Goal: Information Seeking & Learning: Learn about a topic

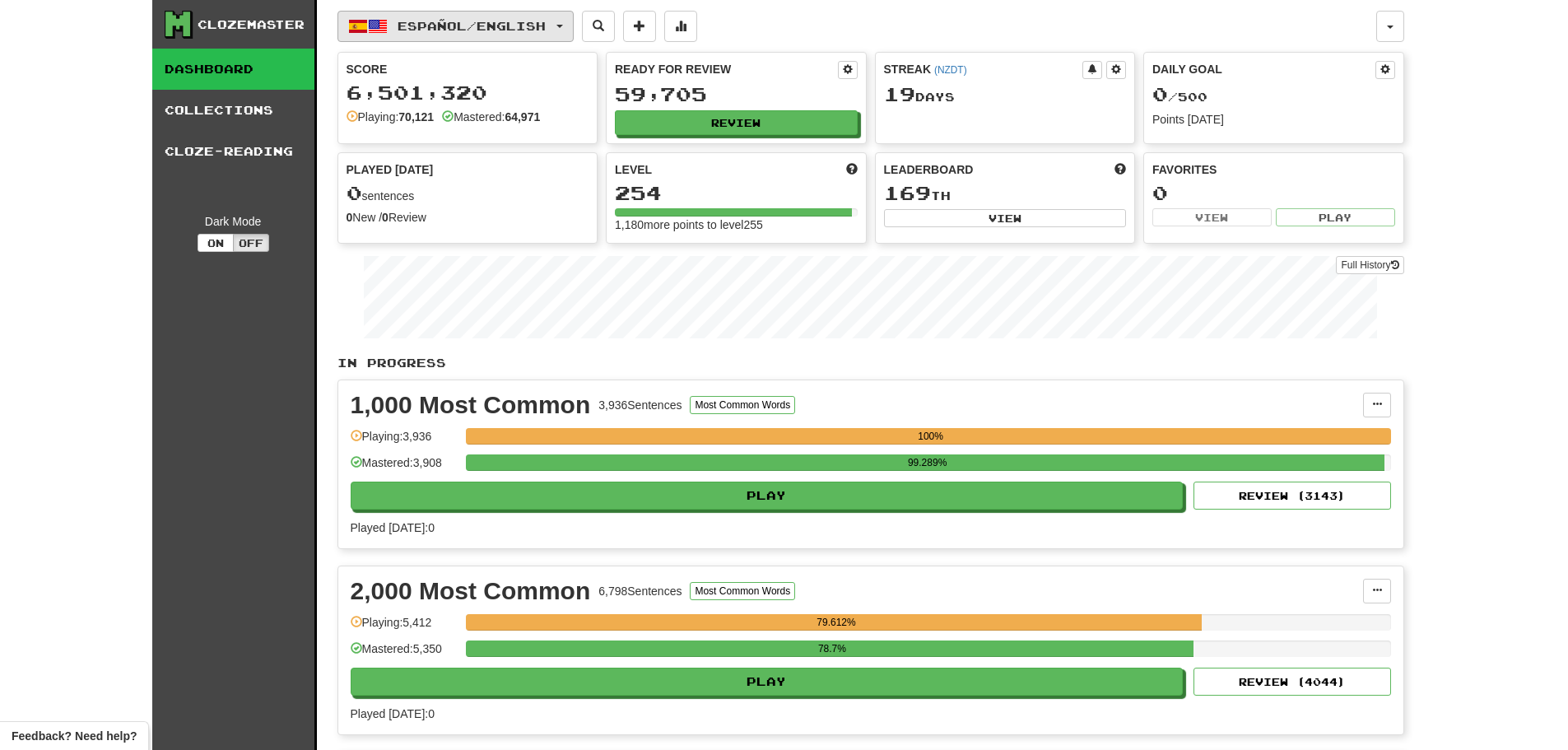
click at [432, 16] on button "Español / English" at bounding box center [455, 26] width 236 height 31
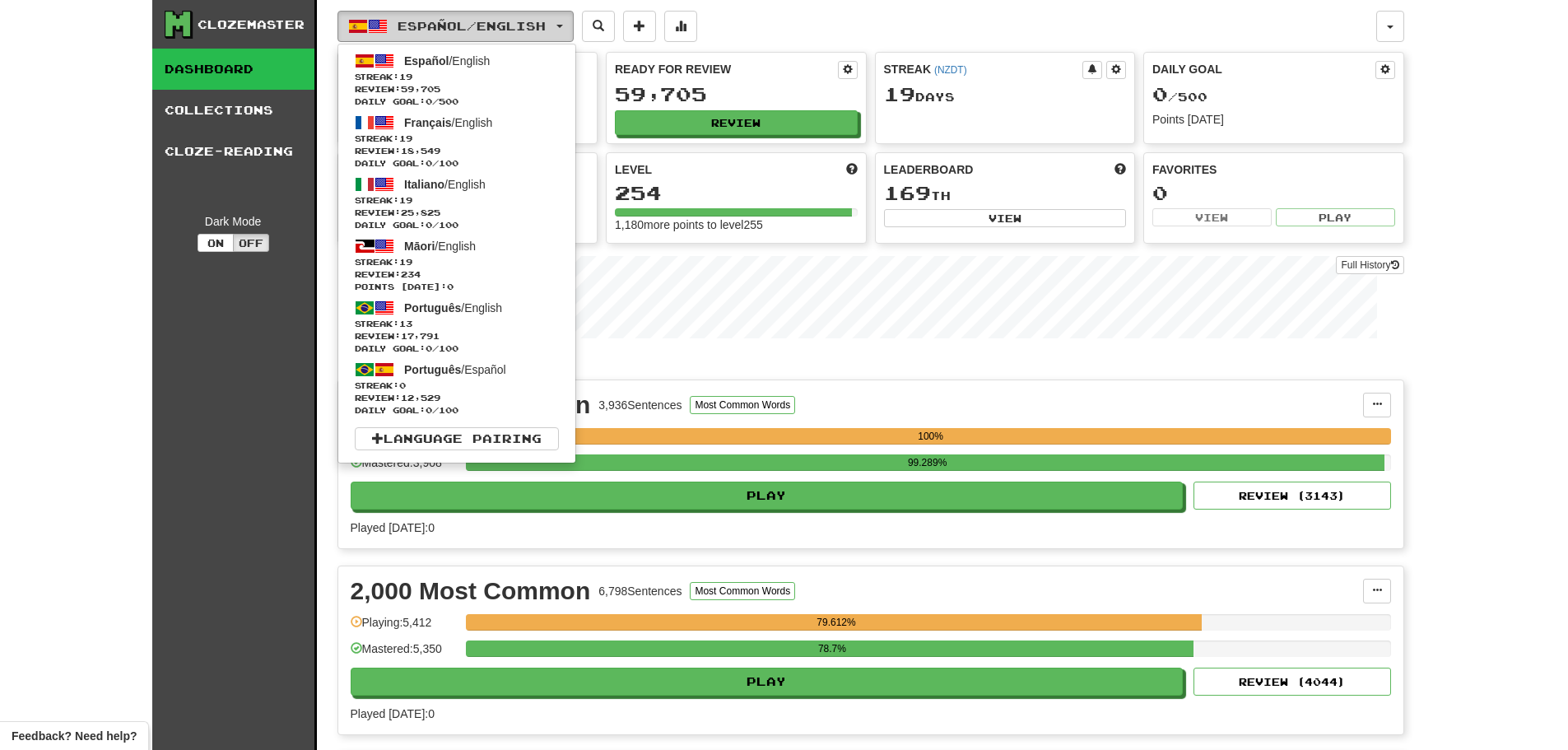
click at [432, 16] on button "Español / English" at bounding box center [455, 26] width 236 height 31
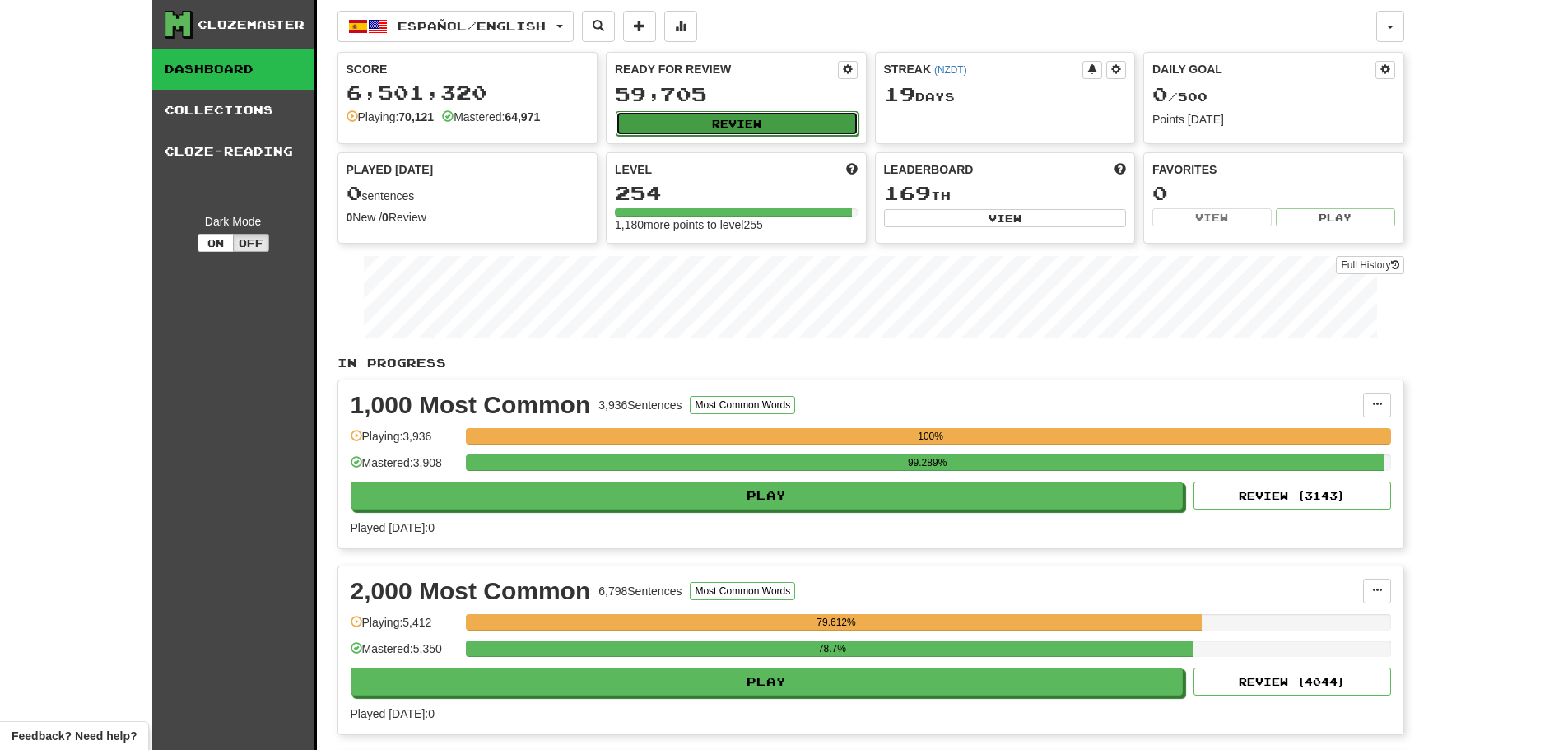
click at [725, 122] on button "Review" at bounding box center [737, 123] width 243 height 24
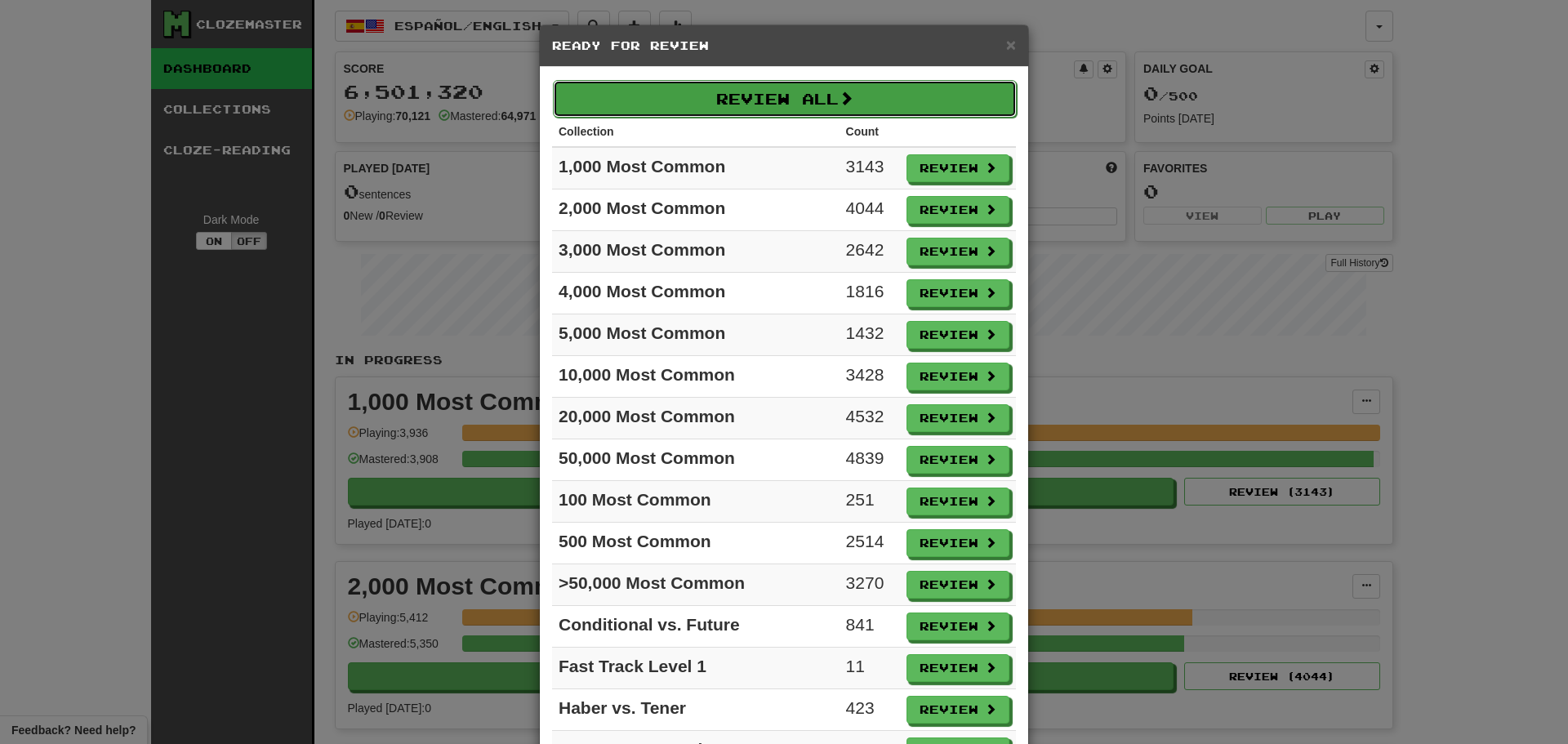
click at [772, 105] on button "Review All" at bounding box center [784, 99] width 463 height 38
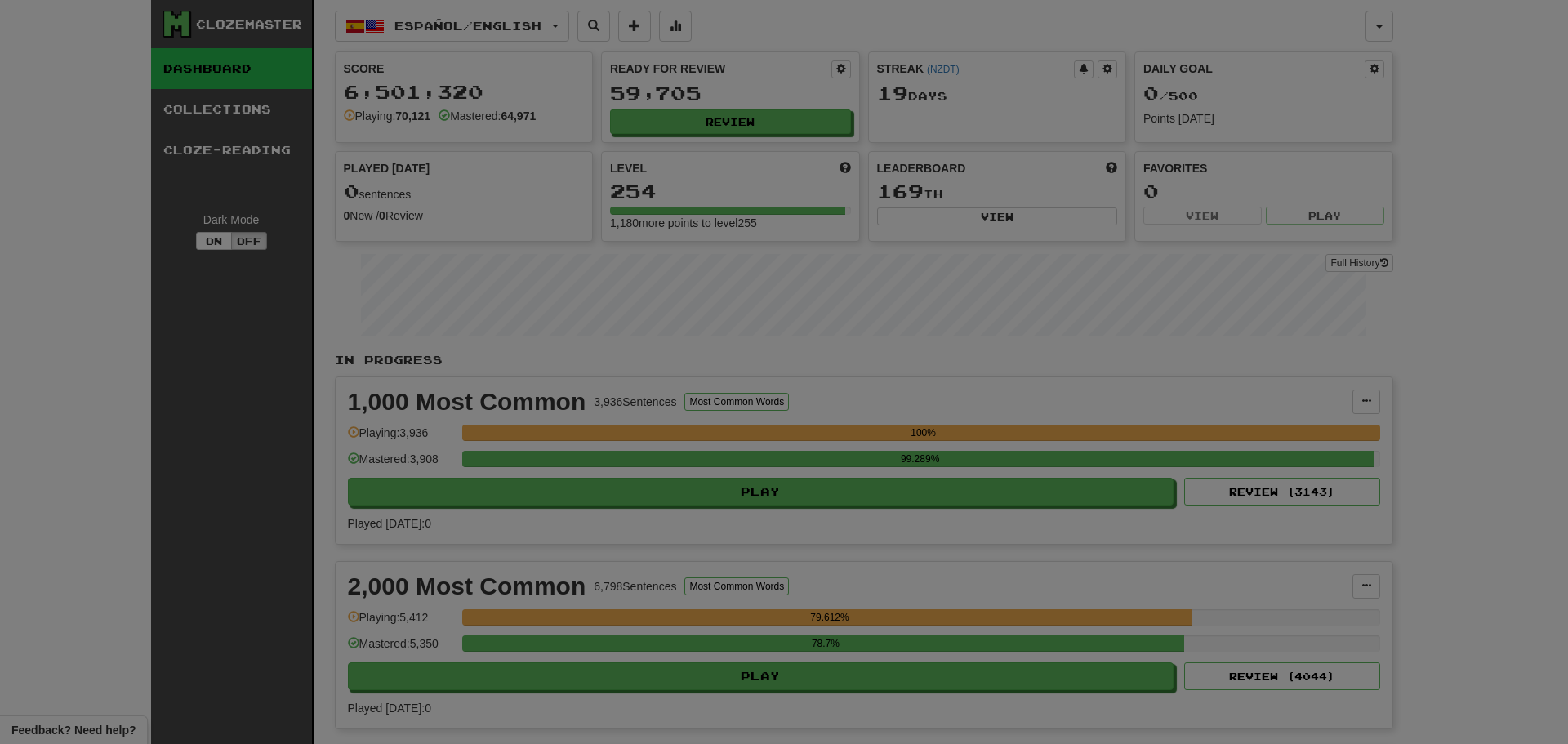
select select "********"
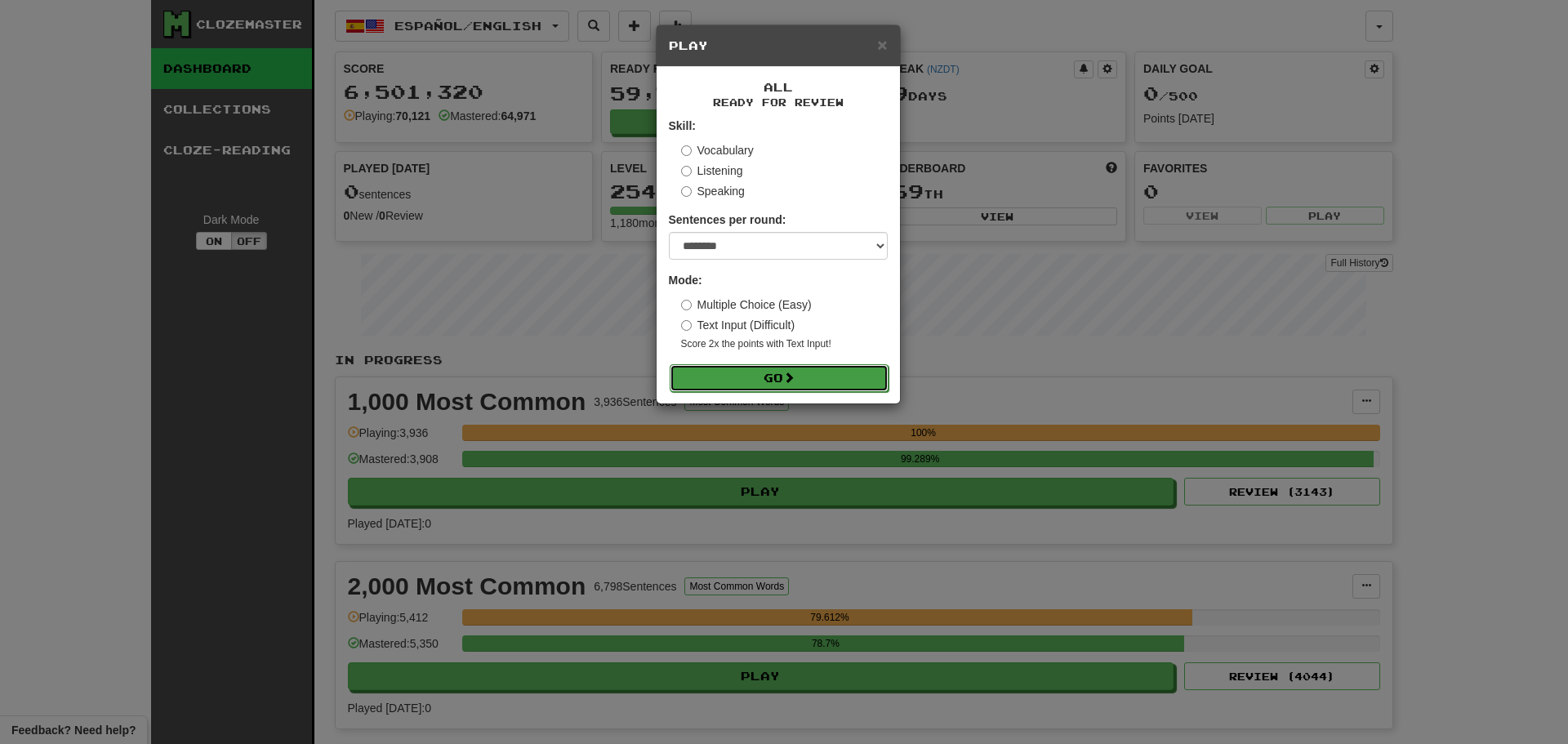
click at [808, 381] on button "Go" at bounding box center [778, 378] width 219 height 28
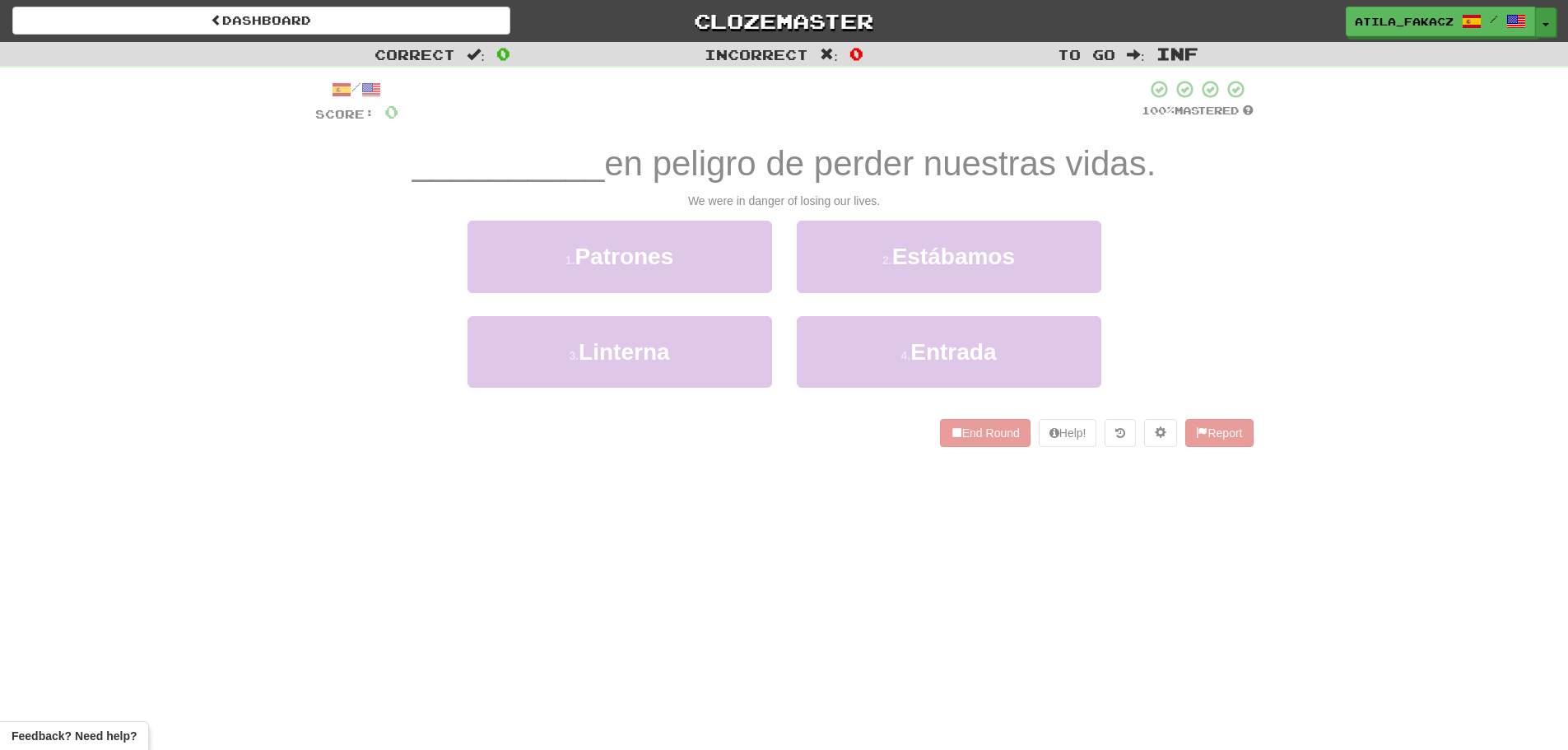
click at [1545, 24] on span "button" at bounding box center [1545, 24] width 6 height 4
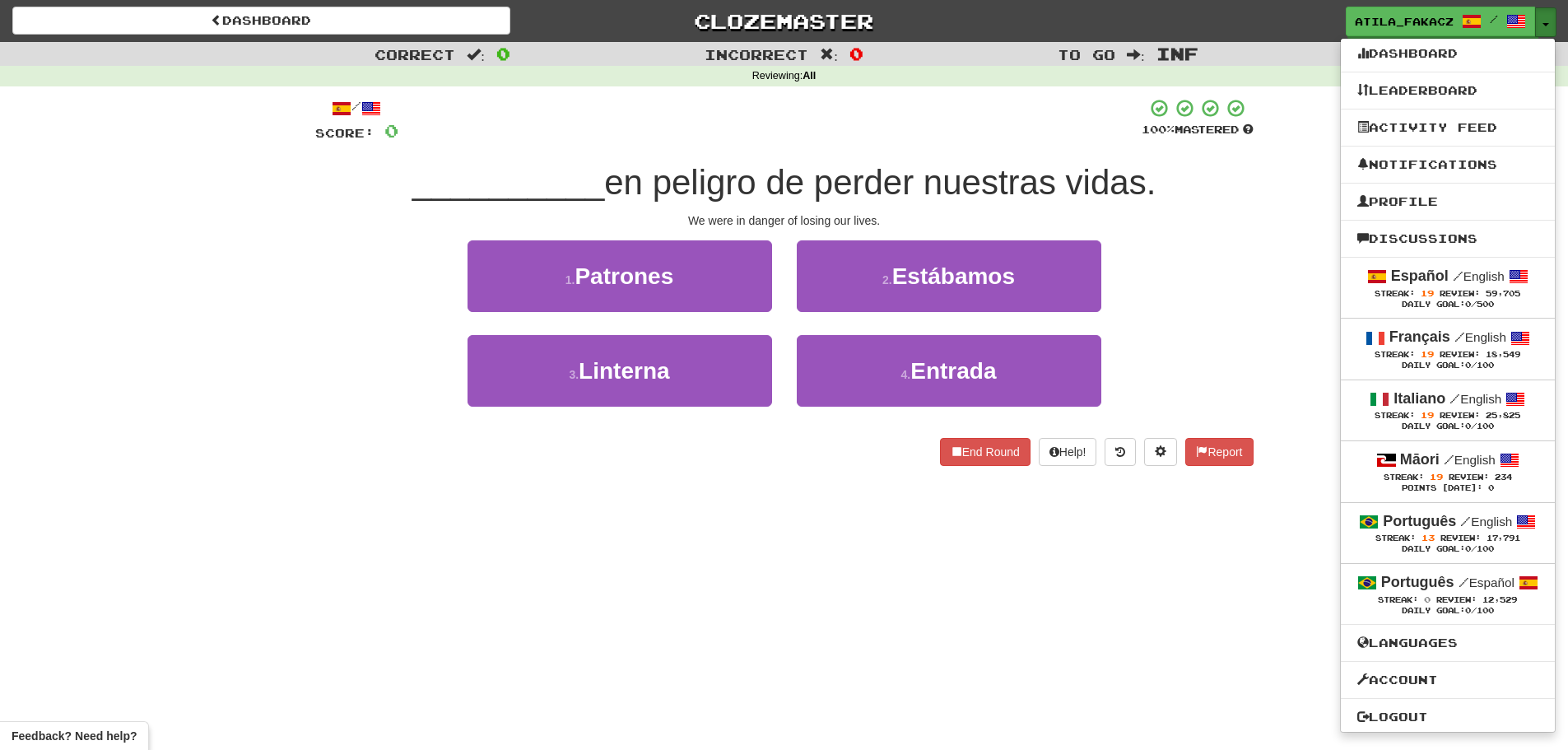
click at [1552, 16] on button "Toggle Dropdown" at bounding box center [1546, 22] width 22 height 30
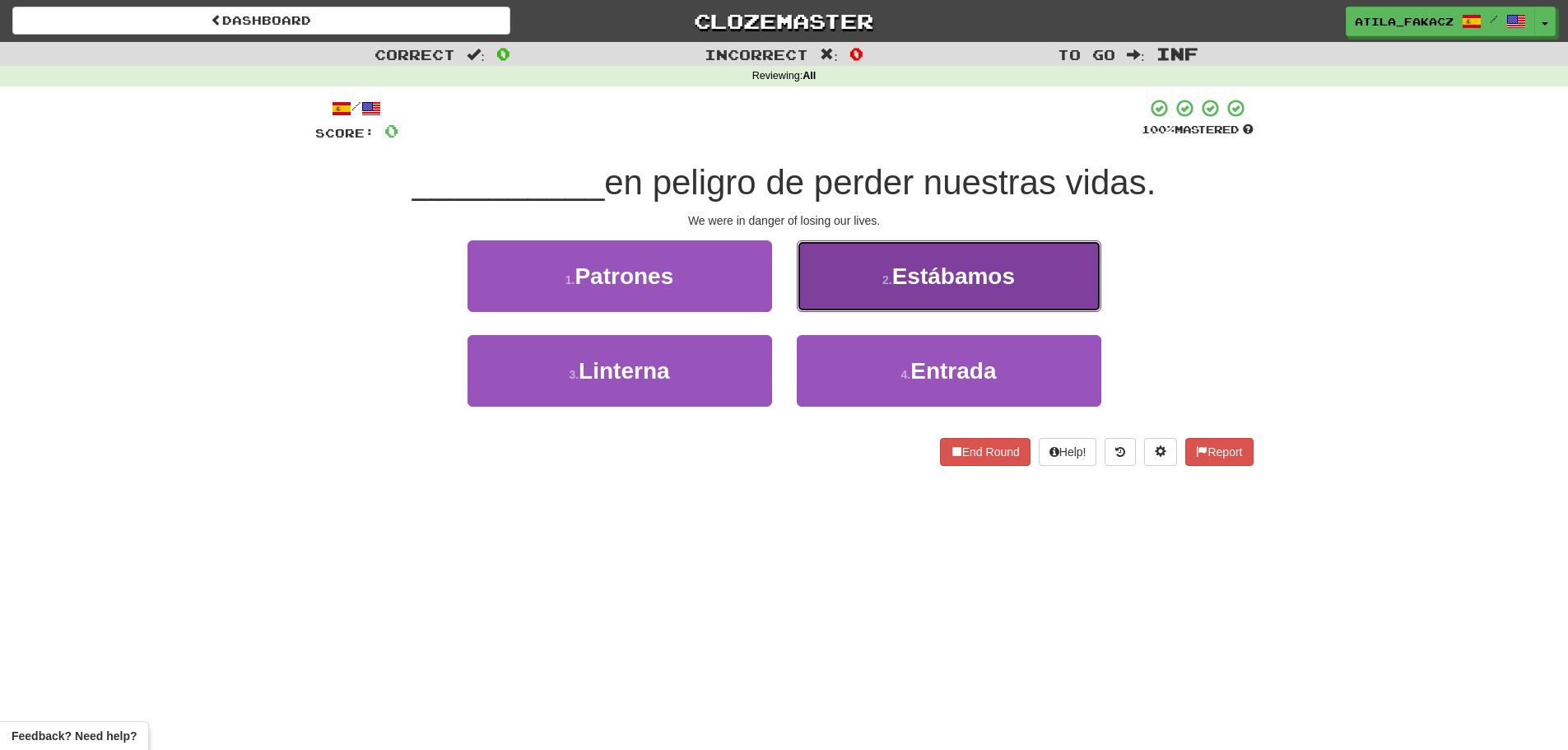
click at [889, 274] on small "2 ." at bounding box center [887, 279] width 10 height 14
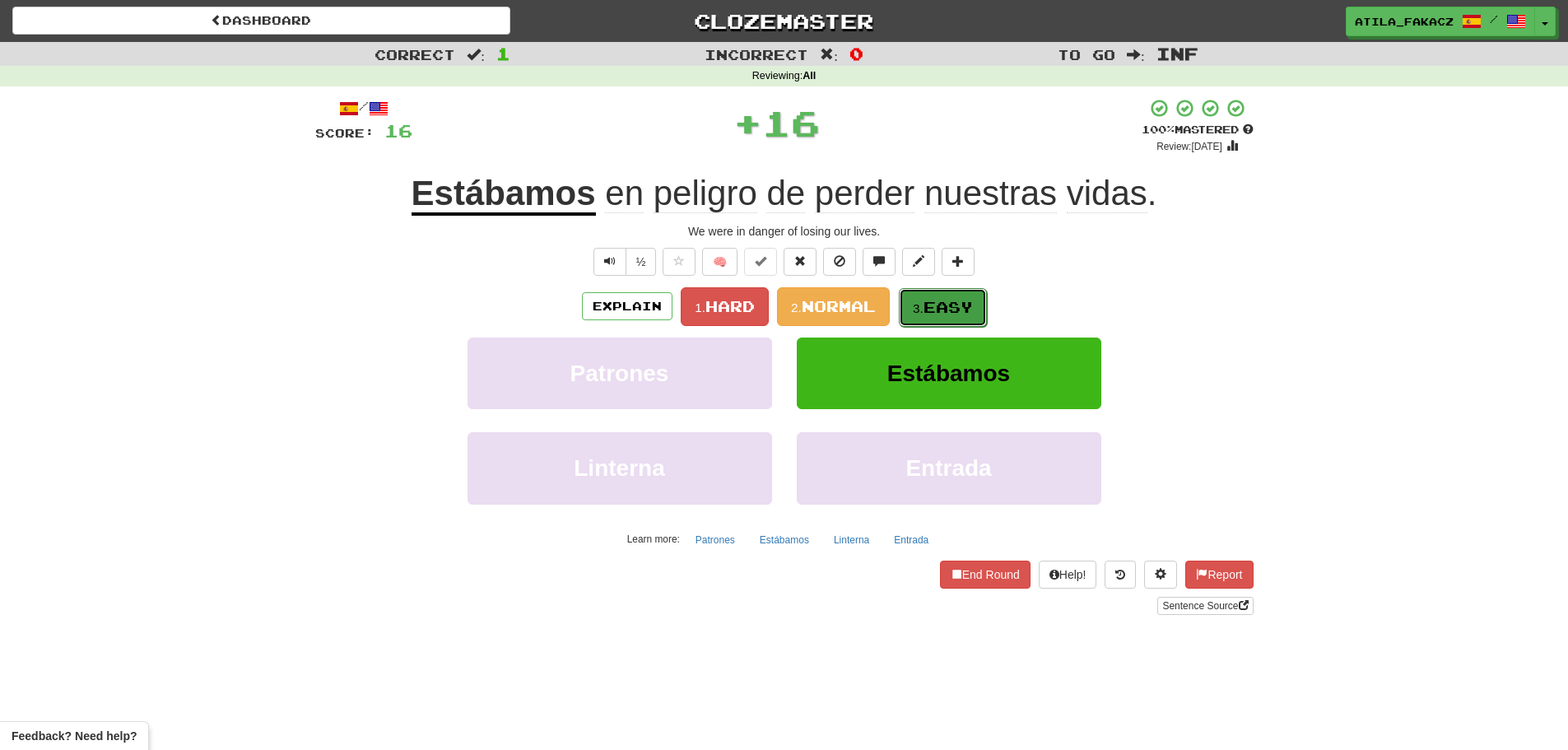
click at [926, 299] on button "3. Easy" at bounding box center [942, 307] width 88 height 39
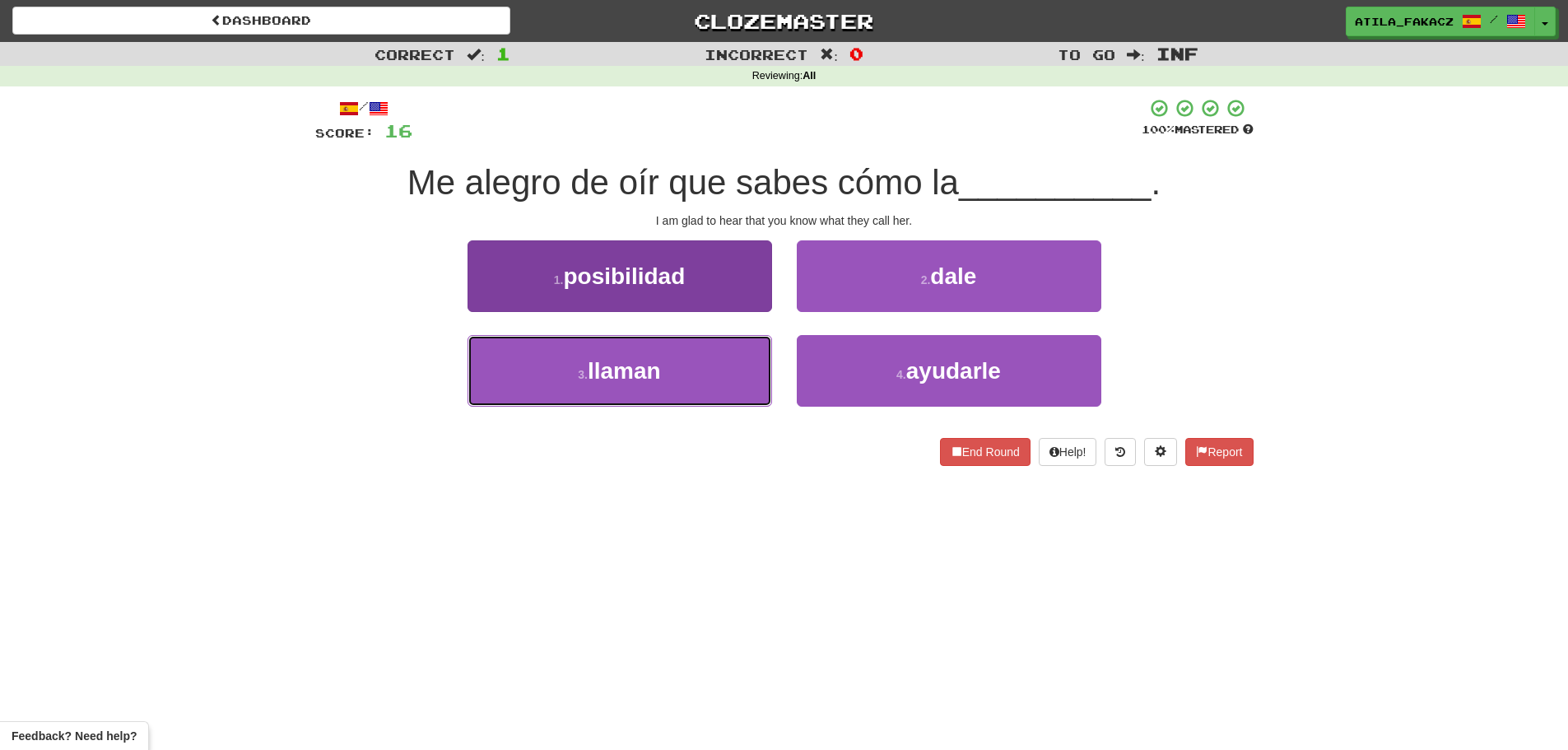
drag, startPoint x: 680, startPoint y: 375, endPoint x: 699, endPoint y: 371, distance: 19.4
click at [682, 375] on button "3 . llaman" at bounding box center [619, 370] width 305 height 72
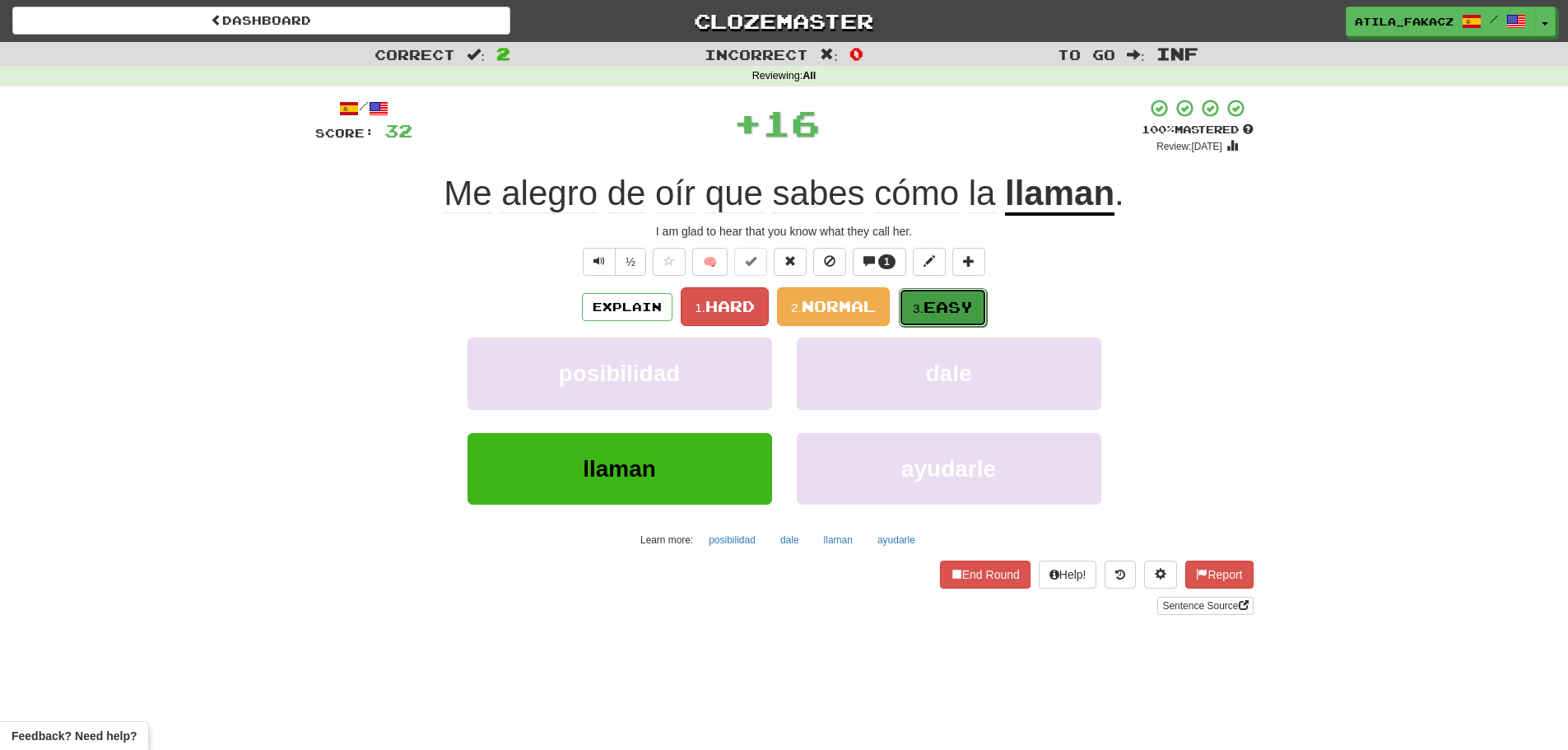
click at [937, 307] on span "Easy" at bounding box center [948, 307] width 49 height 18
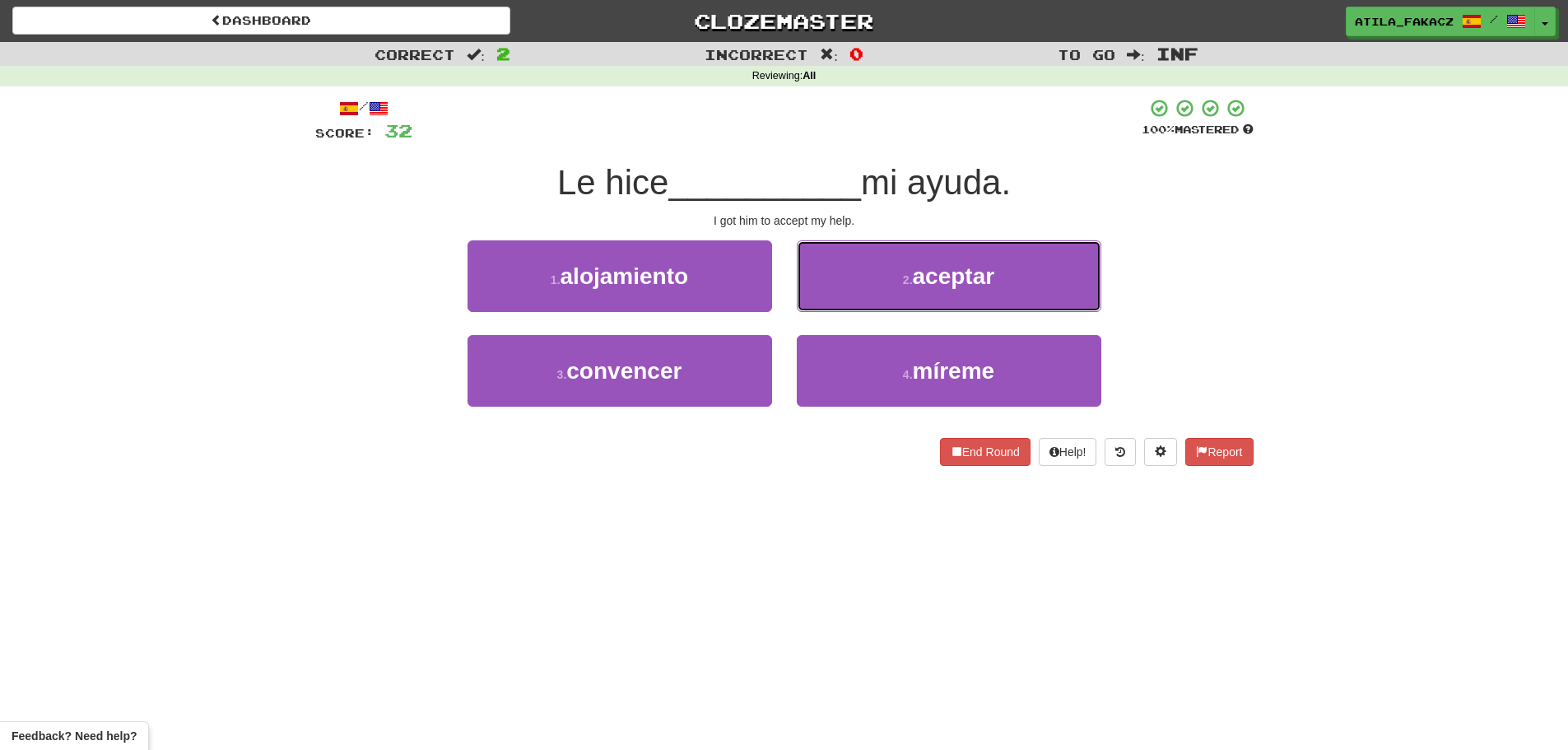
drag, startPoint x: 877, startPoint y: 249, endPoint x: 890, endPoint y: 283, distance: 36.4
click at [881, 258] on button "2 . aceptar" at bounding box center [950, 276] width 305 height 72
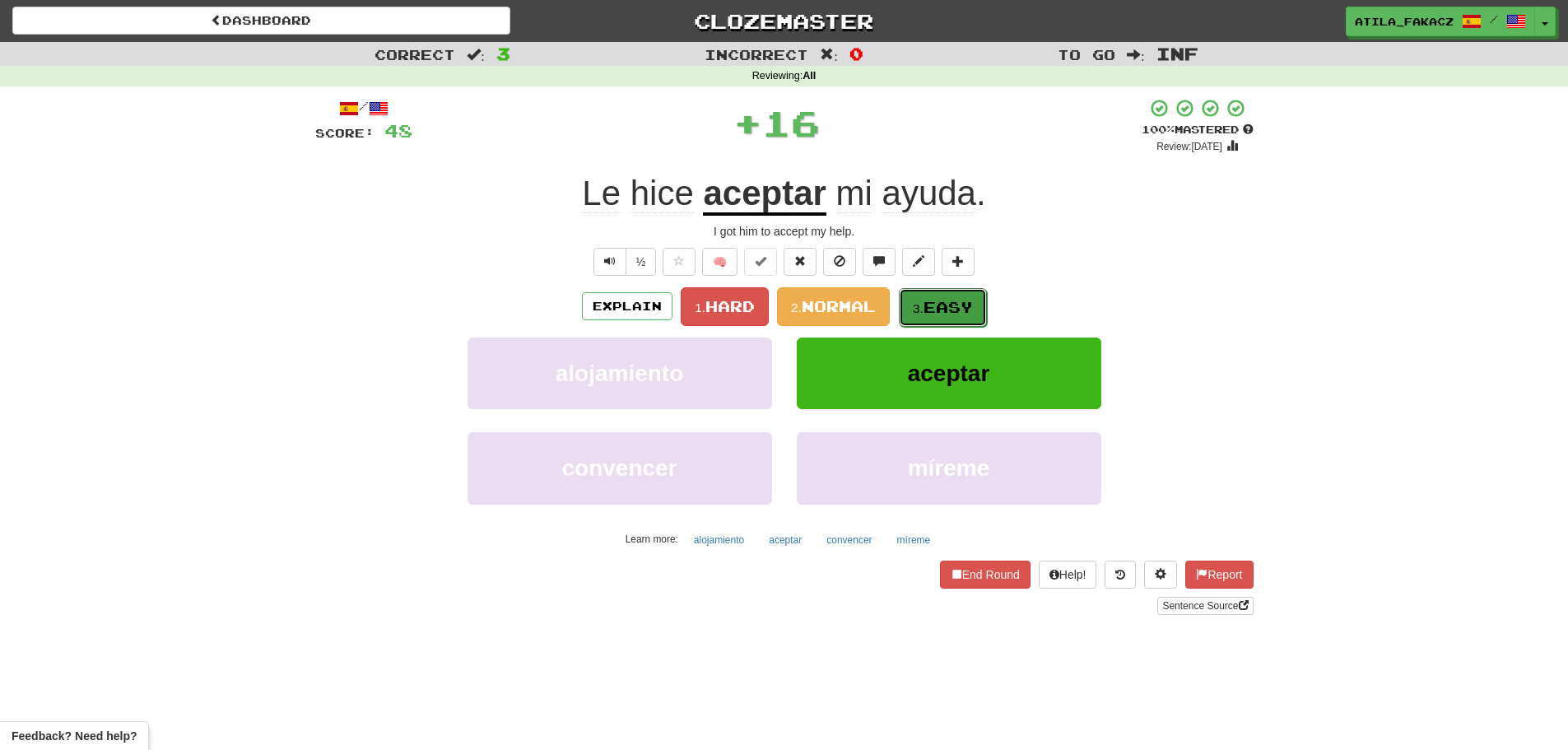
click at [917, 301] on small "3." at bounding box center [918, 307] width 11 height 14
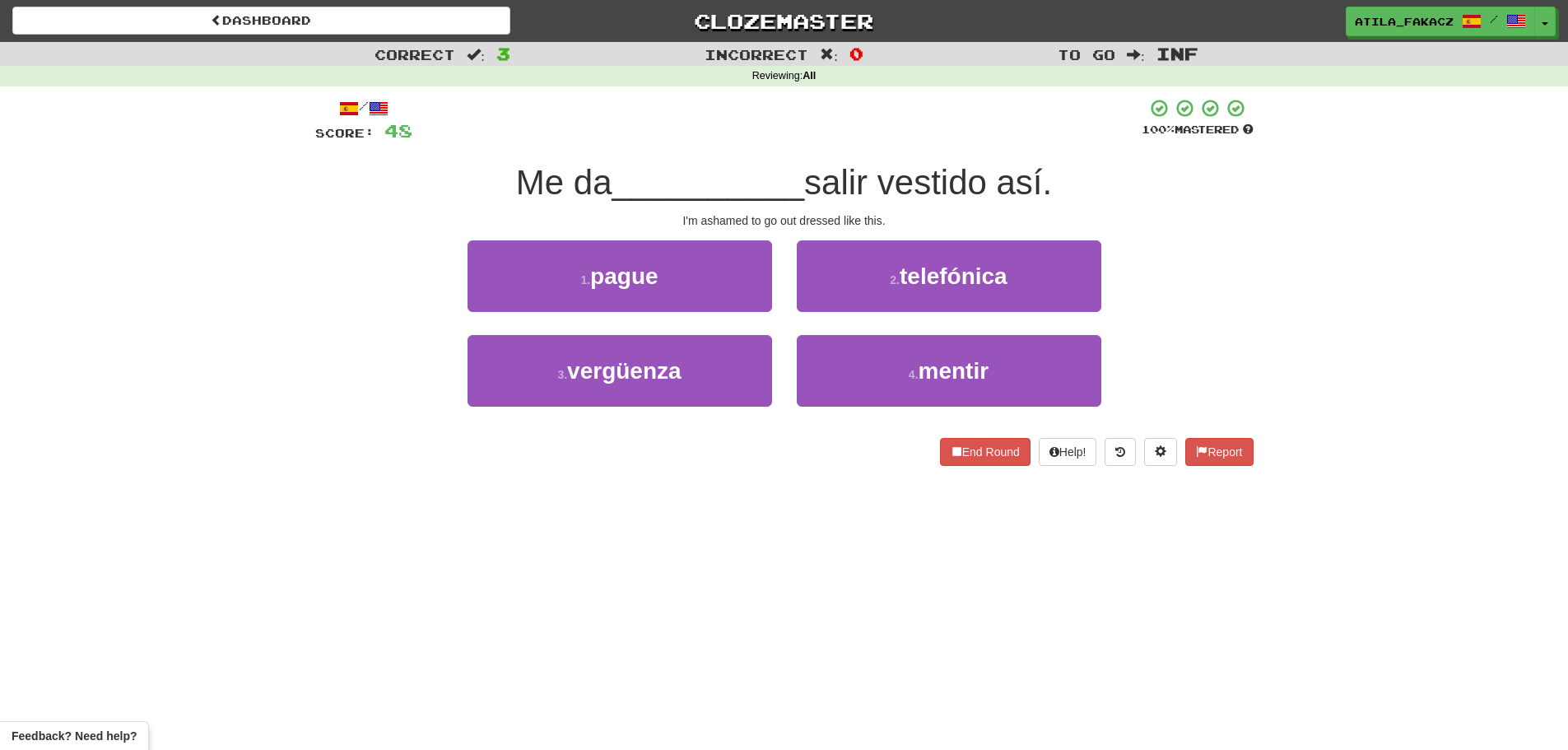
click at [710, 430] on div "/ Score: 48 100 % Mastered Me da __________ salir vestido así. I'm ashamed to g…" at bounding box center [784, 282] width 939 height 368
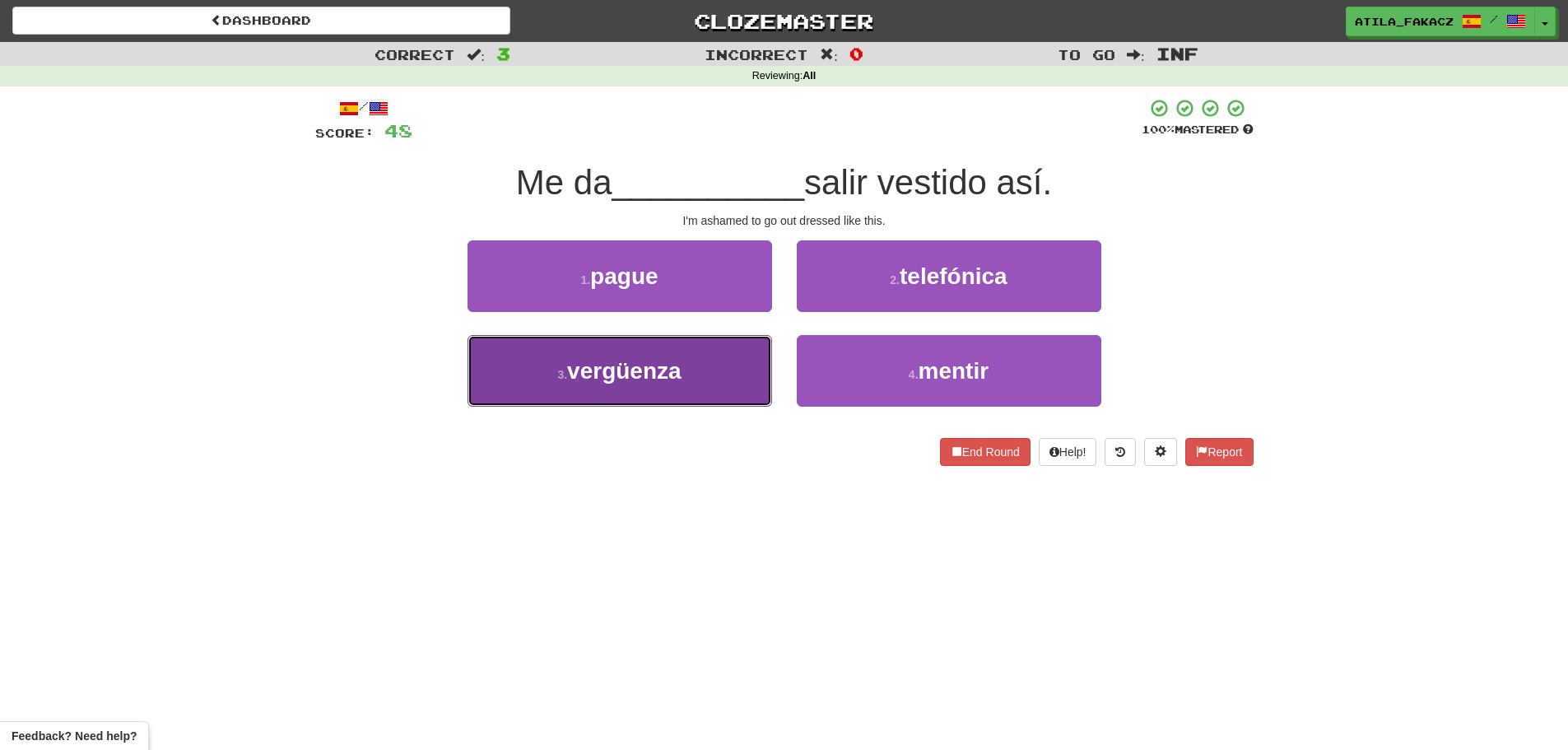
click at [701, 384] on button "3 . vergüenza" at bounding box center [619, 370] width 305 height 72
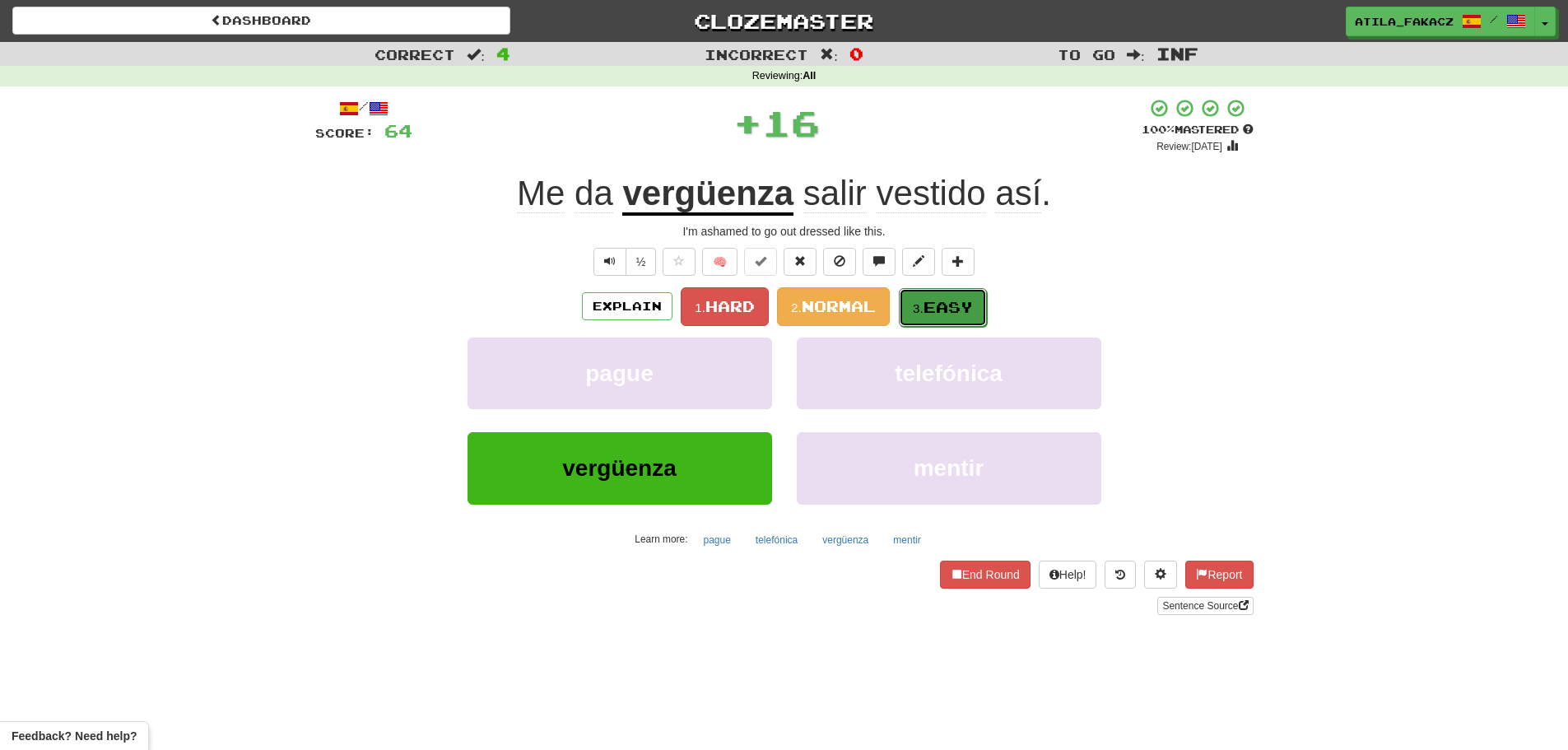
click at [940, 293] on button "3. Easy" at bounding box center [942, 307] width 88 height 39
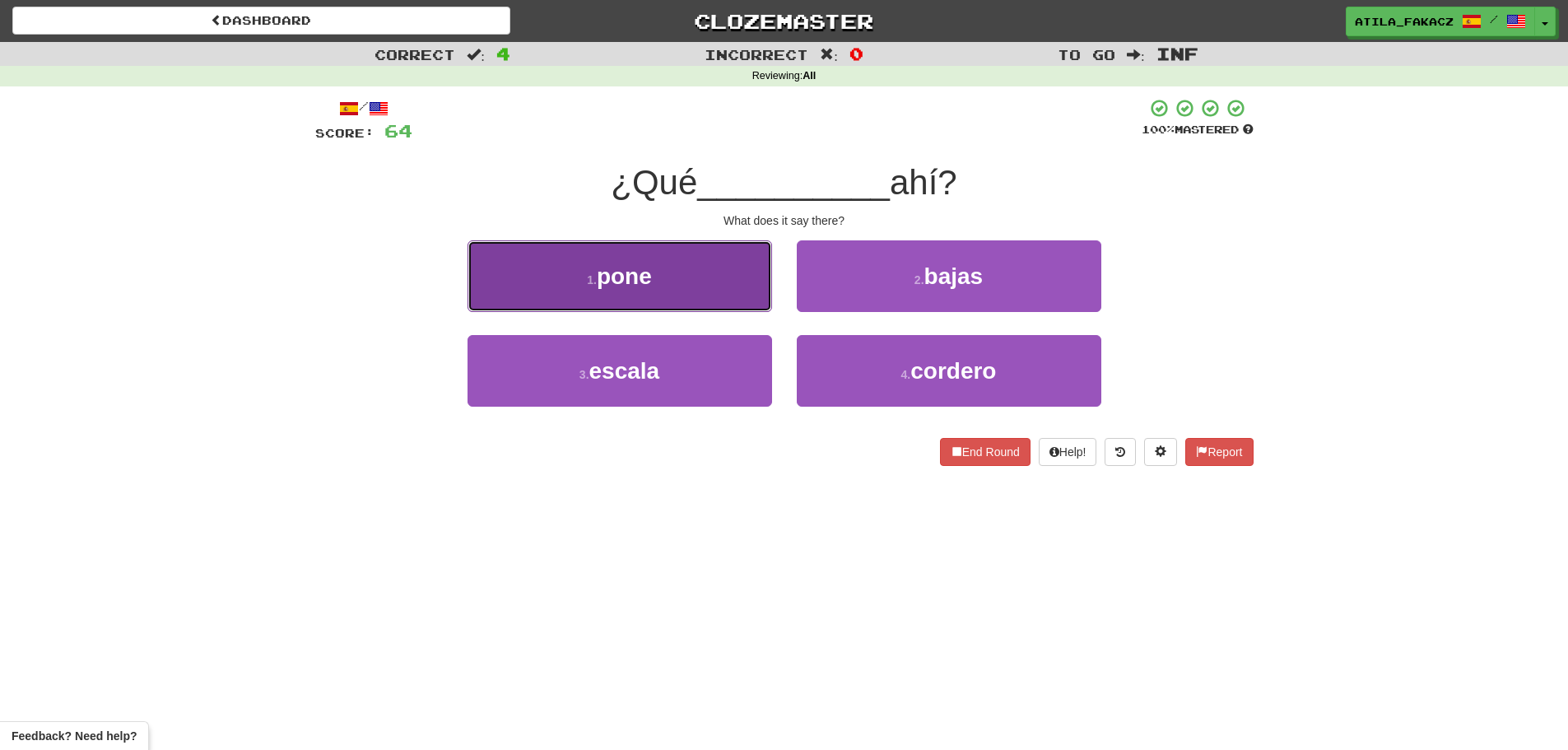
click at [707, 304] on button "1 . pone" at bounding box center [619, 276] width 305 height 72
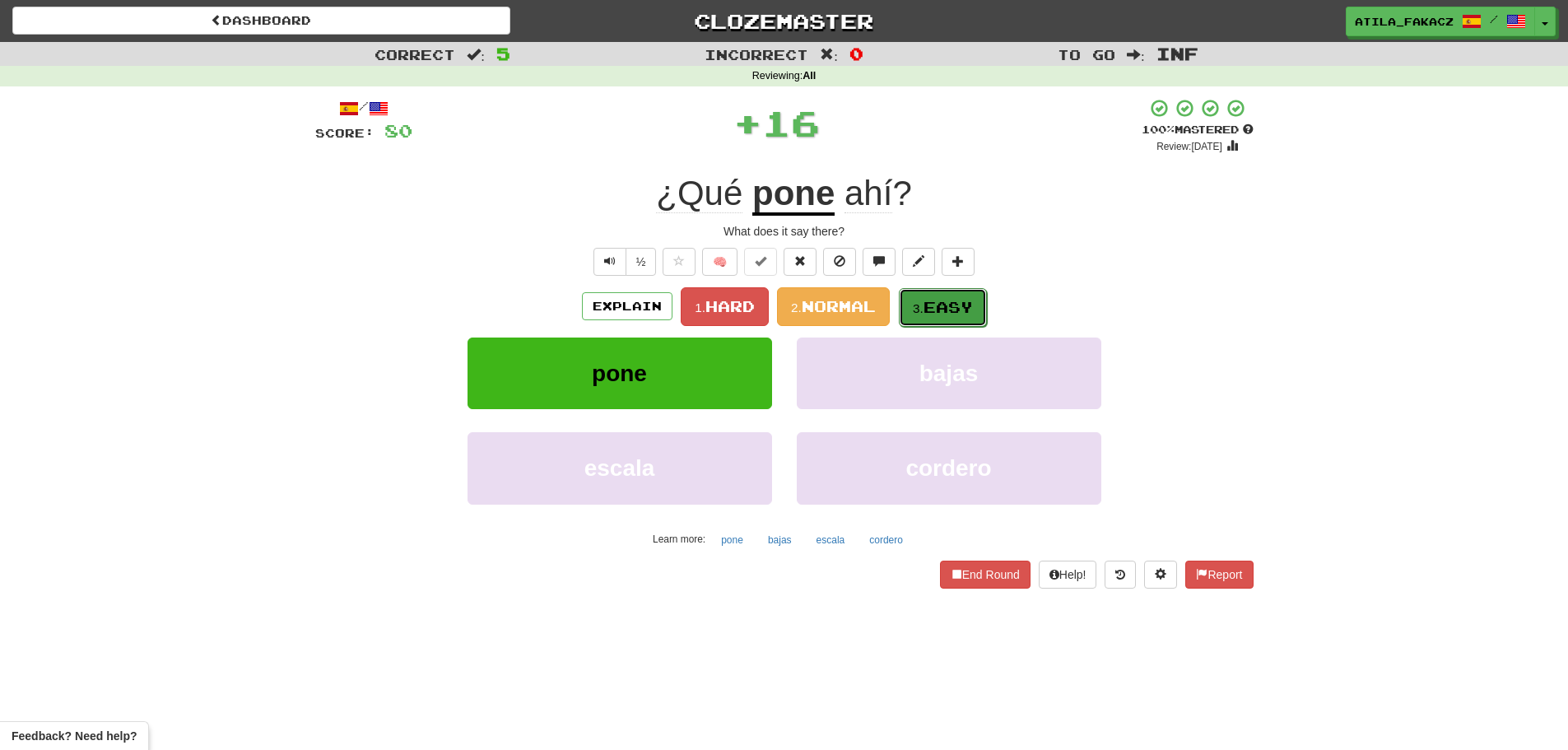
click at [921, 296] on button "3. Easy" at bounding box center [942, 307] width 88 height 39
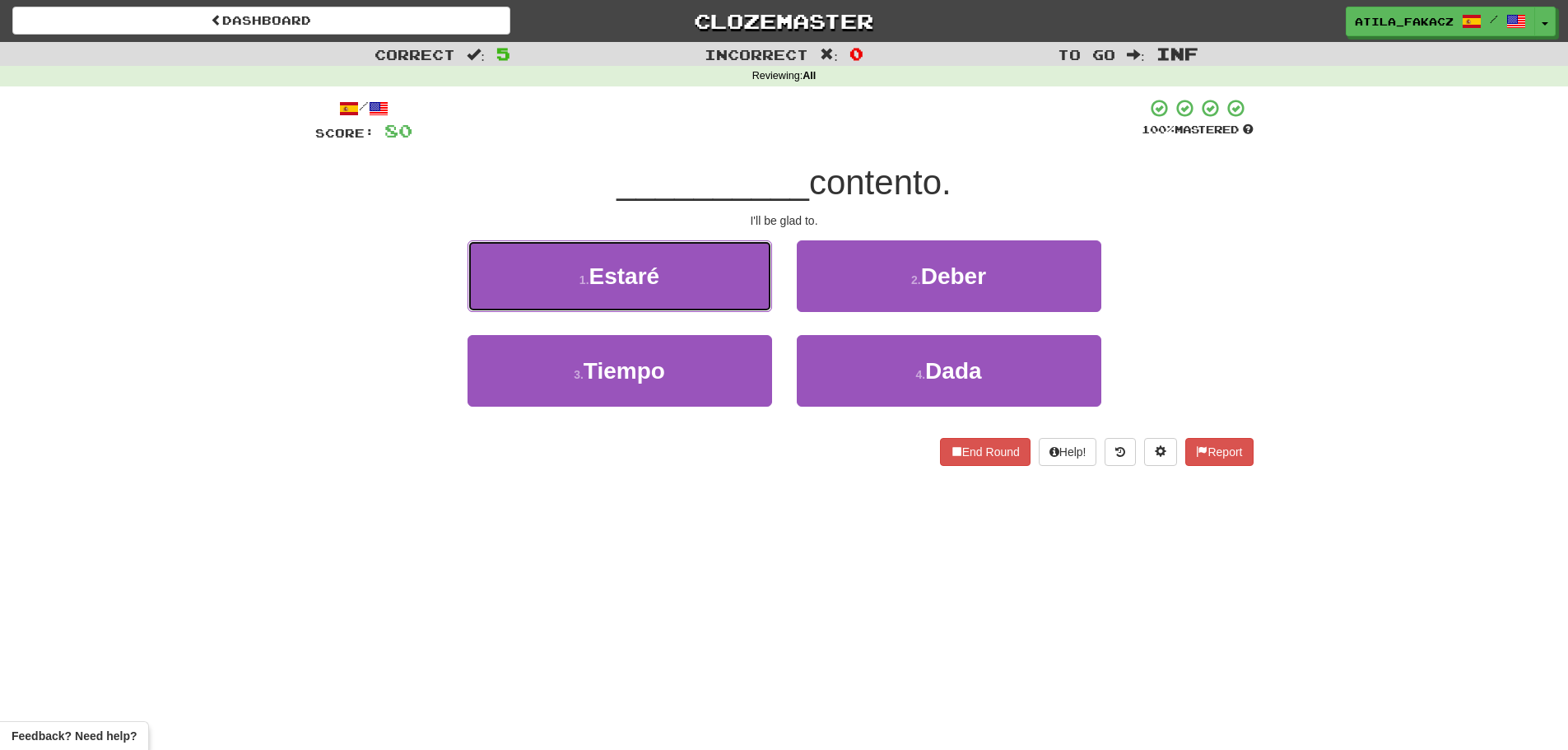
drag, startPoint x: 707, startPoint y: 283, endPoint x: 795, endPoint y: 283, distance: 88.0
click at [708, 283] on button "1 . Estaré" at bounding box center [619, 276] width 305 height 72
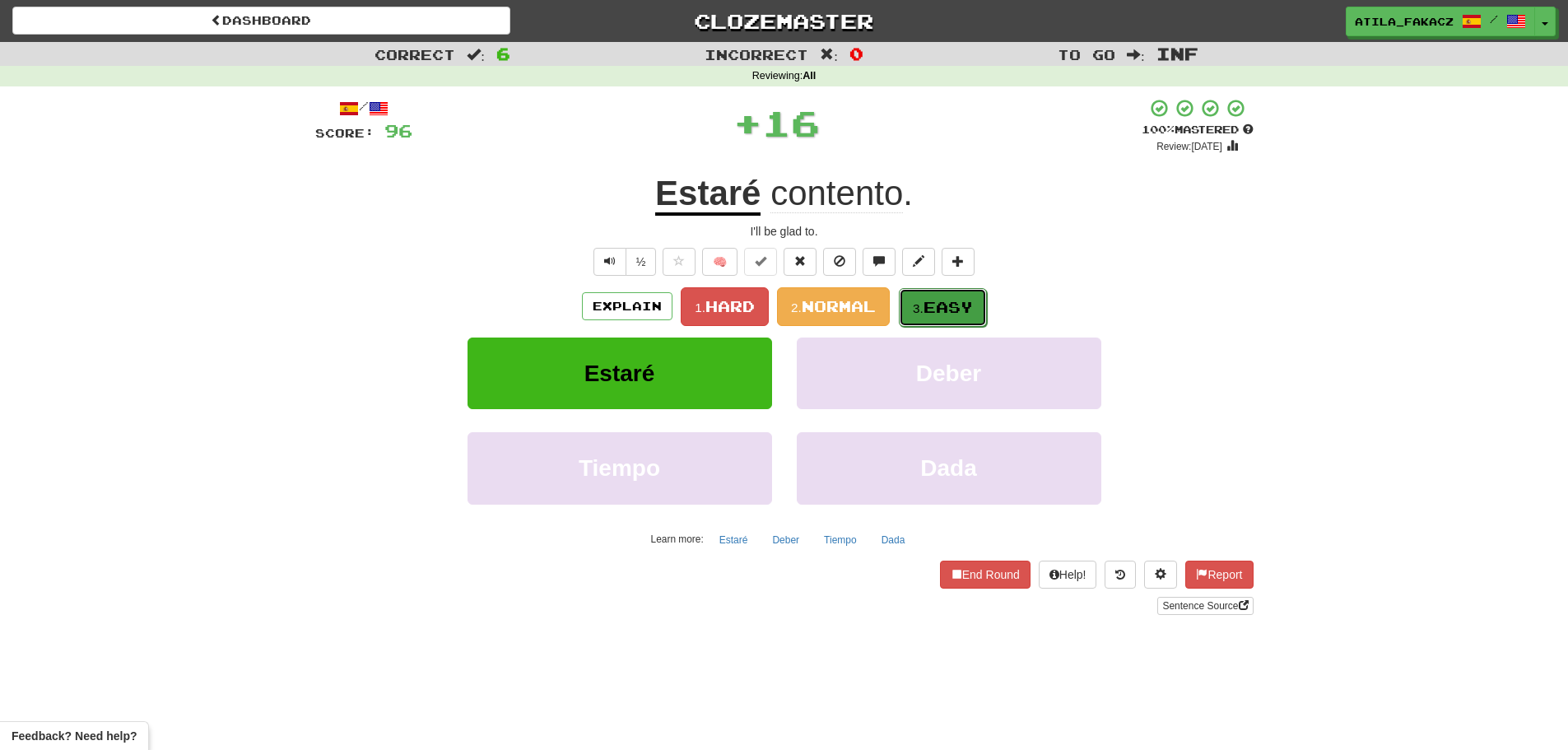
click at [939, 293] on button "3. Easy" at bounding box center [942, 307] width 88 height 39
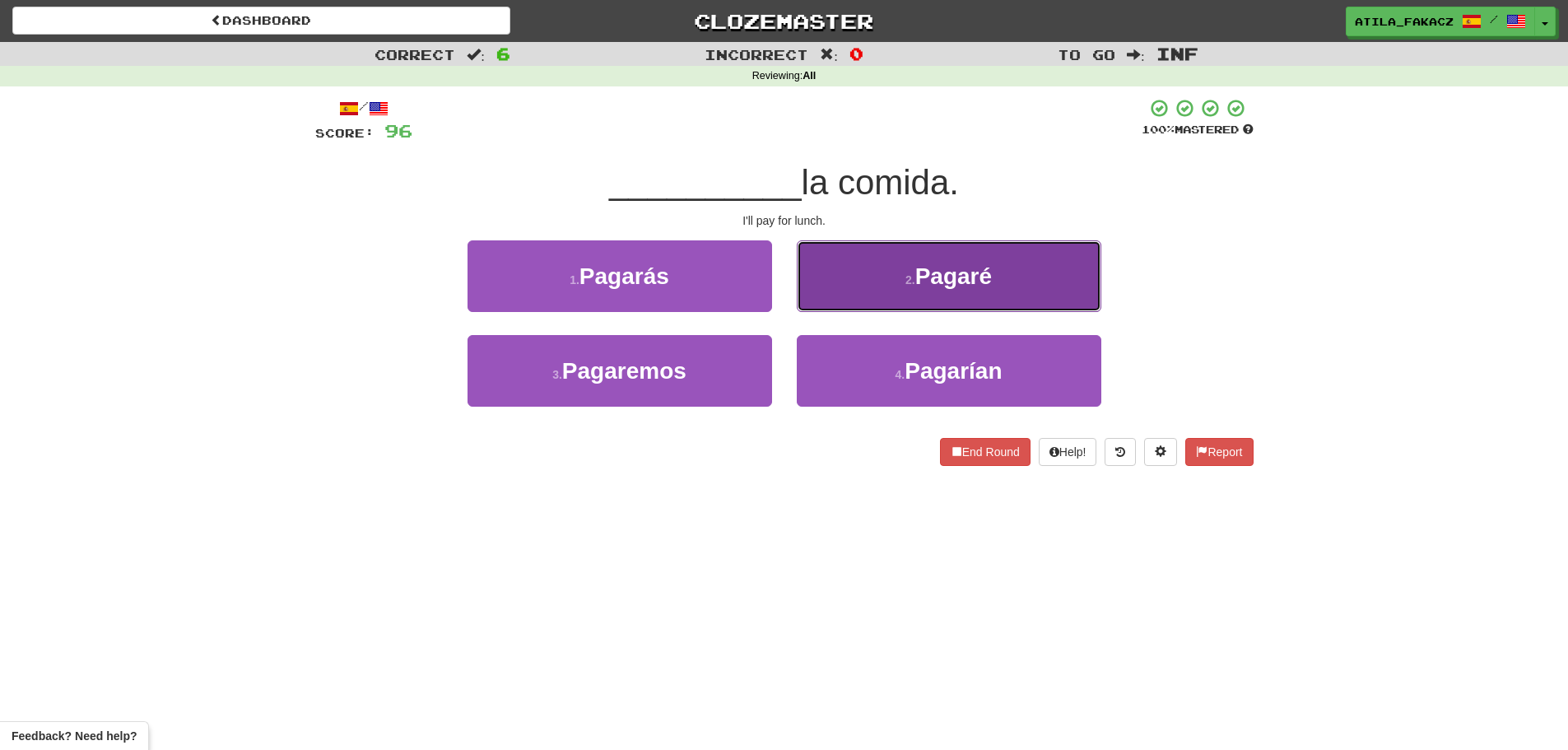
click at [864, 270] on button "2 . Pagaré" at bounding box center [950, 276] width 305 height 72
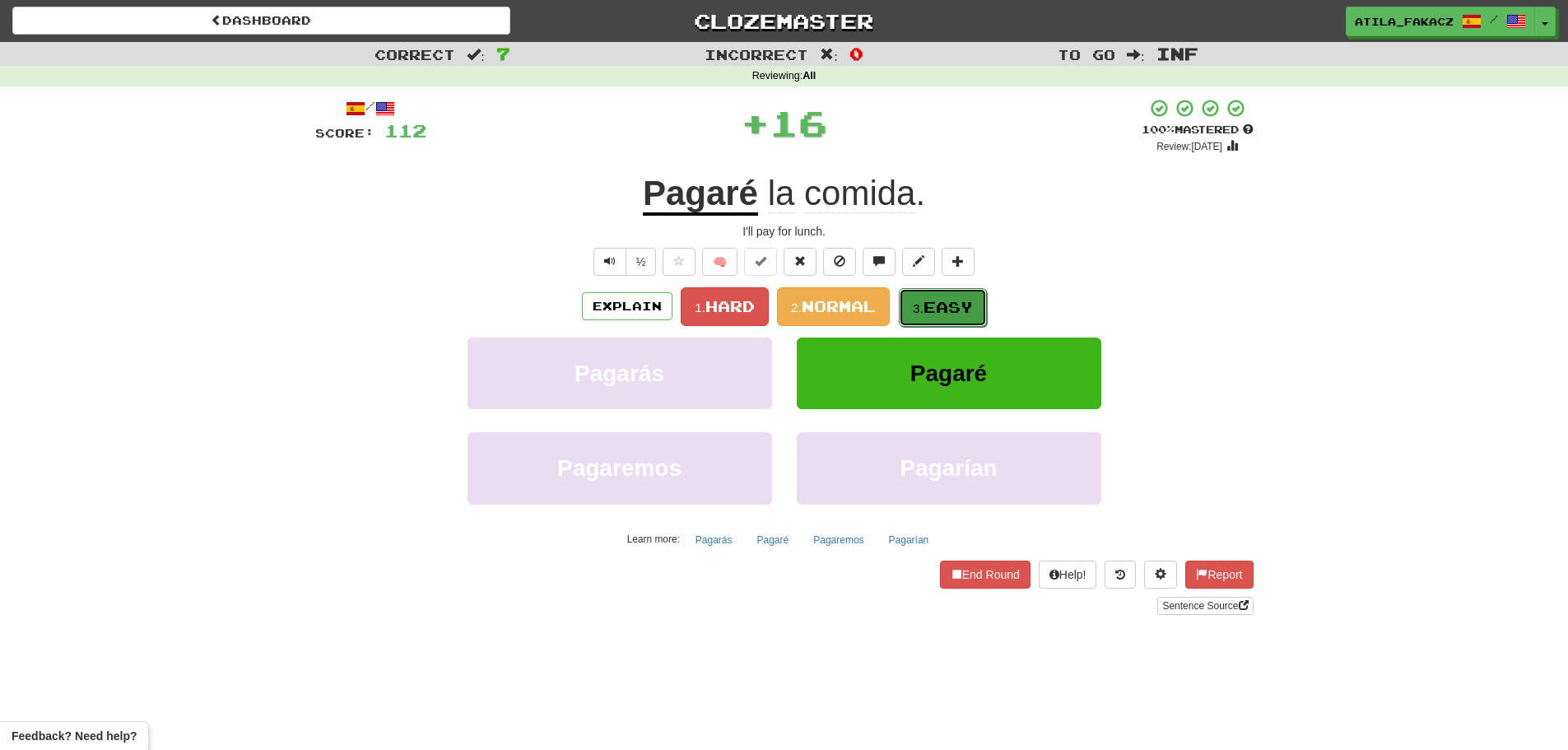
click at [929, 298] on span "Easy" at bounding box center [948, 307] width 49 height 18
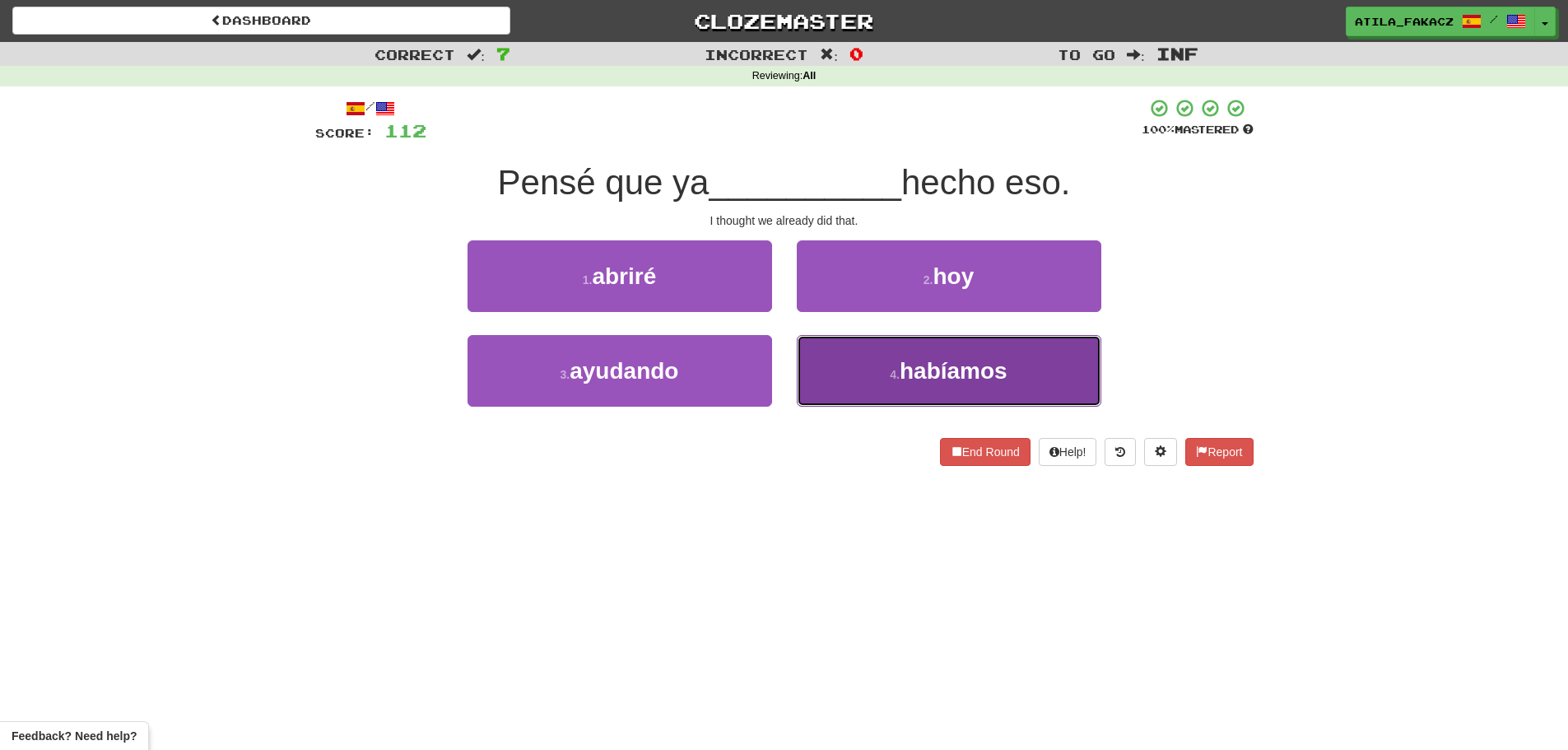
click at [868, 369] on button "4 . habíamos" at bounding box center [950, 370] width 305 height 72
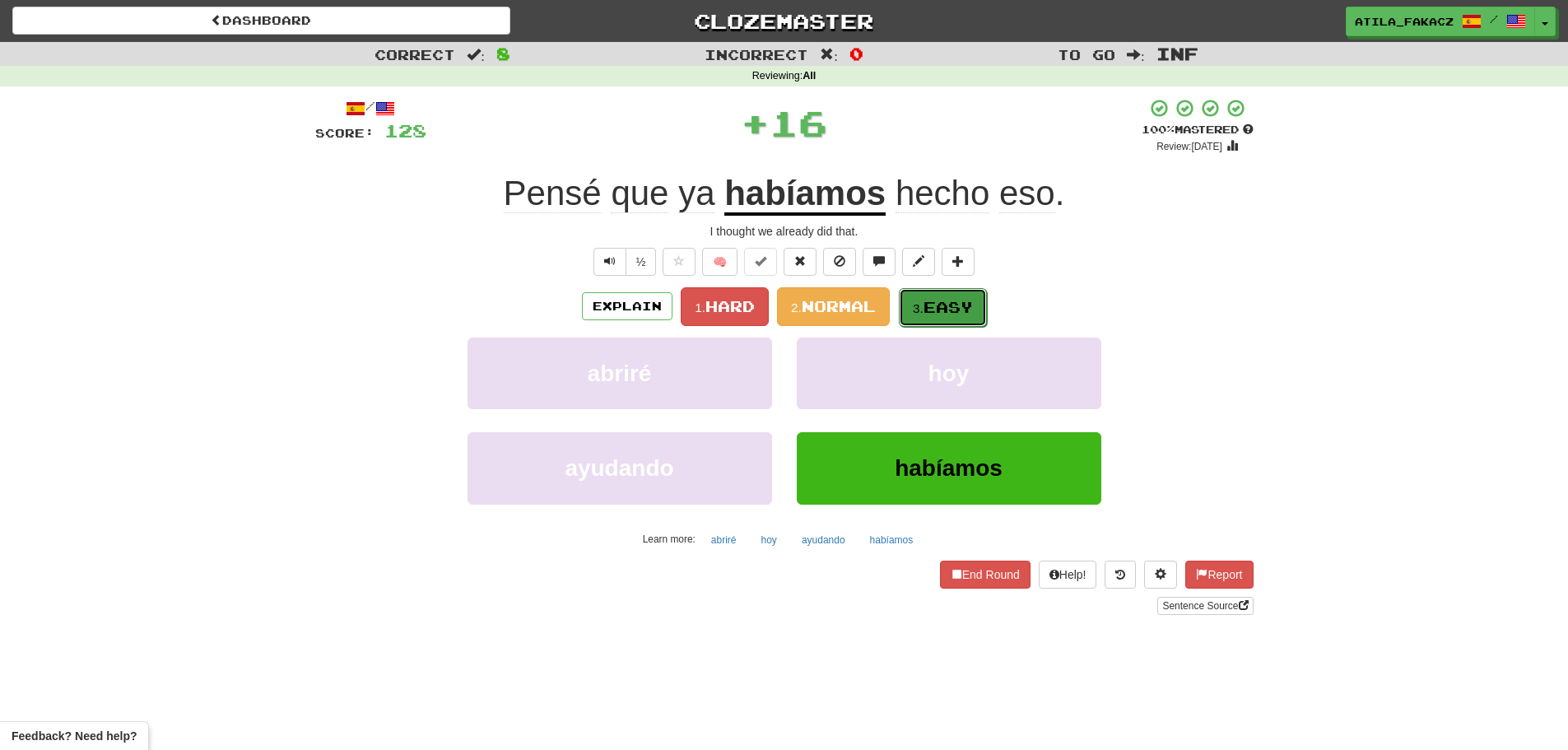
click at [935, 298] on span "Easy" at bounding box center [948, 307] width 49 height 18
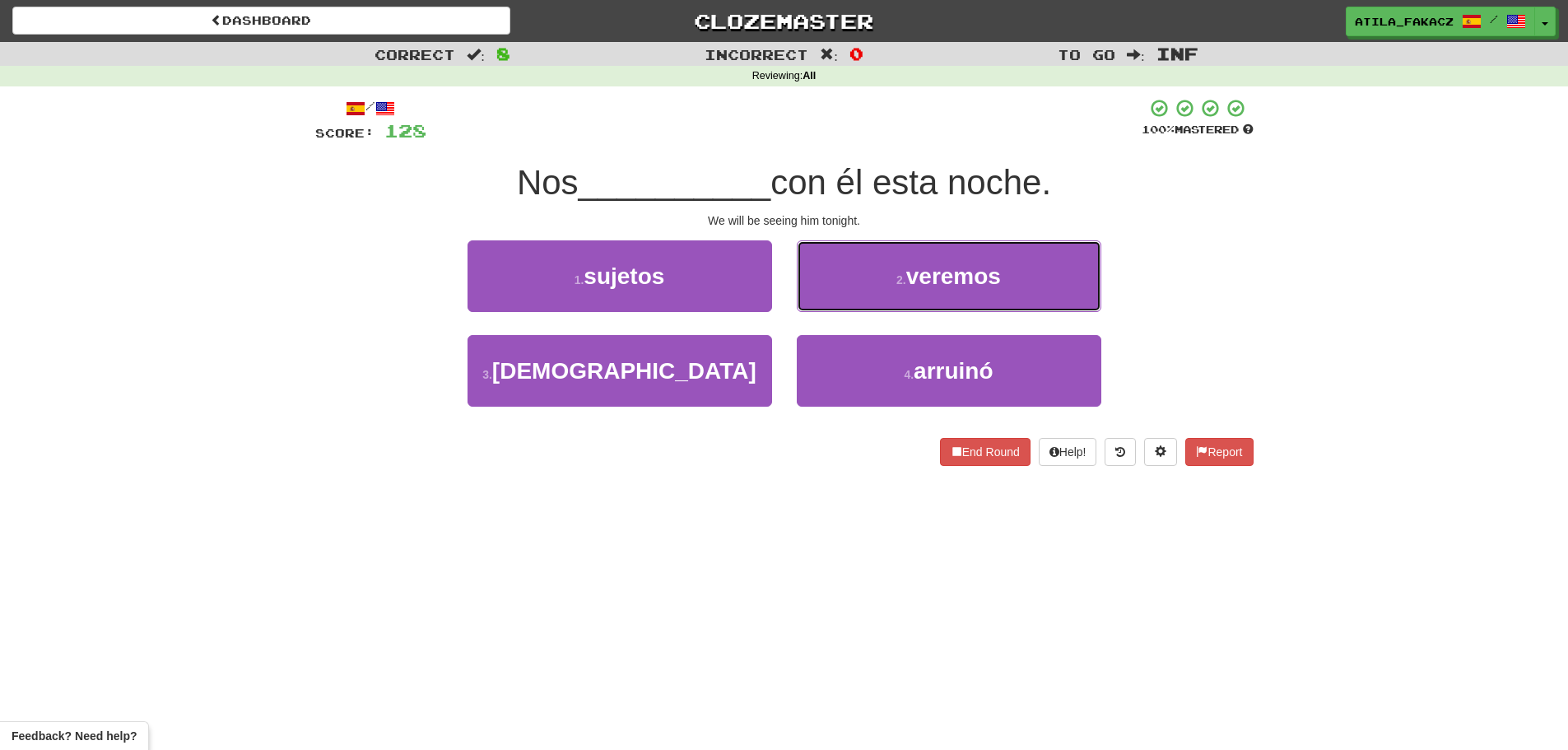
click at [864, 282] on button "2 . veremos" at bounding box center [950, 276] width 305 height 72
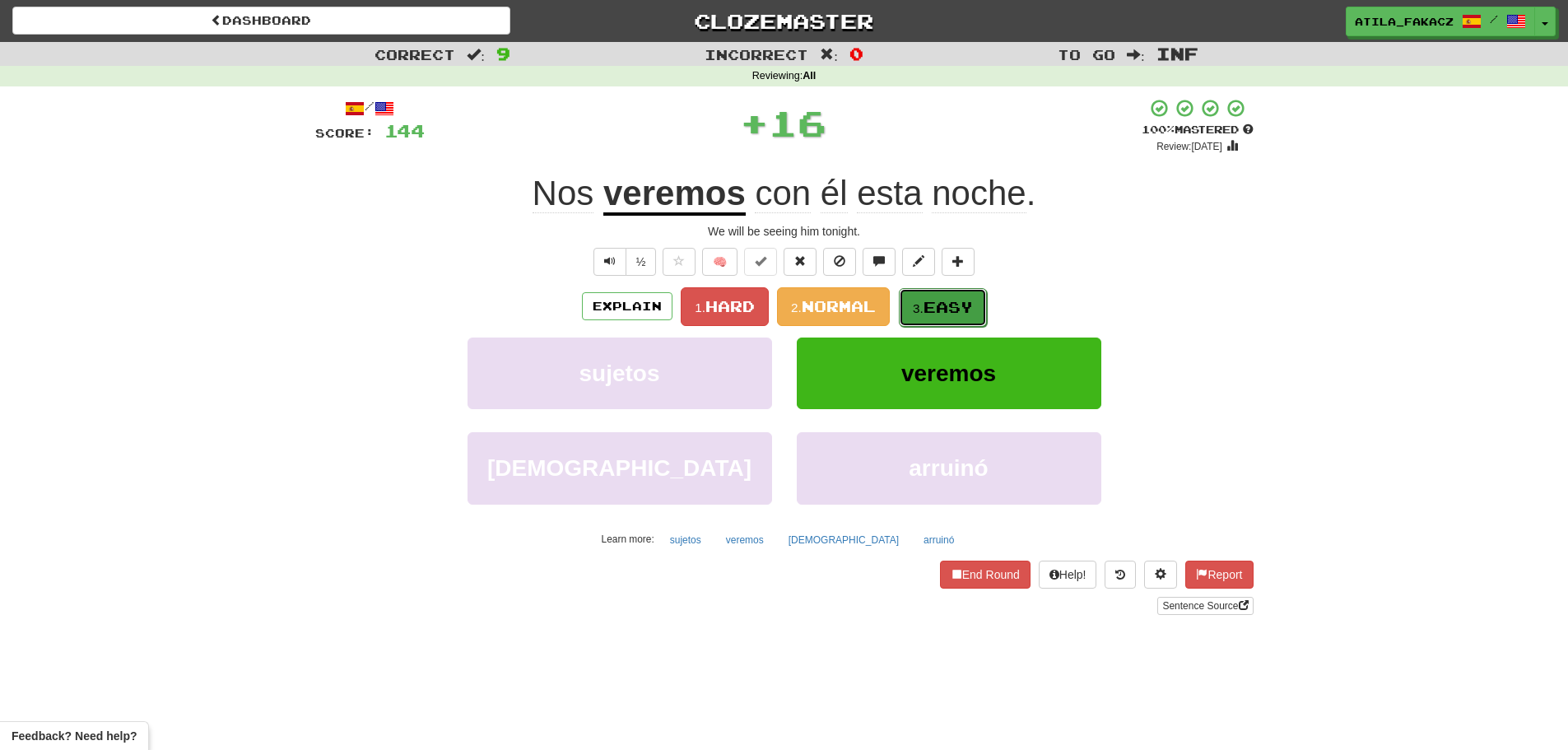
click at [935, 312] on span "Easy" at bounding box center [948, 307] width 49 height 18
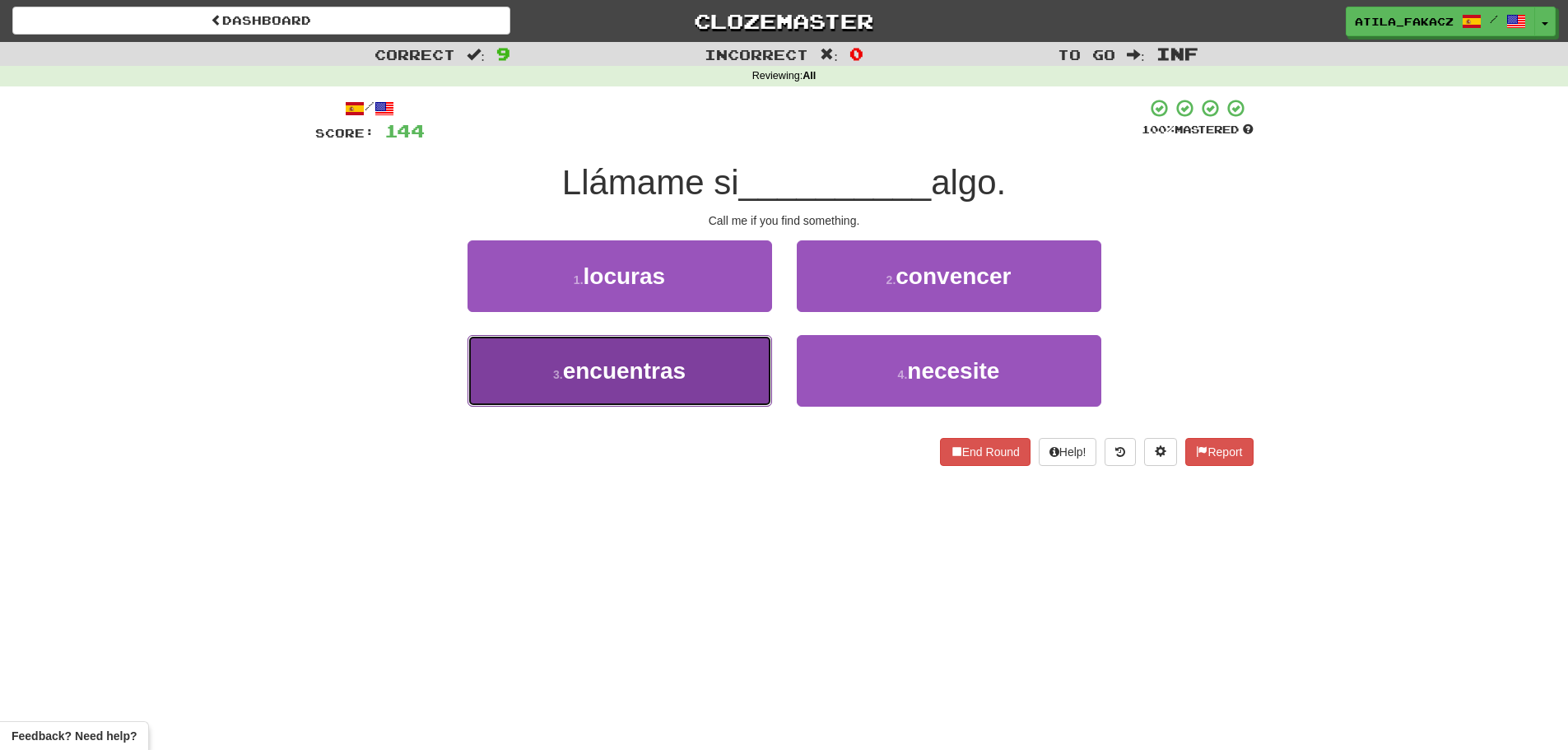
click at [716, 377] on button "3 . encuentras" at bounding box center [619, 370] width 305 height 72
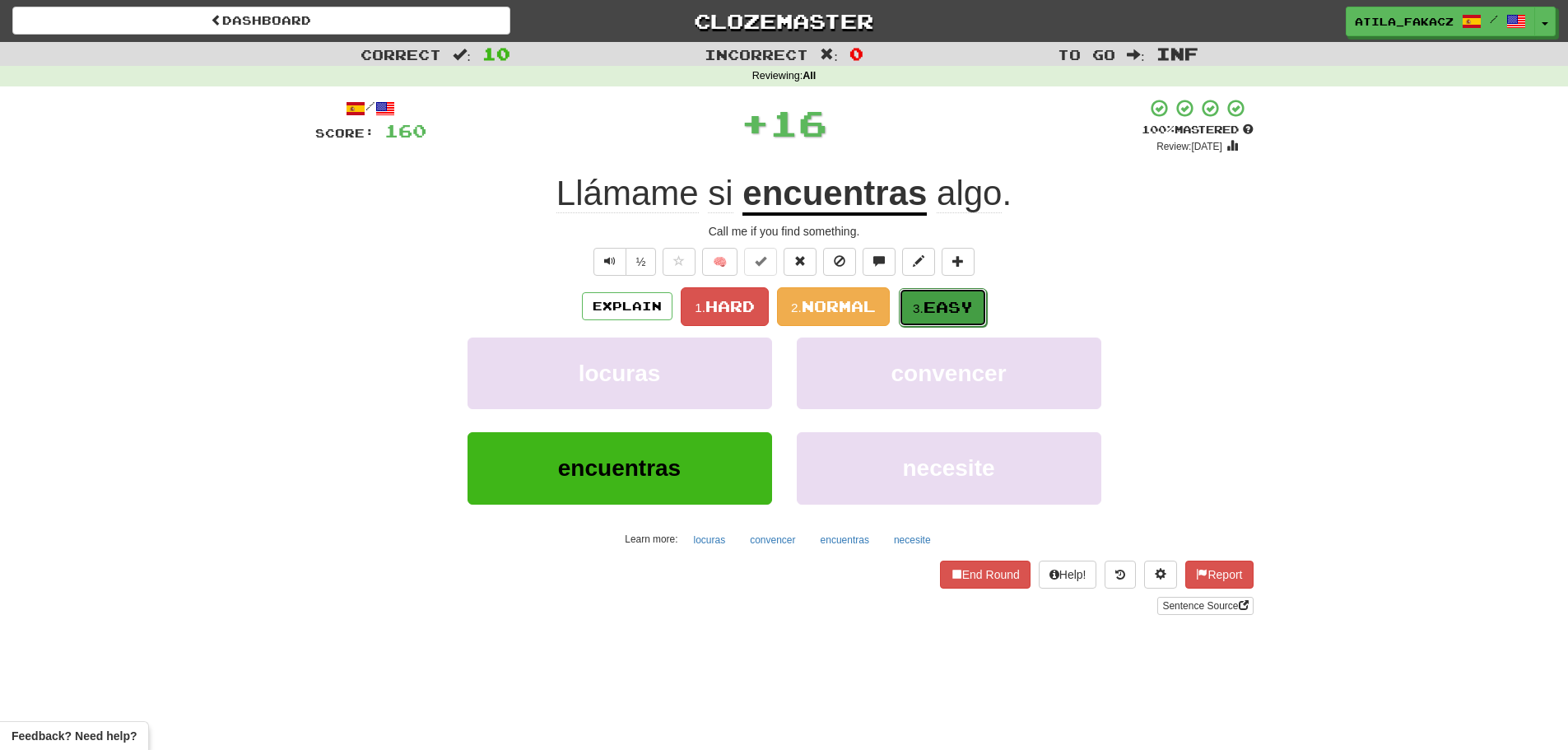
click at [932, 302] on span "Easy" at bounding box center [948, 307] width 49 height 18
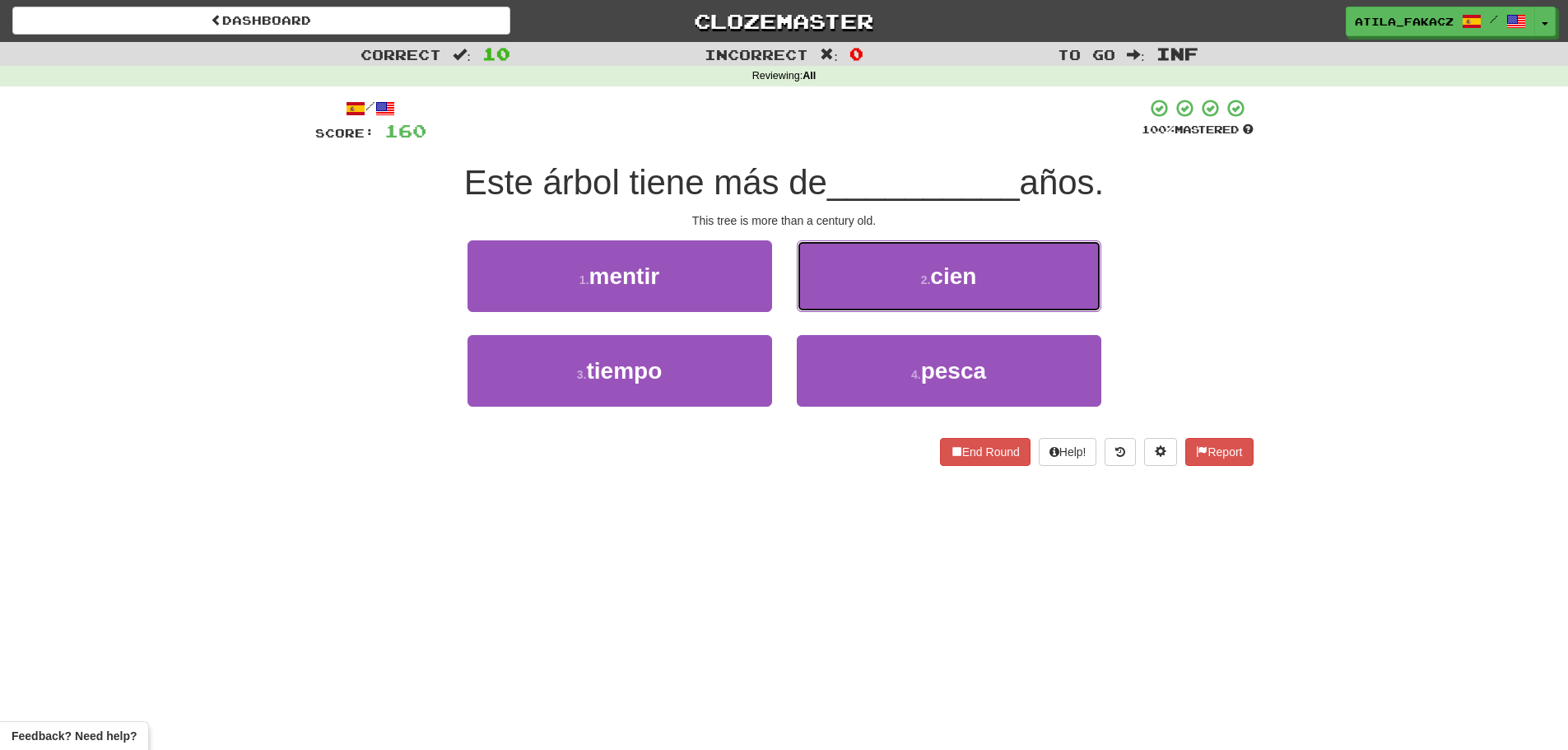
click at [966, 267] on span "cien" at bounding box center [953, 276] width 46 height 25
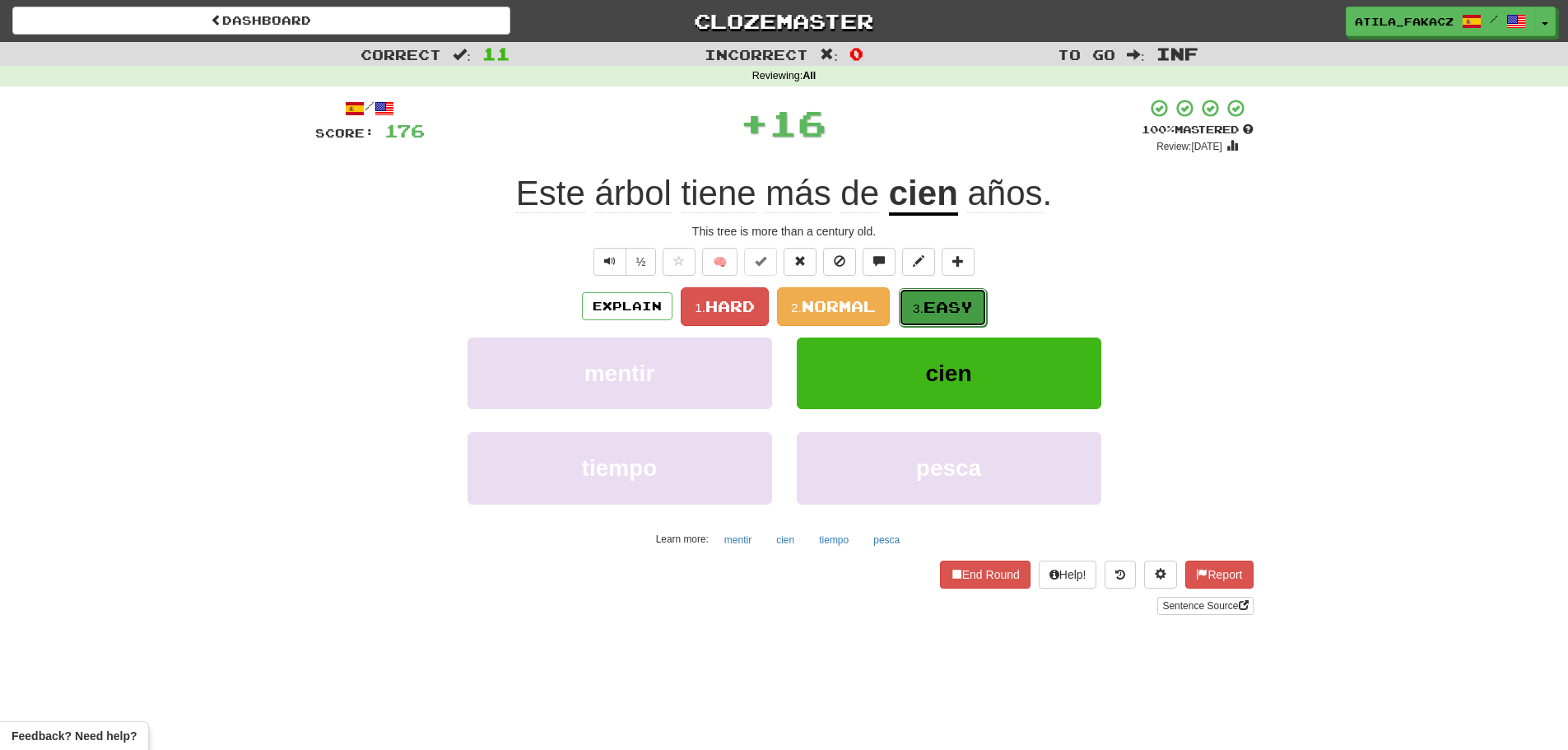
click at [956, 302] on span "Easy" at bounding box center [948, 307] width 49 height 18
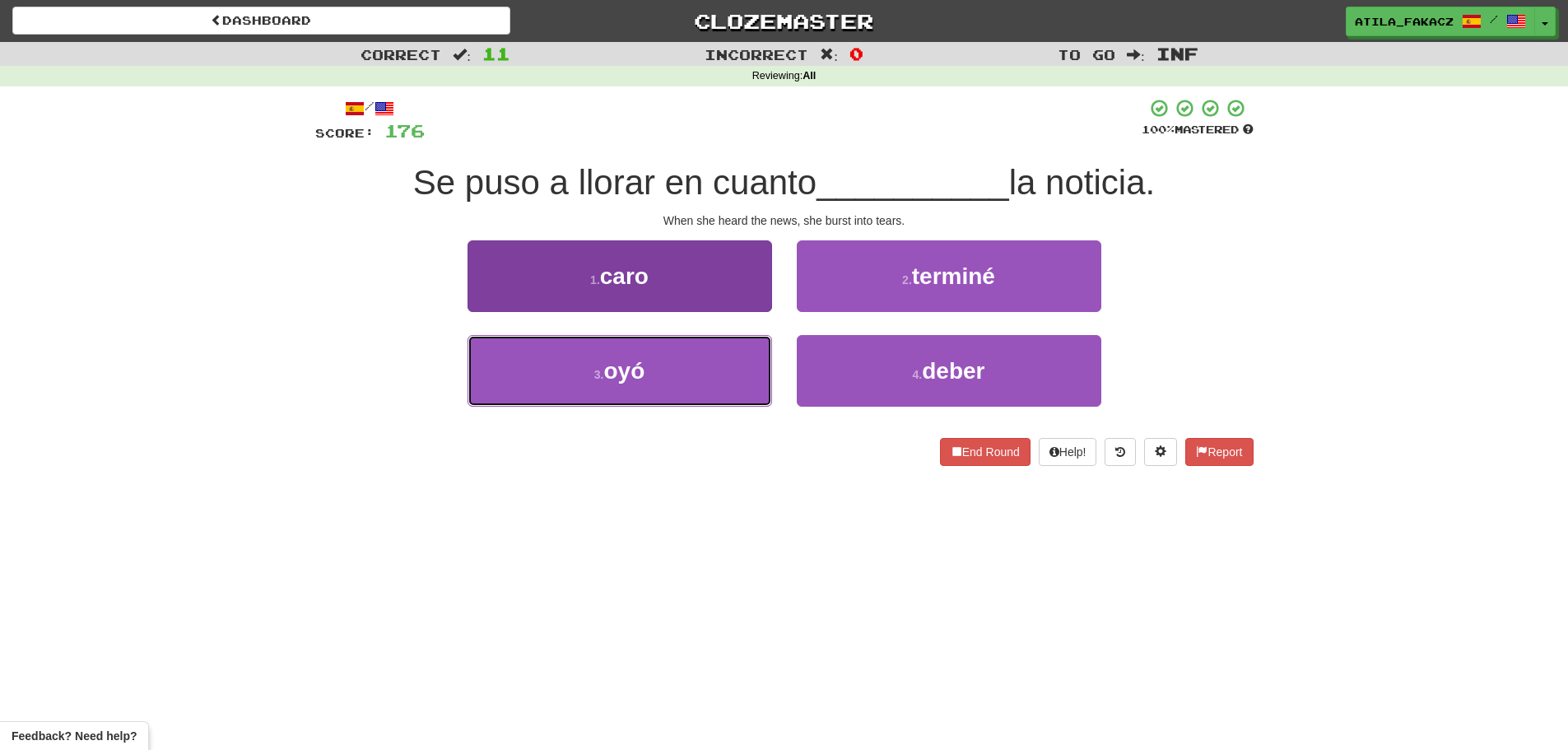
click at [695, 362] on button "3 . oyó" at bounding box center [619, 370] width 305 height 72
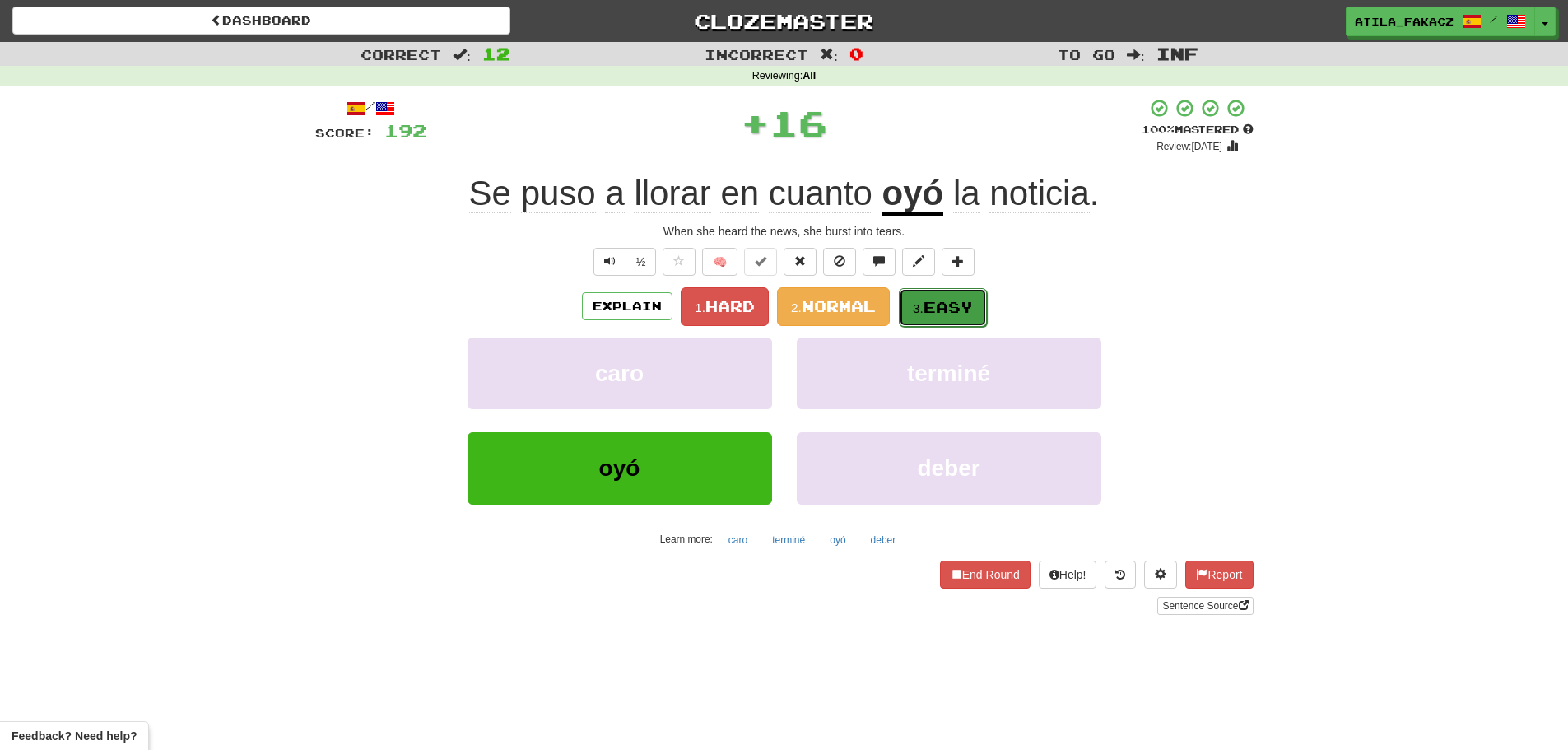
click at [950, 300] on span "Easy" at bounding box center [948, 307] width 49 height 18
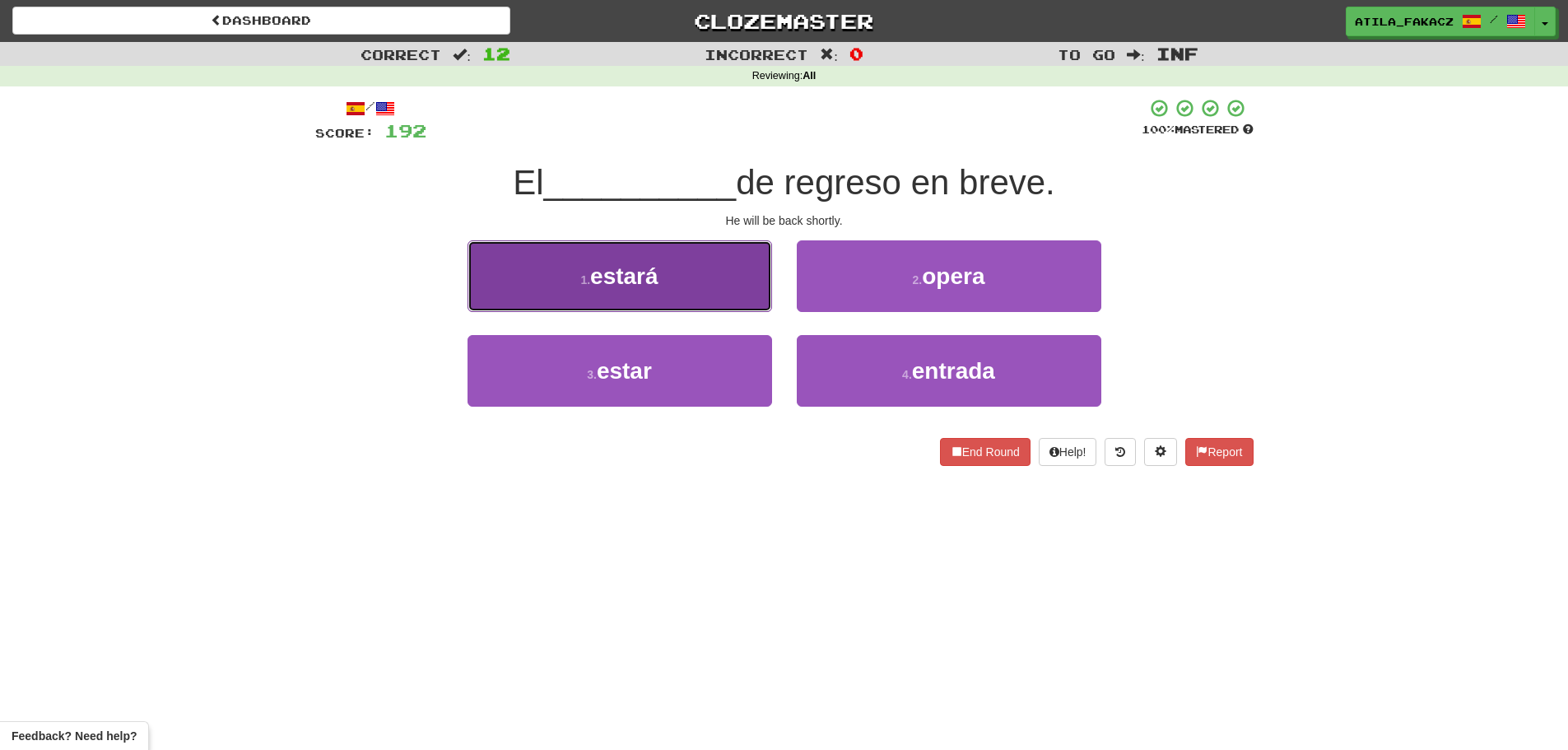
click at [655, 281] on span "estará" at bounding box center [624, 276] width 68 height 25
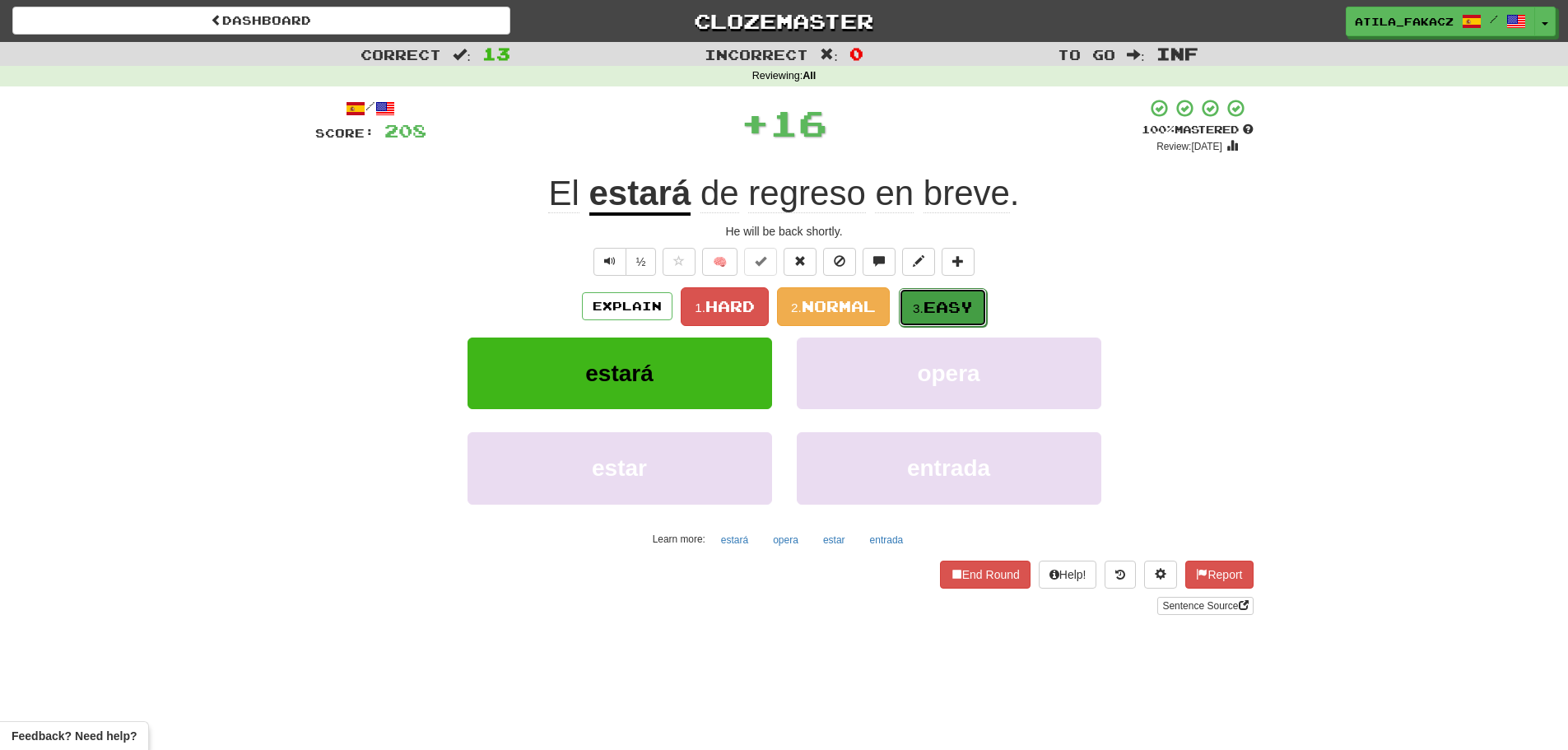
click at [979, 317] on button "3. Easy" at bounding box center [942, 307] width 88 height 39
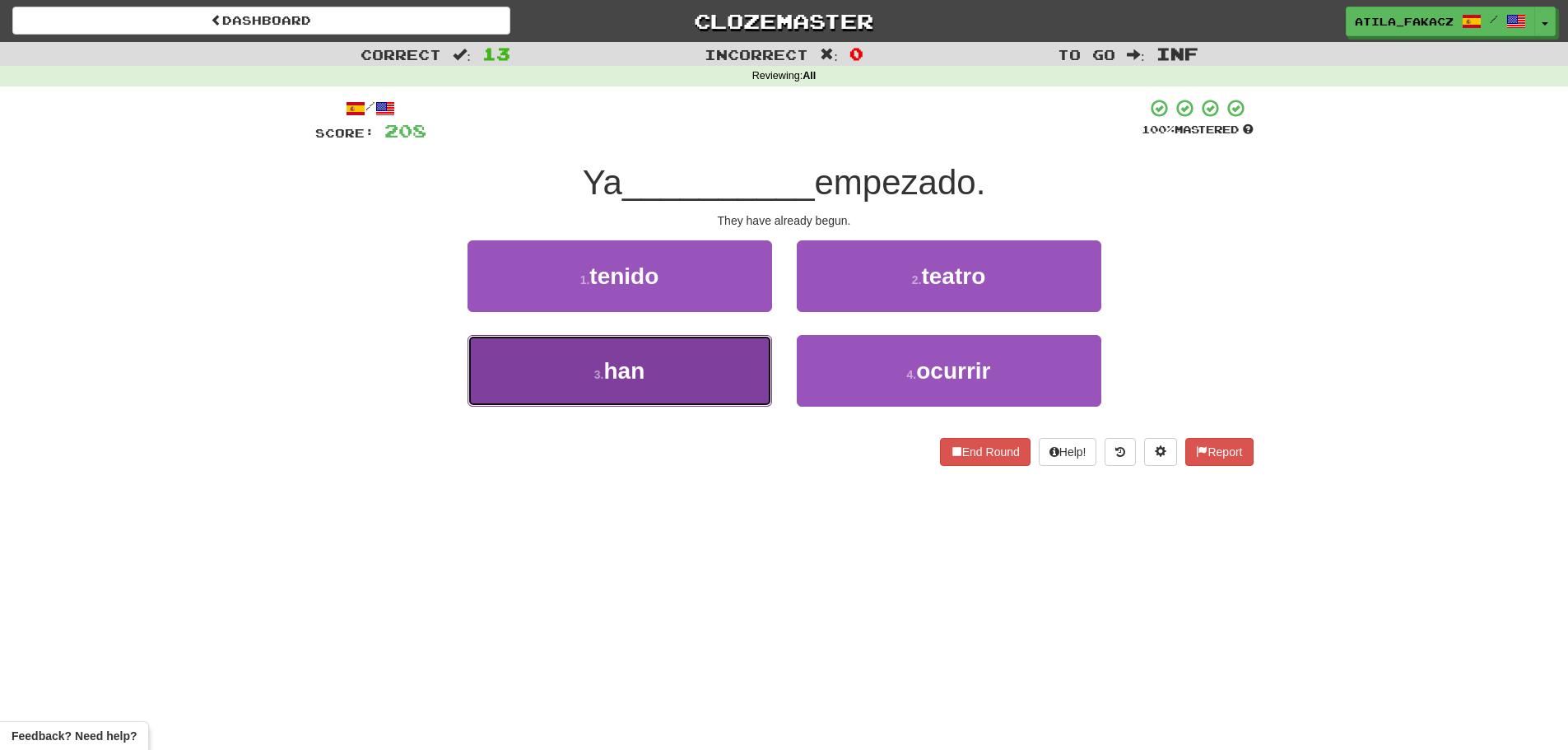
click at [693, 364] on button "3 . han" at bounding box center [619, 370] width 305 height 72
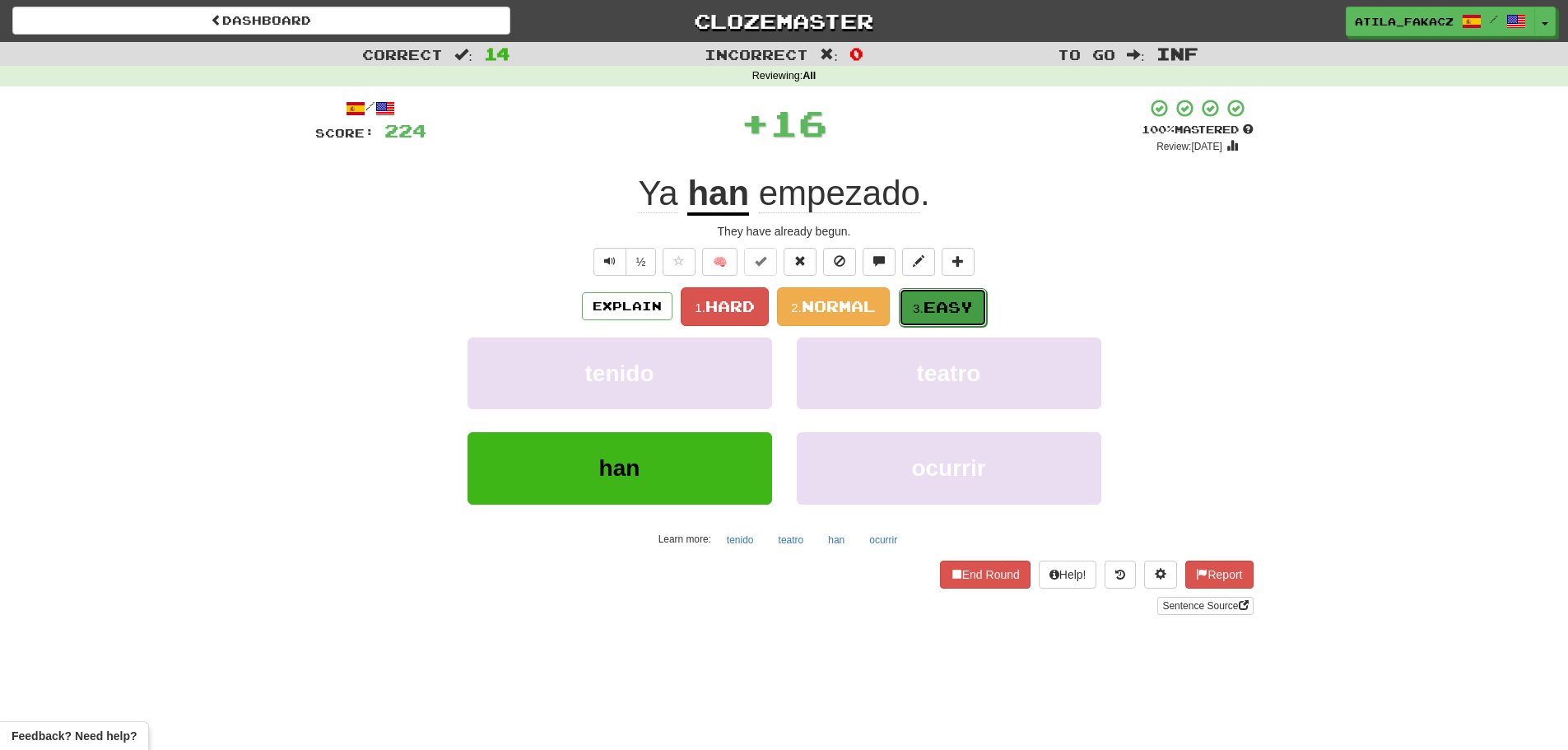
click at [938, 314] on span "Easy" at bounding box center [948, 307] width 49 height 18
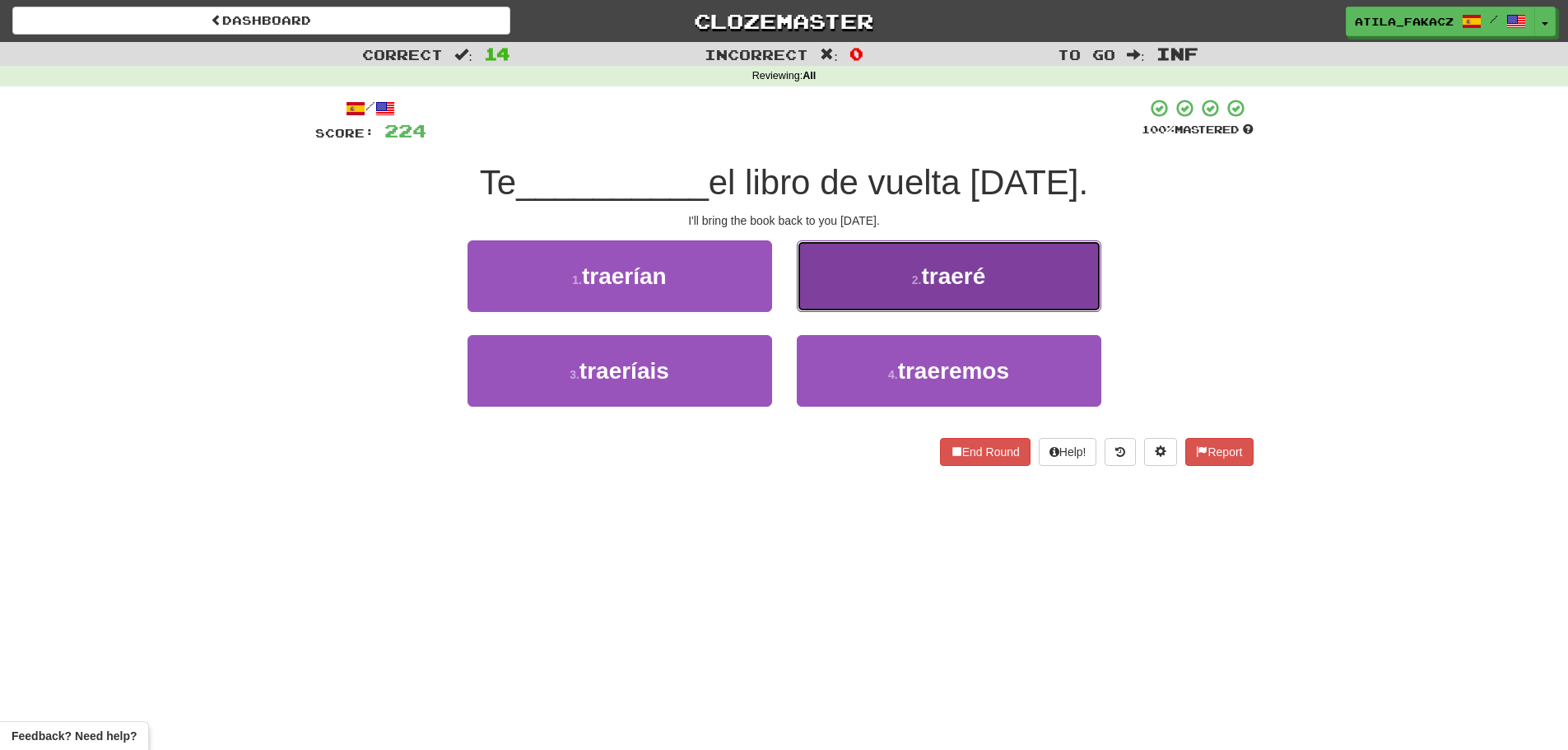
click at [883, 293] on button "2 . traeré" at bounding box center [950, 276] width 305 height 72
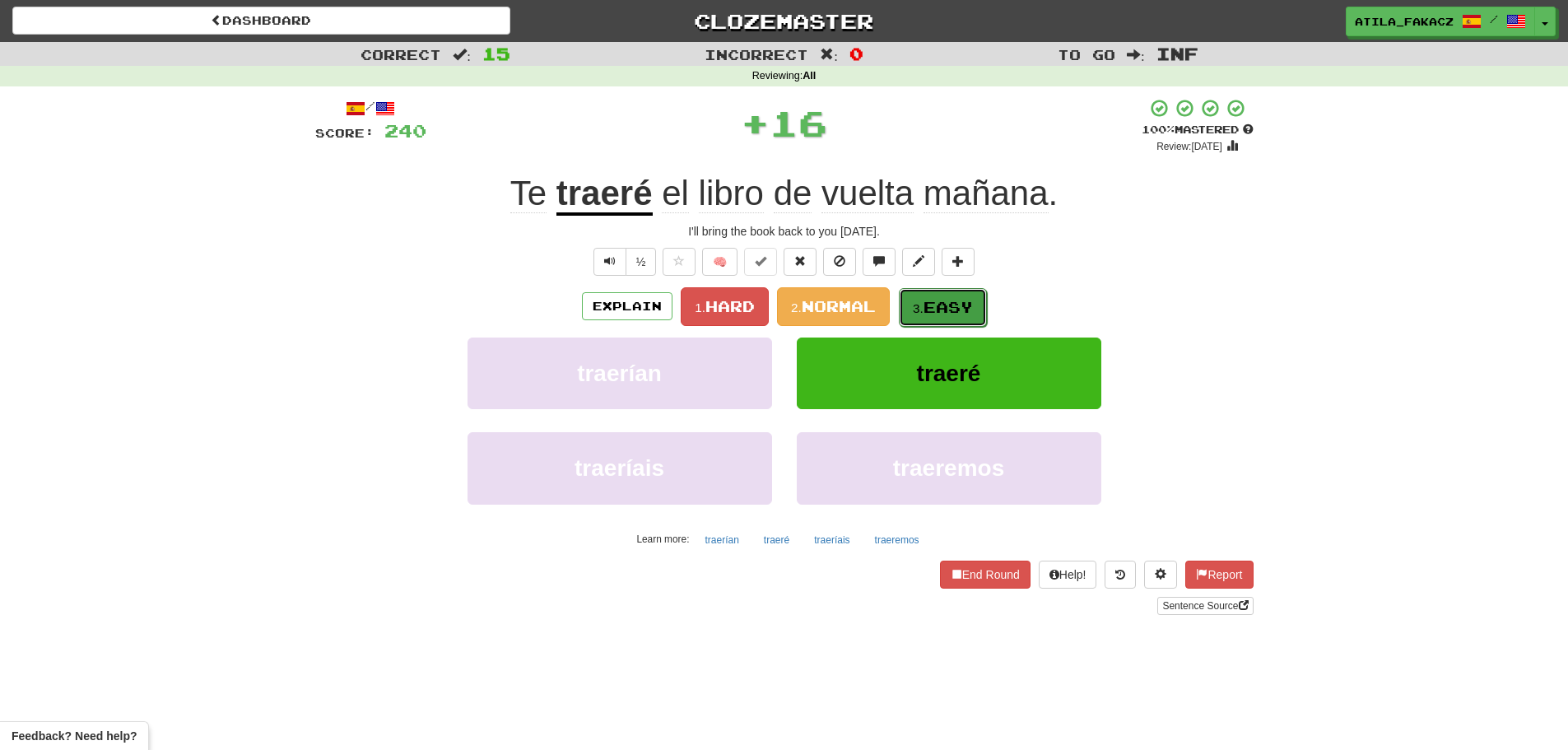
click at [957, 294] on button "3. Easy" at bounding box center [942, 307] width 88 height 39
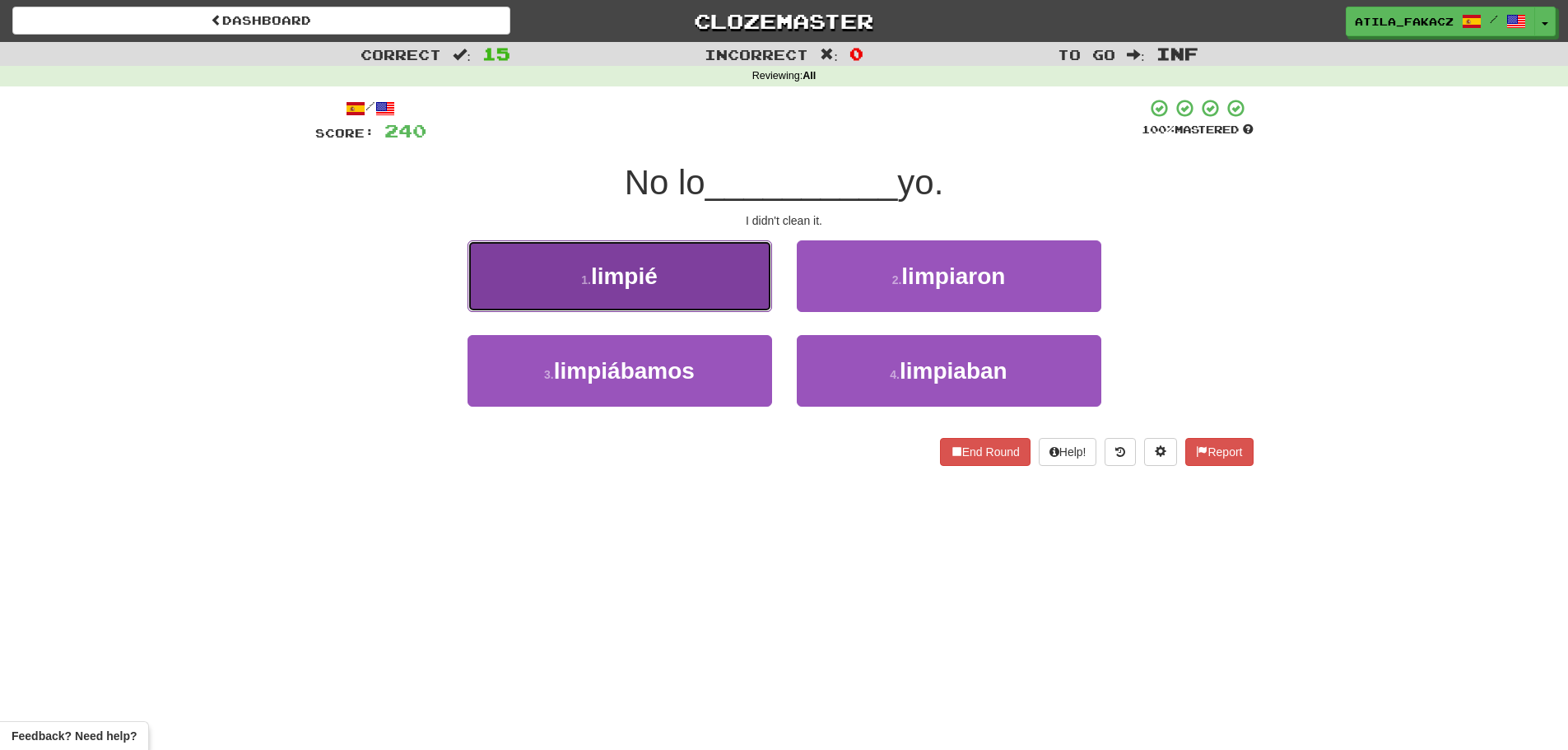
click at [760, 282] on button "1 . limpié" at bounding box center [619, 276] width 305 height 72
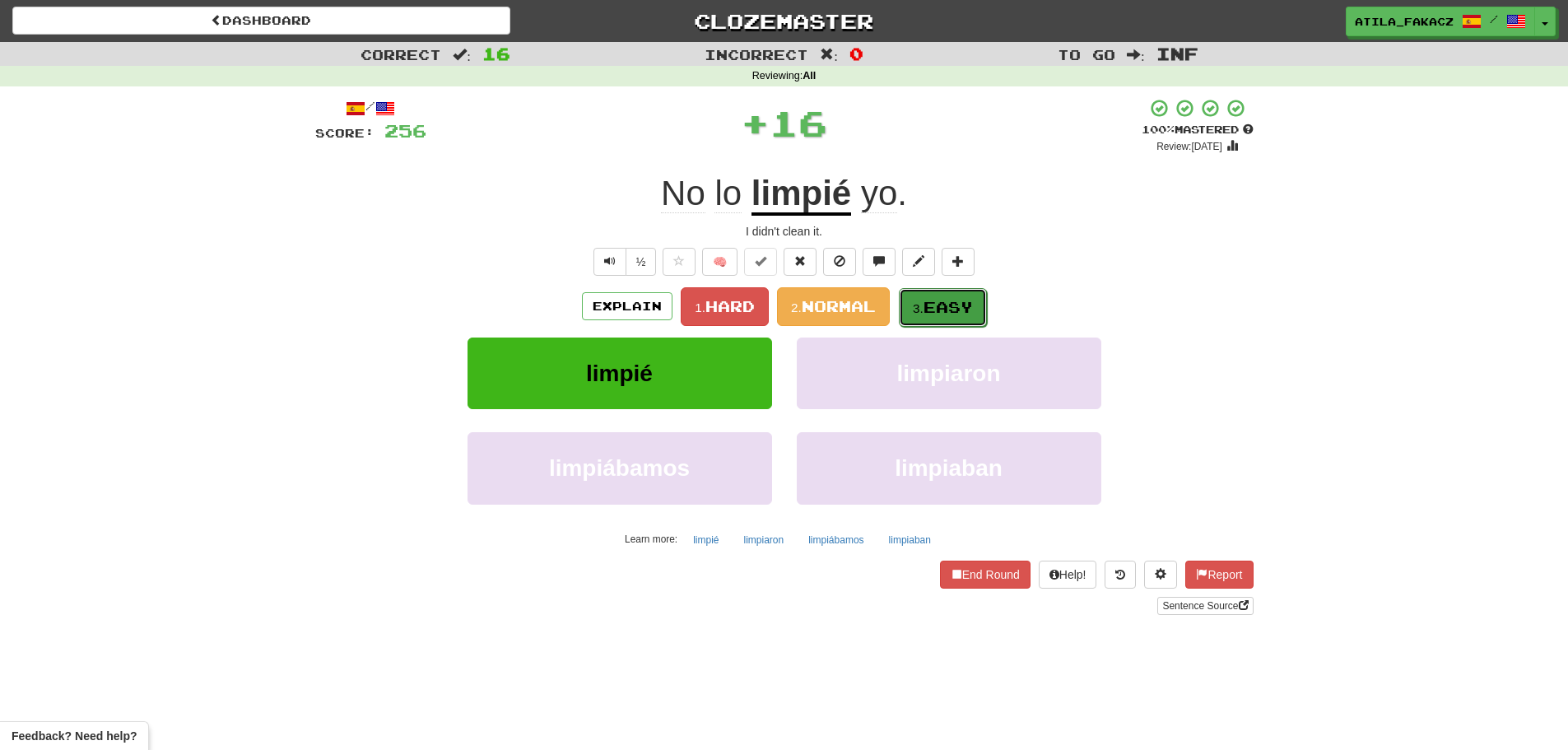
click at [930, 303] on span "Easy" at bounding box center [948, 307] width 49 height 18
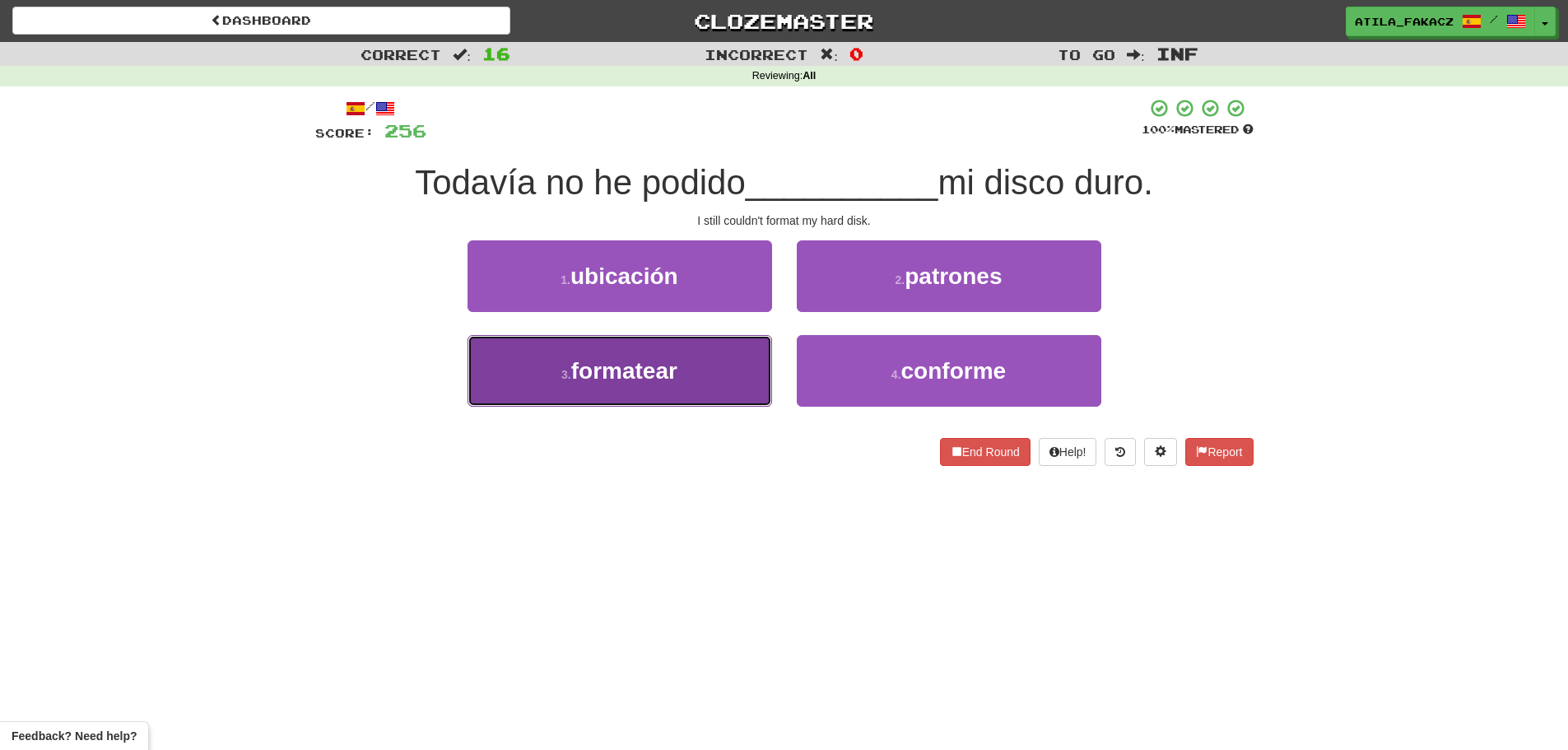
click at [717, 369] on button "3 . formatear" at bounding box center [619, 370] width 305 height 72
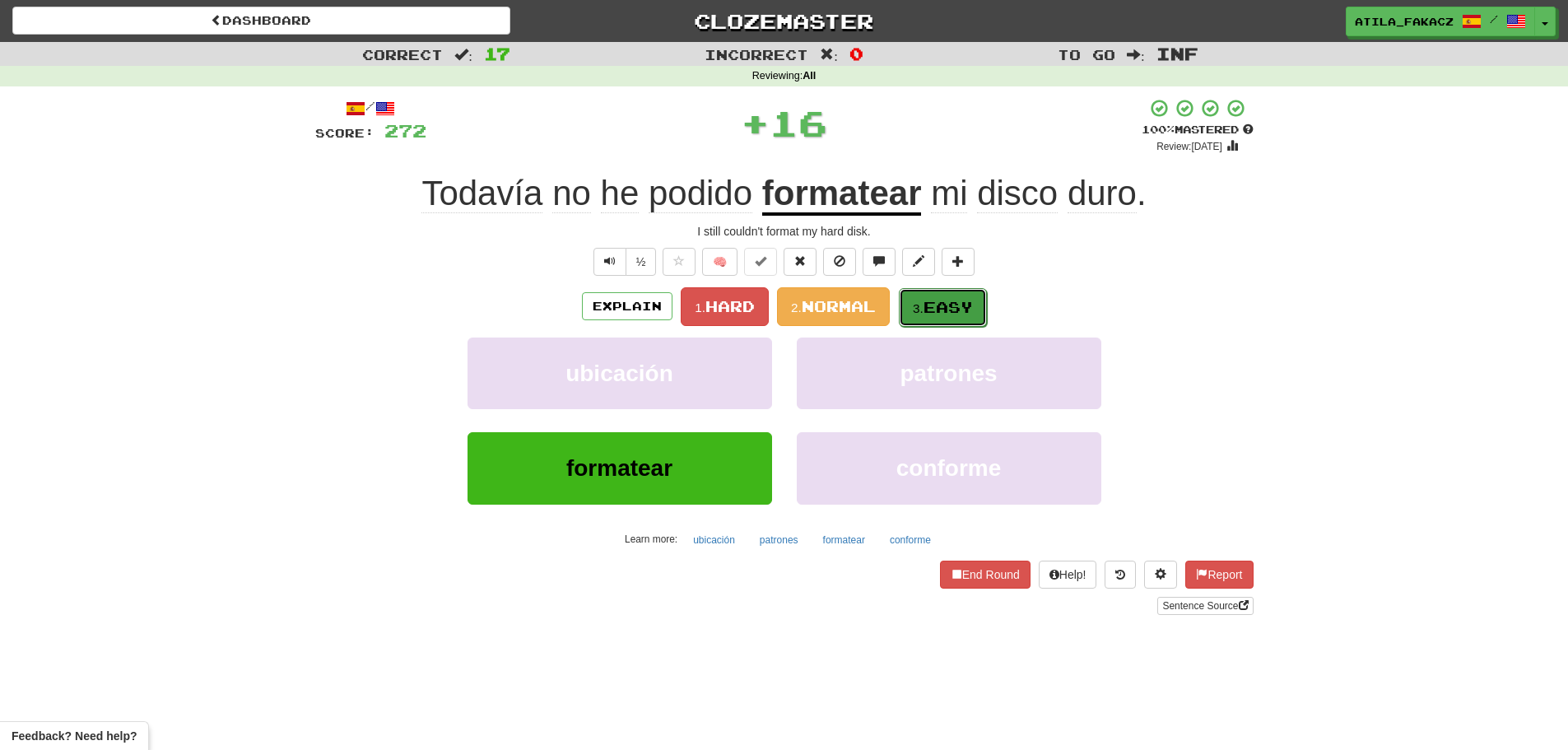
click at [939, 298] on span "Easy" at bounding box center [948, 307] width 49 height 18
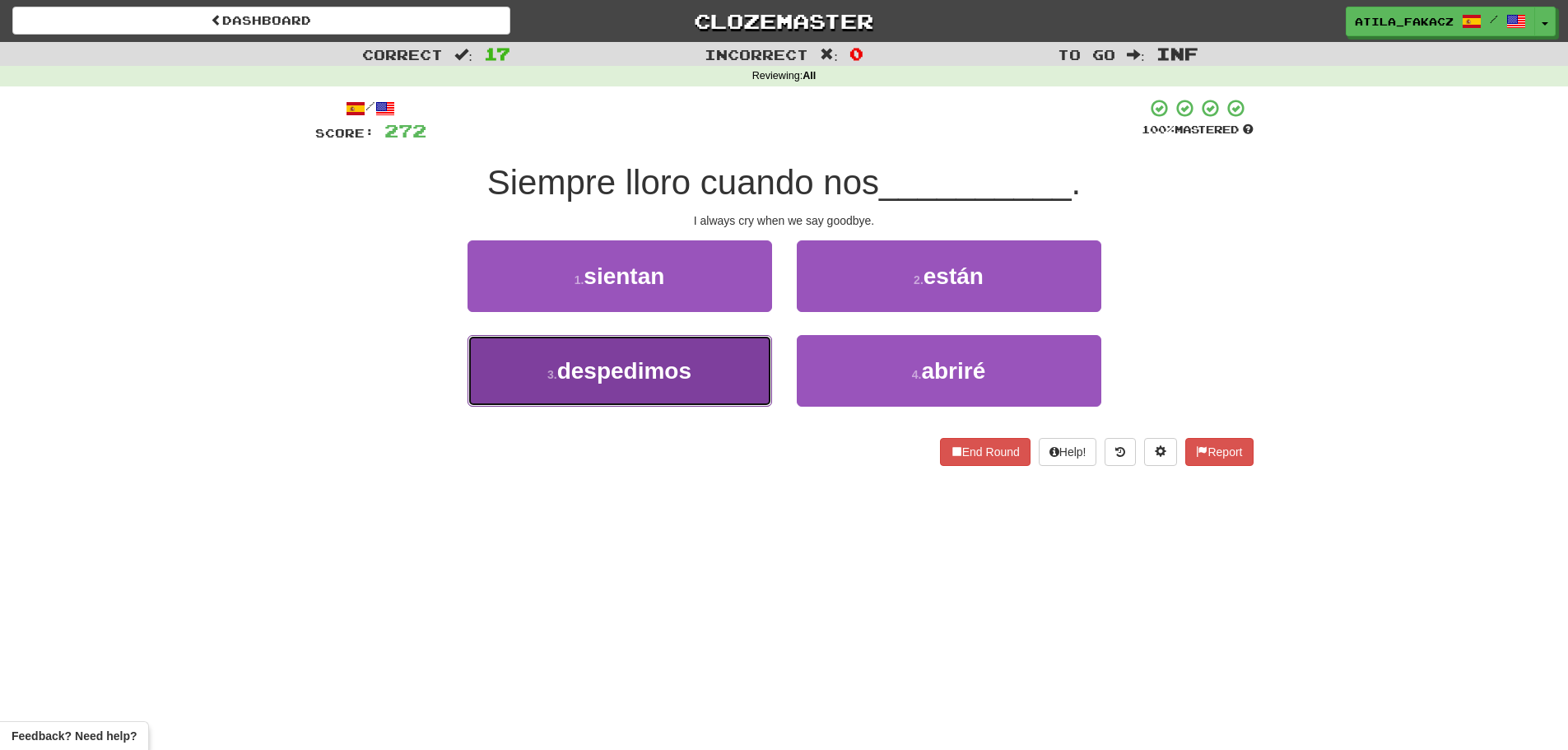
click at [716, 374] on button "3 . despedimos" at bounding box center [619, 370] width 305 height 72
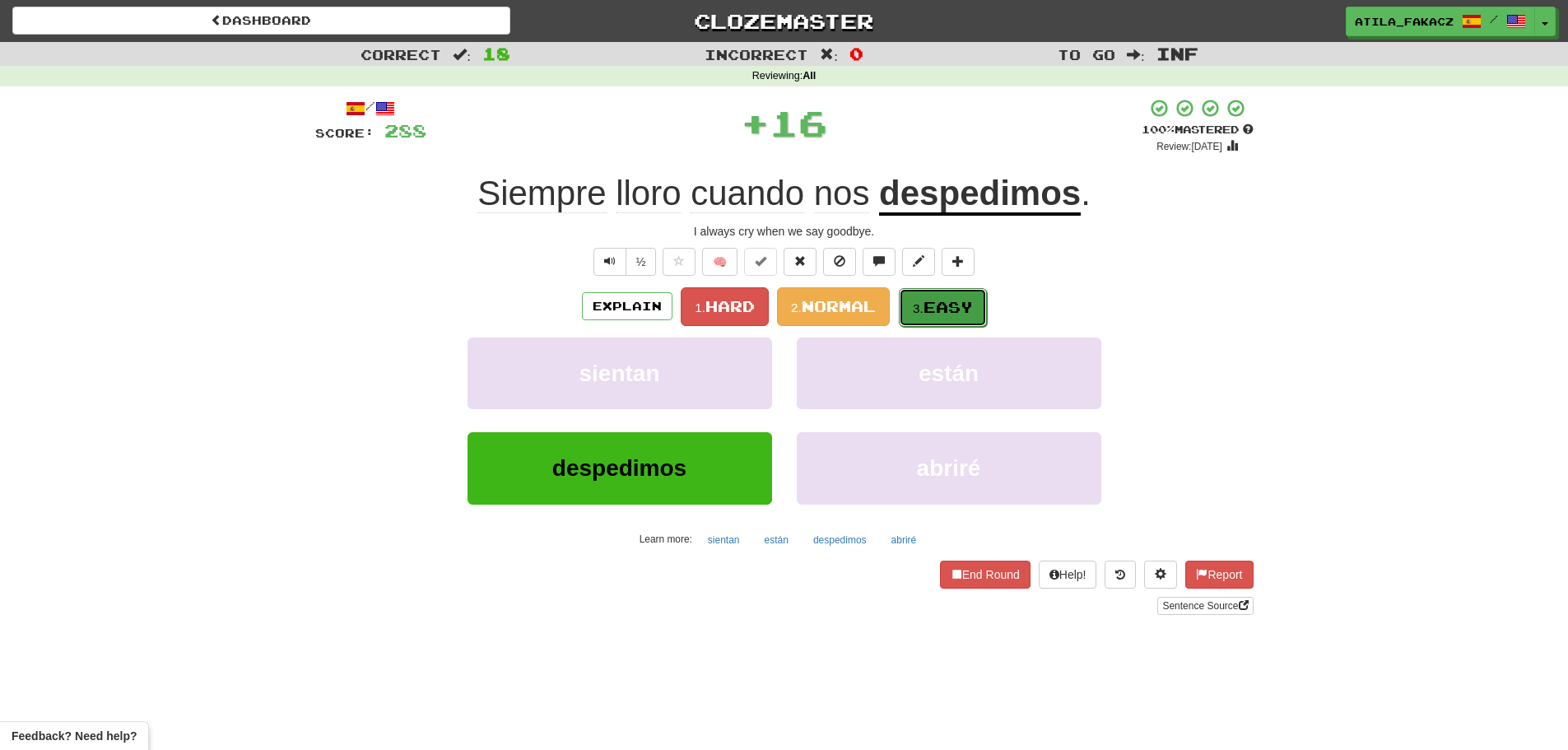
click at [915, 307] on small "3." at bounding box center [918, 307] width 11 height 14
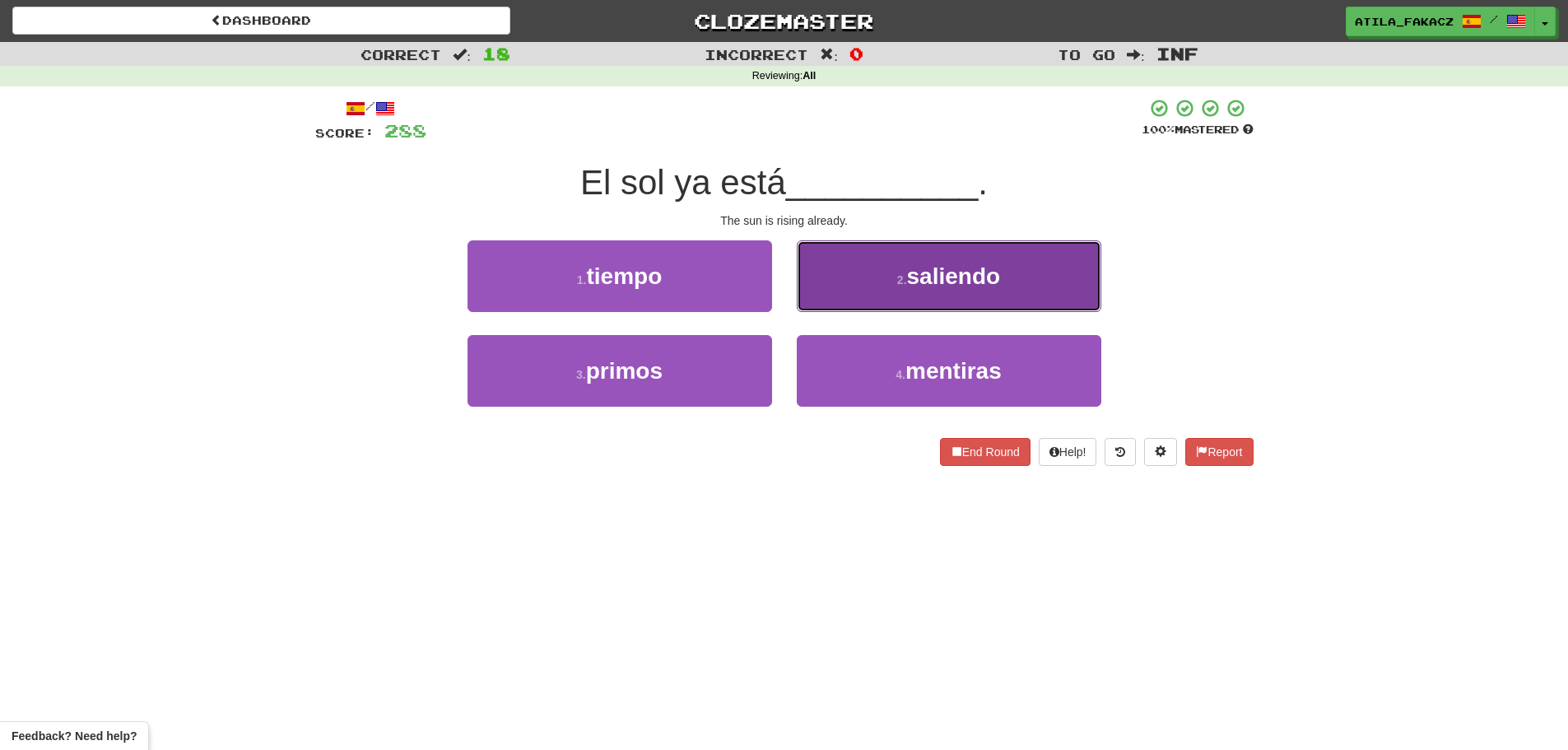
click at [845, 281] on button "2 . saliendo" at bounding box center [950, 276] width 305 height 72
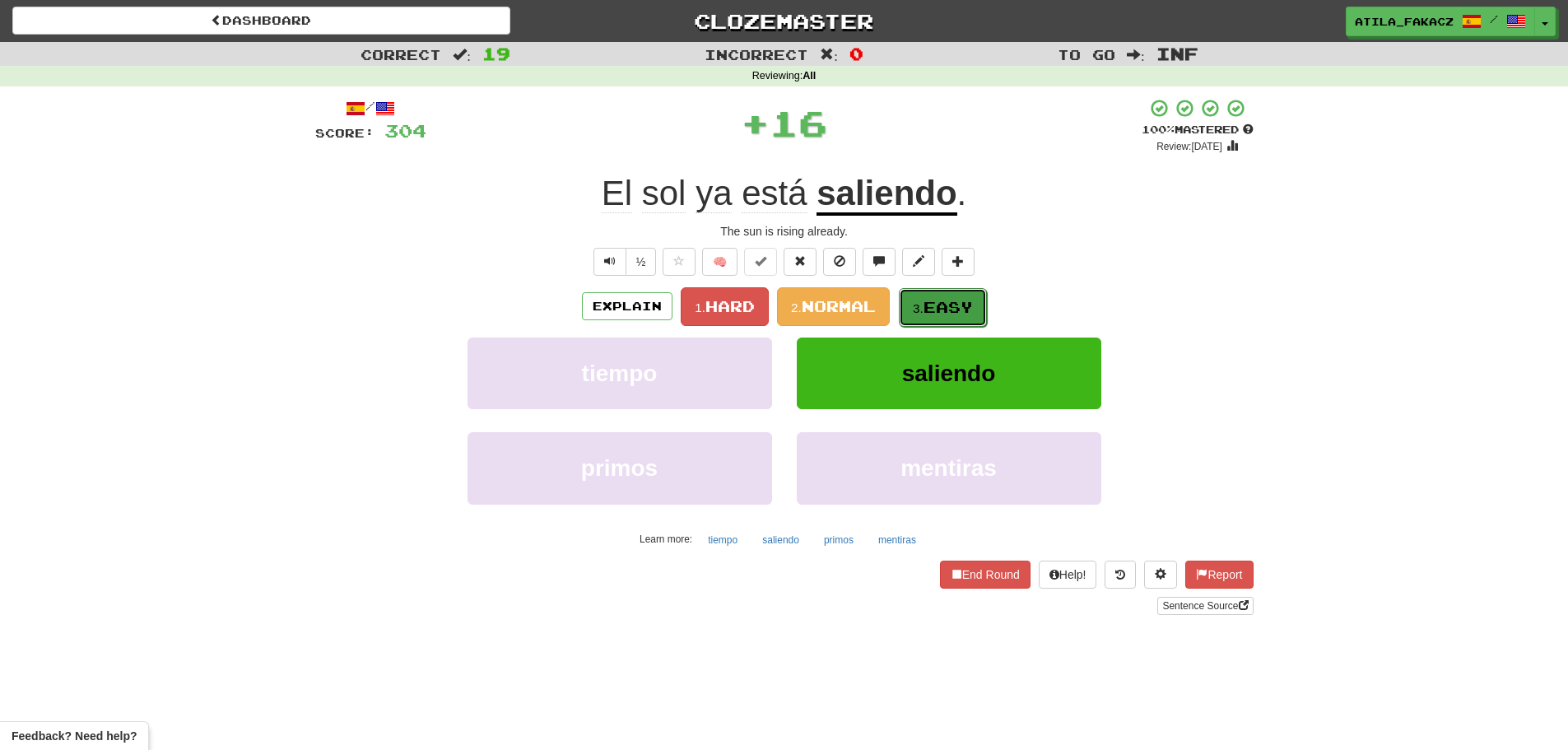
click at [923, 301] on small "3." at bounding box center [918, 307] width 11 height 14
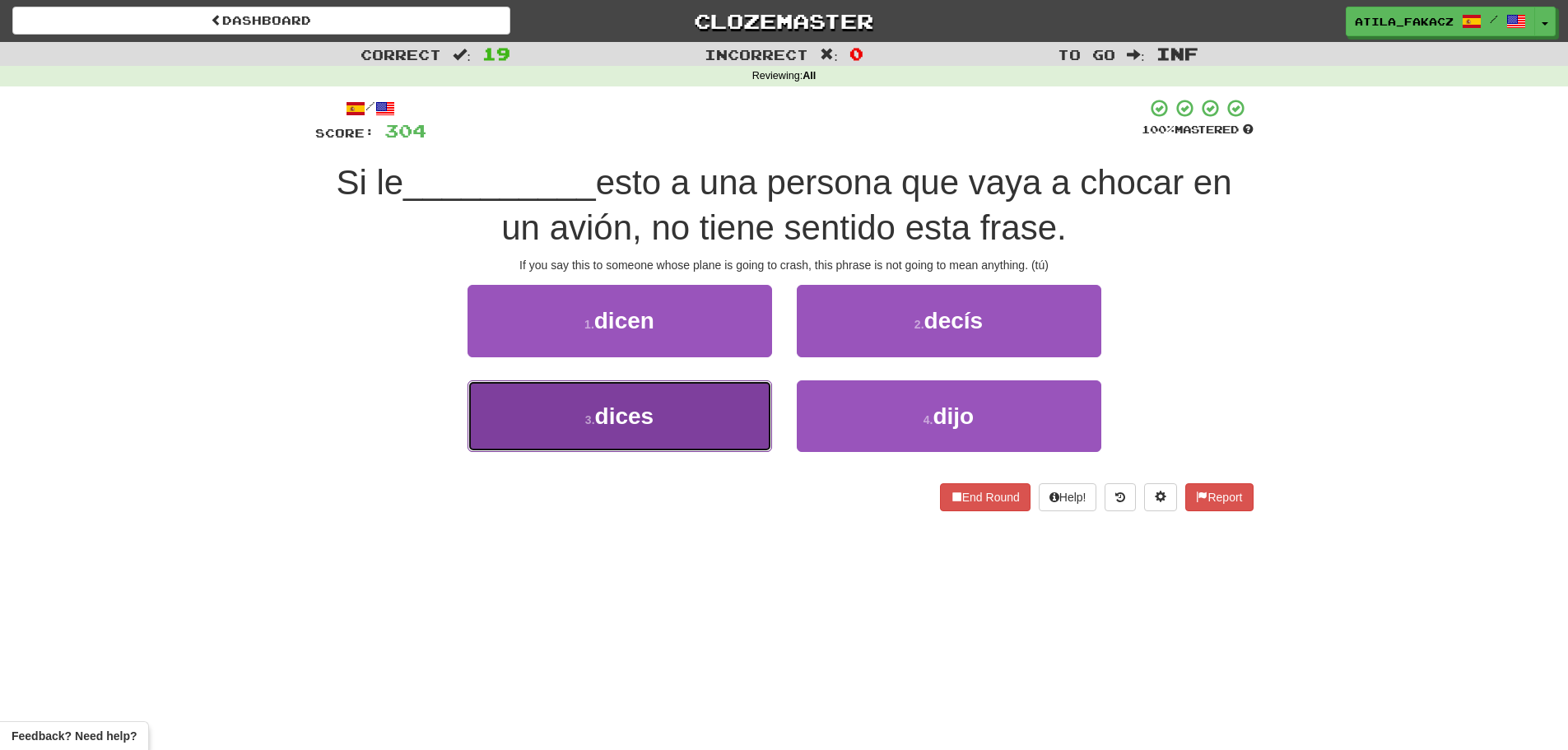
click at [686, 431] on button "3 . dices" at bounding box center [619, 415] width 305 height 72
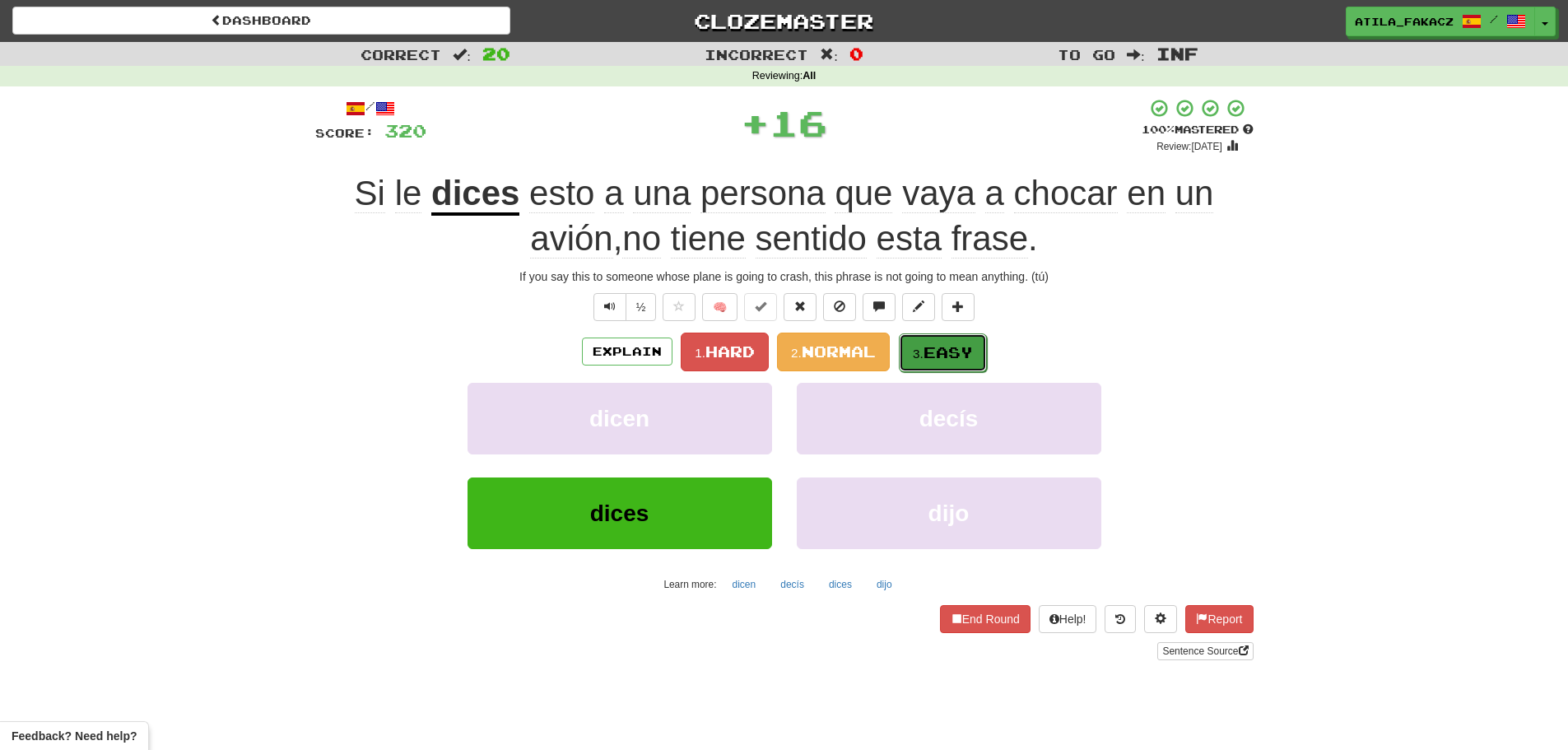
click at [966, 356] on span "Easy" at bounding box center [948, 352] width 49 height 18
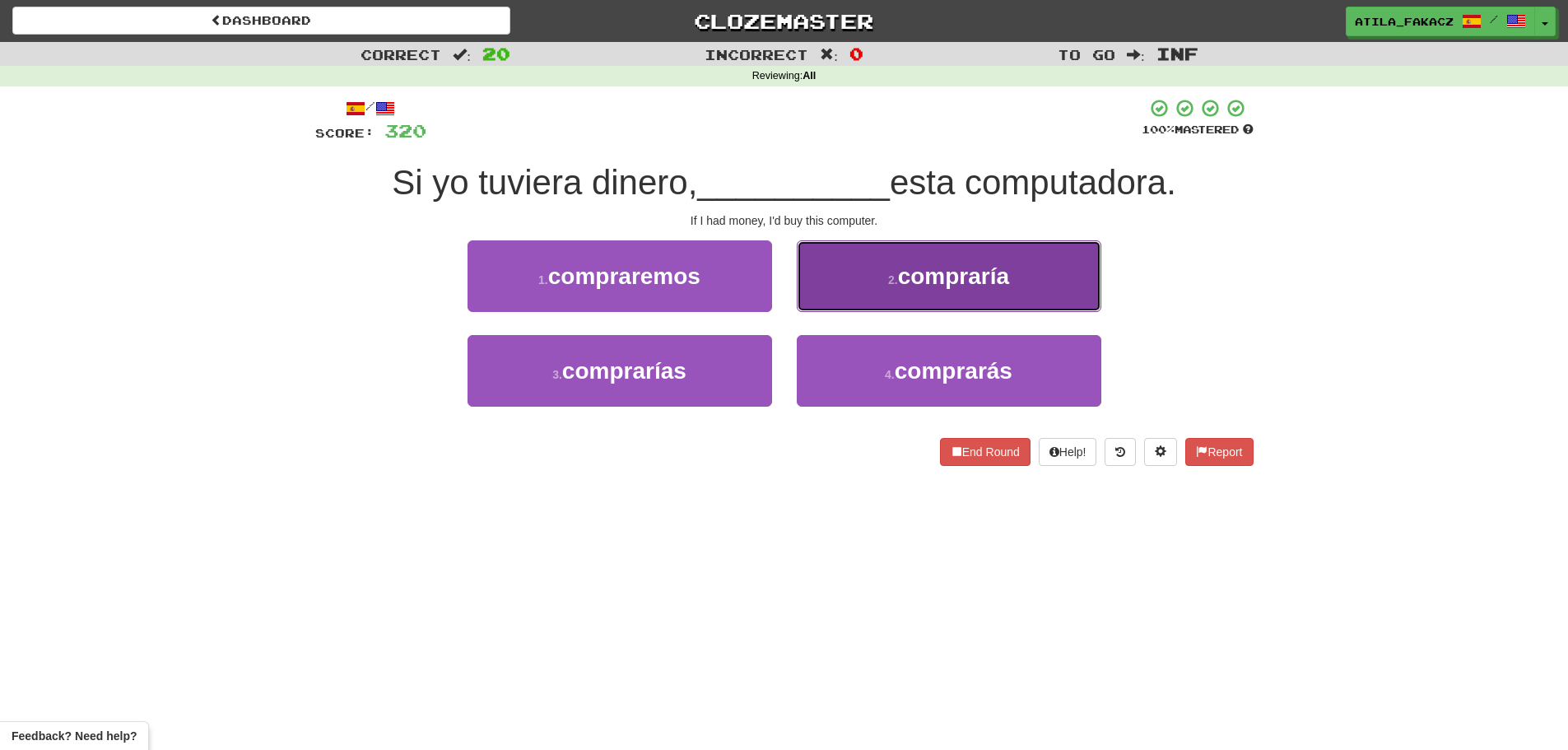
click at [897, 269] on button "2 . compraría" at bounding box center [950, 276] width 305 height 72
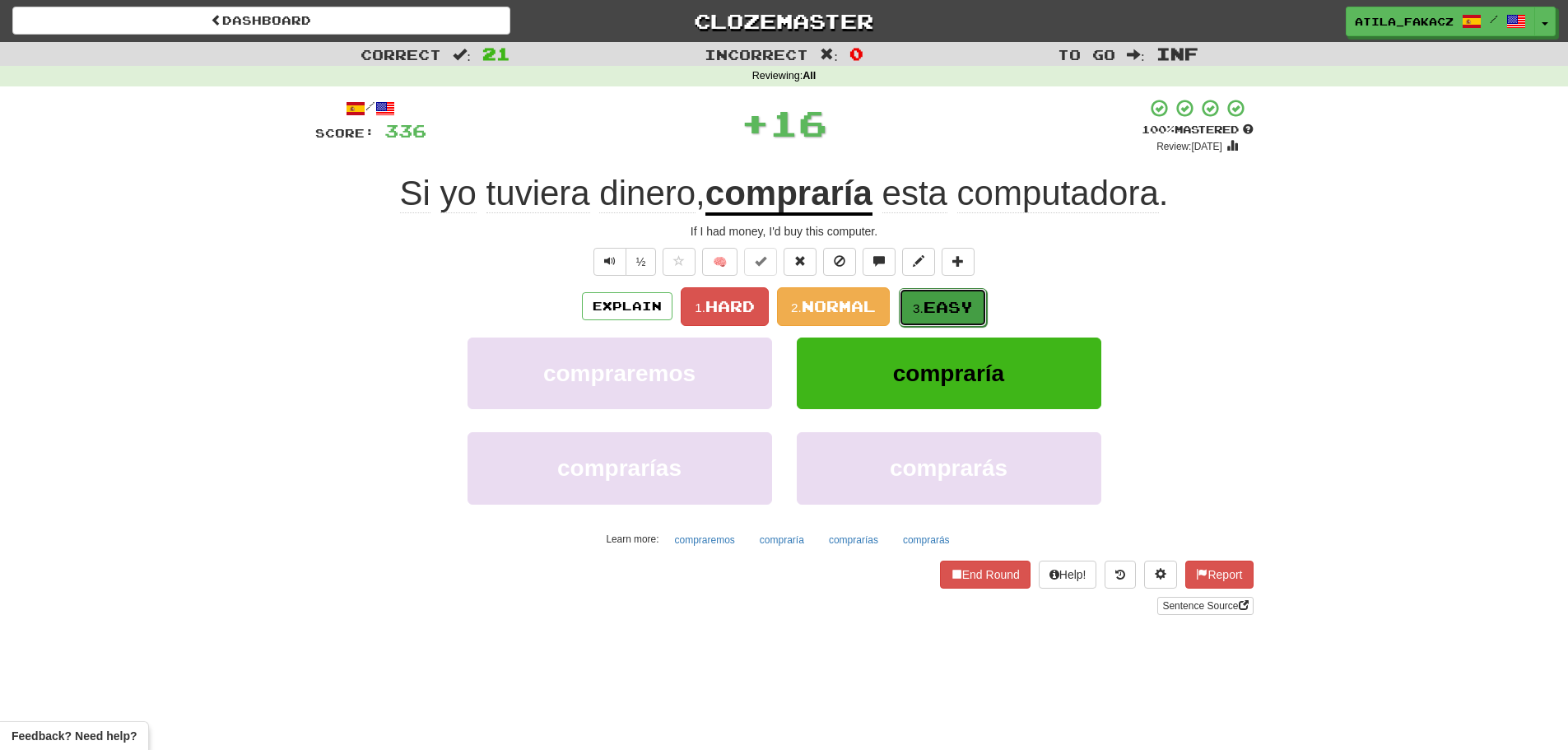
click at [956, 305] on span "Easy" at bounding box center [948, 307] width 49 height 18
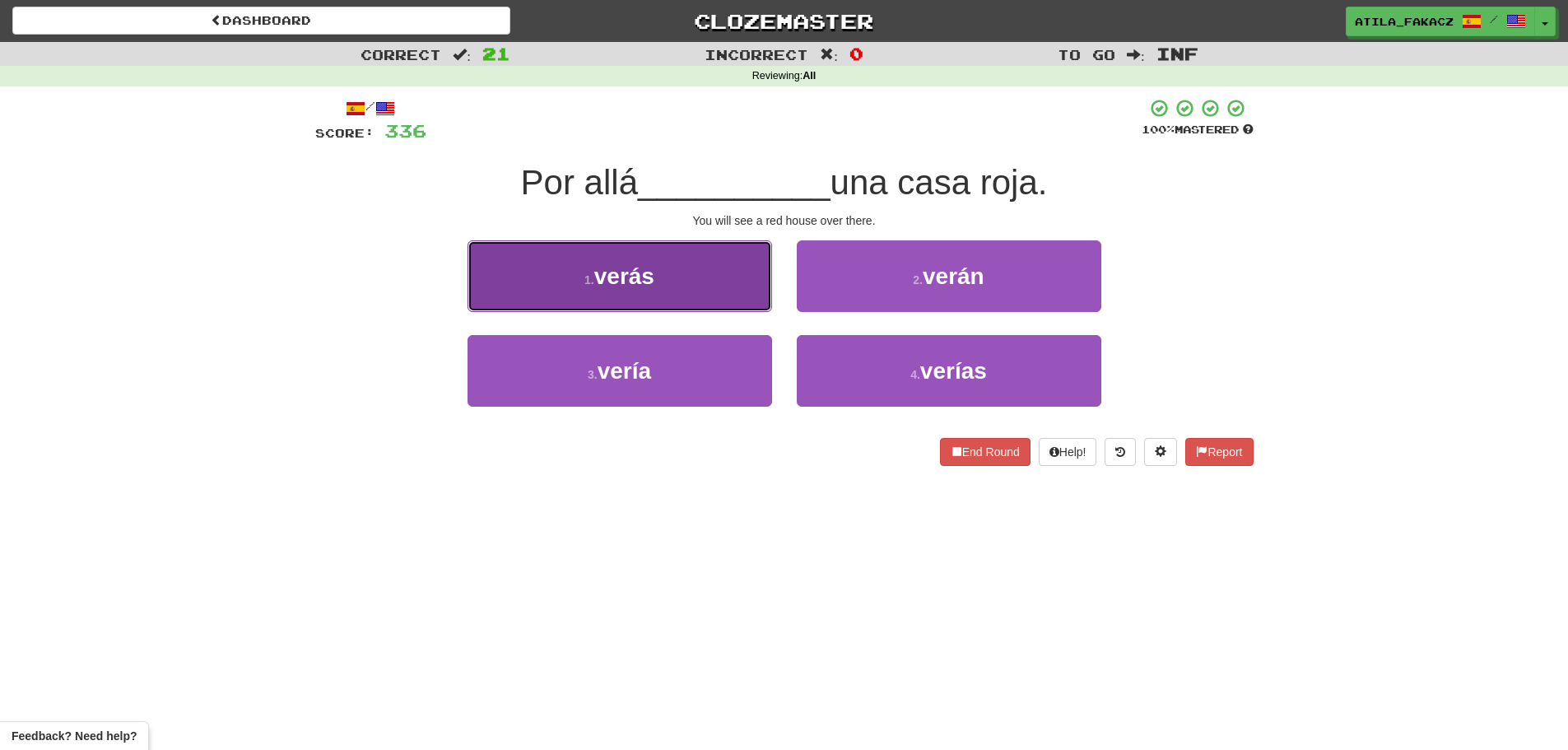
click at [691, 292] on button "1 . verás" at bounding box center [619, 276] width 305 height 72
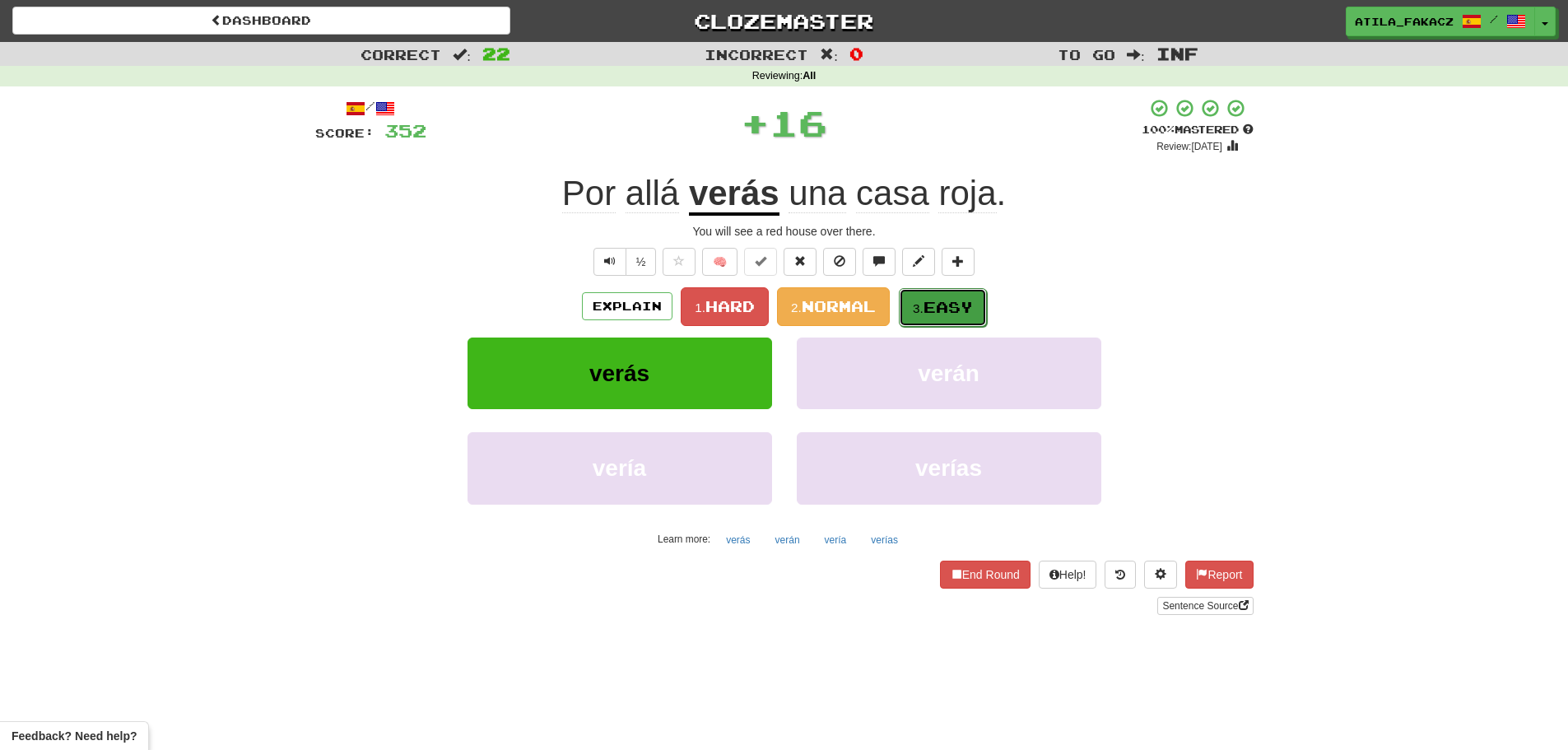
click at [947, 308] on span "Easy" at bounding box center [948, 307] width 49 height 18
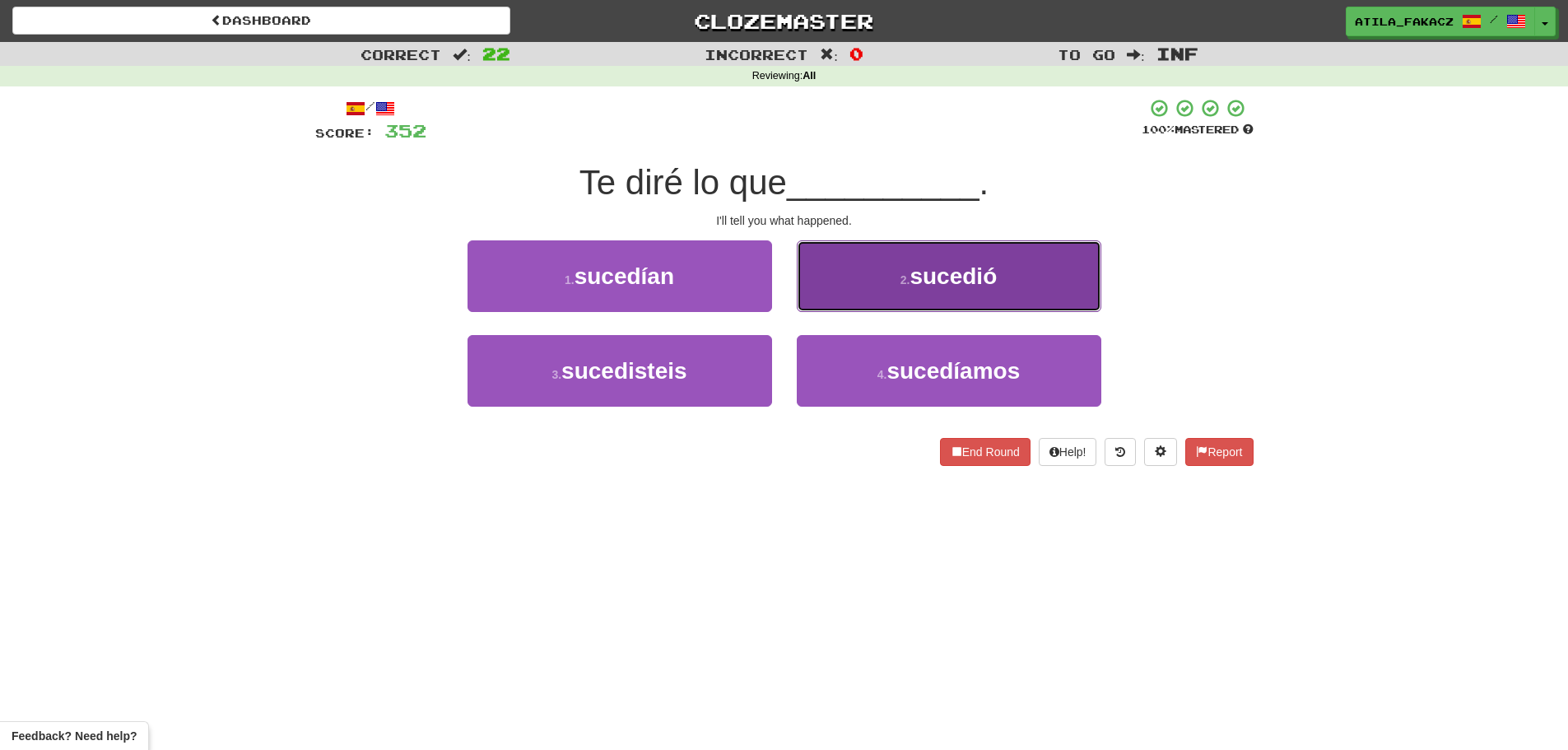
click at [890, 282] on button "2 . sucedió" at bounding box center [950, 276] width 305 height 72
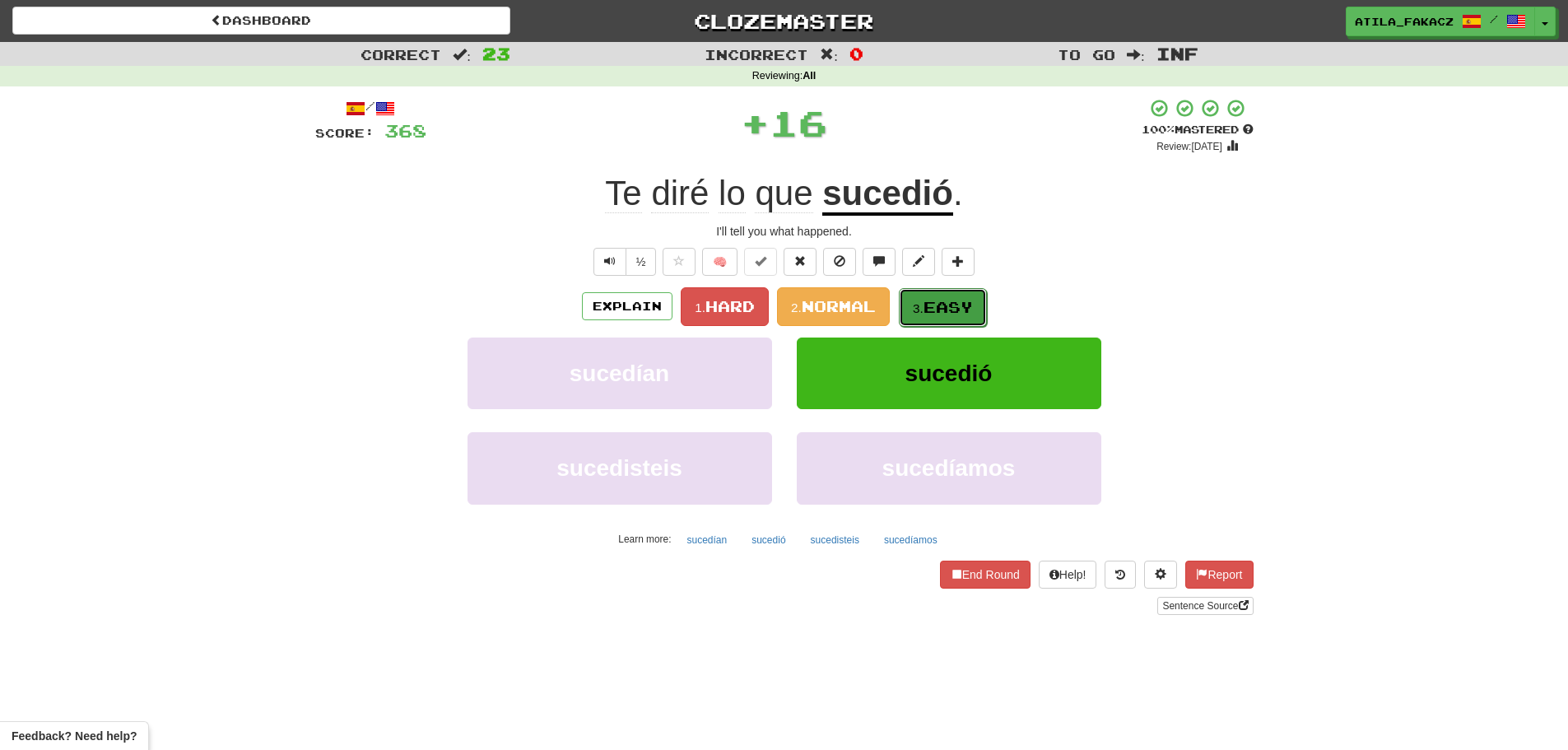
click at [932, 298] on span "Easy" at bounding box center [948, 307] width 49 height 18
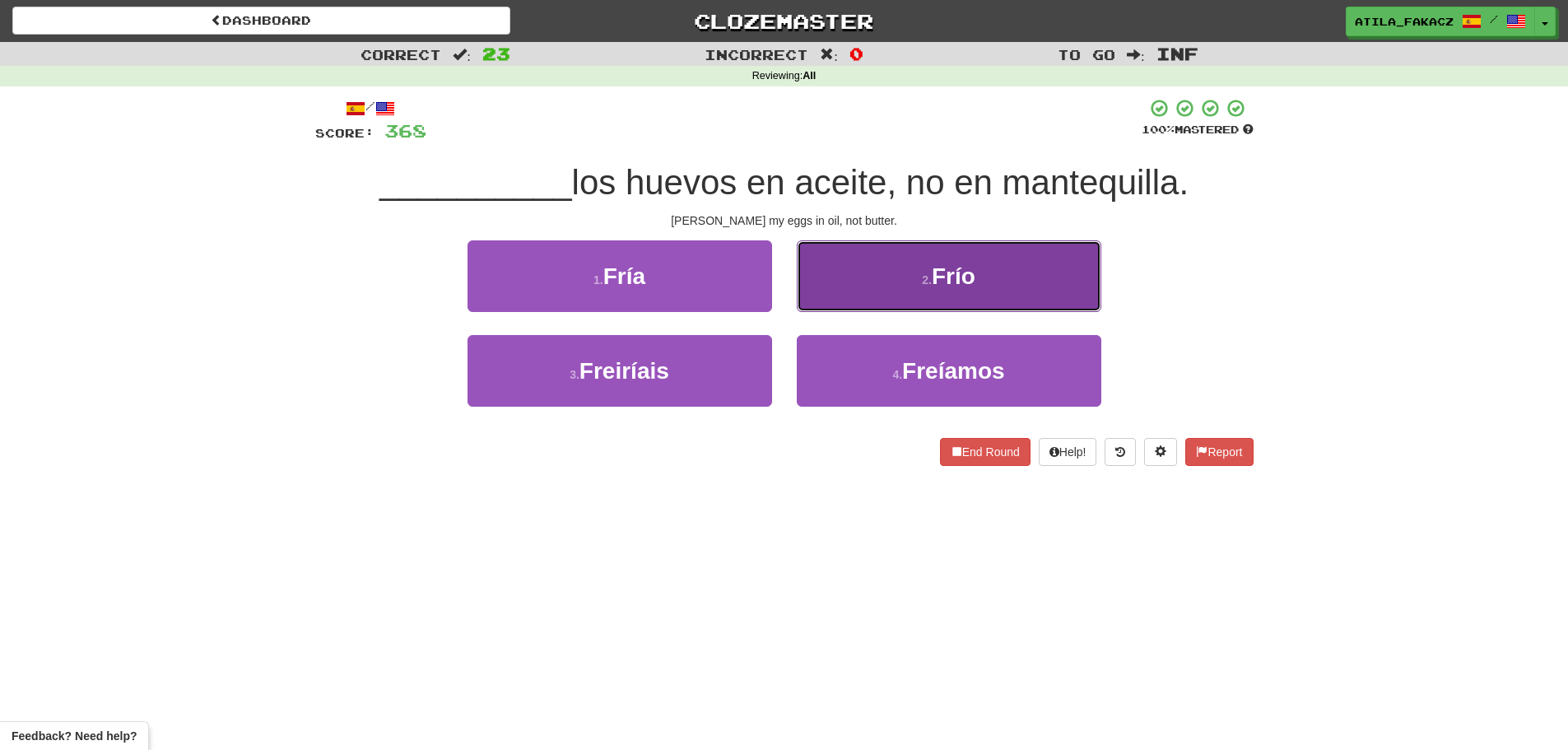
click at [886, 268] on button "2 . Frío" at bounding box center [950, 276] width 305 height 72
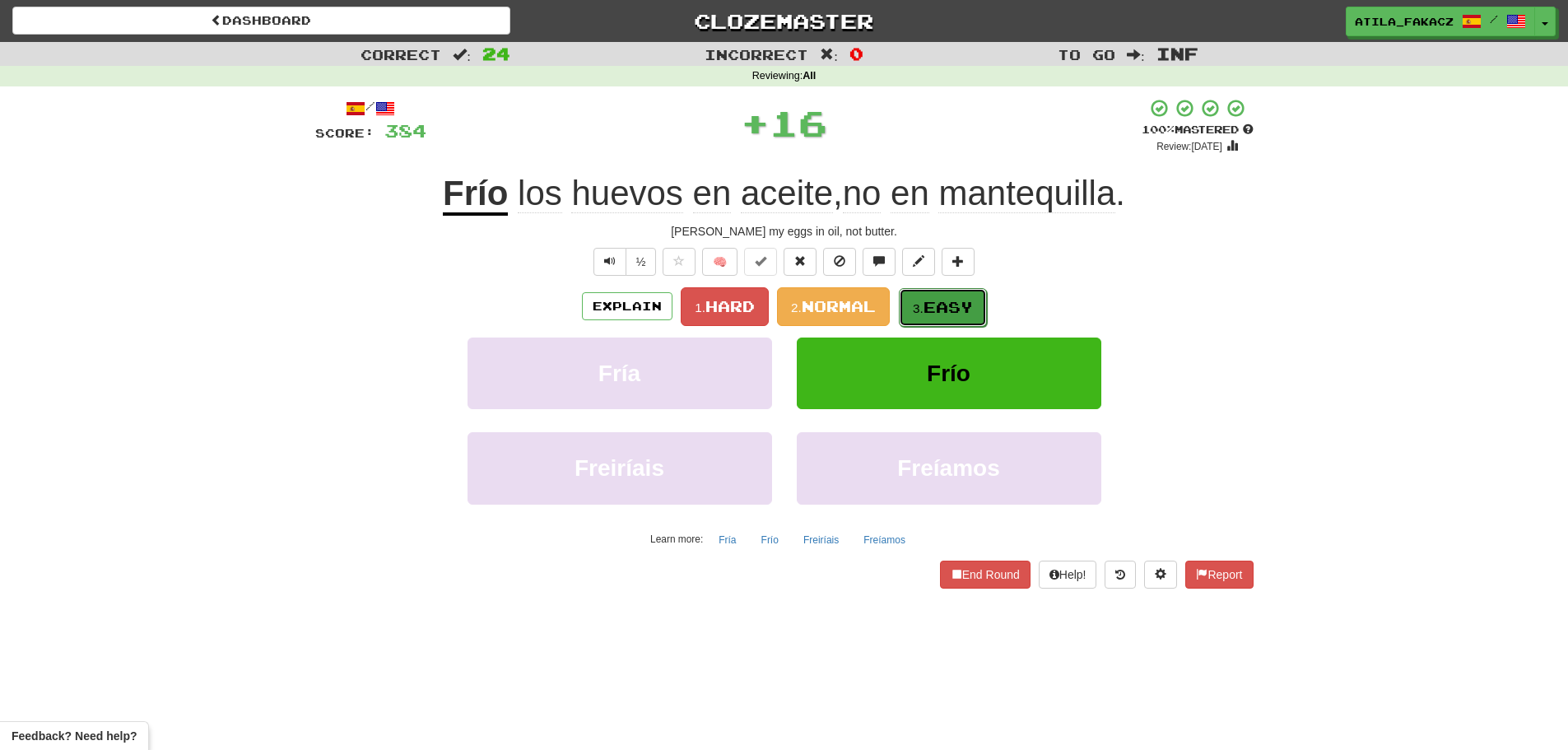
click at [936, 291] on button "3. Easy" at bounding box center [942, 307] width 88 height 39
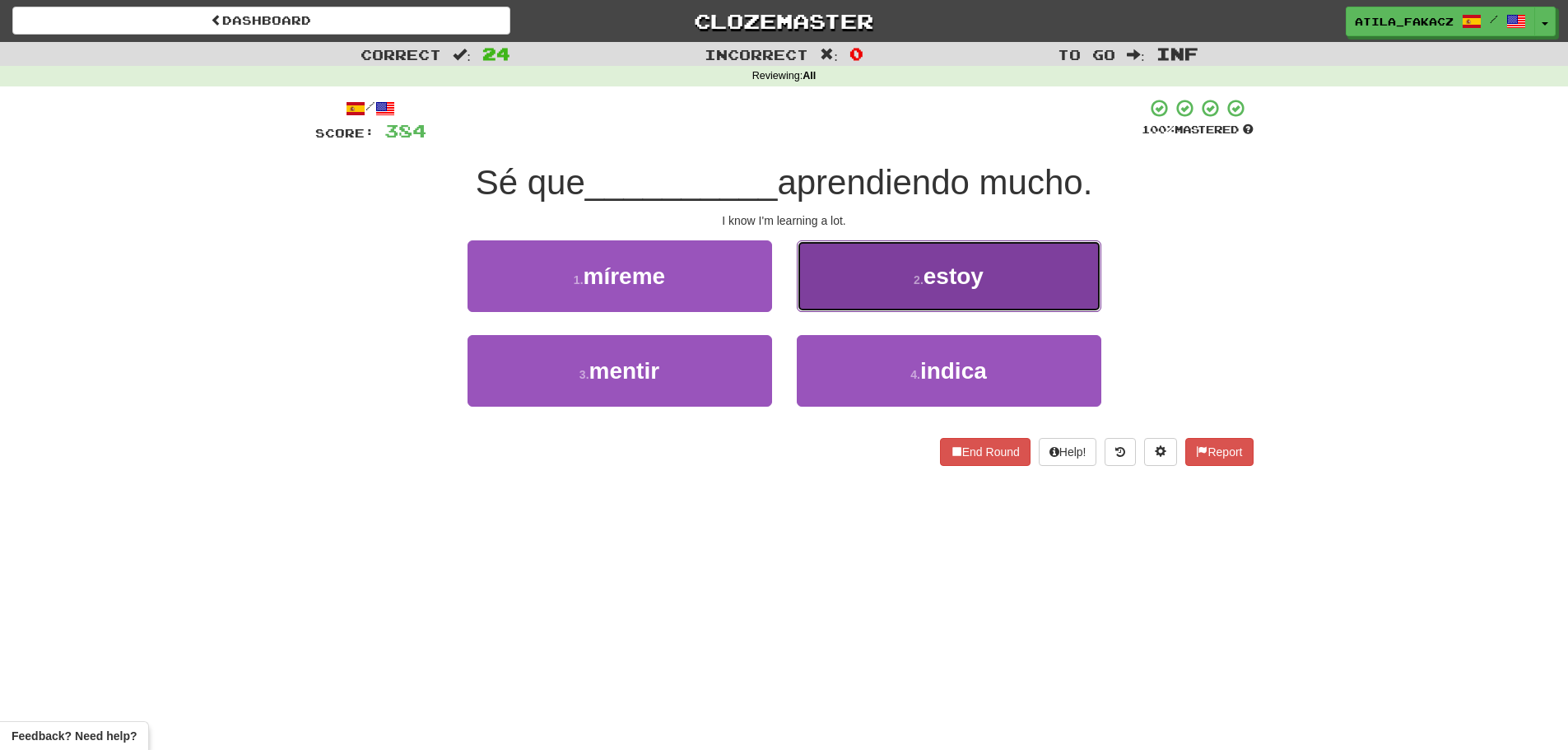
click at [906, 287] on button "2 . estoy" at bounding box center [950, 276] width 305 height 72
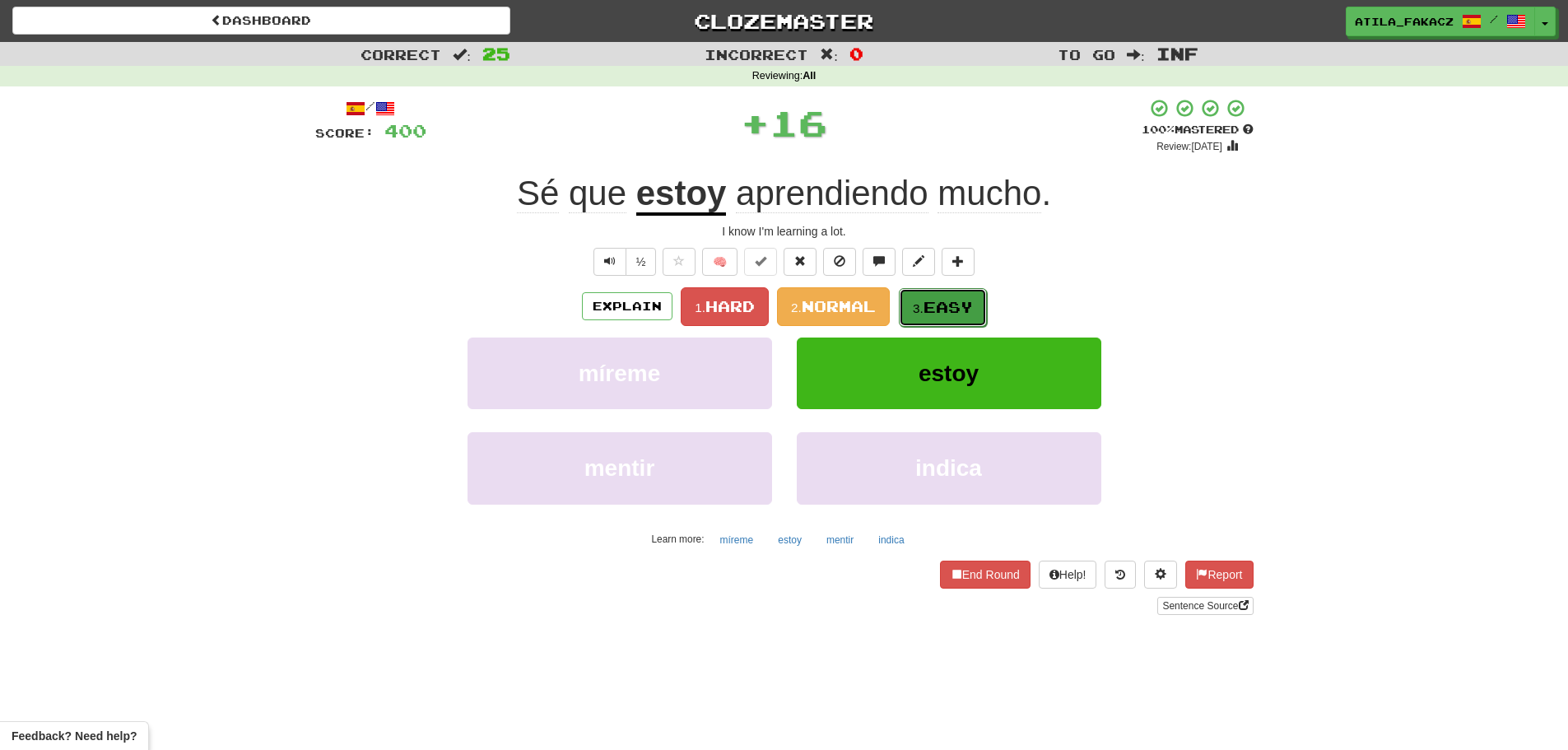
click at [933, 299] on span "Easy" at bounding box center [948, 307] width 49 height 18
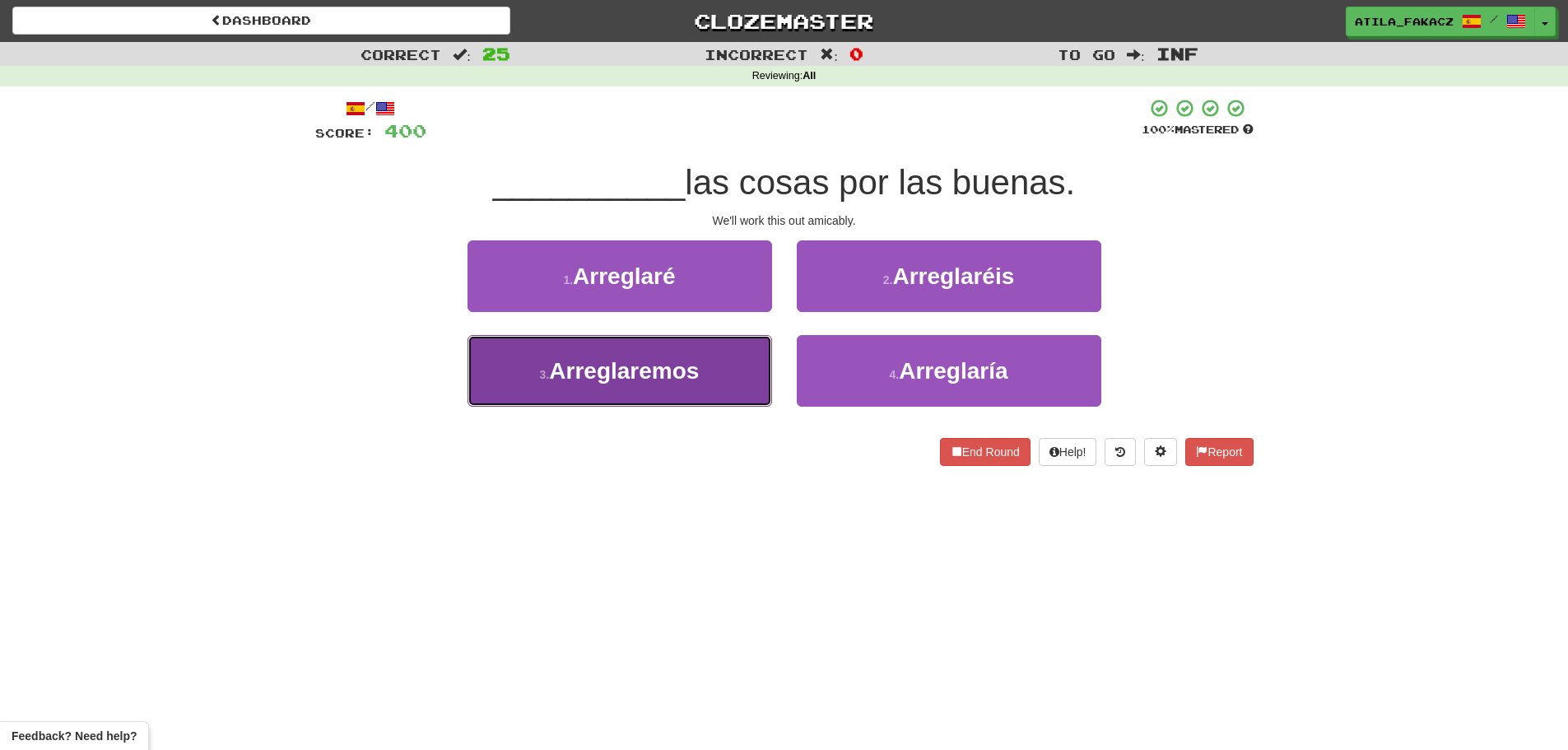
click at [765, 375] on button "3 . Arreglaremos" at bounding box center [619, 370] width 305 height 72
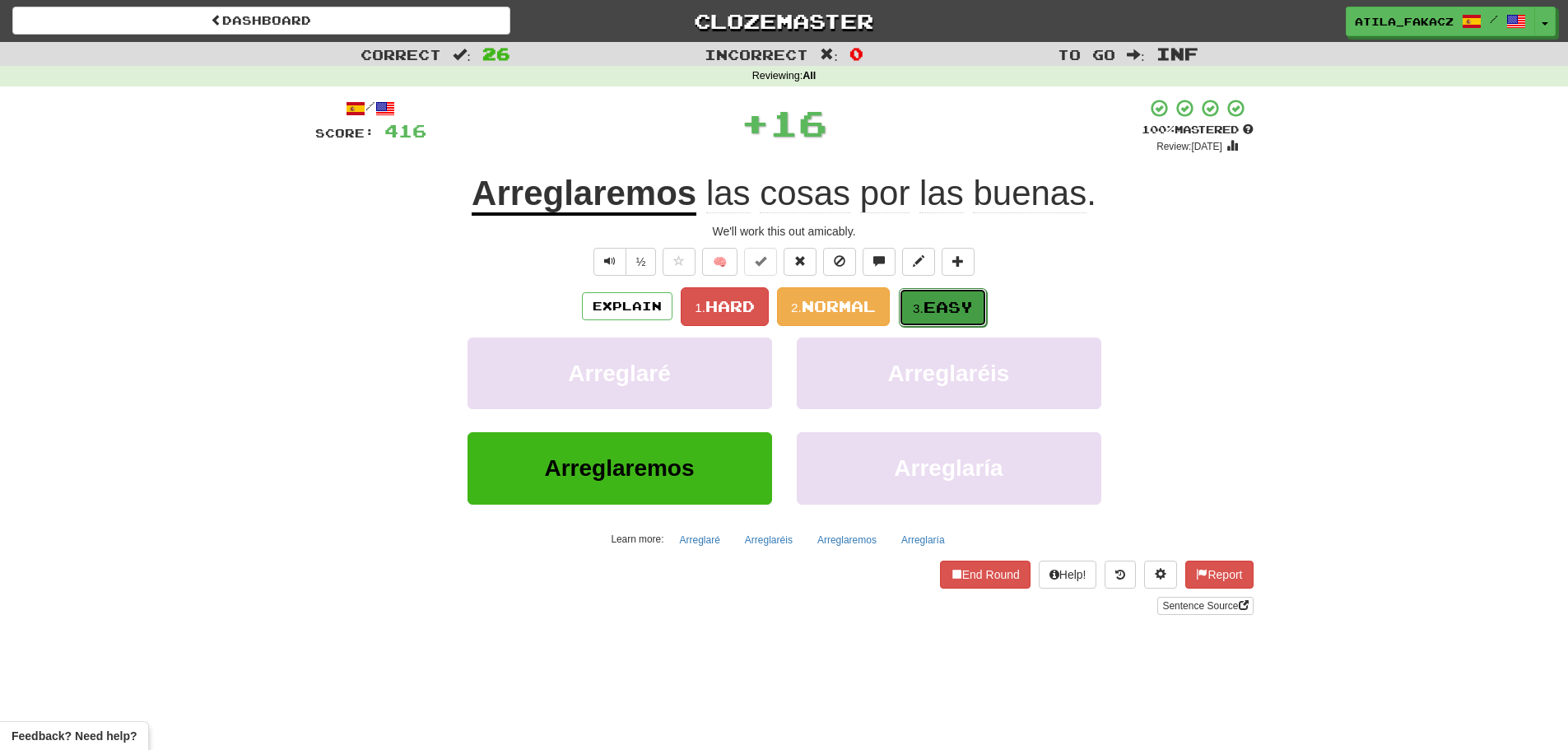
click at [939, 301] on span "Easy" at bounding box center [948, 307] width 49 height 18
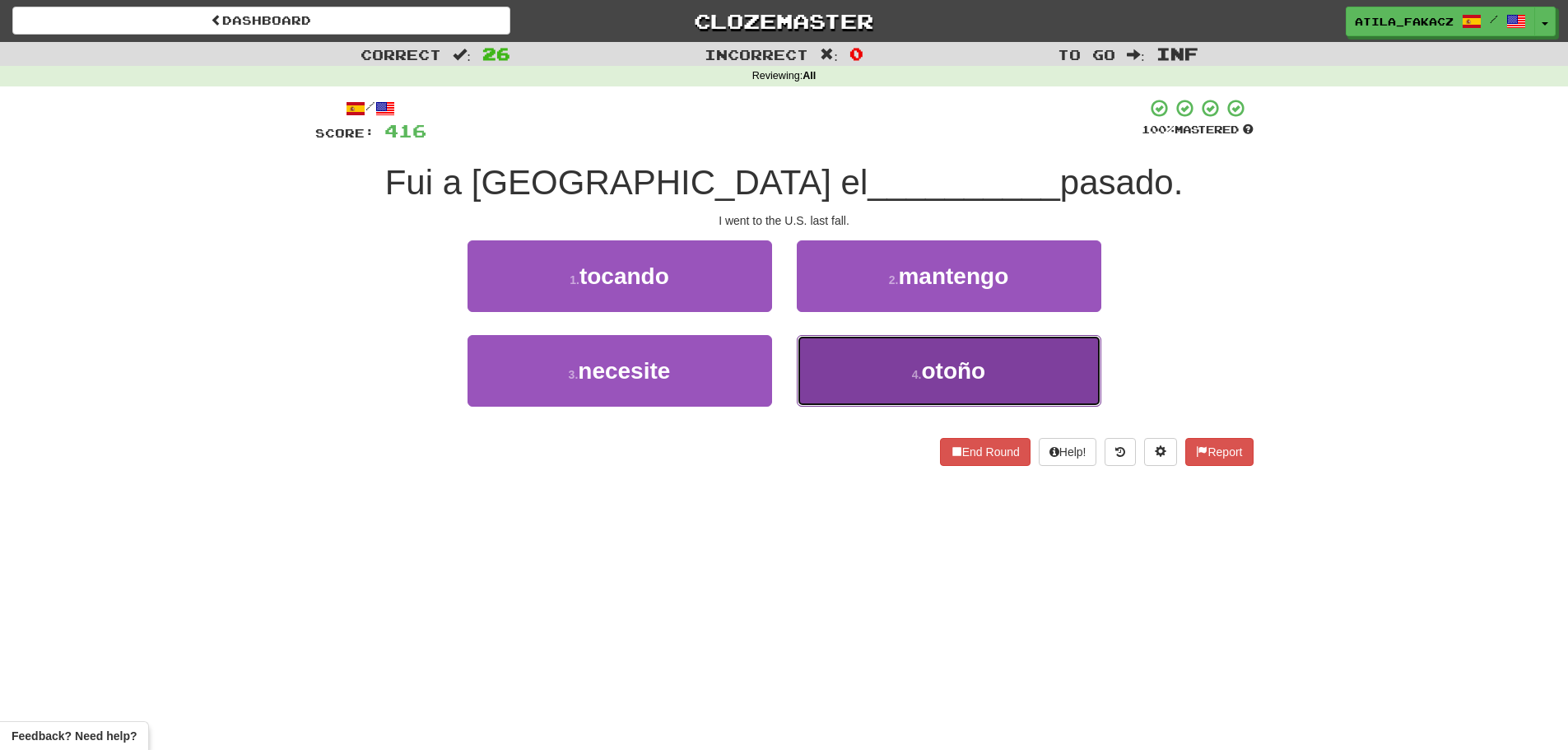
click at [893, 369] on button "4 . otoño" at bounding box center [950, 370] width 305 height 72
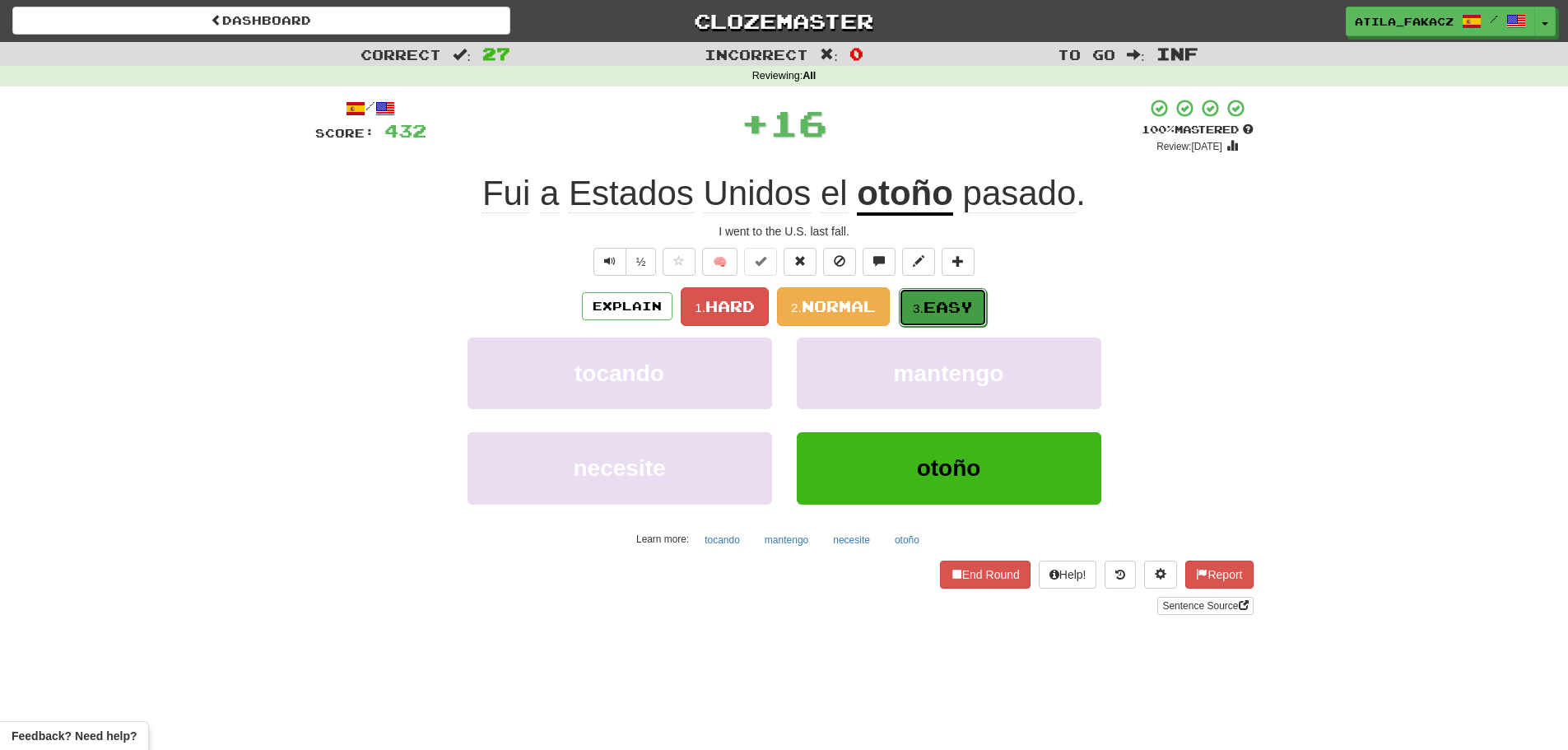
click at [950, 317] on button "3. Easy" at bounding box center [942, 307] width 88 height 39
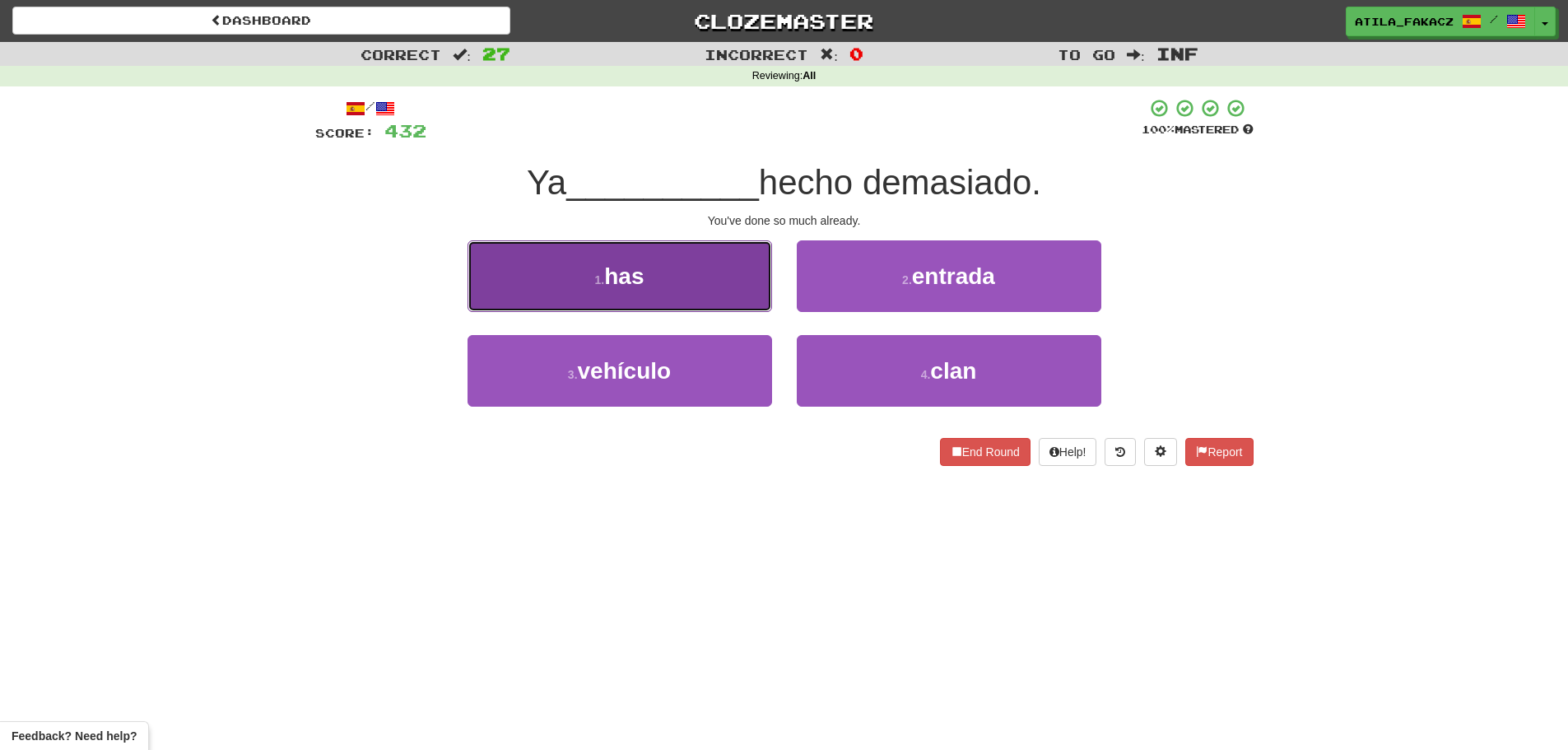
click at [688, 281] on button "1 . has" at bounding box center [619, 276] width 305 height 72
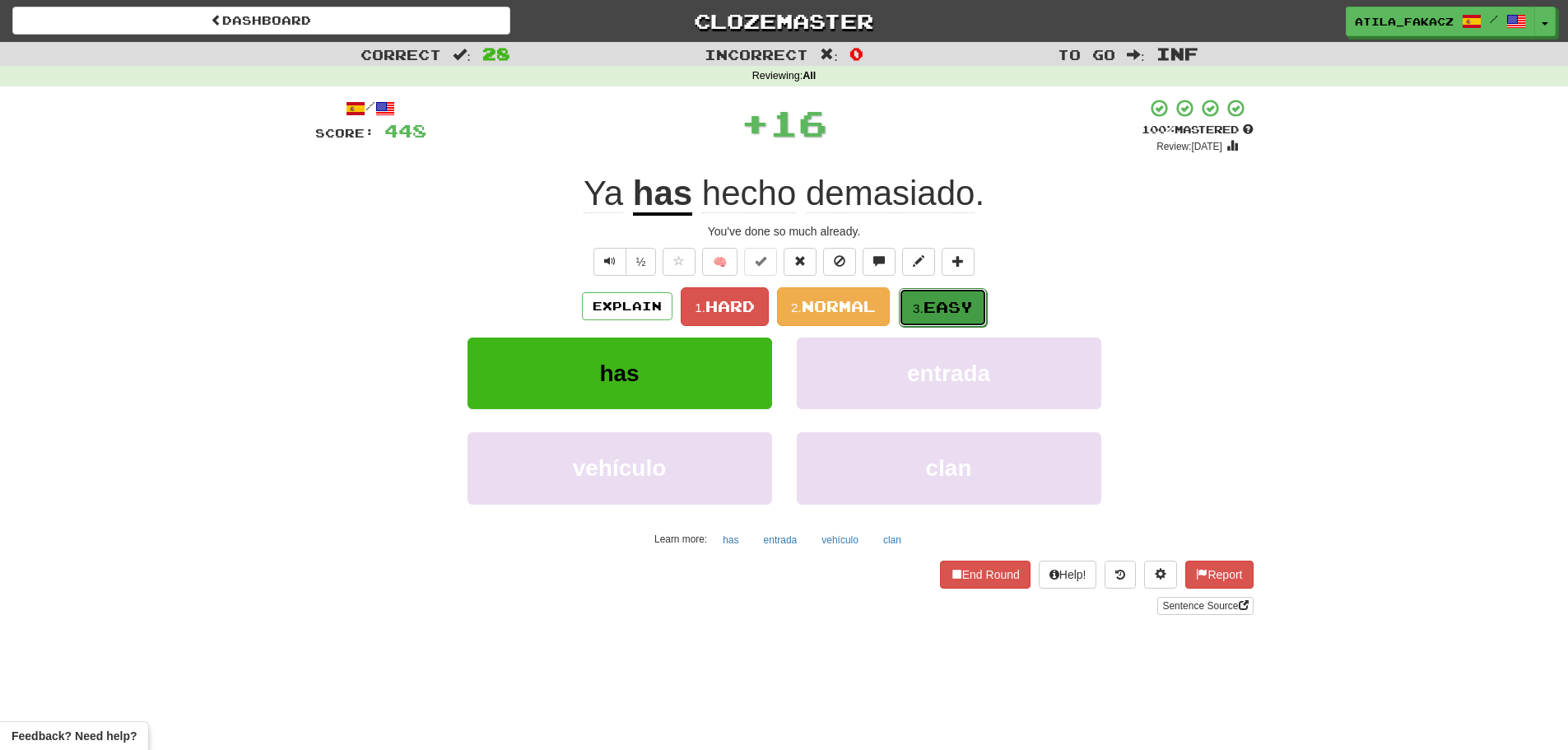
click at [963, 306] on span "Easy" at bounding box center [948, 307] width 49 height 18
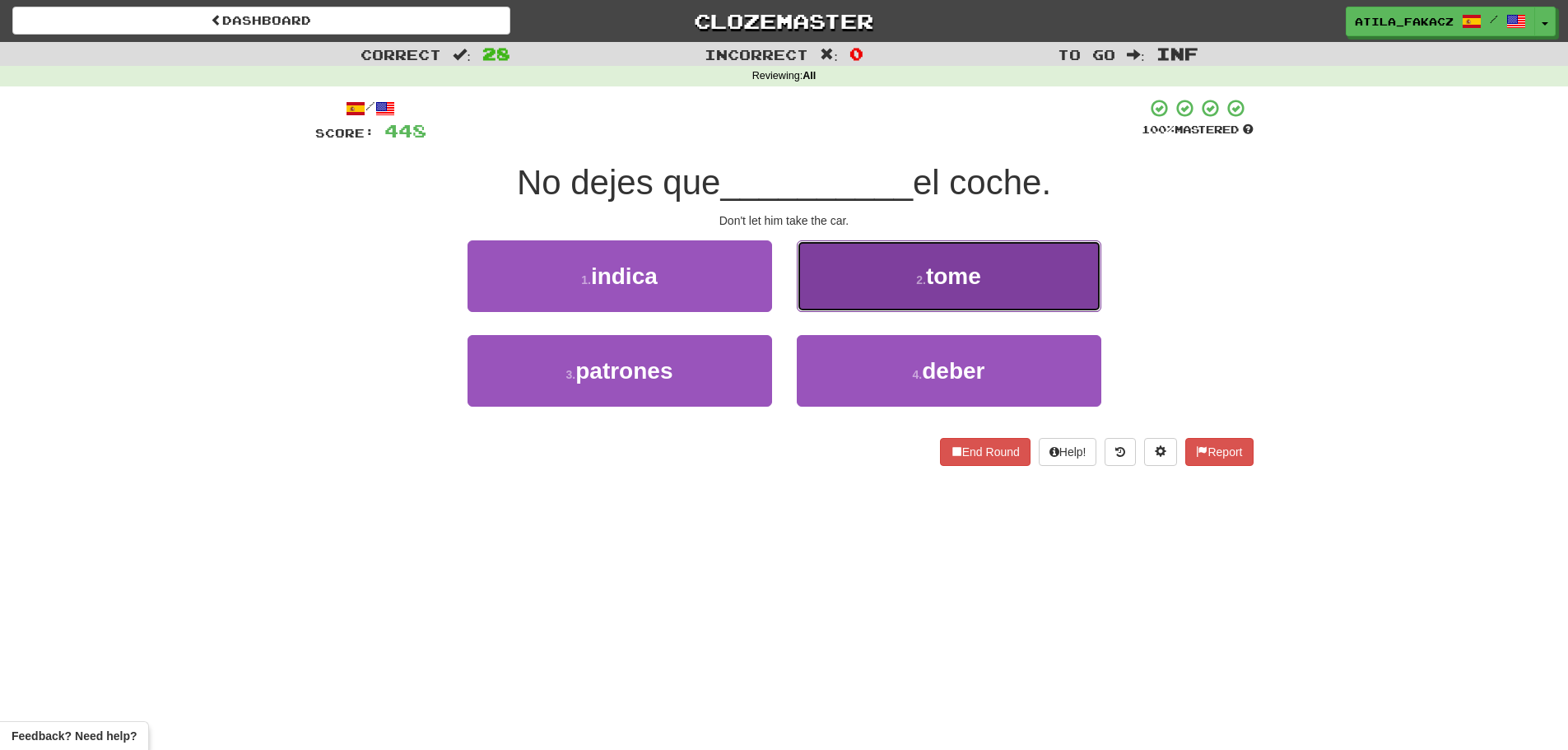
click at [896, 284] on button "2 . tome" at bounding box center [950, 276] width 305 height 72
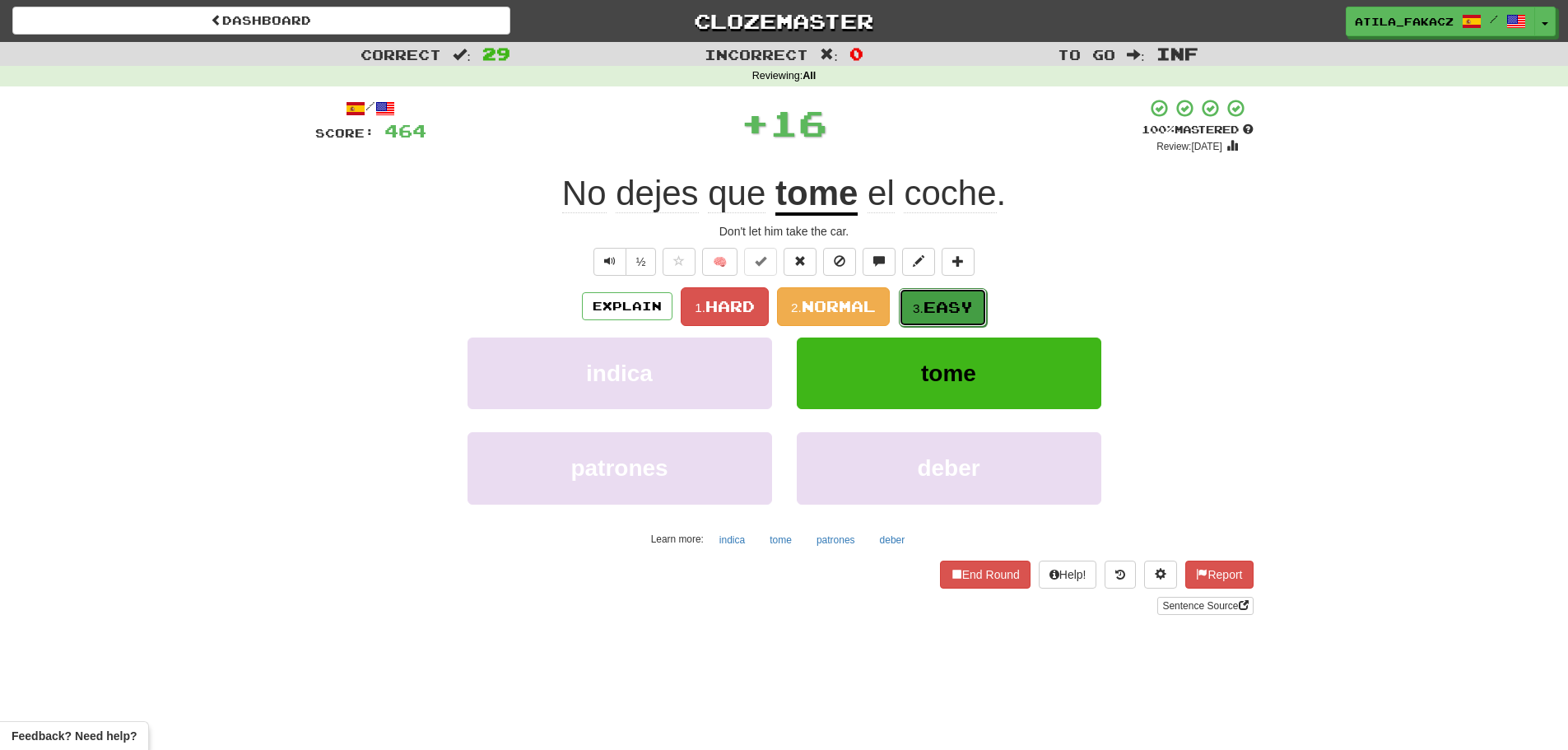
click at [942, 299] on span "Easy" at bounding box center [948, 307] width 49 height 18
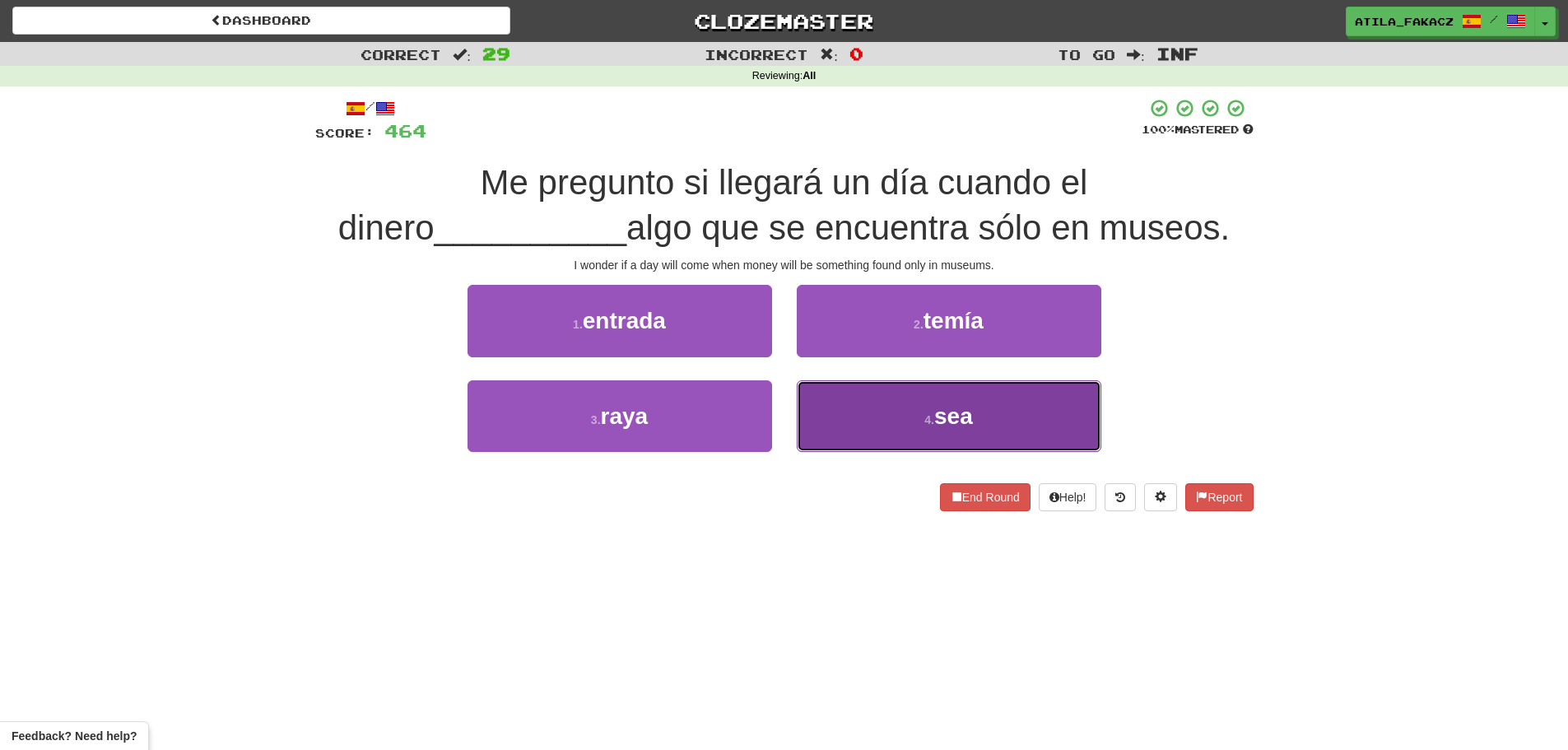
click at [869, 410] on button "4 . sea" at bounding box center [950, 415] width 305 height 72
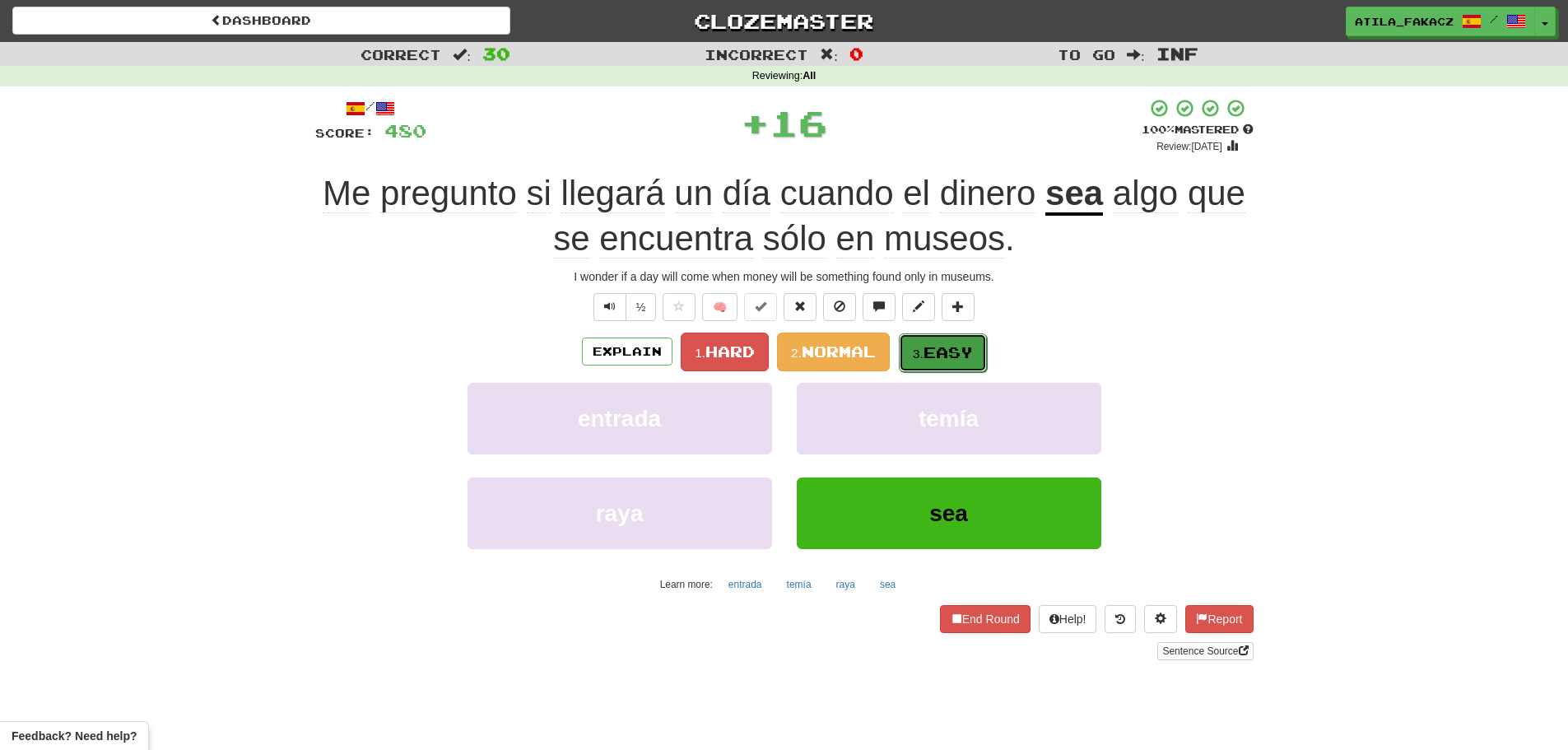
click at [952, 336] on button "3. Easy" at bounding box center [942, 353] width 88 height 39
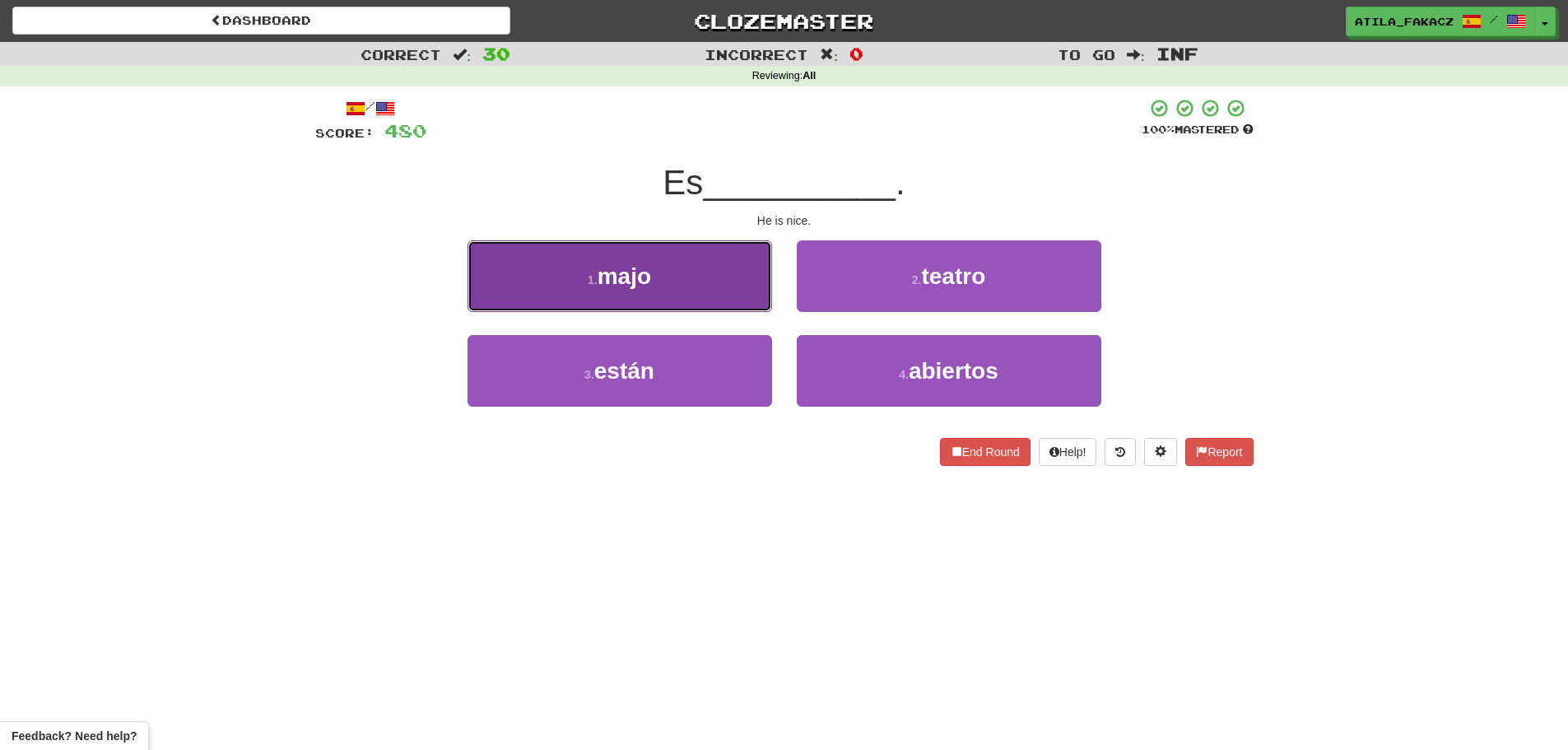
click at [726, 301] on button "1 . majo" at bounding box center [619, 276] width 305 height 72
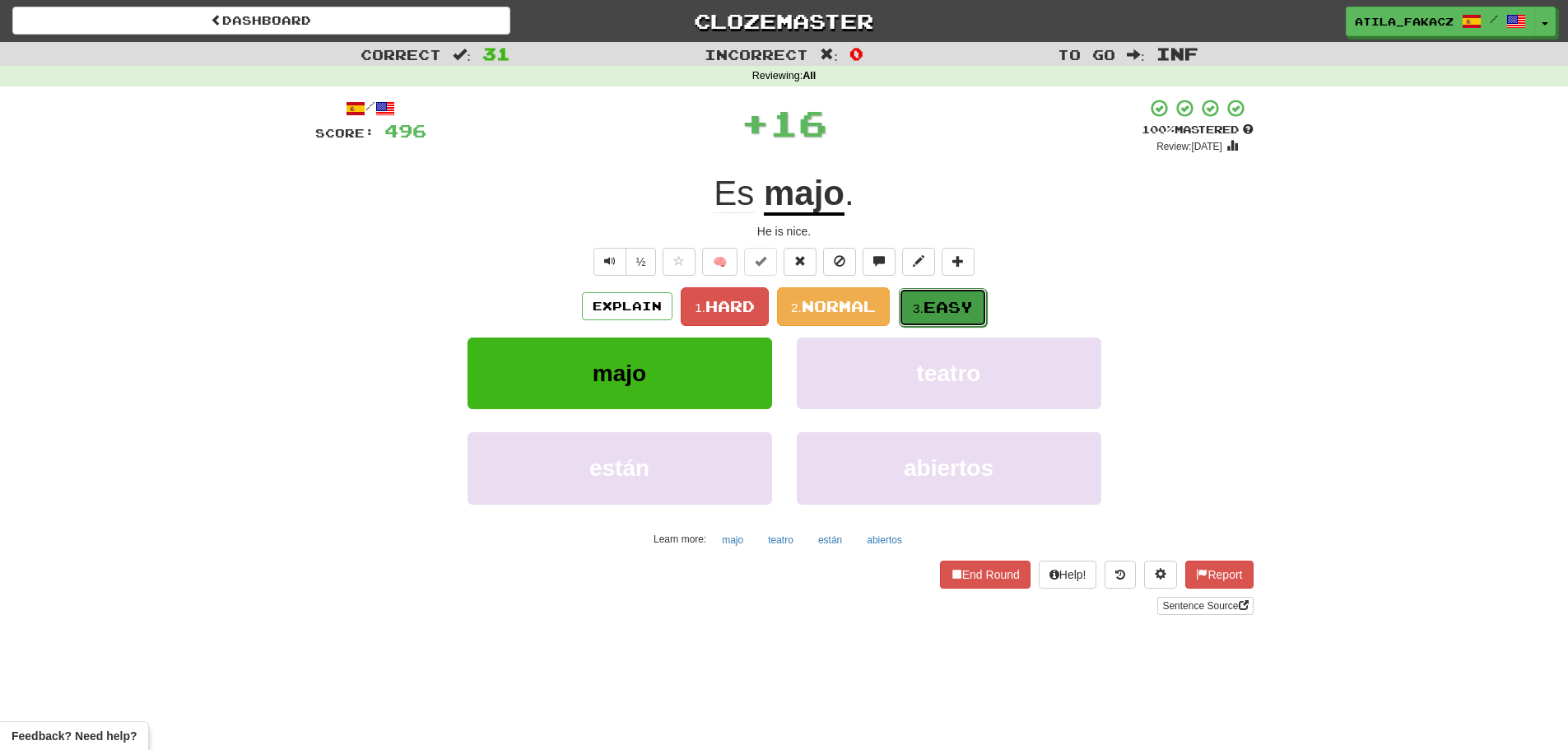
click at [960, 307] on span "Easy" at bounding box center [948, 307] width 49 height 18
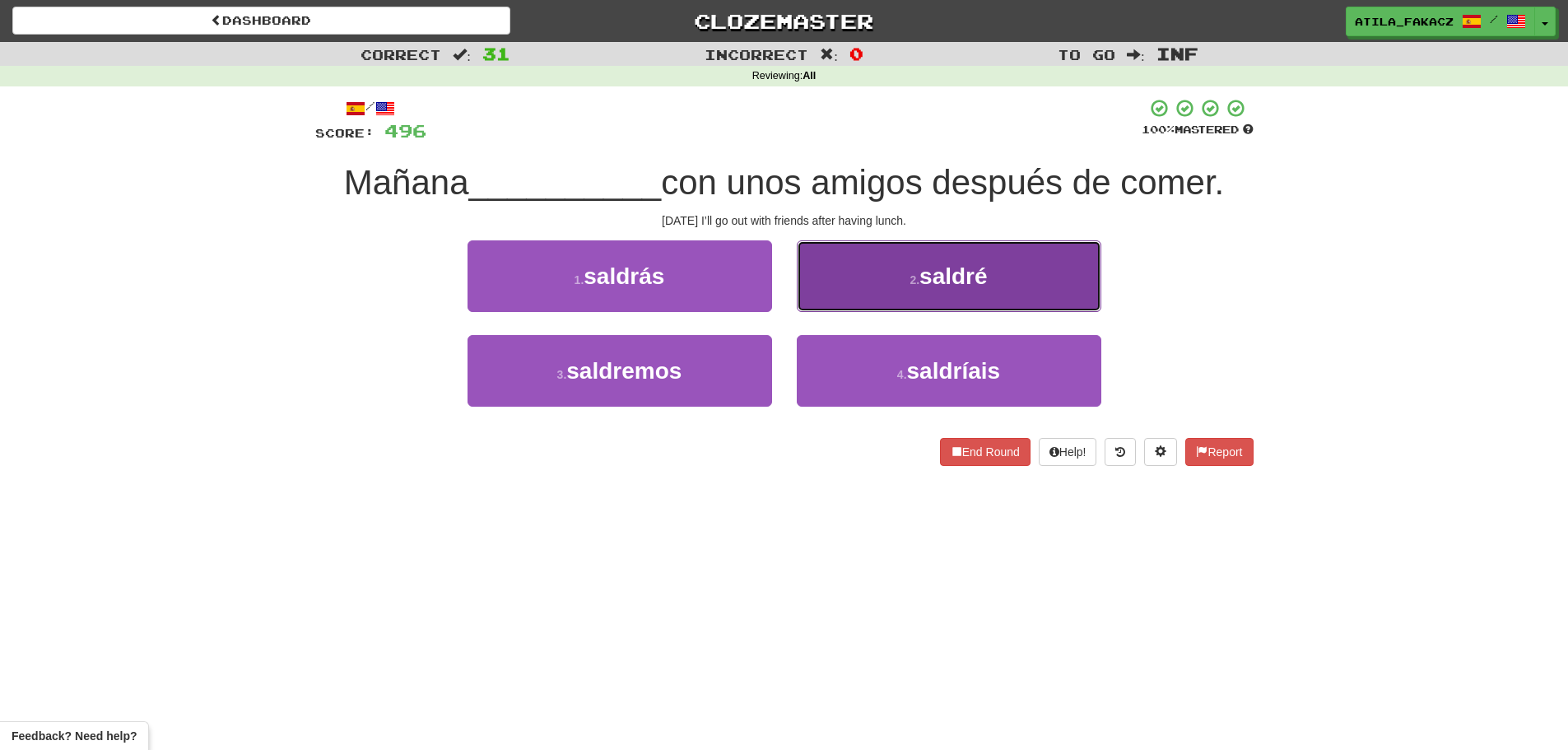
click at [881, 279] on button "2 . saldré" at bounding box center [950, 276] width 305 height 72
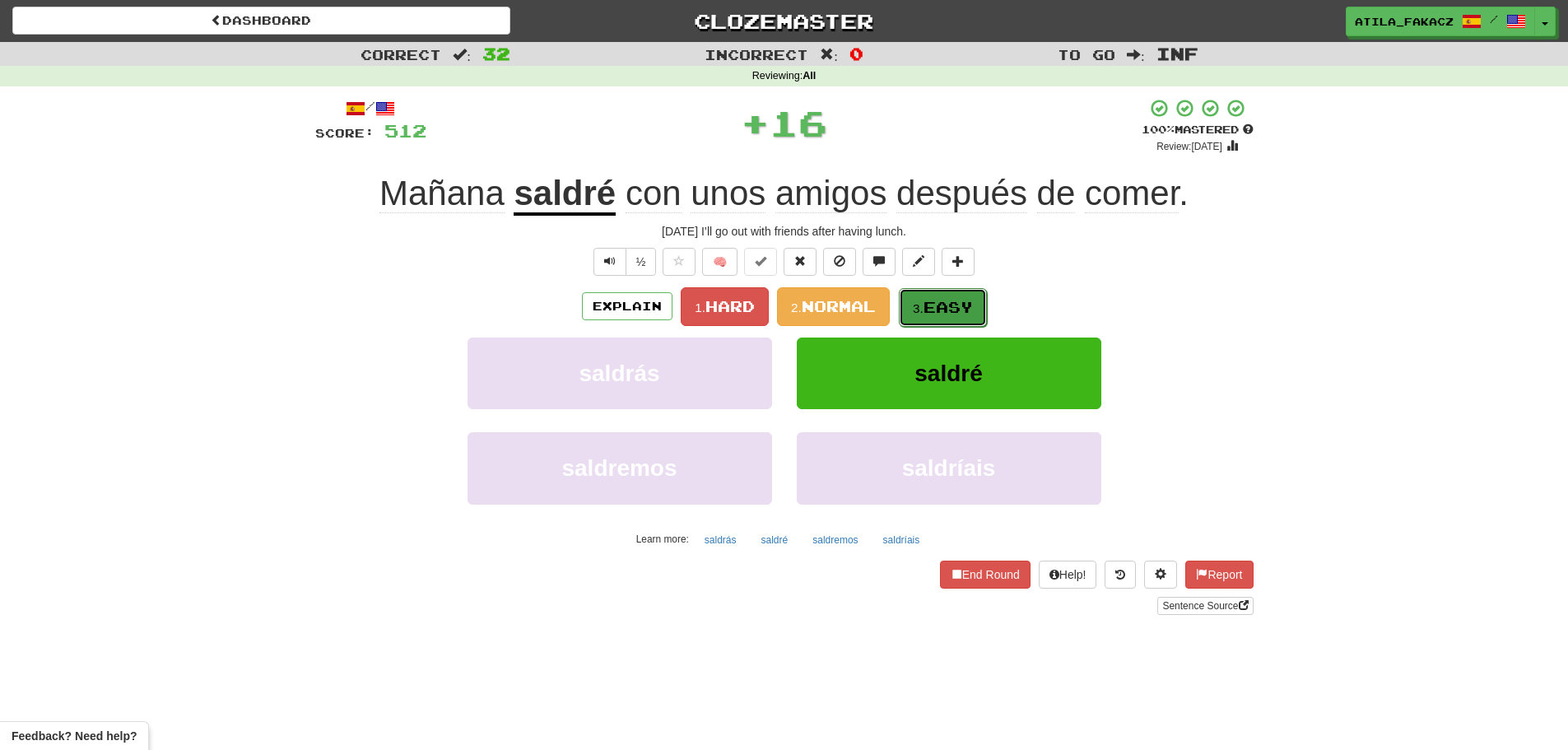
click at [965, 294] on button "3. Easy" at bounding box center [942, 307] width 88 height 39
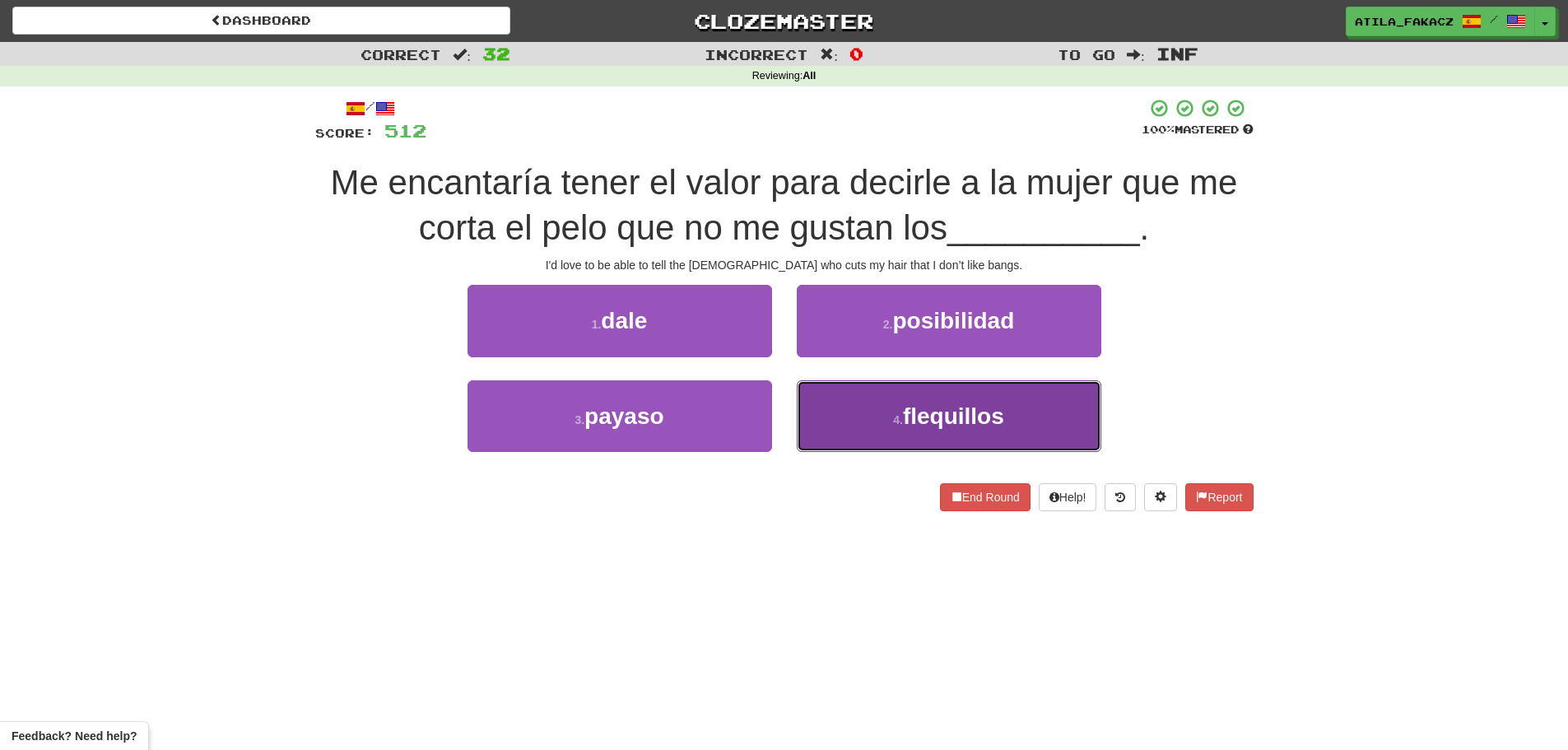
click at [872, 418] on button "4 . flequillos" at bounding box center [950, 415] width 305 height 72
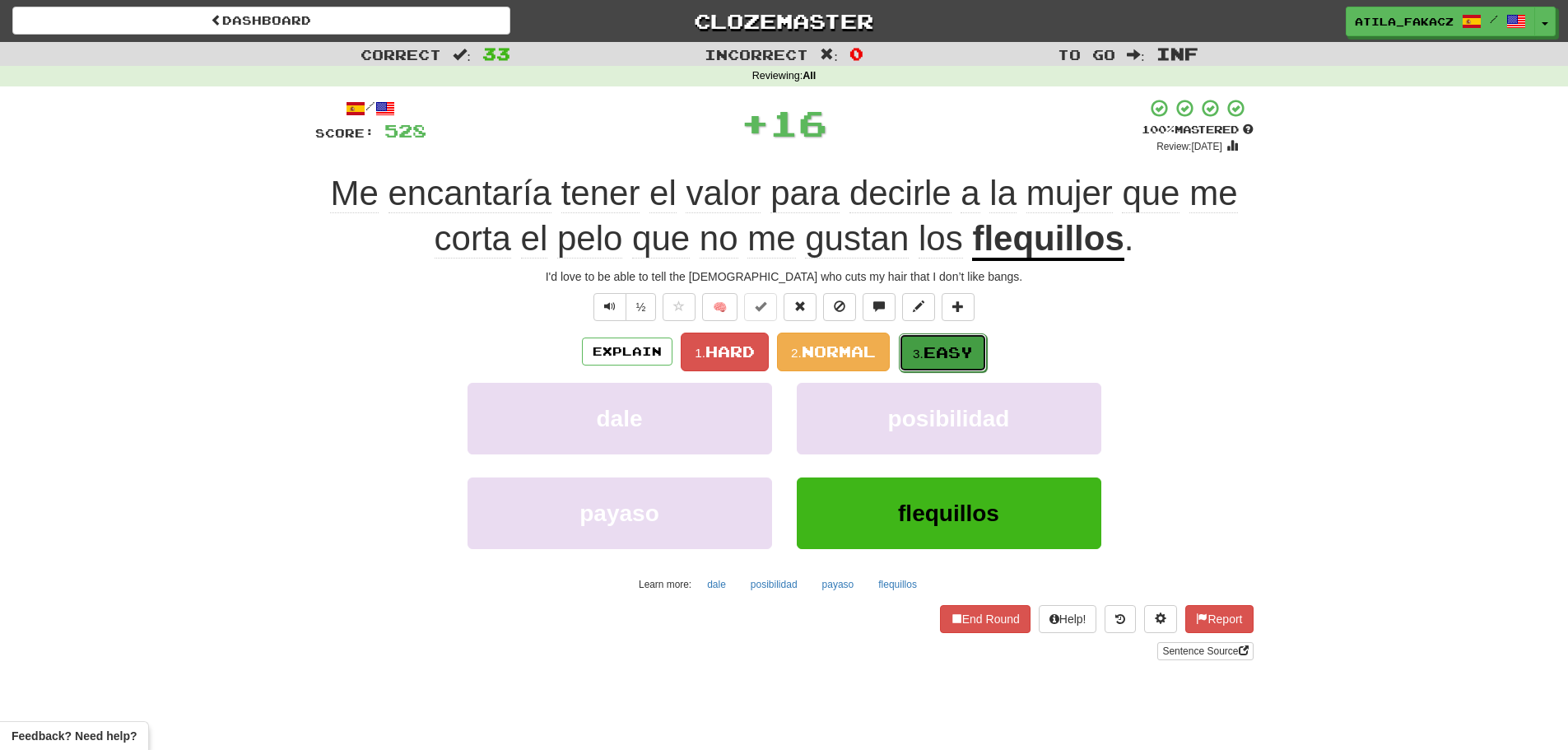
click at [949, 340] on button "3. Easy" at bounding box center [942, 353] width 88 height 39
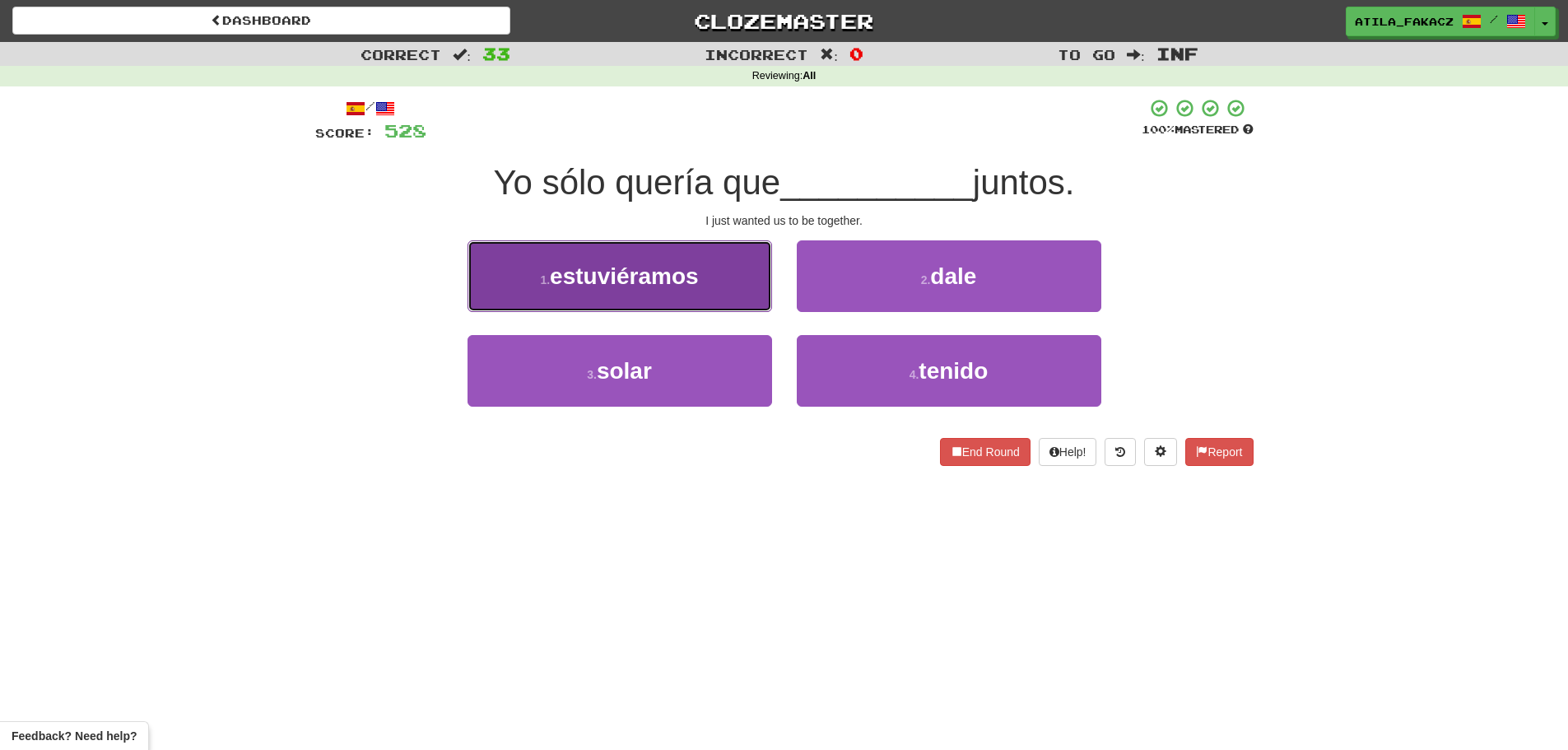
click at [703, 279] on button "1 . estuviéramos" at bounding box center [619, 276] width 305 height 72
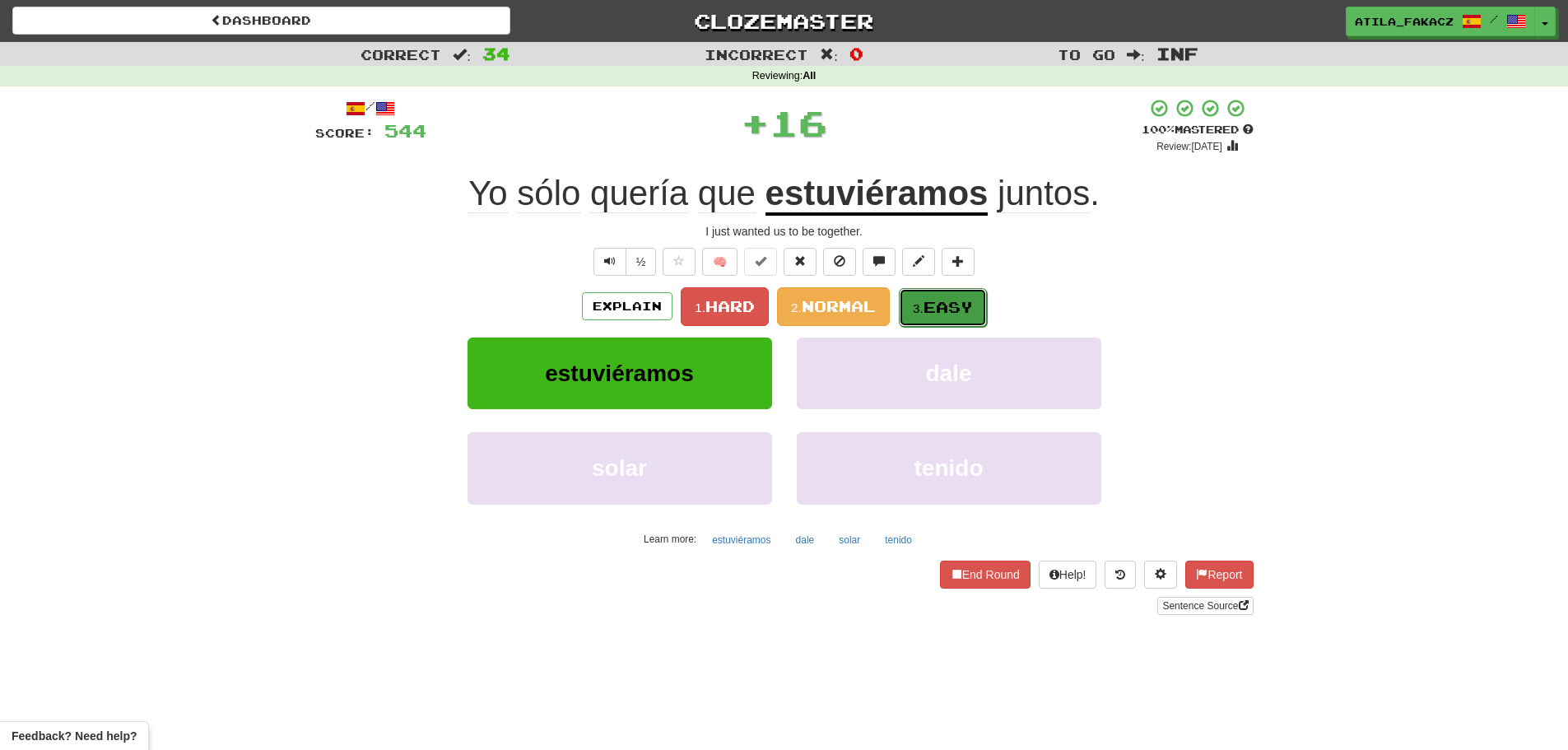
click at [940, 310] on span "Easy" at bounding box center [948, 307] width 49 height 18
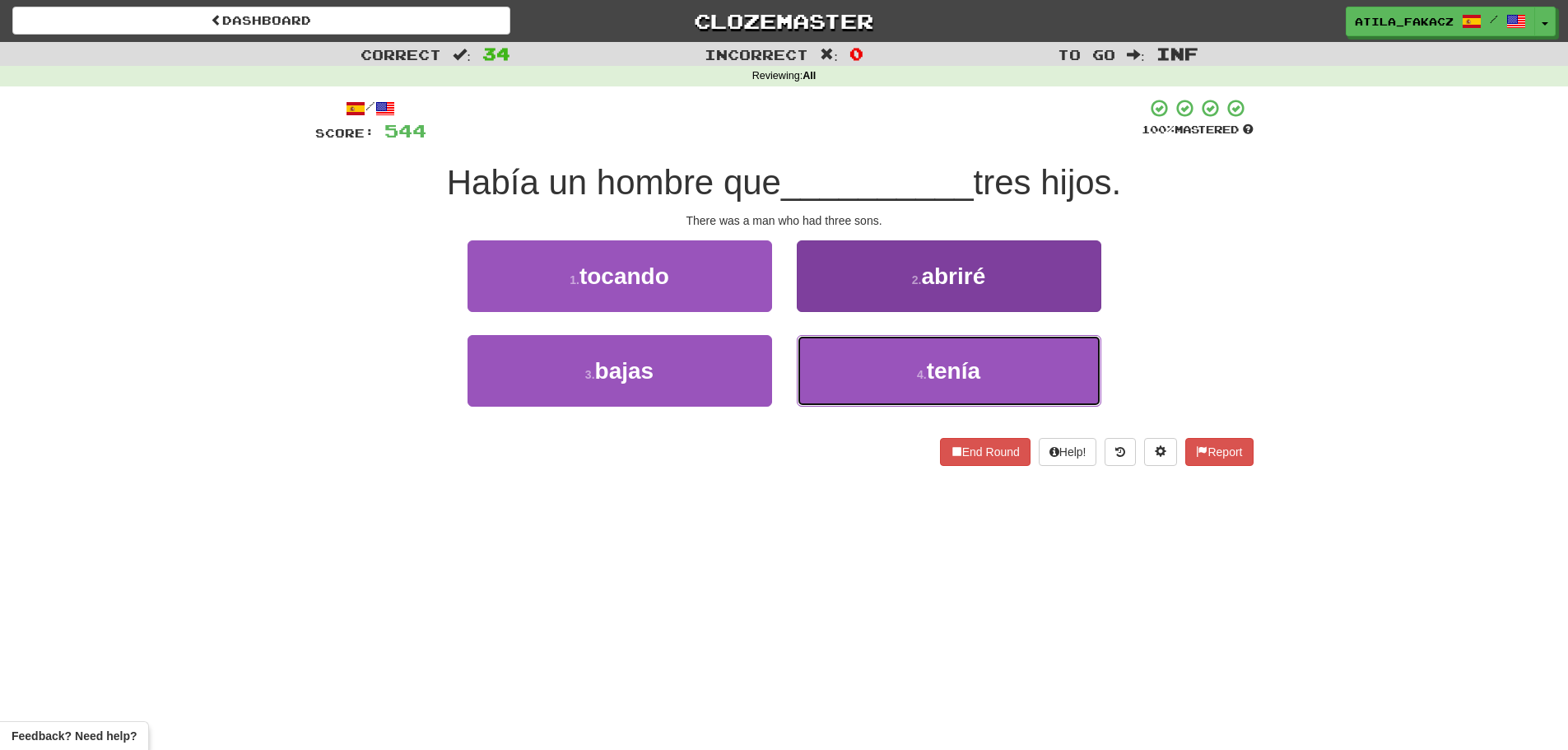
click at [860, 378] on button "4 . tenía" at bounding box center [950, 370] width 305 height 72
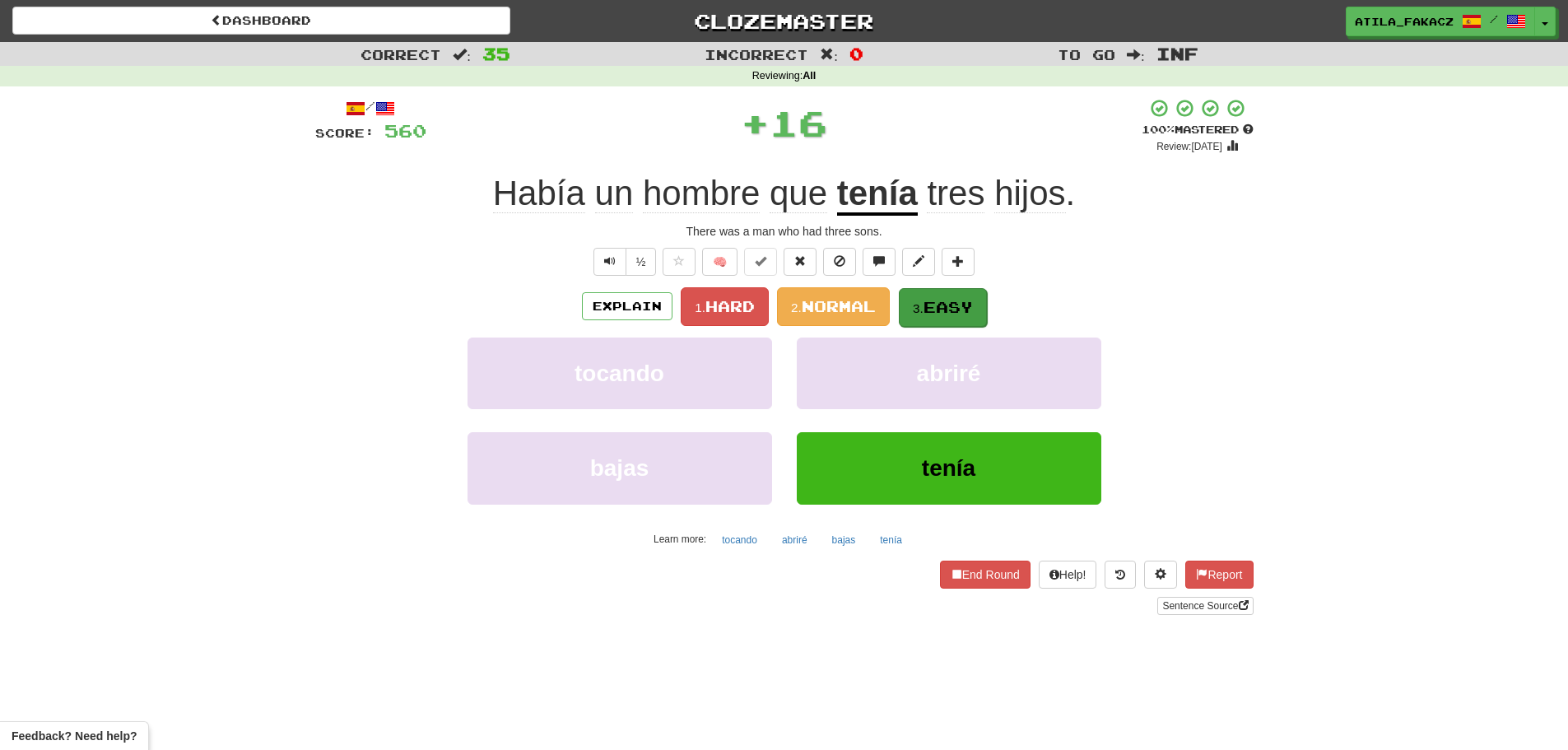
click at [936, 287] on div "Explain 1. Hard 2. Normal 3. Easy" at bounding box center [784, 307] width 939 height 39
click at [933, 295] on button "3. Easy" at bounding box center [942, 307] width 88 height 39
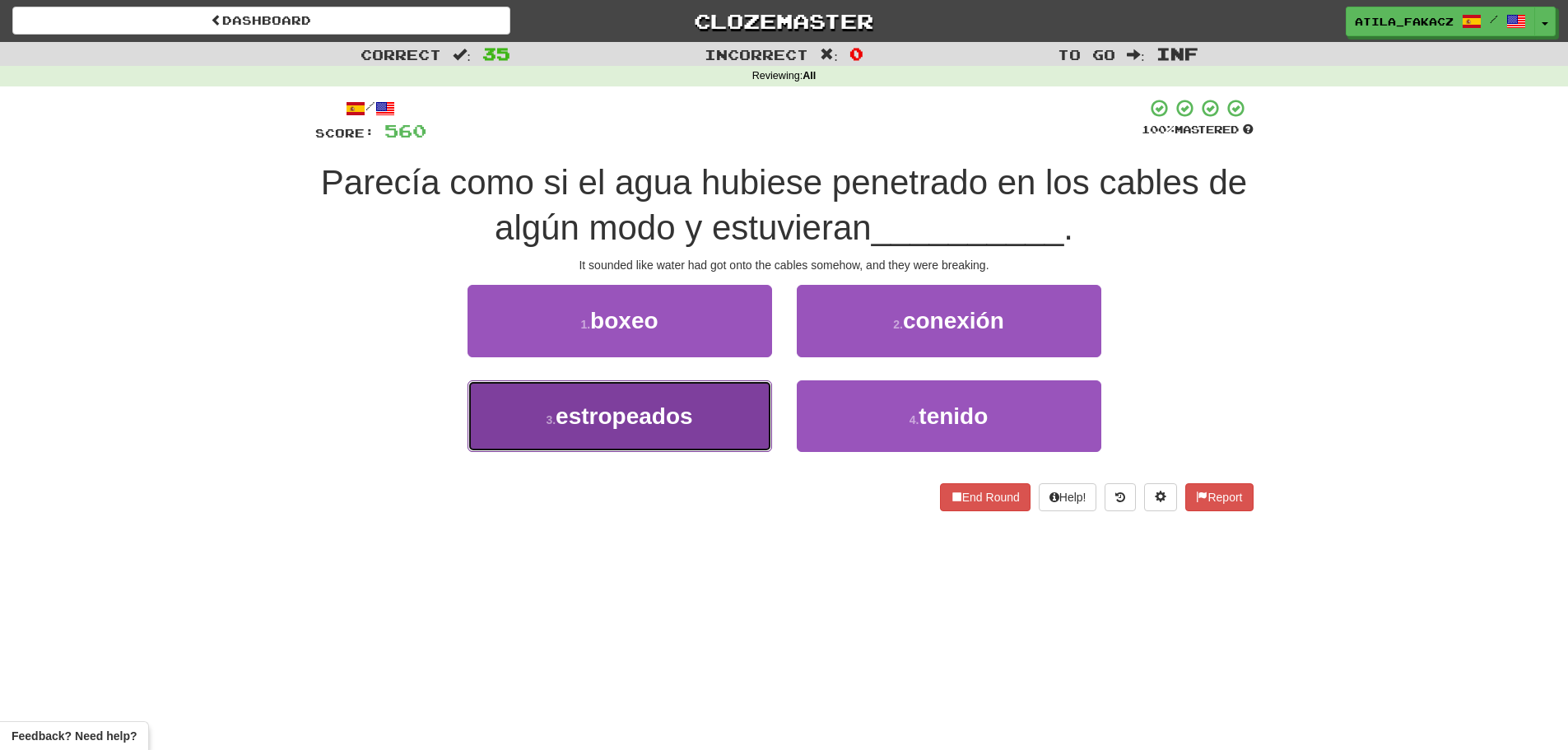
click at [703, 420] on button "3 . estropeados" at bounding box center [619, 415] width 305 height 72
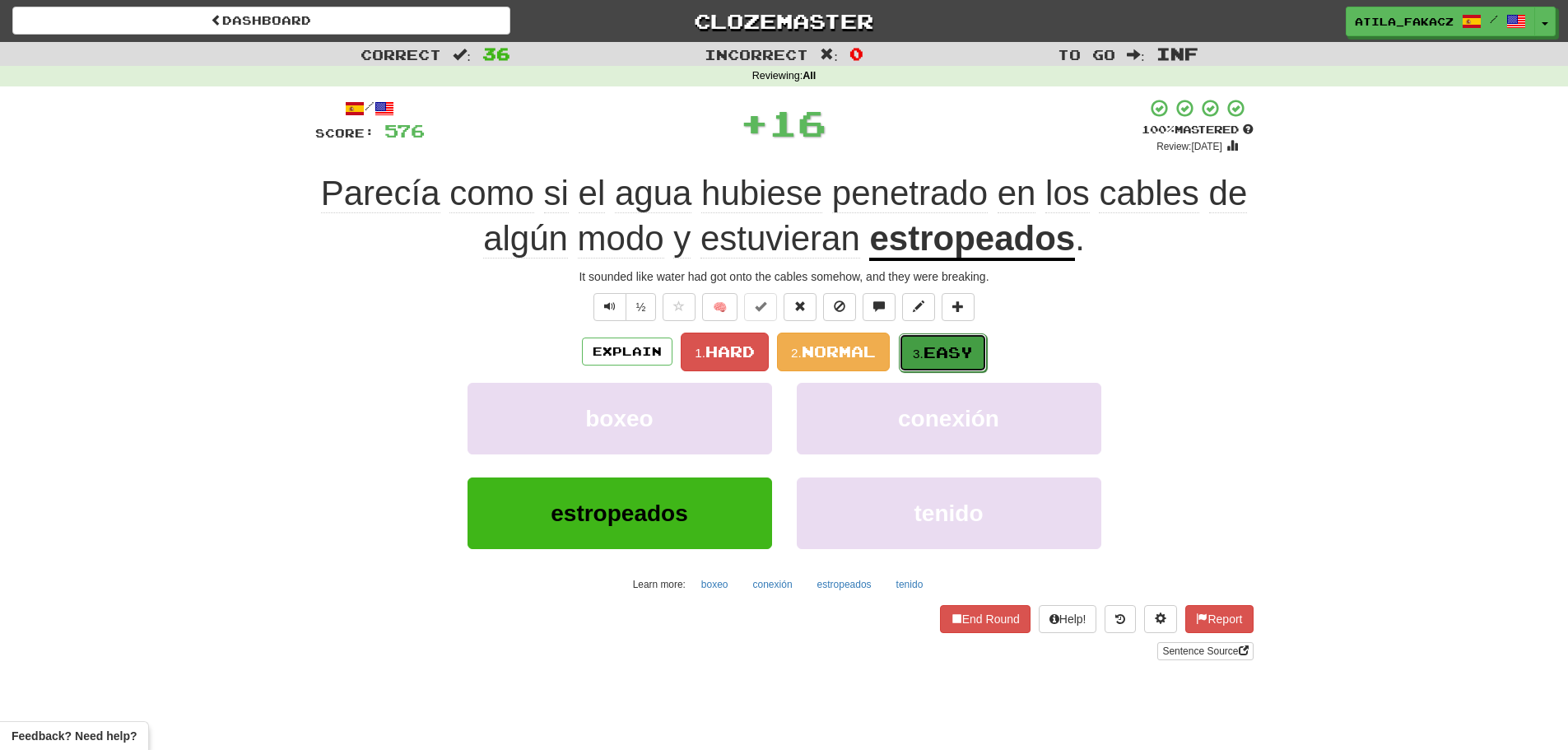
click at [953, 353] on span "Easy" at bounding box center [948, 352] width 49 height 18
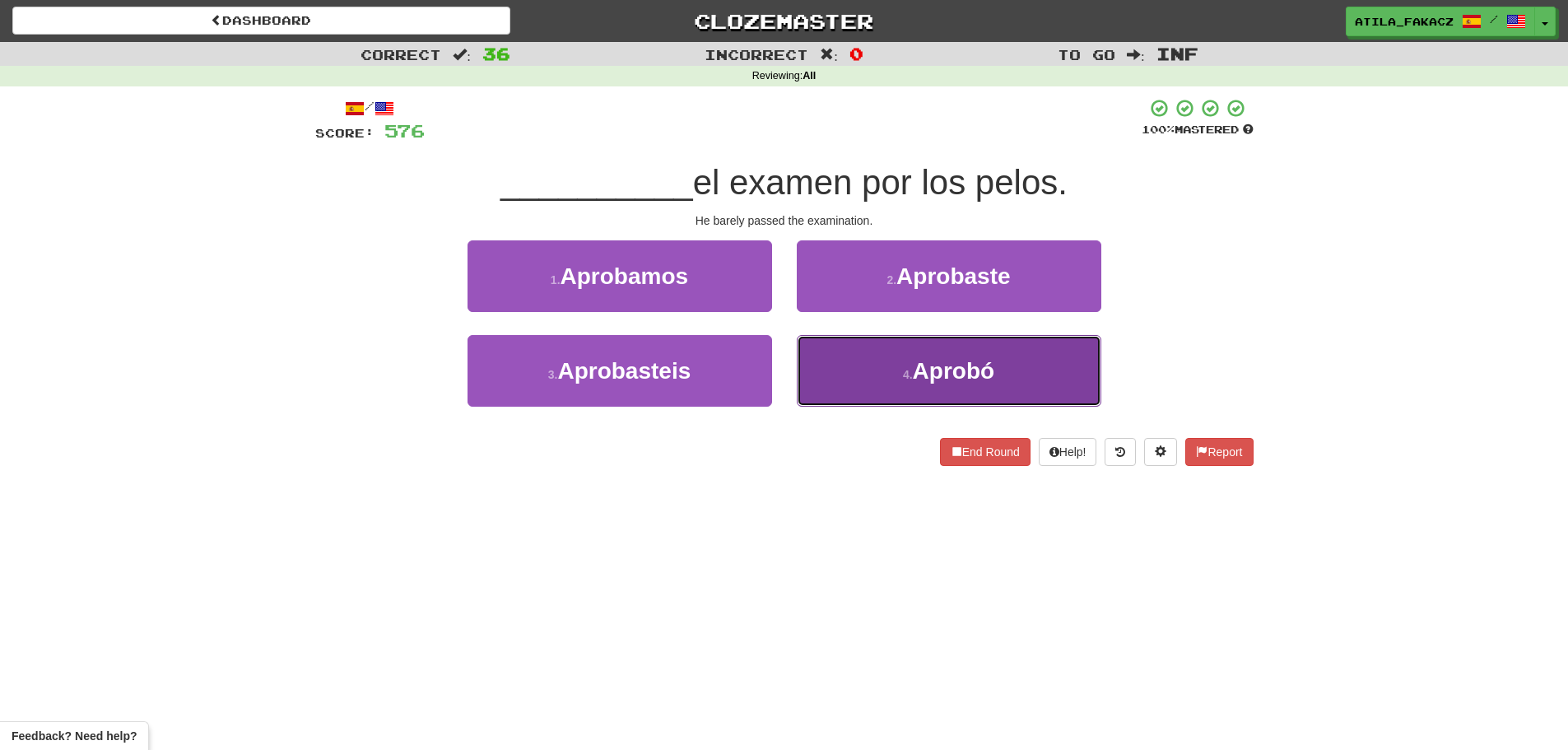
click at [882, 375] on button "4 . Aprobó" at bounding box center [950, 370] width 305 height 72
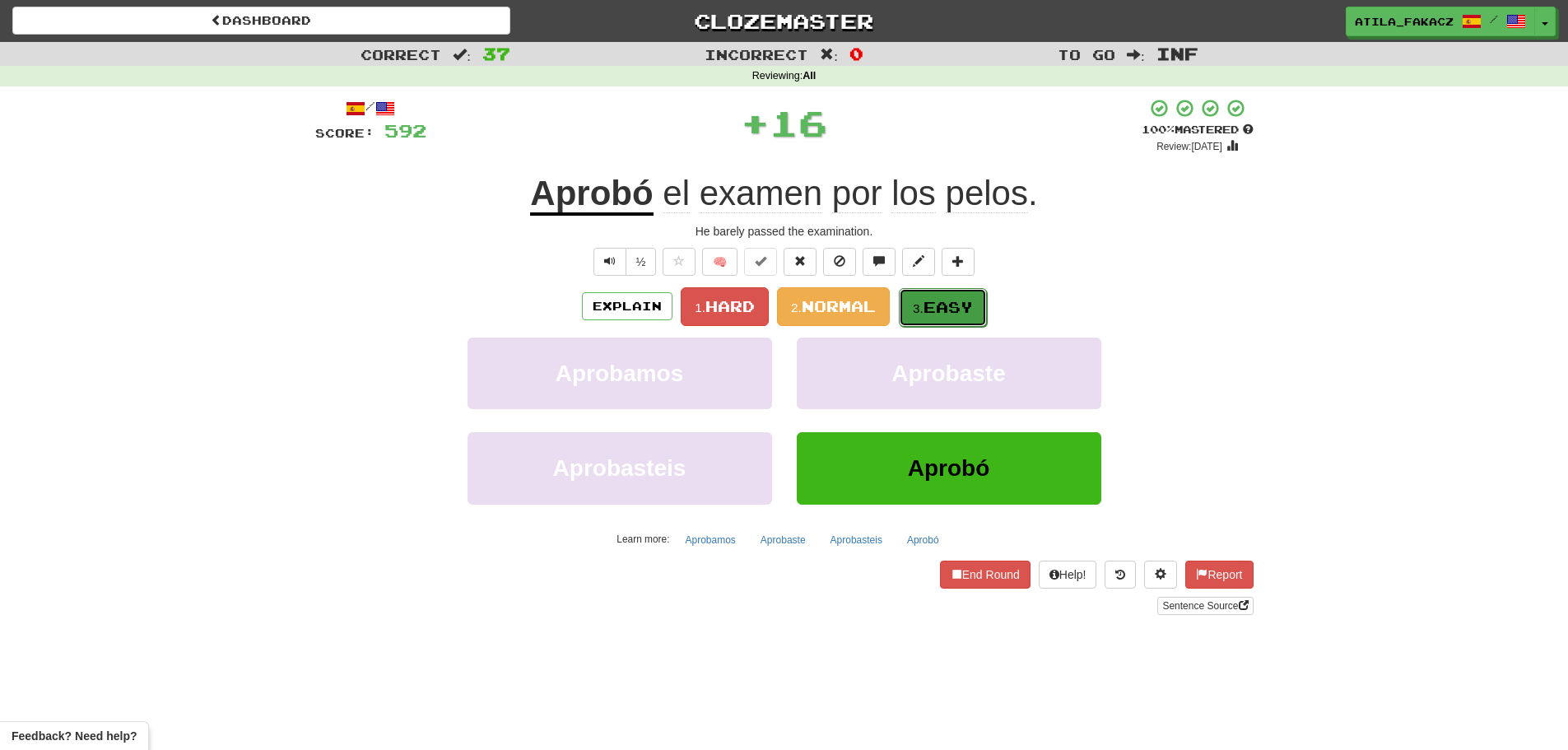
click at [942, 302] on span "Easy" at bounding box center [948, 307] width 49 height 18
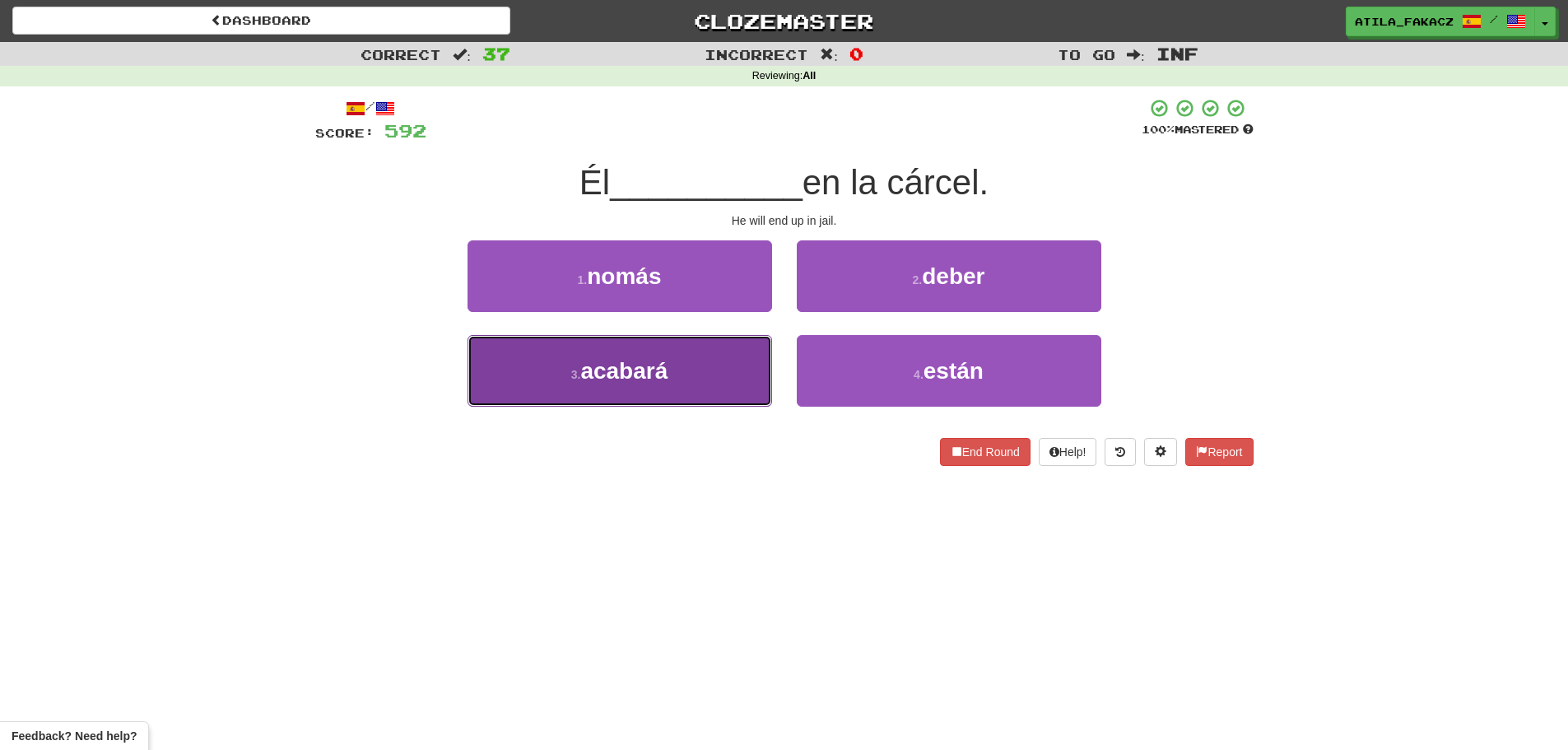
click at [700, 375] on button "3 . acabará" at bounding box center [619, 370] width 305 height 72
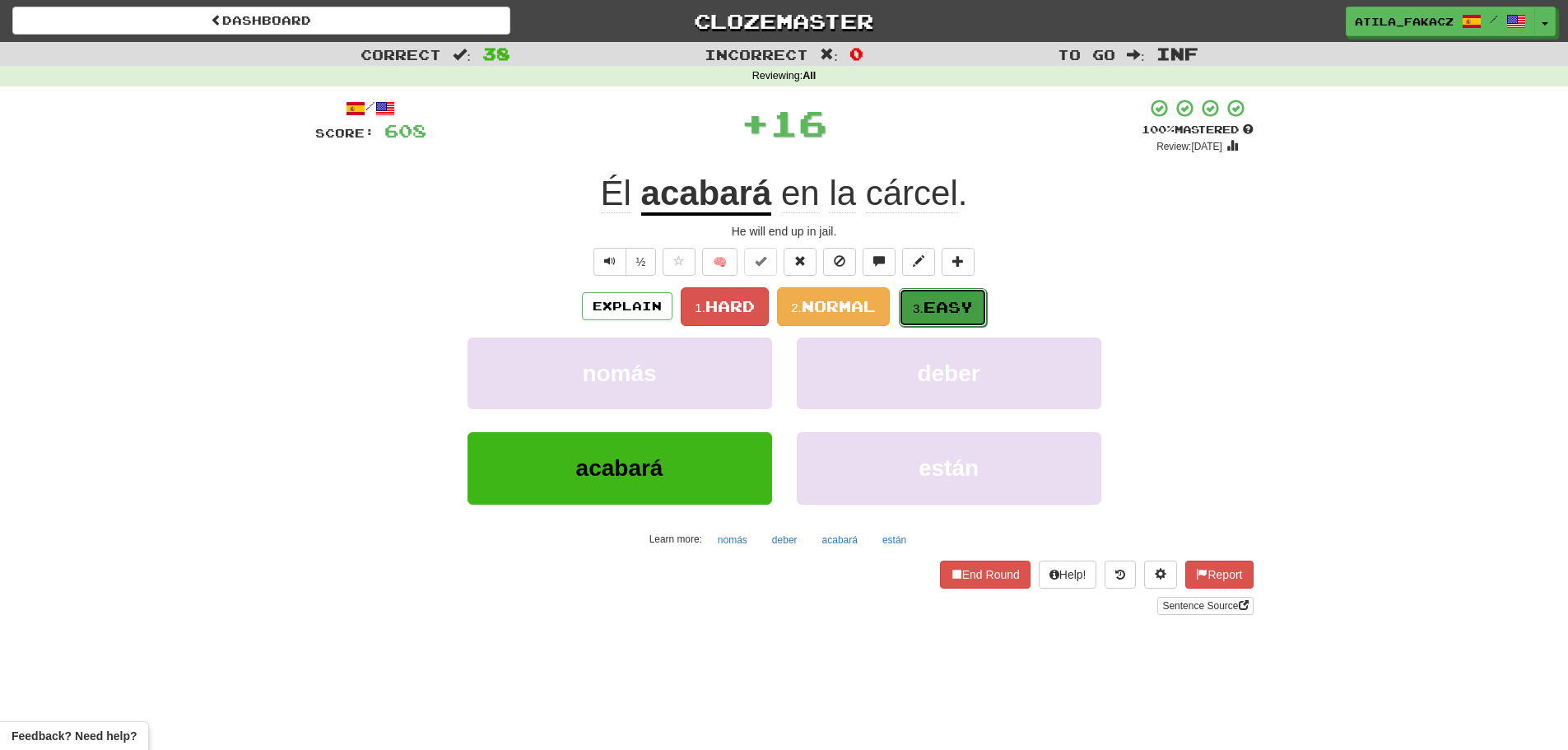
click at [950, 307] on span "Easy" at bounding box center [948, 307] width 49 height 18
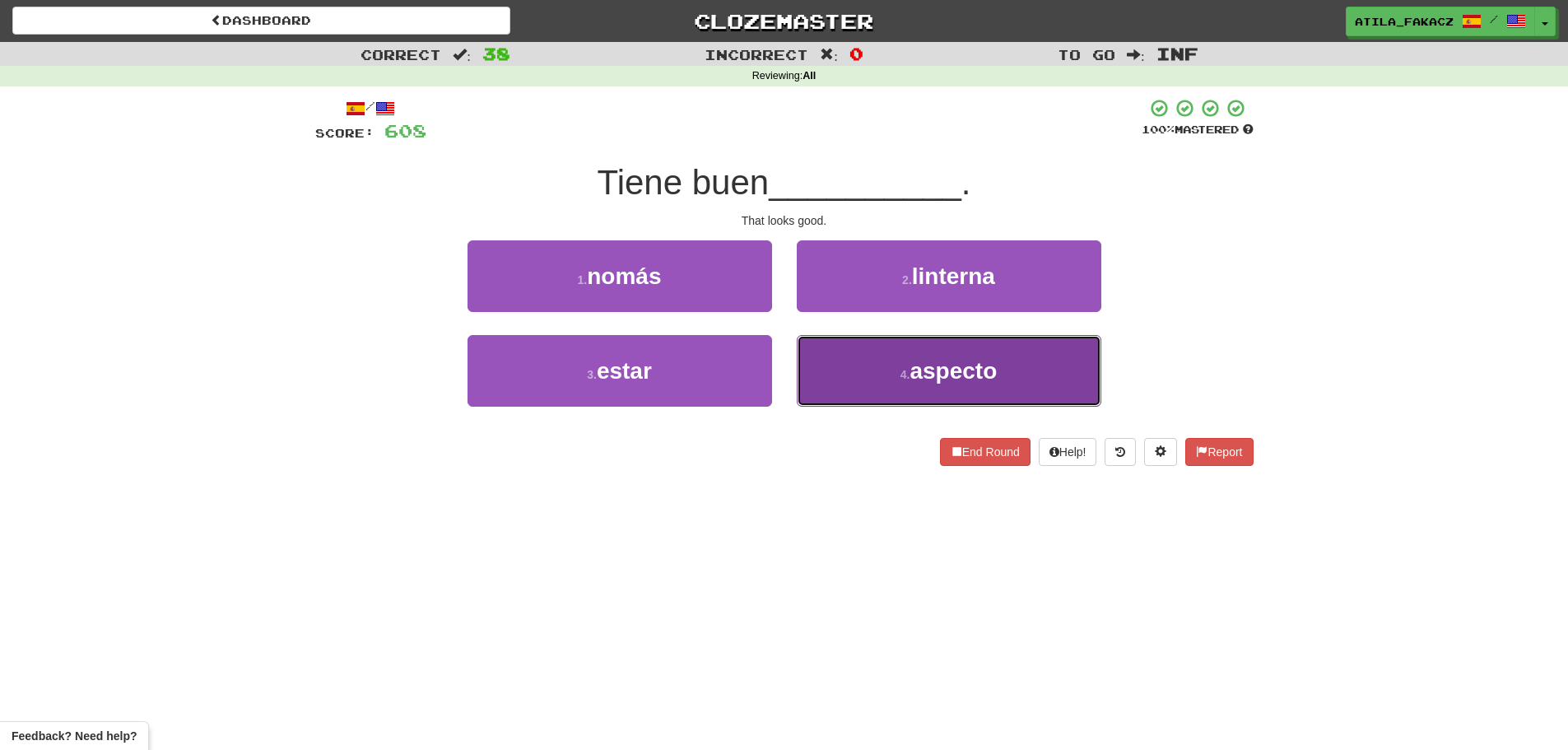
click at [895, 376] on button "4 . aspecto" at bounding box center [950, 370] width 305 height 72
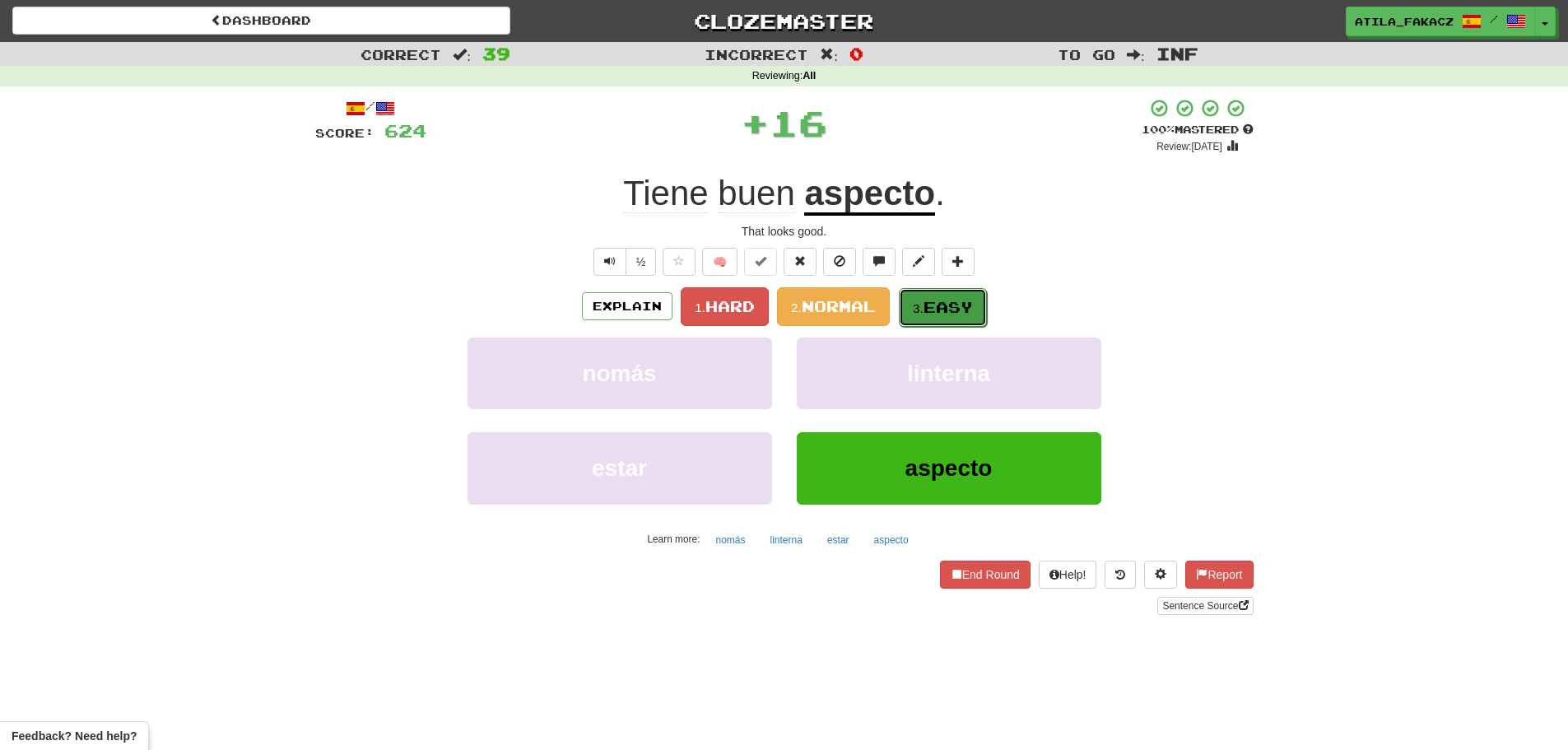
click at [940, 311] on span "Easy" at bounding box center [948, 307] width 49 height 18
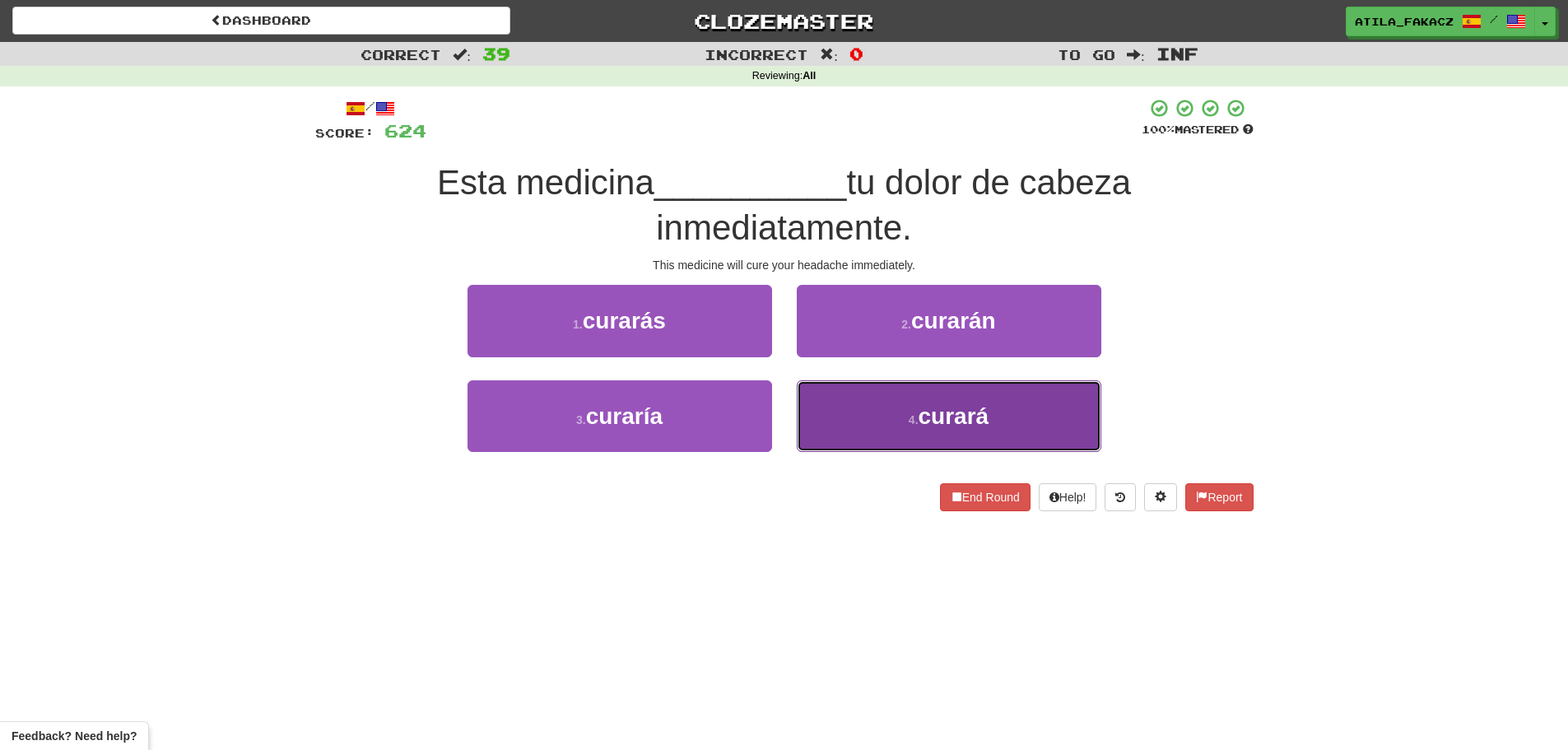
click at [859, 424] on button "4 . curará" at bounding box center [950, 415] width 305 height 72
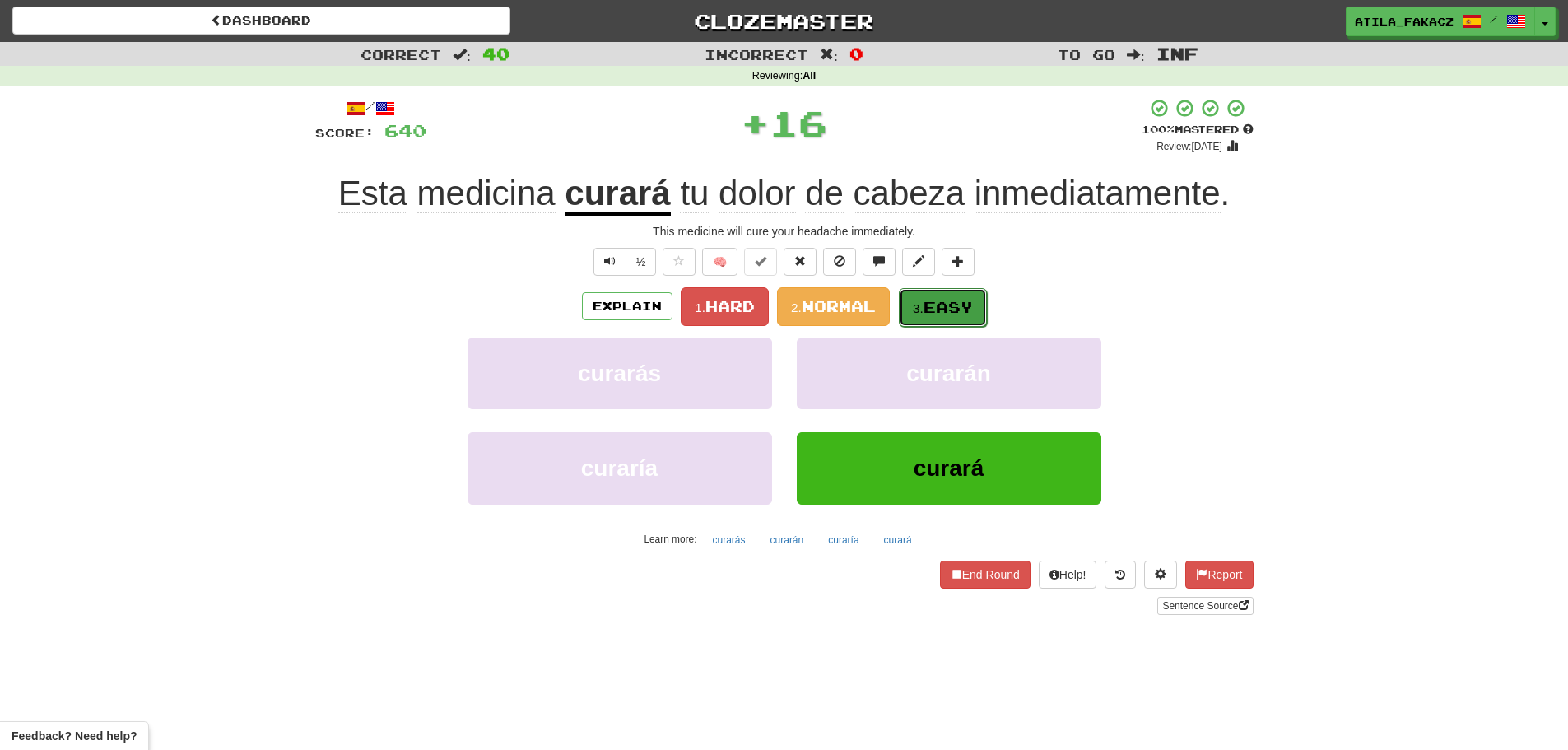
click at [952, 306] on span "Easy" at bounding box center [948, 307] width 49 height 18
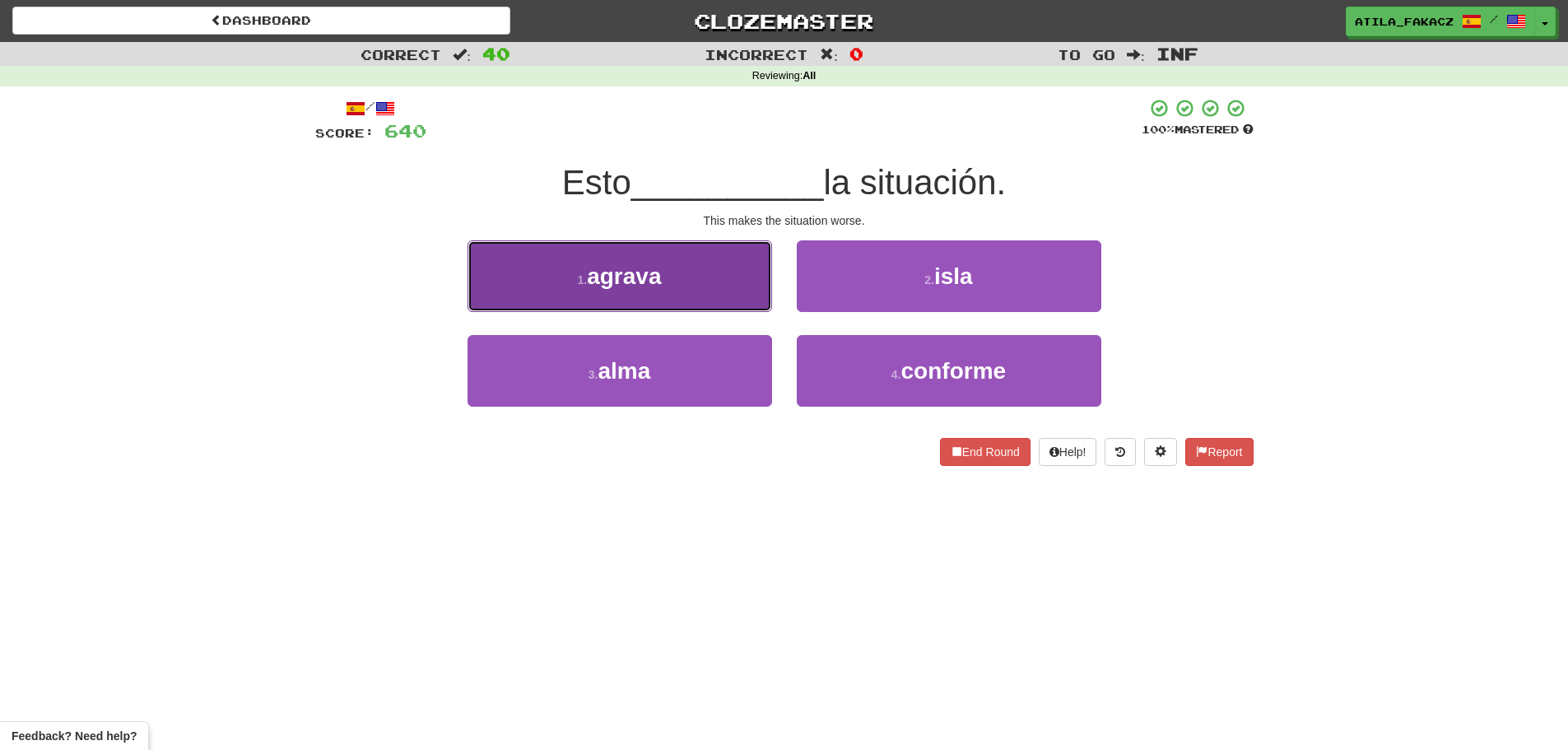
click at [716, 289] on button "1 . agrava" at bounding box center [619, 276] width 305 height 72
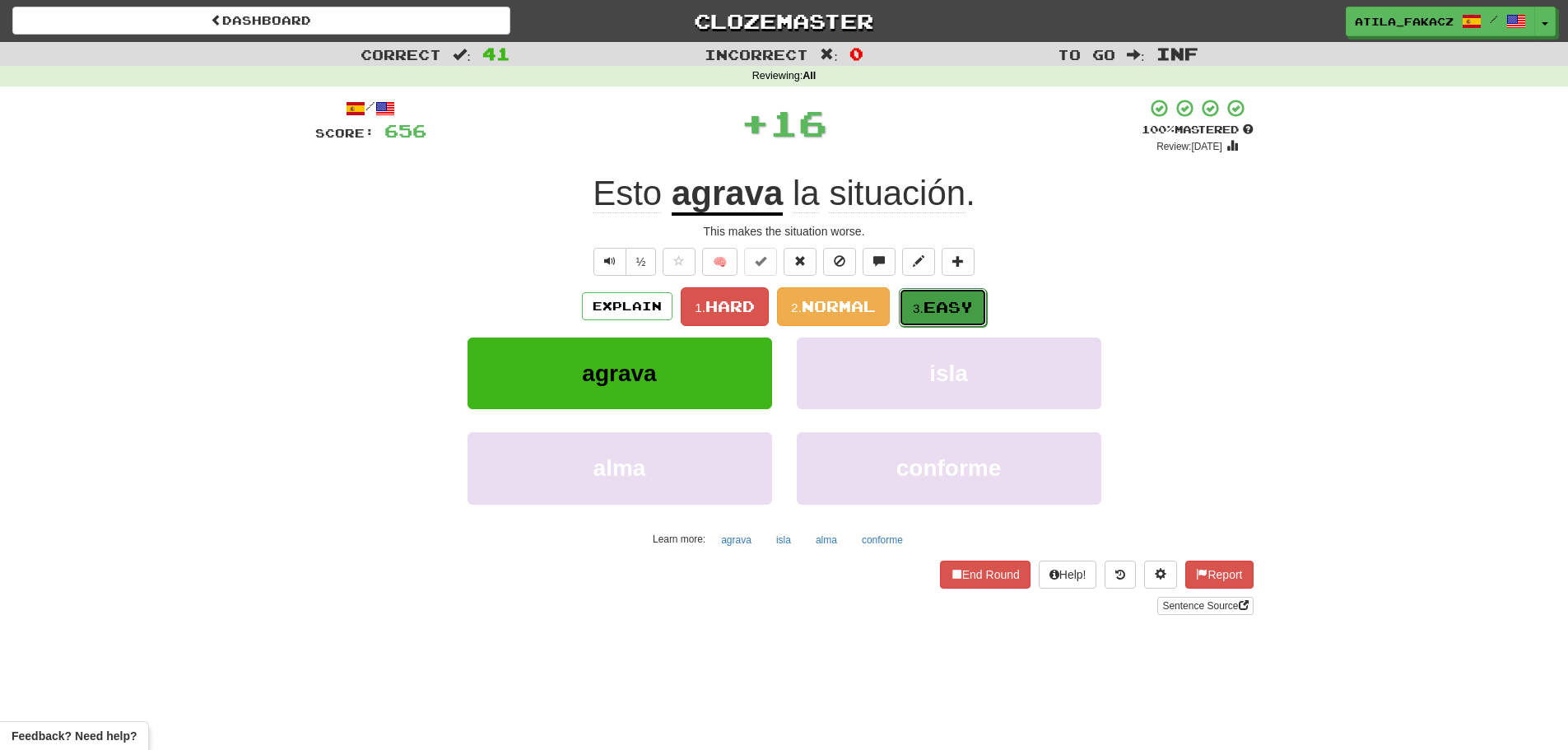
click at [923, 304] on small "3." at bounding box center [918, 307] width 11 height 14
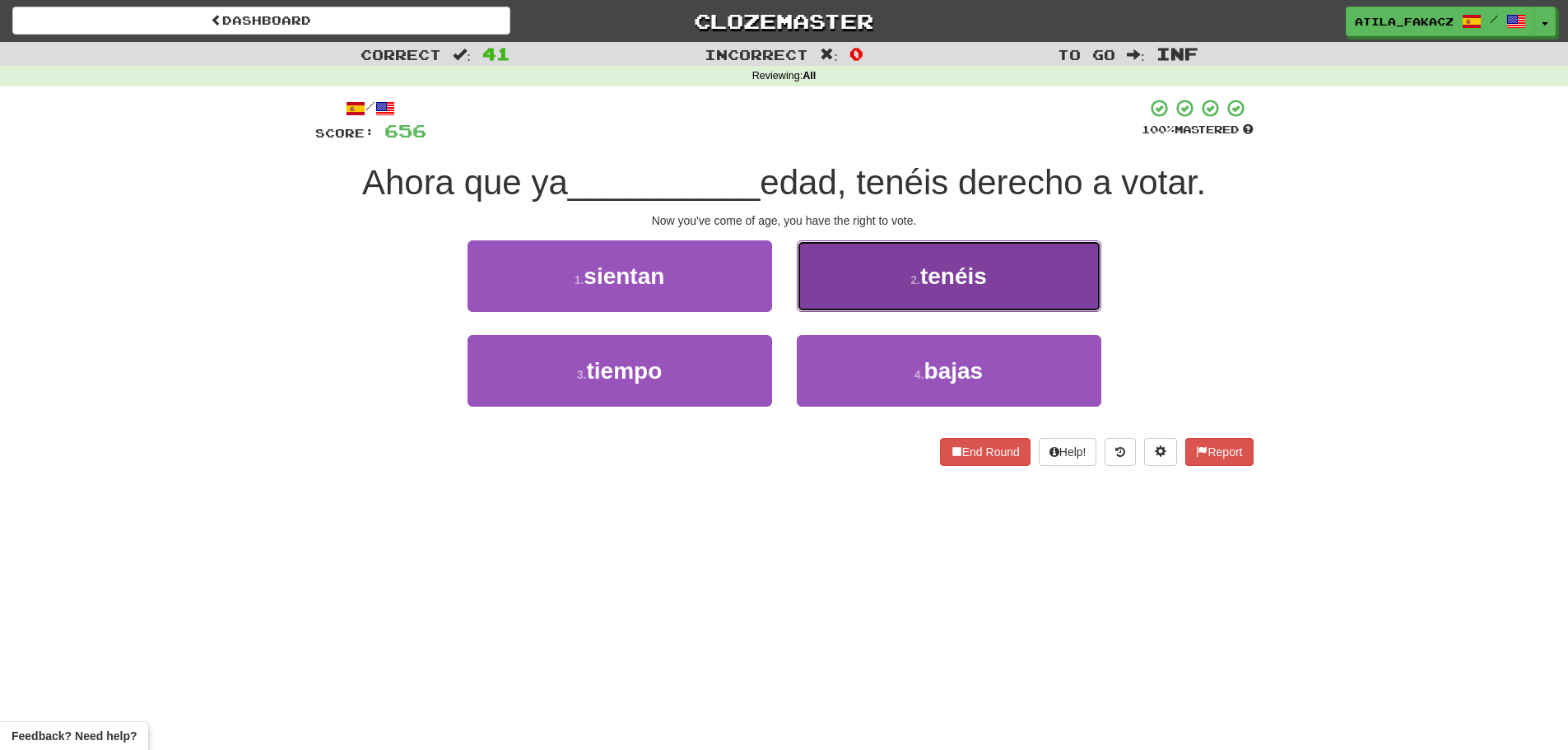
click at [900, 279] on button "2 . tenéis" at bounding box center [950, 276] width 305 height 72
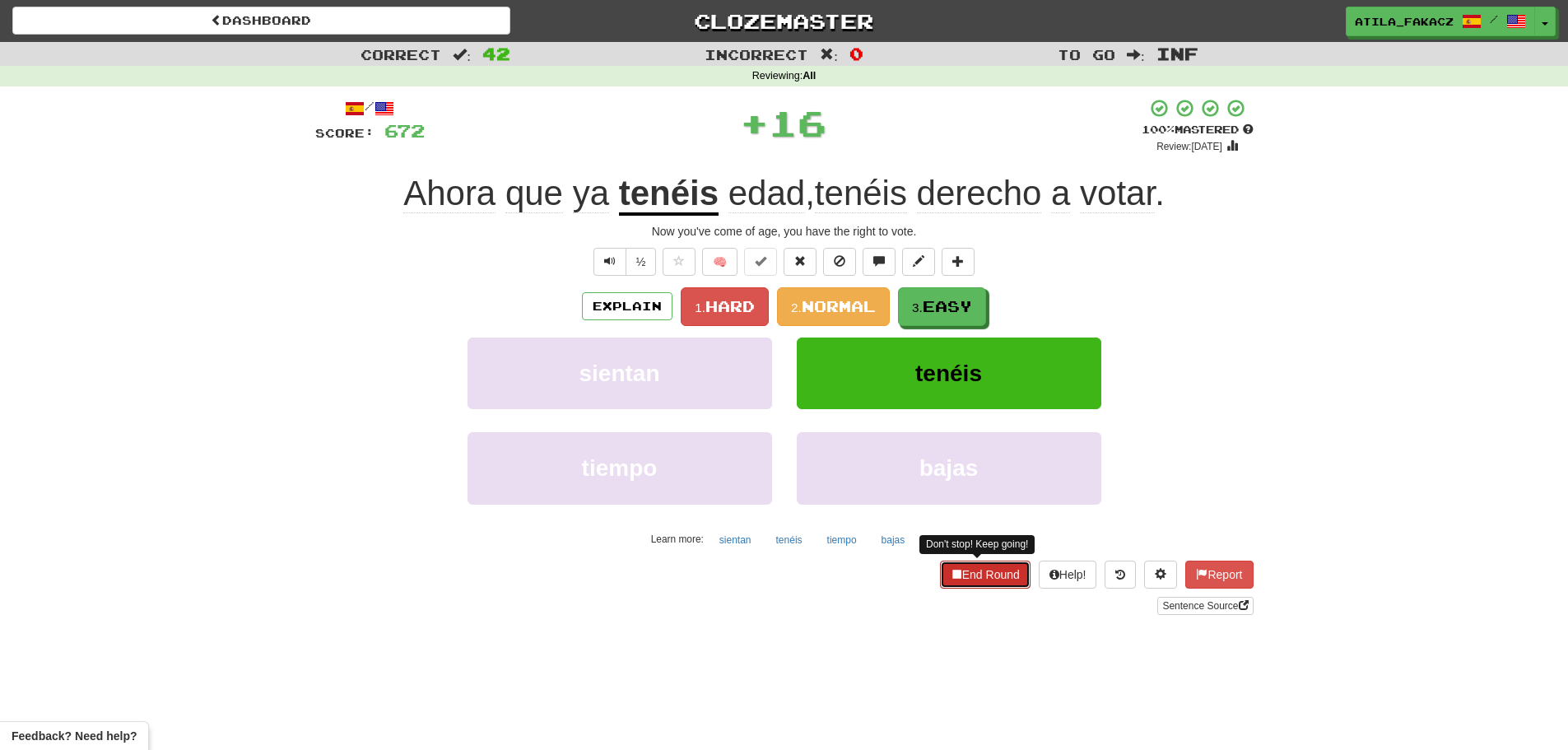
click at [984, 566] on button "End Round" at bounding box center [985, 574] width 91 height 28
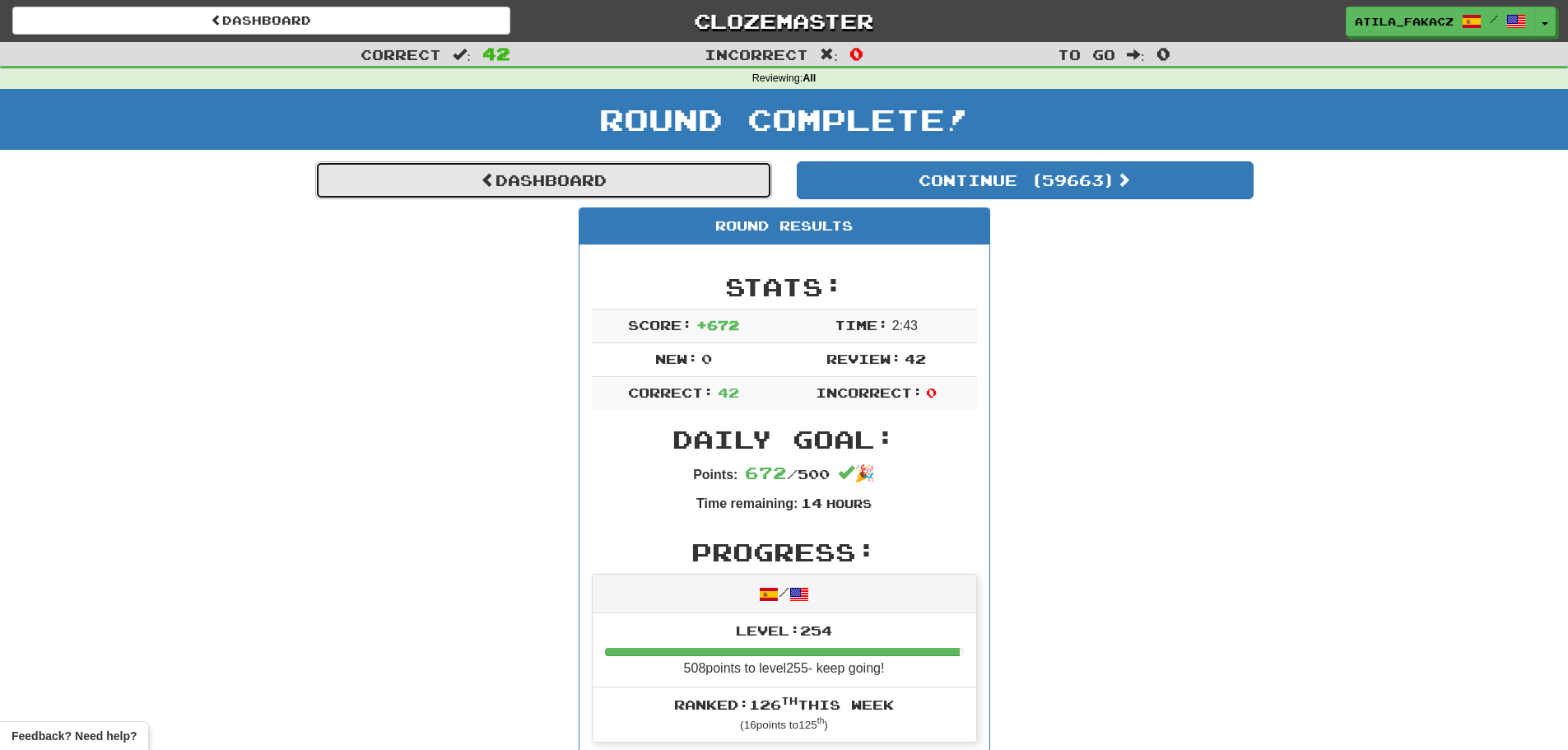
click at [629, 190] on link "Dashboard" at bounding box center [544, 180] width 457 height 38
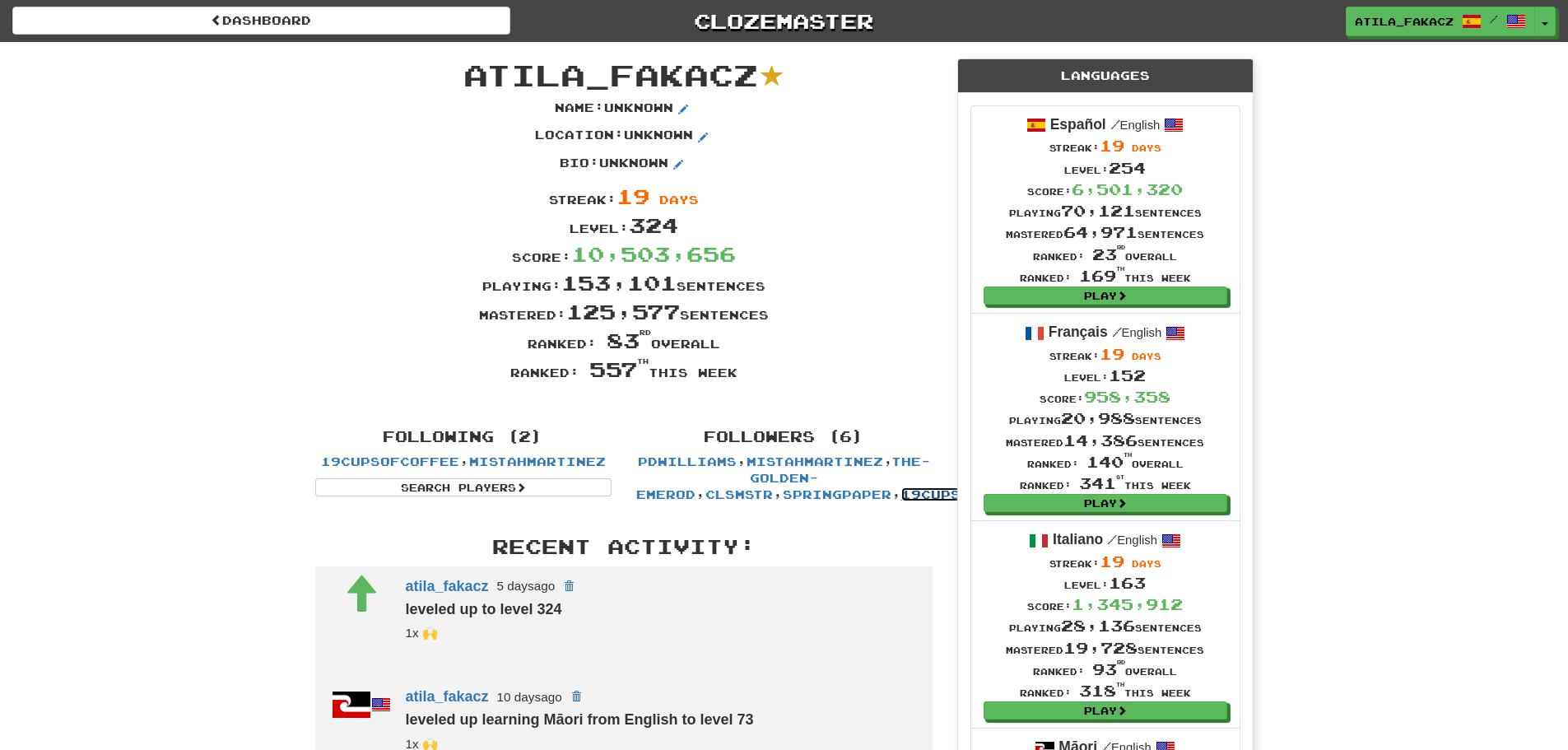
click at [901, 496] on link "19cupsofcoffee" at bounding box center [970, 493] width 138 height 14
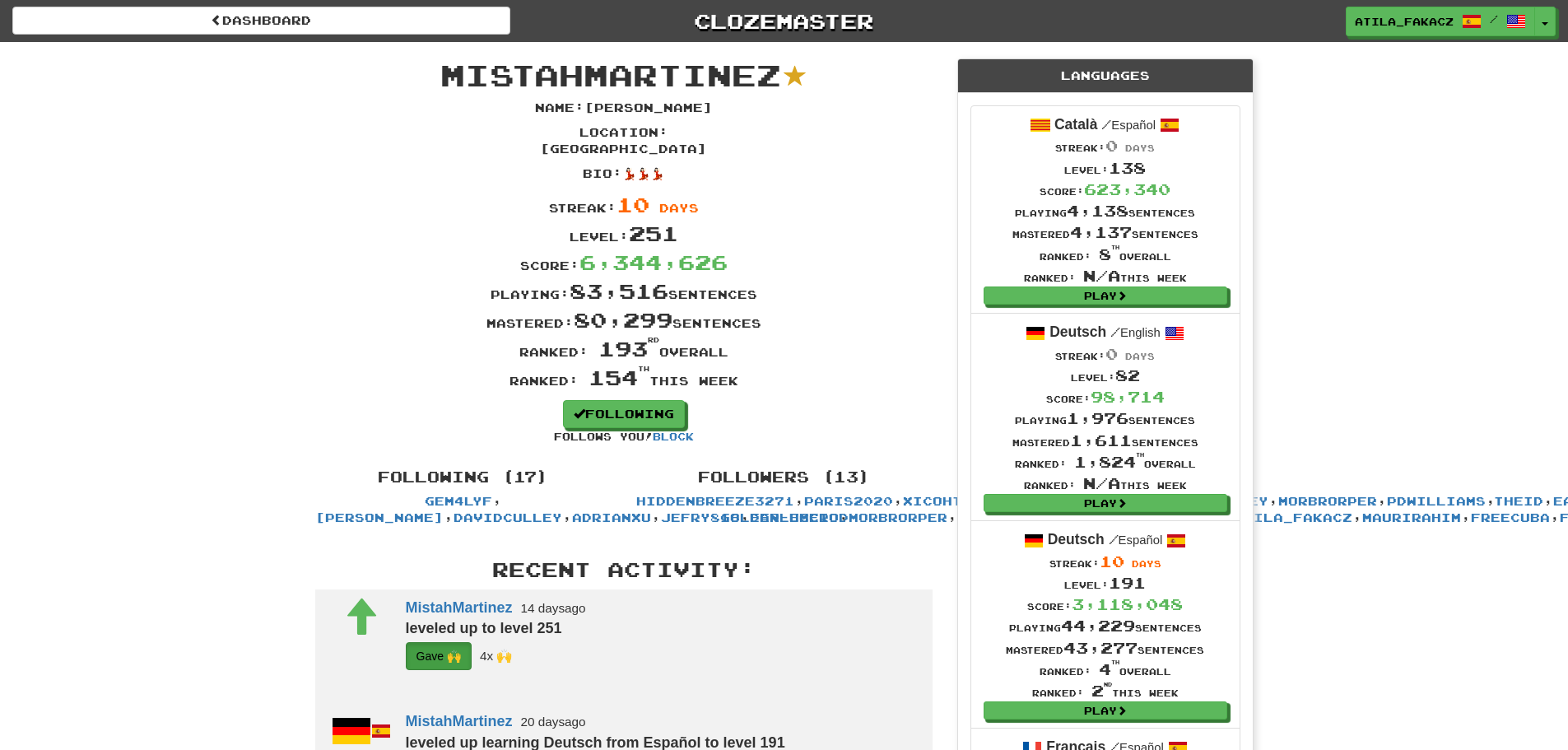
scroll to position [83, 0]
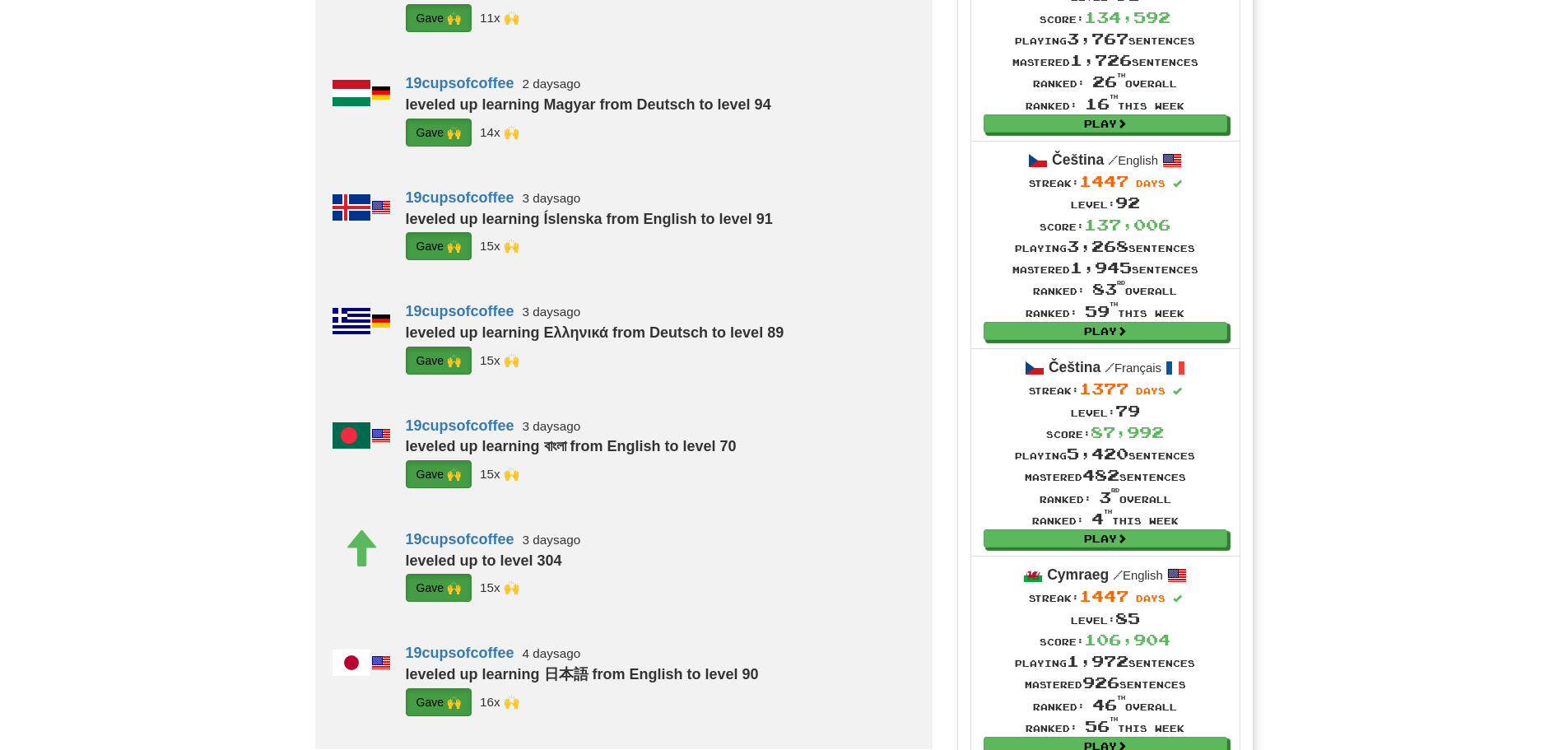
scroll to position [1317, 0]
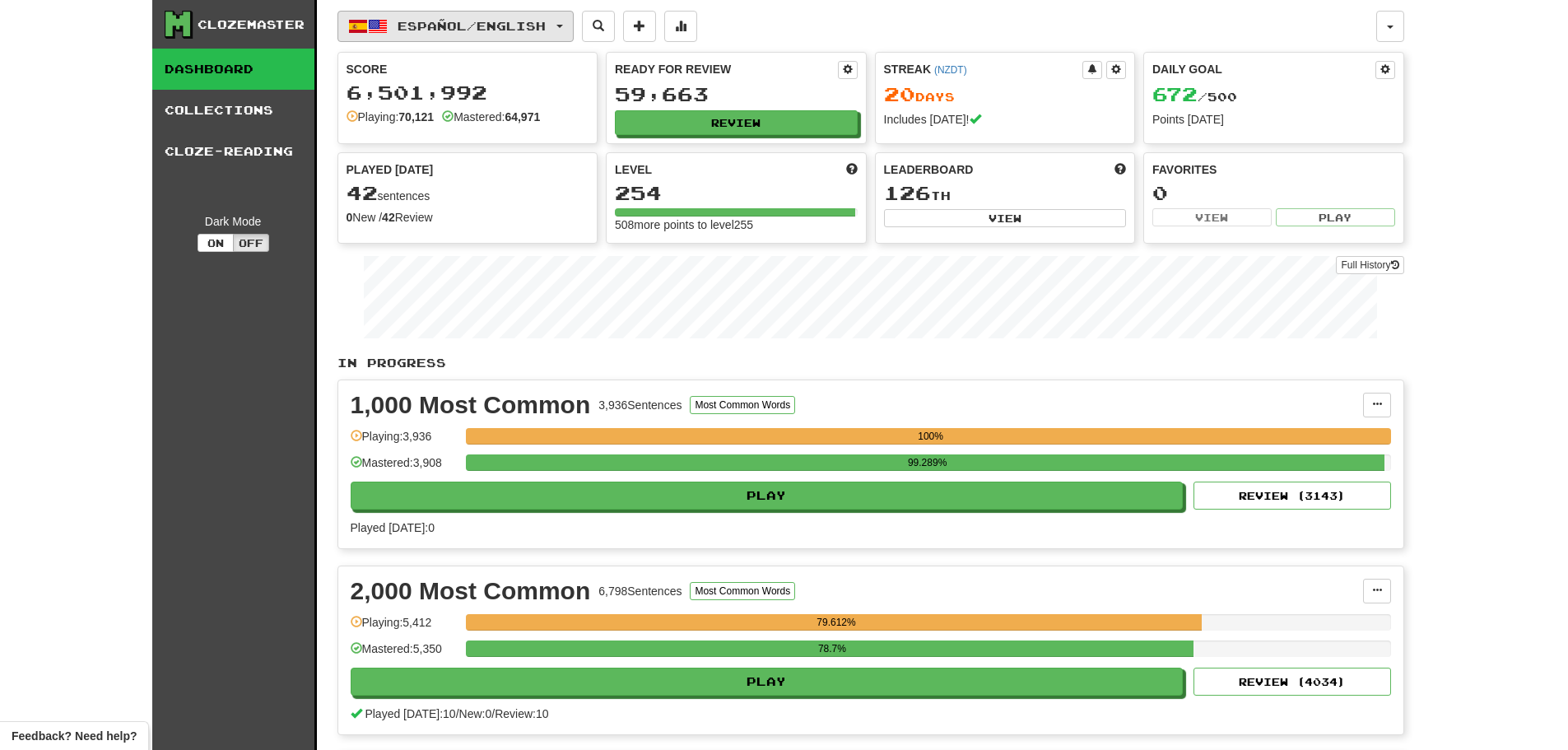
click at [467, 22] on span "Español / English" at bounding box center [471, 25] width 148 height 14
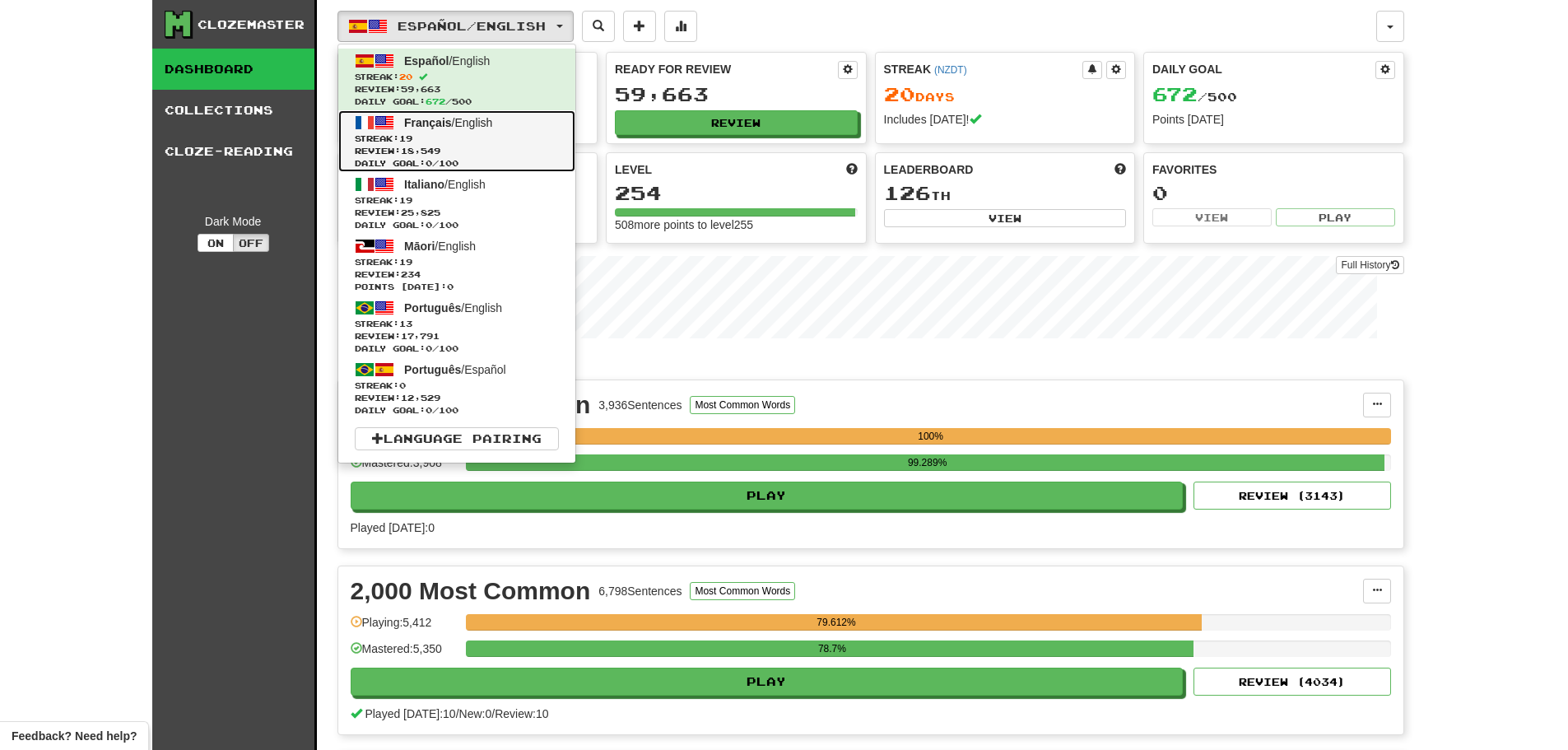
click at [475, 135] on span "Streak: 19" at bounding box center [456, 139] width 204 height 13
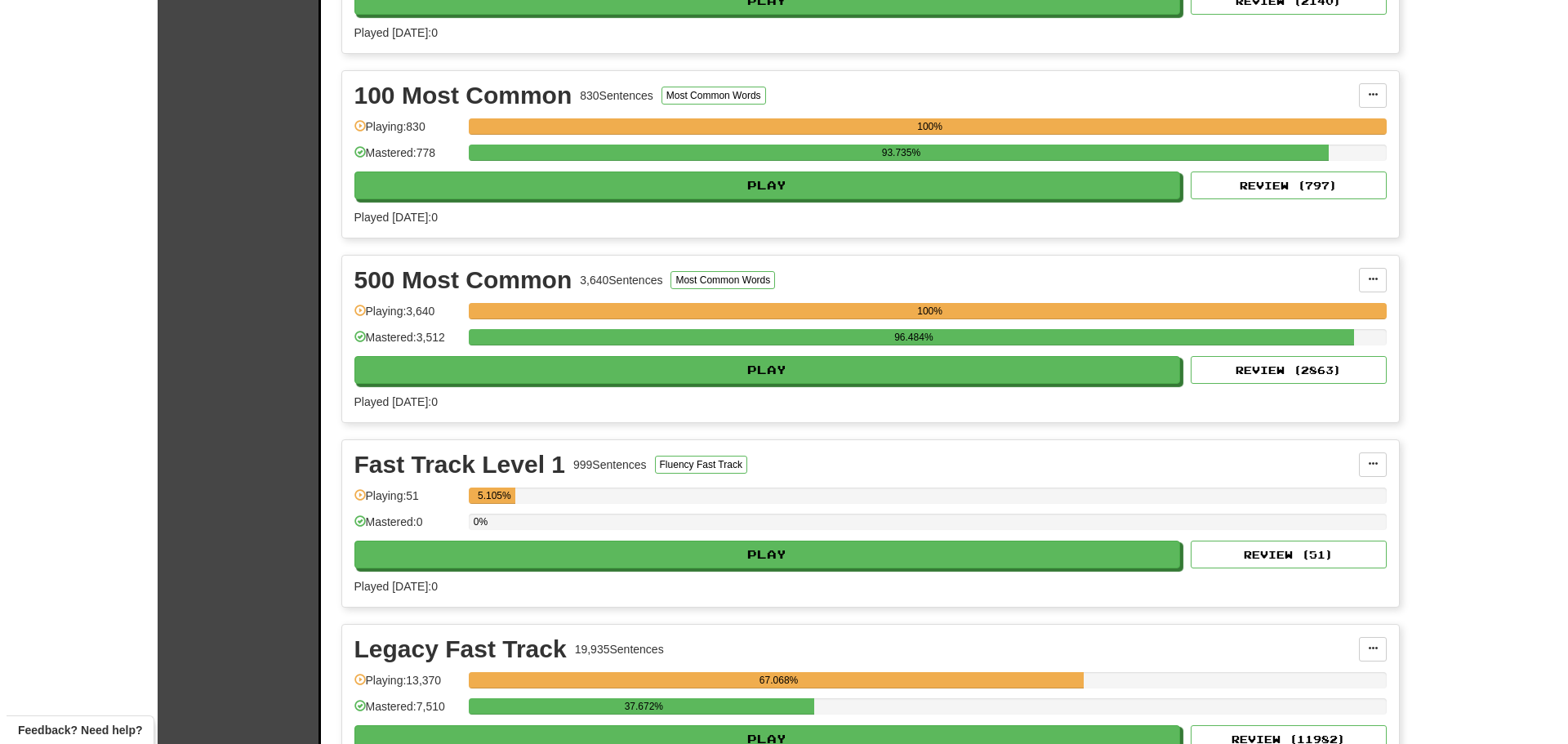
scroll to position [653, 0]
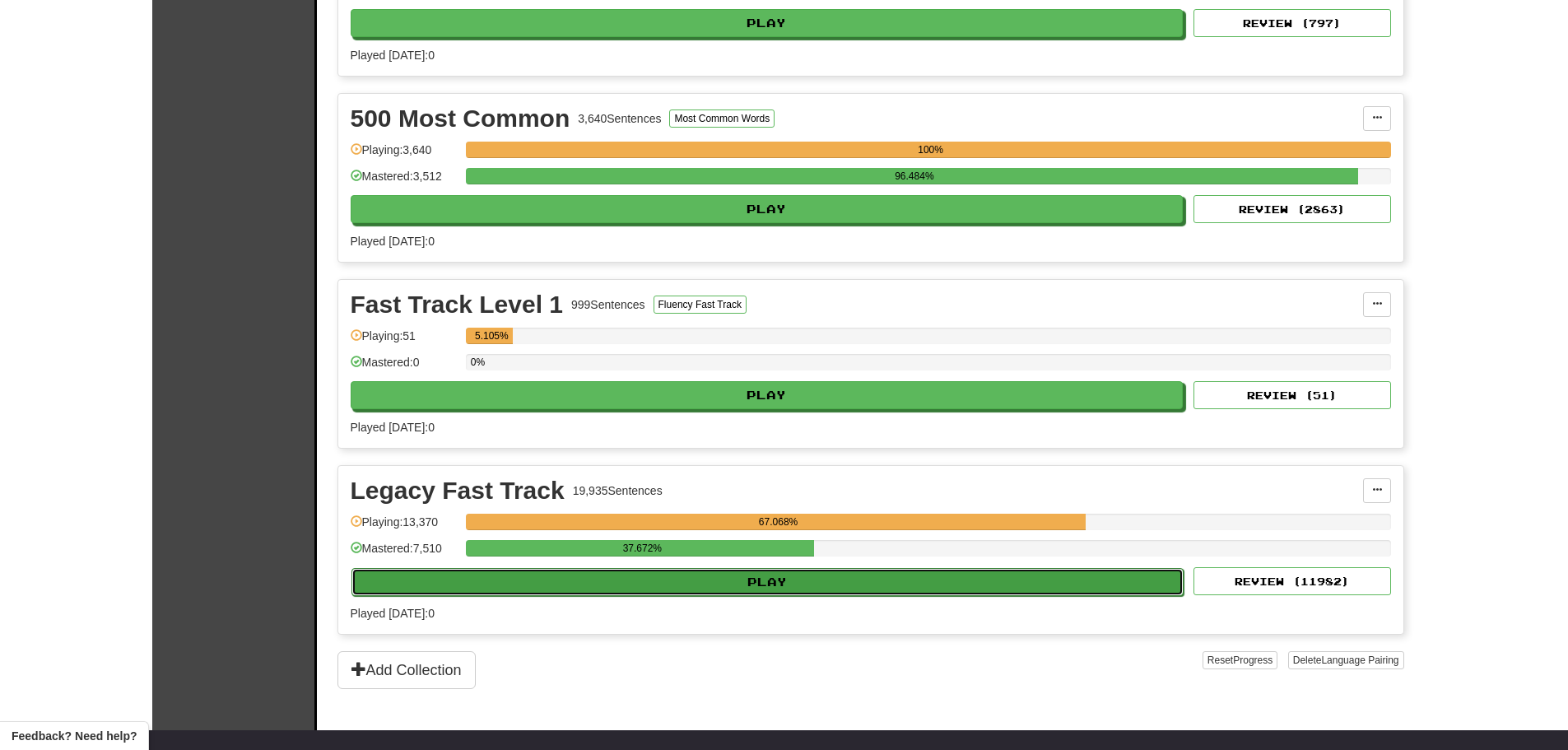
click at [754, 583] on button "Play" at bounding box center [768, 581] width 833 height 28
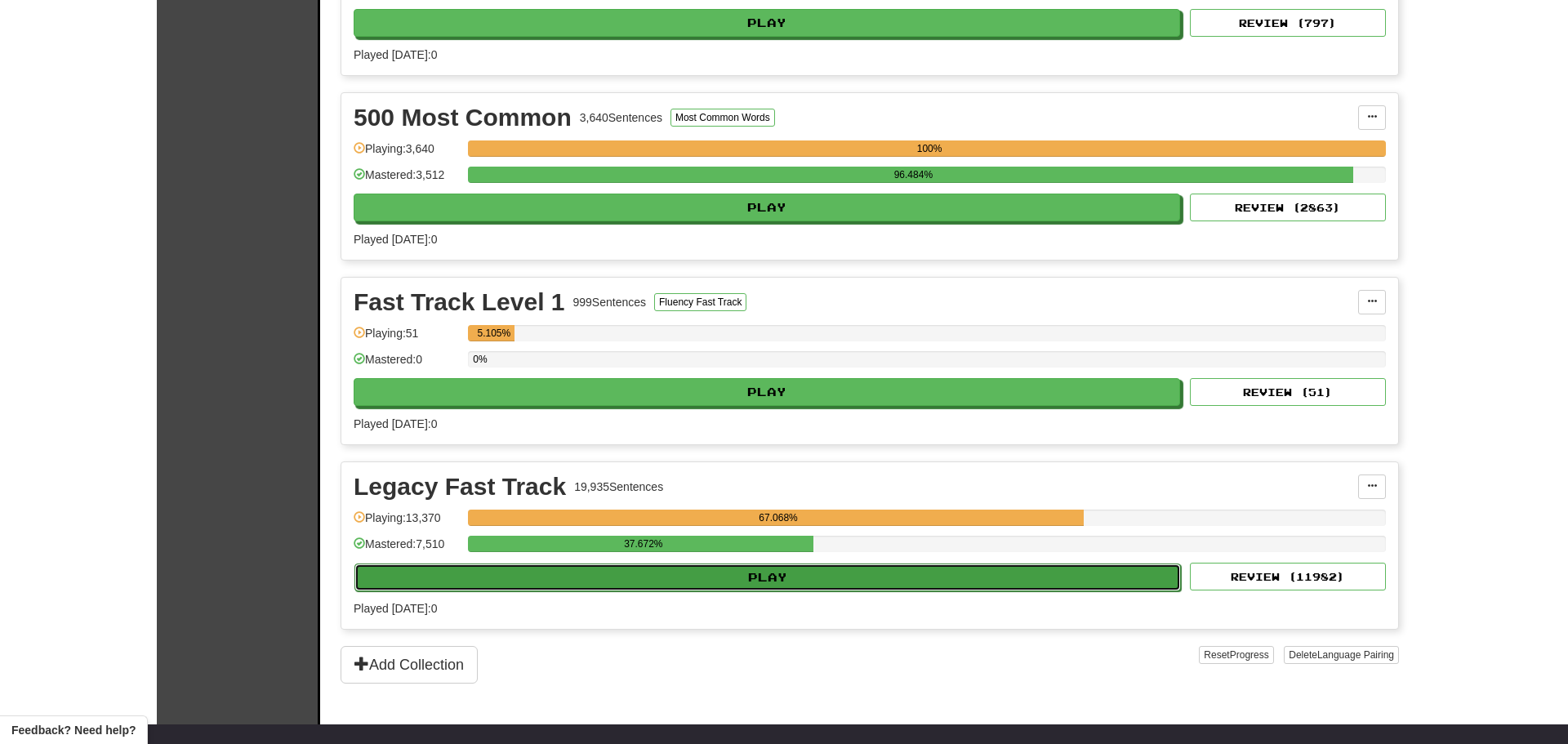
select select "********"
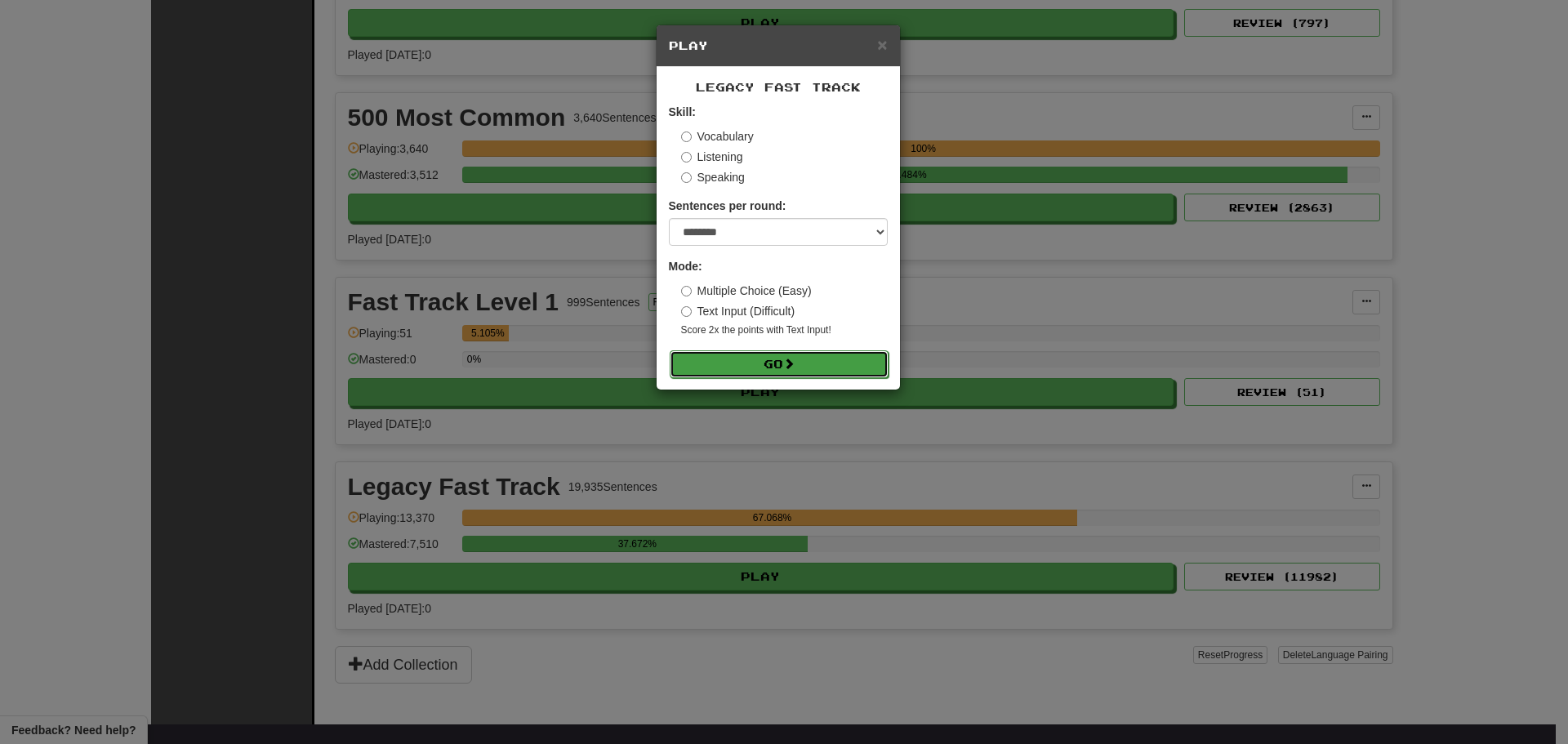
click at [790, 366] on span at bounding box center [788, 363] width 12 height 12
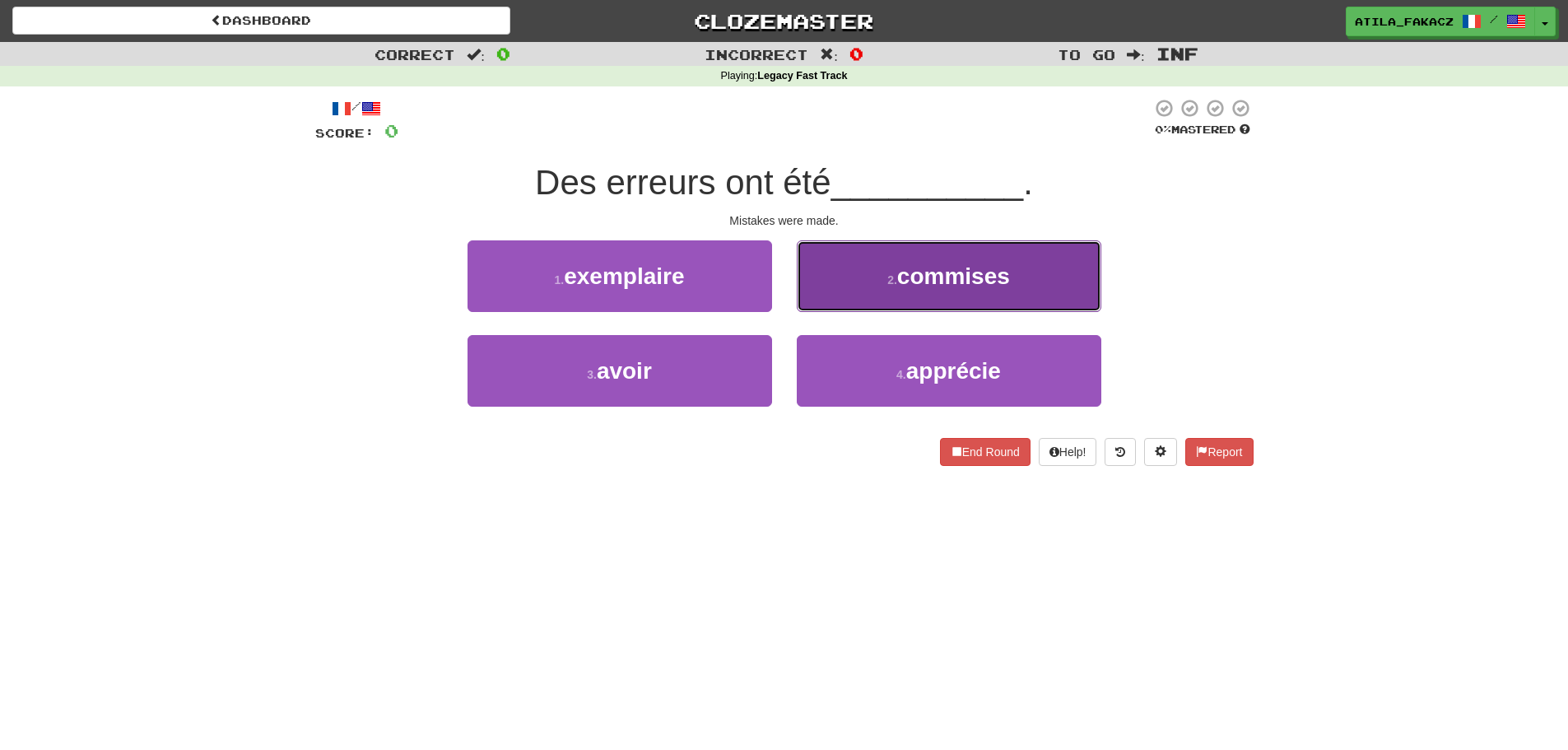
click at [869, 280] on button "2 . commises" at bounding box center [950, 276] width 305 height 72
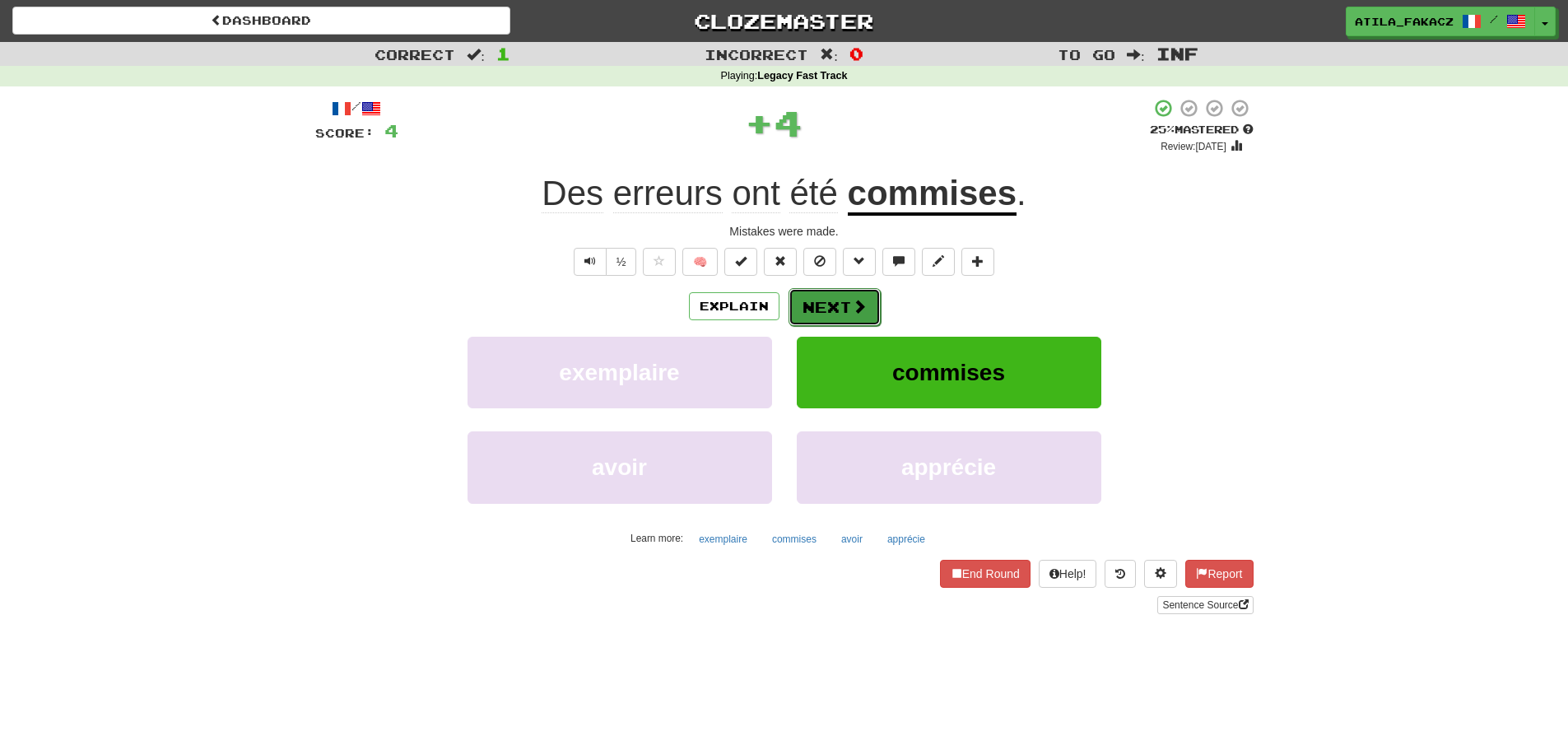
click at [875, 305] on button "Next" at bounding box center [834, 307] width 93 height 38
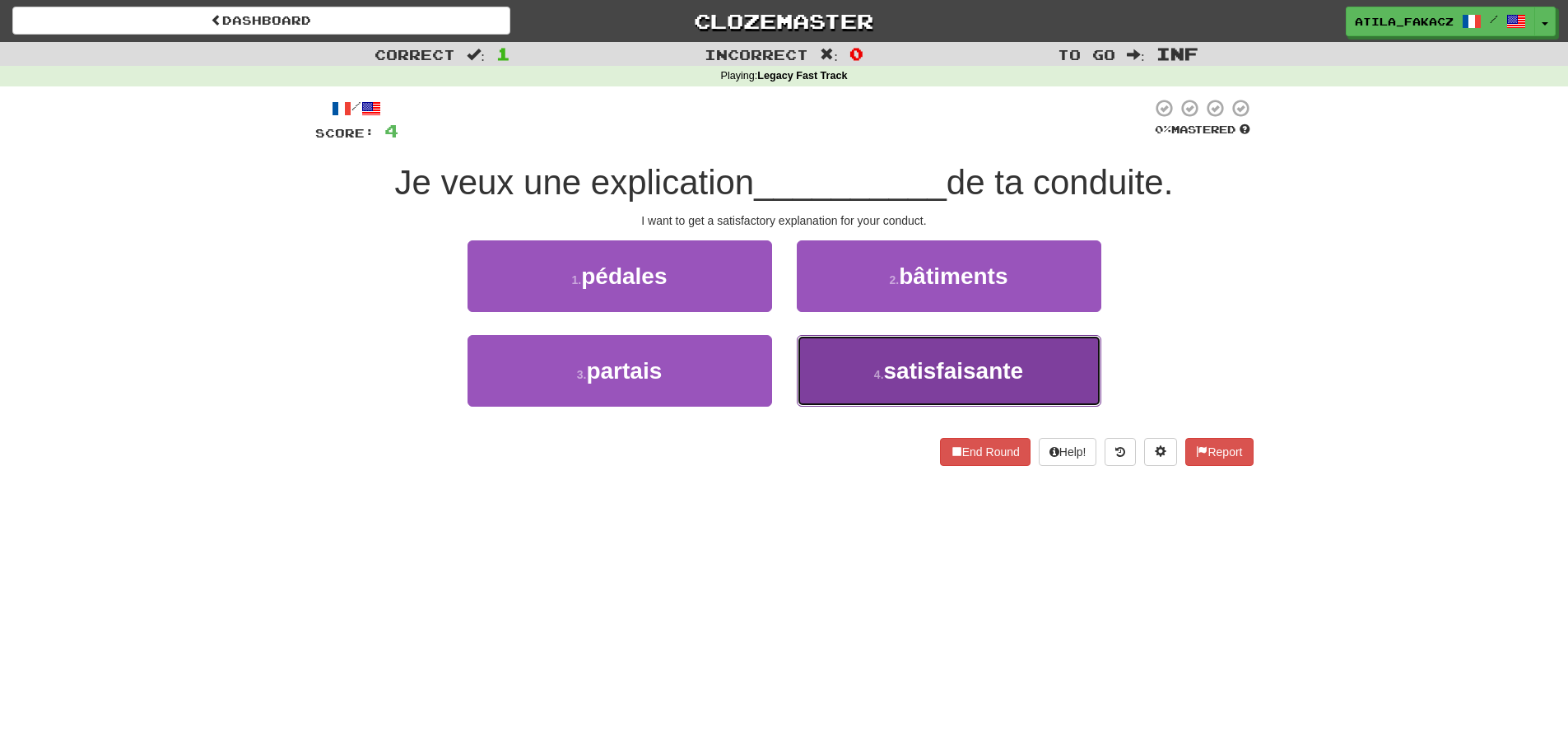
click at [870, 369] on button "4 . satisfaisante" at bounding box center [950, 370] width 305 height 72
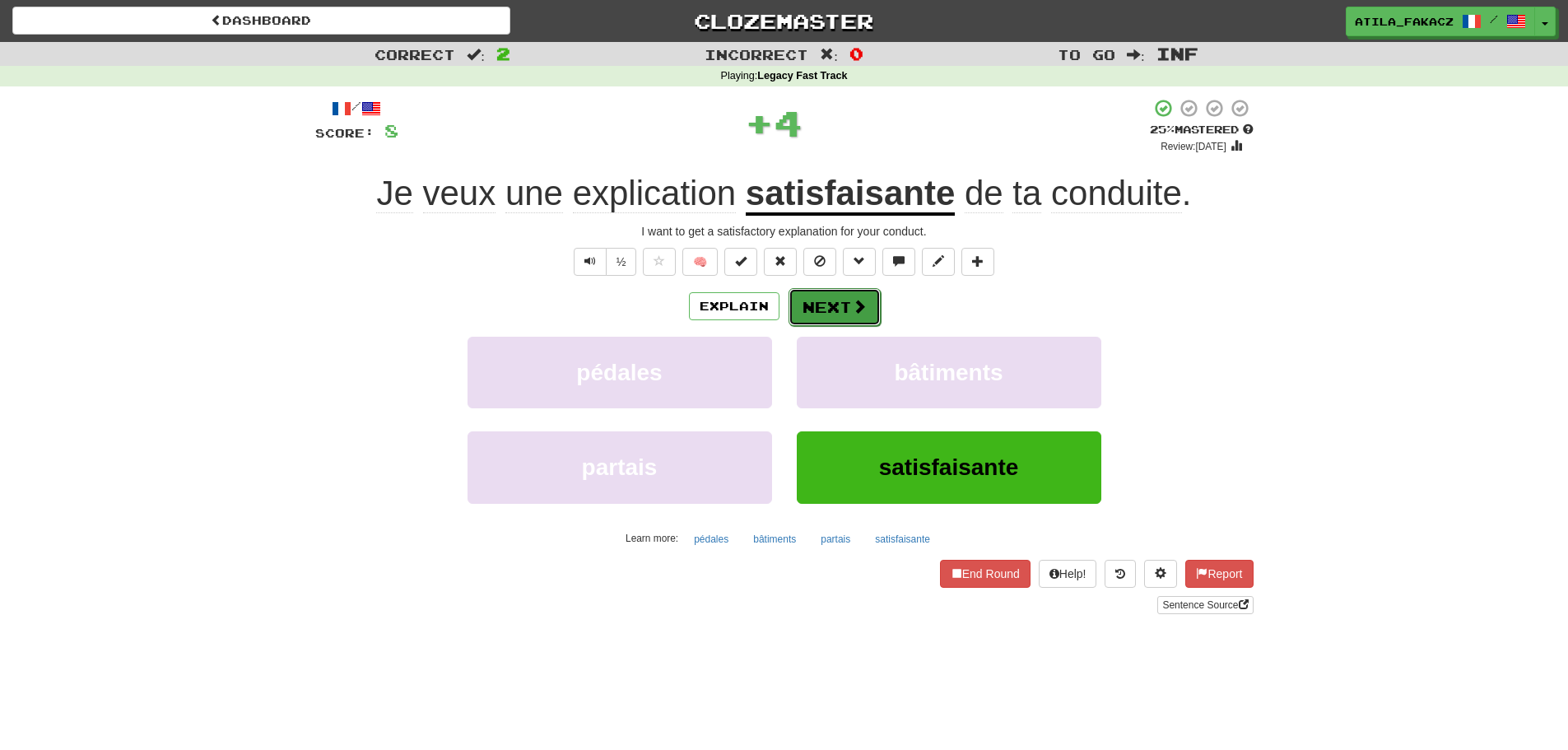
click at [849, 311] on button "Next" at bounding box center [834, 307] width 93 height 38
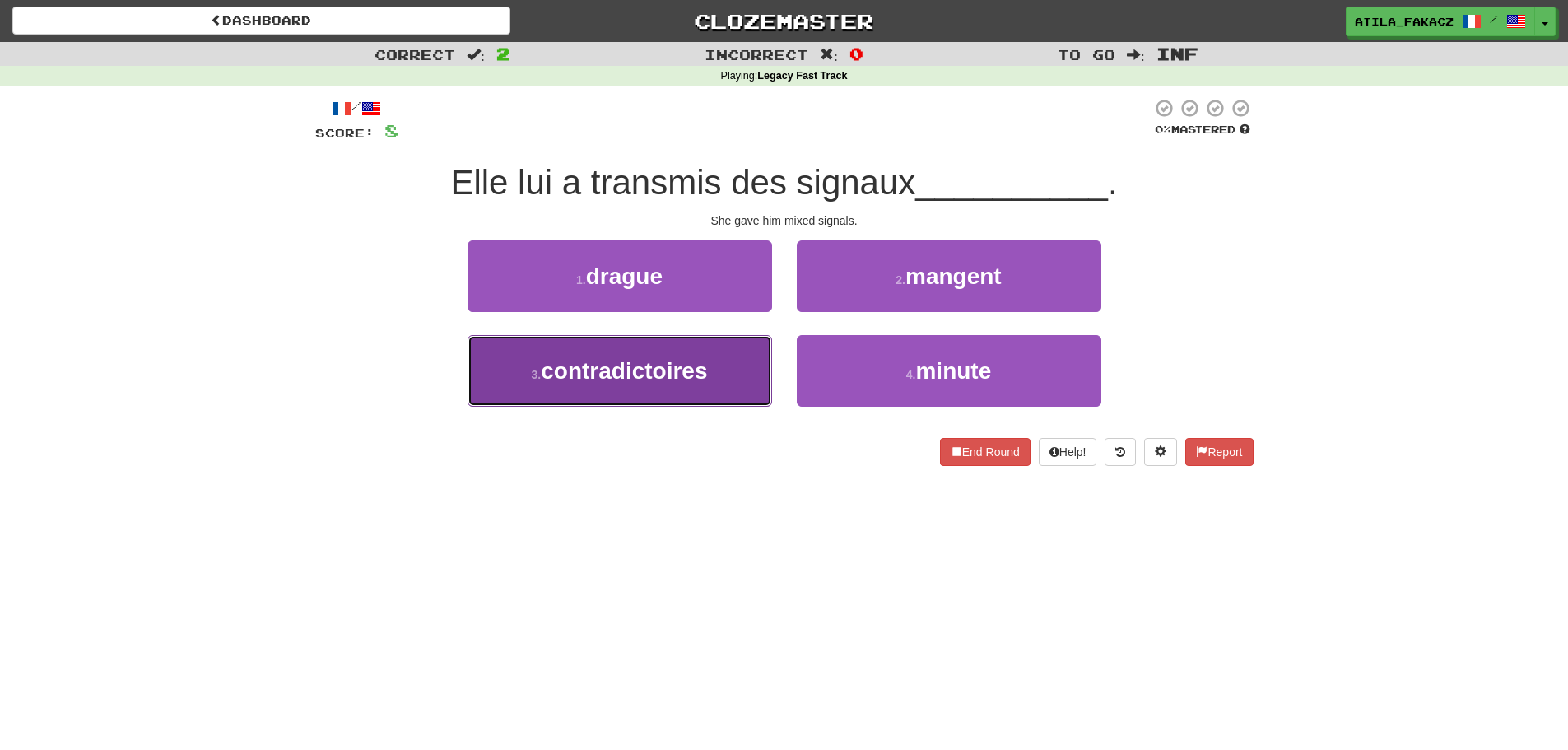
click at [716, 370] on button "3 . contradictoires" at bounding box center [619, 370] width 305 height 72
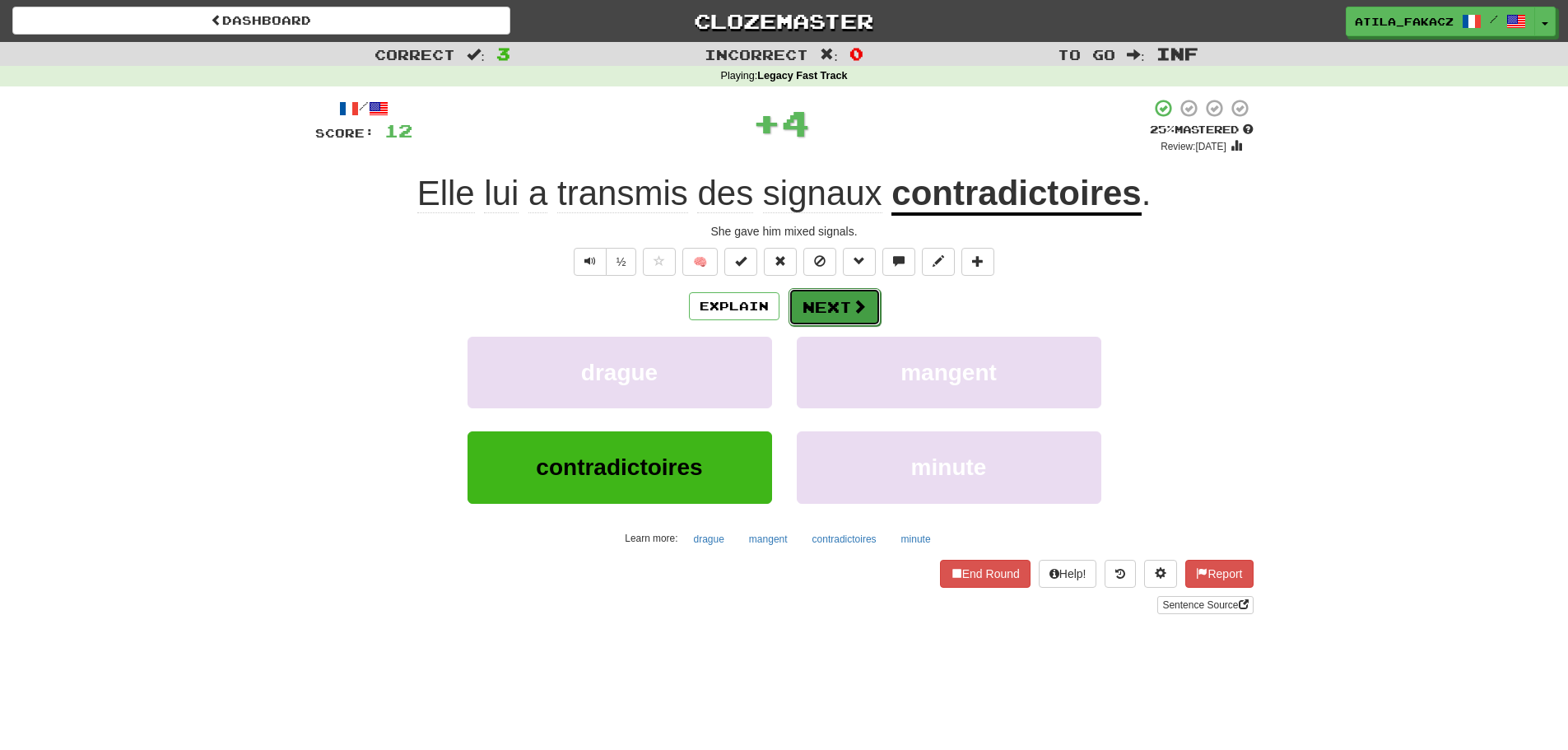
click at [858, 314] on span at bounding box center [859, 306] width 15 height 15
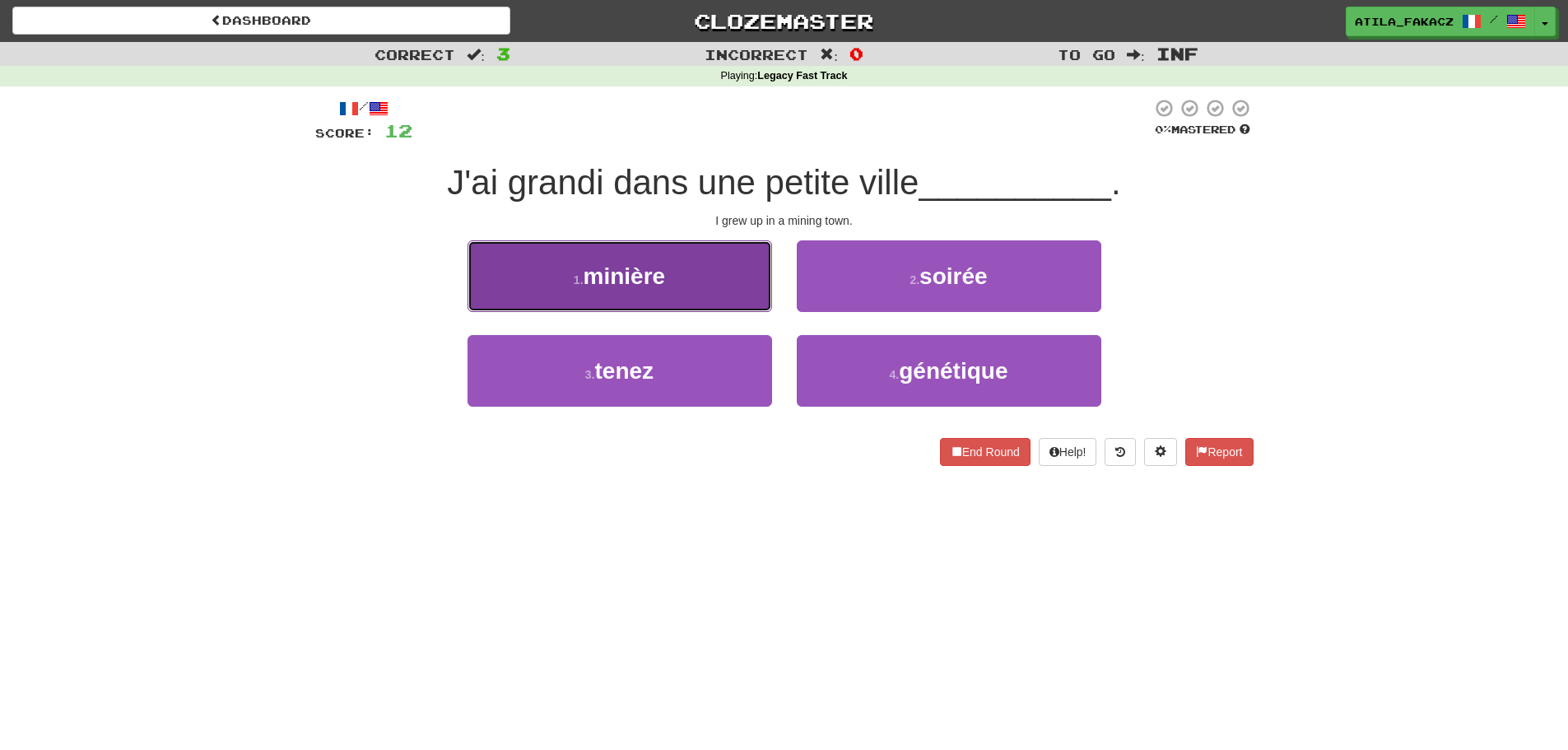
click at [722, 287] on button "1 . minière" at bounding box center [619, 276] width 305 height 72
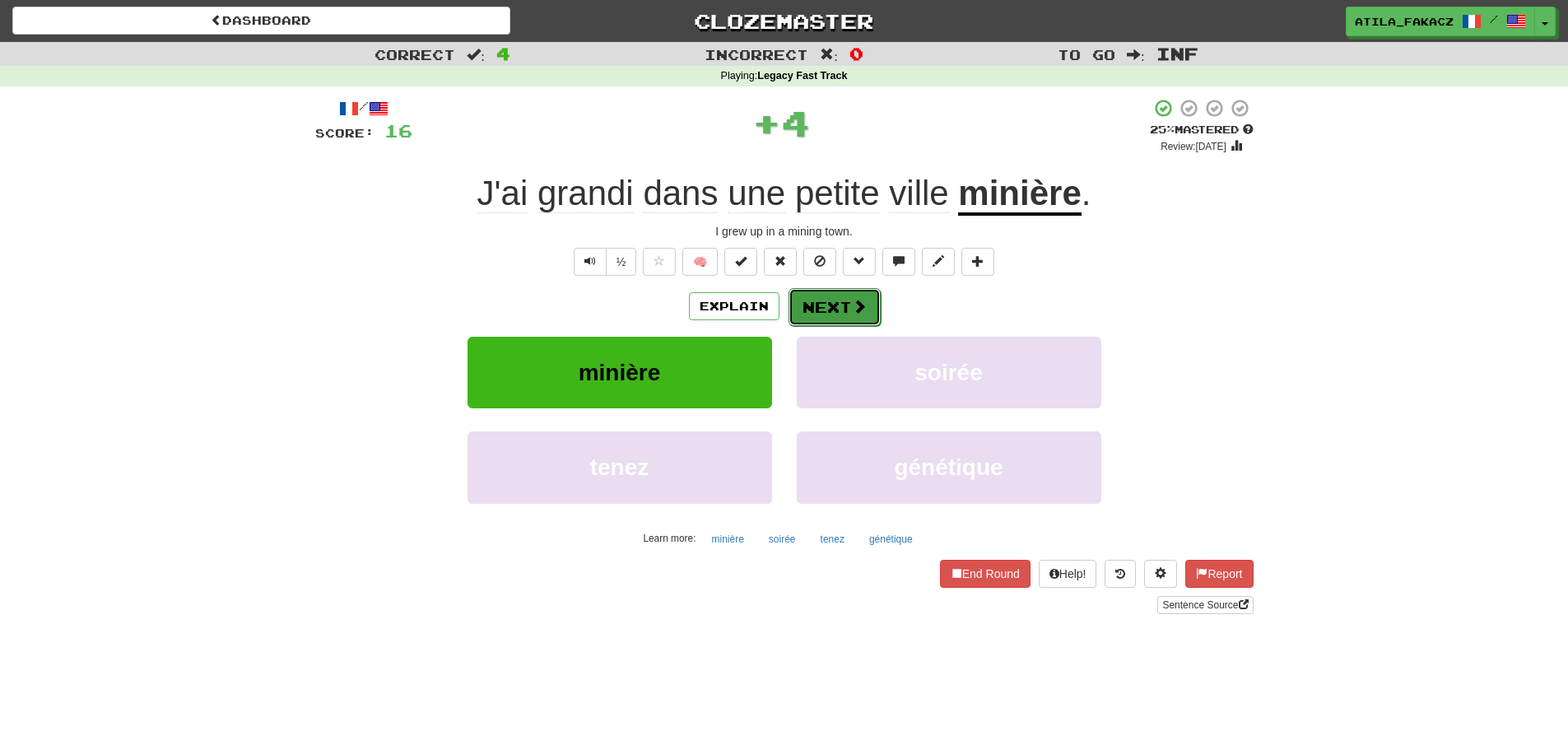
click at [849, 298] on button "Next" at bounding box center [834, 307] width 93 height 38
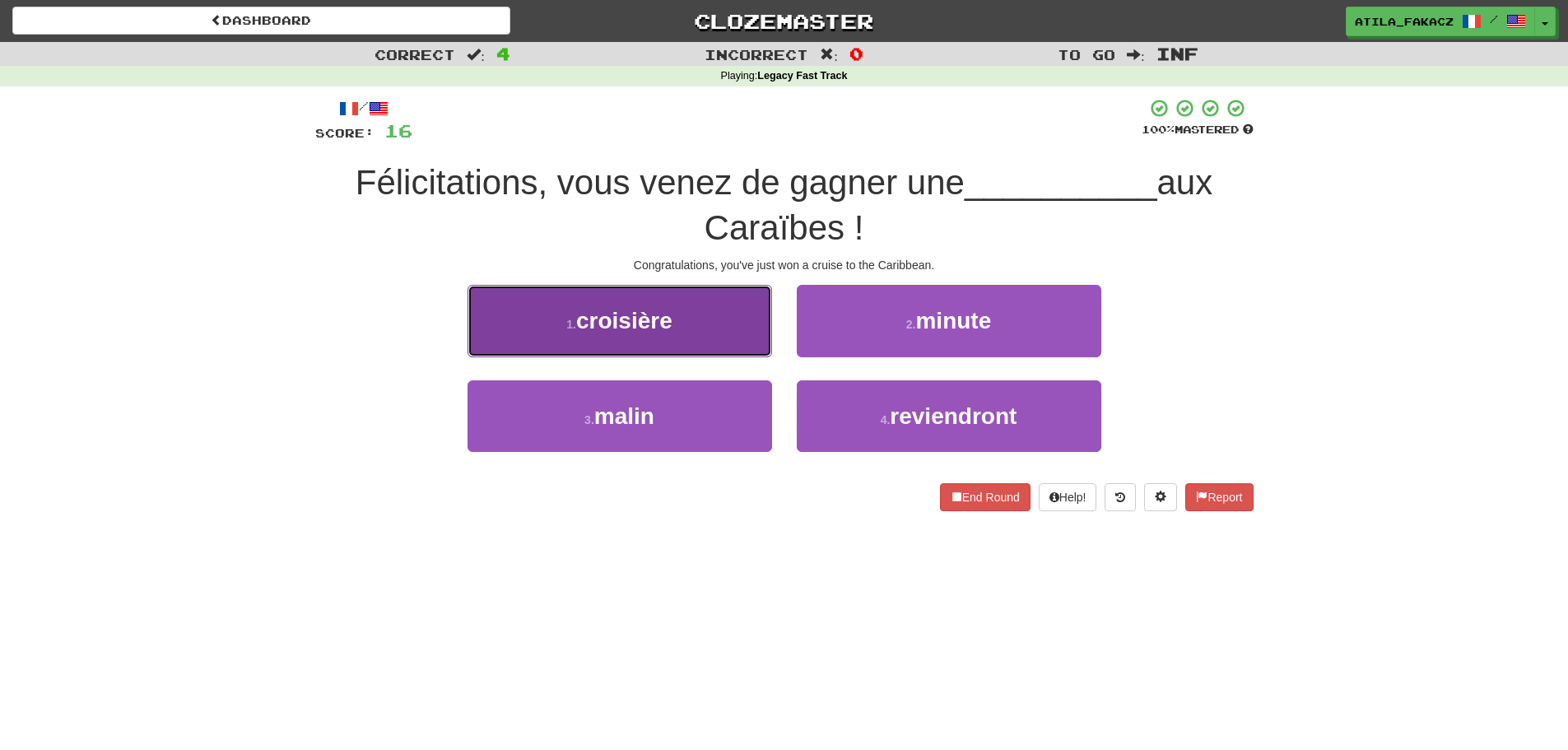
click at [668, 336] on button "1 . croisière" at bounding box center [619, 320] width 305 height 72
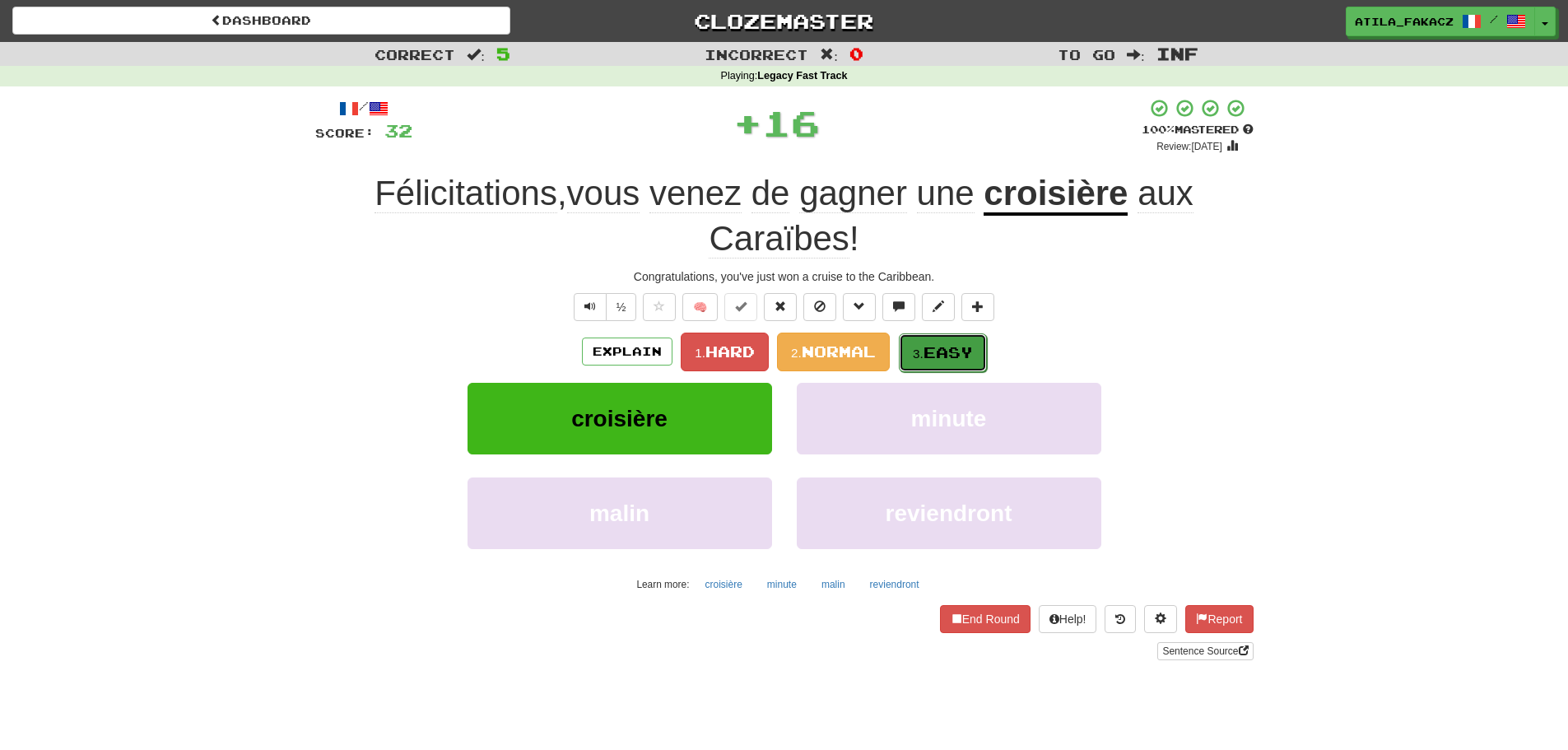
click at [947, 354] on span "Easy" at bounding box center [948, 352] width 49 height 18
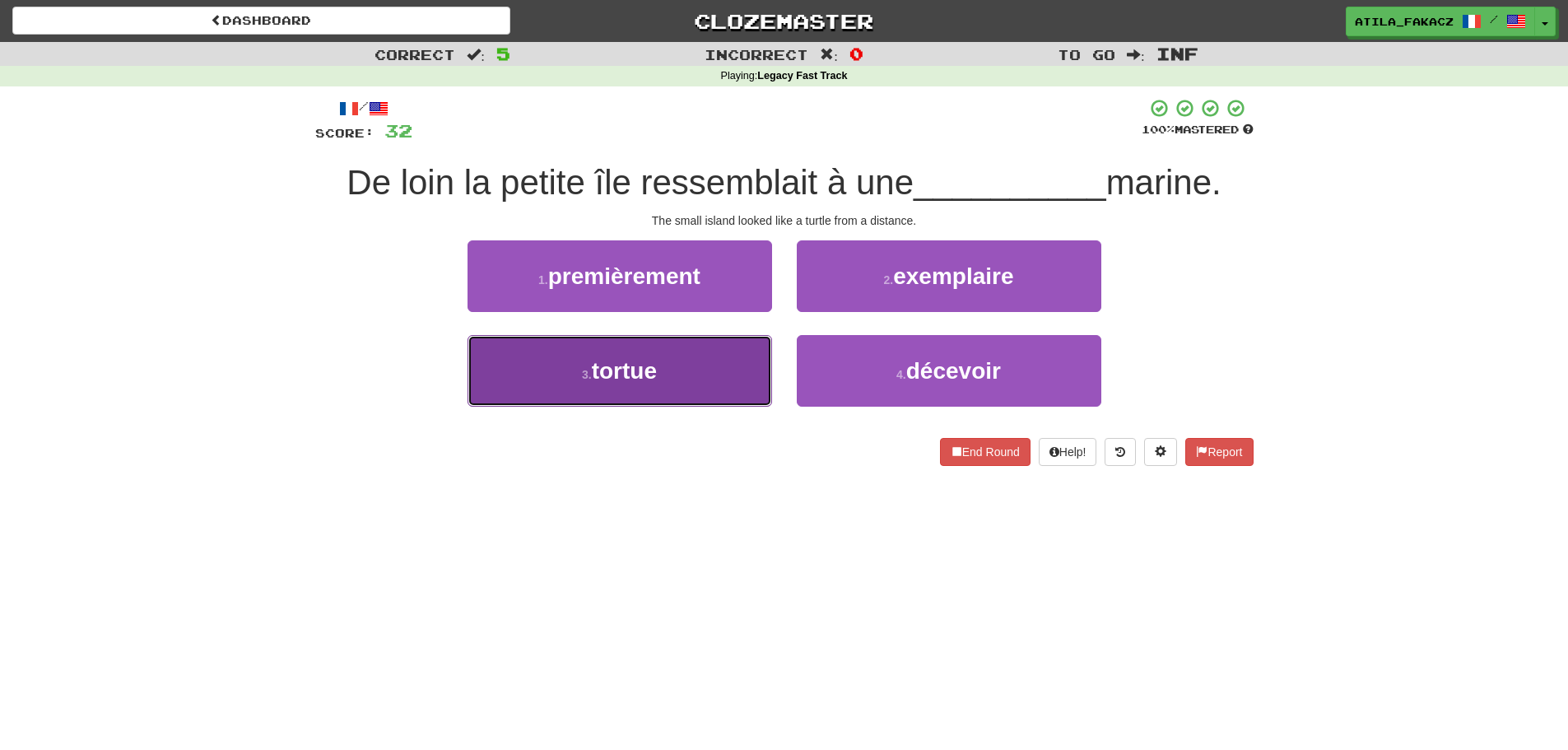
click at [716, 378] on button "3 . tortue" at bounding box center [619, 370] width 305 height 72
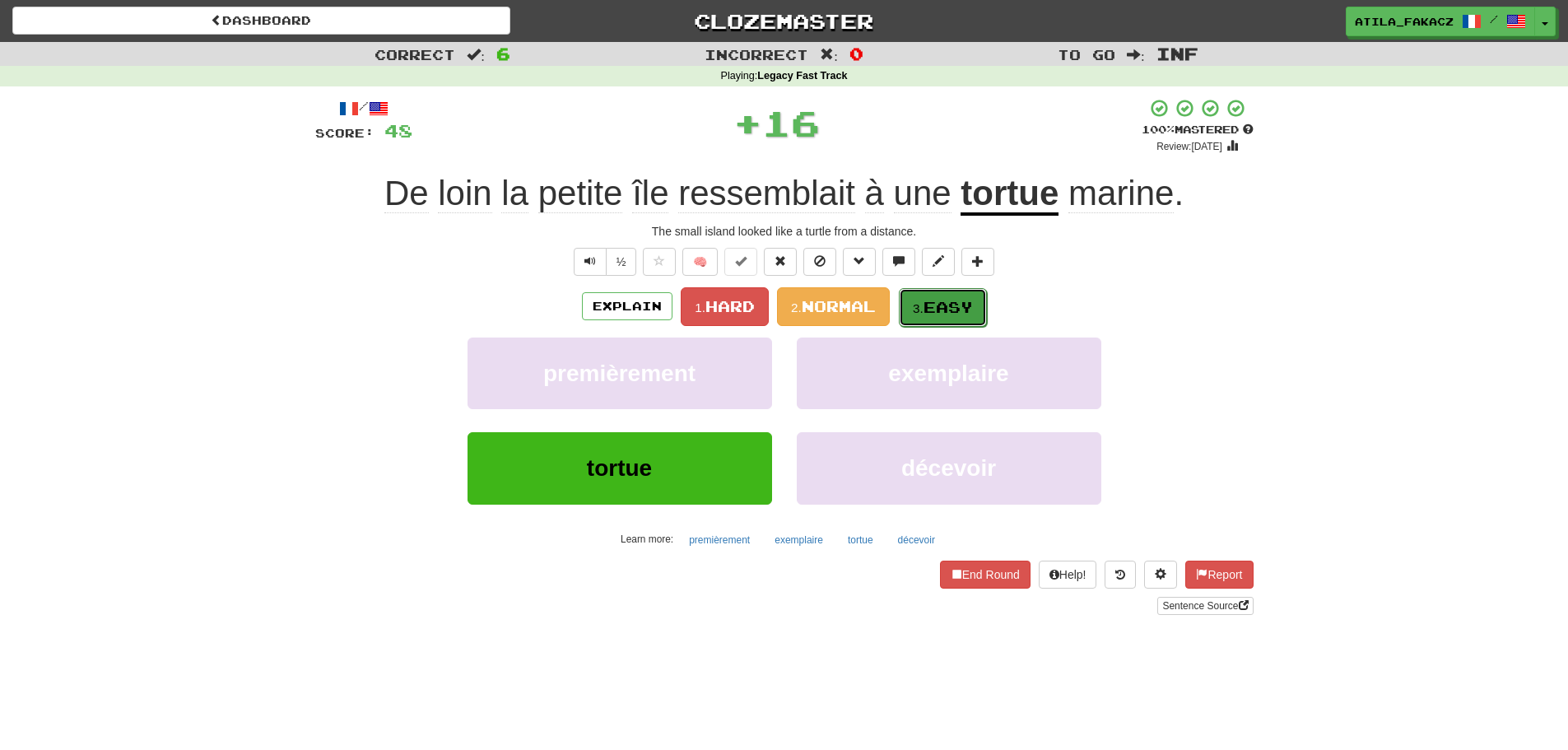
click at [922, 317] on button "3. Easy" at bounding box center [942, 307] width 88 height 39
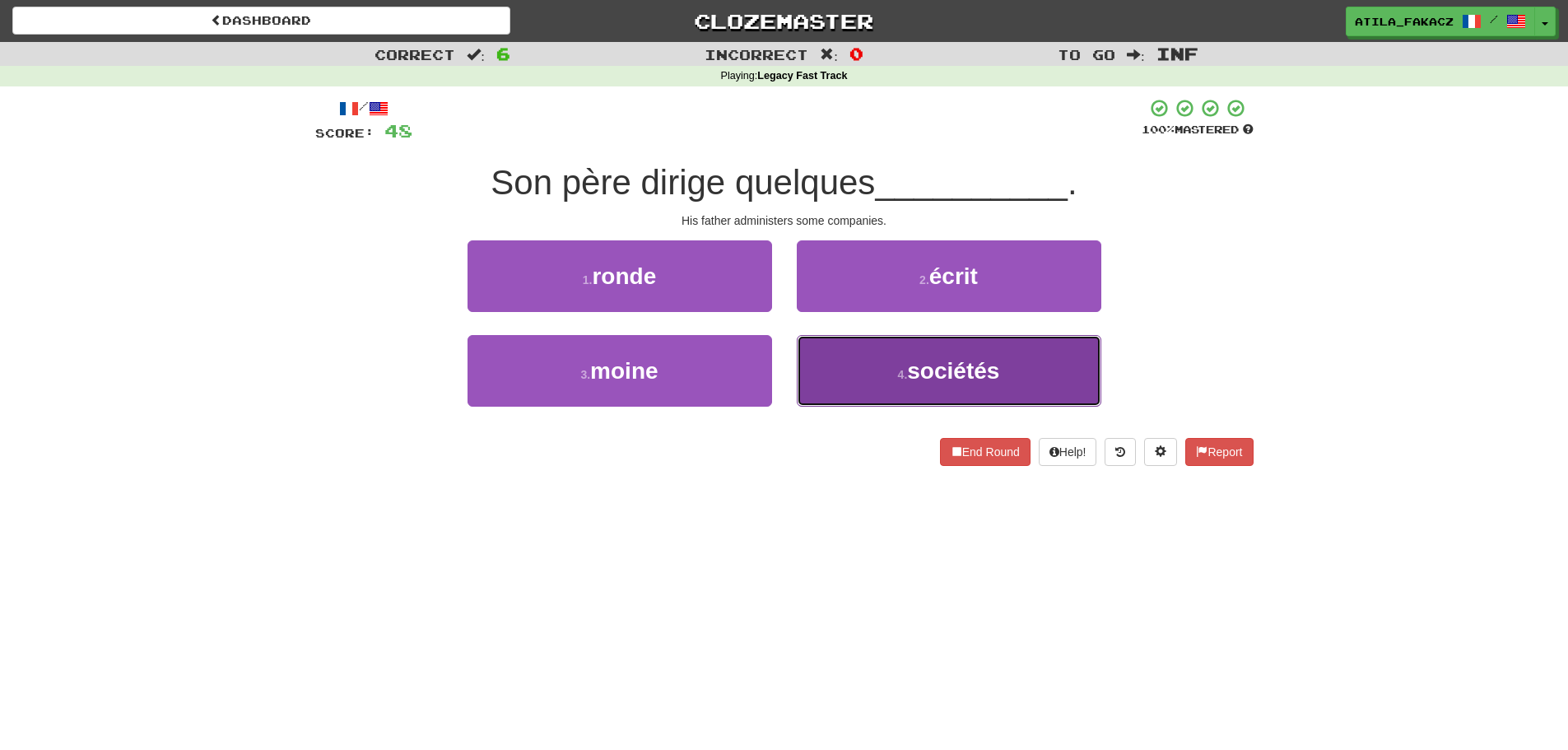
click at [848, 366] on button "4 . sociétés" at bounding box center [950, 370] width 305 height 72
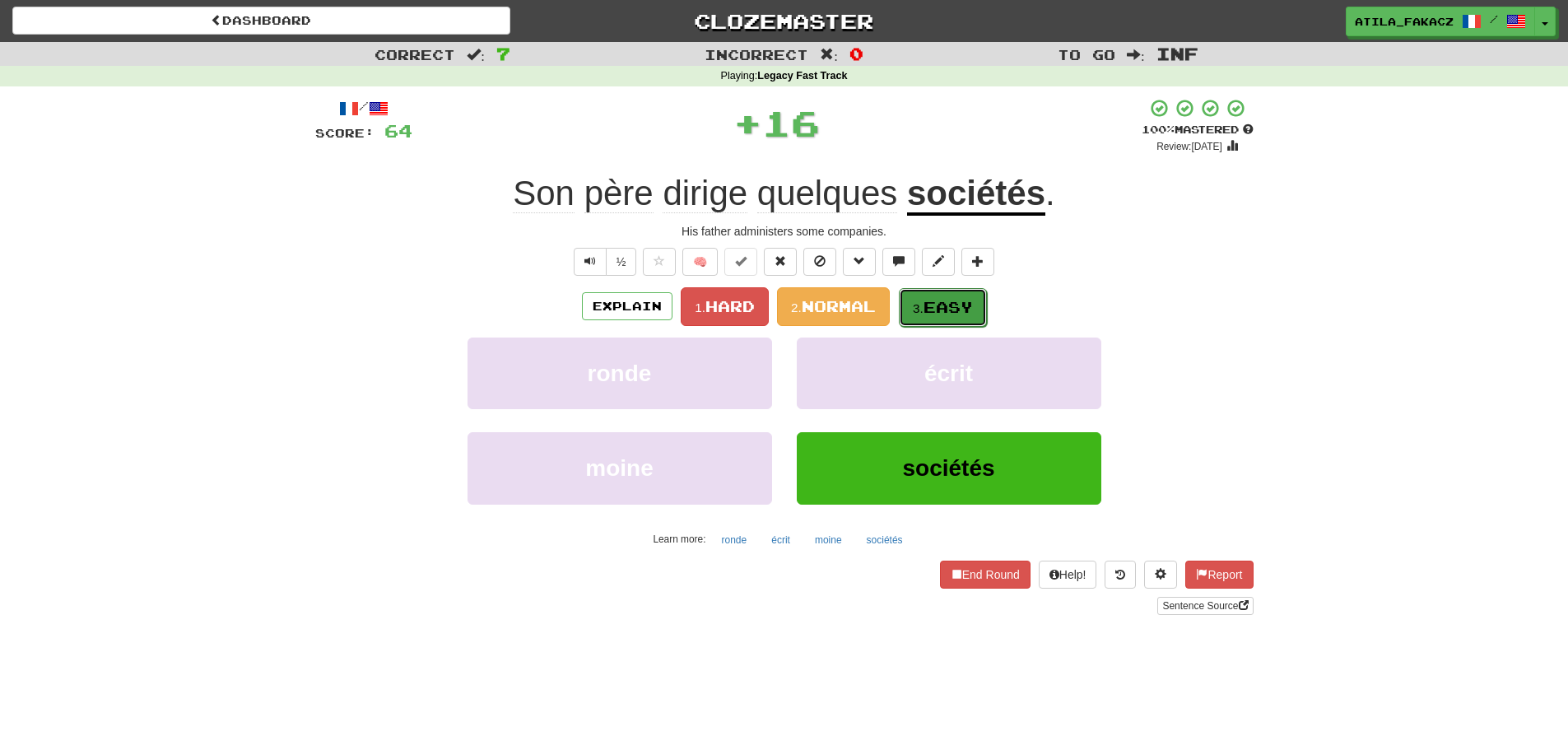
click at [923, 307] on small "3." at bounding box center [918, 307] width 11 height 14
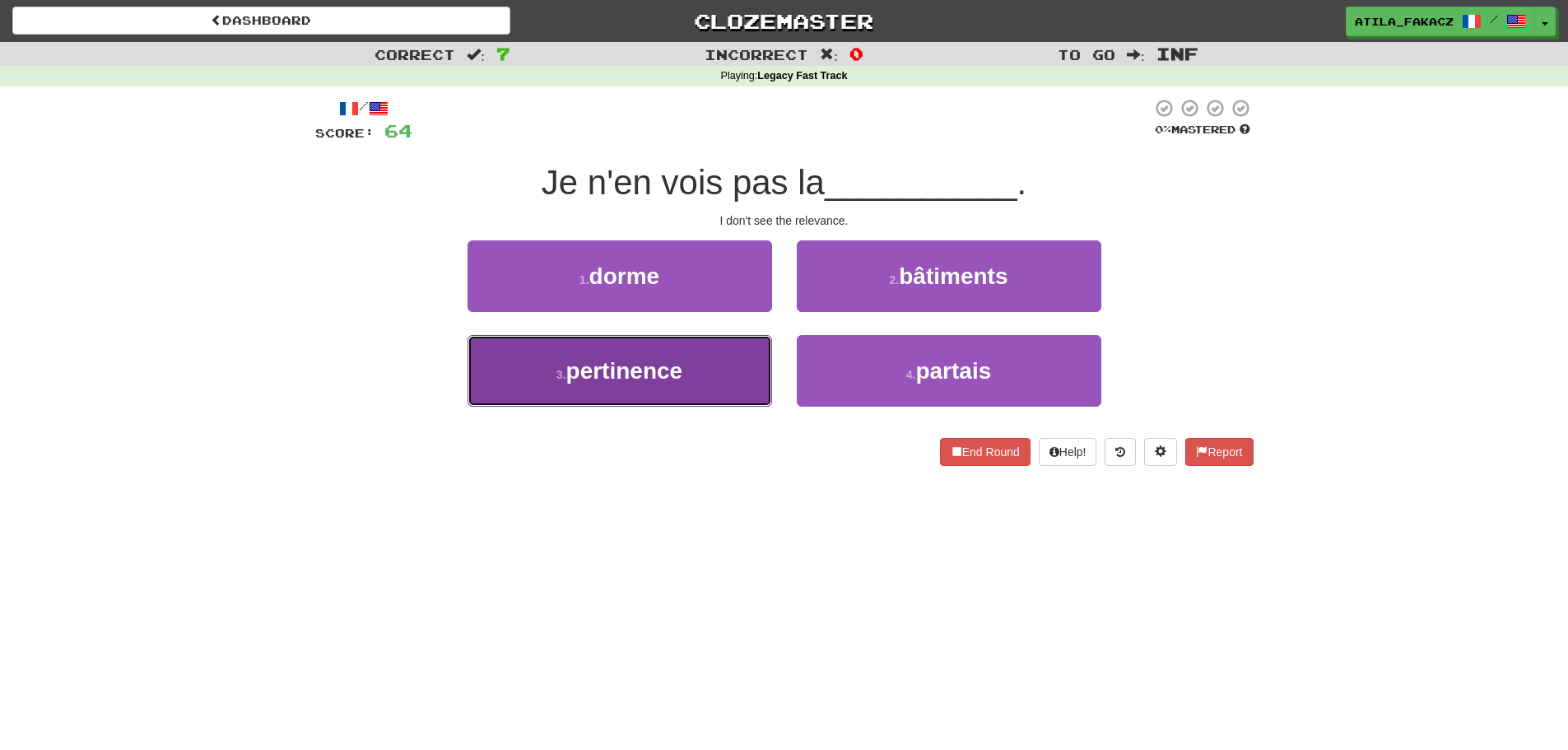
click at [696, 375] on button "3 . pertinence" at bounding box center [619, 370] width 305 height 72
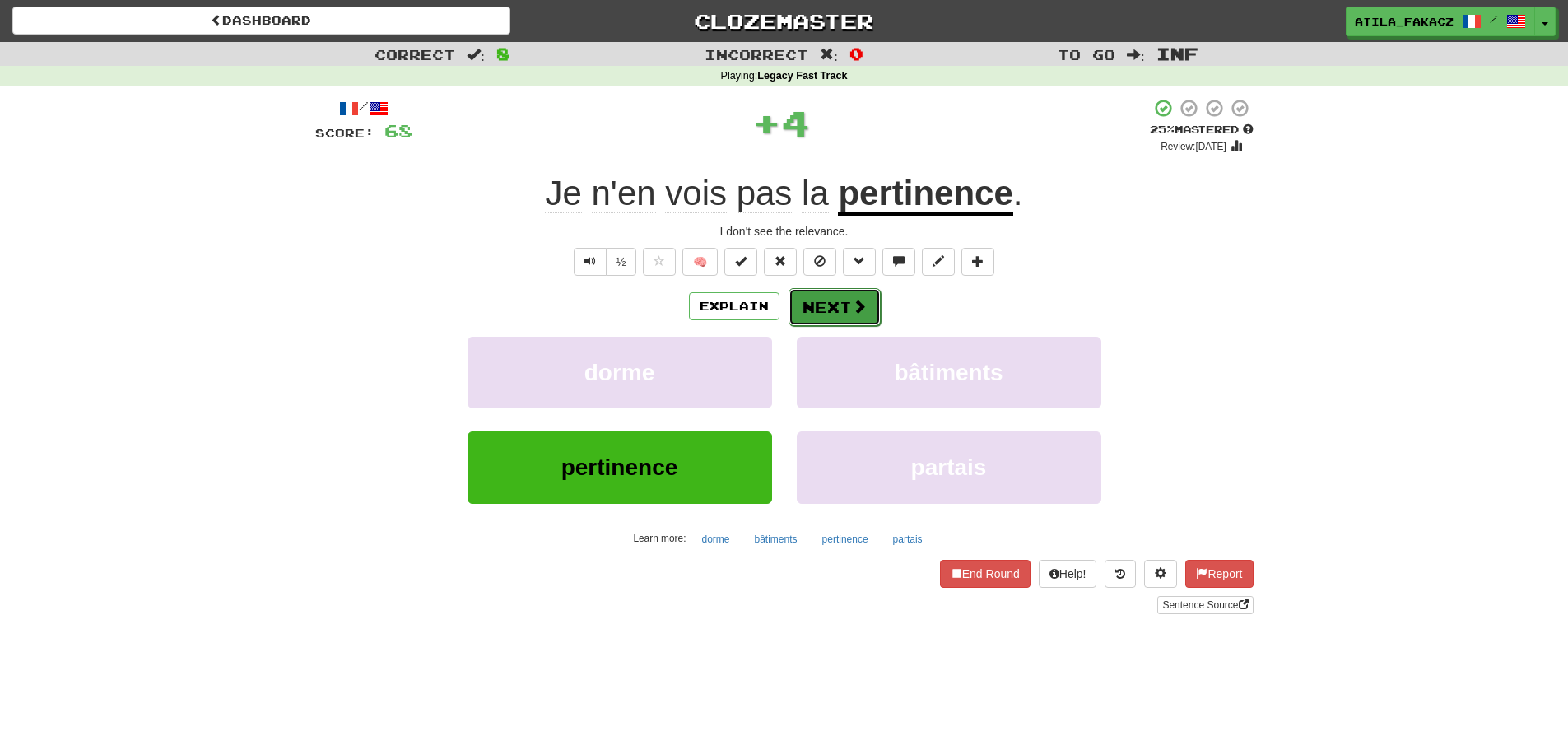
click at [842, 303] on button "Next" at bounding box center [834, 307] width 93 height 38
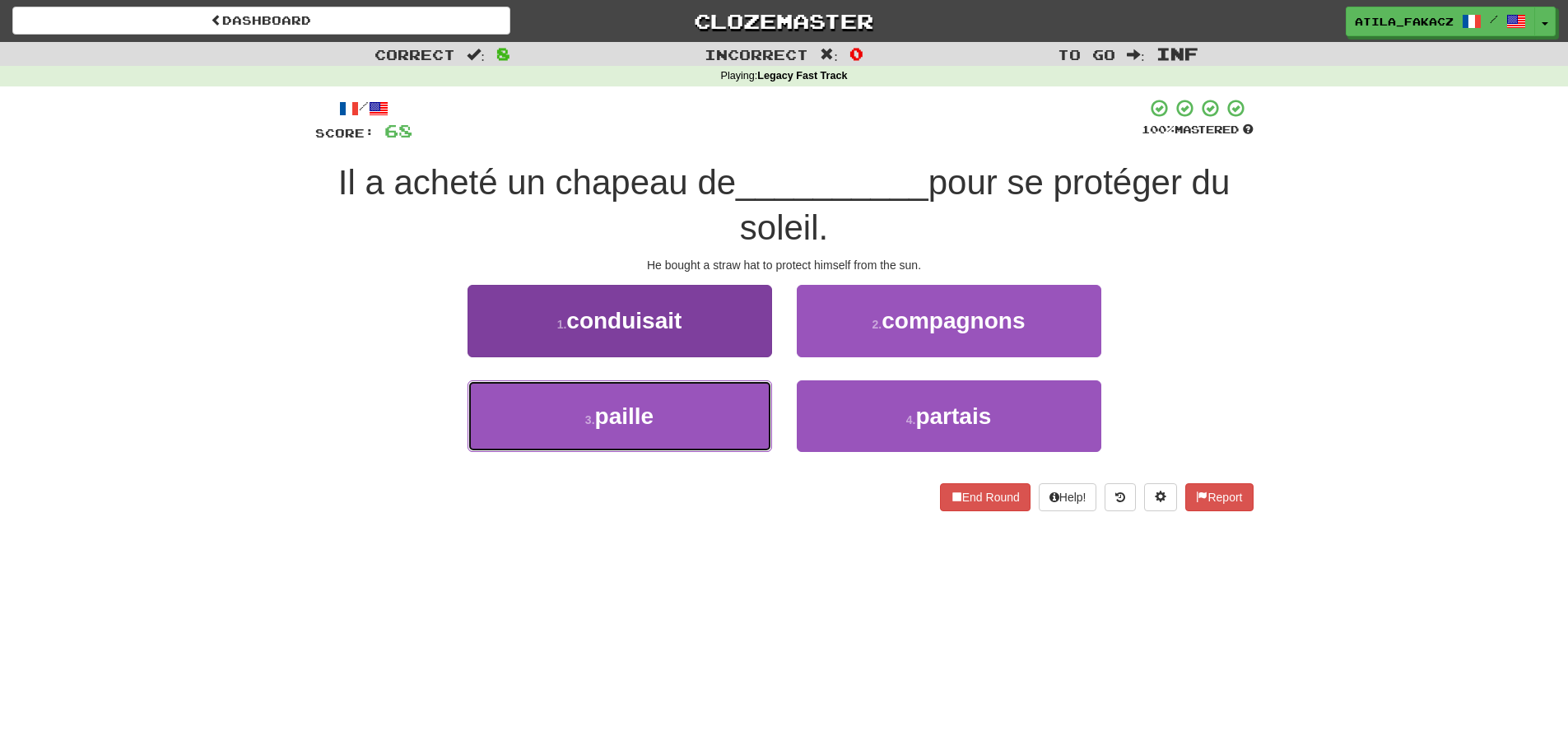
click at [684, 403] on button "3 . paille" at bounding box center [619, 415] width 305 height 72
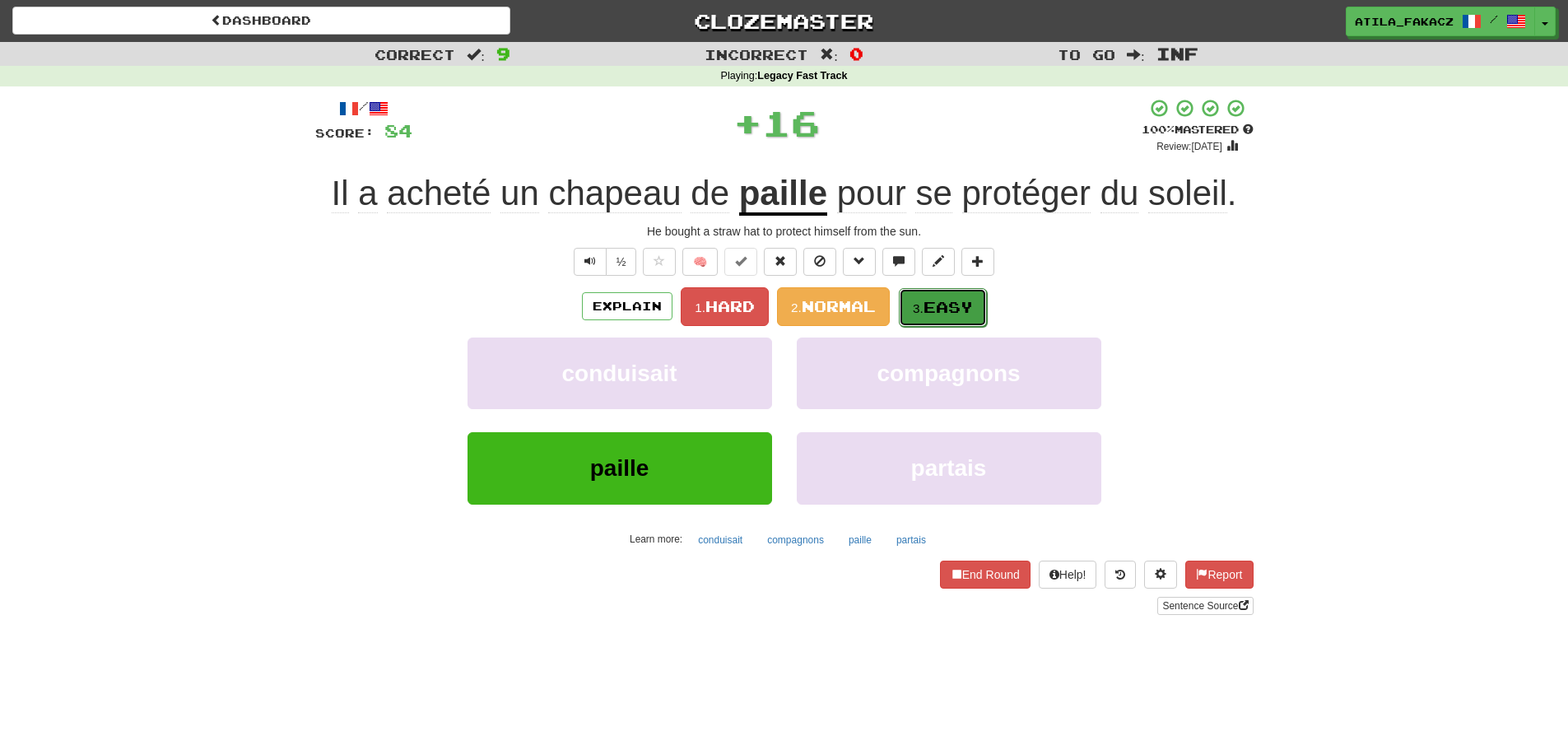
click at [939, 309] on span "Easy" at bounding box center [948, 307] width 49 height 18
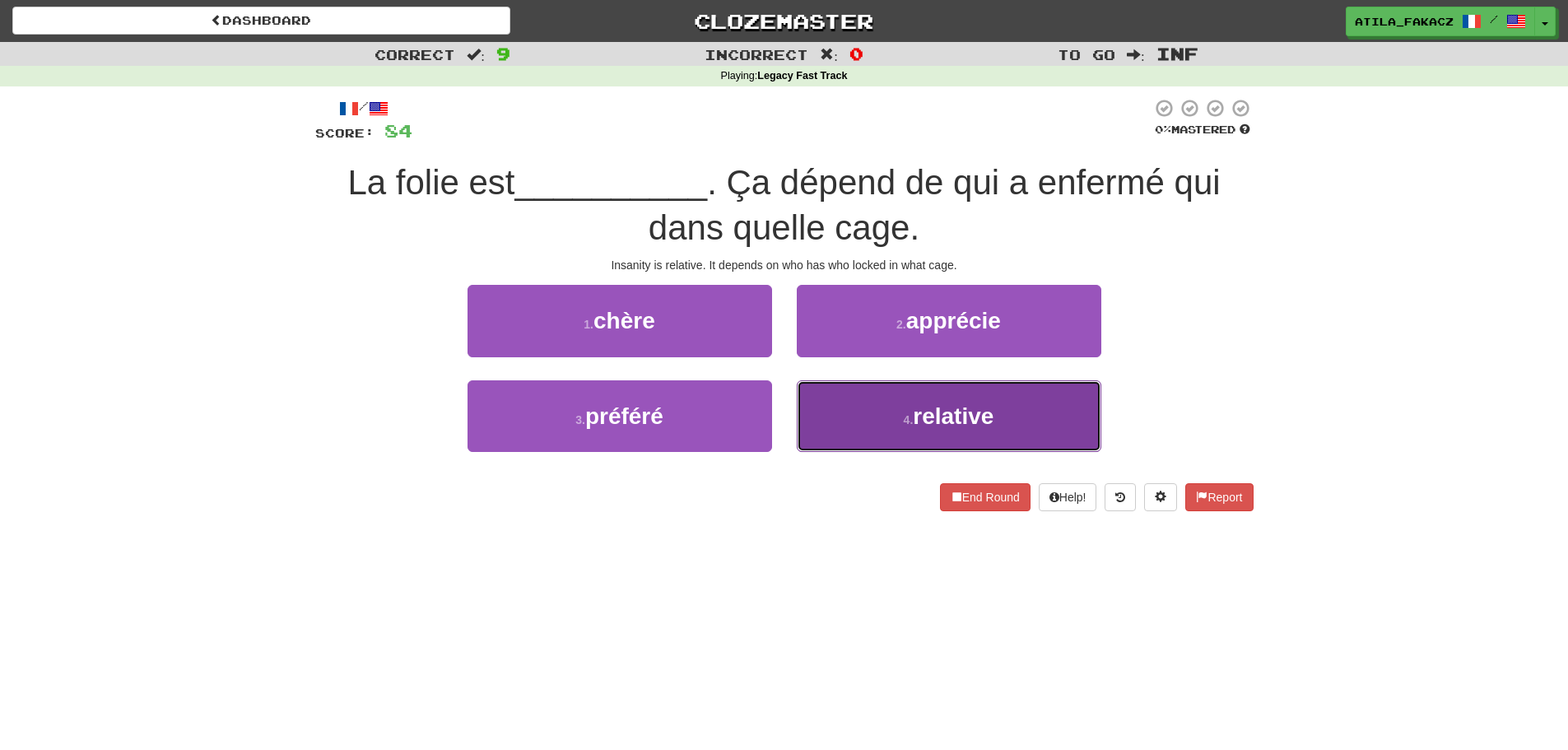
click at [841, 404] on button "4 . relative" at bounding box center [950, 415] width 305 height 72
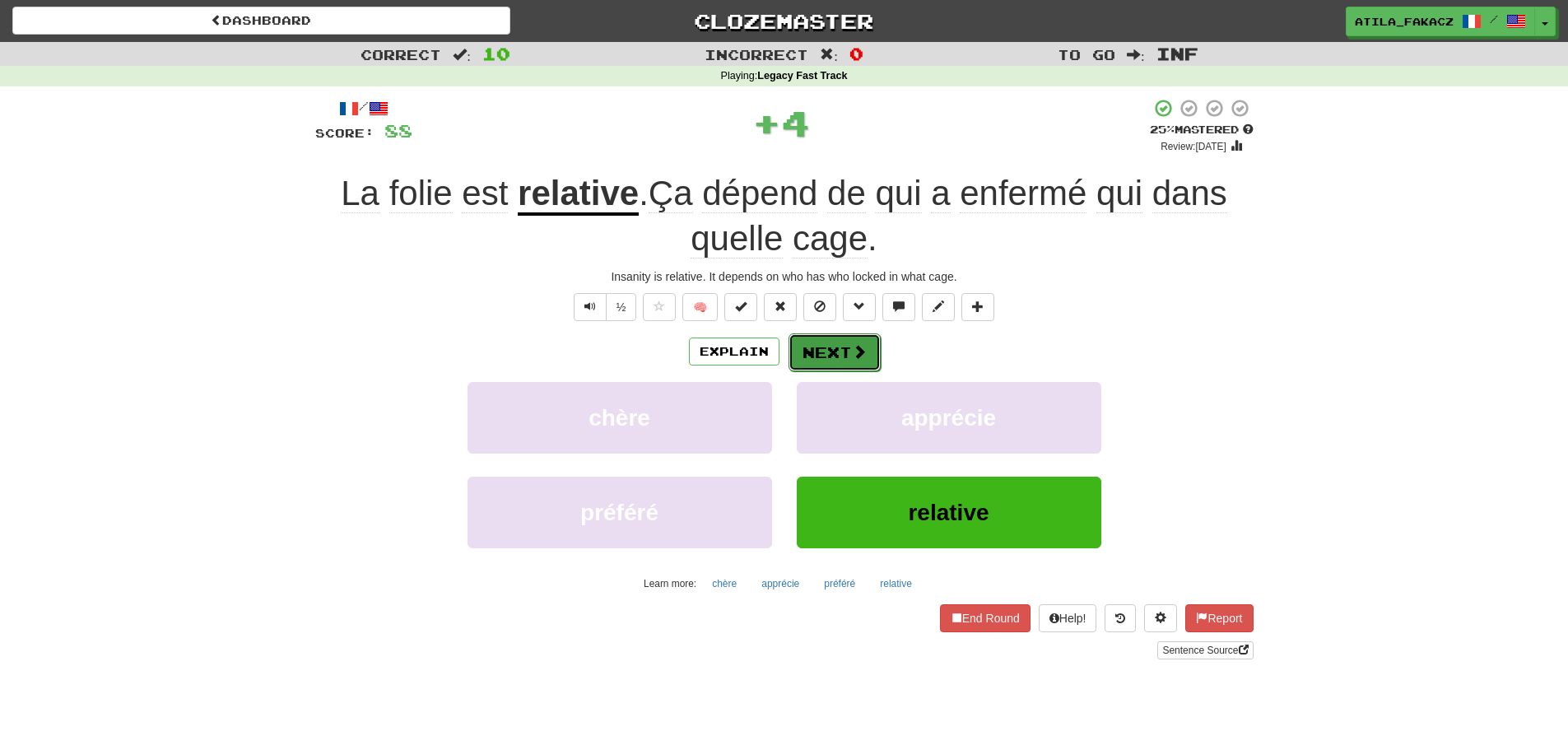
click at [851, 340] on button "Next" at bounding box center [834, 353] width 93 height 38
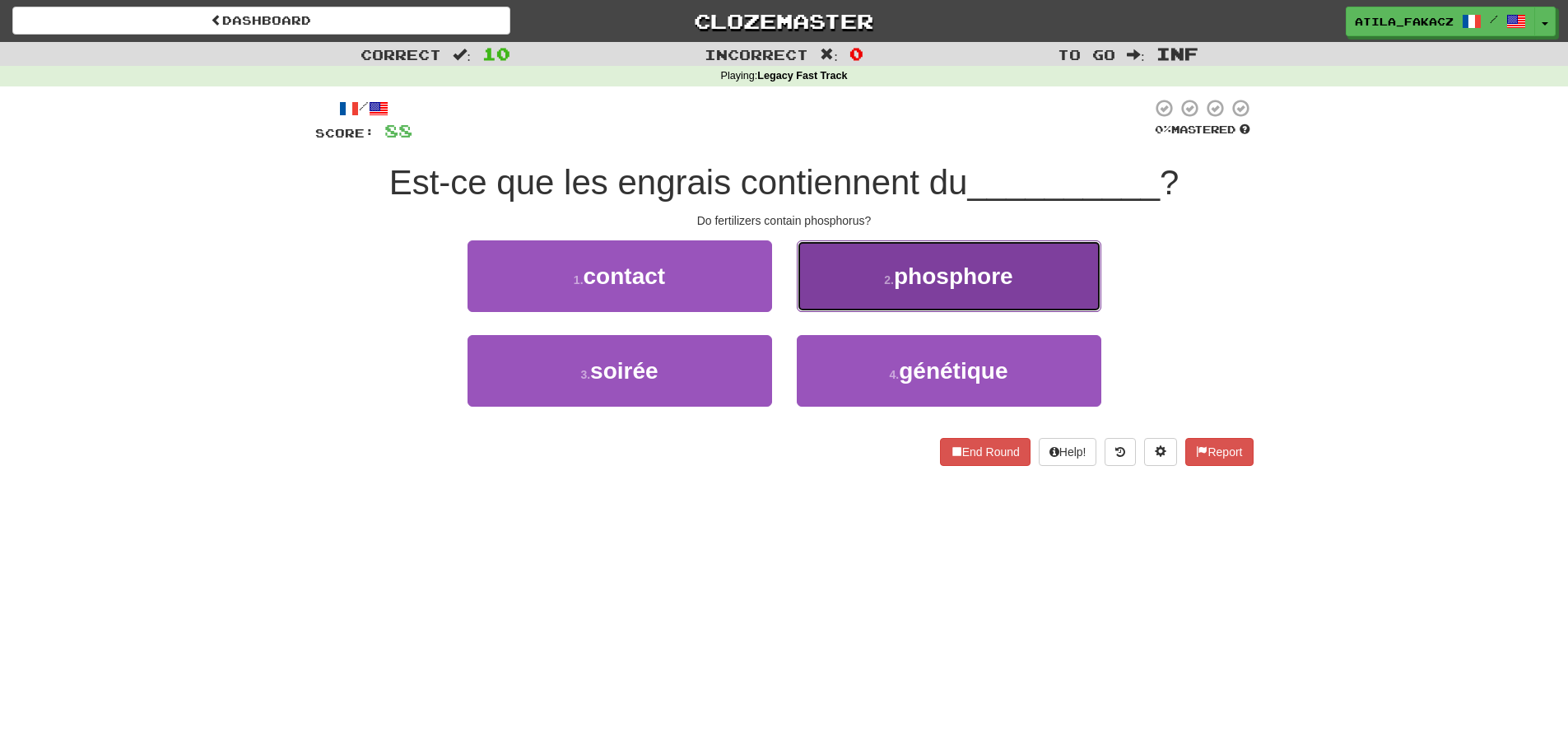
click at [879, 304] on button "2 . phosphore" at bounding box center [950, 276] width 305 height 72
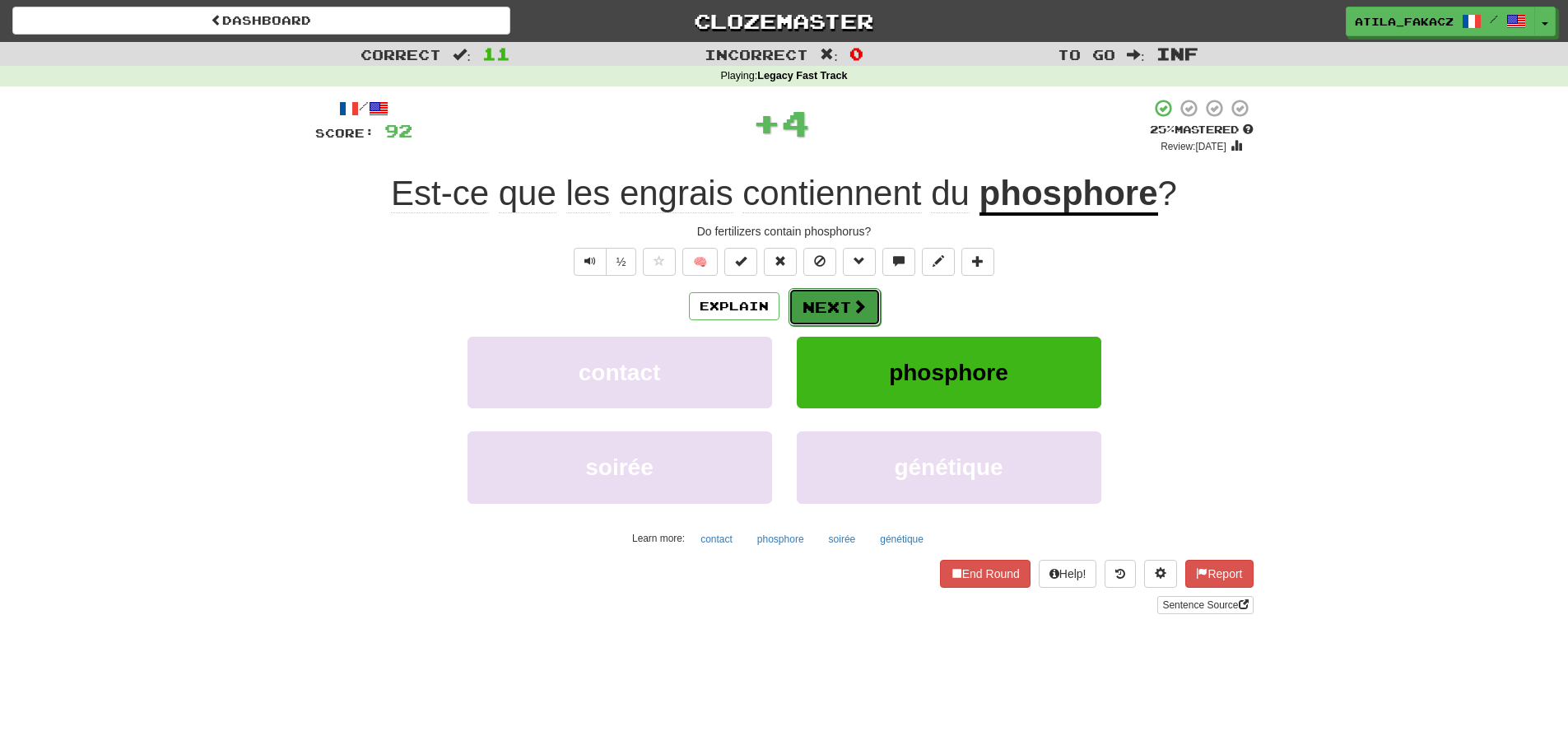
click at [843, 307] on button "Next" at bounding box center [834, 307] width 93 height 38
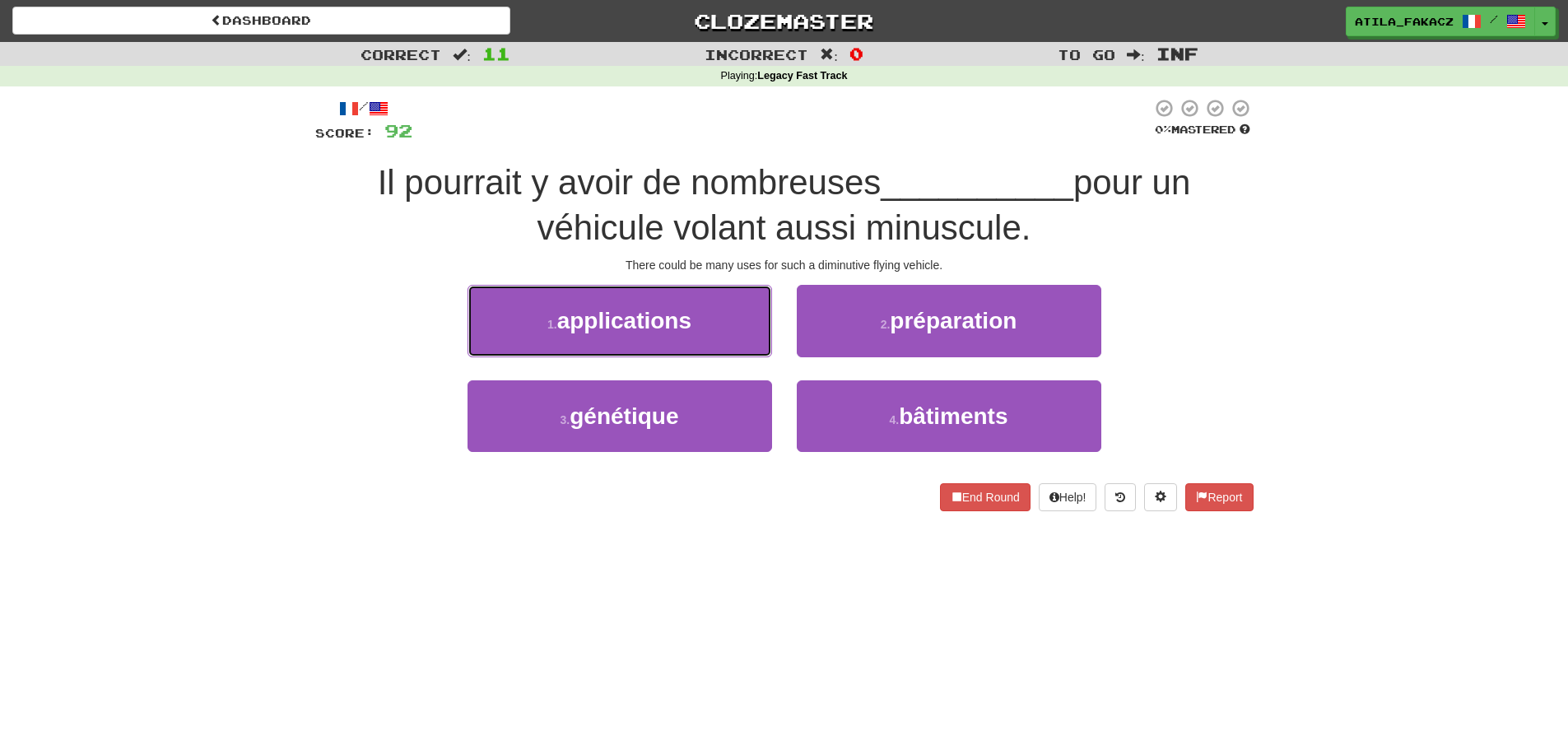
click at [668, 331] on span "applications" at bounding box center [624, 320] width 134 height 25
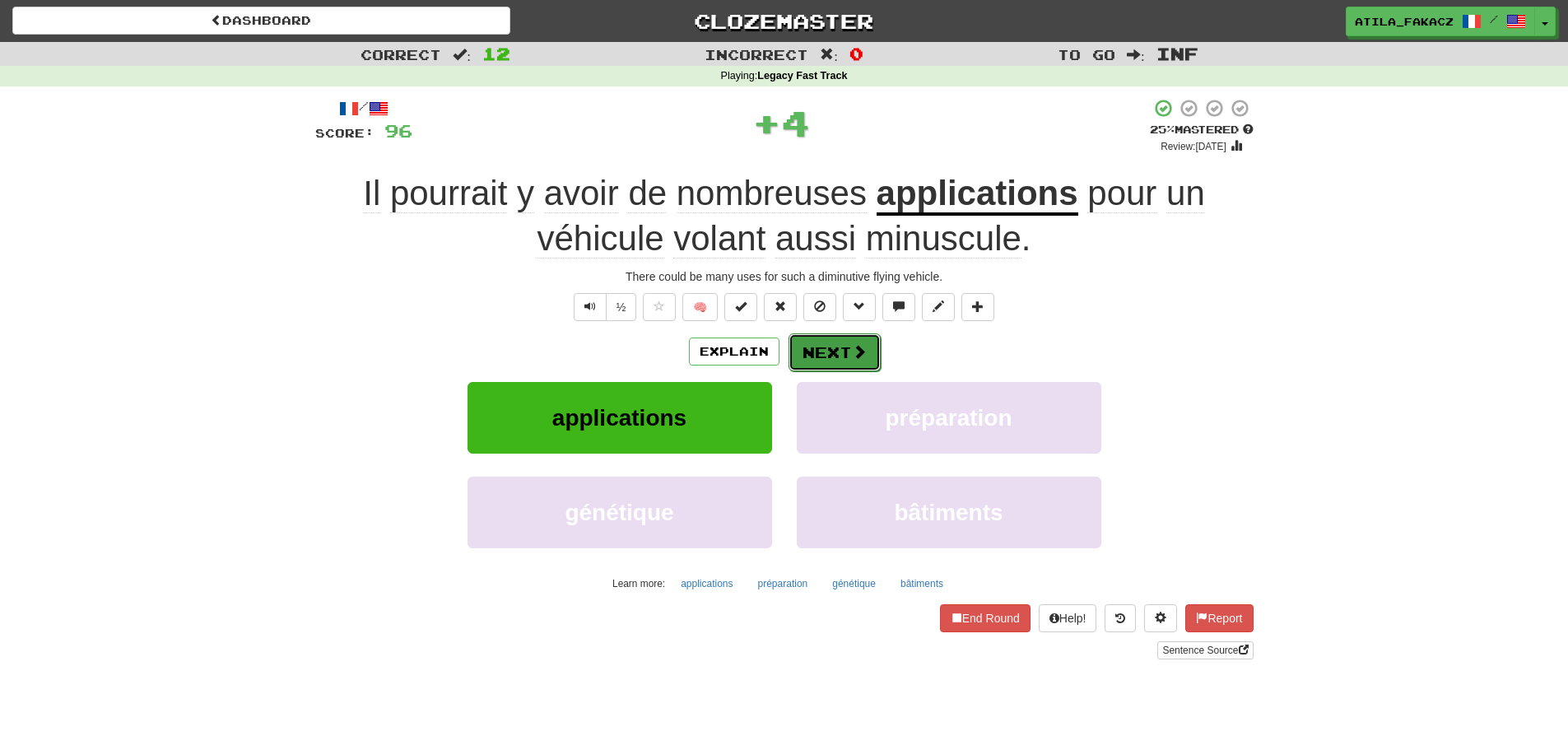
click at [861, 353] on span at bounding box center [859, 351] width 15 height 15
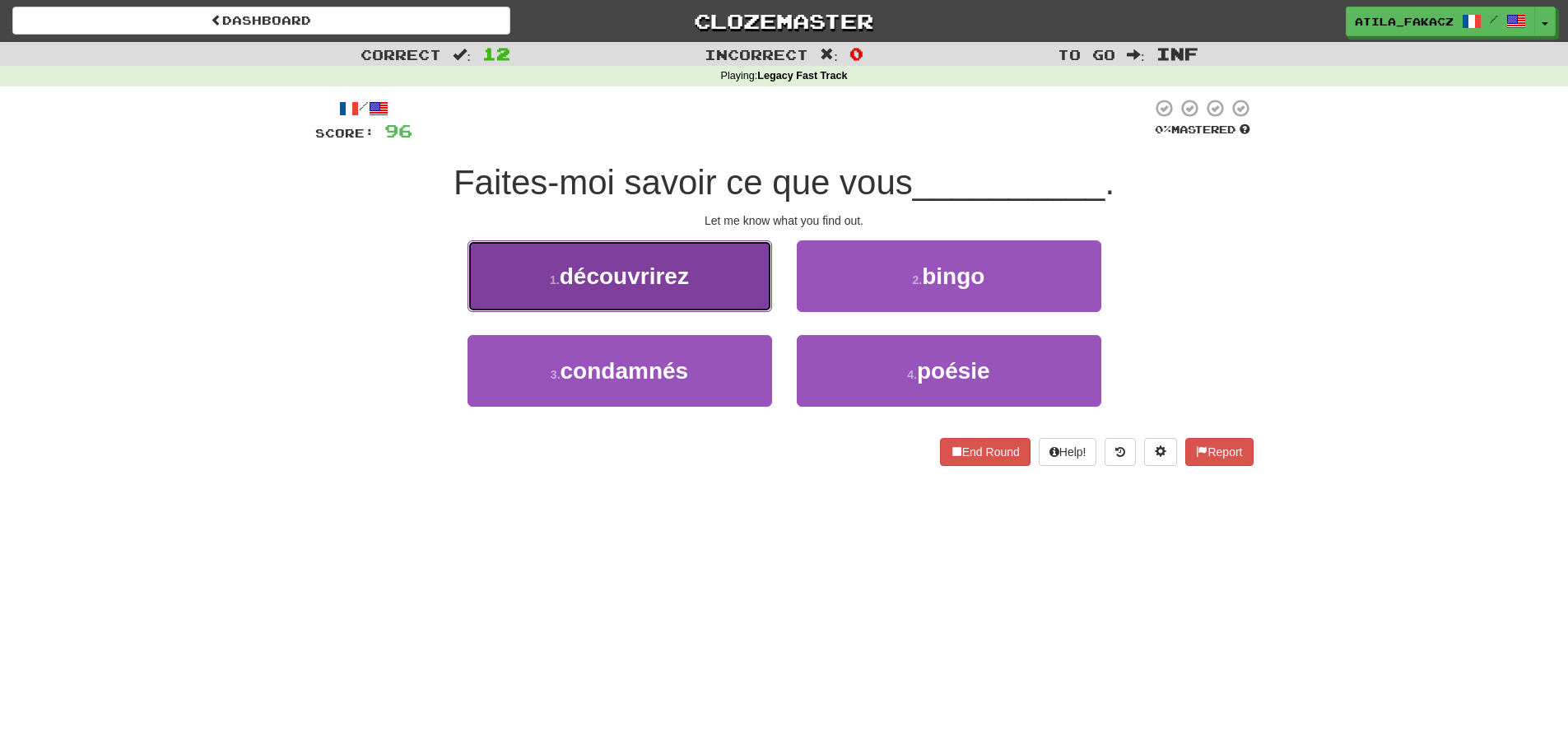
click at [707, 293] on button "1 . découvrirez" at bounding box center [619, 276] width 305 height 72
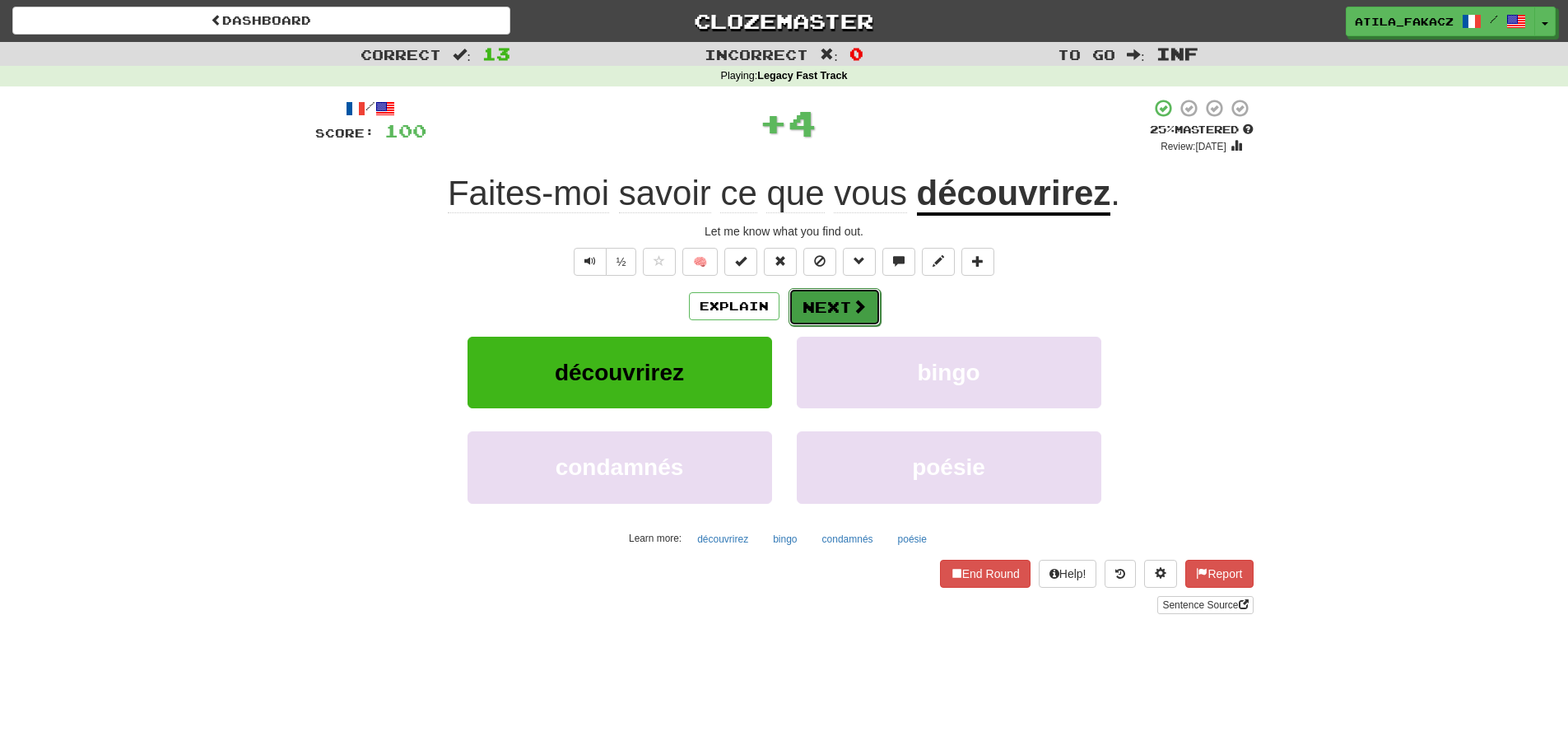
click at [855, 299] on span at bounding box center [859, 306] width 15 height 15
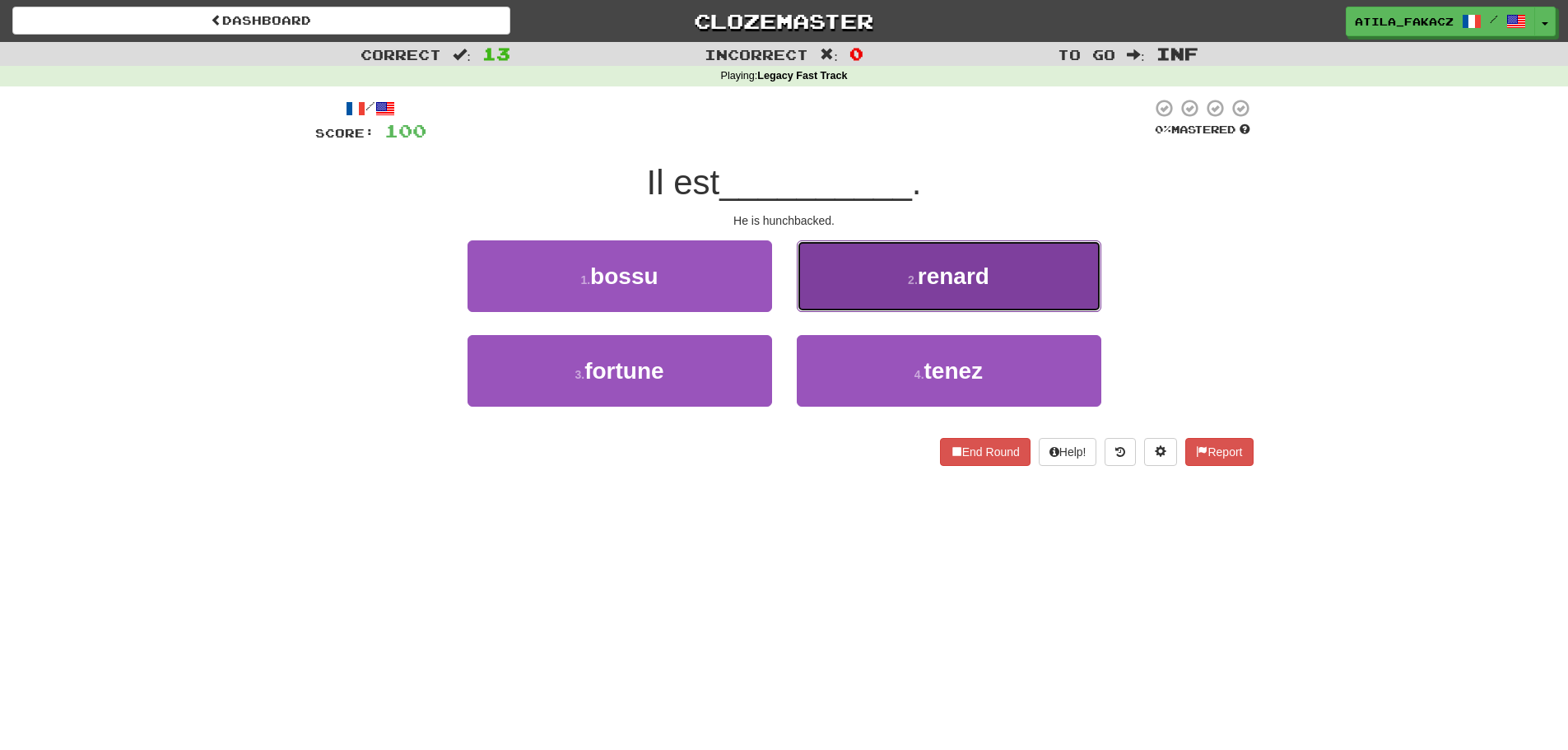
click at [861, 301] on button "2 . renard" at bounding box center [950, 276] width 305 height 72
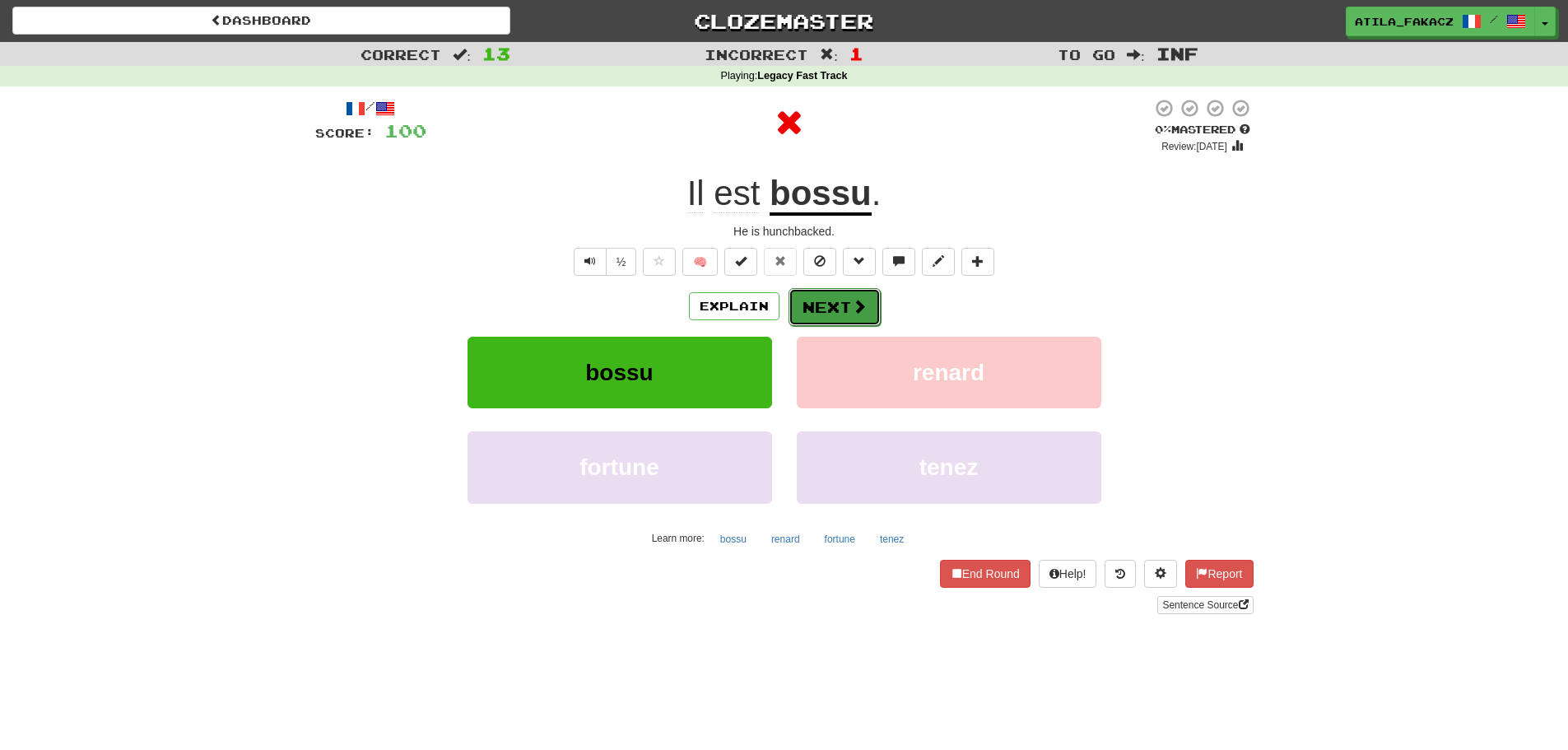
click at [862, 301] on span at bounding box center [859, 306] width 15 height 15
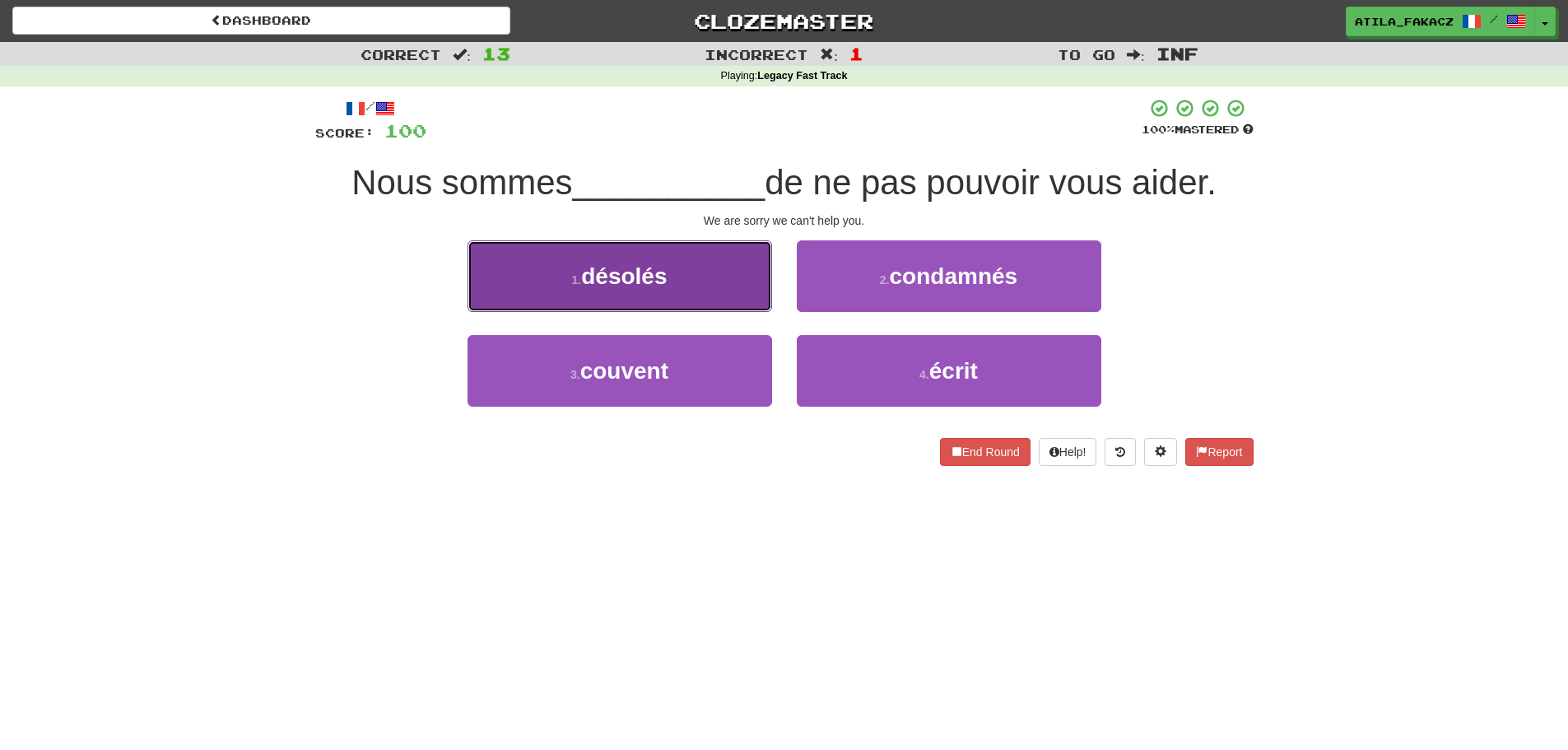
click at [723, 297] on button "1 . désolés" at bounding box center [619, 276] width 305 height 72
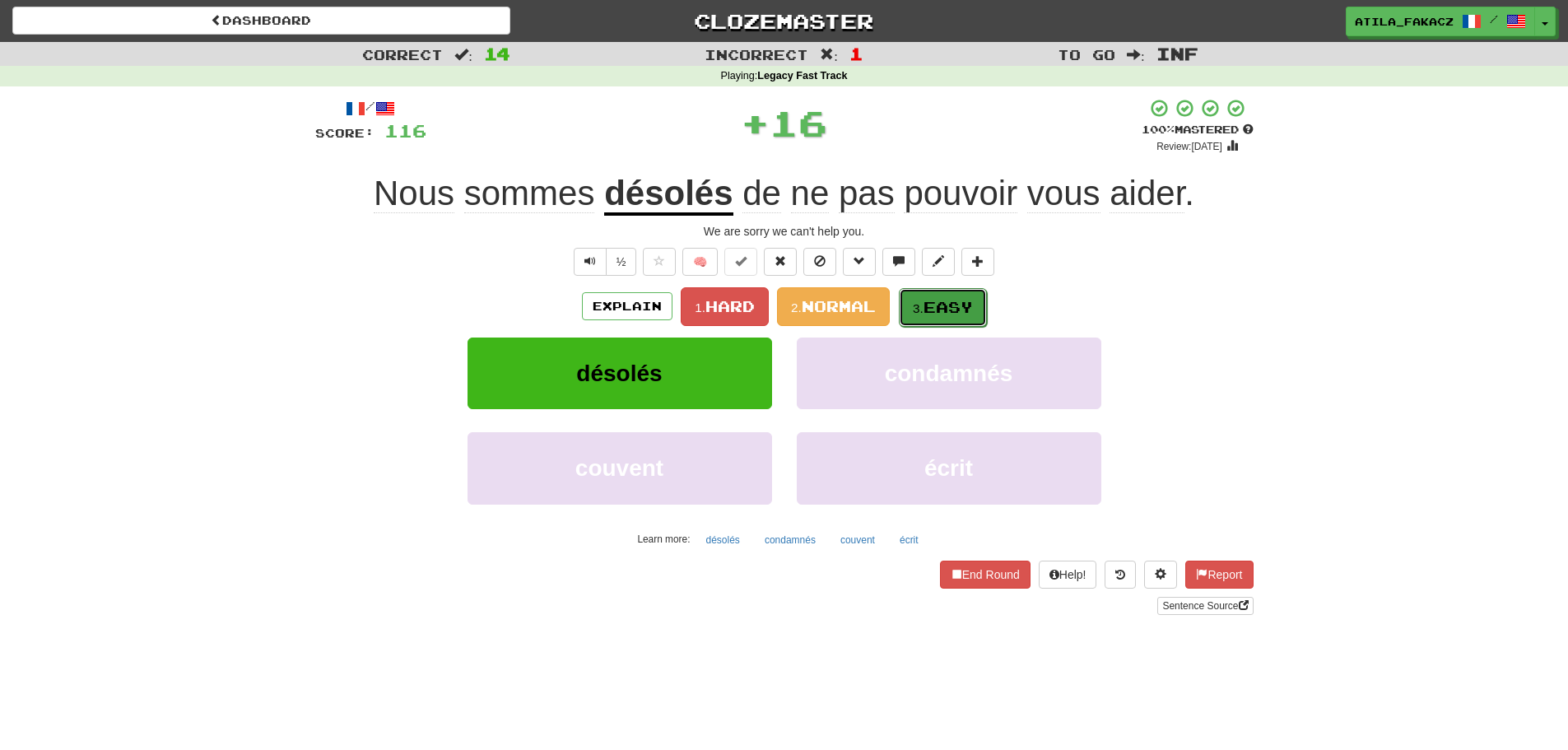
click at [957, 310] on span "Easy" at bounding box center [948, 307] width 49 height 18
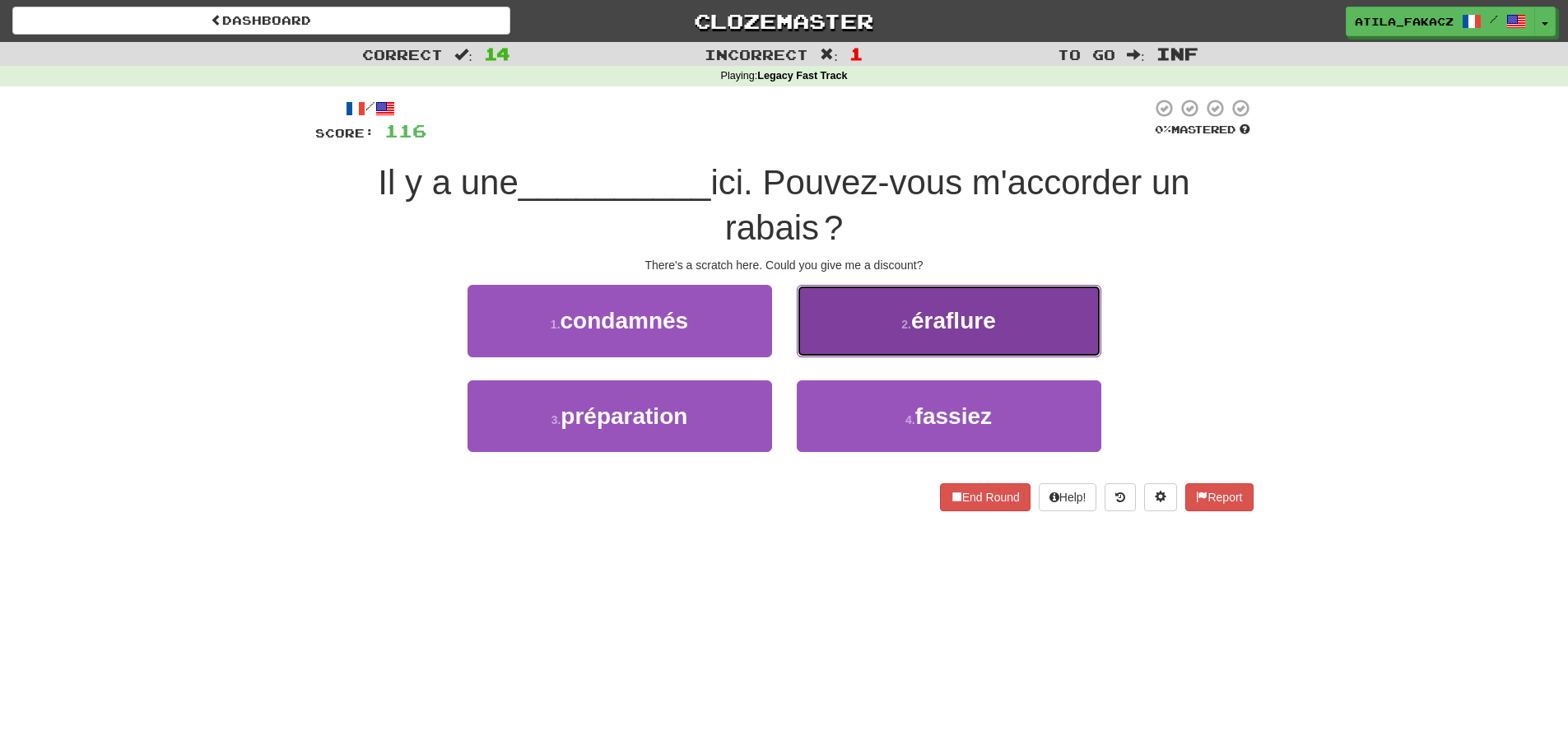
click at [860, 317] on button "2 . éraflure" at bounding box center [950, 320] width 305 height 72
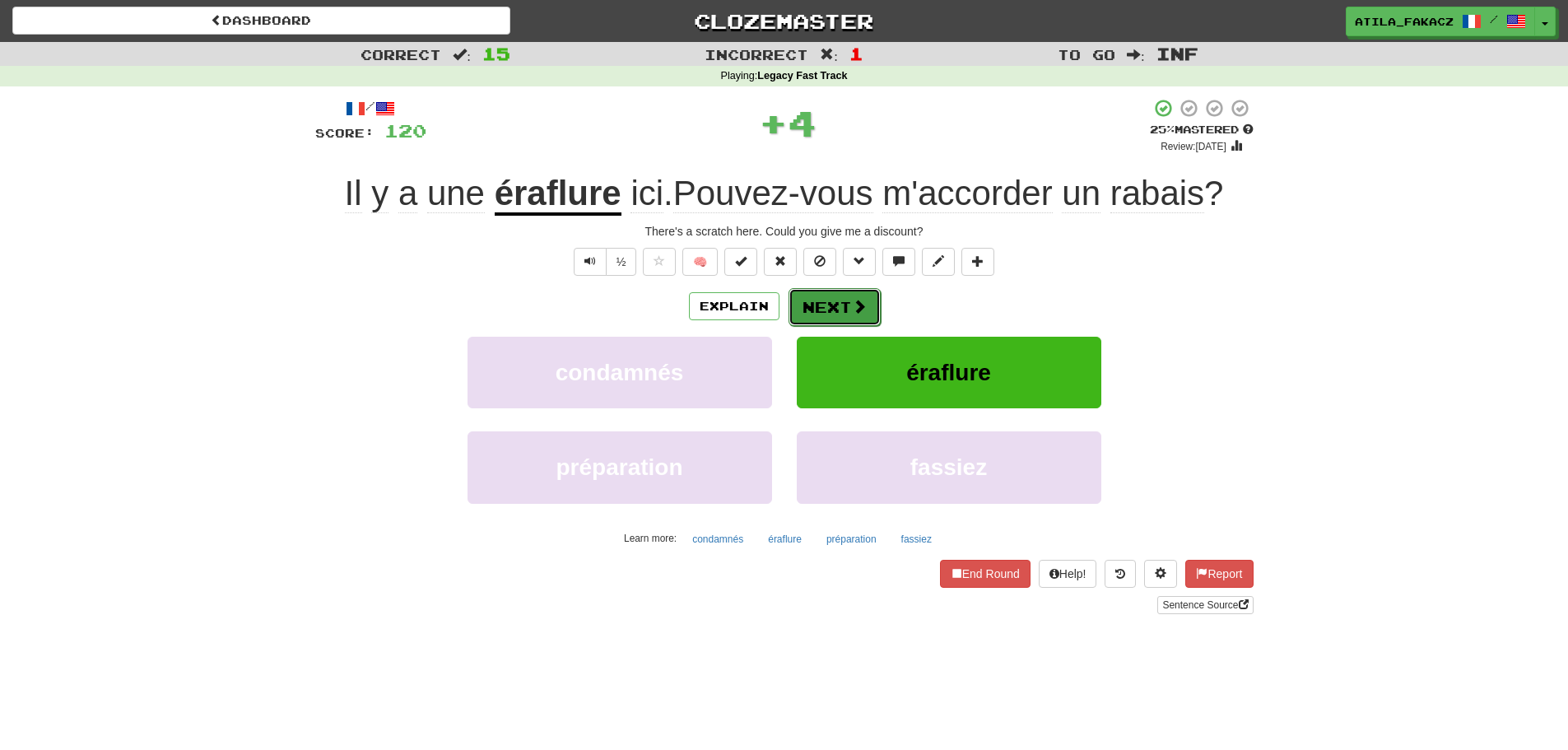
click at [829, 309] on button "Next" at bounding box center [834, 307] width 93 height 38
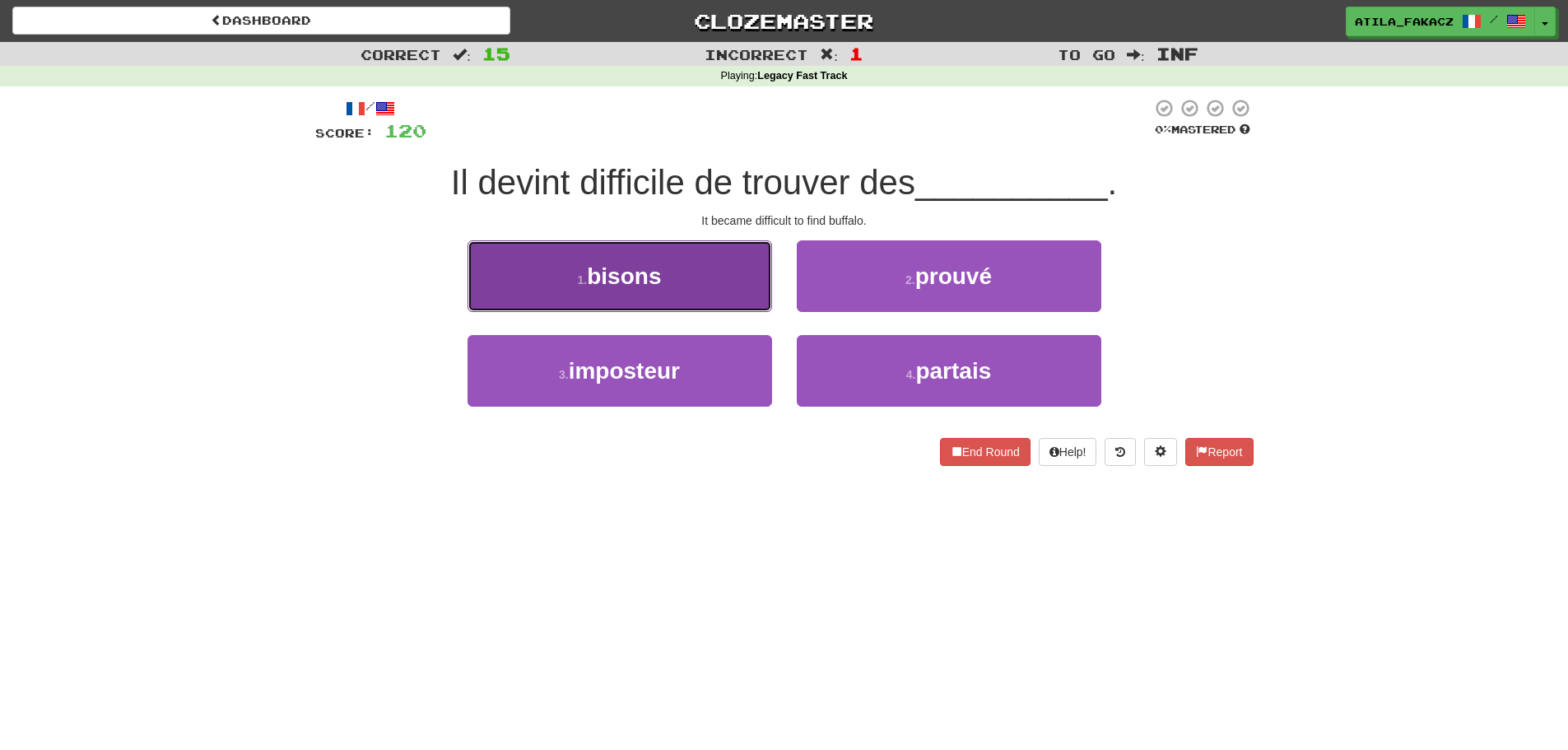
click at [714, 290] on button "1 . bisons" at bounding box center [619, 276] width 305 height 72
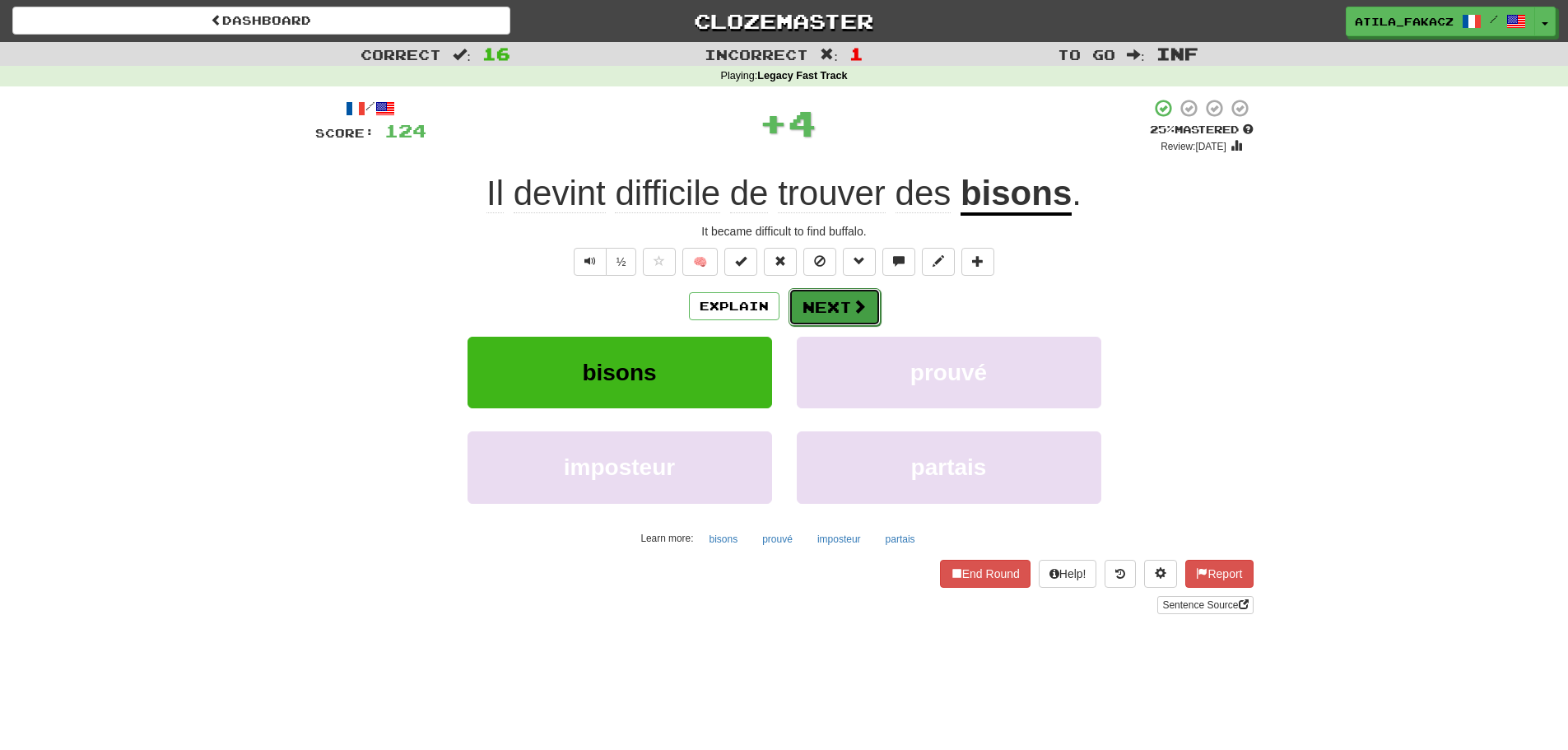
click at [842, 305] on button "Next" at bounding box center [834, 307] width 93 height 38
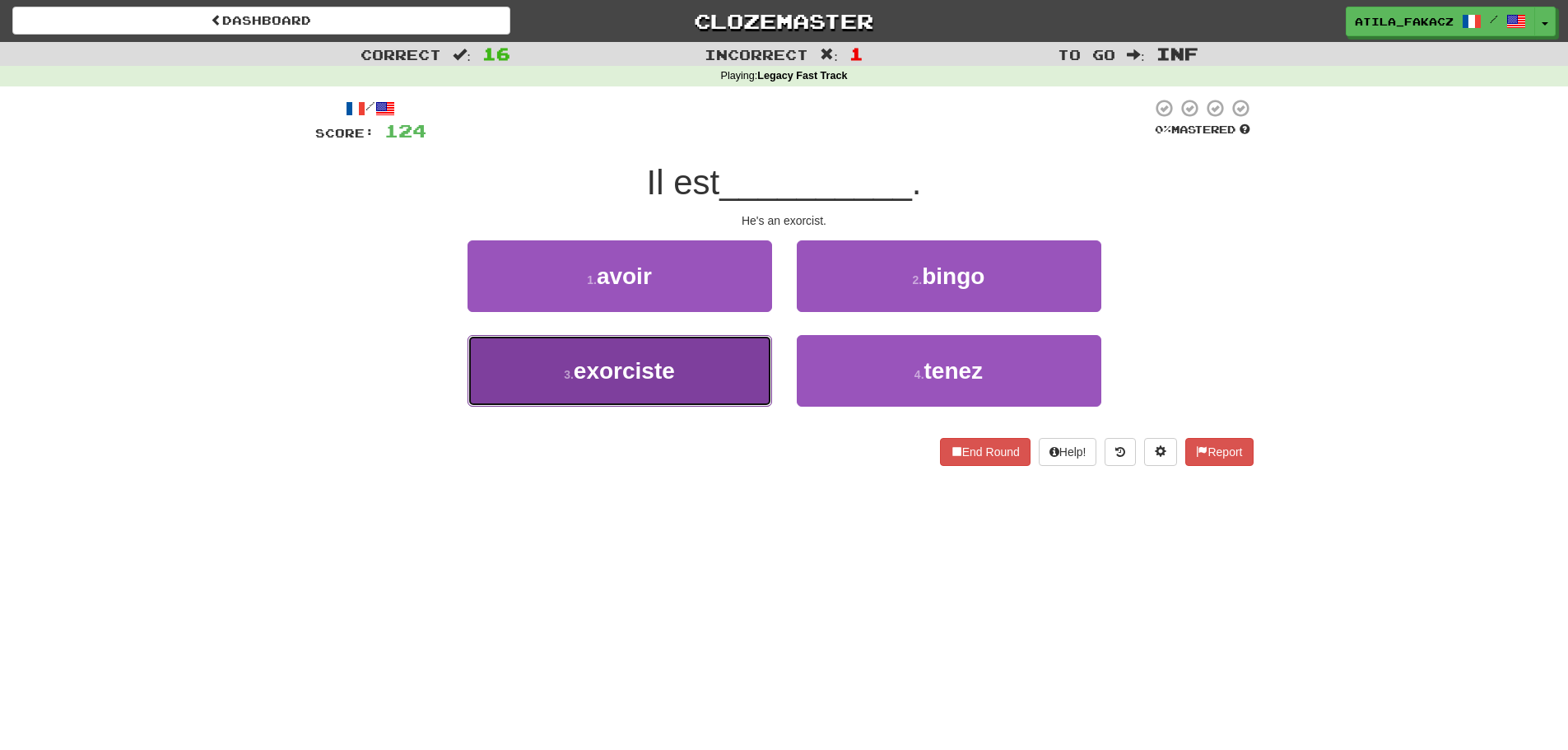
click at [709, 374] on button "3 . exorciste" at bounding box center [619, 370] width 305 height 72
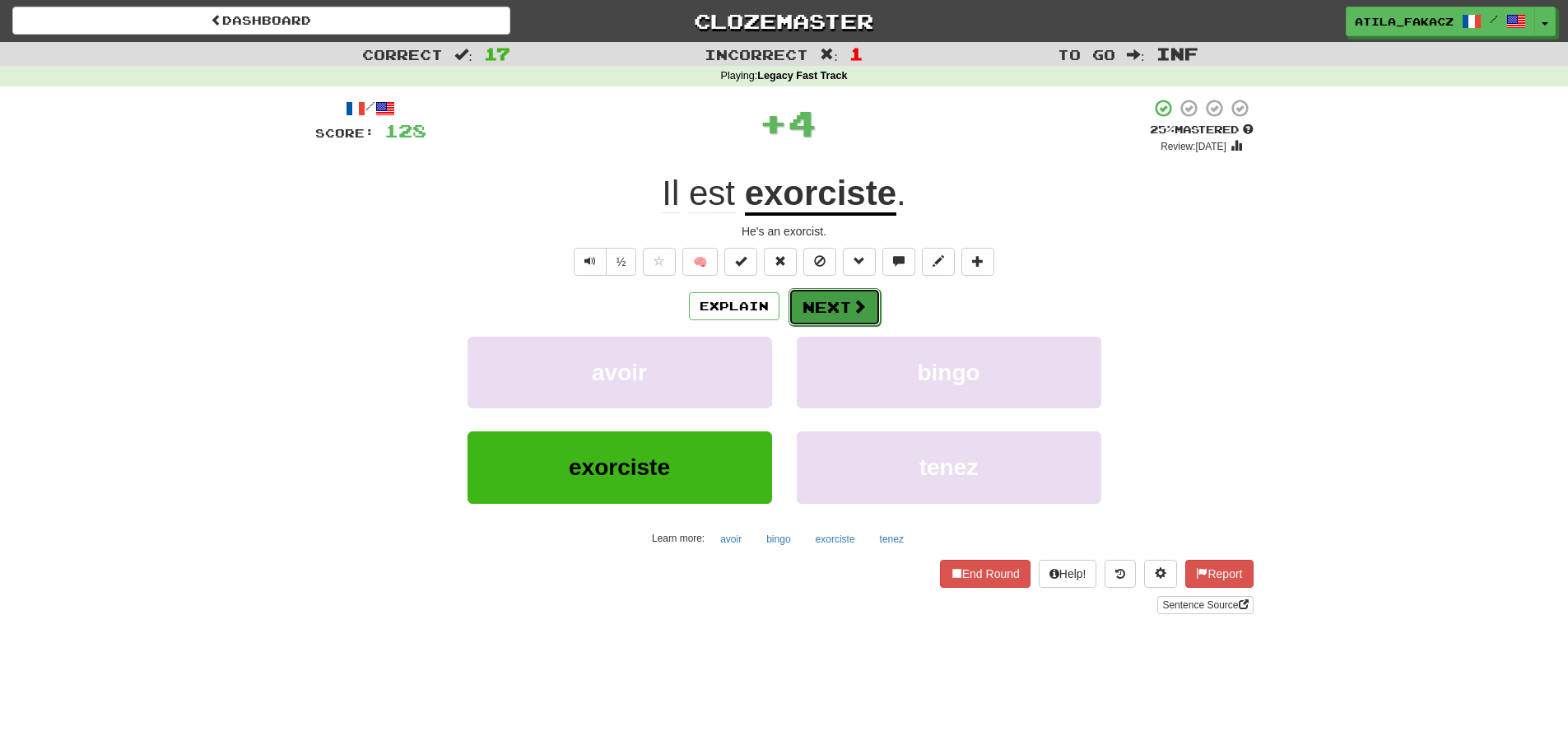
click at [846, 299] on button "Next" at bounding box center [834, 307] width 93 height 38
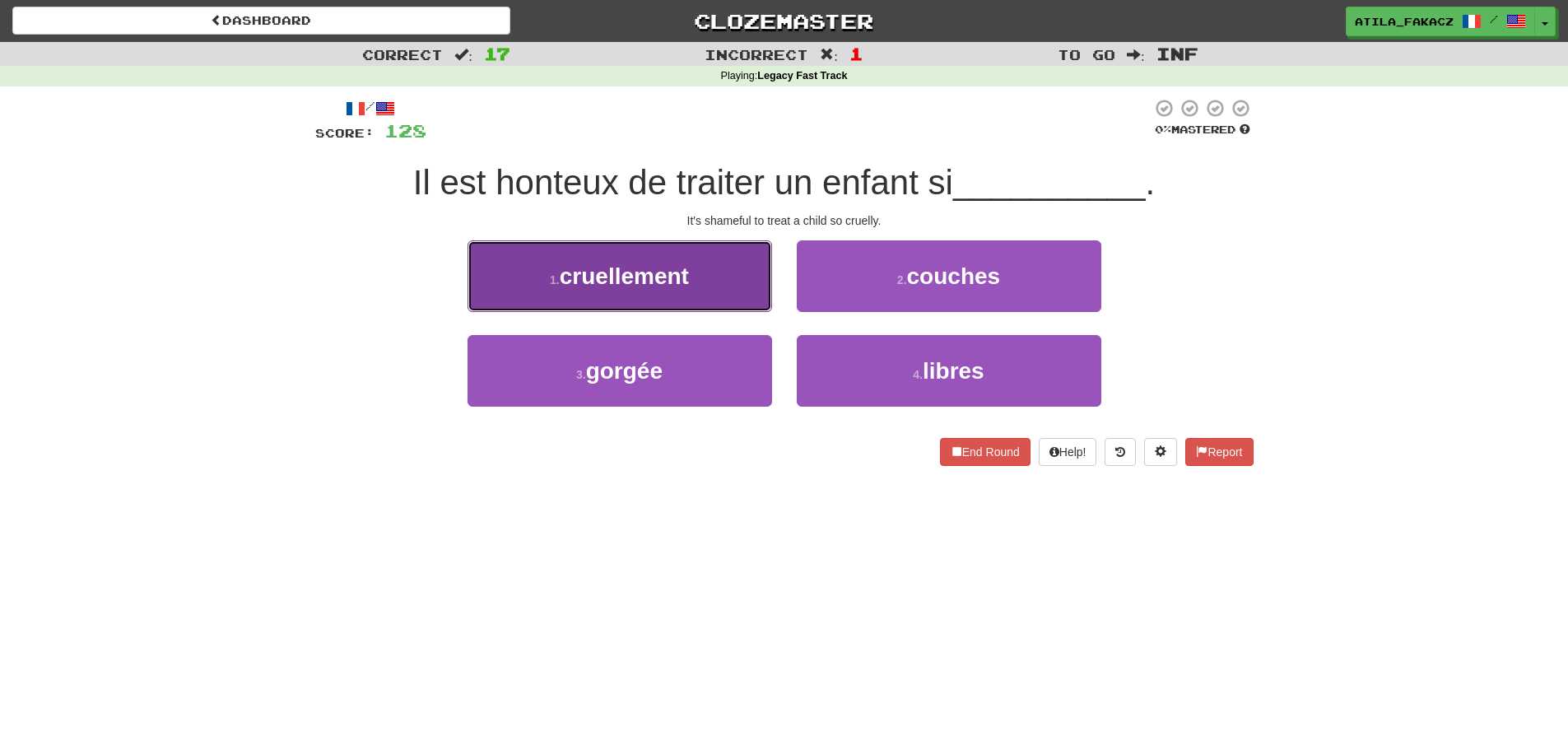
click at [702, 289] on button "1 . cruellement" at bounding box center [619, 276] width 305 height 72
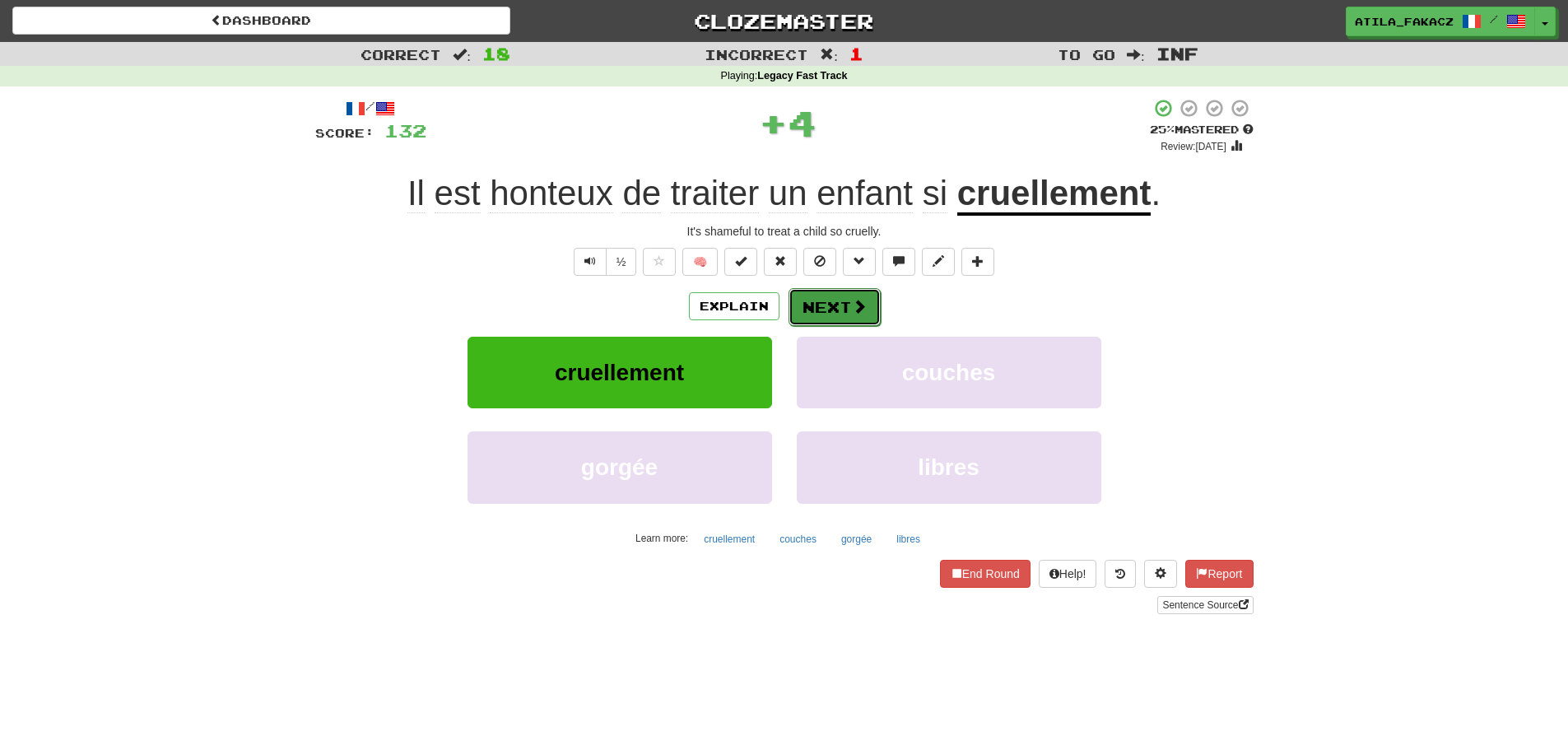
click at [852, 293] on button "Next" at bounding box center [834, 307] width 93 height 38
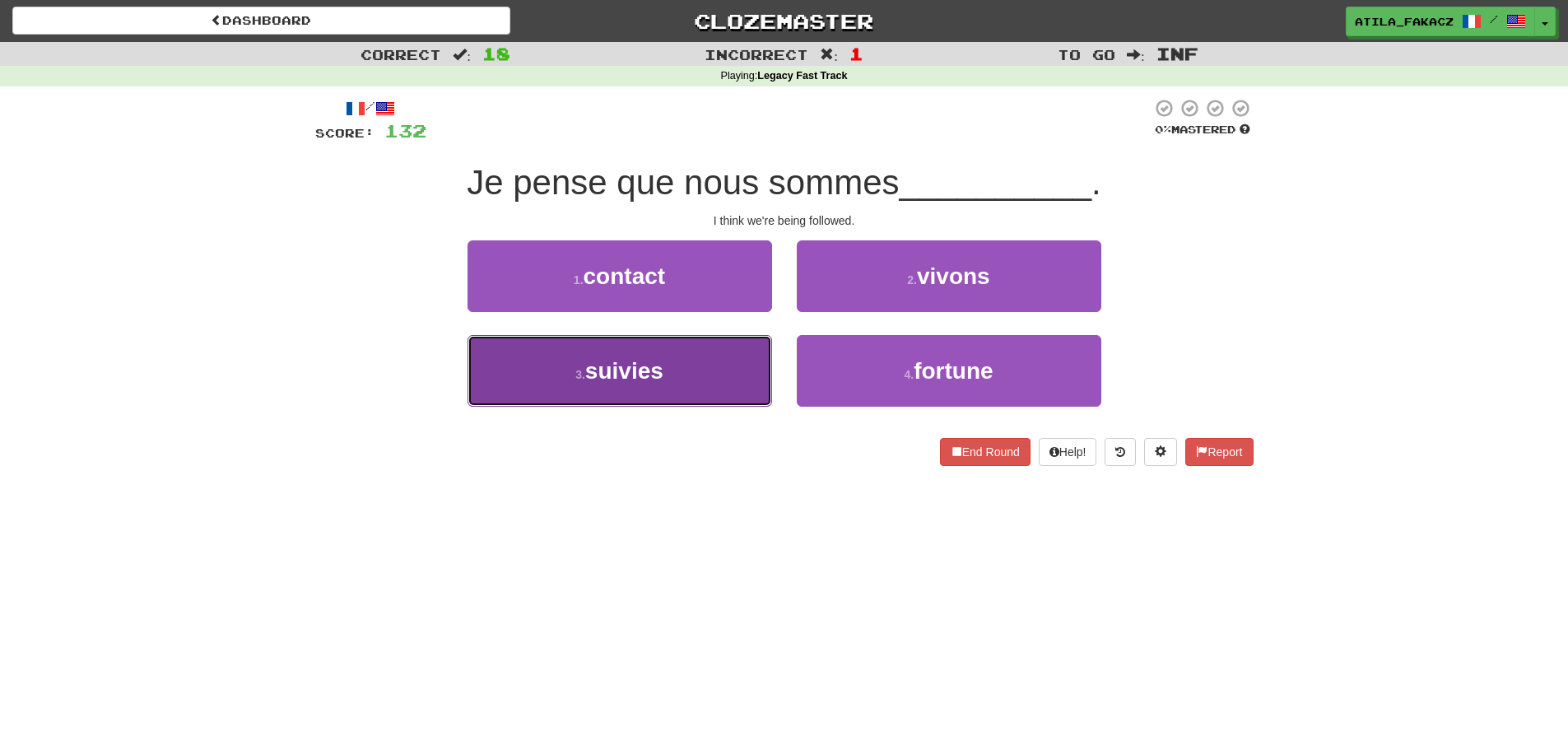
click at [690, 383] on button "3 . suivies" at bounding box center [619, 370] width 305 height 72
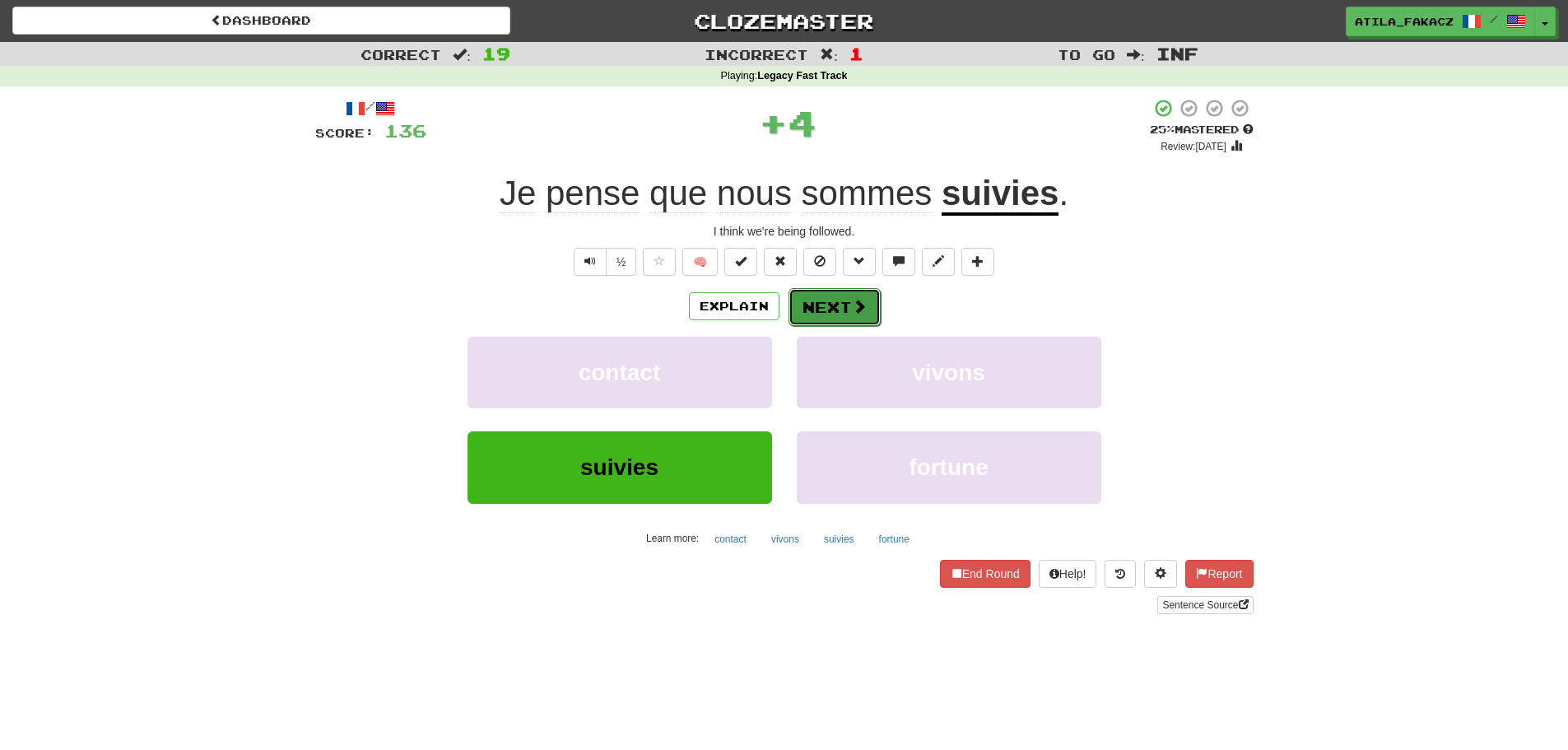
click at [868, 307] on button "Next" at bounding box center [834, 307] width 93 height 38
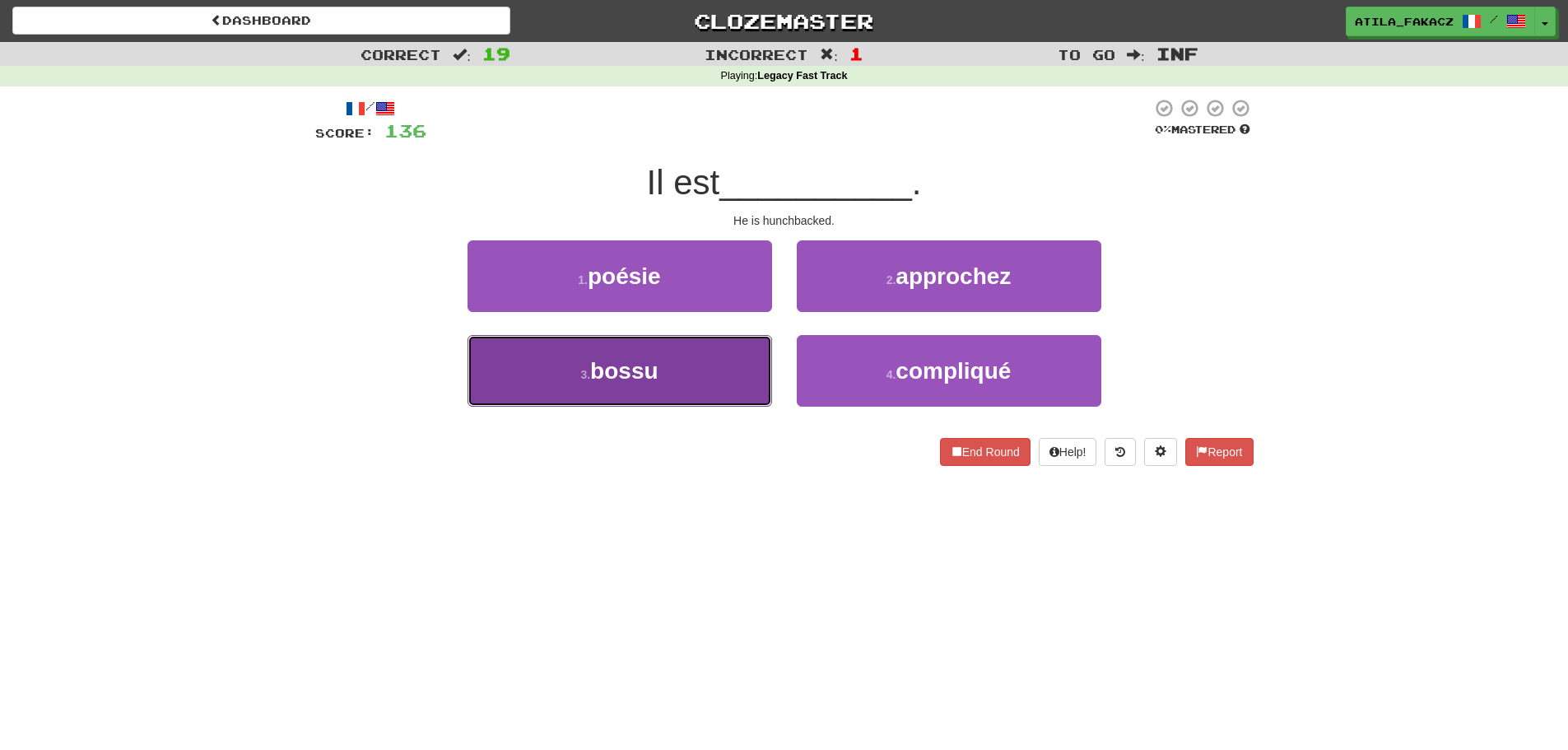
click at [684, 387] on button "3 . bossu" at bounding box center [619, 370] width 305 height 72
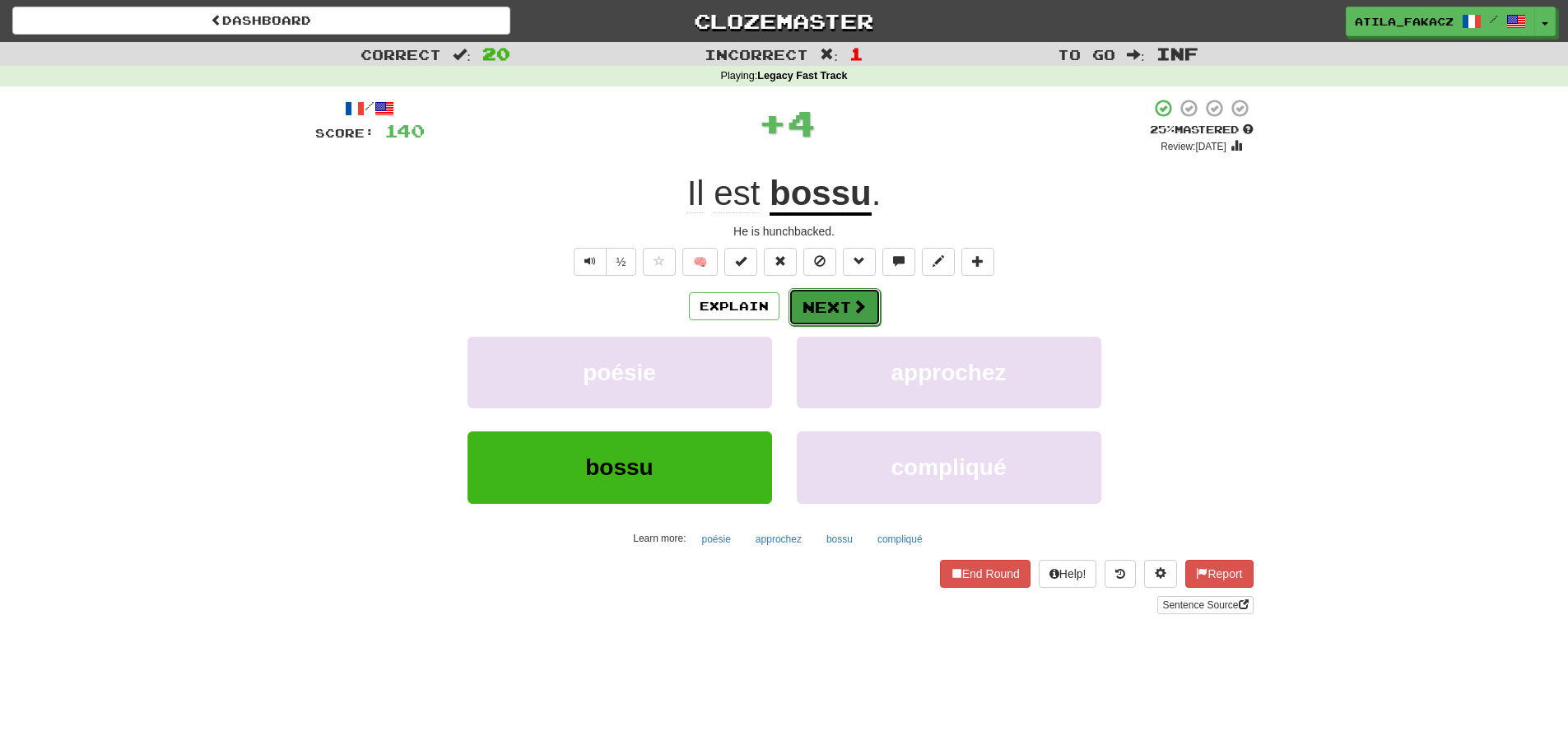
click at [832, 310] on button "Next" at bounding box center [834, 307] width 93 height 38
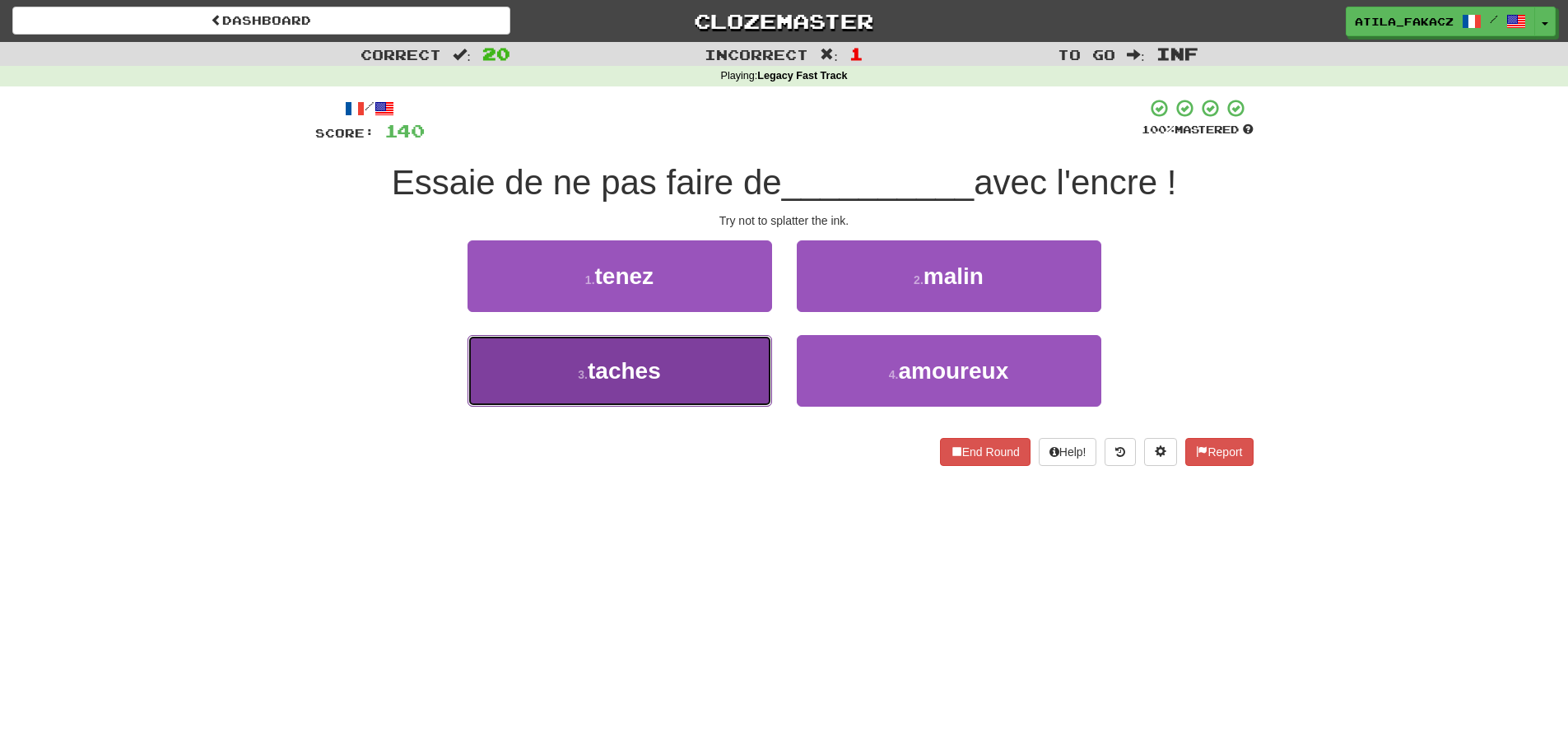
click at [712, 385] on button "3 . taches" at bounding box center [619, 370] width 305 height 72
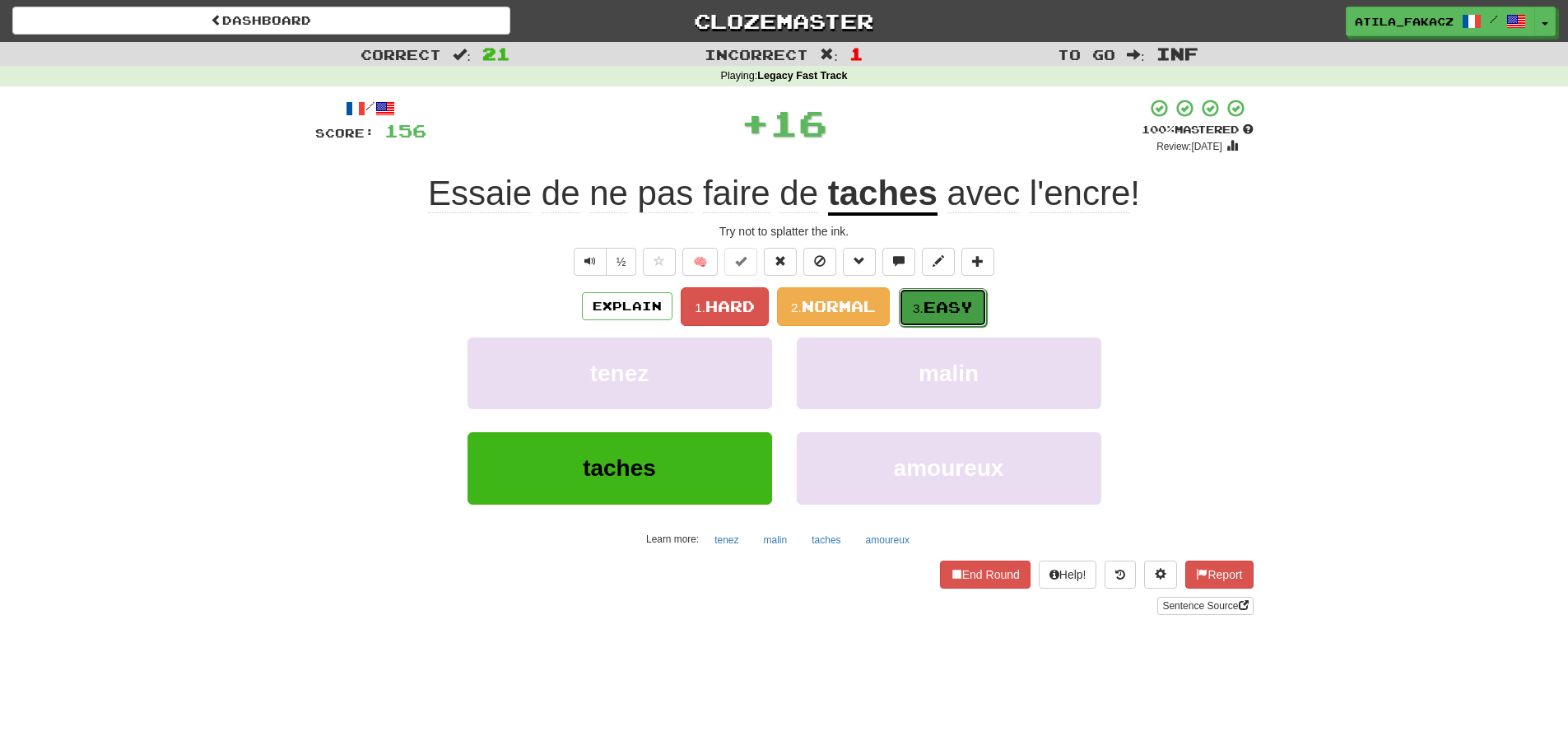
click at [945, 298] on span "Easy" at bounding box center [948, 307] width 49 height 18
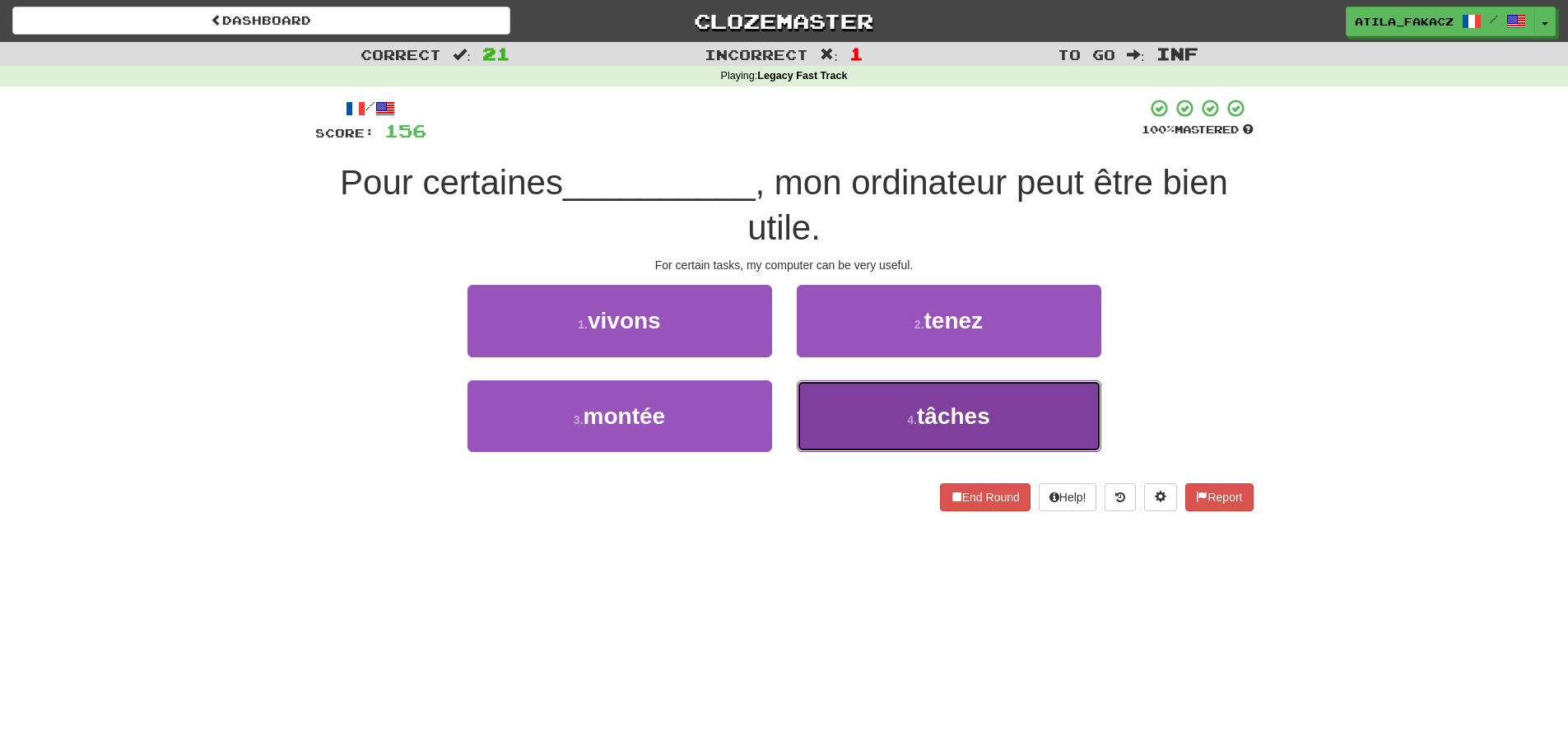
click at [854, 415] on button "4 . tâches" at bounding box center [950, 415] width 305 height 72
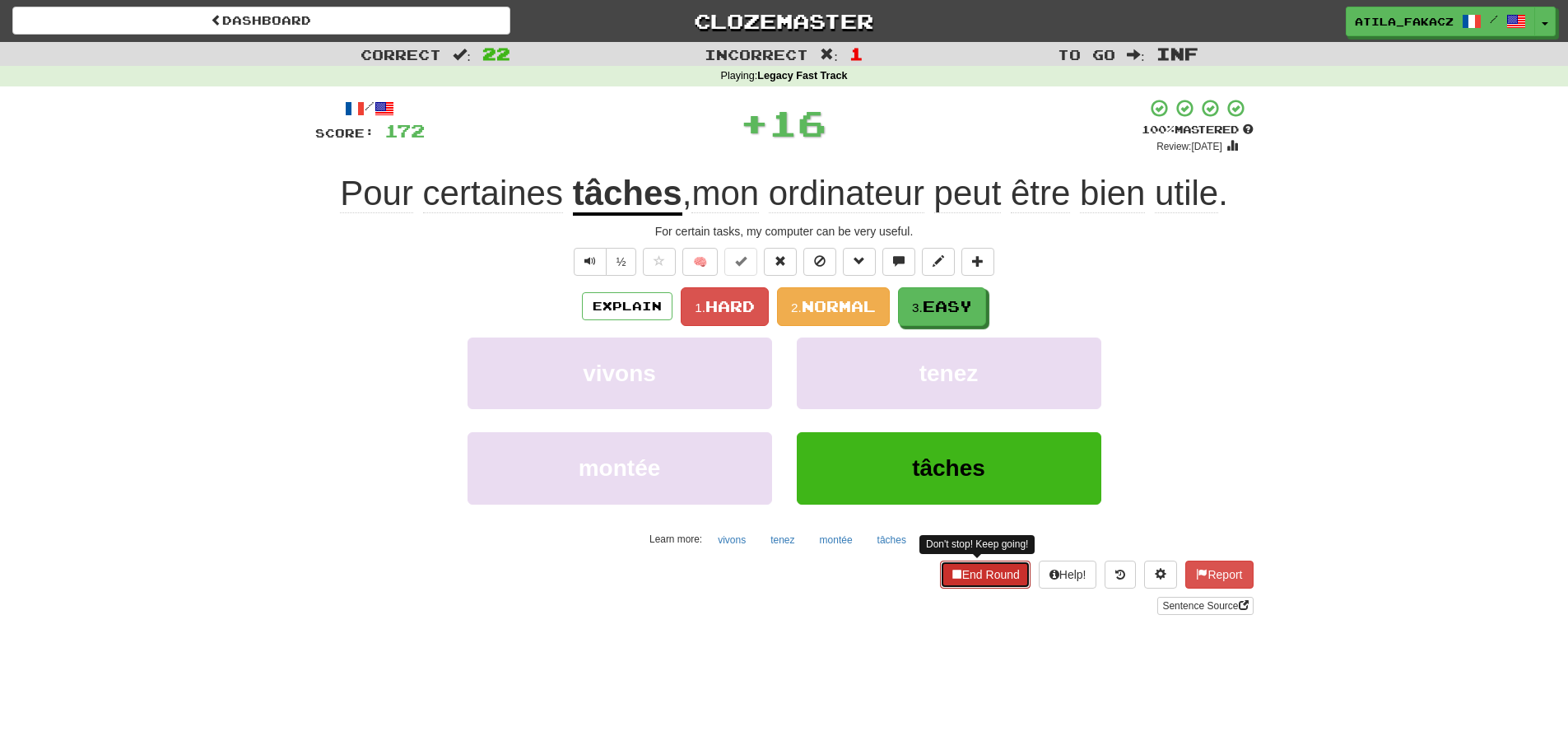
click at [982, 571] on button "End Round" at bounding box center [985, 574] width 91 height 28
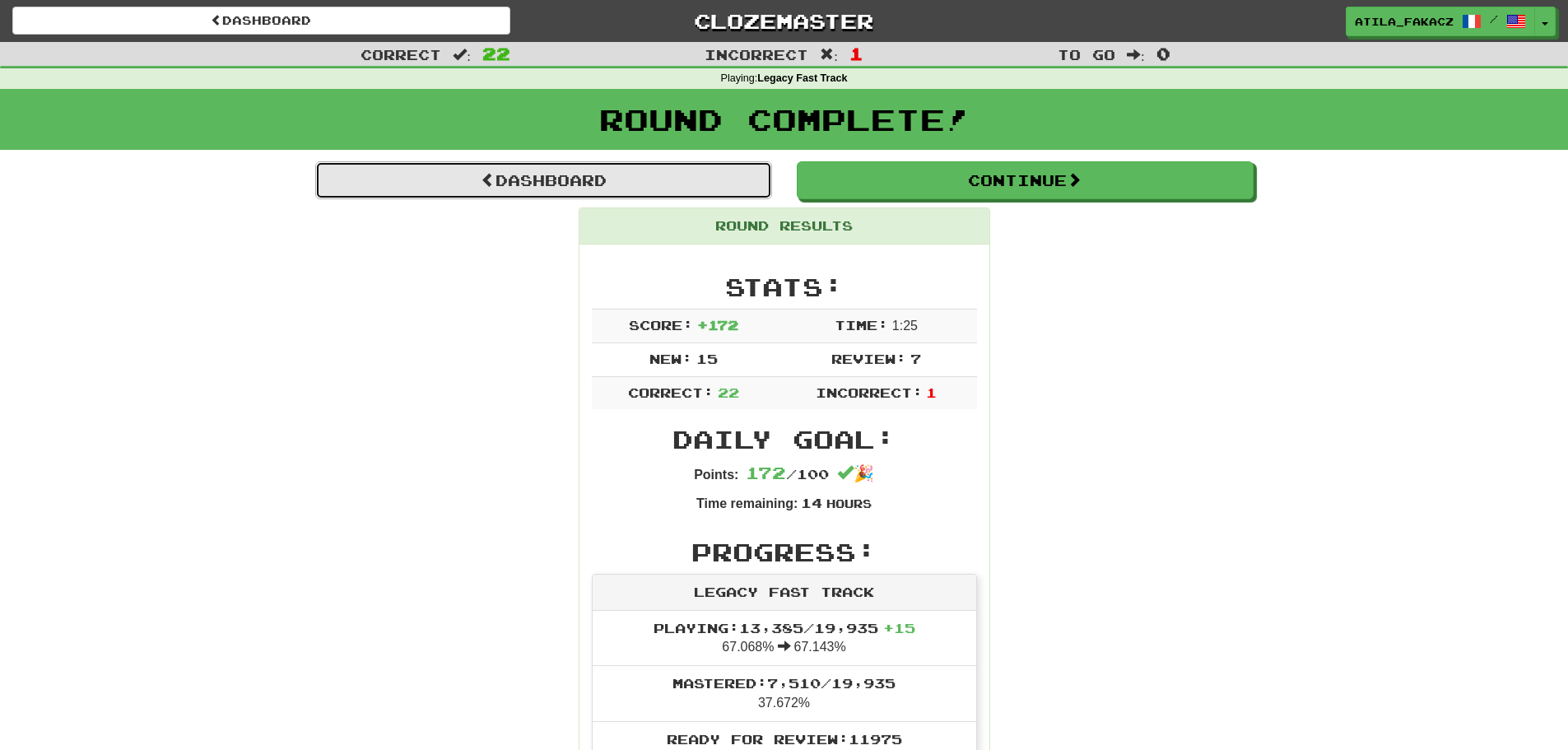
click at [594, 190] on link "Dashboard" at bounding box center [544, 180] width 457 height 38
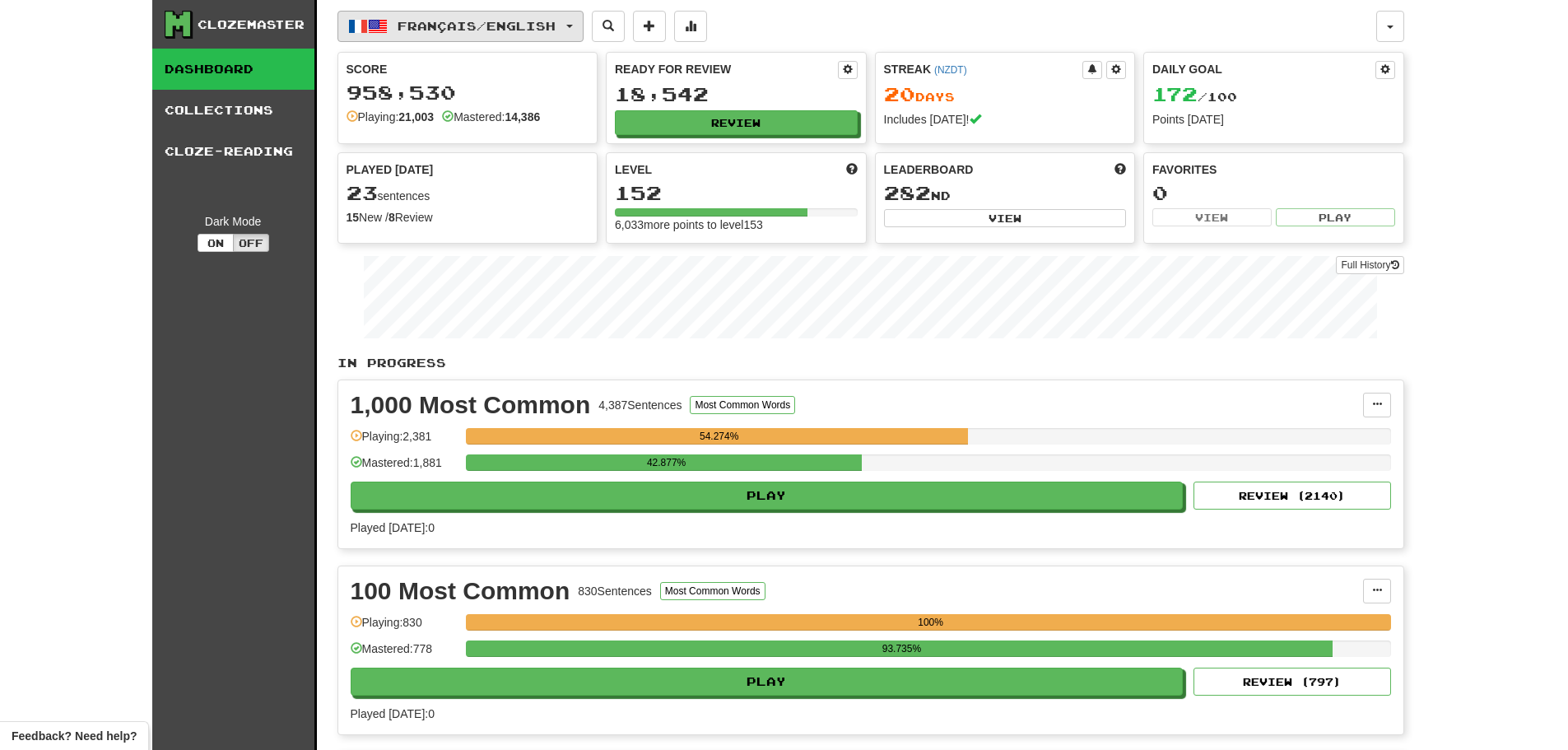
click at [477, 25] on span "Français / English" at bounding box center [476, 25] width 158 height 14
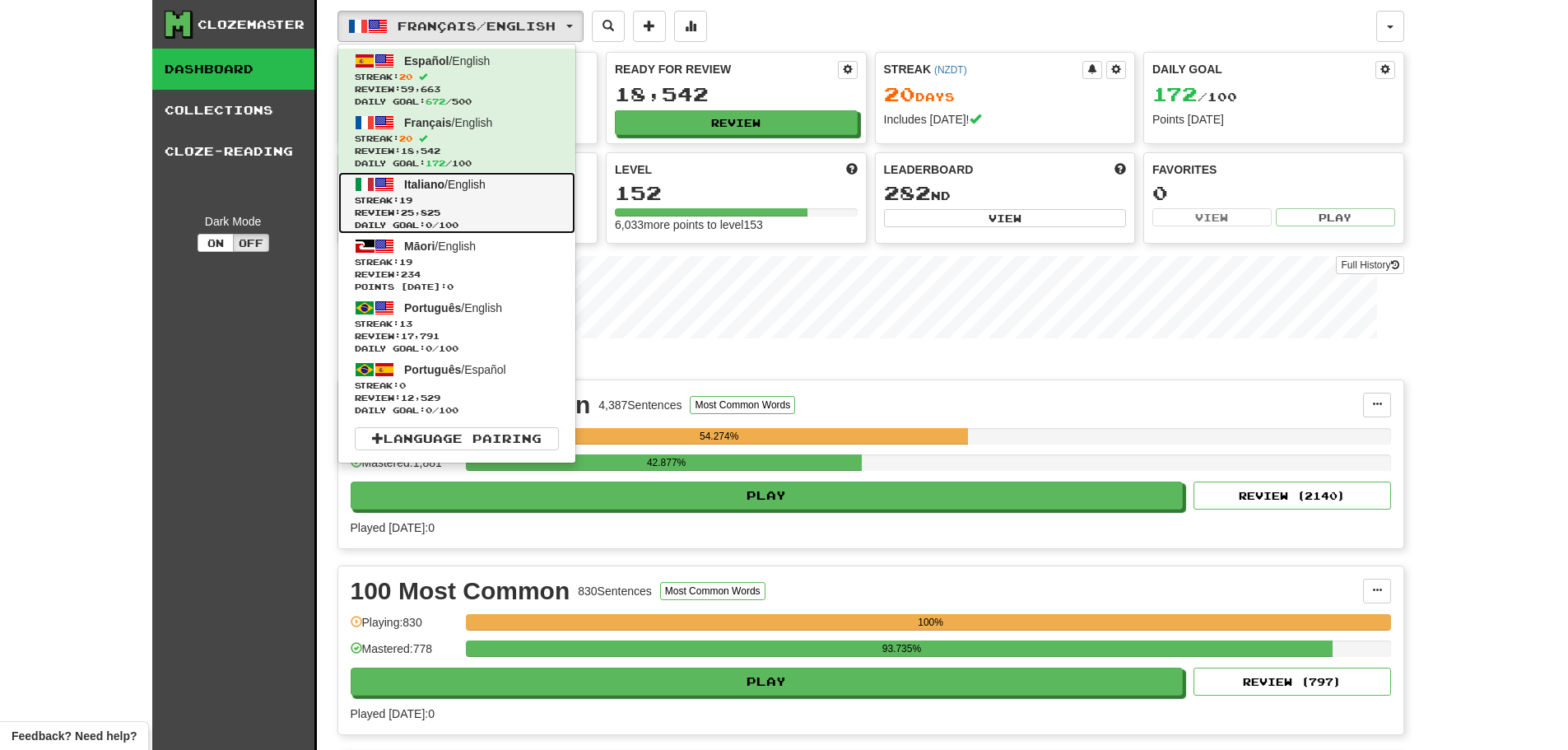
click at [413, 195] on span "19" at bounding box center [405, 200] width 14 height 10
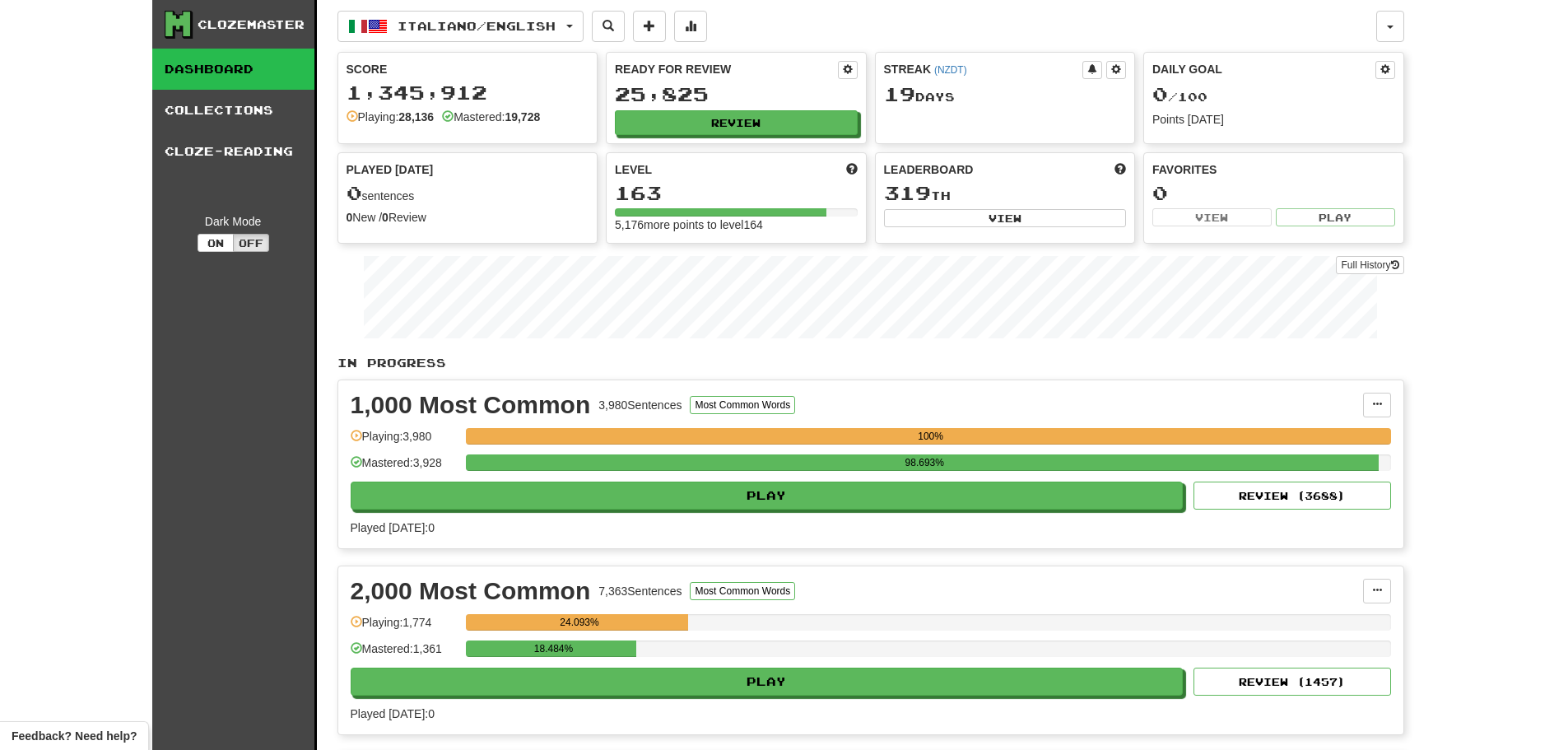
click at [530, 24] on span "Italiano / English" at bounding box center [476, 25] width 158 height 14
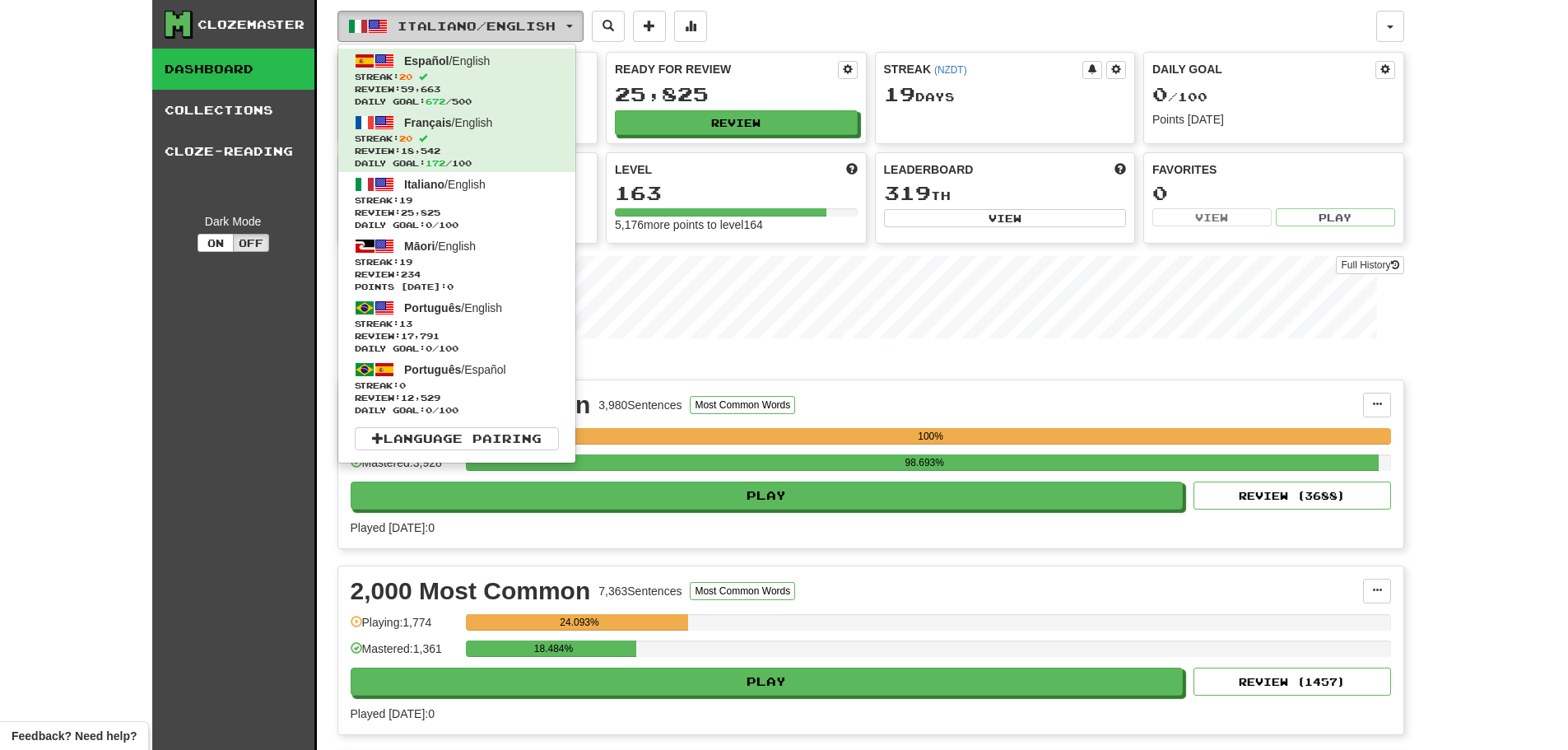
click at [530, 24] on span "Italiano / English" at bounding box center [476, 25] width 158 height 14
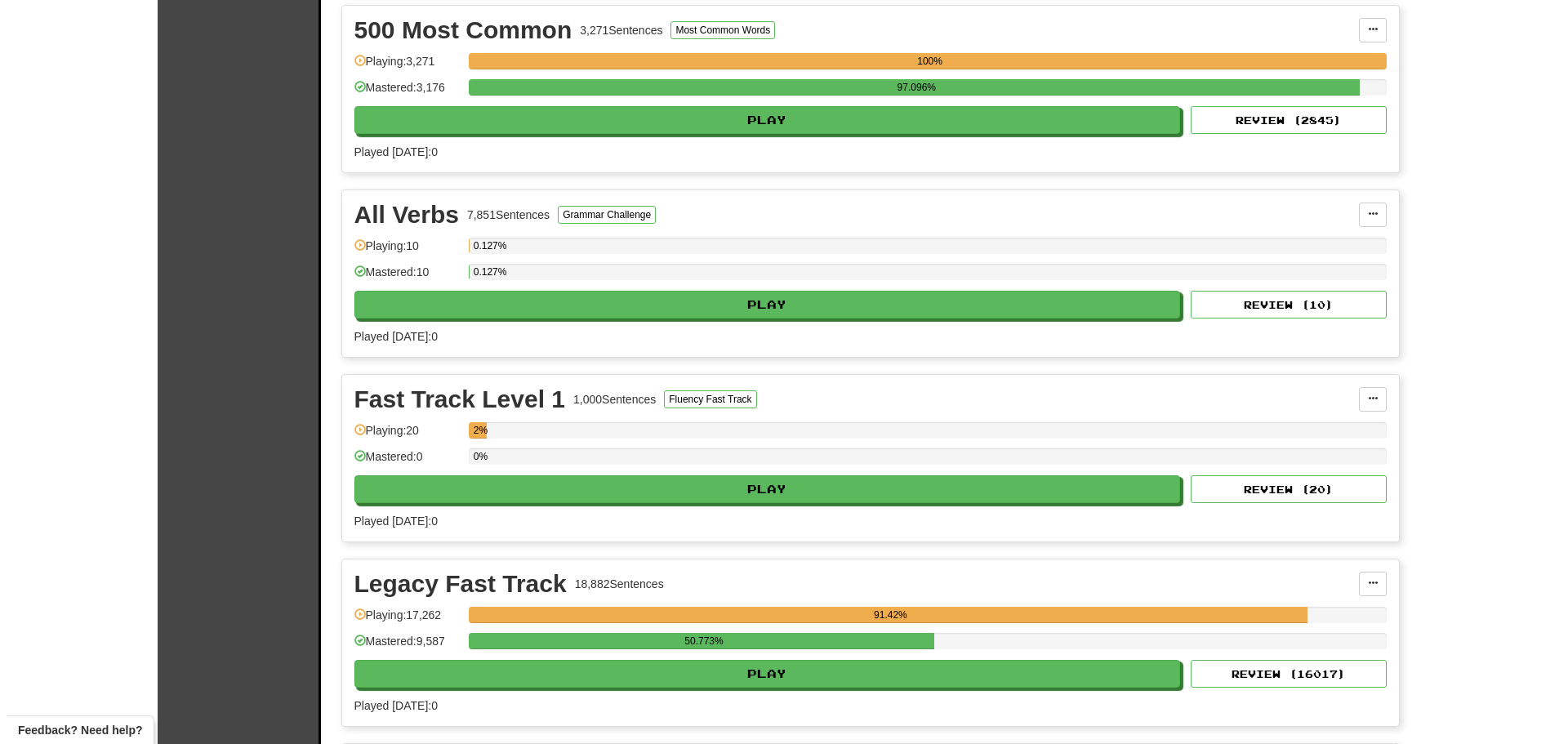
scroll to position [1062, 0]
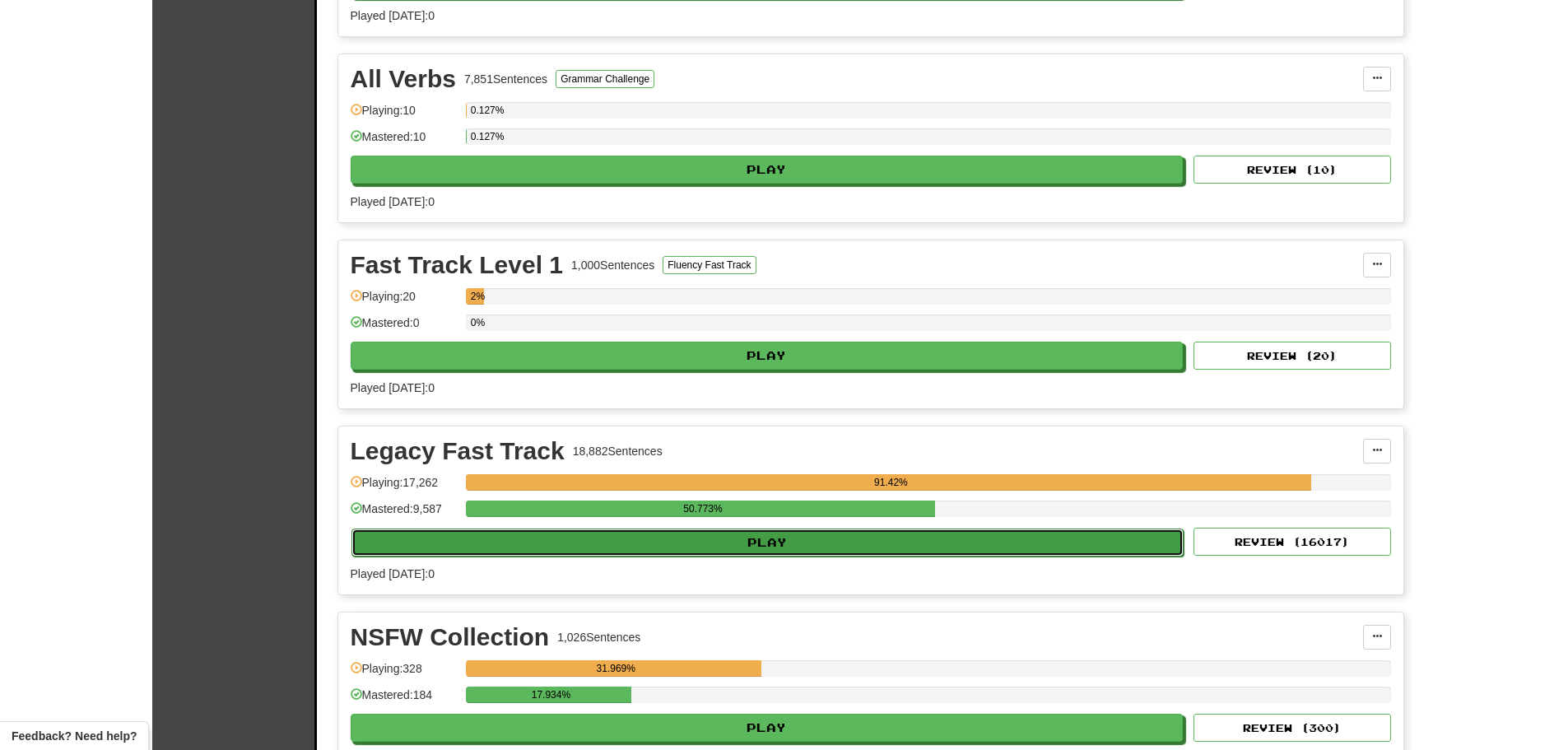
click at [719, 542] on button "Play" at bounding box center [768, 542] width 833 height 28
select select "********"
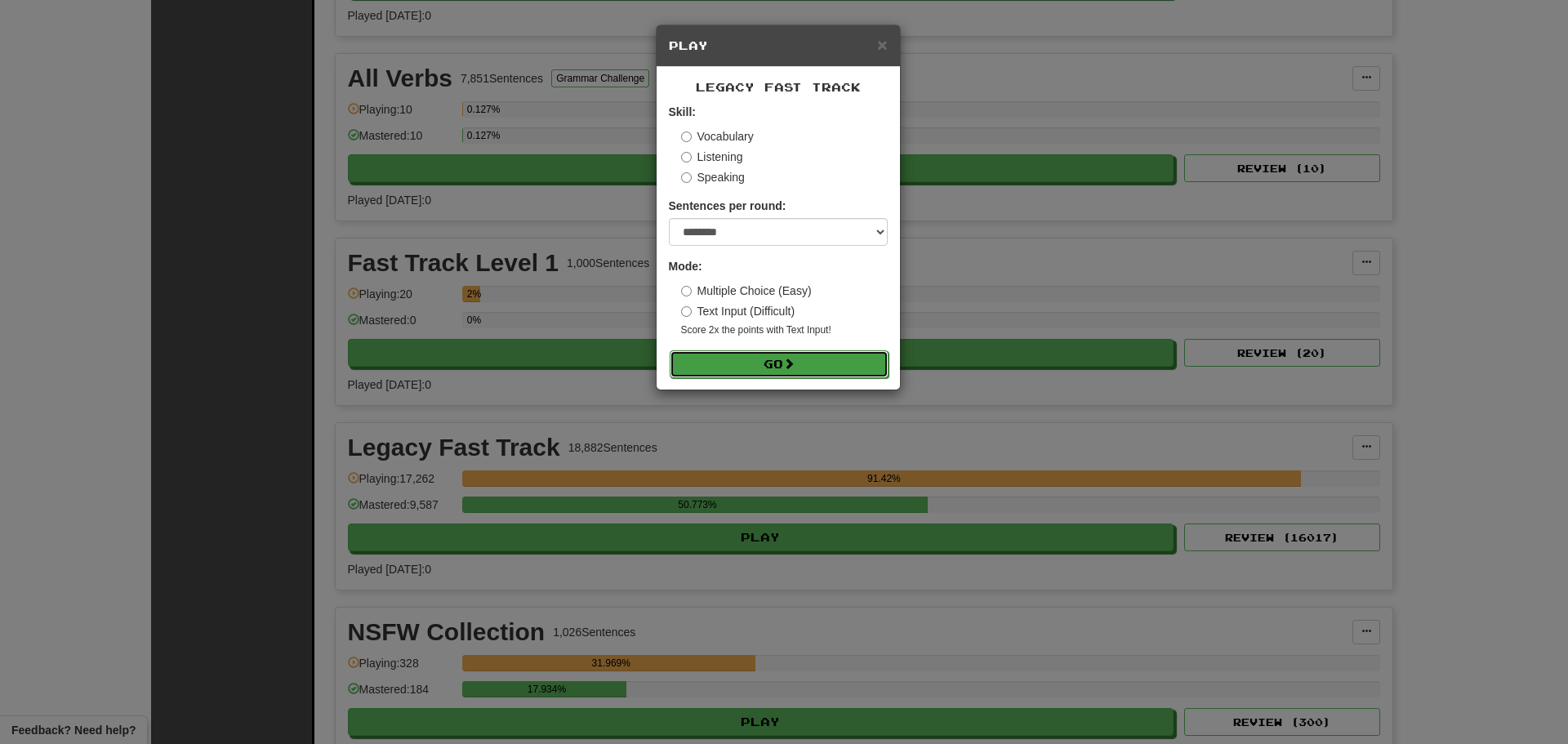
click at [808, 372] on button "Go" at bounding box center [778, 363] width 219 height 28
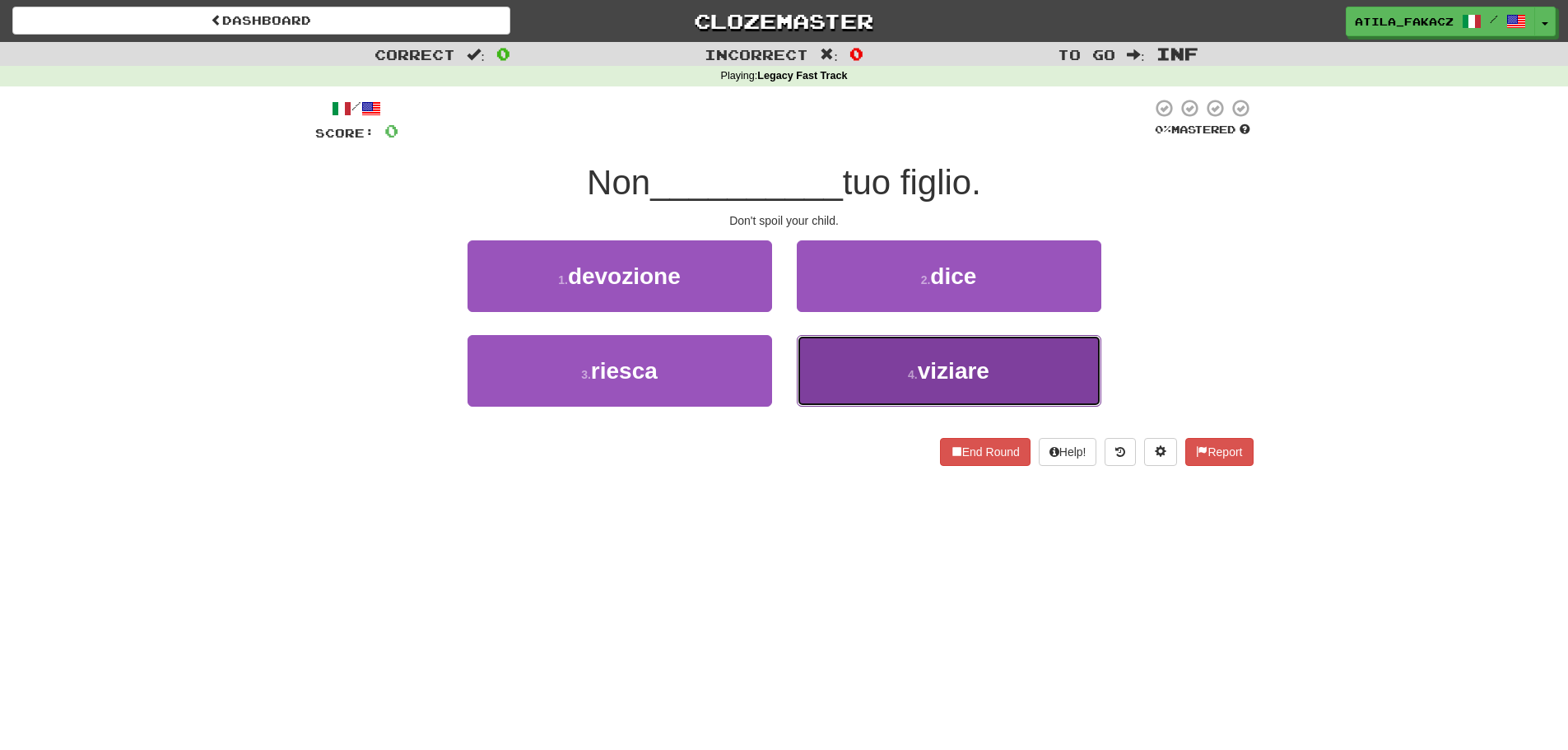
click at [890, 372] on button "4 . [GEOGRAPHIC_DATA]" at bounding box center [950, 370] width 305 height 72
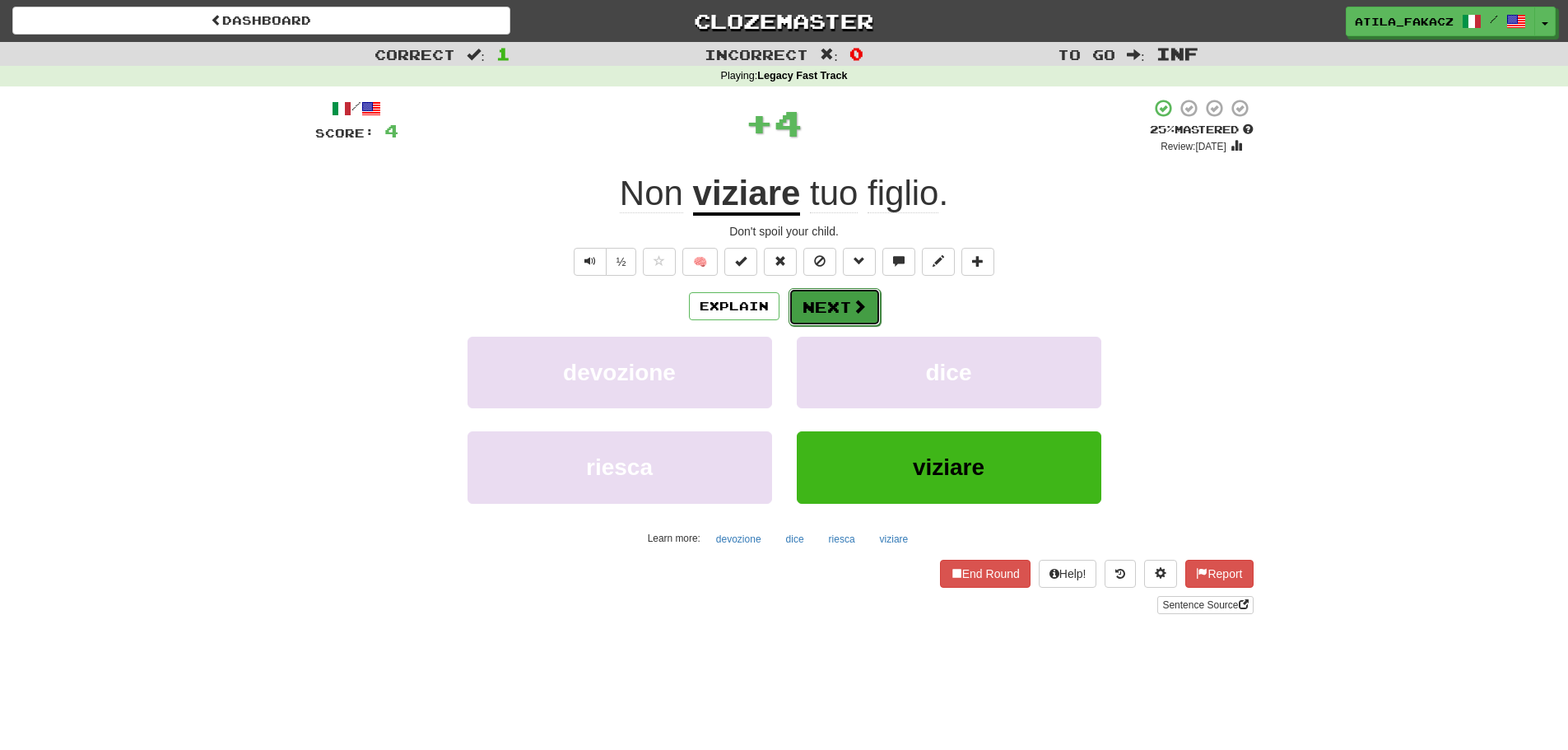
click at [856, 325] on button "Next" at bounding box center [834, 307] width 93 height 38
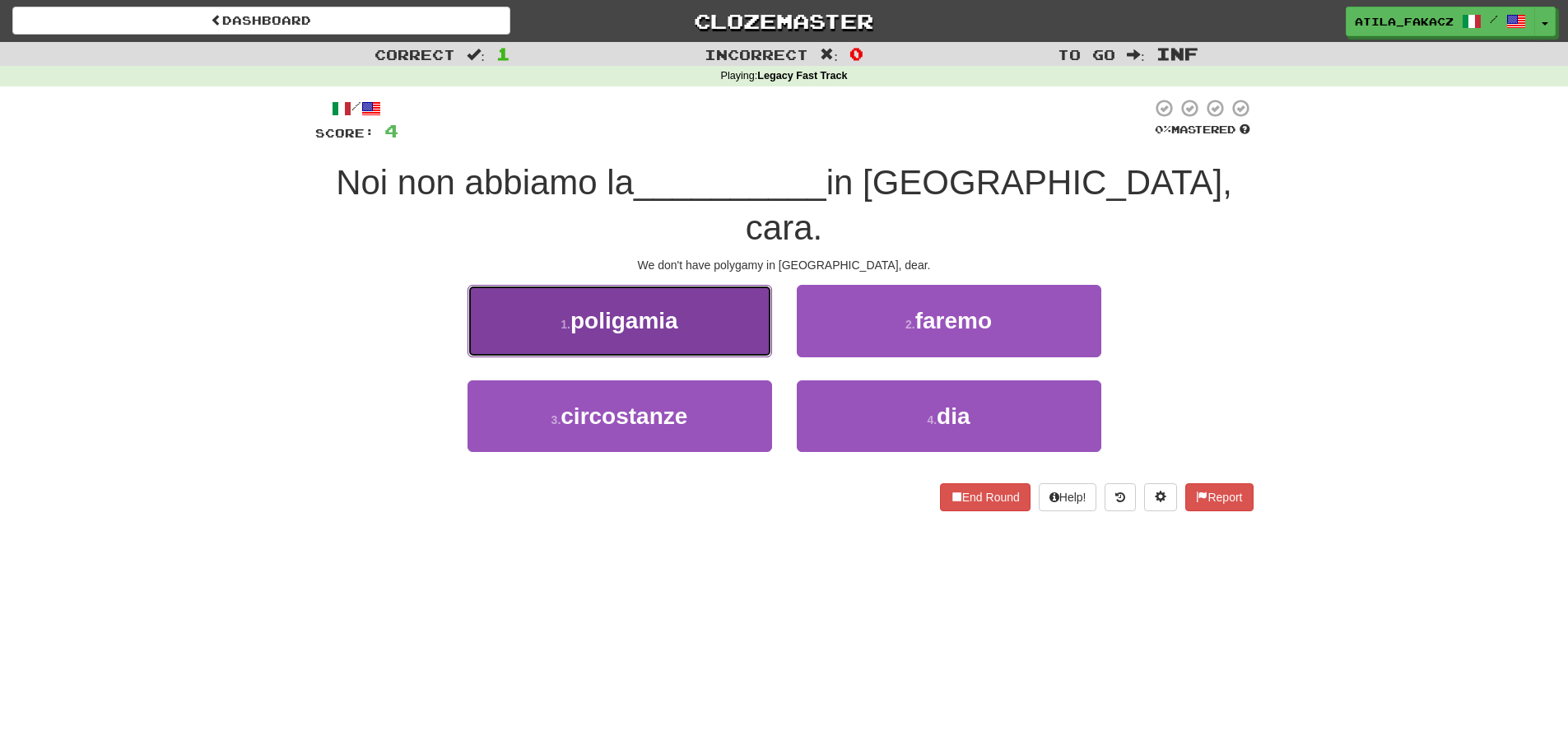
click at [726, 288] on button "1 . poligamia" at bounding box center [619, 320] width 305 height 72
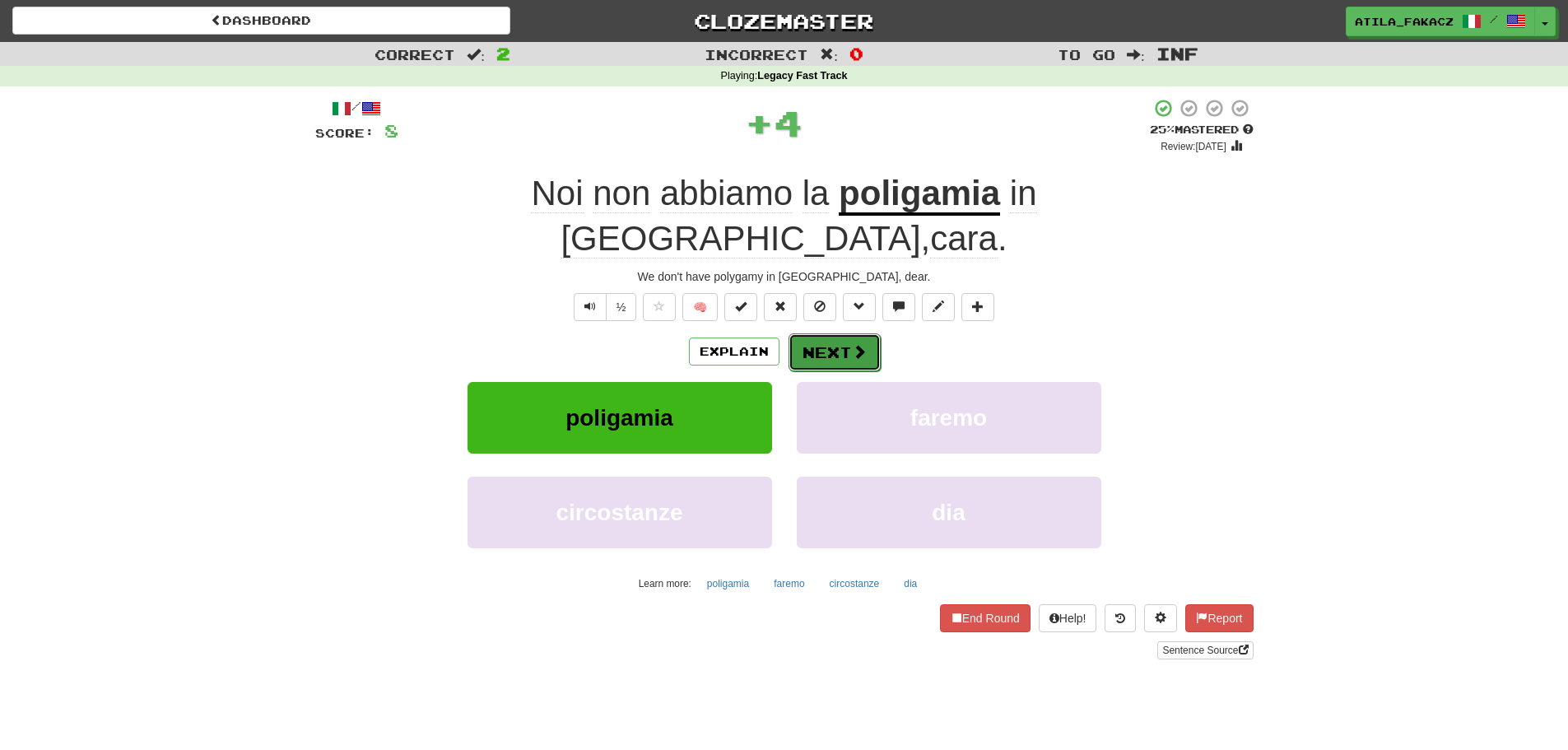
click at [859, 344] on span at bounding box center [859, 351] width 15 height 15
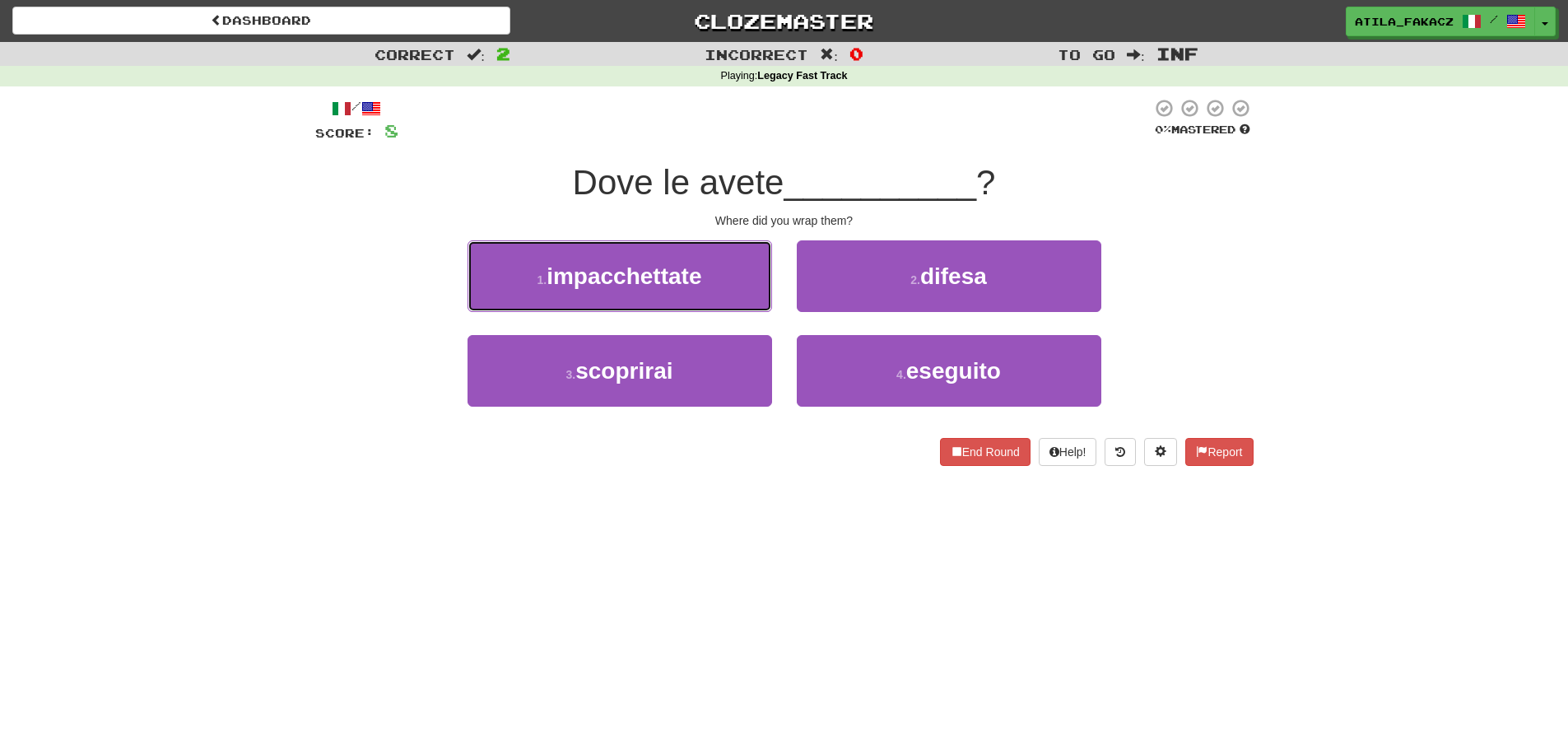
click at [698, 281] on span "impacchettate" at bounding box center [624, 276] width 155 height 25
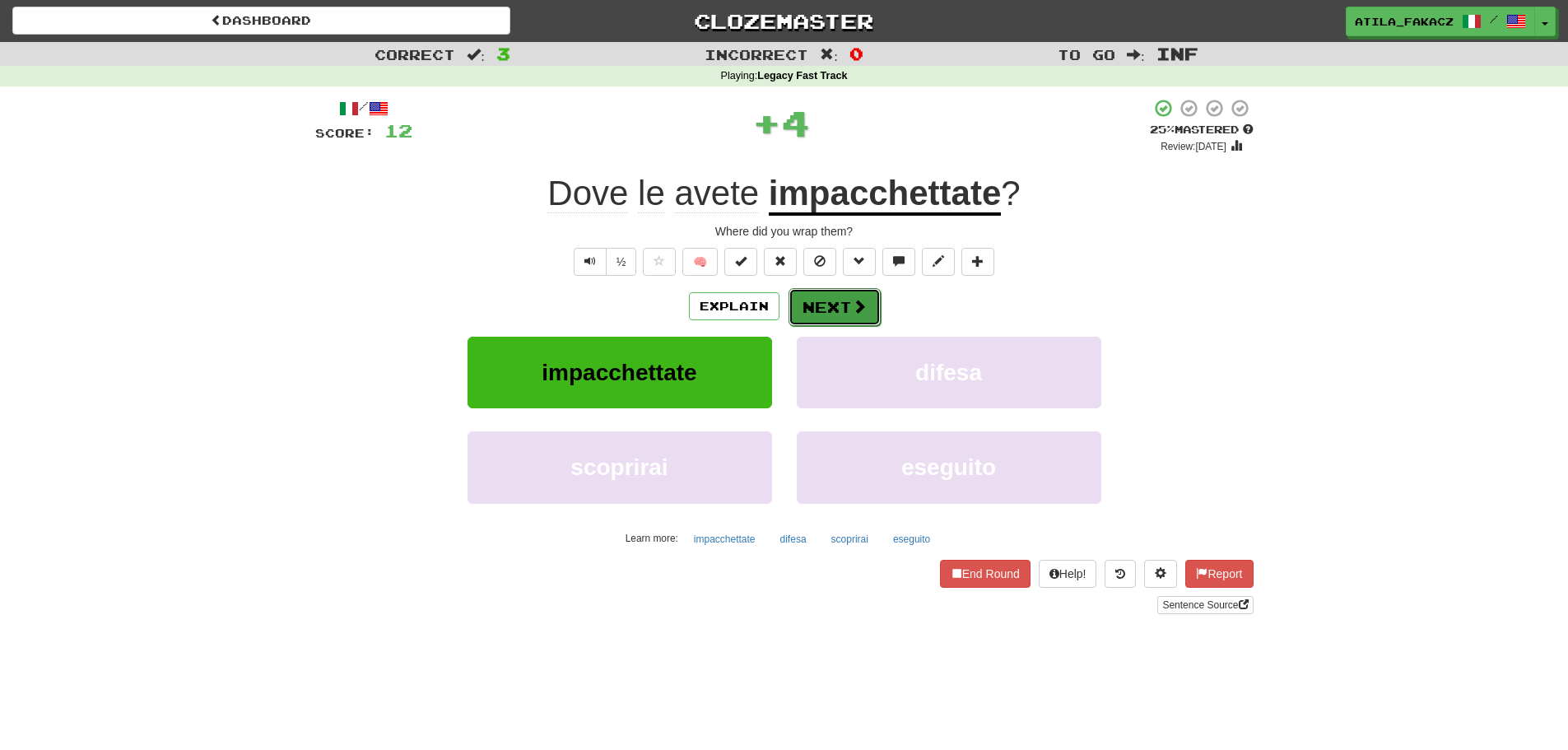
click at [836, 316] on button "Next" at bounding box center [834, 307] width 93 height 38
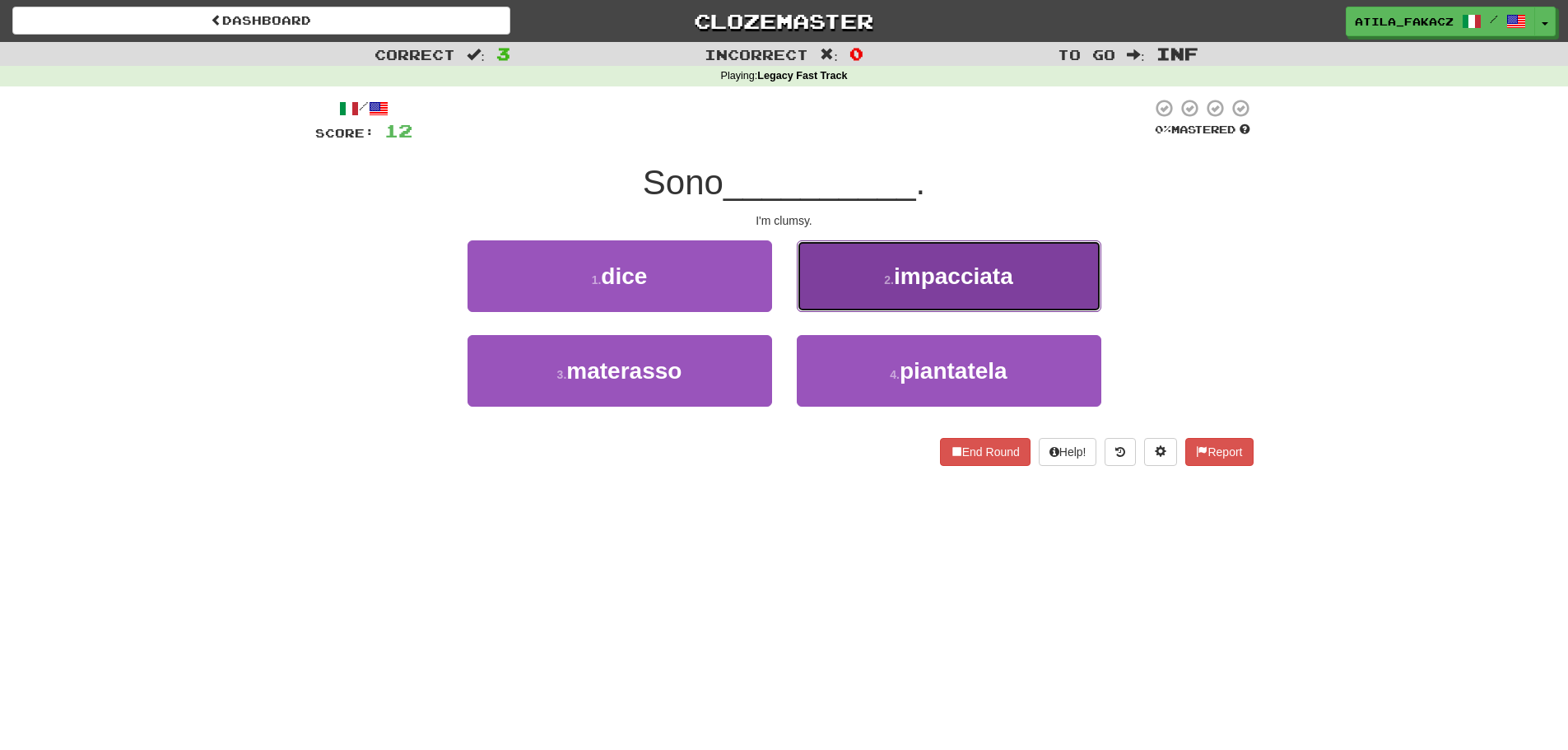
click at [821, 273] on button "2 . impacciata" at bounding box center [950, 276] width 305 height 72
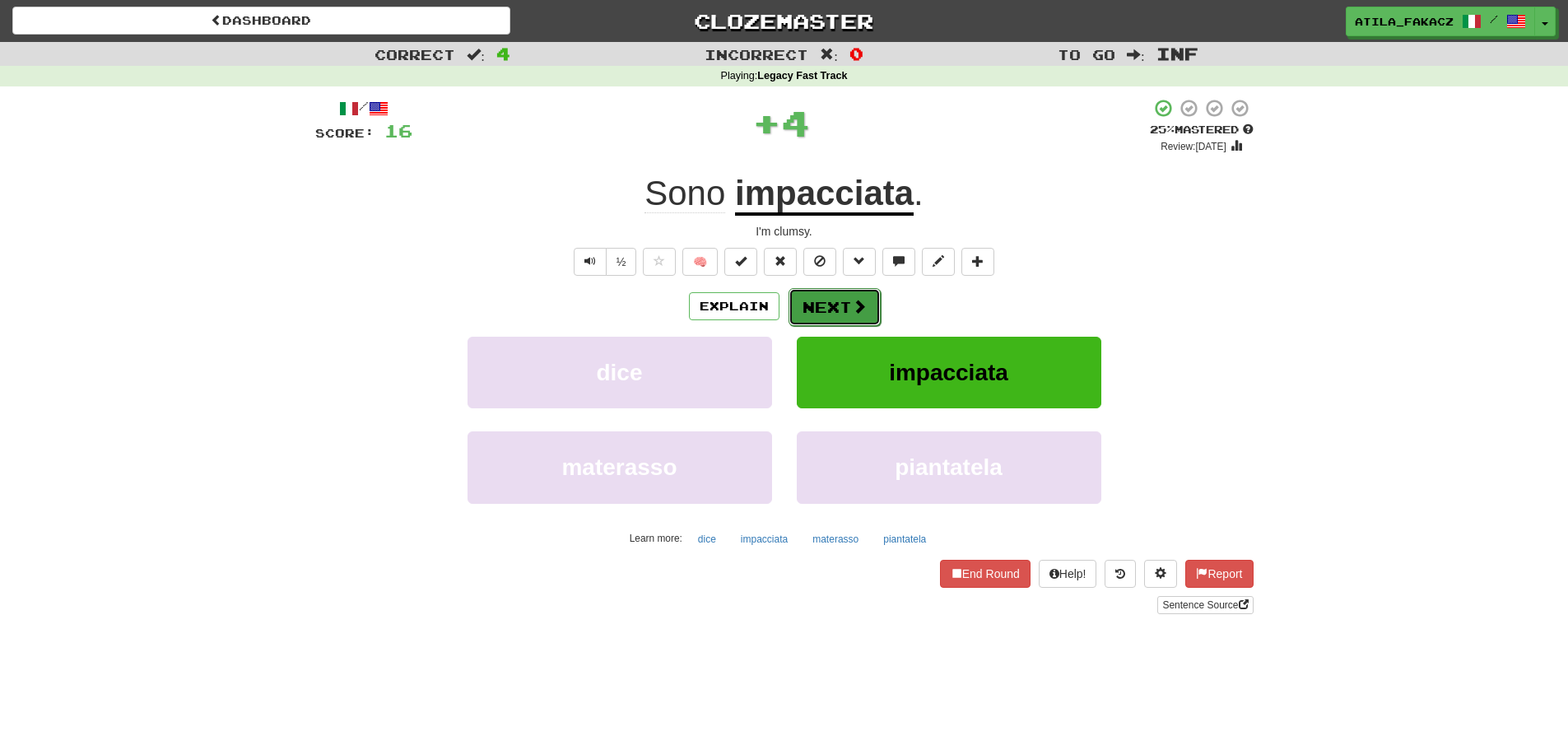
click at [823, 307] on button "Next" at bounding box center [834, 307] width 93 height 38
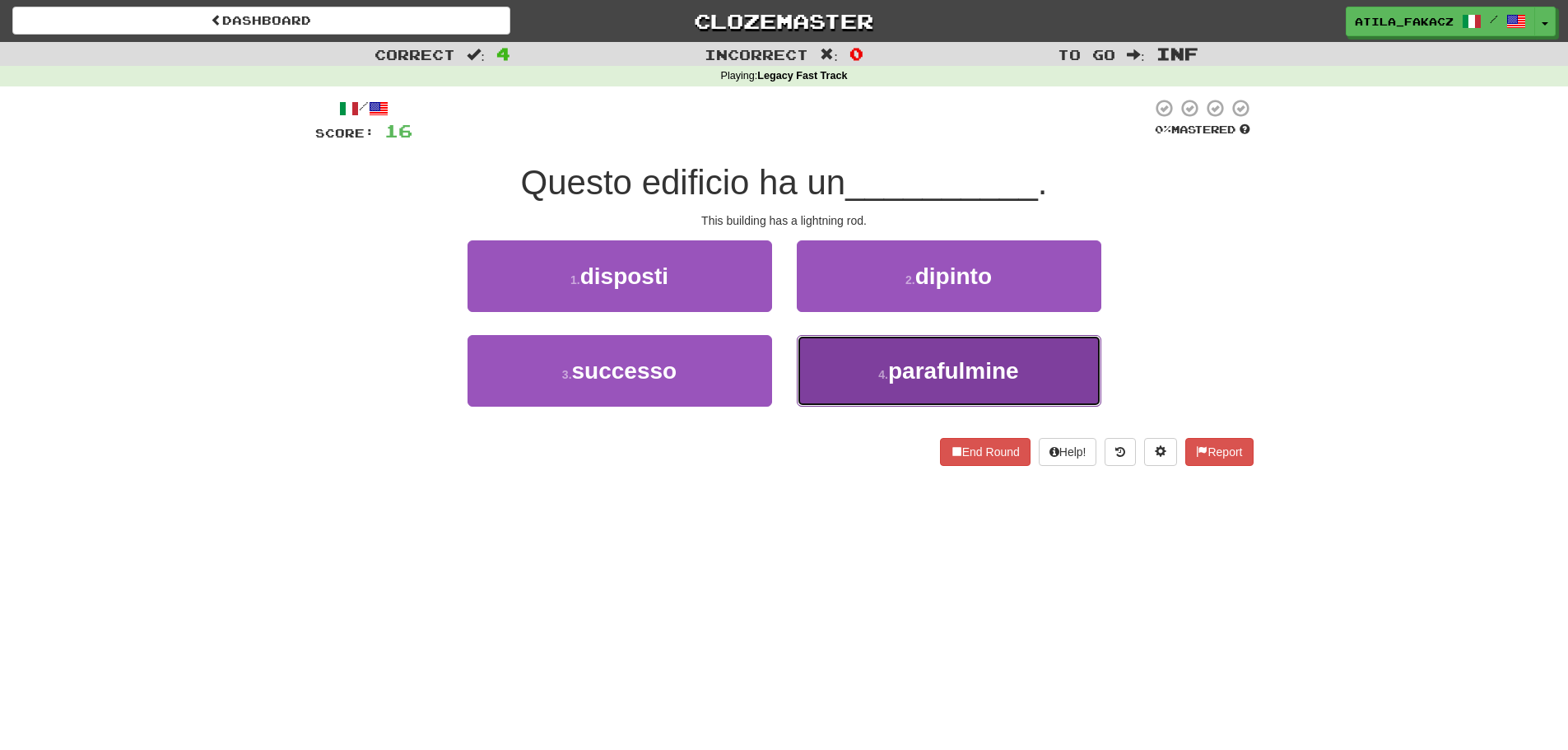
click at [839, 361] on button "4 . parafulmine" at bounding box center [950, 370] width 305 height 72
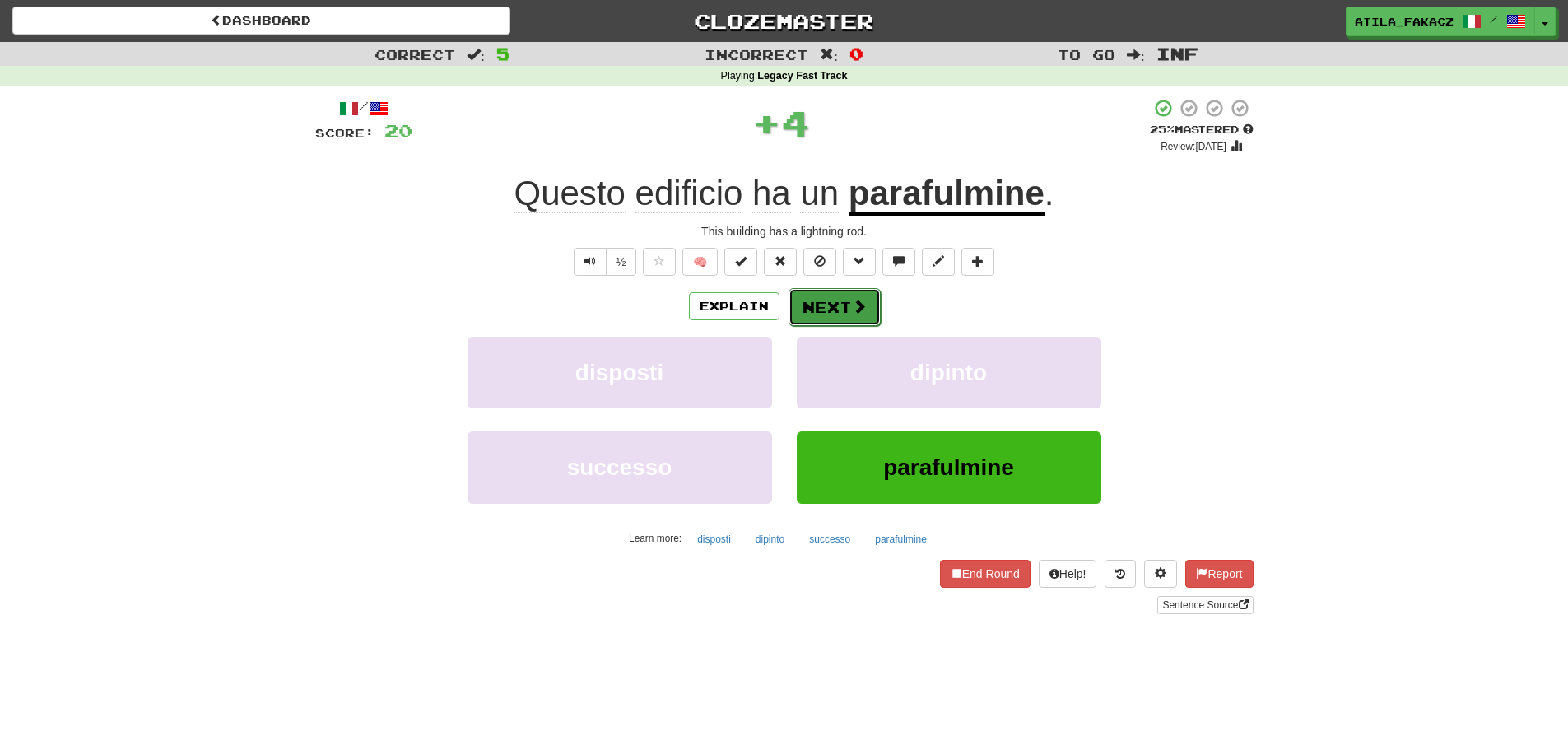
click at [820, 299] on button "Next" at bounding box center [834, 307] width 93 height 38
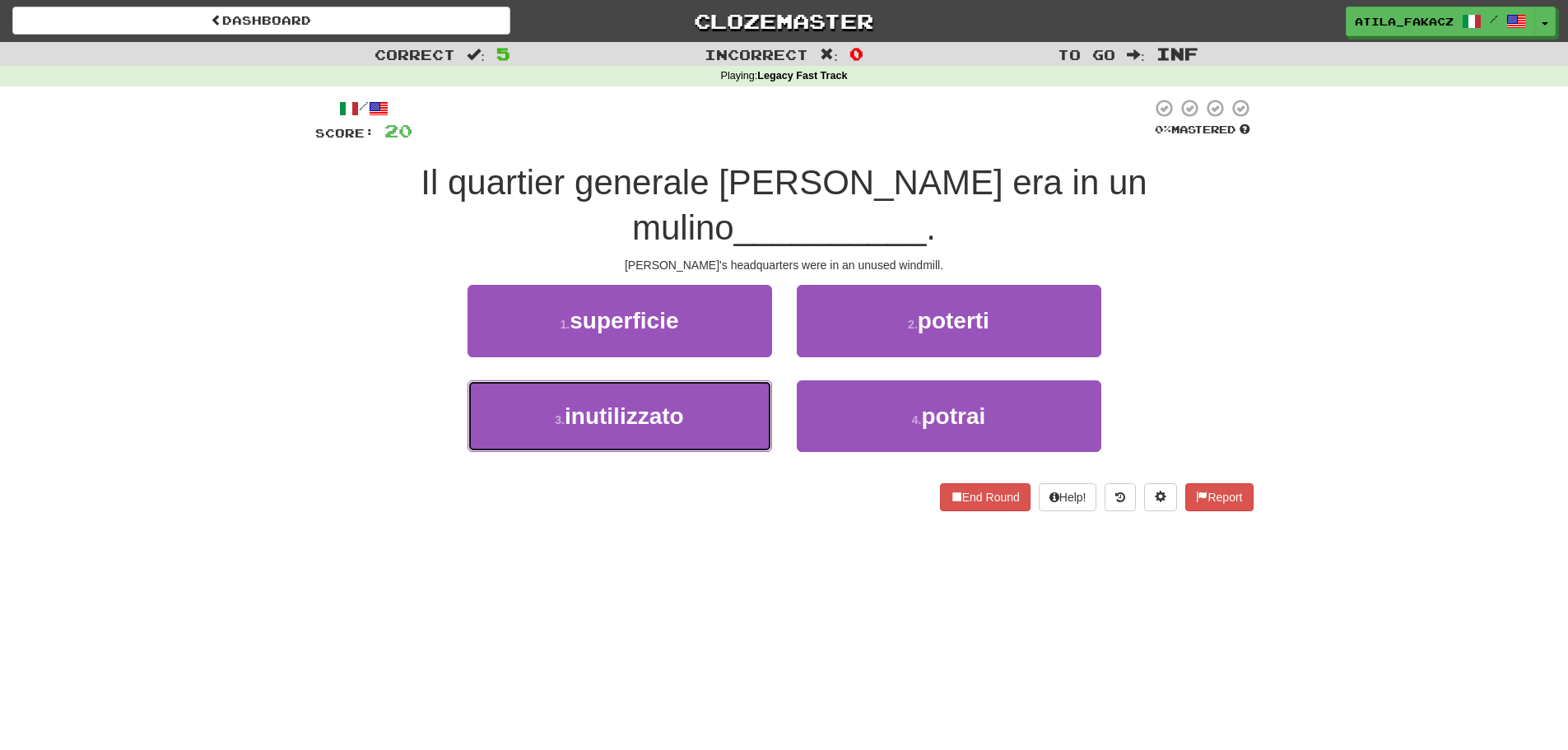
drag, startPoint x: 684, startPoint y: 436, endPoint x: 822, endPoint y: 380, distance: 148.9
click at [686, 436] on button "3 . inutilizzato" at bounding box center [619, 415] width 305 height 72
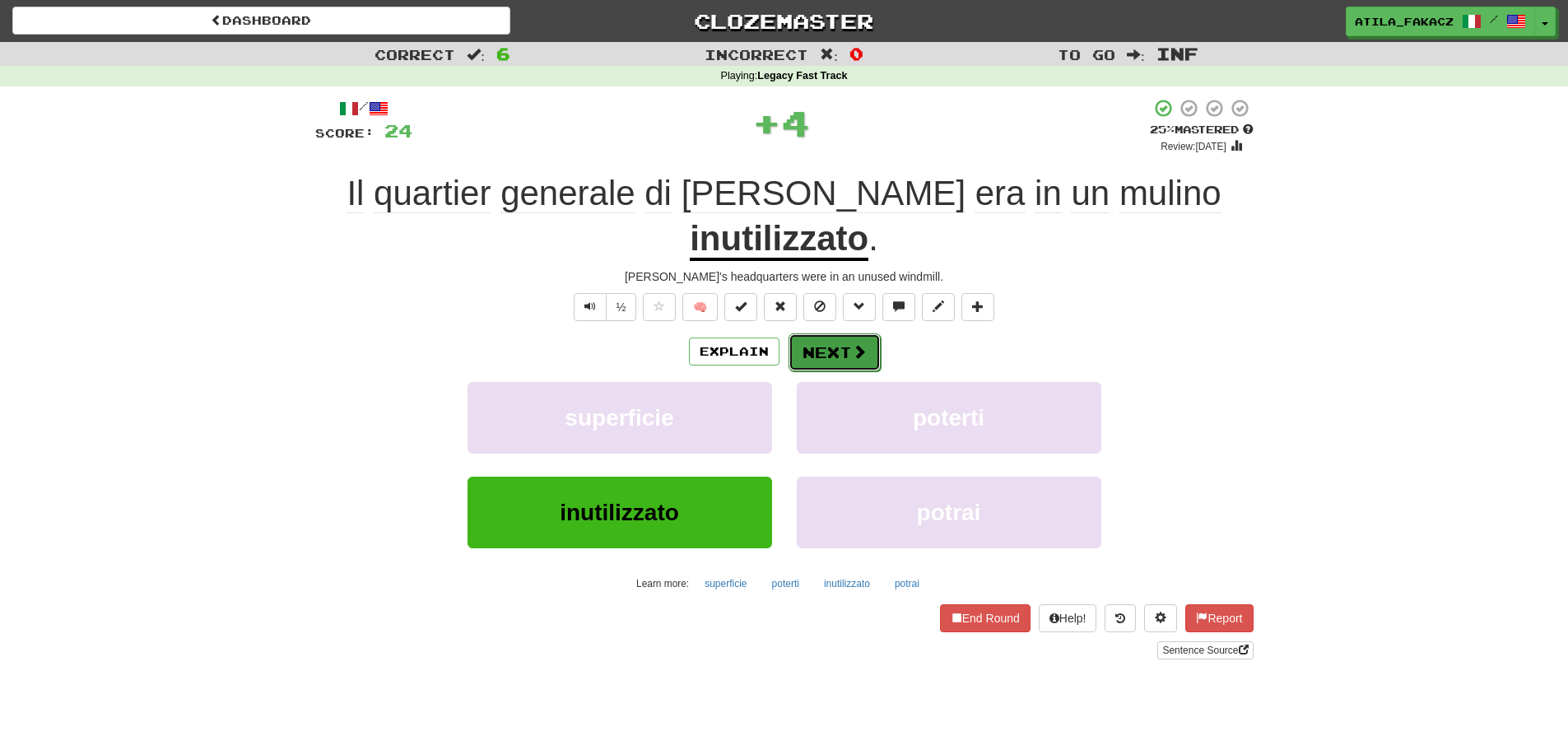
click at [838, 341] on button "Next" at bounding box center [834, 353] width 93 height 38
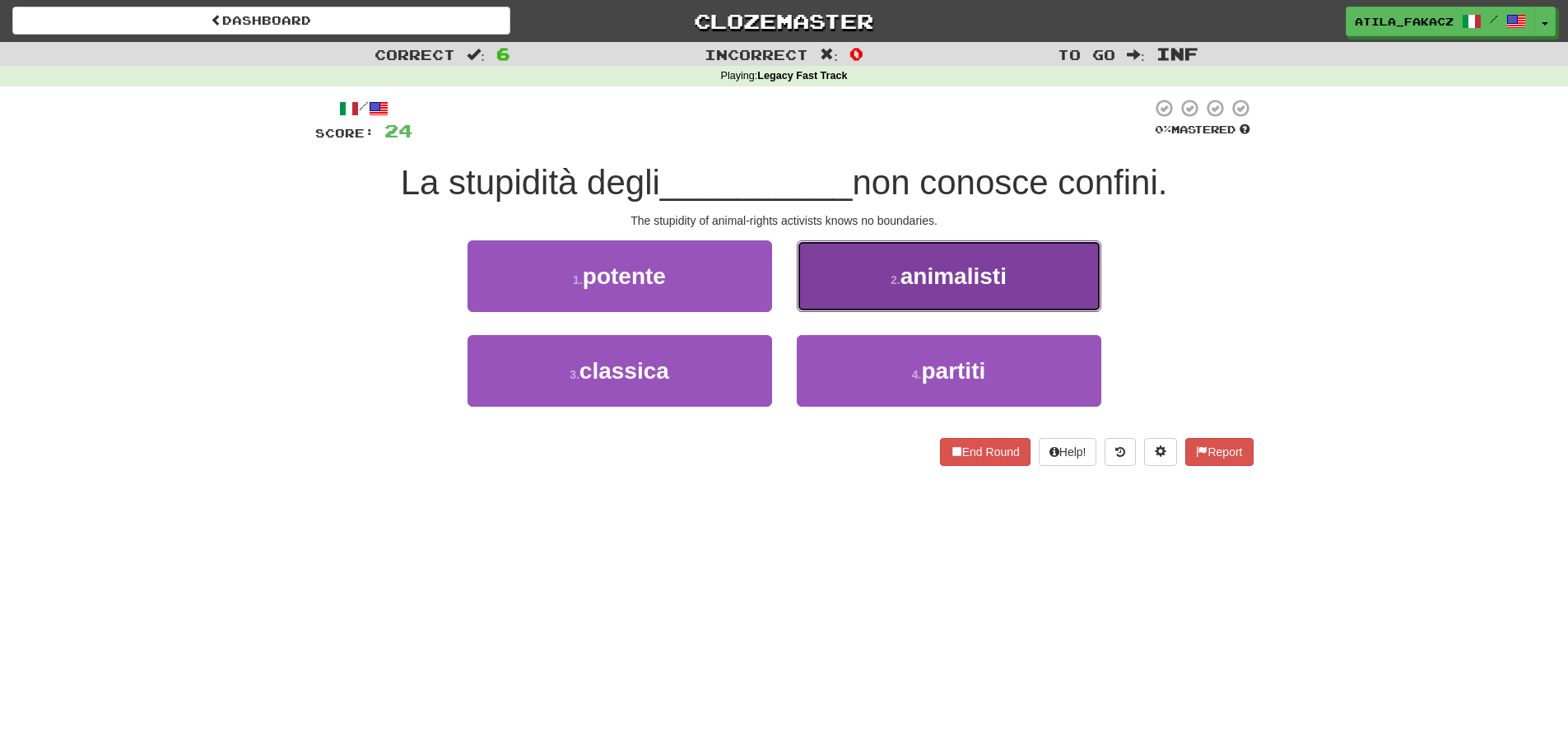
click at [872, 277] on button "2 . animalisti" at bounding box center [950, 276] width 305 height 72
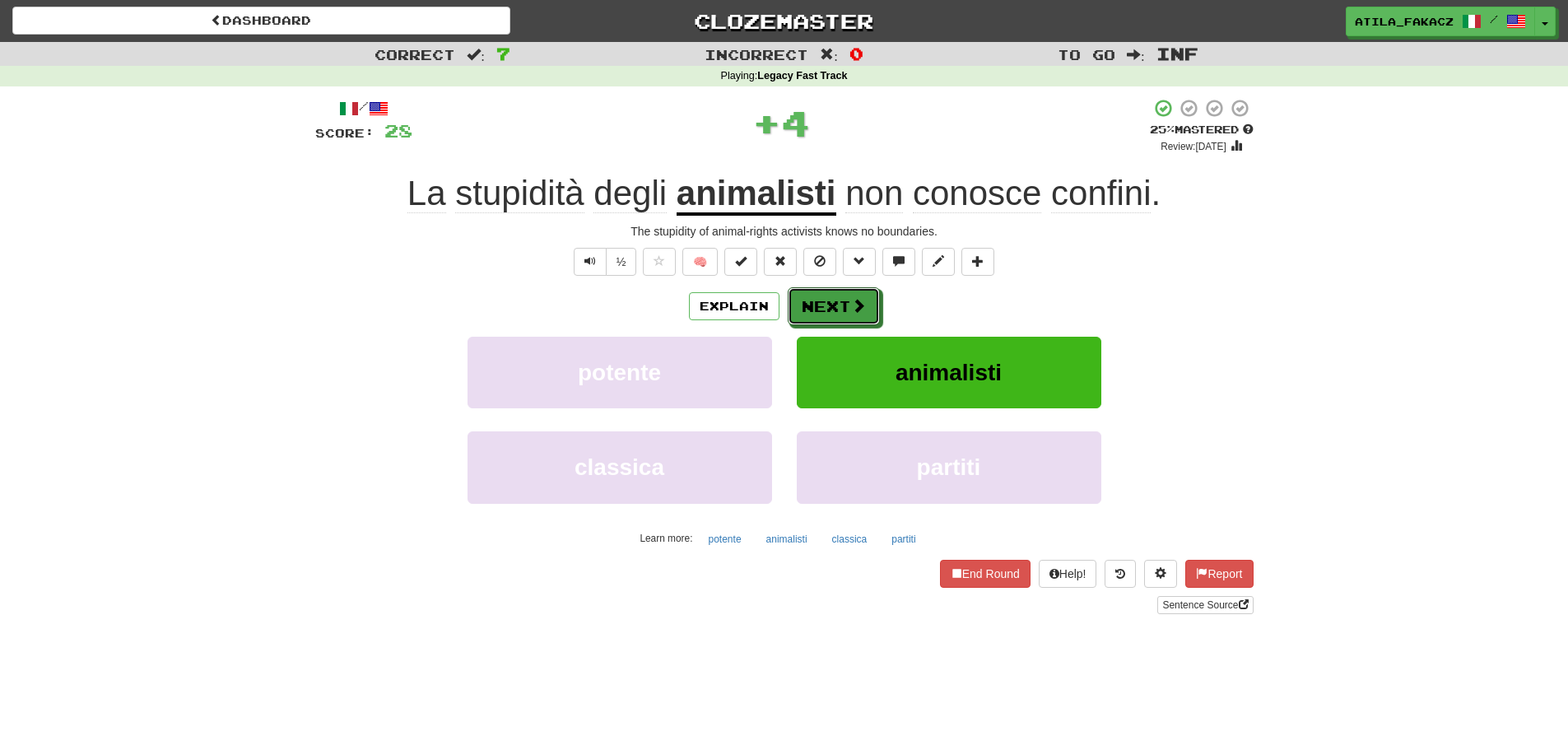
click at [854, 298] on span at bounding box center [858, 306] width 15 height 15
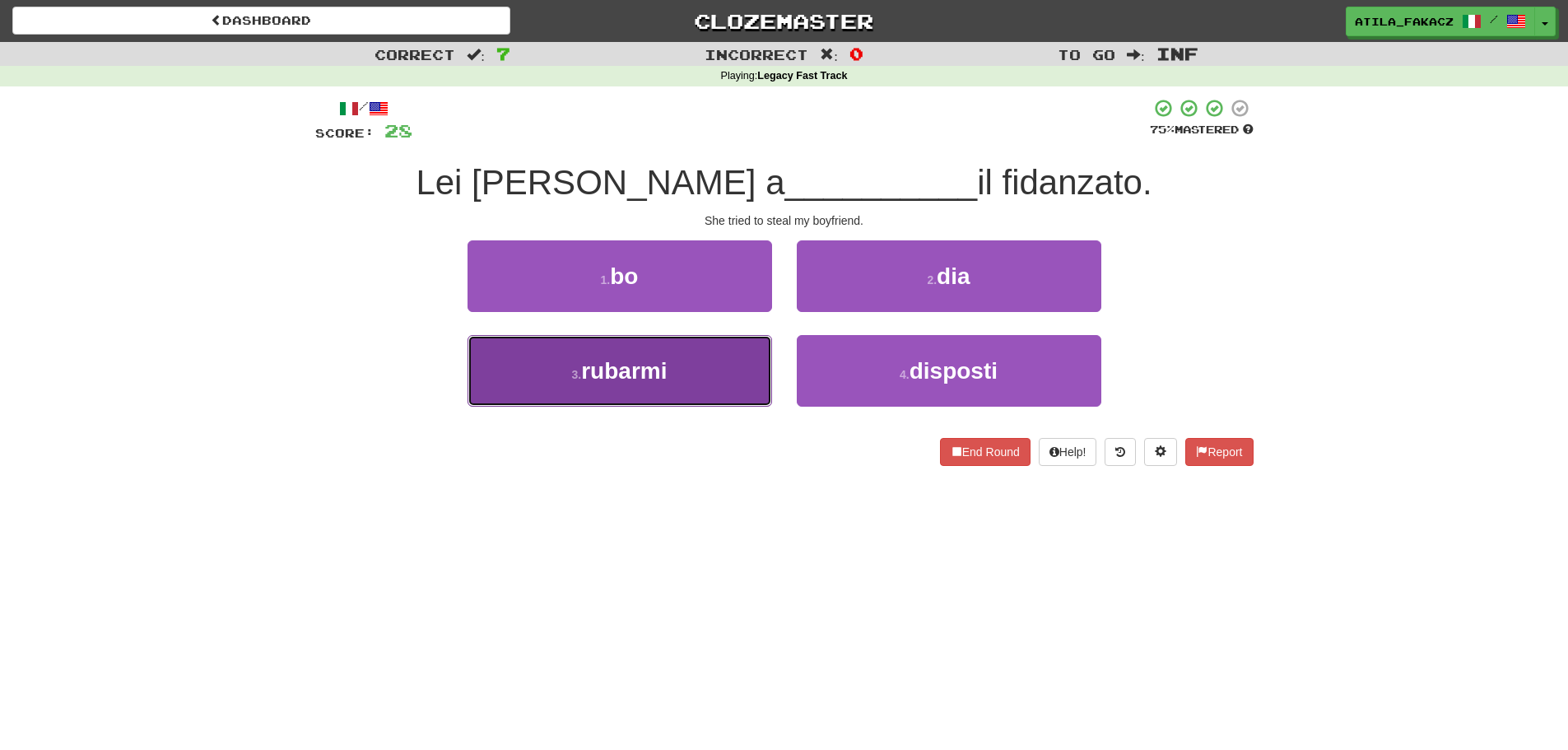
click at [722, 382] on button "3 . rubarmi" at bounding box center [619, 370] width 305 height 72
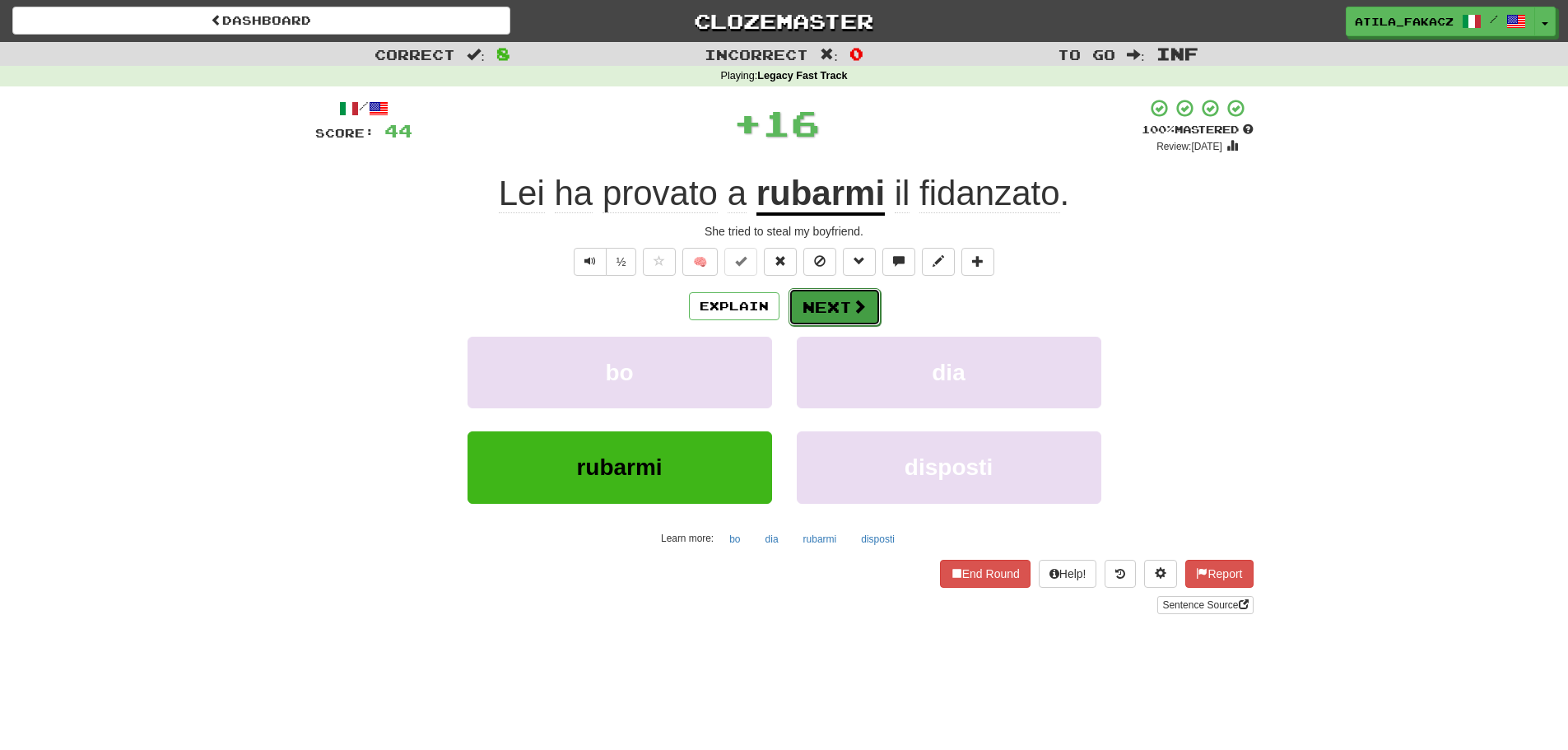
click at [862, 300] on span at bounding box center [859, 306] width 15 height 15
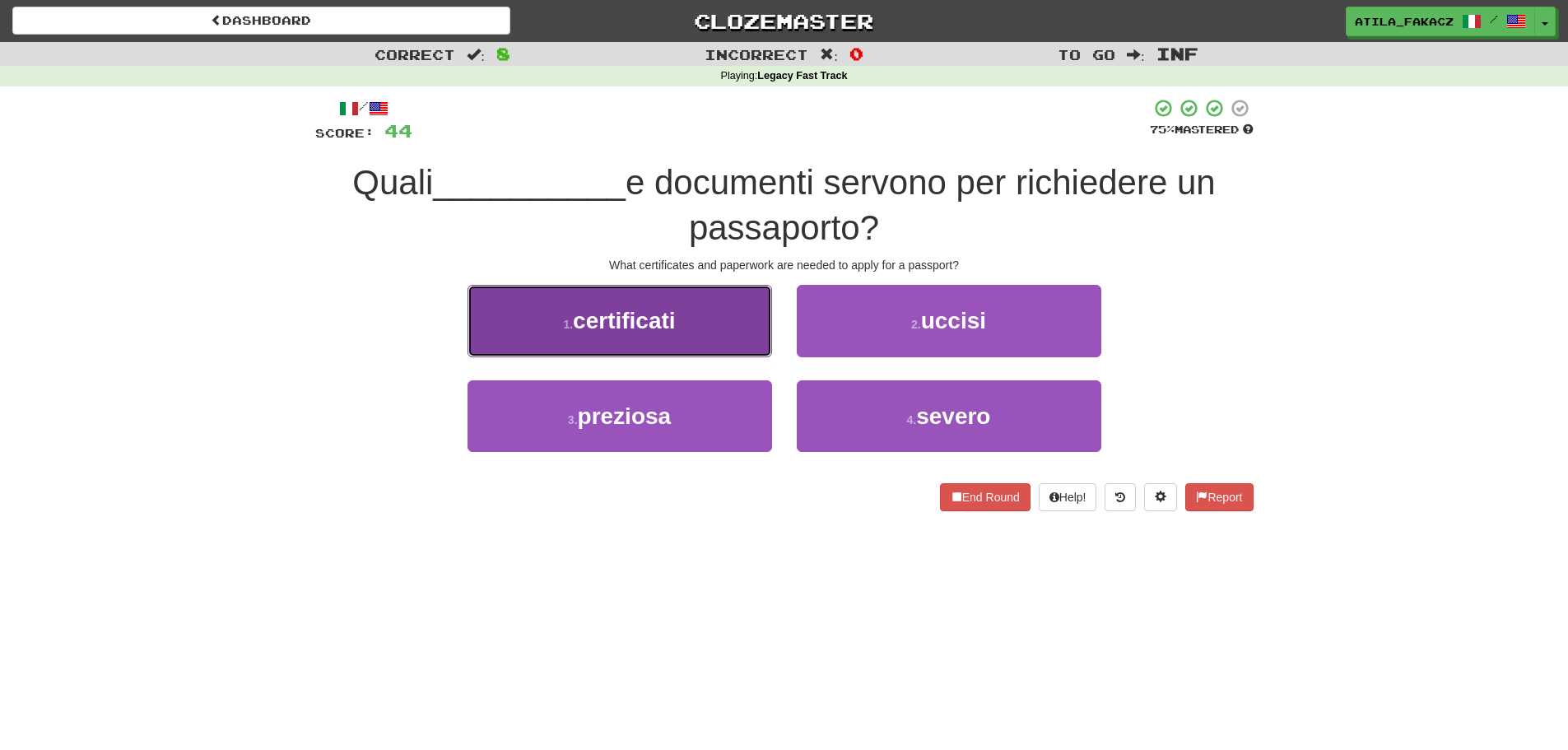
click at [704, 318] on button "1 . certificati" at bounding box center [619, 320] width 305 height 72
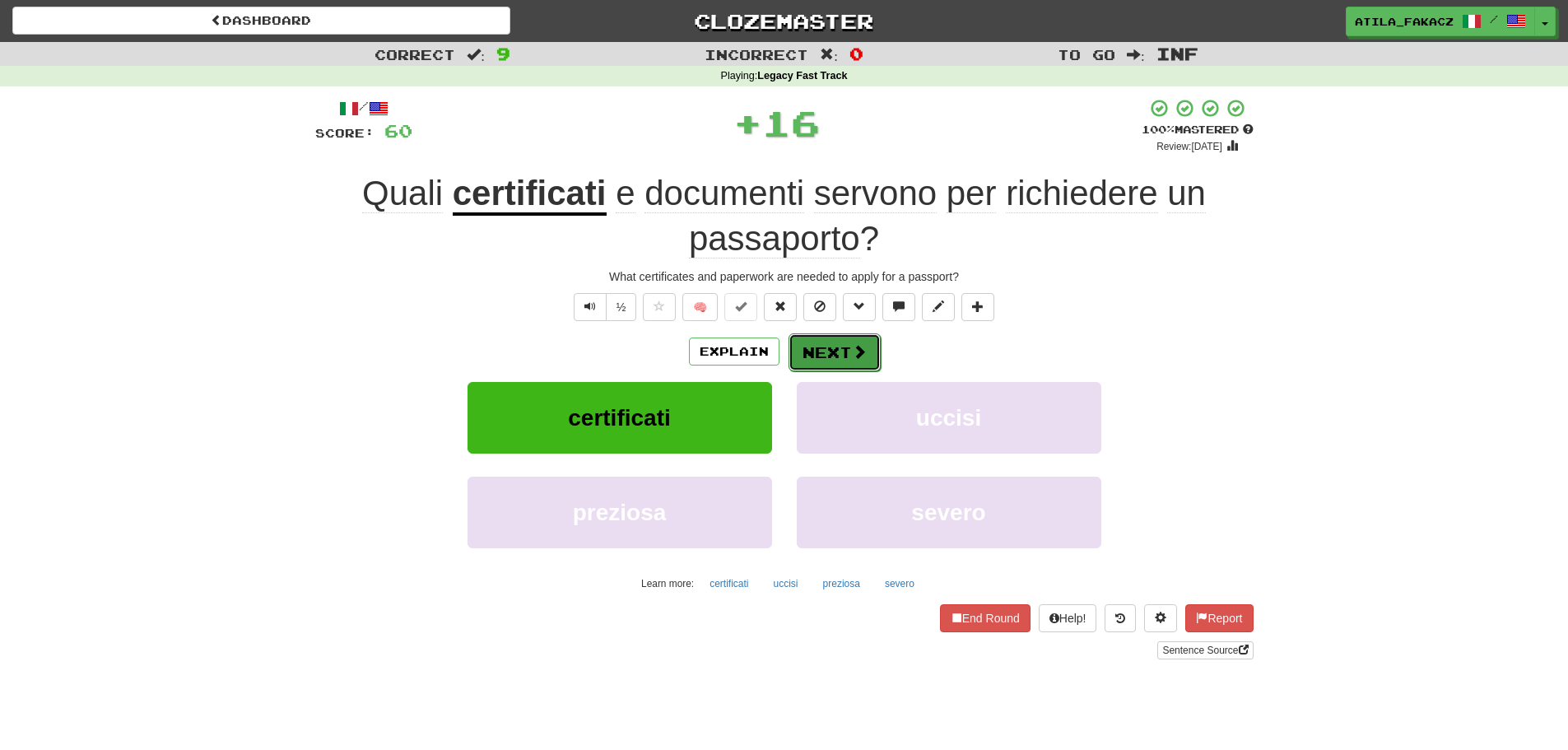
click at [868, 345] on button "Next" at bounding box center [834, 353] width 93 height 38
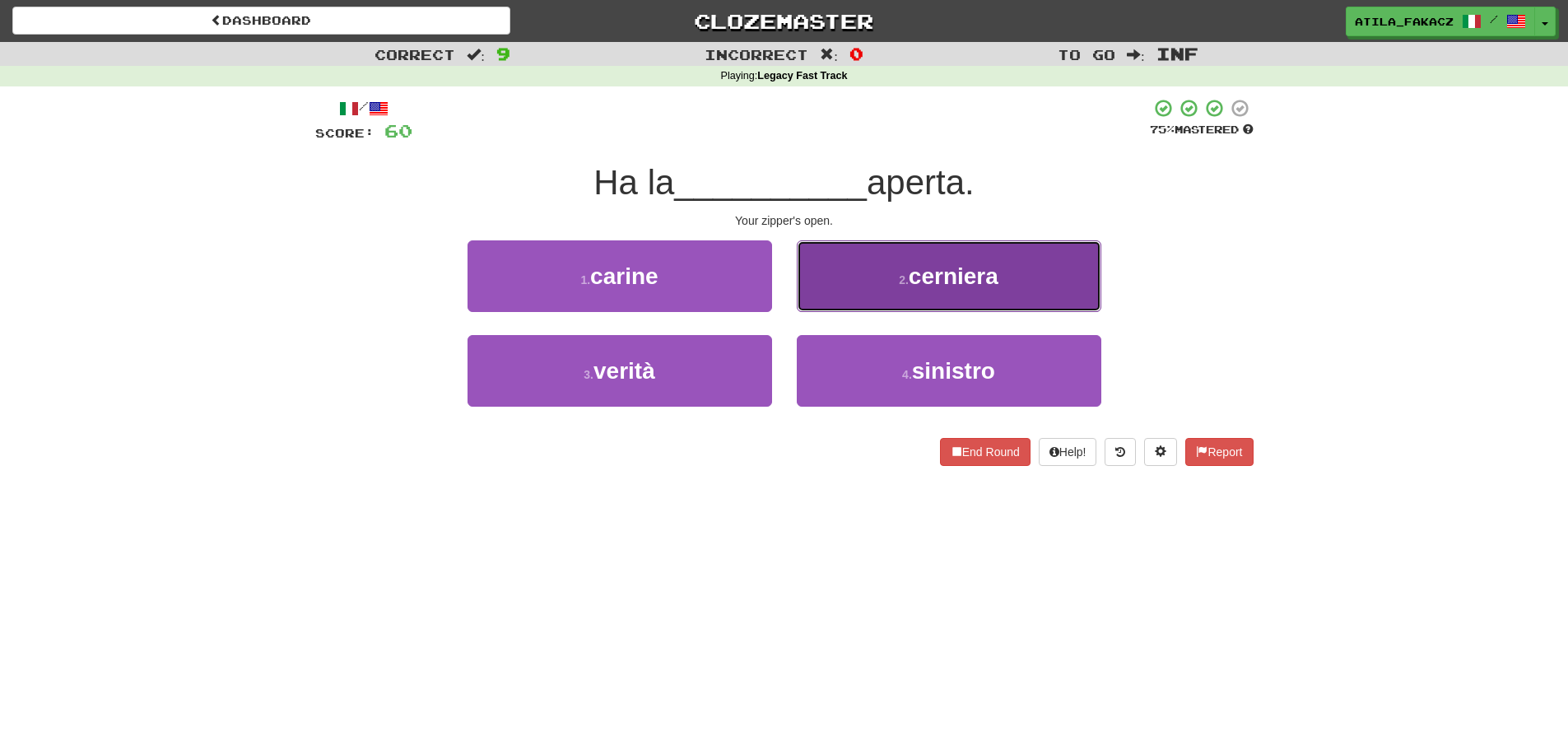
click at [840, 288] on button "2 . cerniera" at bounding box center [950, 276] width 305 height 72
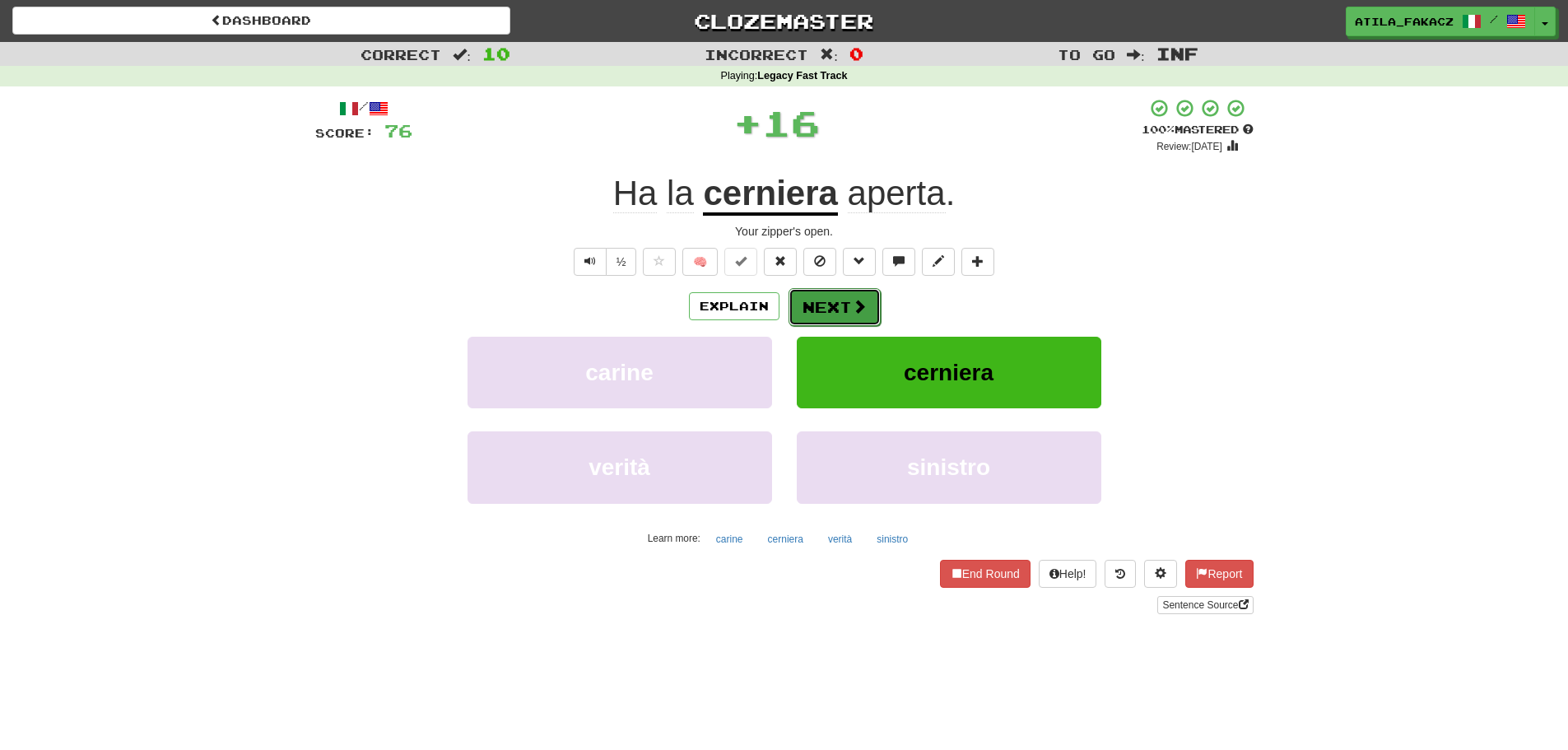
click at [828, 309] on button "Next" at bounding box center [834, 307] width 93 height 38
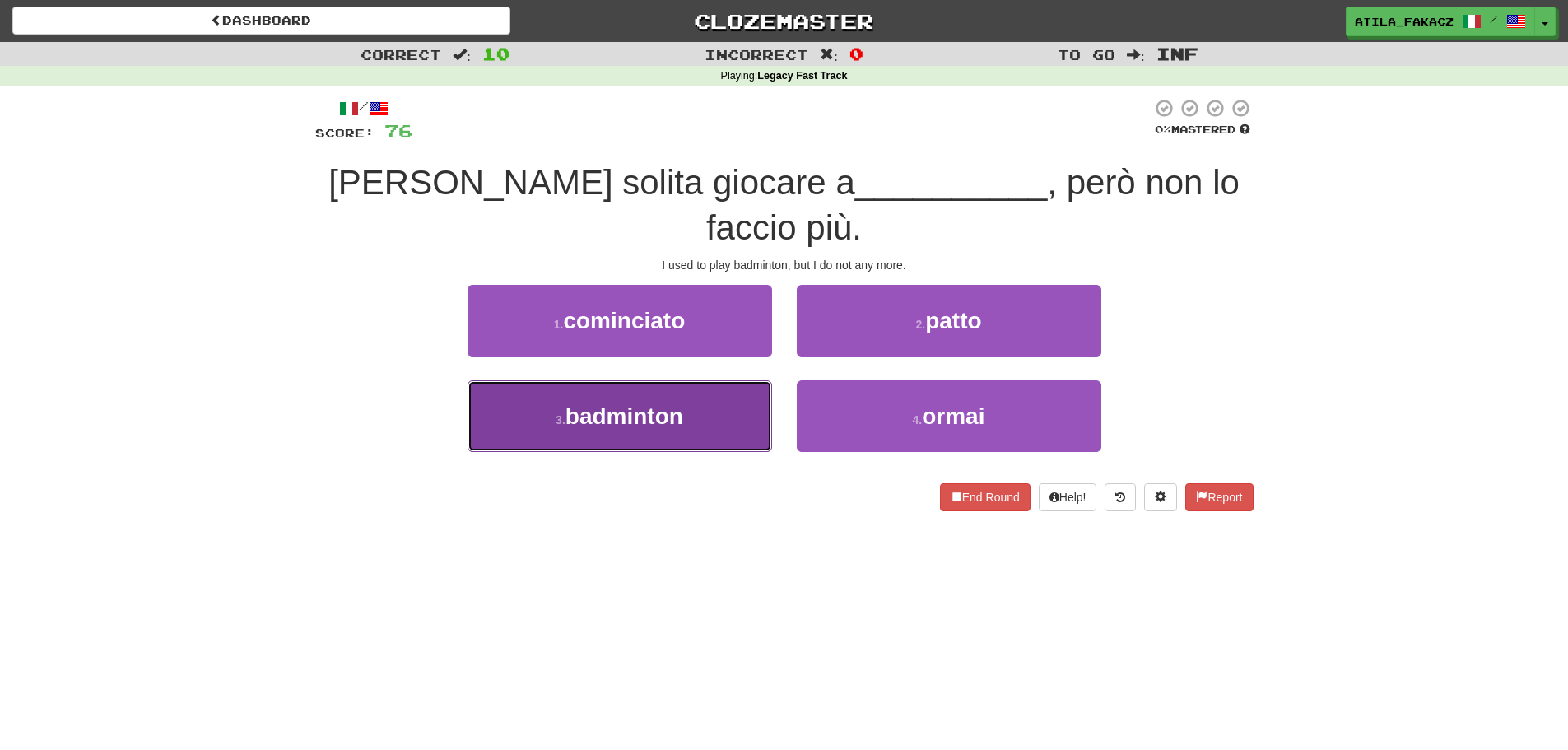
click at [692, 380] on button "3 . badminton" at bounding box center [619, 415] width 305 height 72
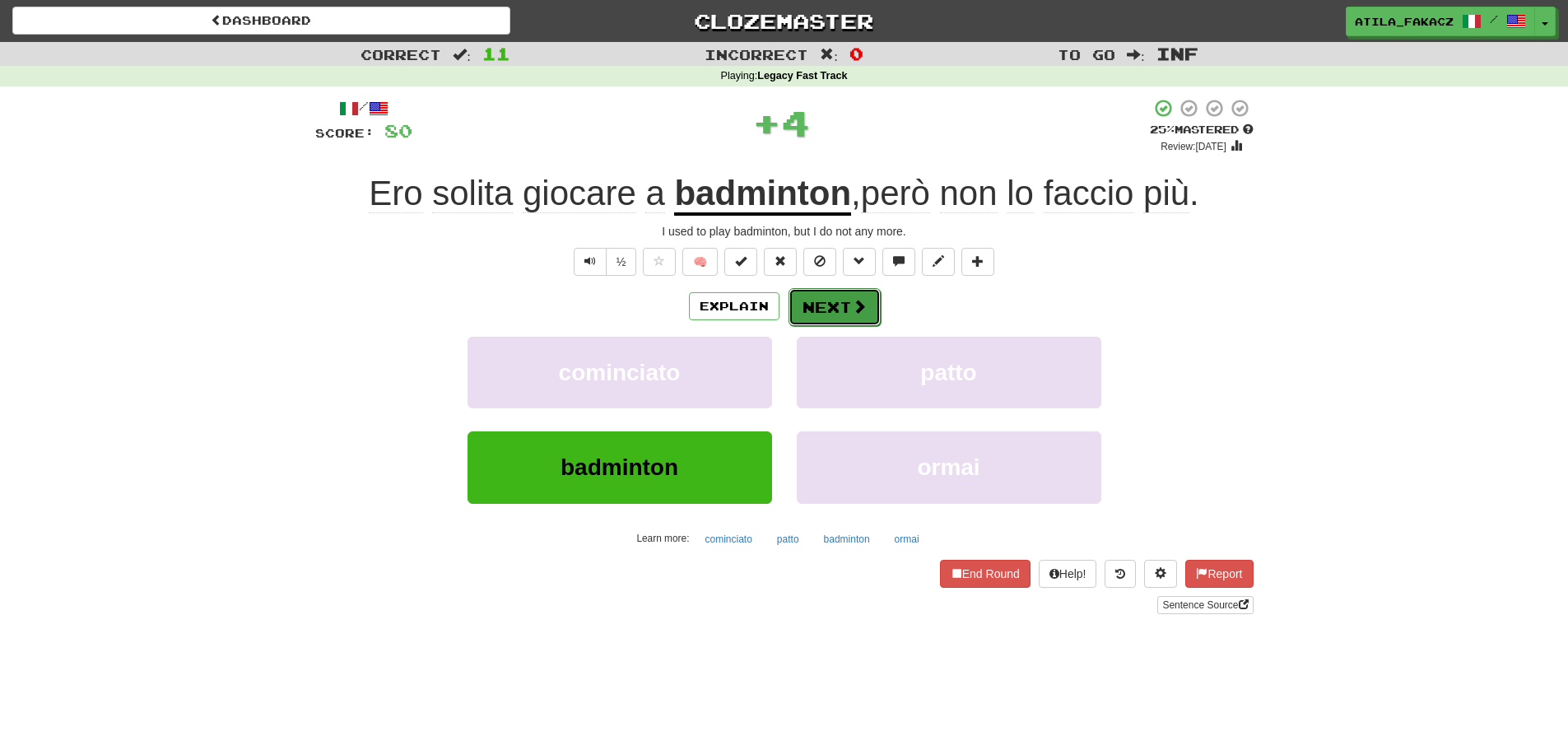
click at [829, 298] on button "Next" at bounding box center [834, 307] width 93 height 38
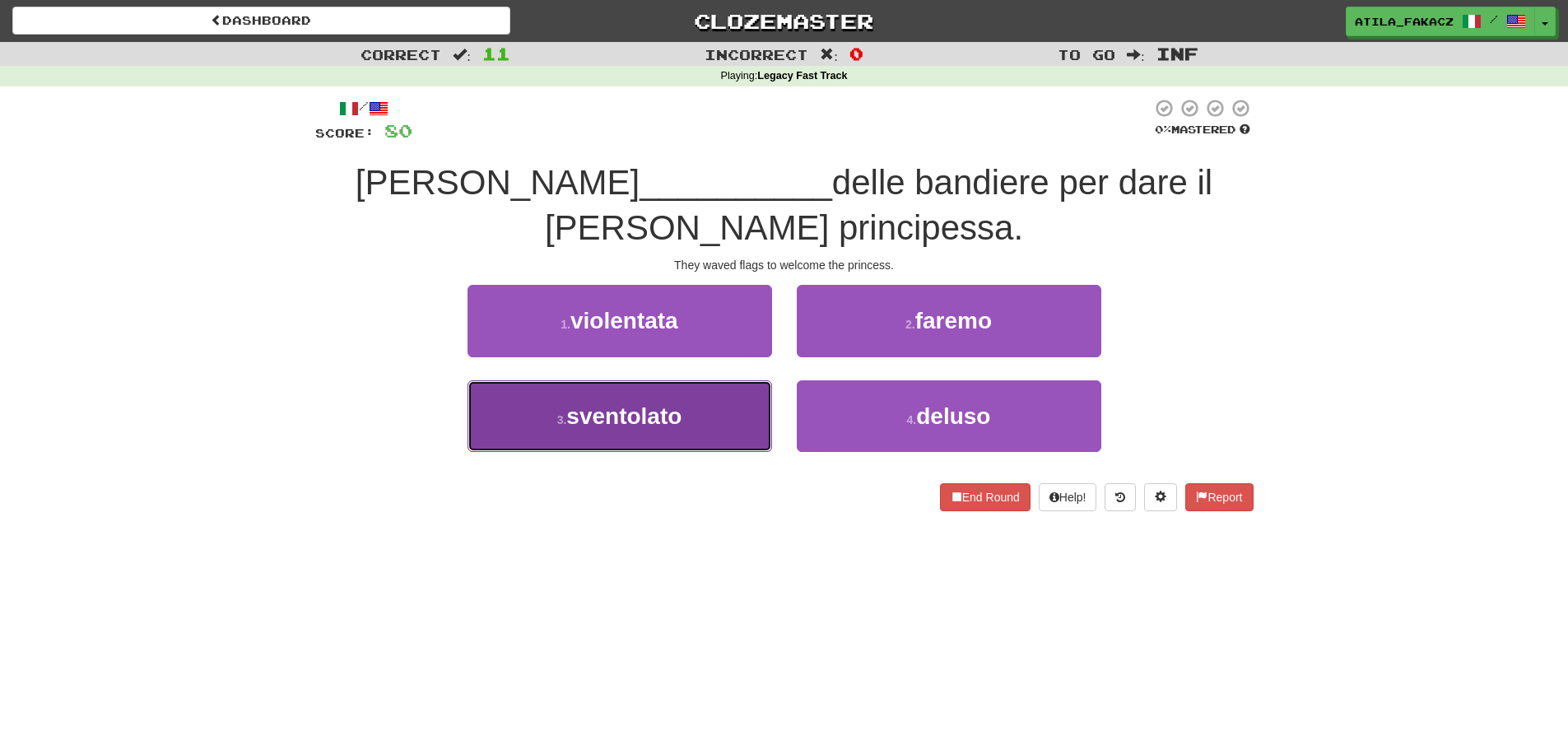
click at [687, 420] on button "3 . sventolato" at bounding box center [619, 415] width 305 height 72
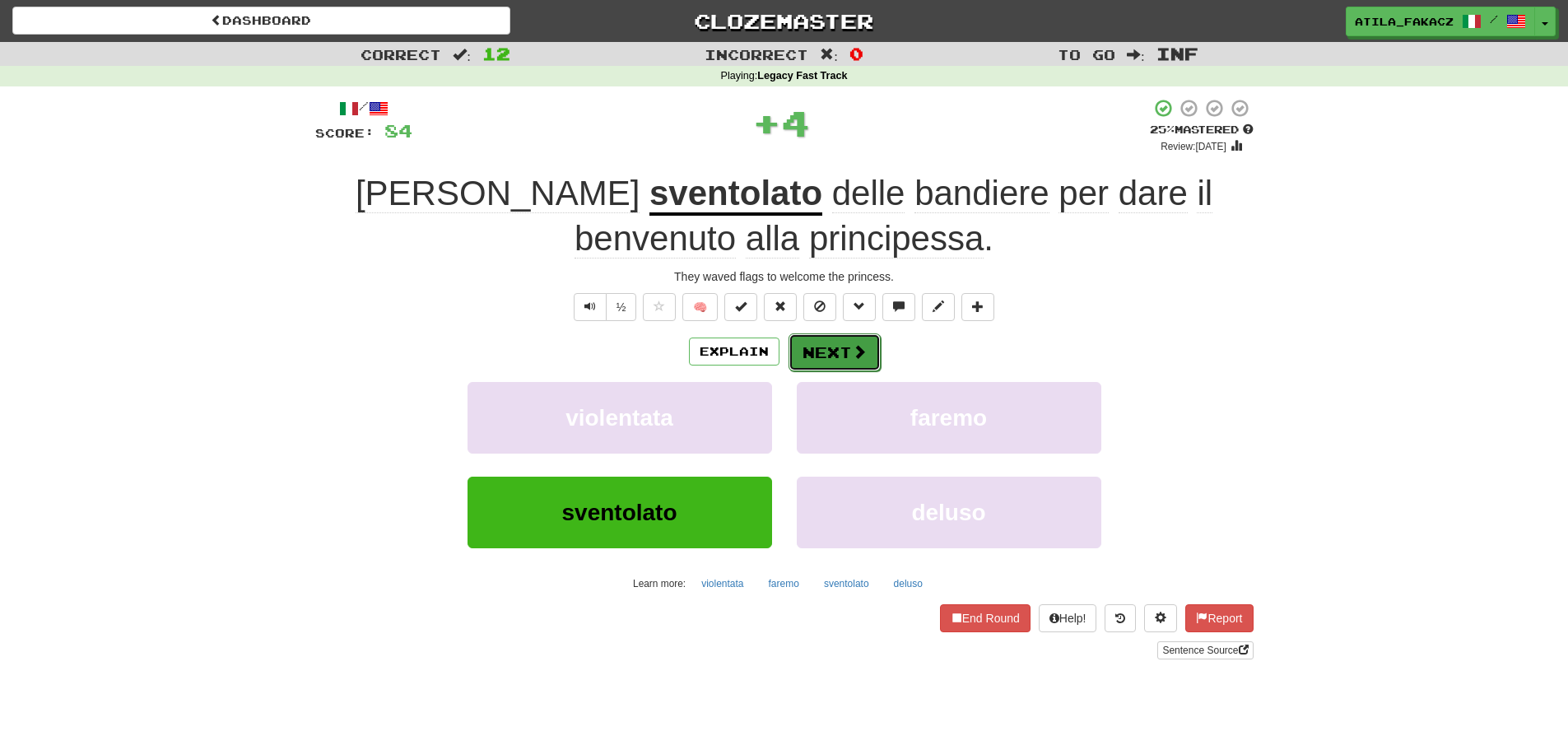
click at [860, 348] on span at bounding box center [859, 351] width 15 height 15
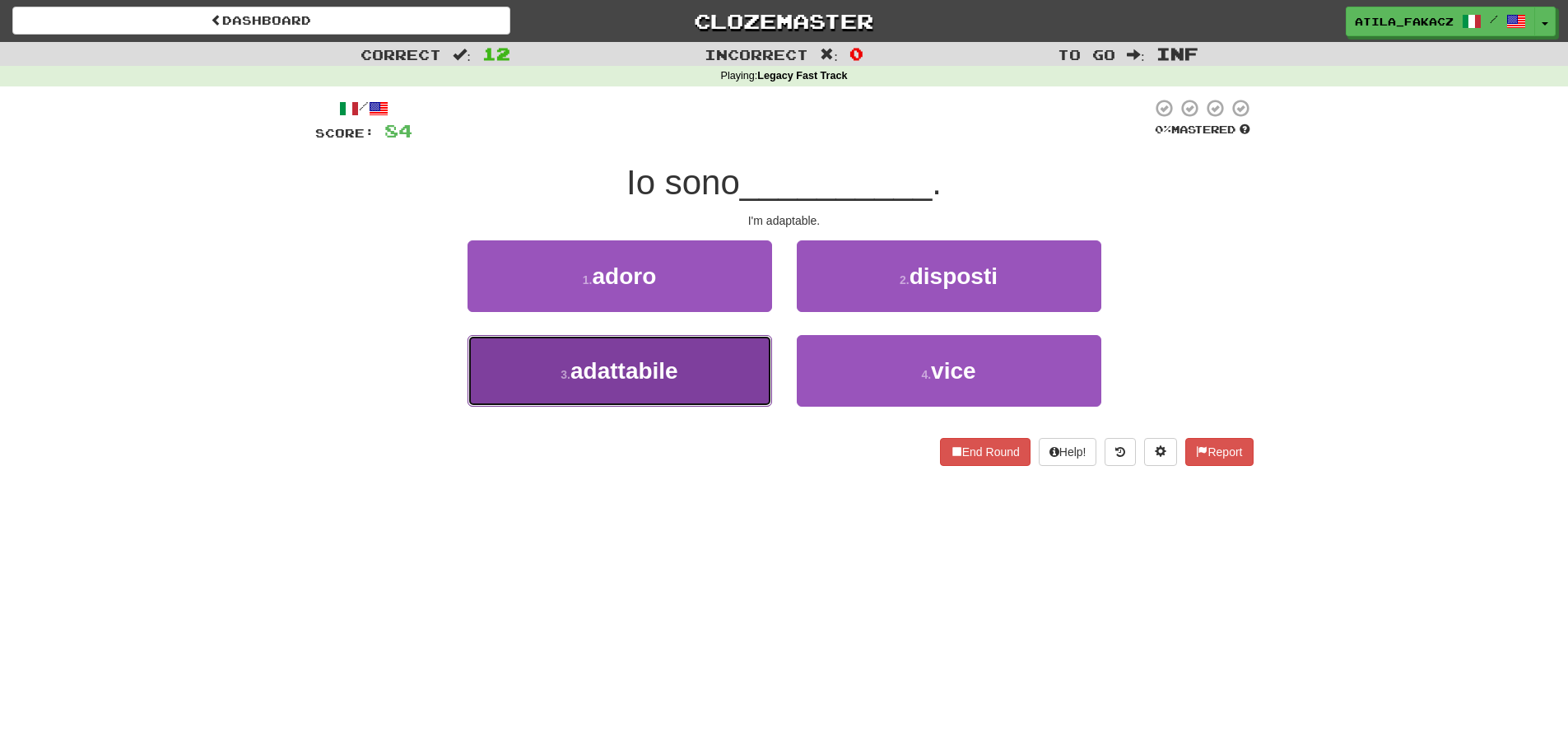
click at [692, 383] on button "3 . adattabile" at bounding box center [619, 370] width 305 height 72
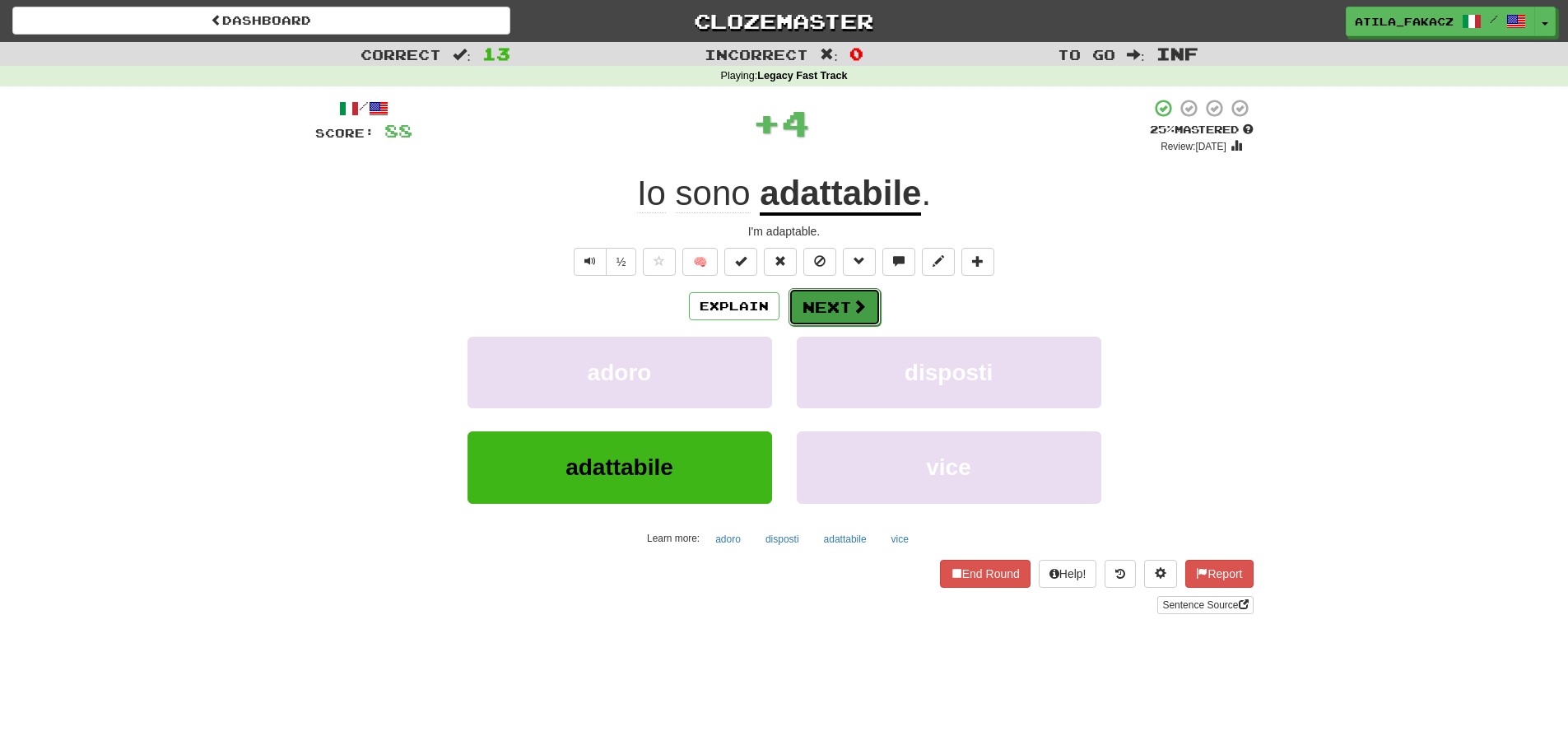
click at [856, 313] on span at bounding box center [859, 306] width 15 height 15
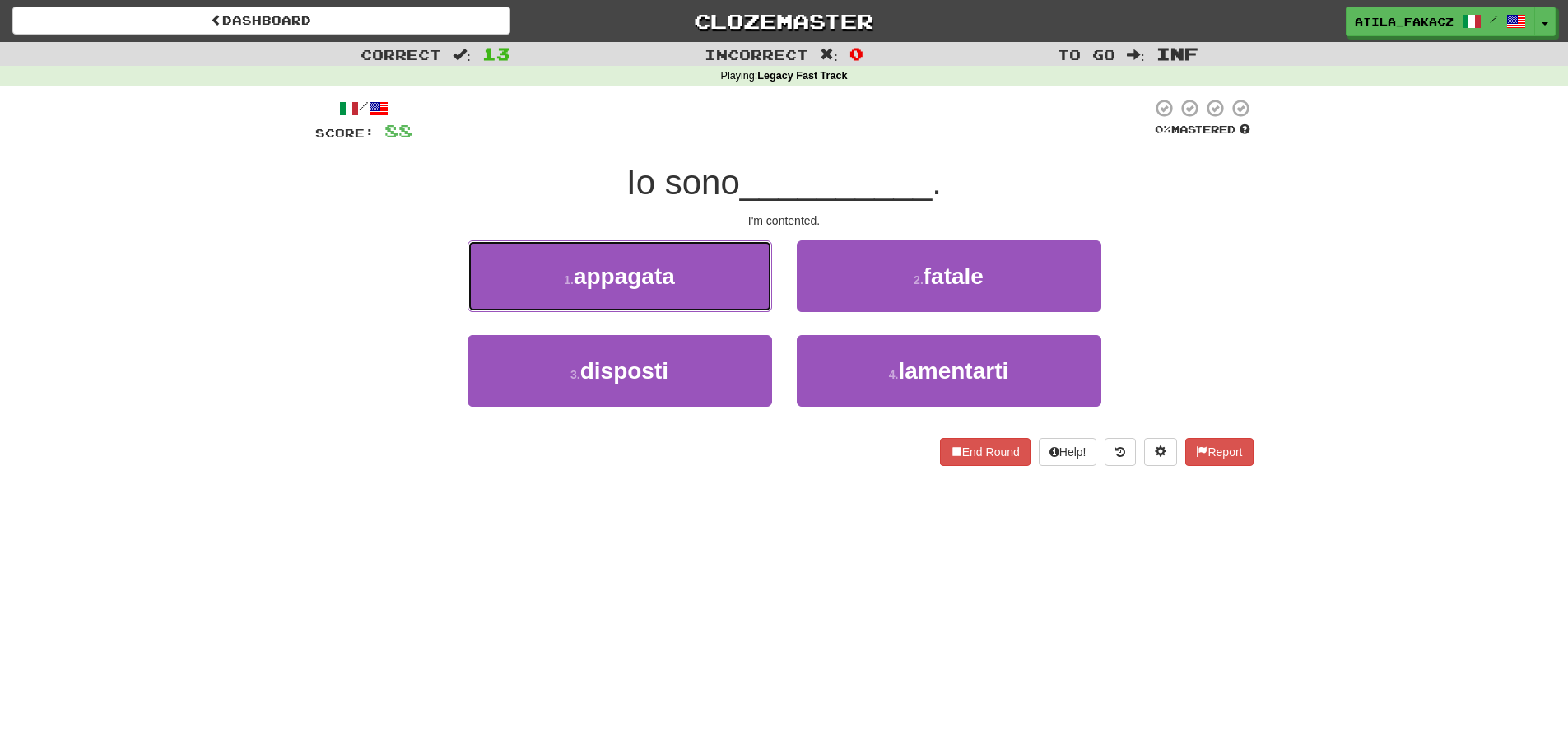
drag, startPoint x: 689, startPoint y: 275, endPoint x: 706, endPoint y: 281, distance: 18.0
click at [690, 275] on button "1 . appagata" at bounding box center [619, 276] width 305 height 72
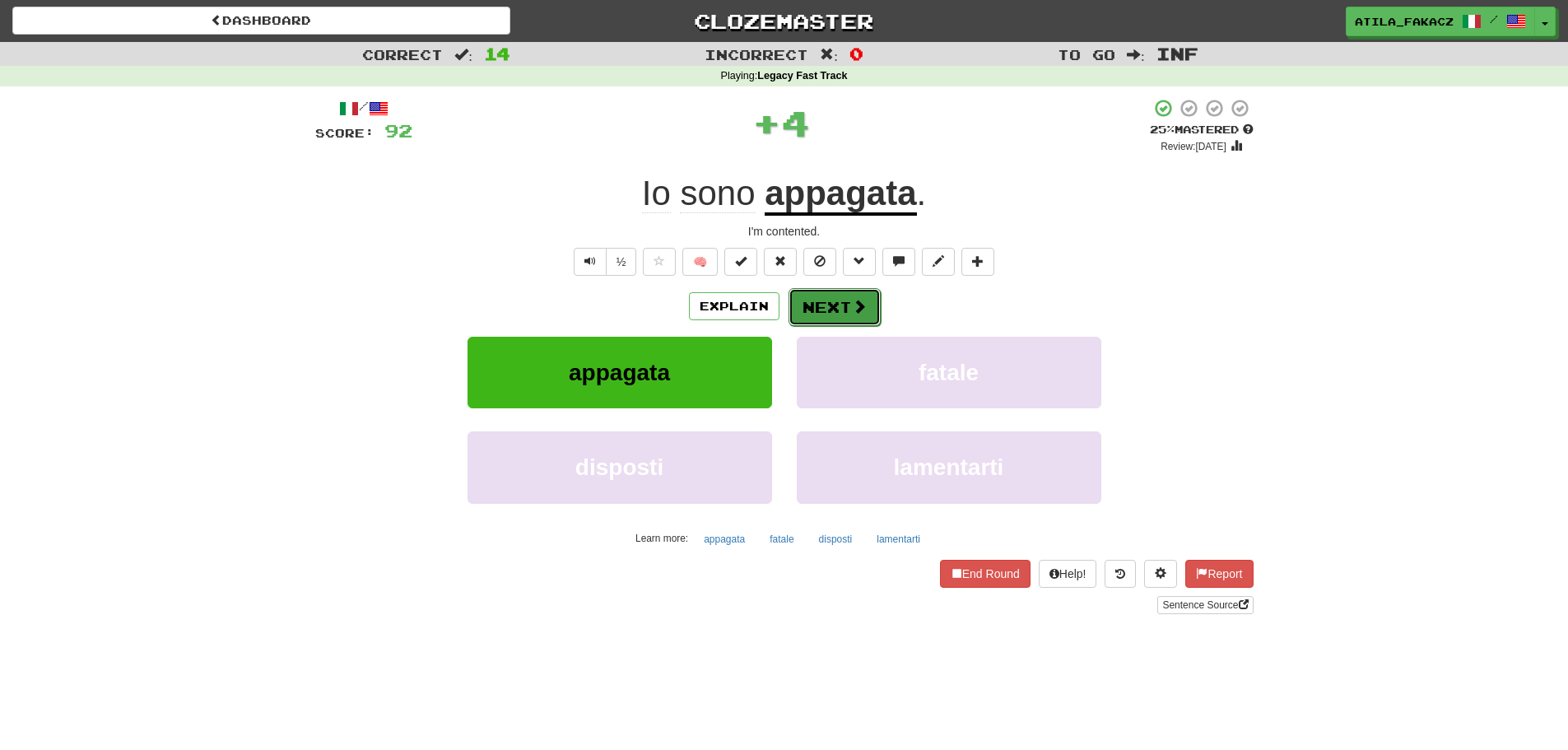
click at [829, 312] on button "Next" at bounding box center [834, 307] width 93 height 38
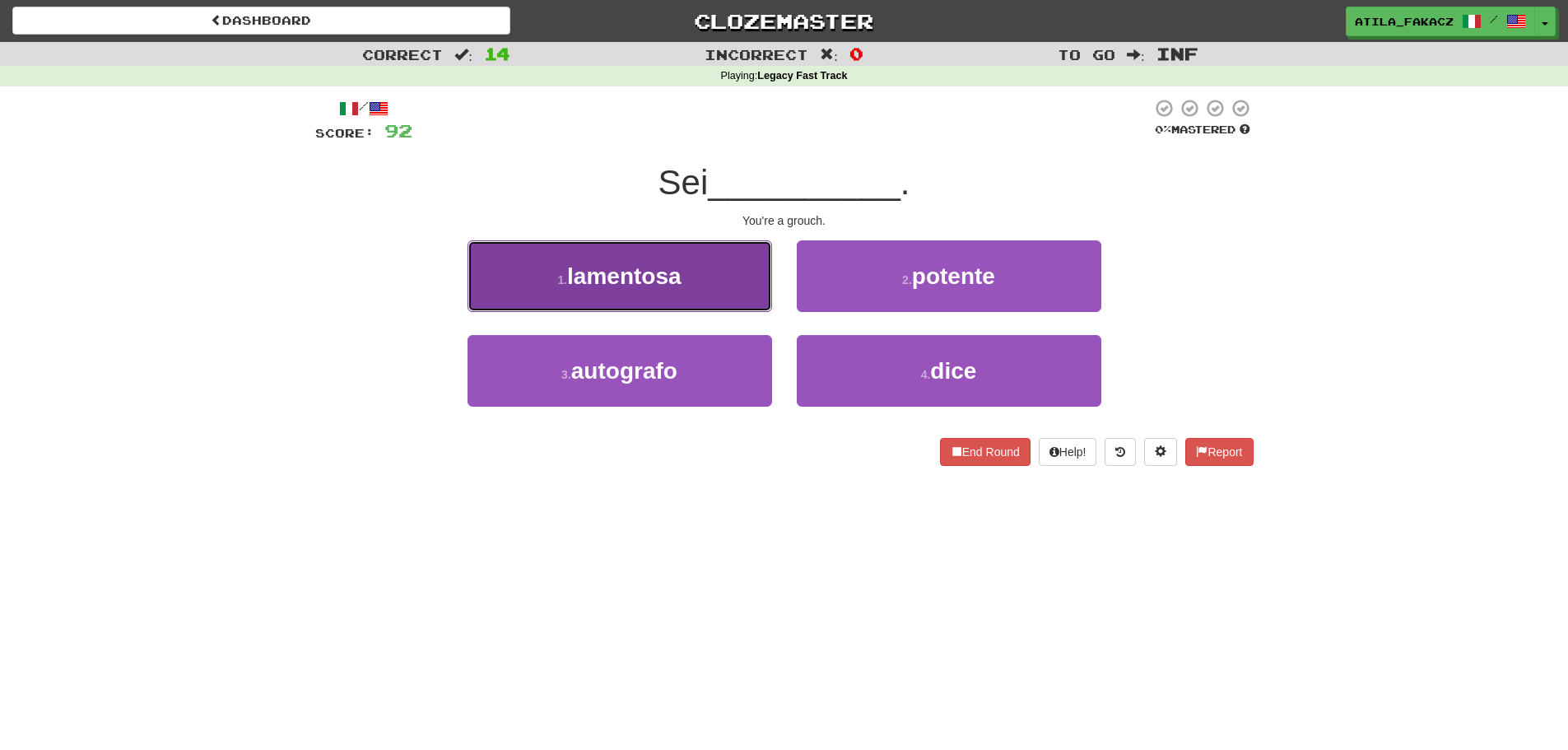
click at [685, 275] on button "1 . lamentosa" at bounding box center [619, 276] width 305 height 72
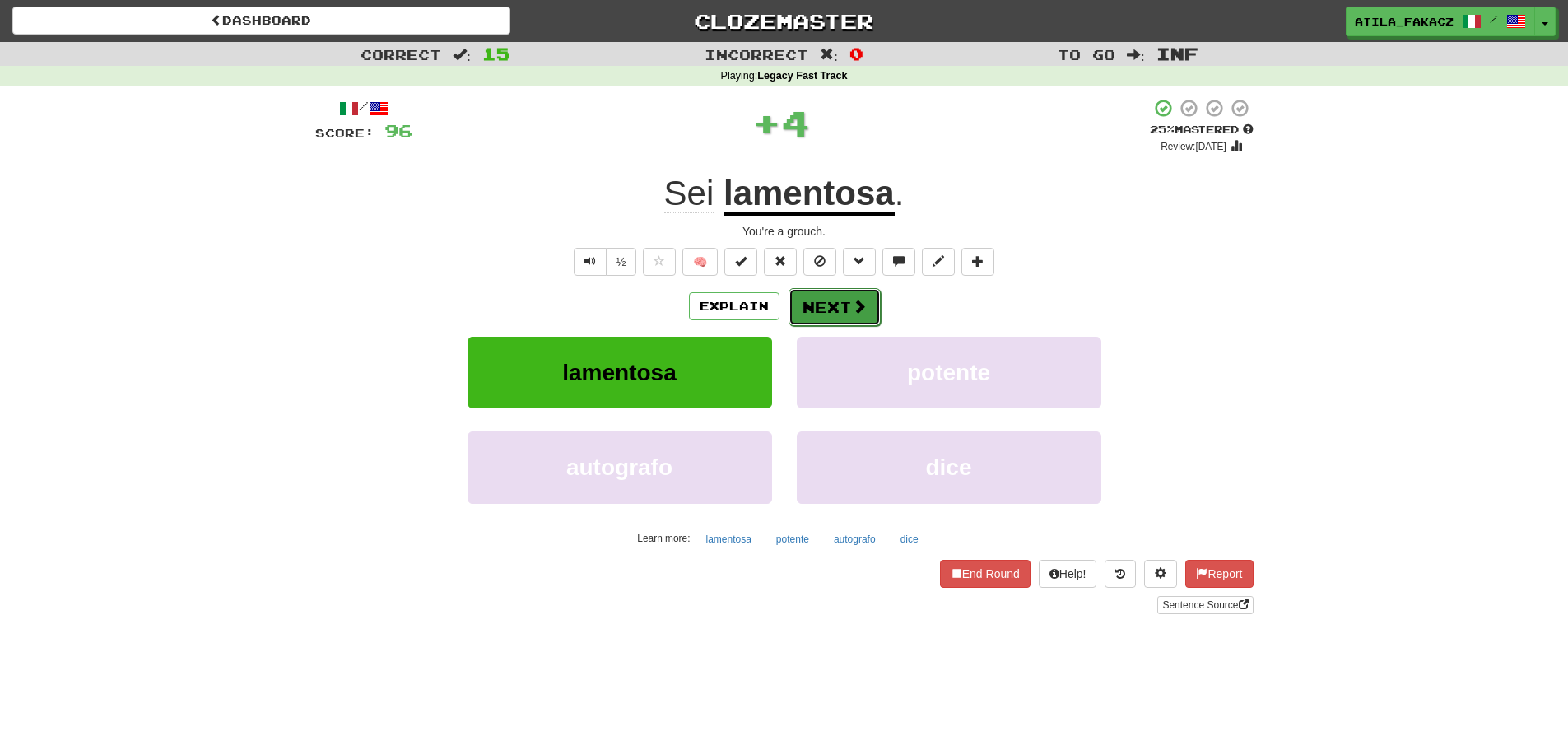
click at [829, 293] on button "Next" at bounding box center [834, 307] width 93 height 38
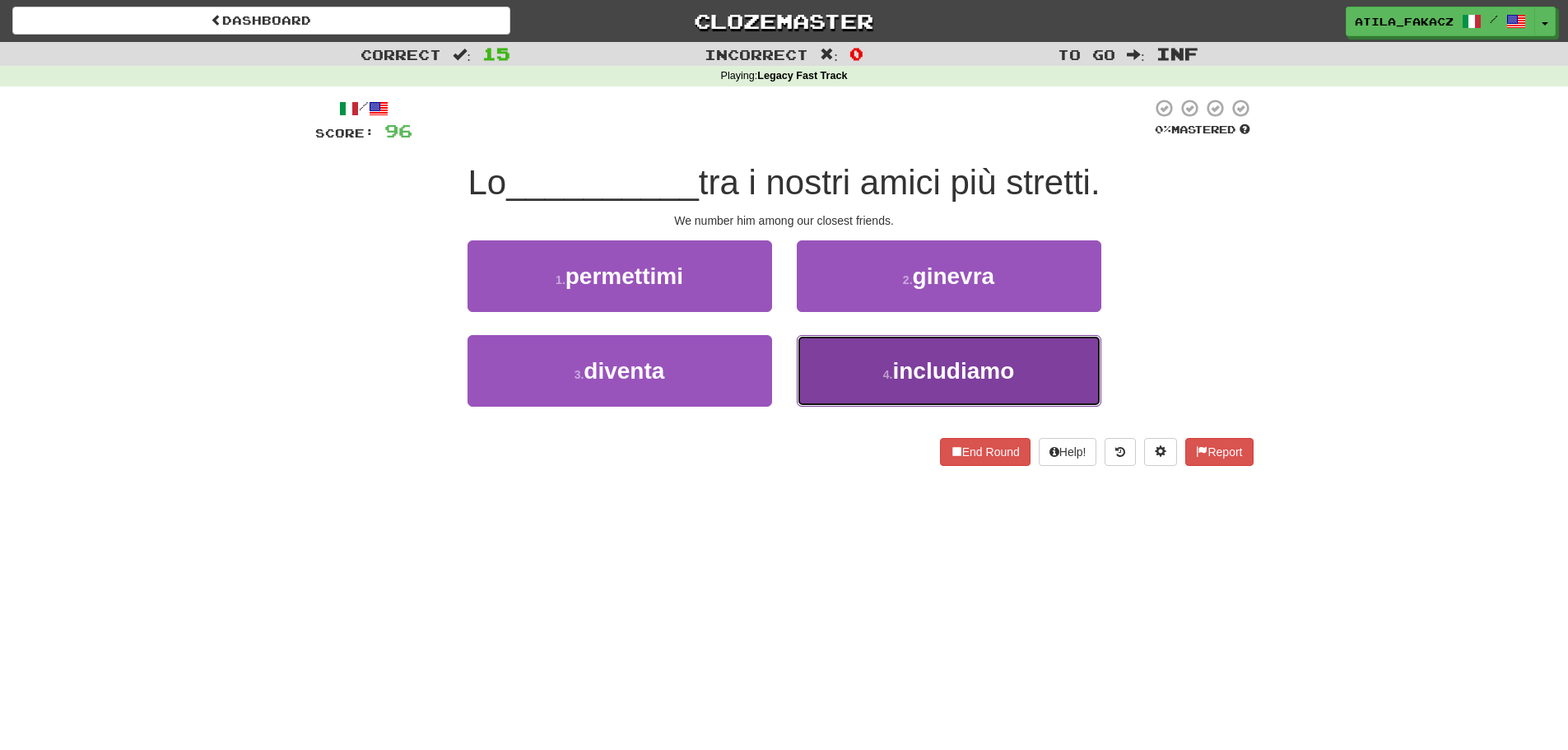
click at [826, 356] on button "4 . includiamo" at bounding box center [950, 370] width 305 height 72
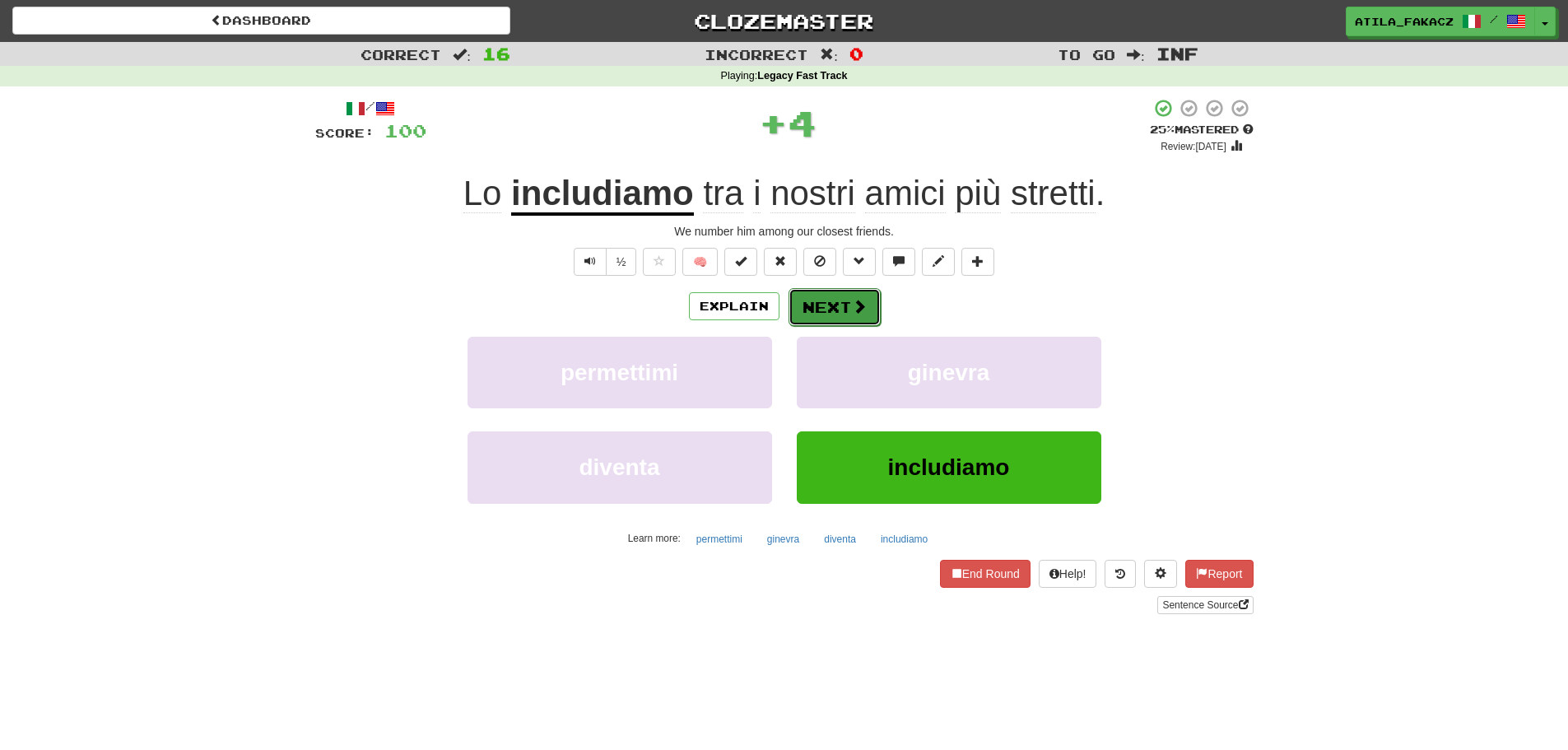
click at [834, 313] on button "Next" at bounding box center [834, 307] width 93 height 38
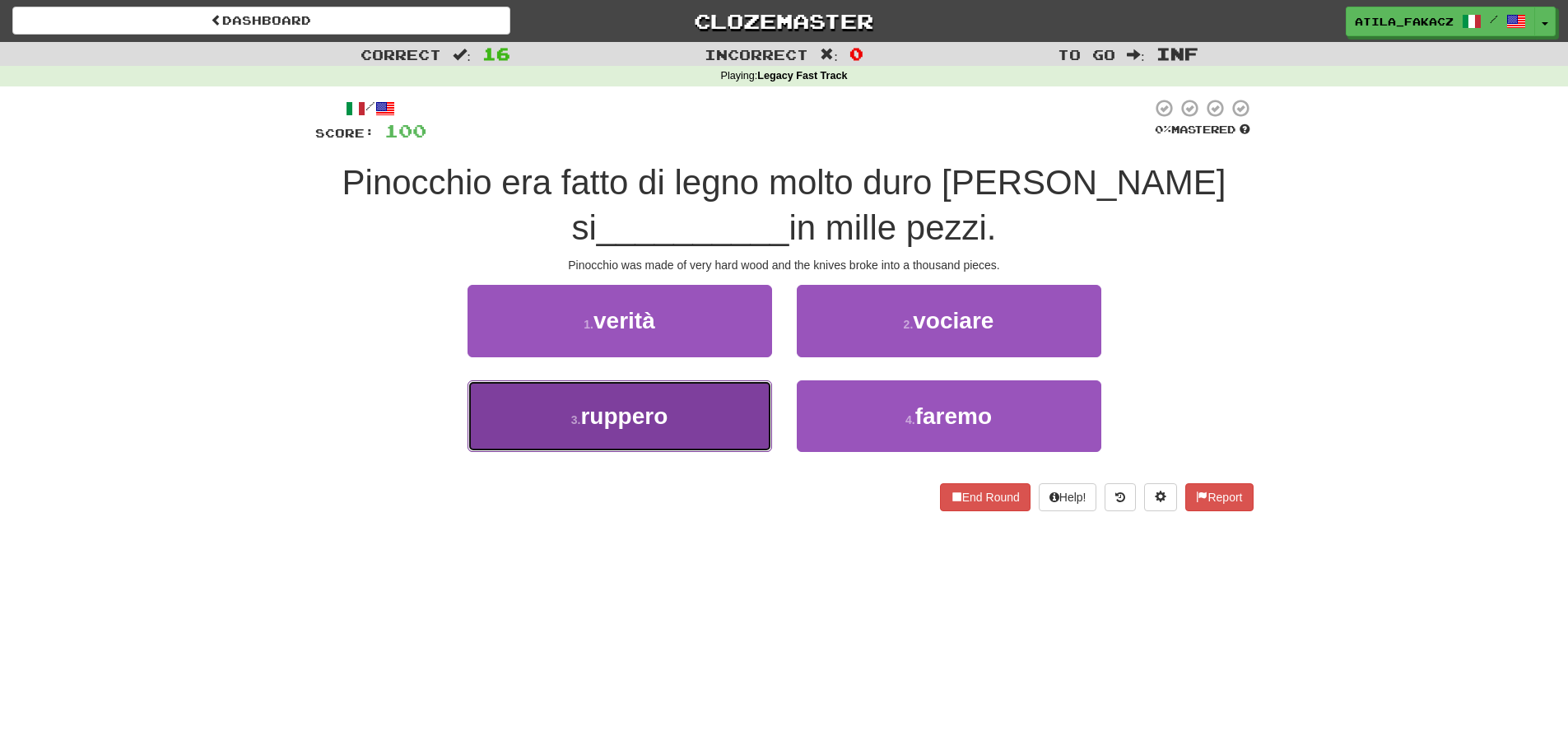
click at [645, 434] on button "3 . ruppero" at bounding box center [619, 415] width 305 height 72
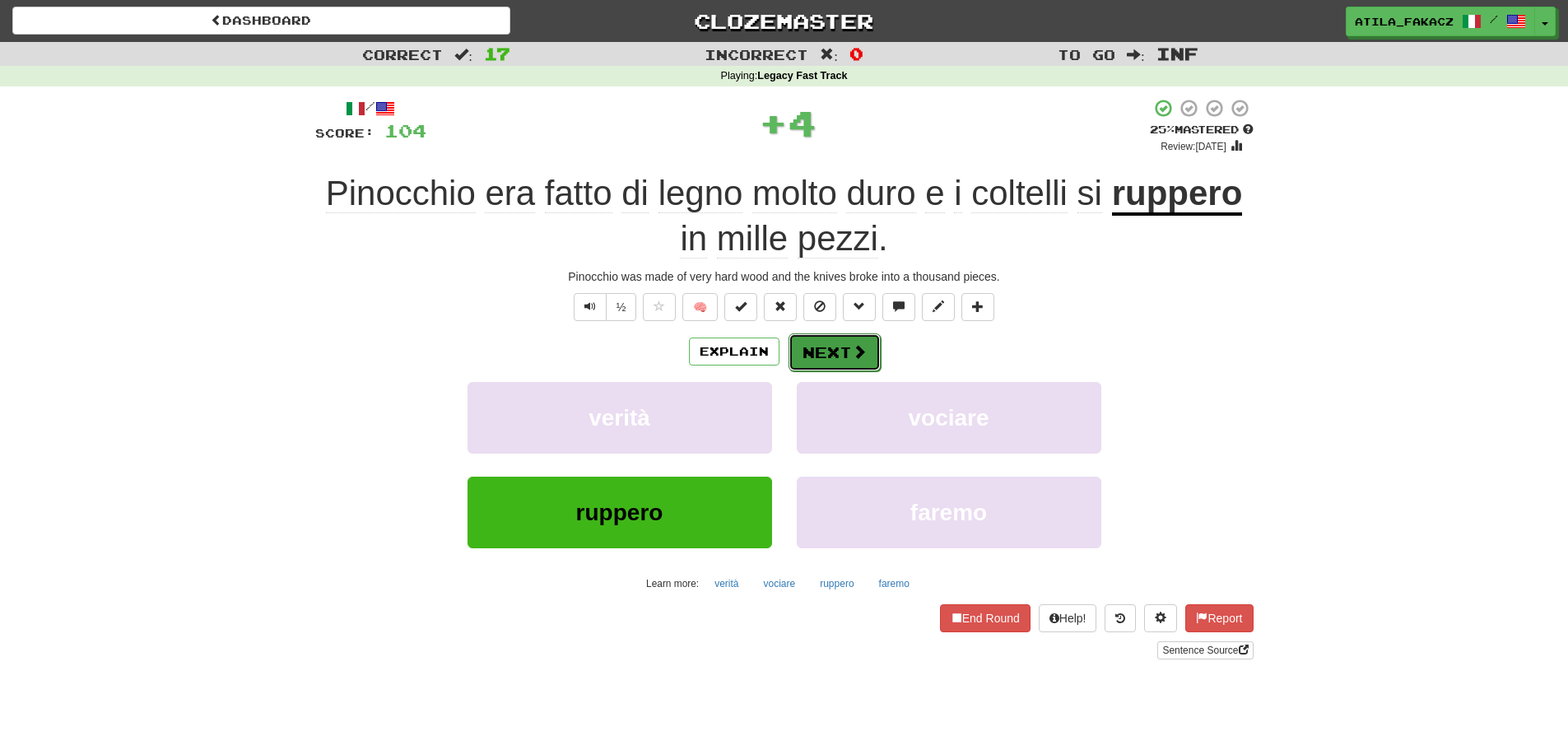
click at [835, 345] on button "Next" at bounding box center [834, 353] width 93 height 38
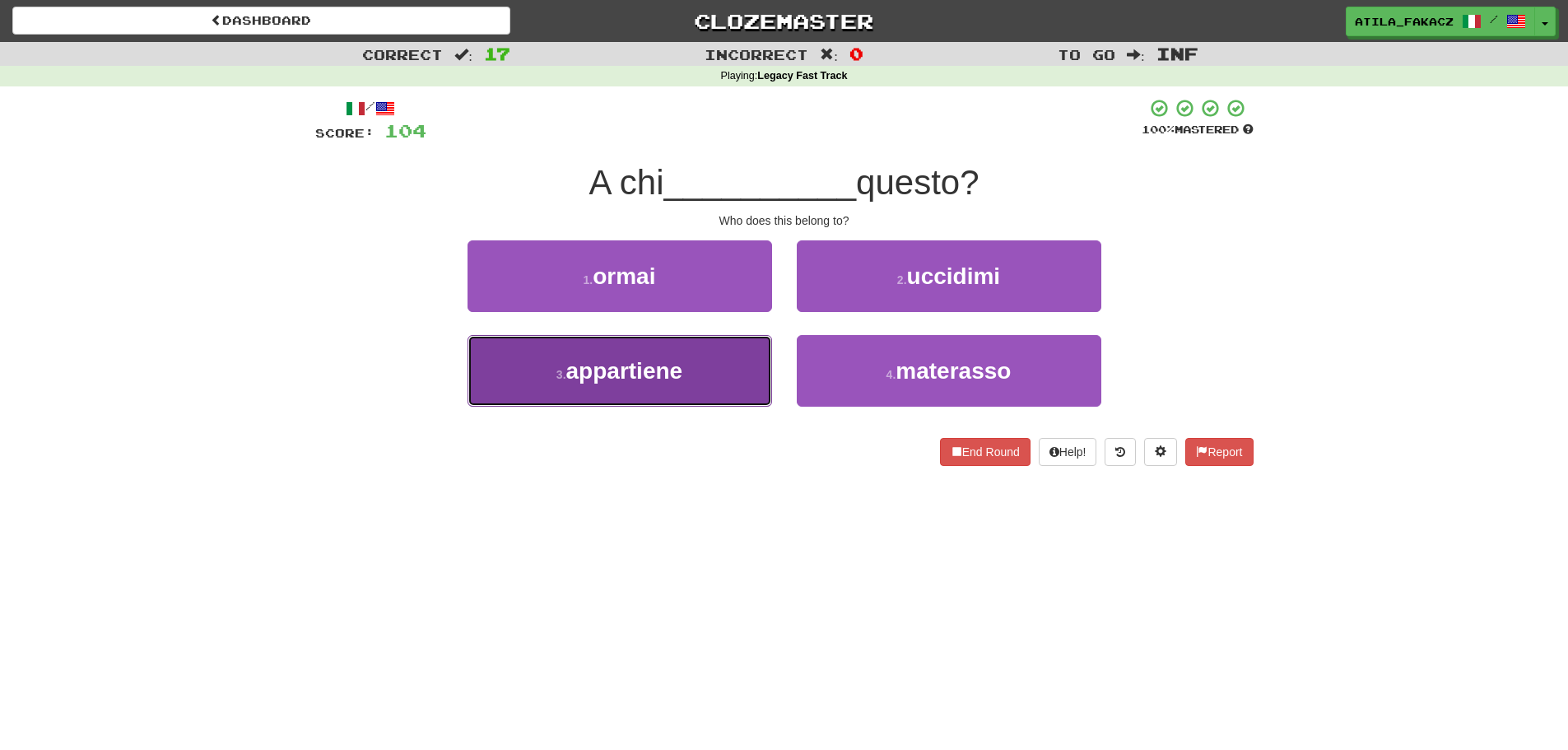
click at [709, 385] on button "3 . appartiene" at bounding box center [619, 370] width 305 height 72
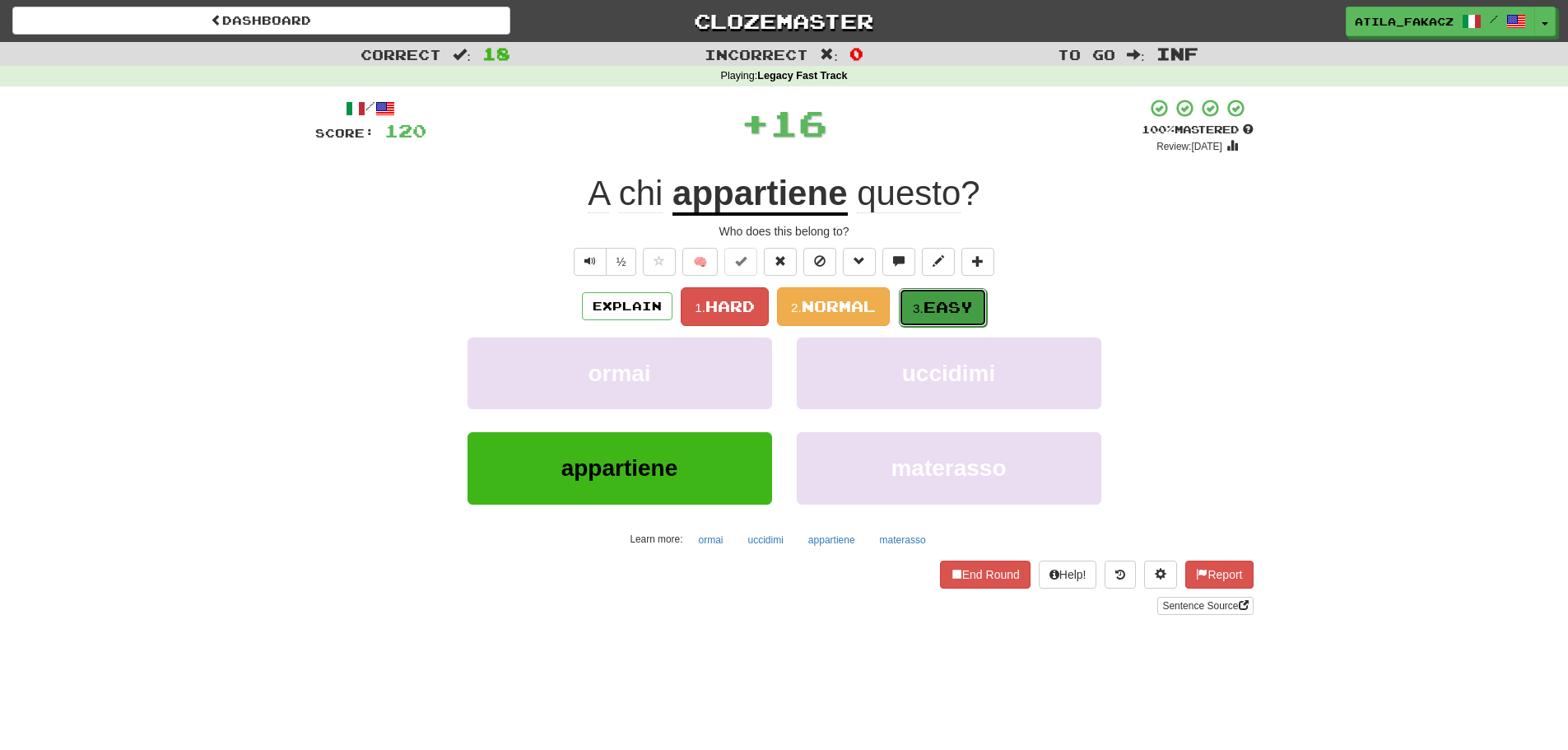
click at [936, 298] on span "Easy" at bounding box center [948, 307] width 49 height 18
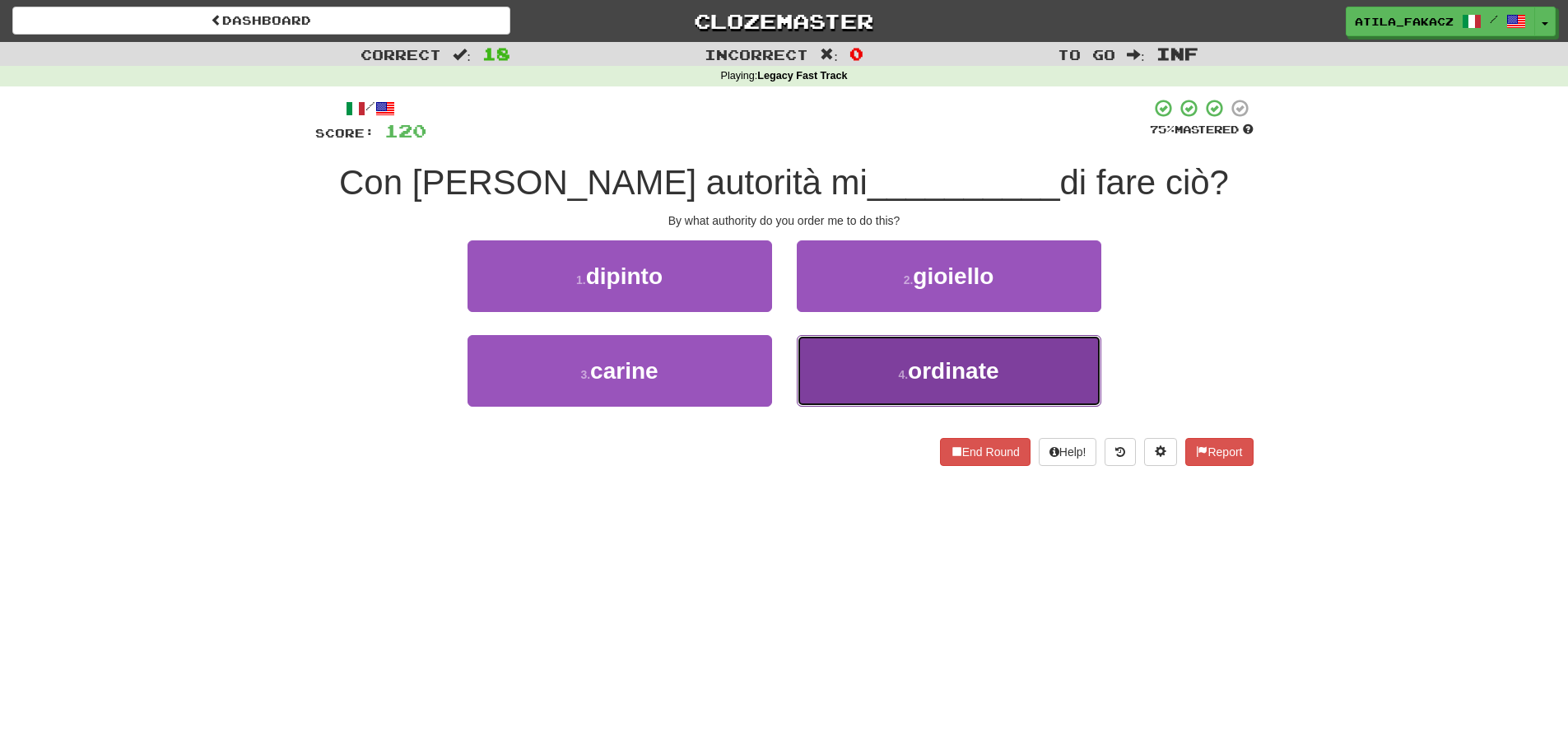
click at [843, 374] on button "4 . ordinate" at bounding box center [950, 370] width 305 height 72
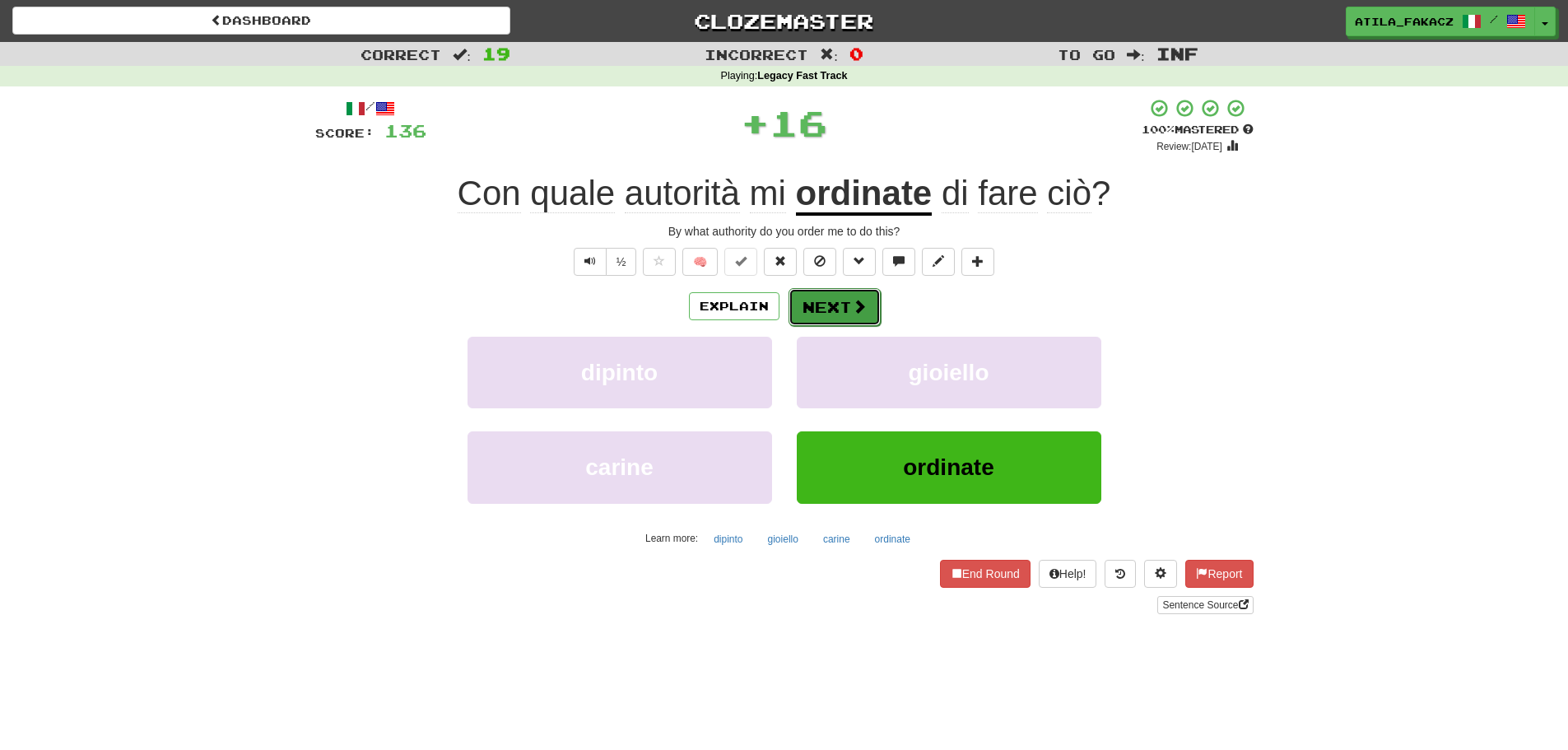
click at [833, 313] on button "Next" at bounding box center [834, 307] width 93 height 38
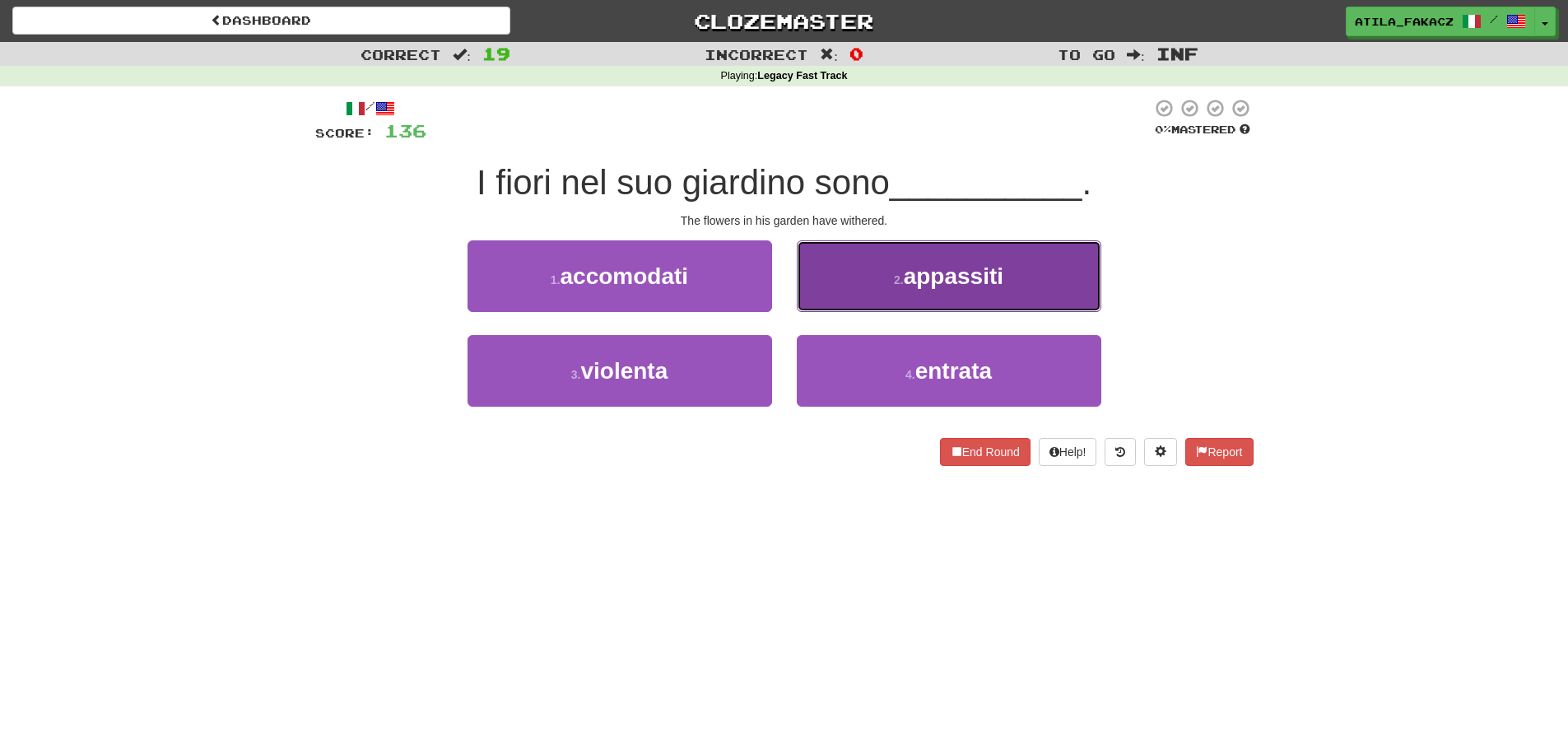
click at [858, 284] on button "2 . appassiti" at bounding box center [950, 276] width 305 height 72
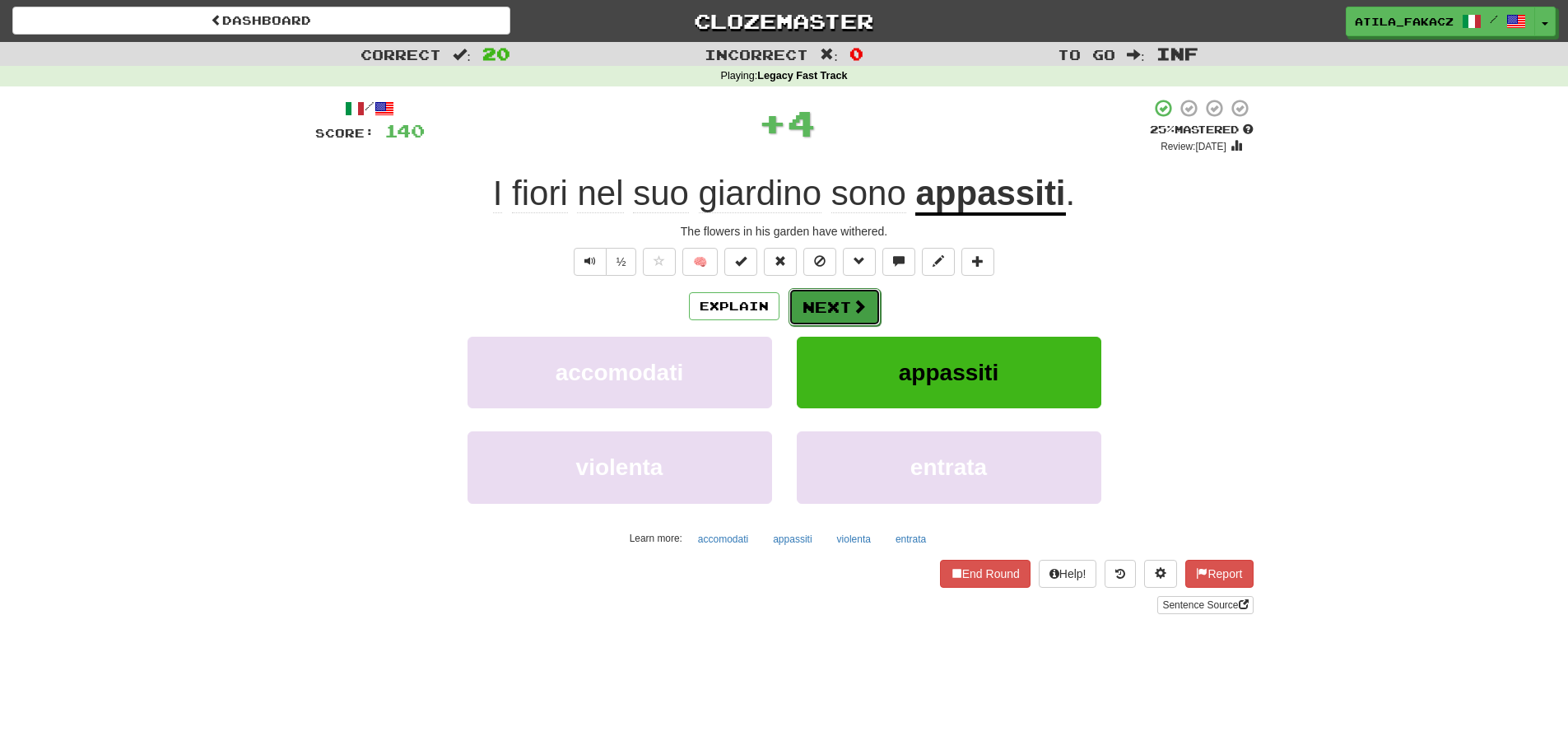
click at [868, 307] on button "Next" at bounding box center [834, 307] width 93 height 38
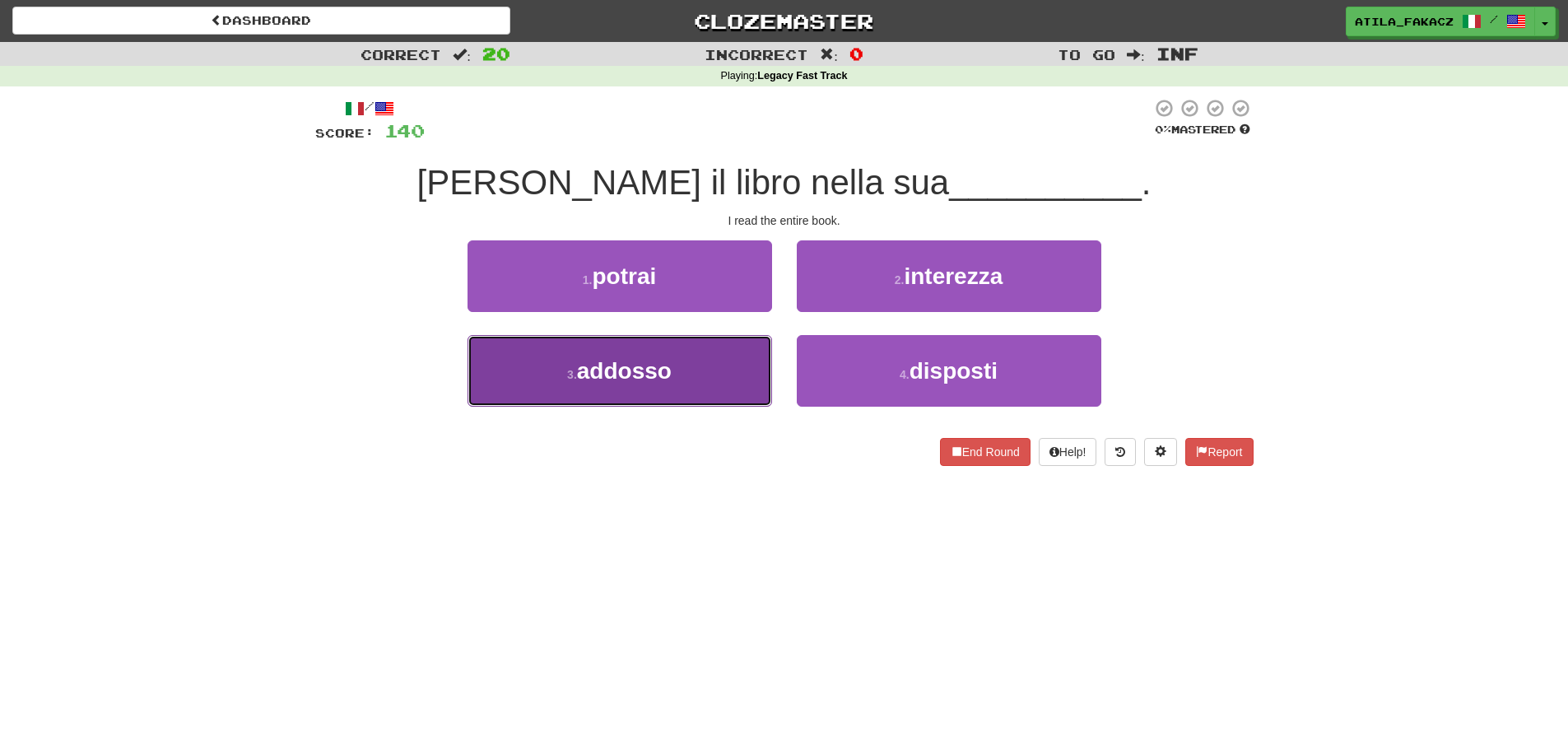
click at [716, 390] on button "3 . addosso" at bounding box center [619, 370] width 305 height 72
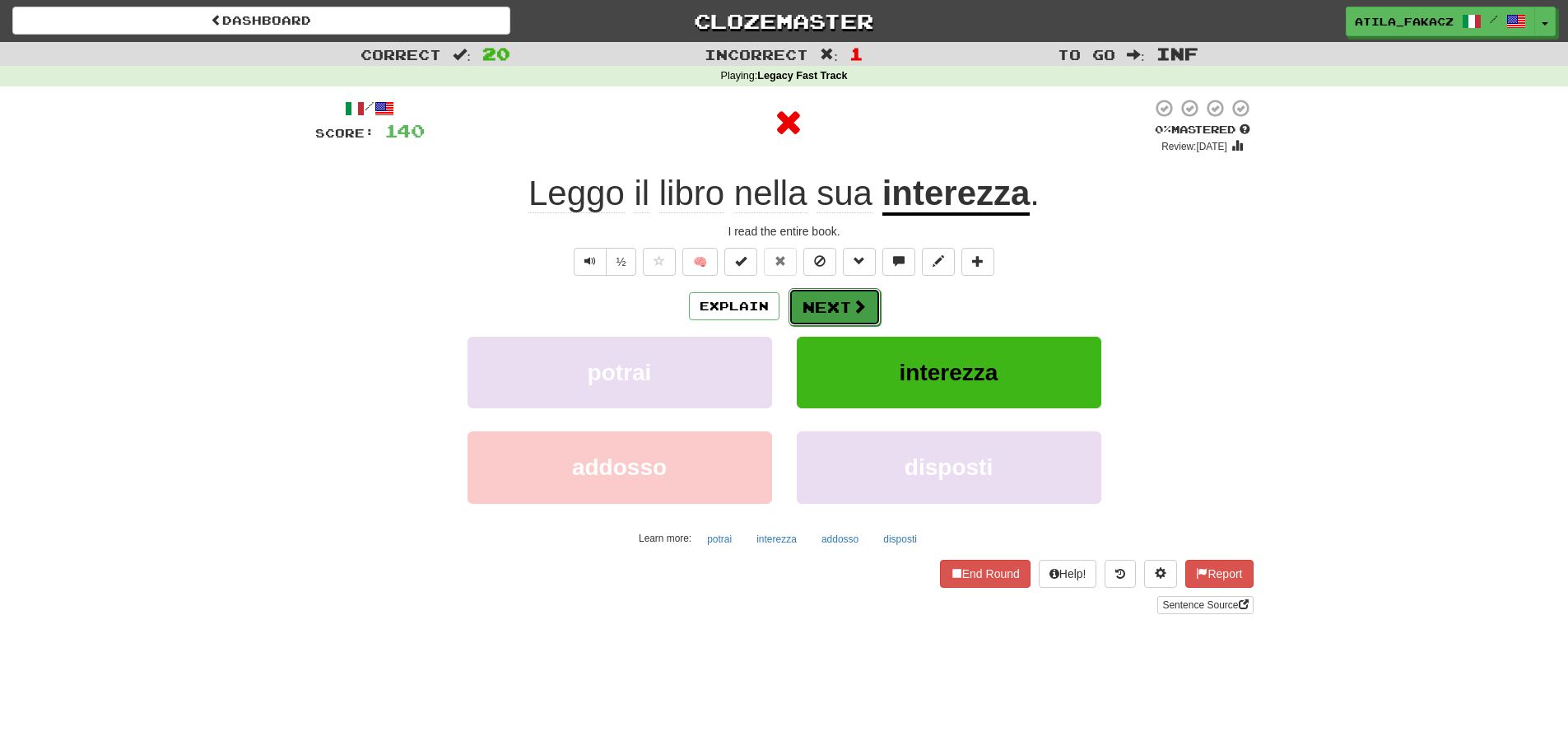
click at [859, 314] on span at bounding box center [859, 306] width 15 height 15
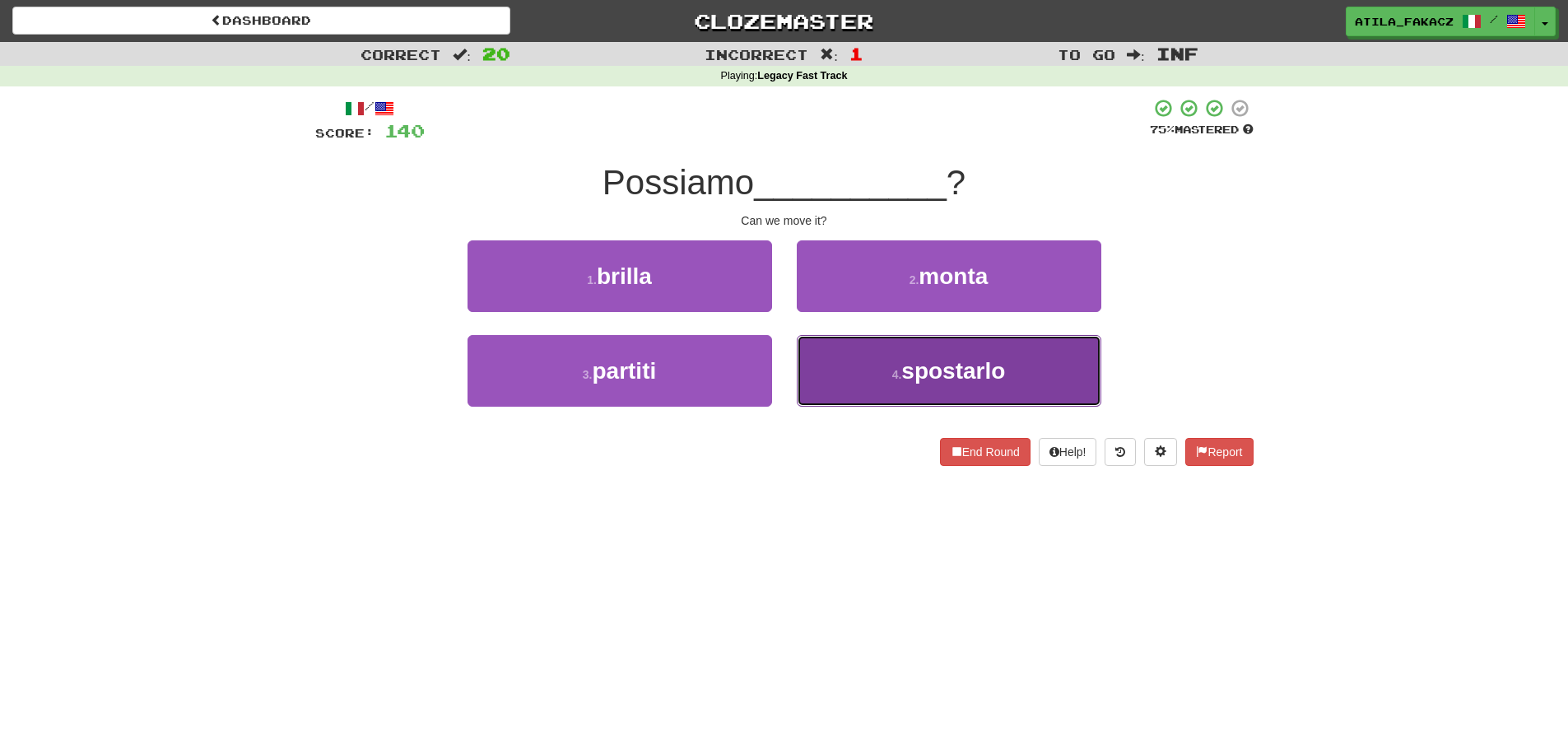
click at [936, 379] on span "spostarlo" at bounding box center [953, 371] width 103 height 25
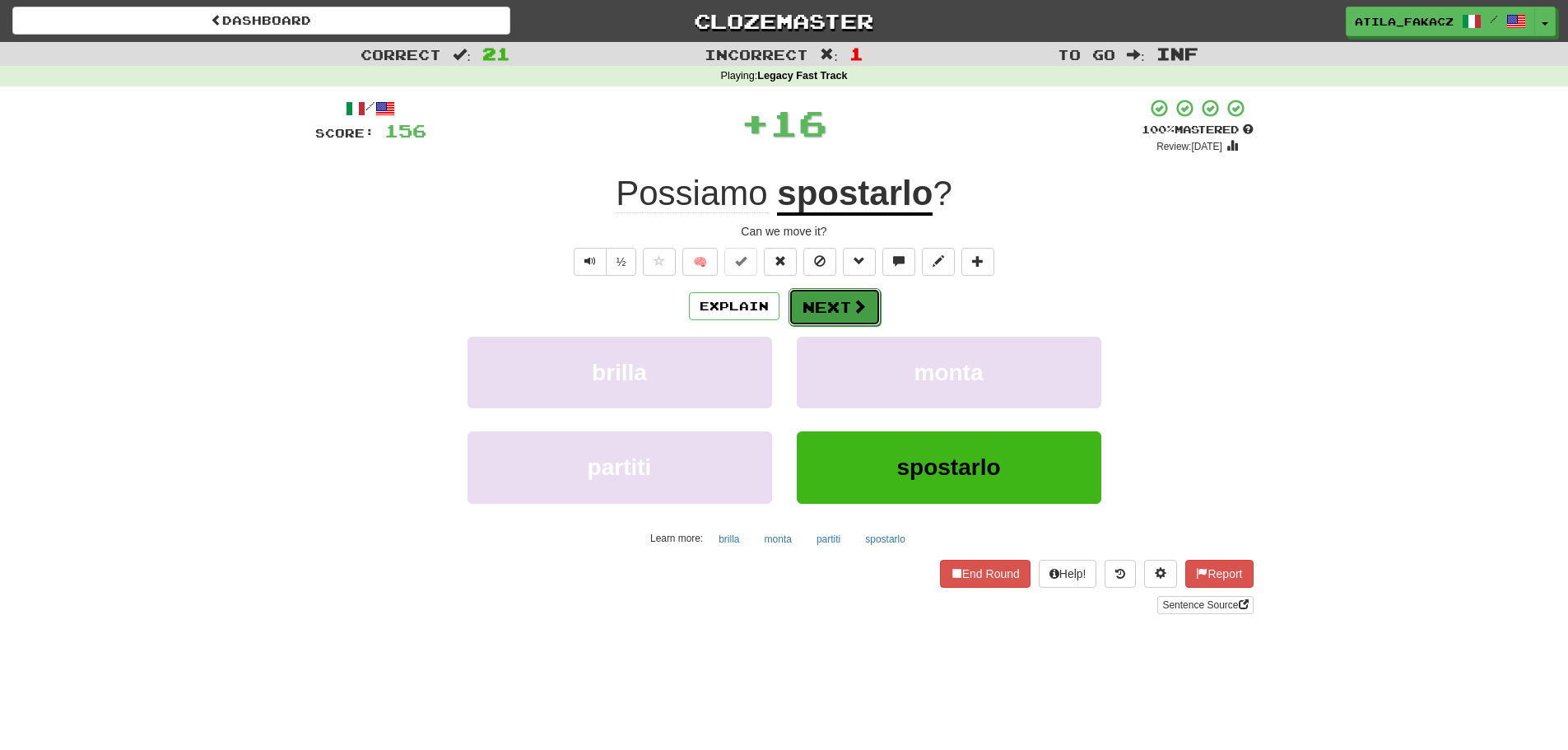
click at [864, 317] on button "Next" at bounding box center [834, 307] width 93 height 38
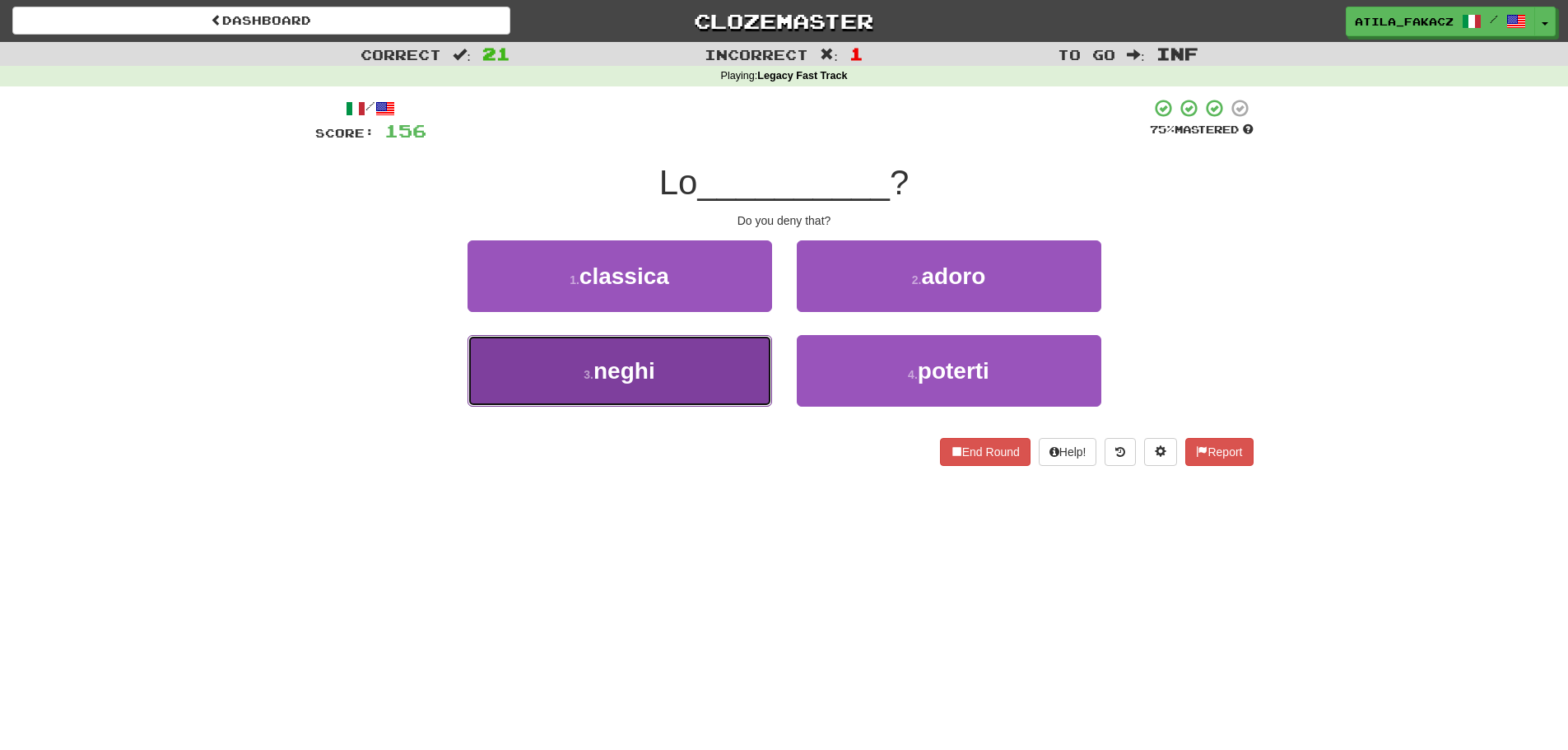
click at [692, 384] on button "3 . neghi" at bounding box center [619, 370] width 305 height 72
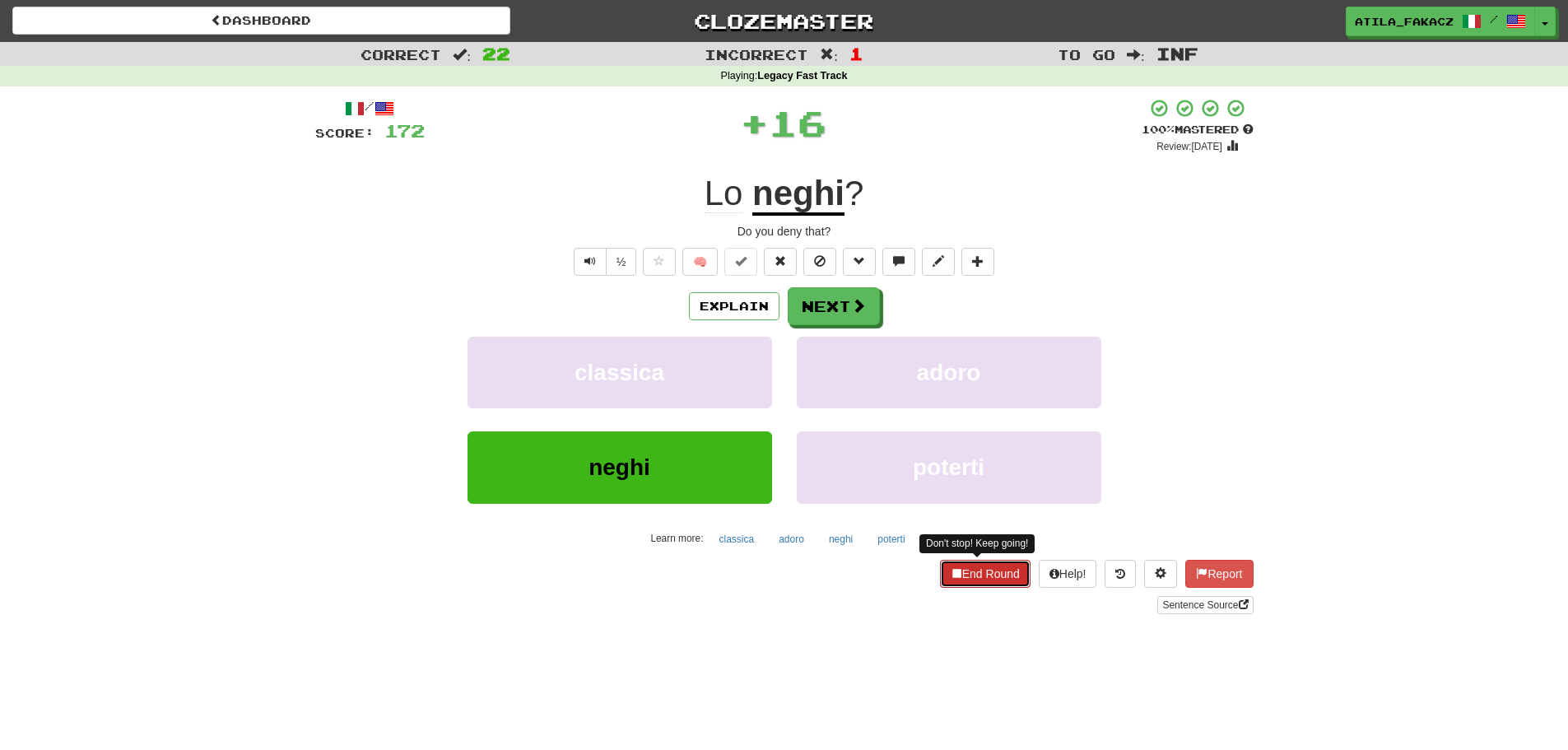
click at [977, 572] on button "End Round" at bounding box center [985, 573] width 91 height 28
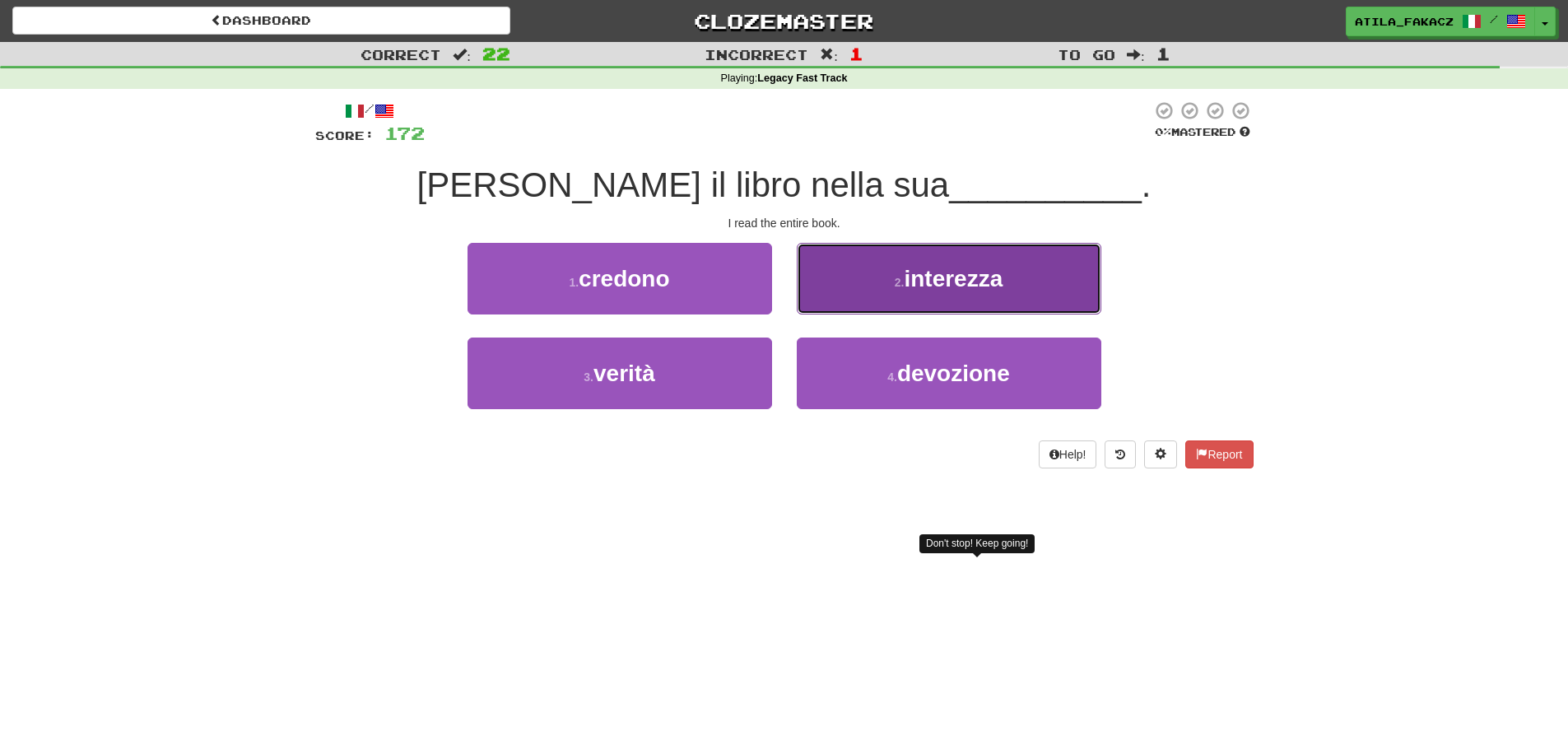
click at [846, 307] on button "2 . interezza" at bounding box center [950, 278] width 305 height 72
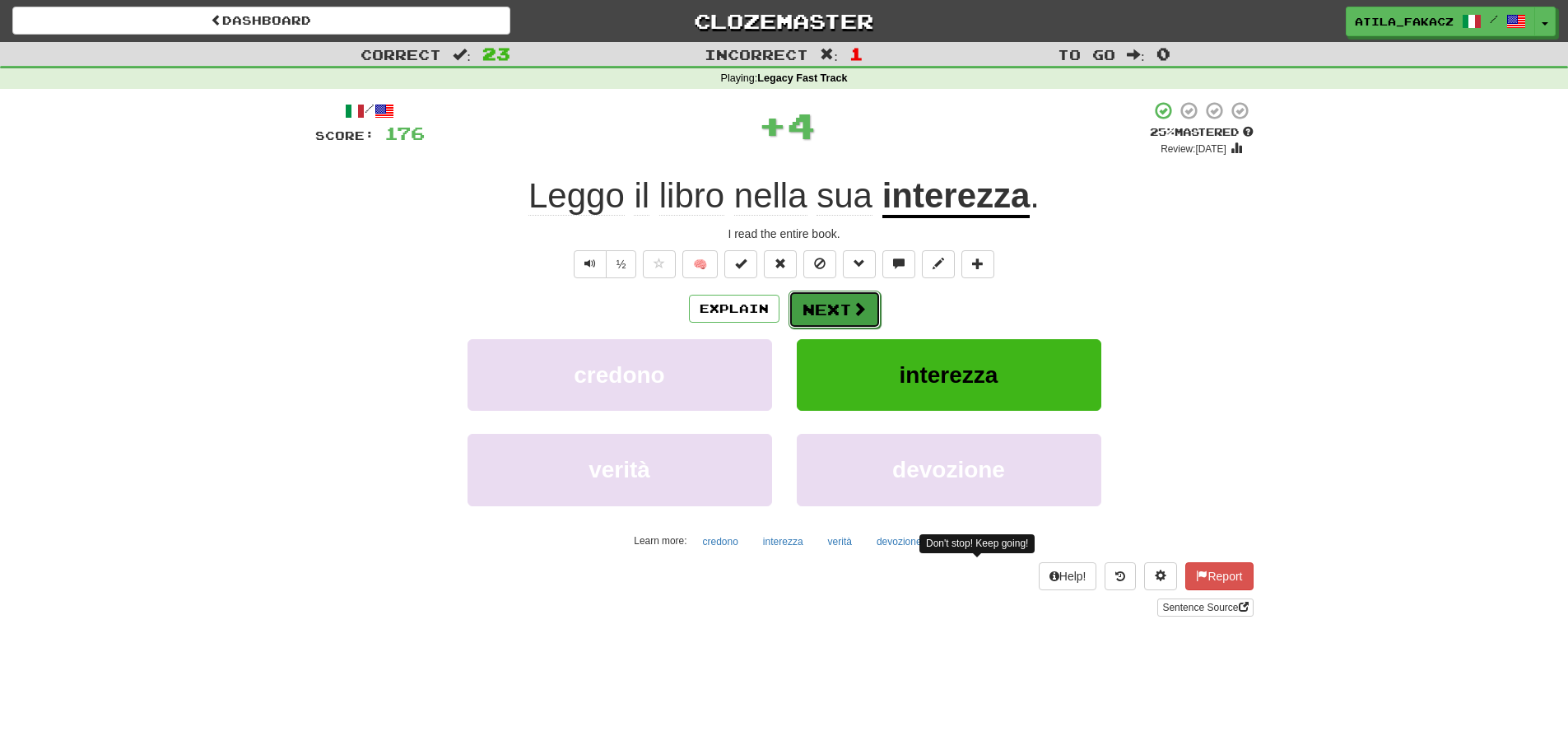
click at [836, 304] on button "Next" at bounding box center [834, 309] width 93 height 38
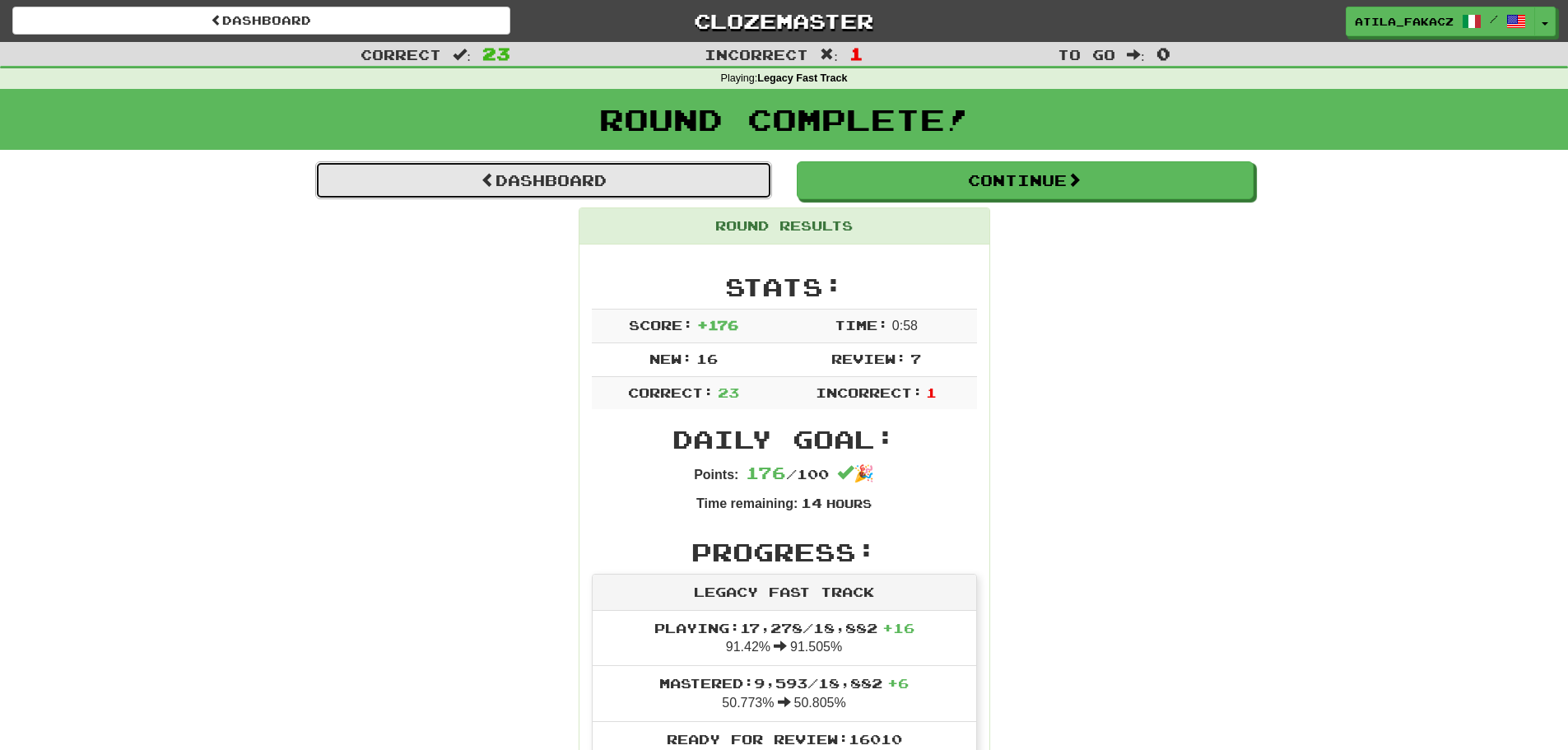
click at [573, 189] on link "Dashboard" at bounding box center [544, 180] width 457 height 38
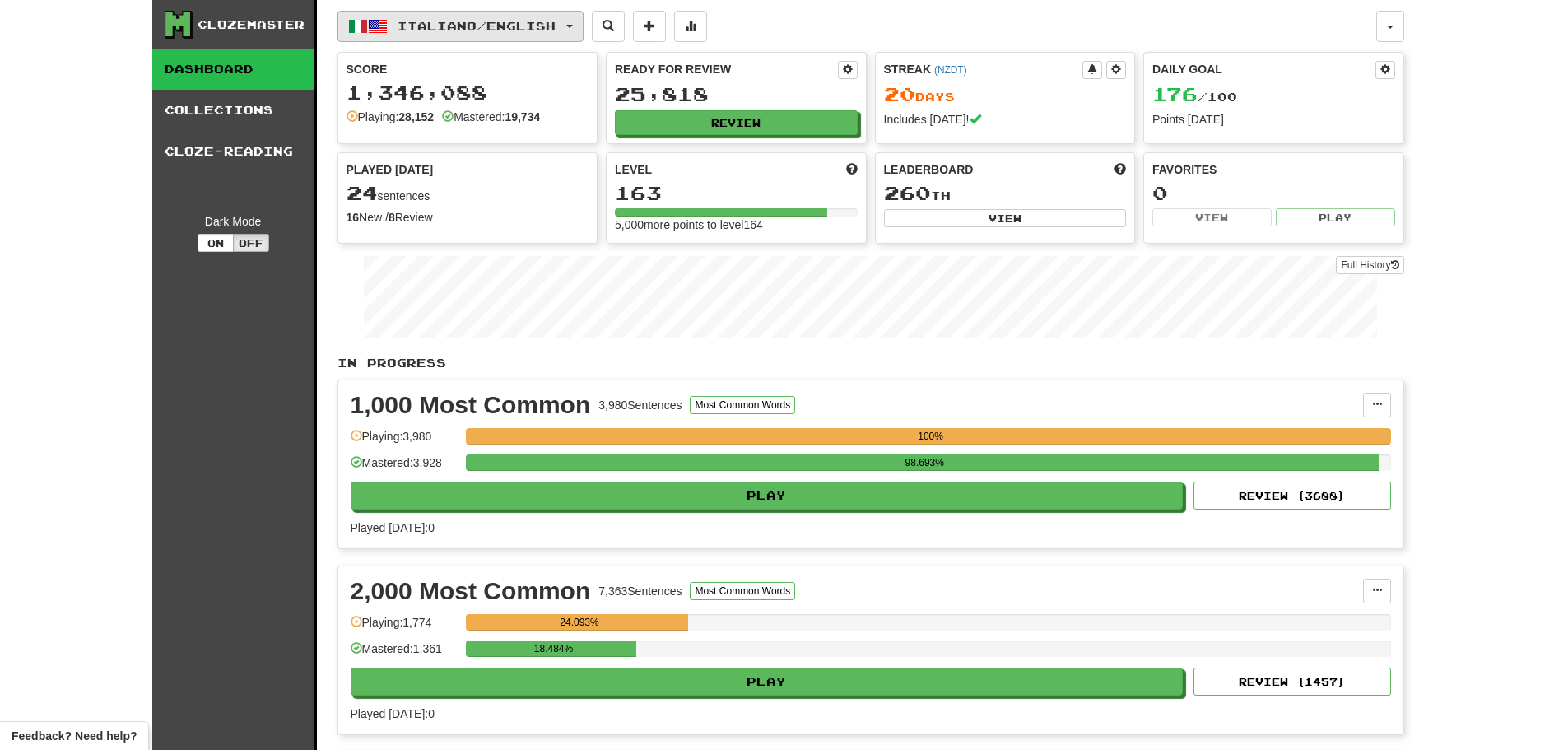
click at [437, 37] on button "Italiano / English" at bounding box center [460, 26] width 246 height 31
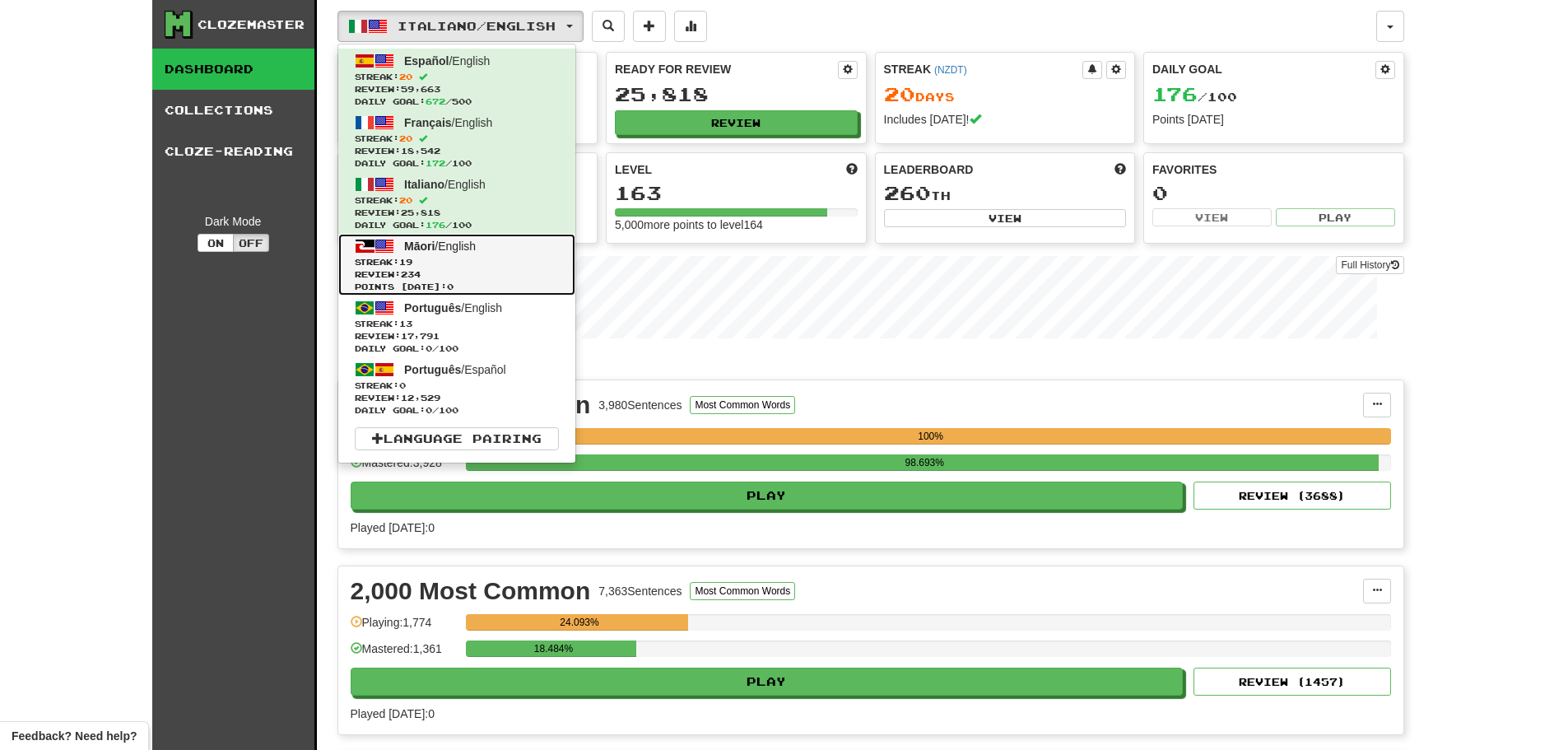
click at [436, 265] on span "Streak: 19" at bounding box center [456, 262] width 204 height 13
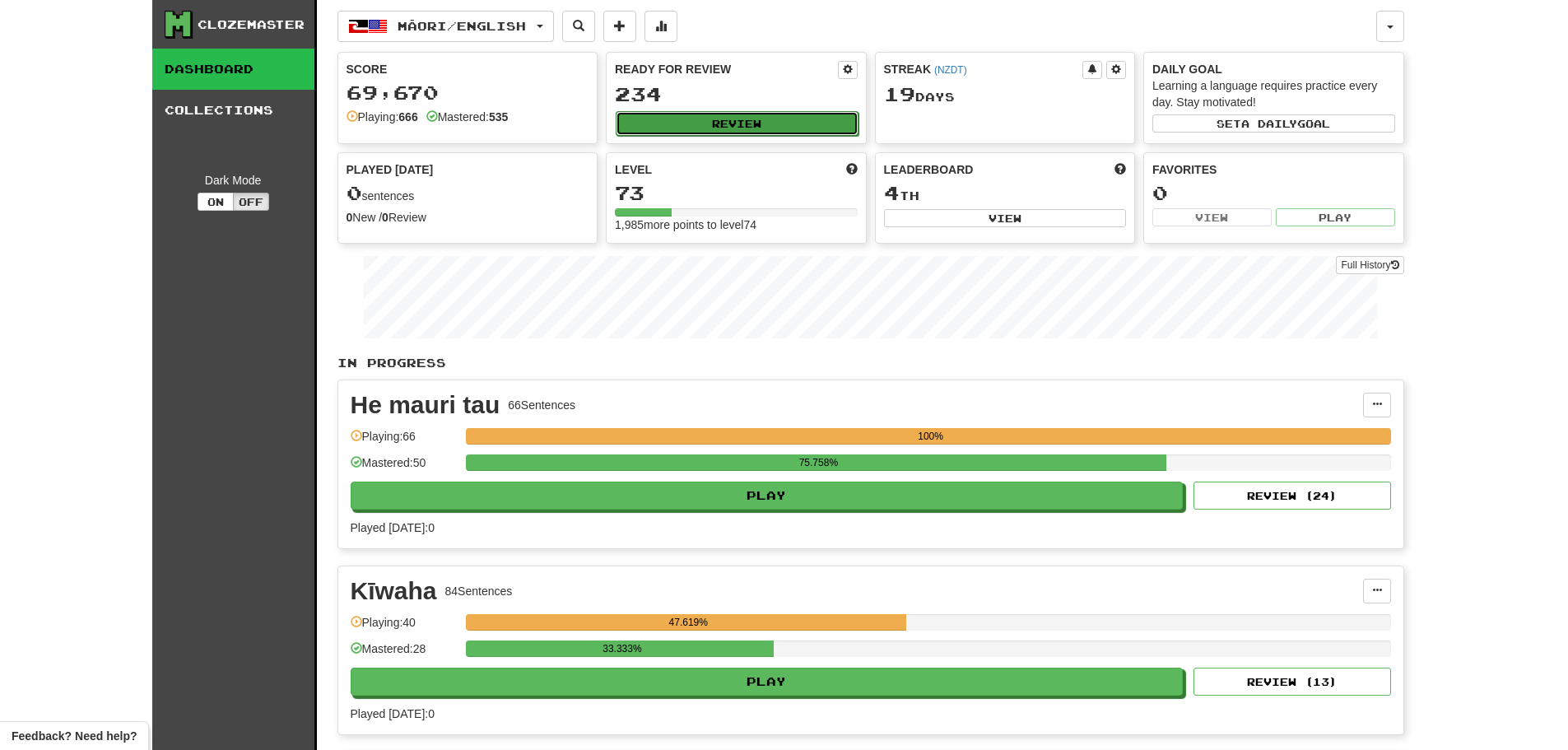
click at [744, 116] on button "Review" at bounding box center [737, 123] width 243 height 24
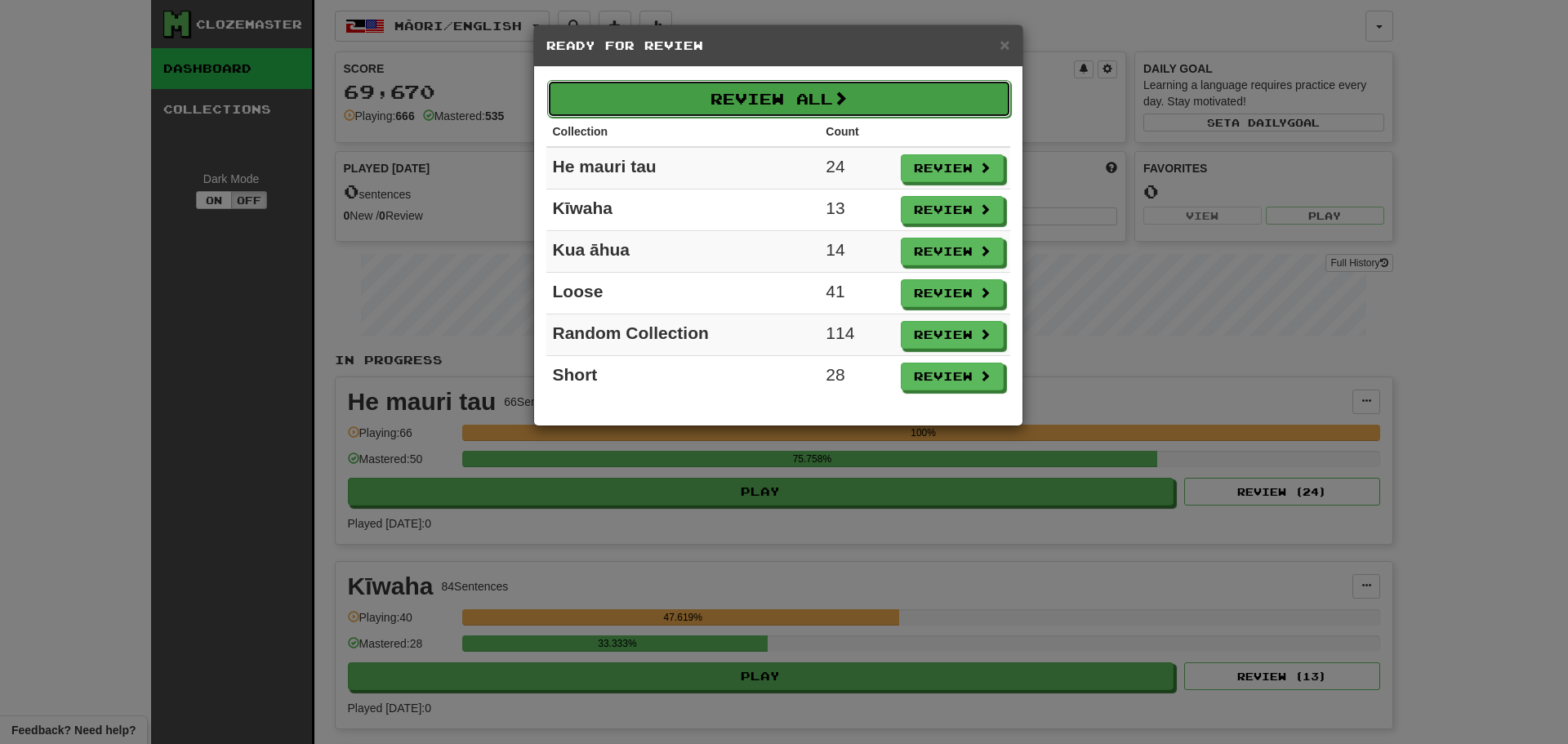
click at [717, 100] on button "Review All" at bounding box center [778, 99] width 463 height 38
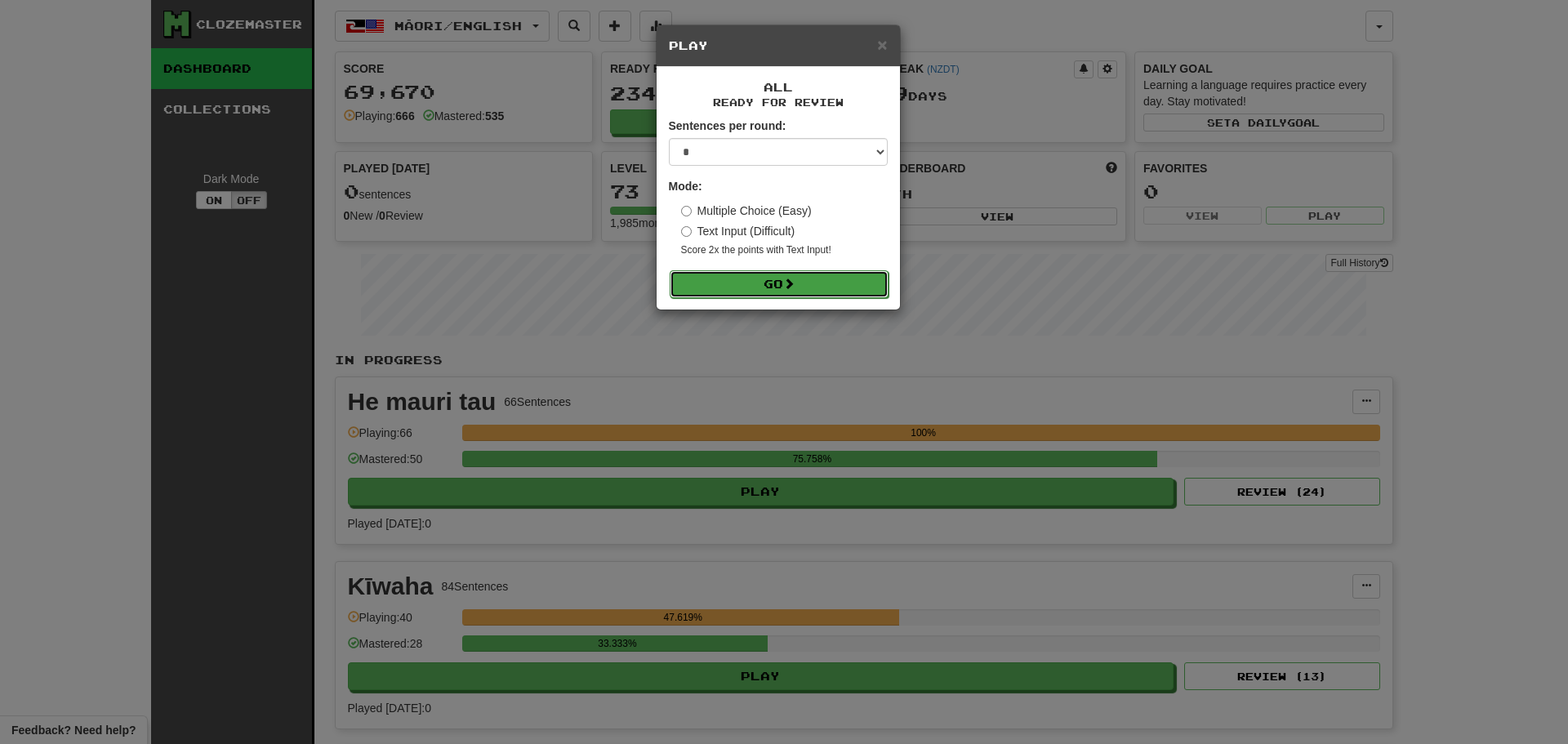
click at [776, 281] on button "Go" at bounding box center [778, 283] width 219 height 28
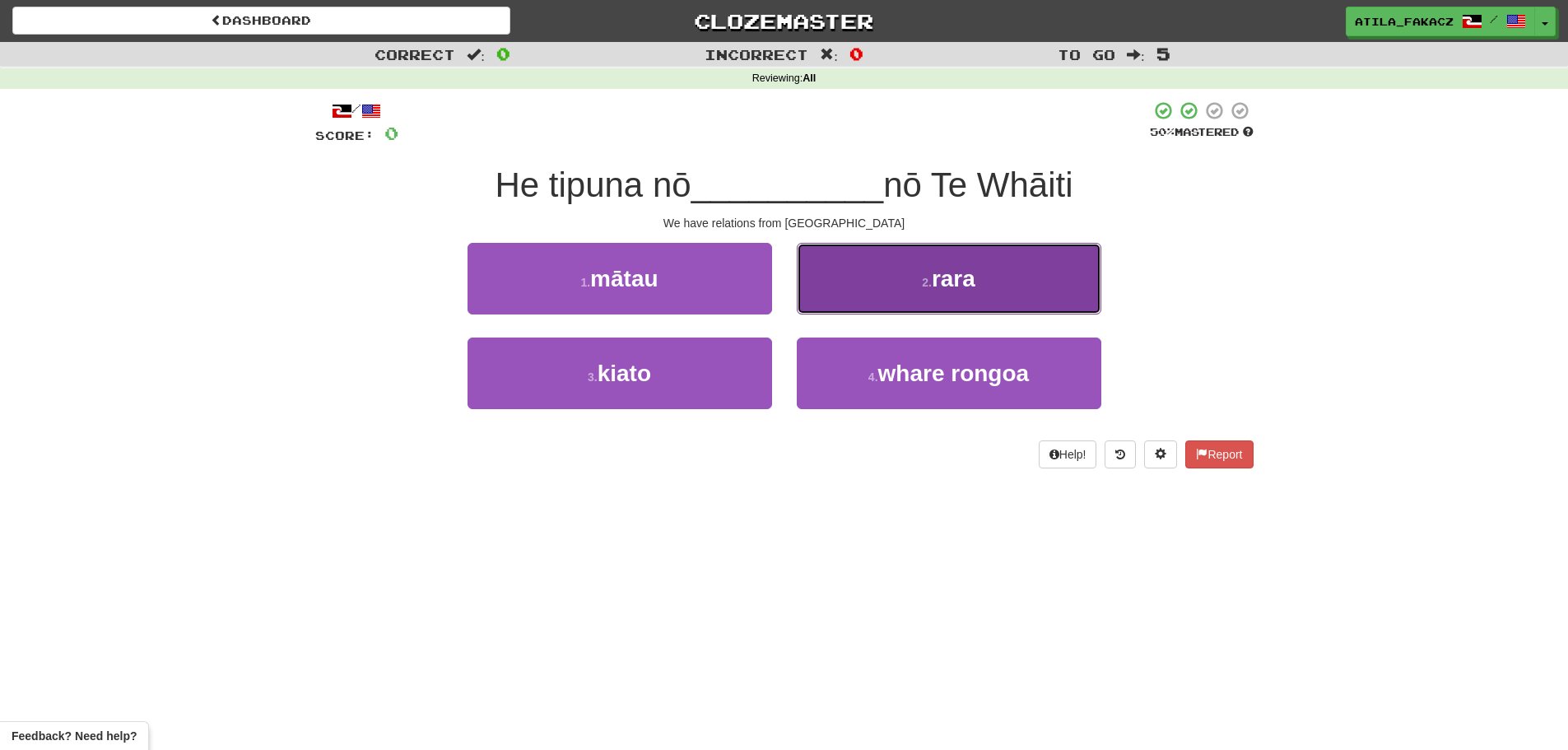
click at [890, 284] on button "2 . rara" at bounding box center [950, 278] width 305 height 72
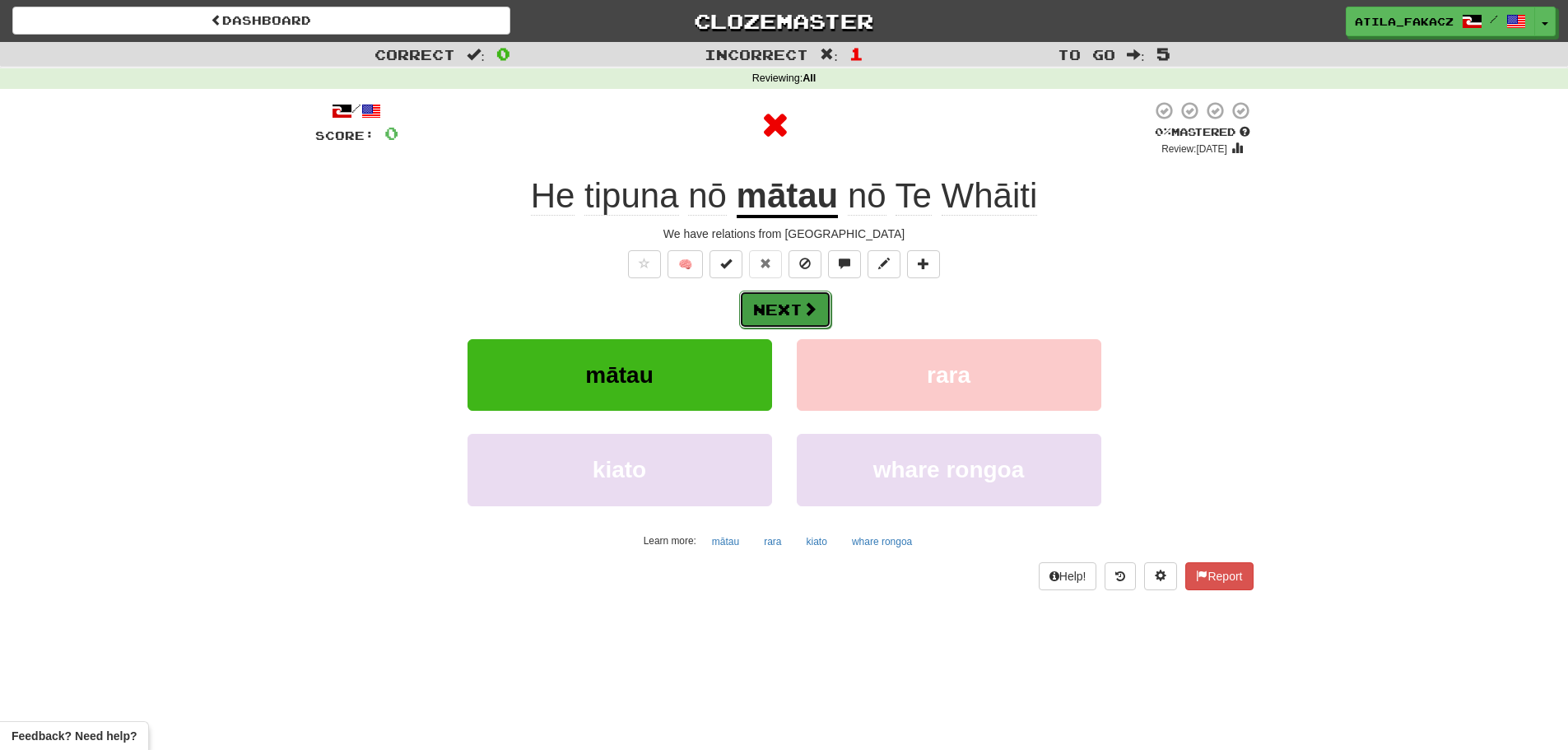
click at [805, 315] on span at bounding box center [810, 308] width 15 height 15
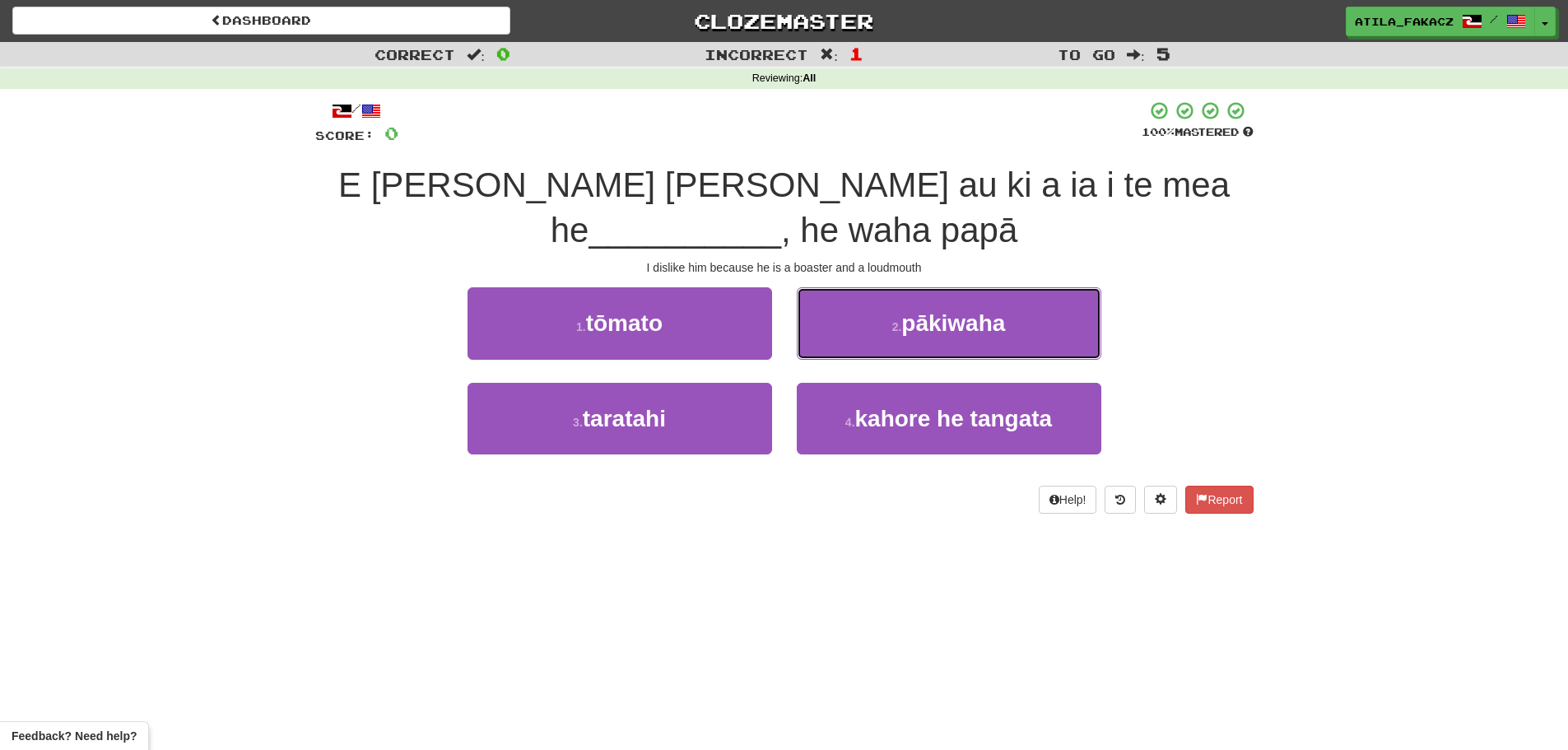
click at [947, 324] on span "pākiwaha" at bounding box center [953, 323] width 103 height 25
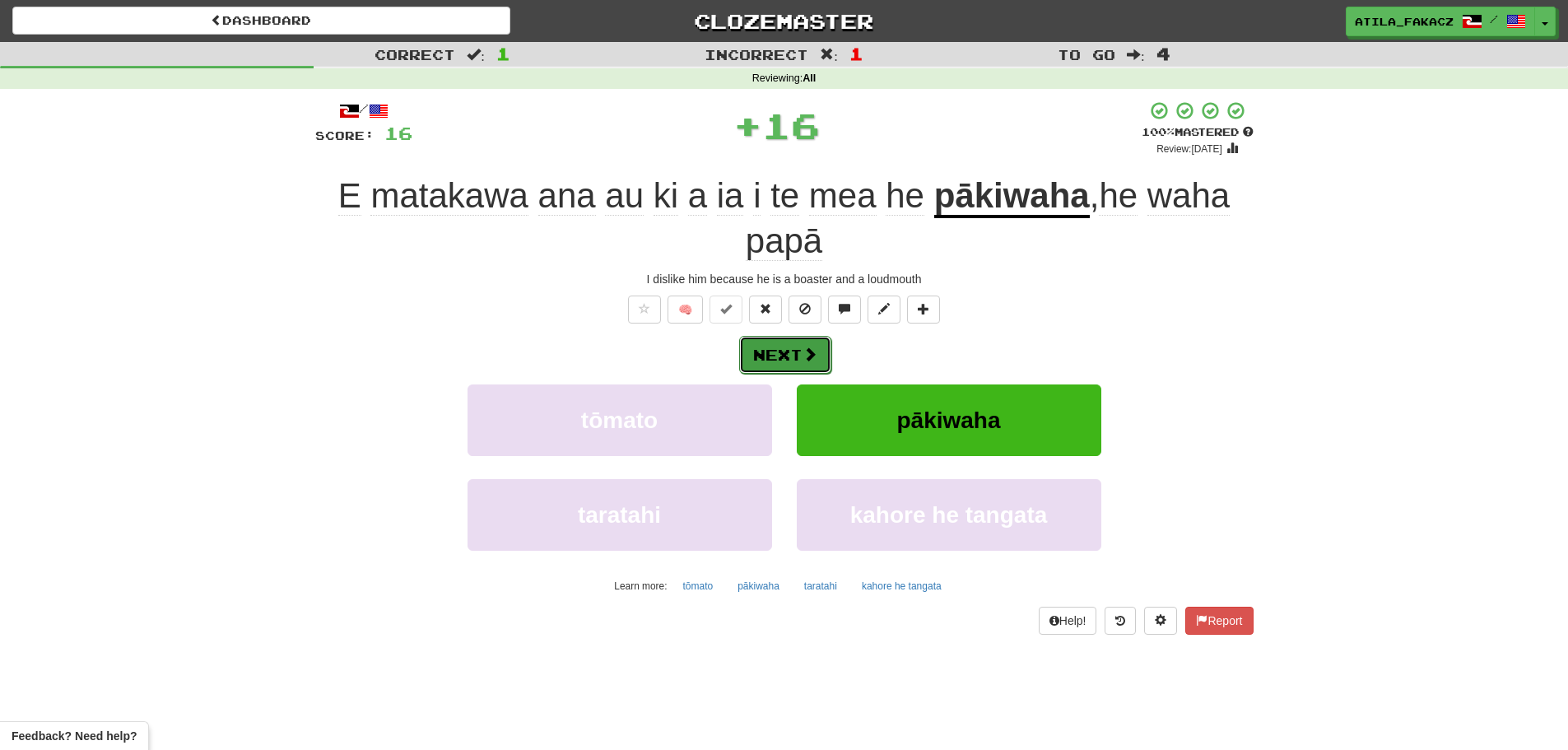
click at [806, 356] on span at bounding box center [810, 354] width 15 height 15
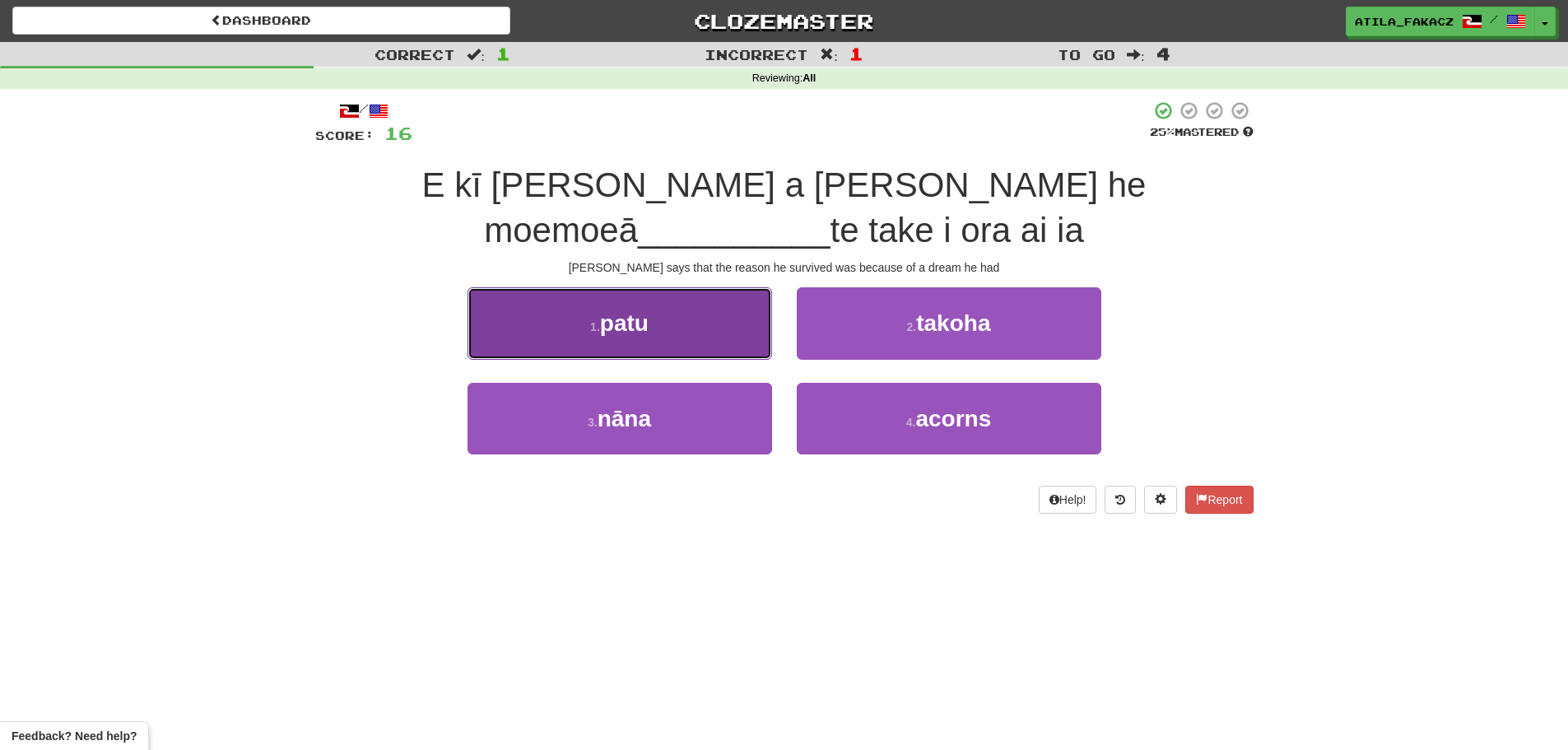
click at [694, 330] on button "1 . patu" at bounding box center [619, 323] width 305 height 72
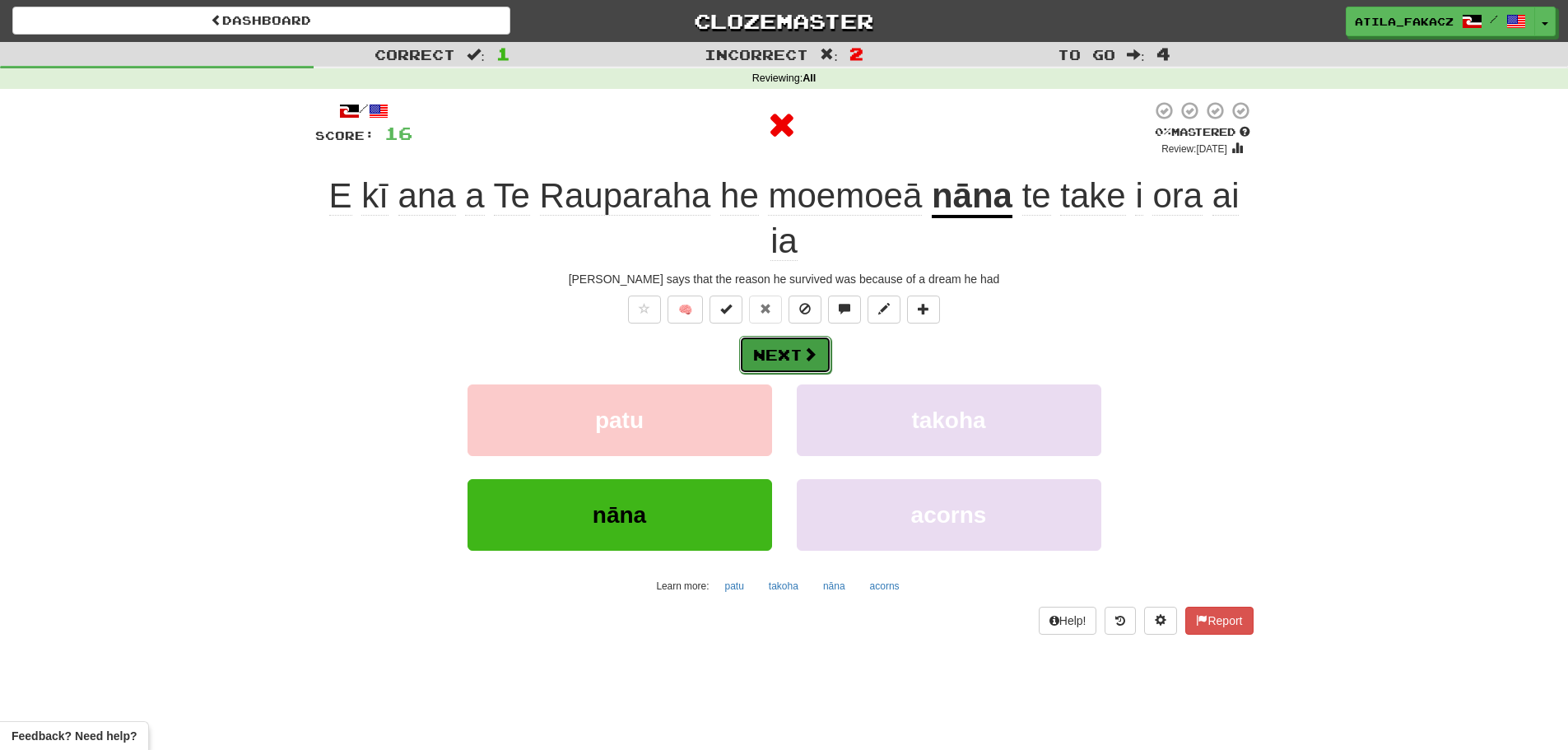
click at [784, 349] on button "Next" at bounding box center [785, 355] width 93 height 38
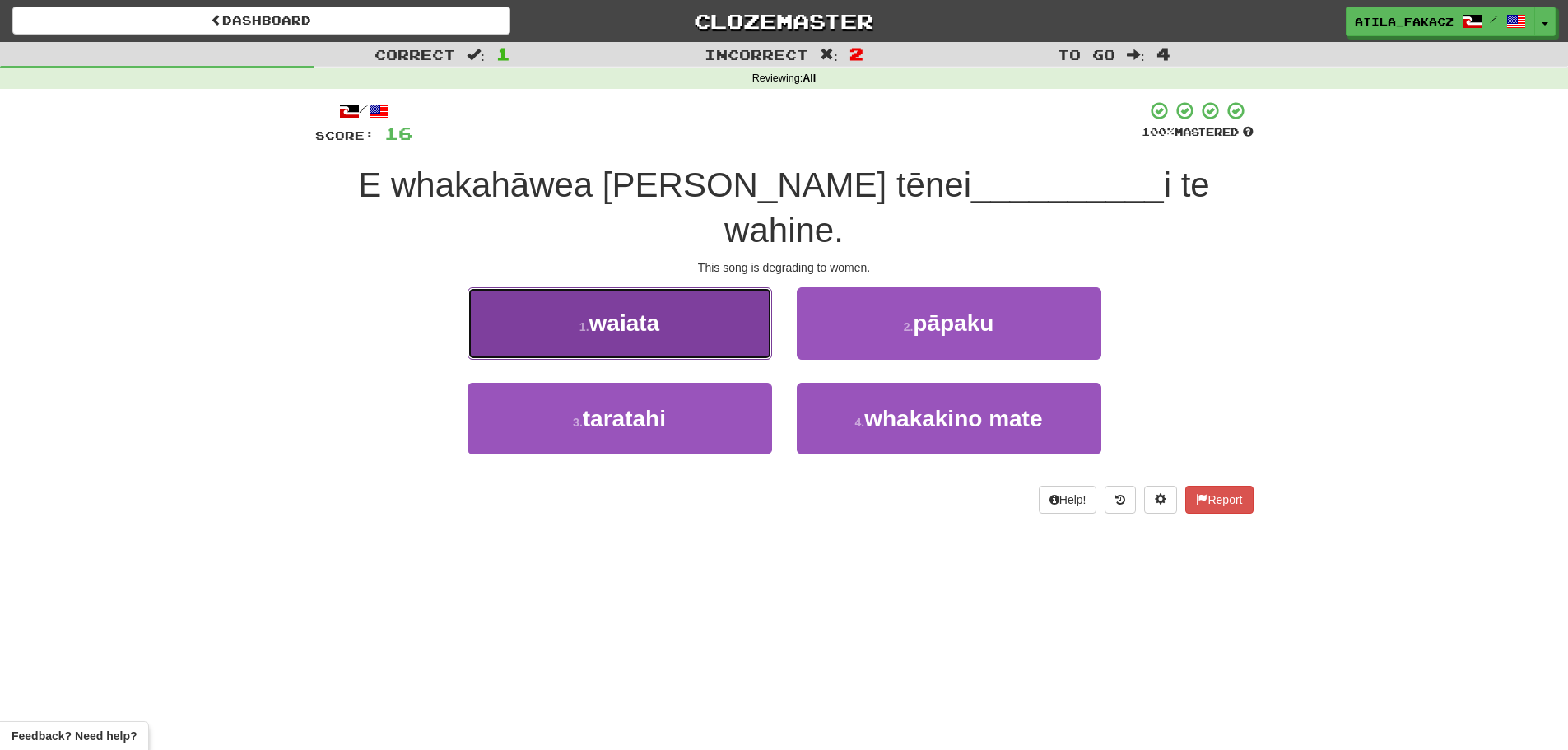
click at [730, 287] on button "1 . waiata" at bounding box center [619, 323] width 305 height 72
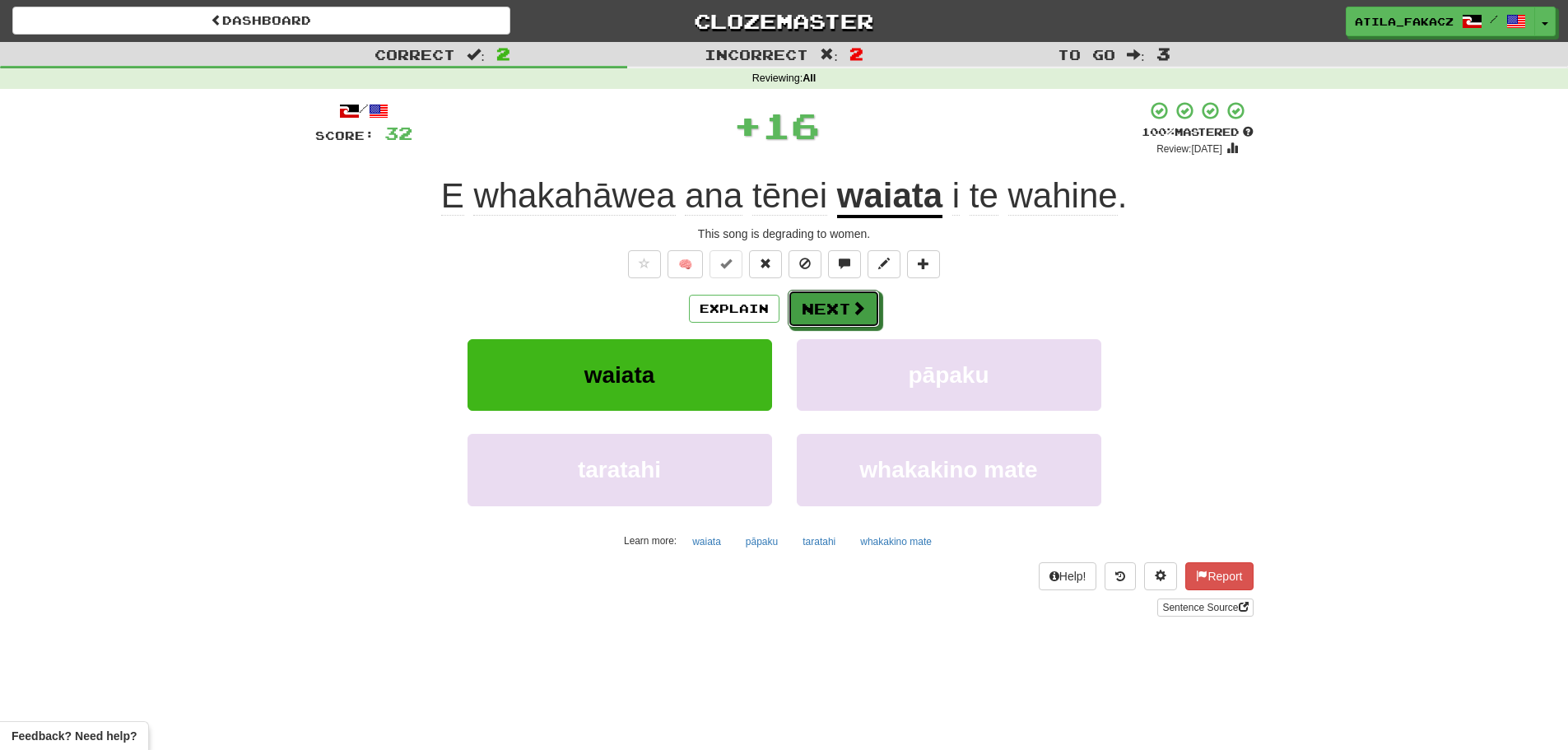
click at [824, 292] on button "Next" at bounding box center [834, 308] width 93 height 38
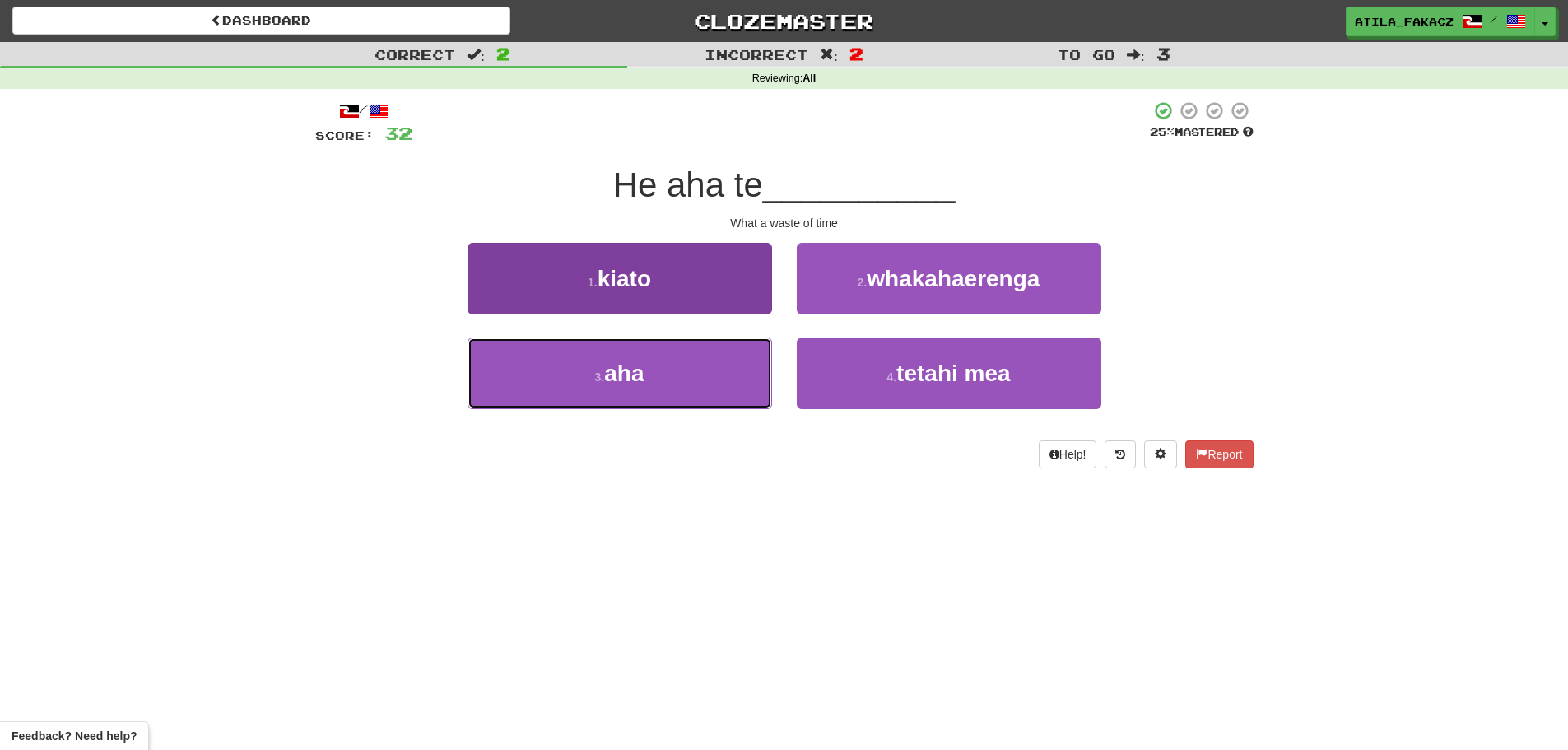
drag, startPoint x: 710, startPoint y: 372, endPoint x: 742, endPoint y: 361, distance: 33.8
click at [714, 372] on button "3 . aha" at bounding box center [619, 373] width 305 height 72
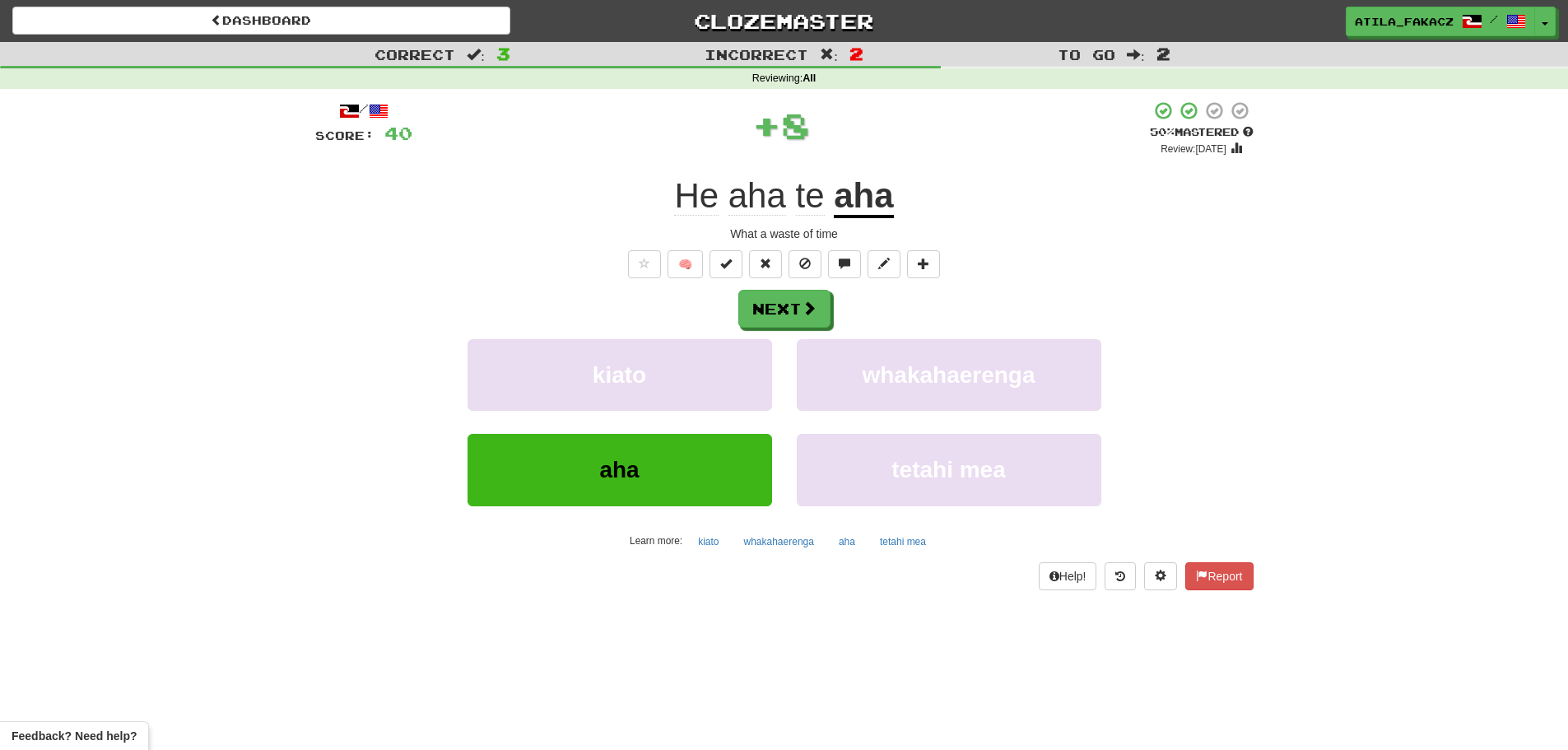
click at [833, 311] on div "Next" at bounding box center [784, 308] width 939 height 38
click at [795, 313] on button "Next" at bounding box center [785, 309] width 93 height 38
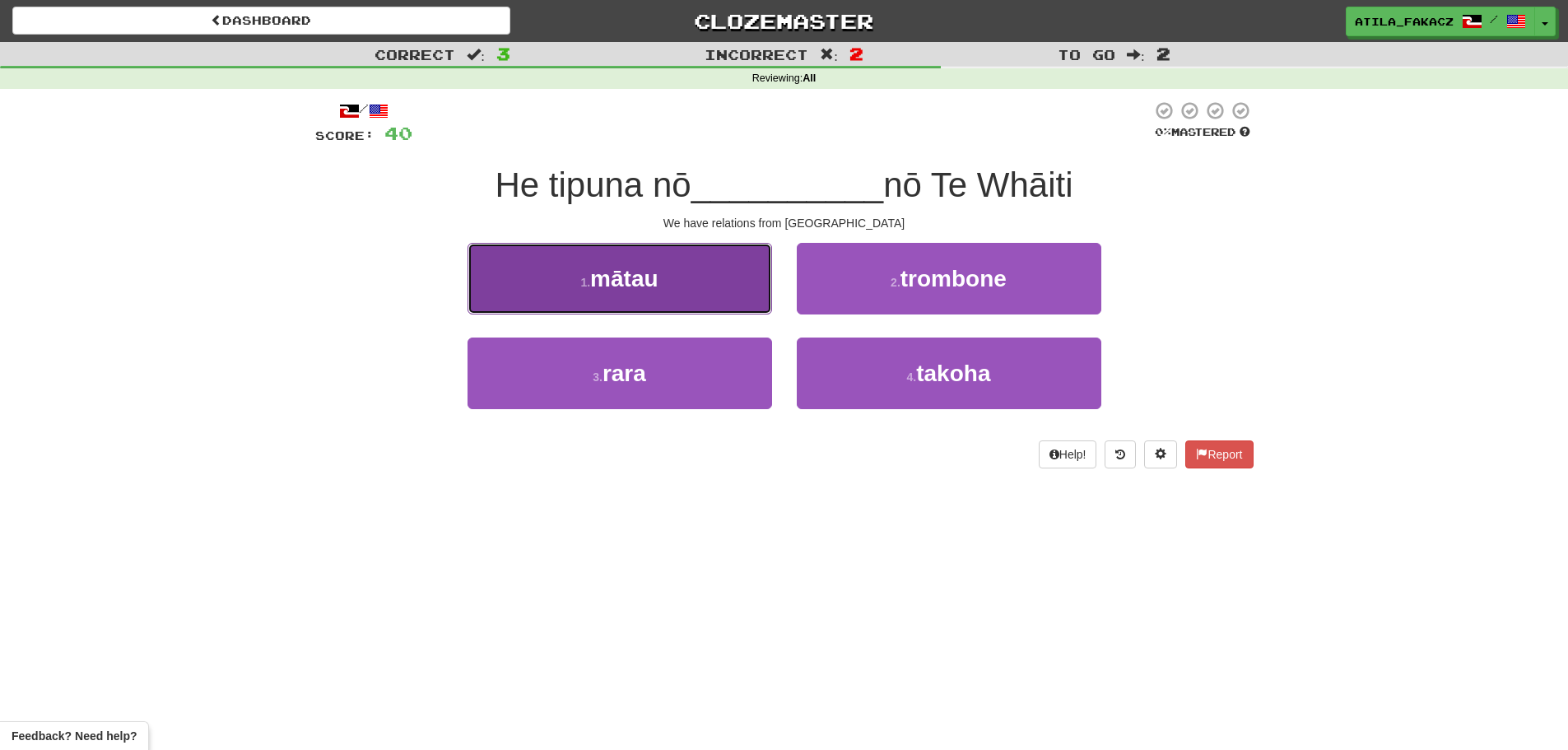
click at [709, 295] on button "1 . mātau" at bounding box center [619, 278] width 305 height 72
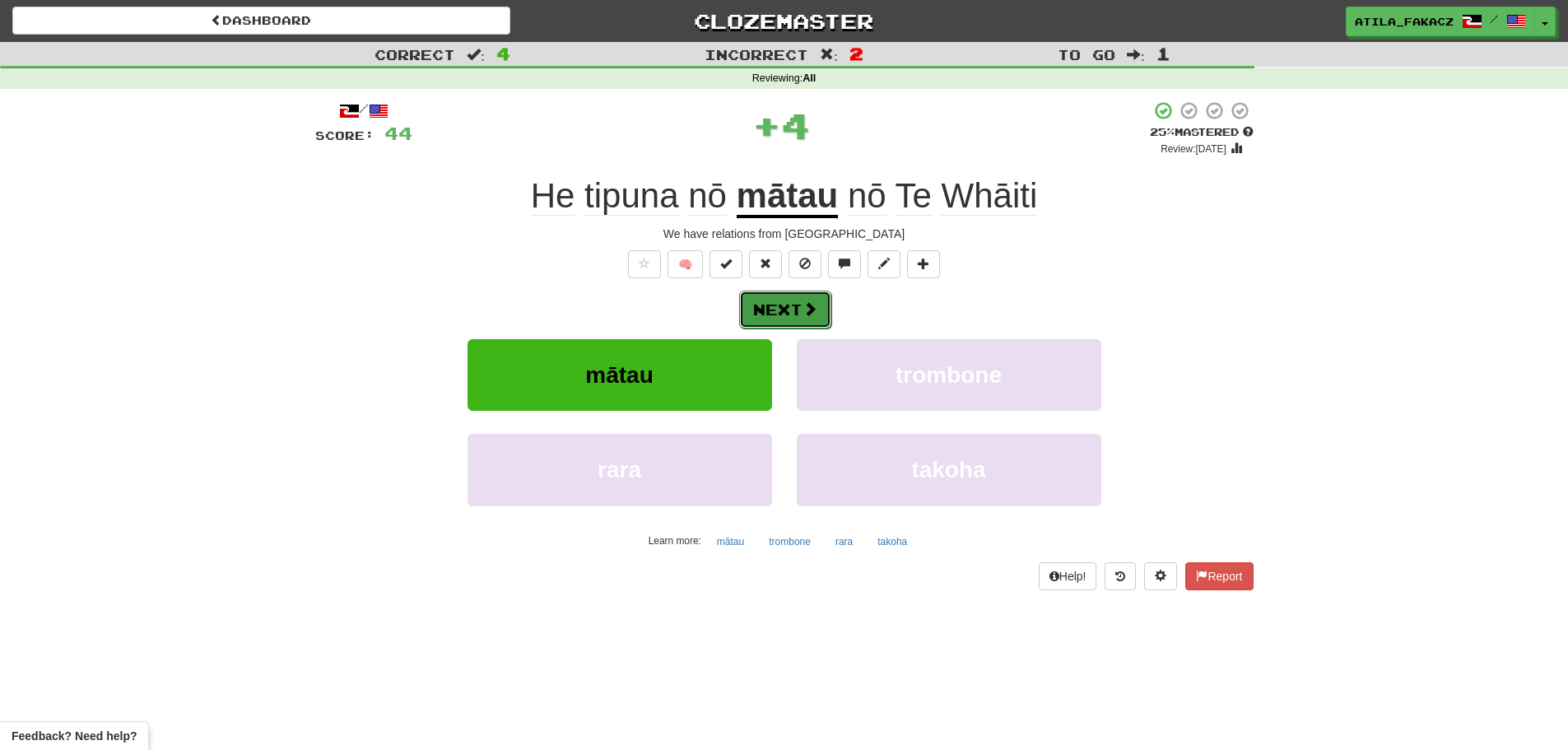
click at [813, 308] on span at bounding box center [810, 308] width 15 height 15
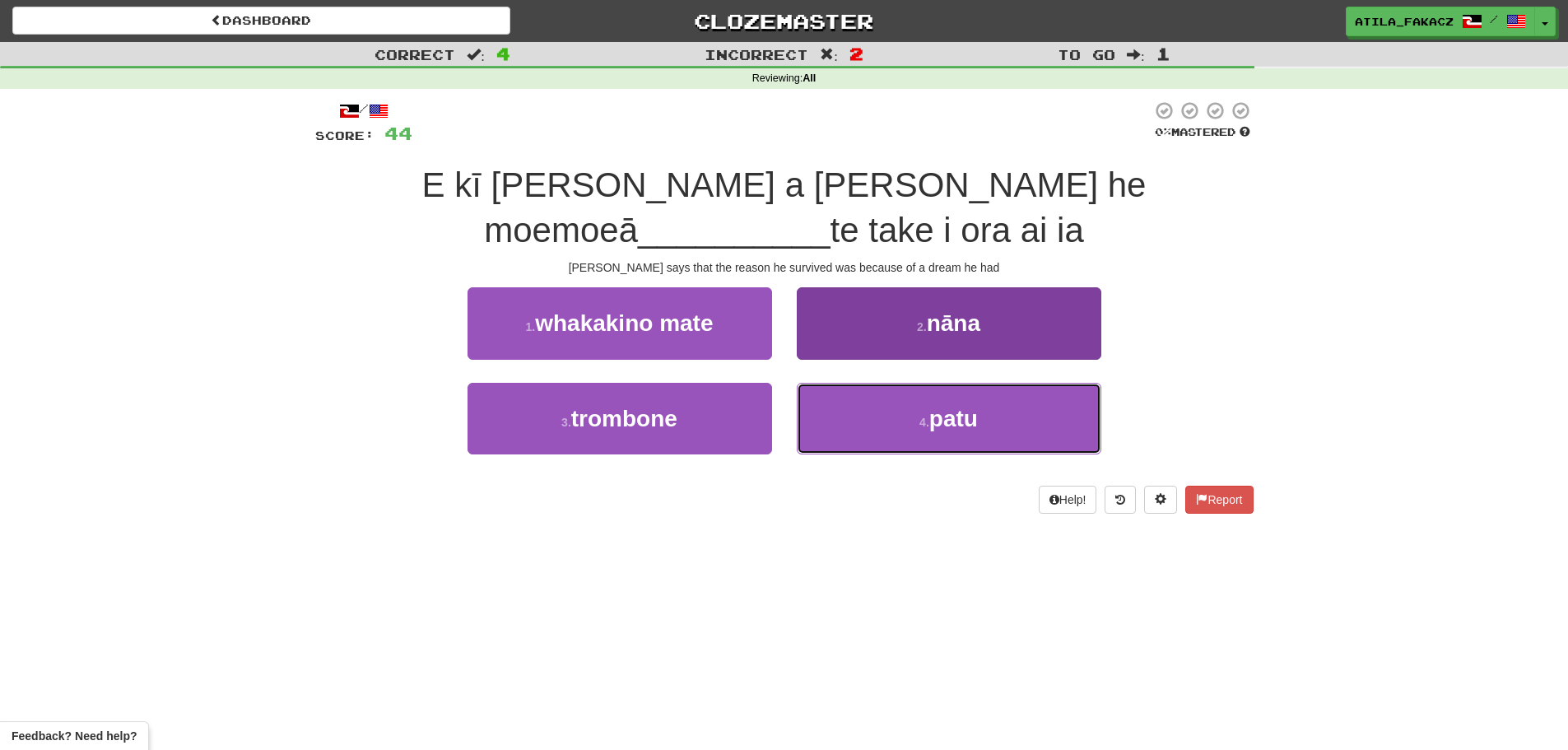
drag, startPoint x: 876, startPoint y: 423, endPoint x: 861, endPoint y: 346, distance: 78.4
click at [850, 572] on div "Dashboard Clozemaster atila_fakacz / Toggle Dropdown Dashboard Leaderboard Acti…" at bounding box center [784, 375] width 1568 height 750
click at [860, 320] on button "2 . nāna" at bounding box center [950, 323] width 305 height 72
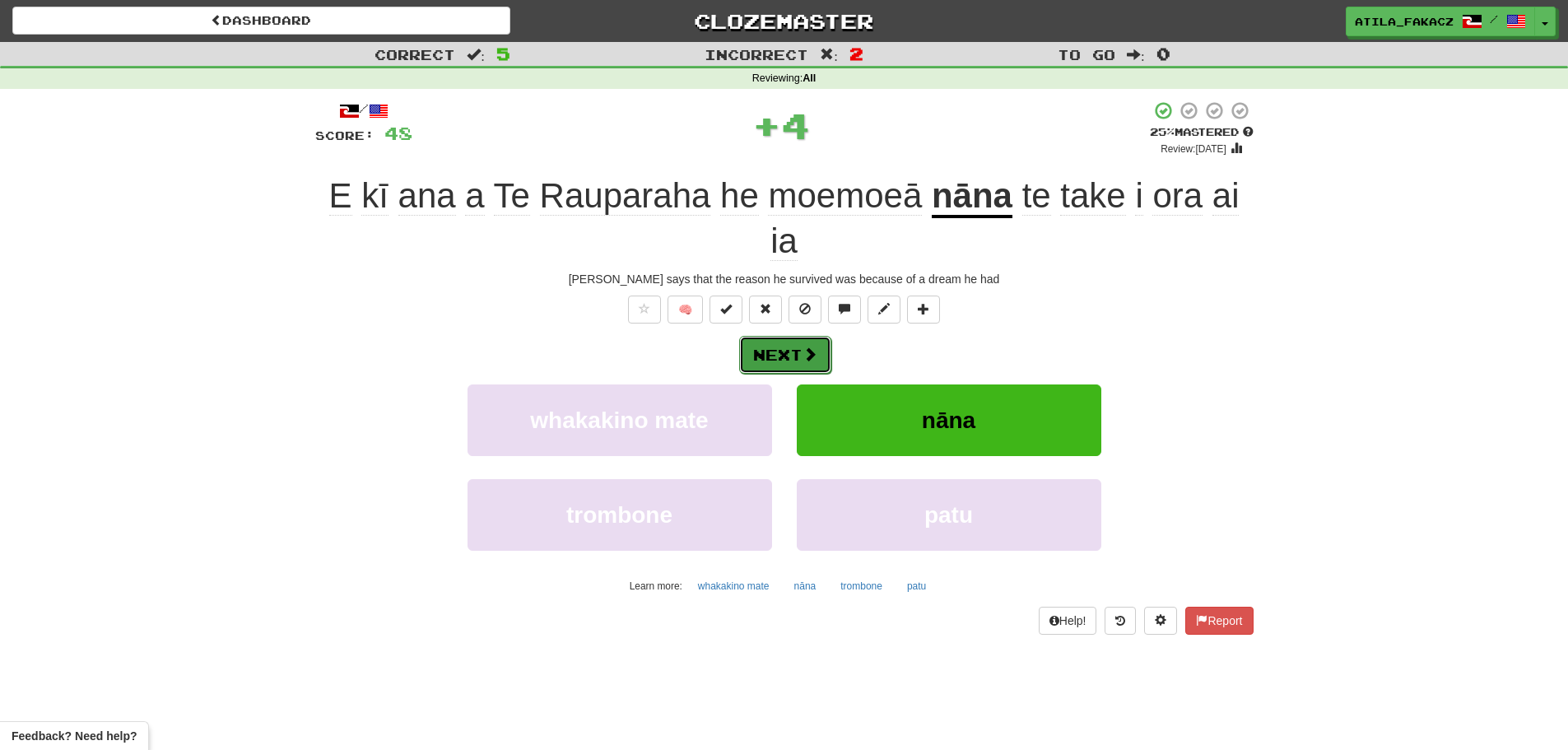
click at [803, 351] on span at bounding box center [810, 354] width 15 height 15
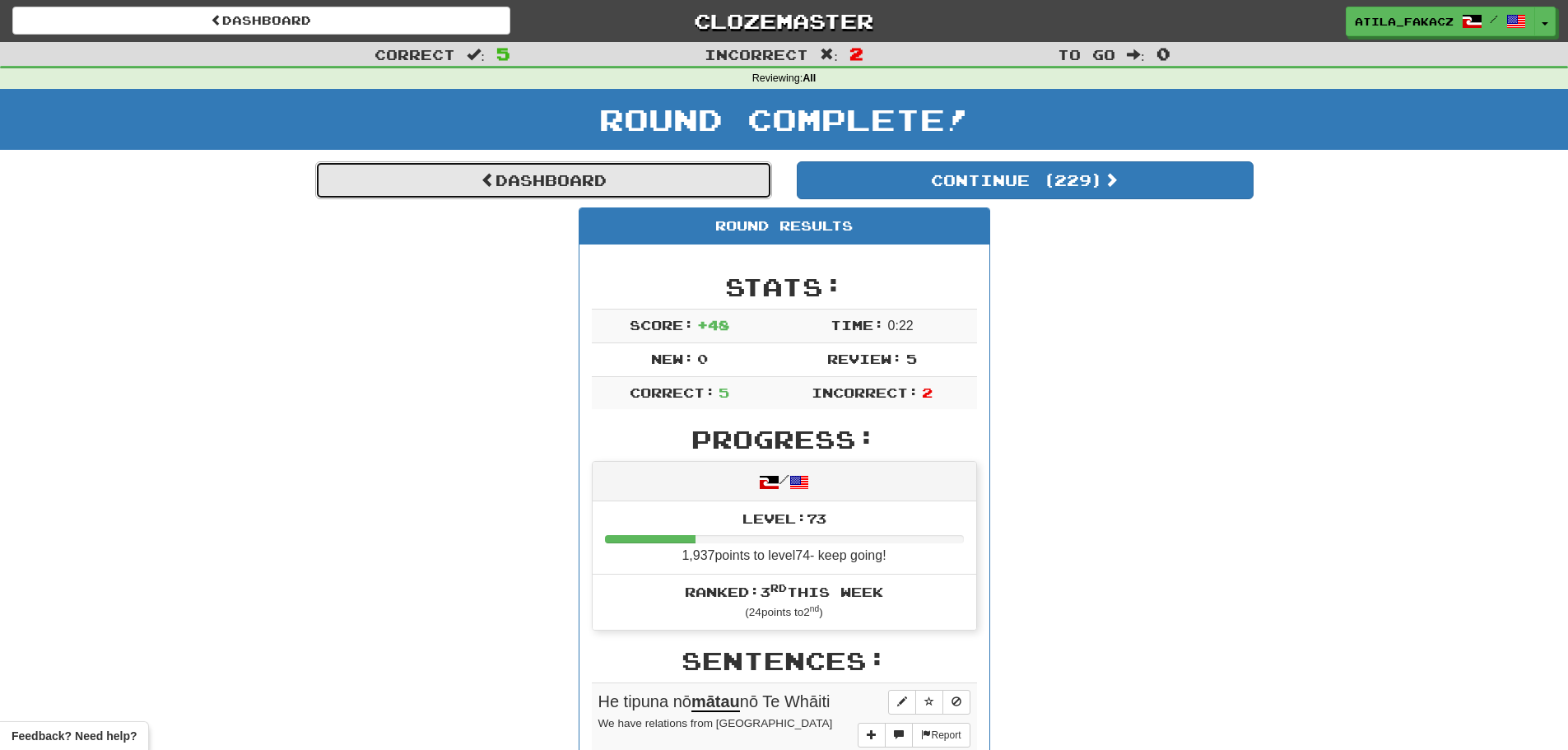
click at [470, 180] on link "Dashboard" at bounding box center [544, 180] width 457 height 38
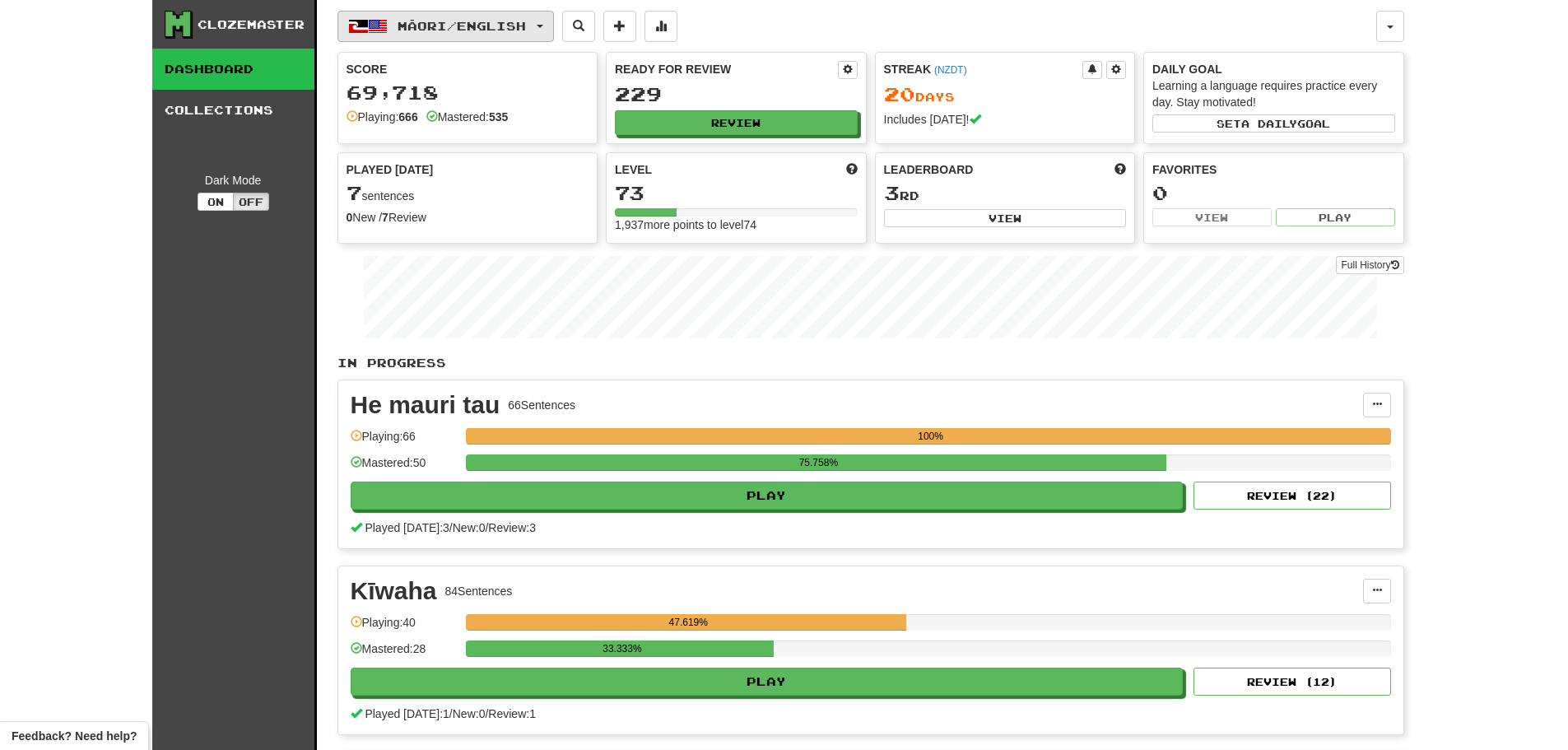
click at [514, 31] on span "Māori / English" at bounding box center [462, 25] width 129 height 14
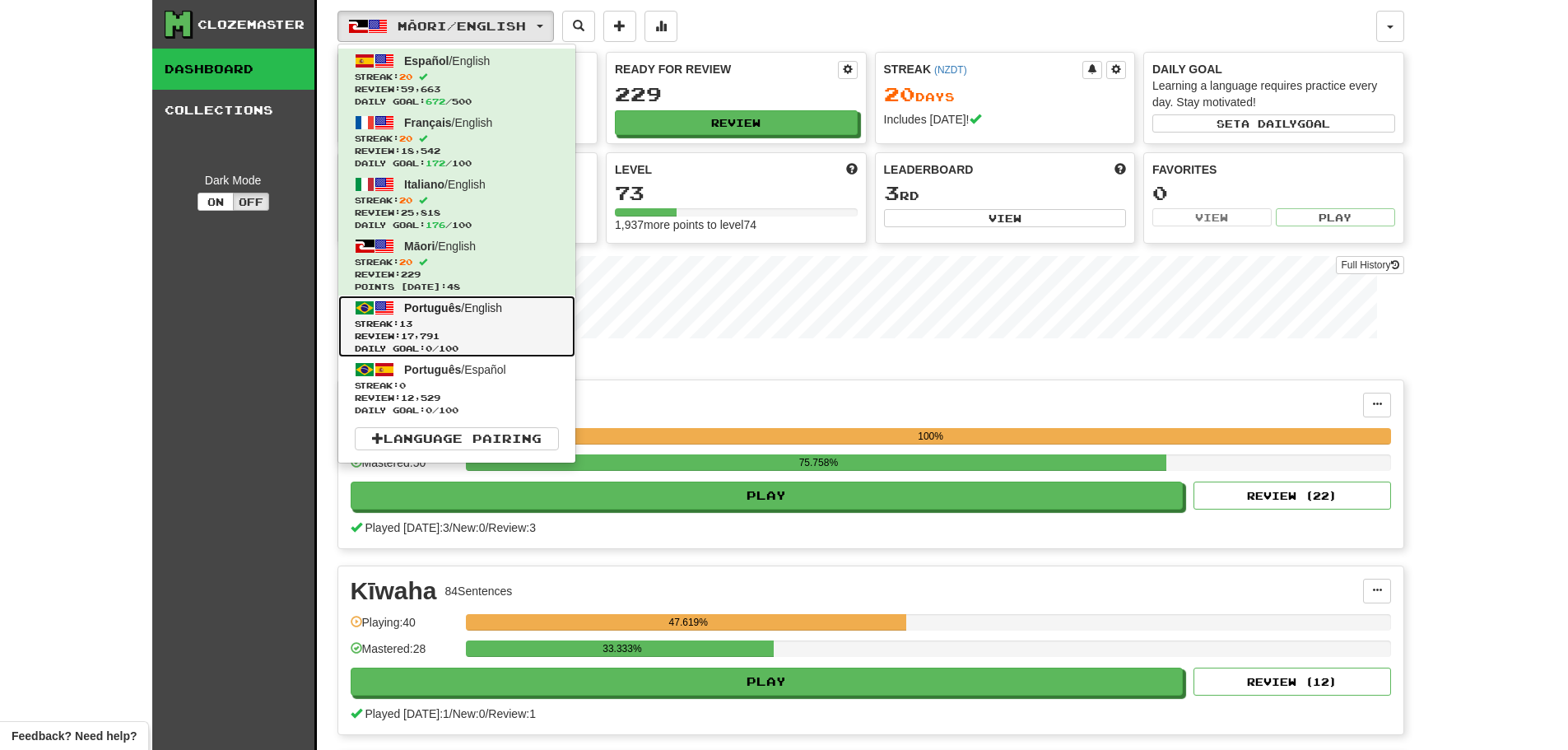
click at [482, 311] on span "Português / English" at bounding box center [453, 307] width 98 height 14
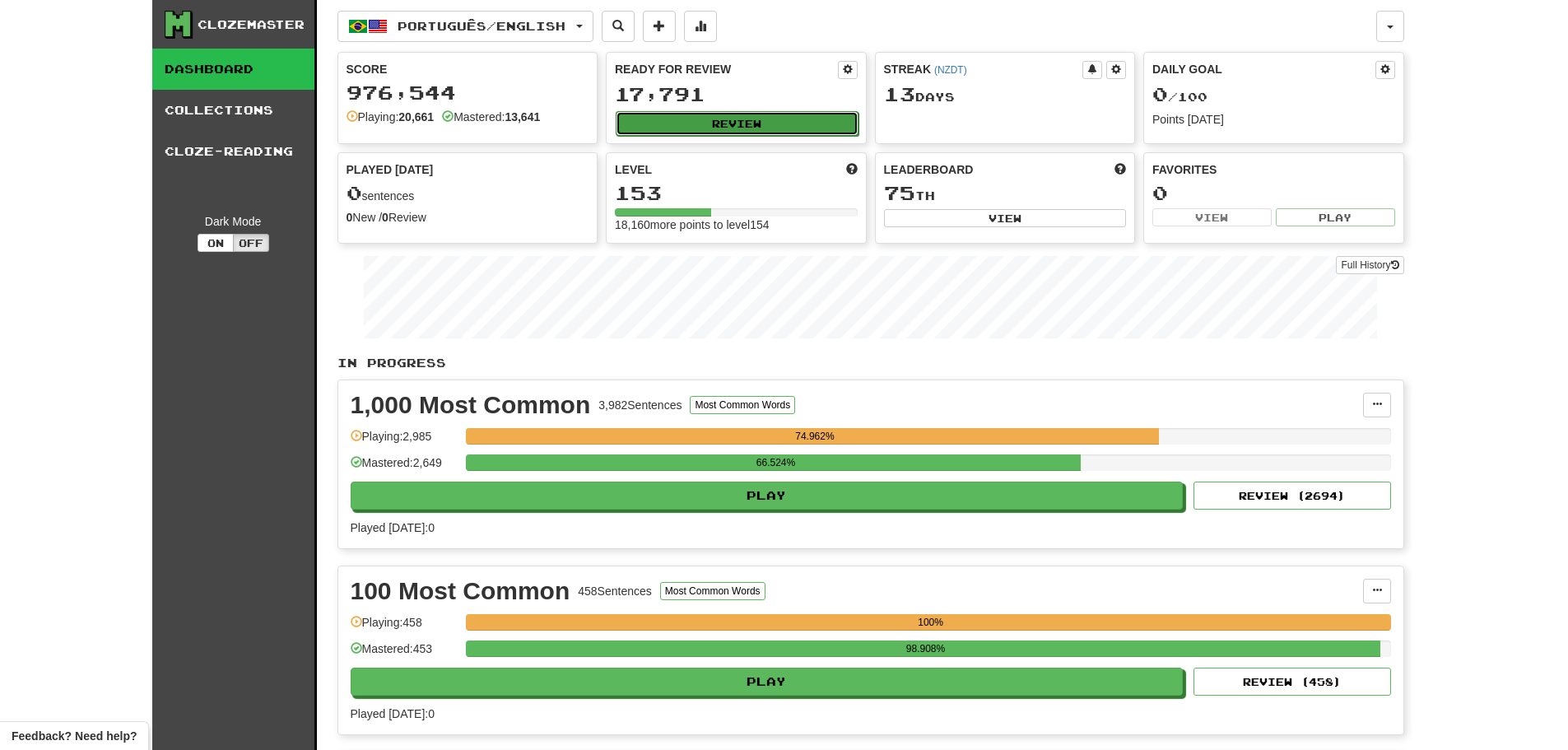
click at [749, 120] on button "Review" at bounding box center [737, 123] width 243 height 24
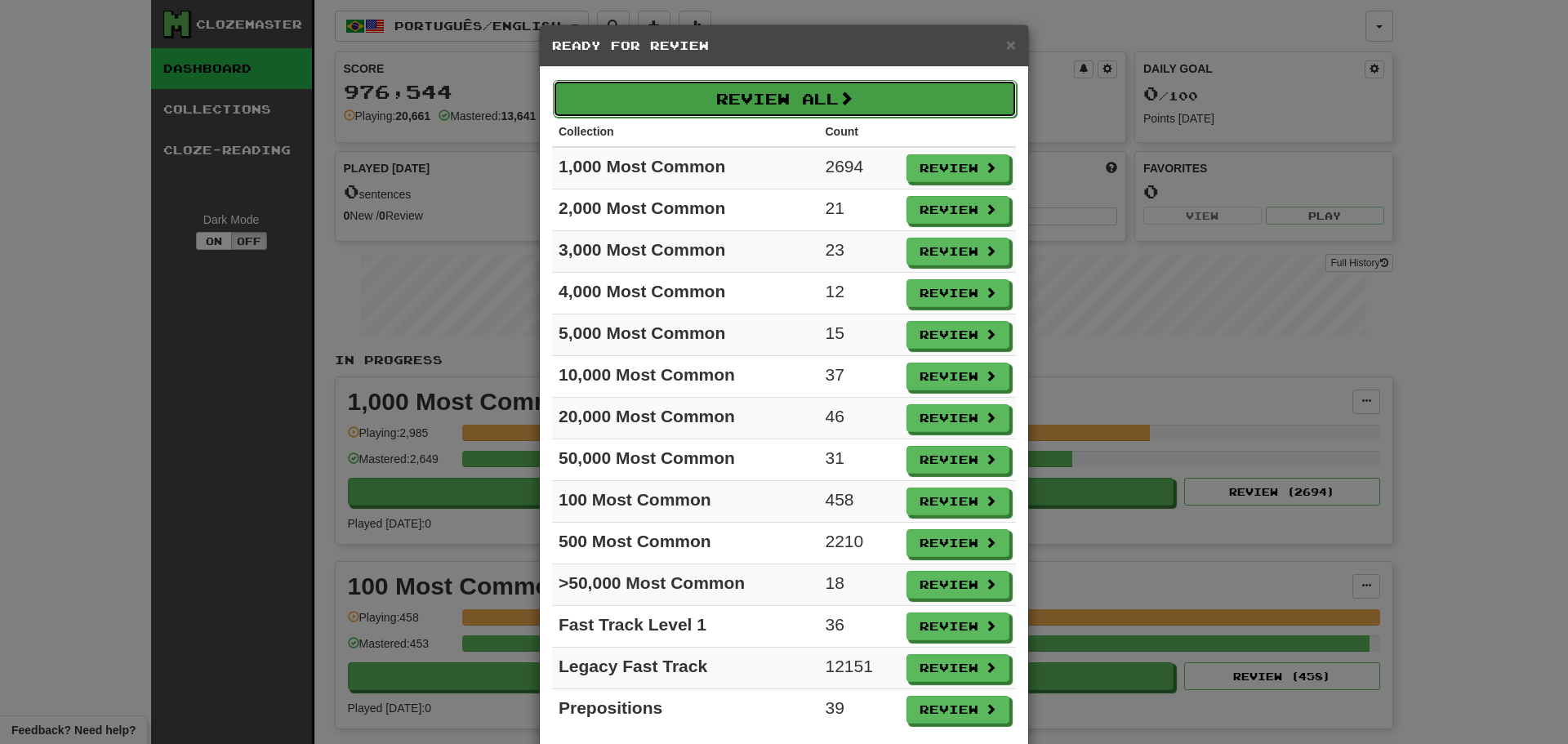
click at [738, 87] on button "Review All" at bounding box center [784, 99] width 463 height 38
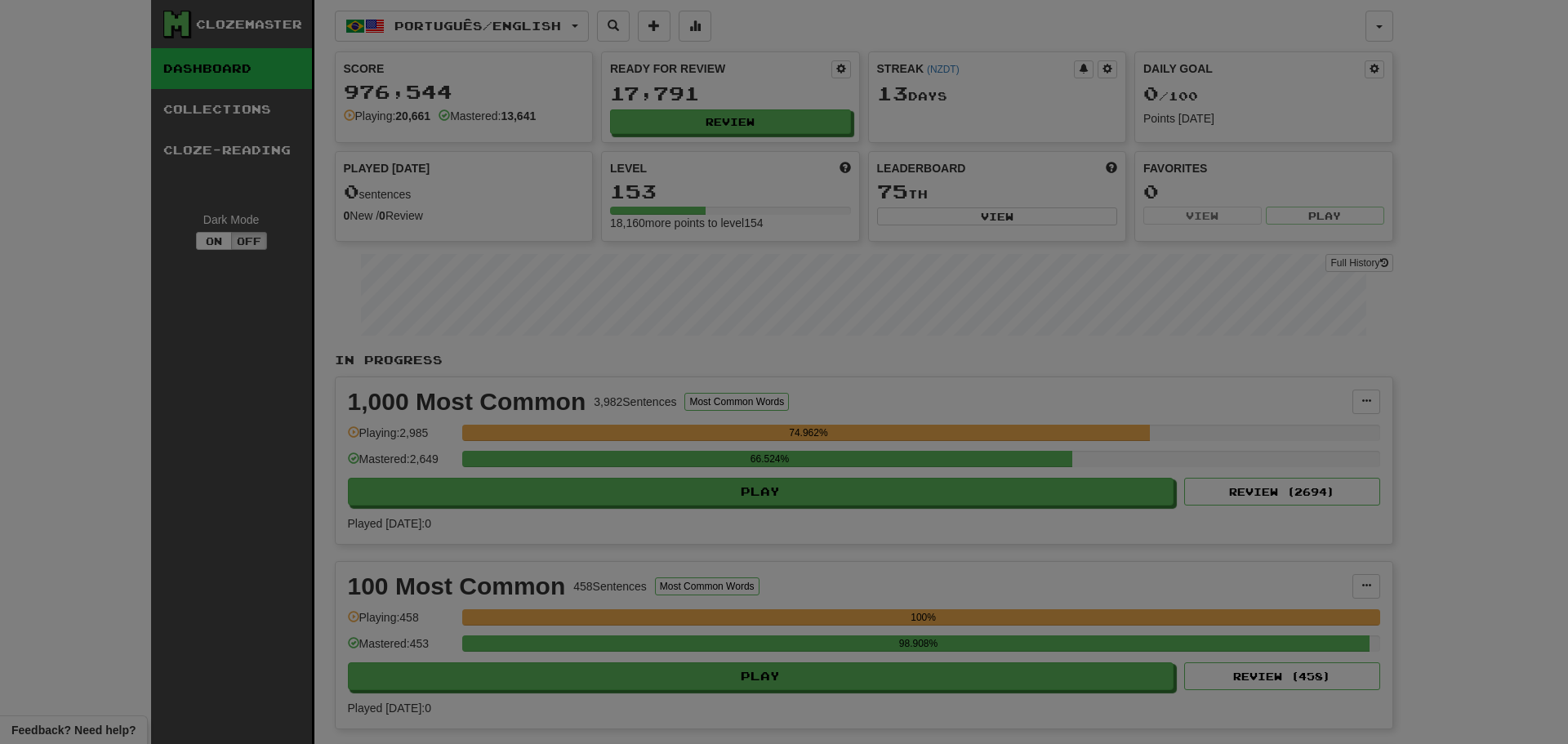
select select "********"
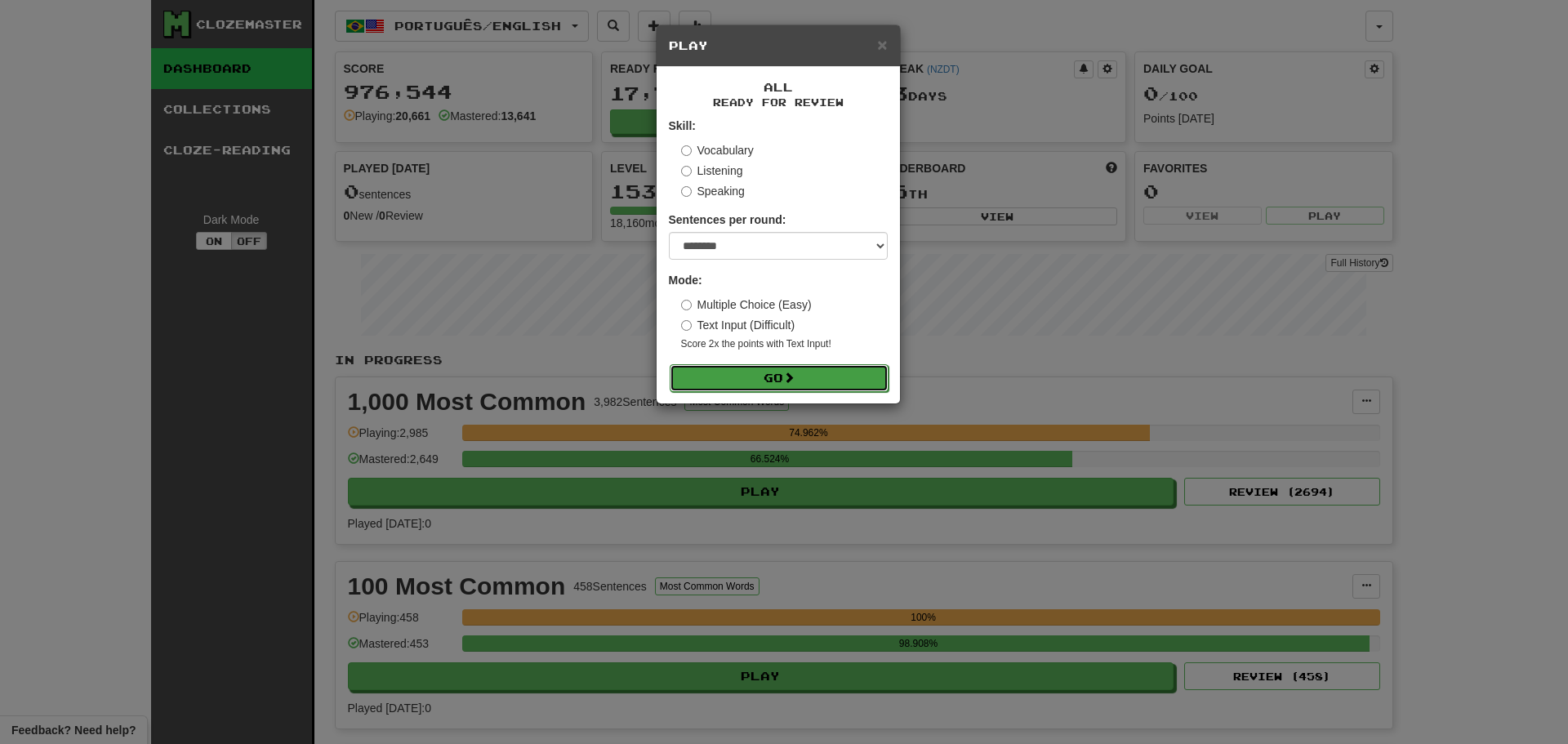
click at [776, 377] on button "Go" at bounding box center [778, 378] width 219 height 28
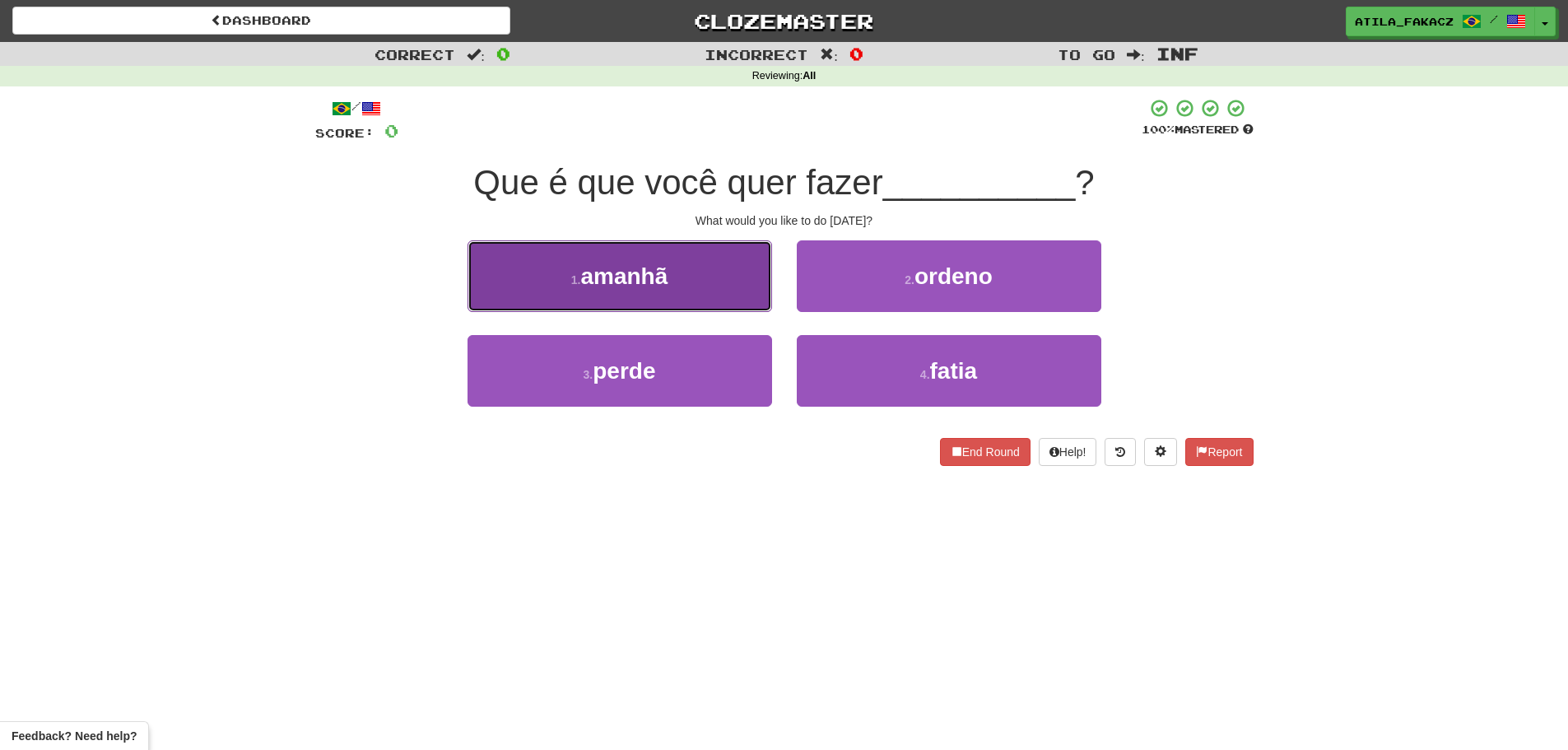
click at [692, 289] on button "1 . amanhã" at bounding box center [619, 276] width 305 height 72
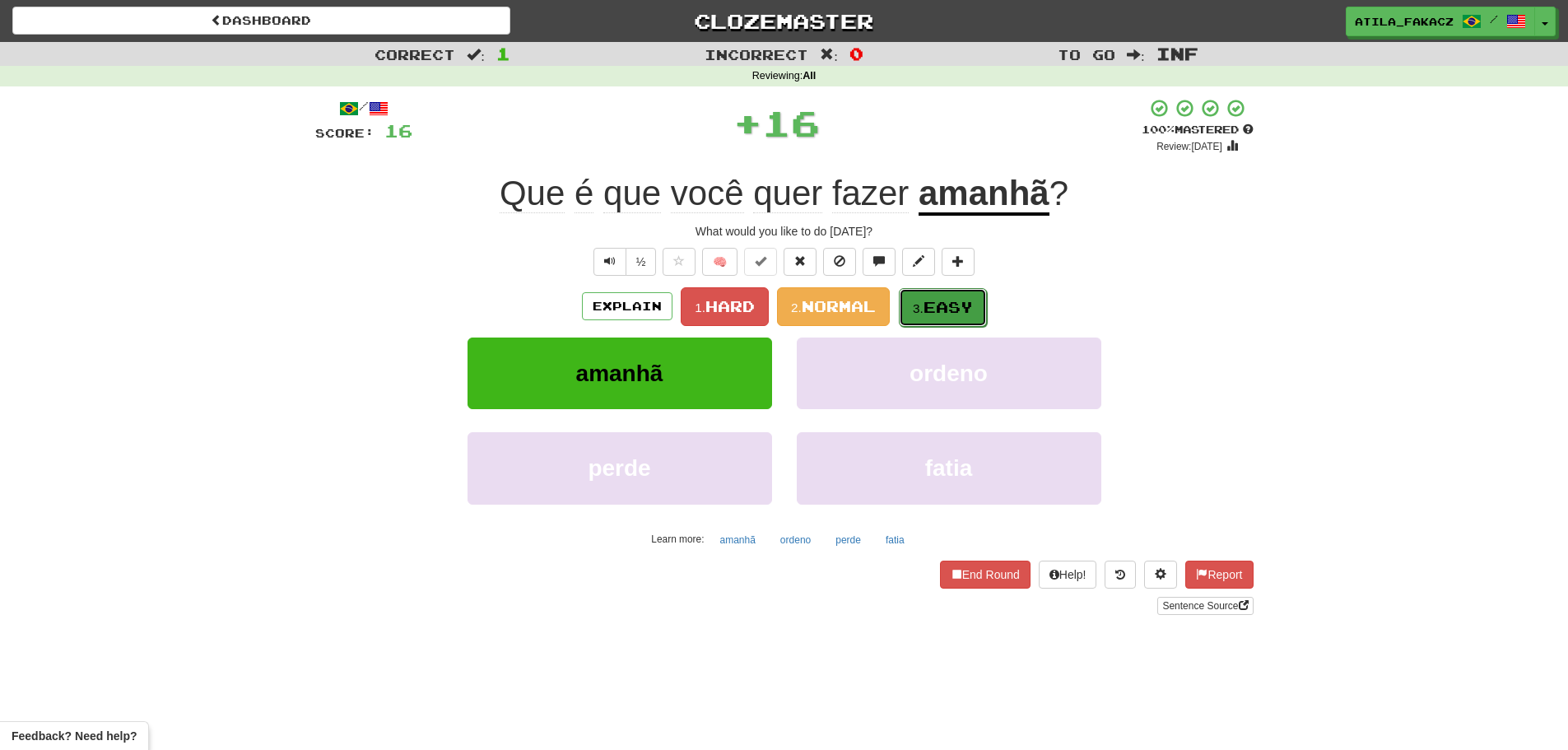
click at [950, 299] on span "Easy" at bounding box center [948, 307] width 49 height 18
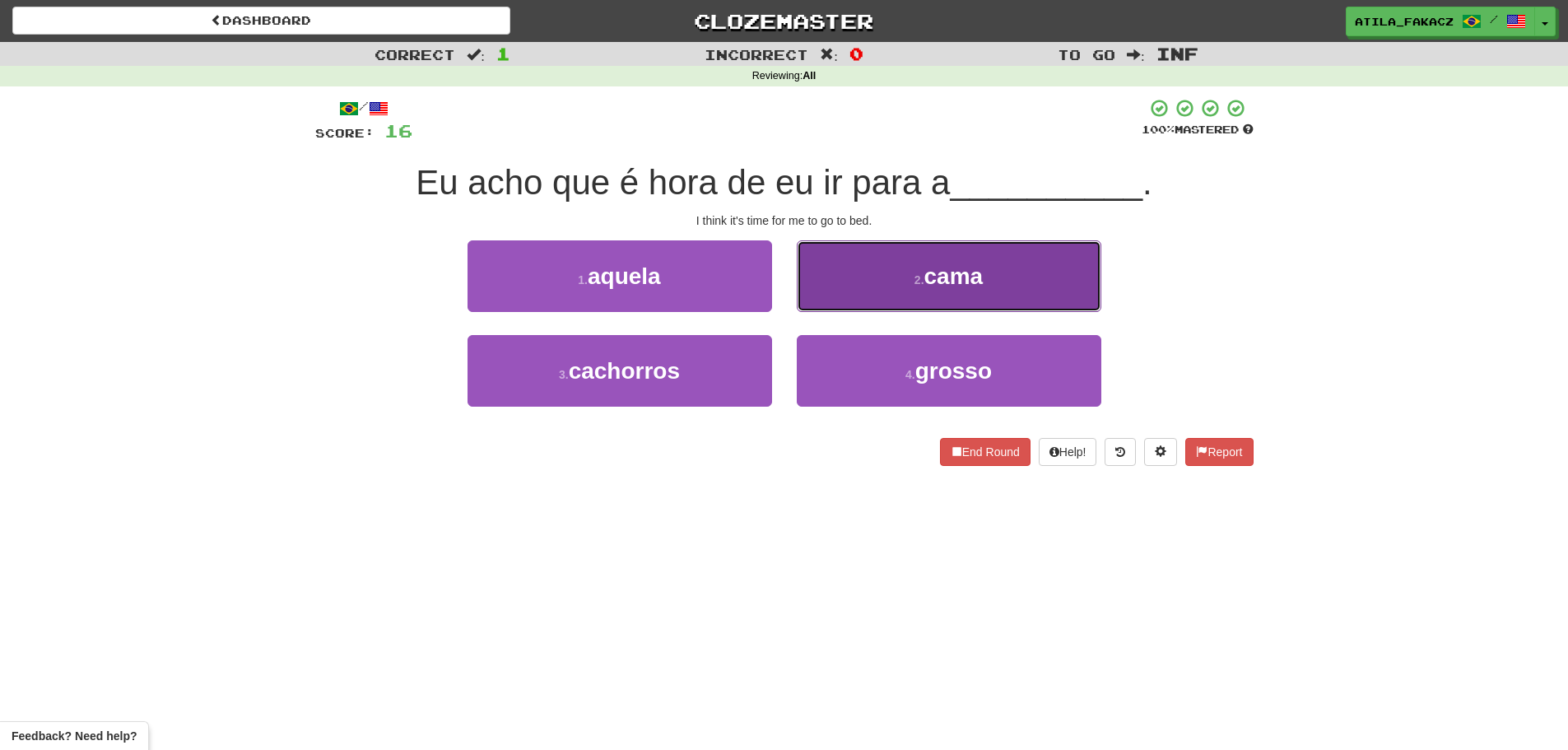
click at [892, 297] on button "2 . cama" at bounding box center [950, 276] width 305 height 72
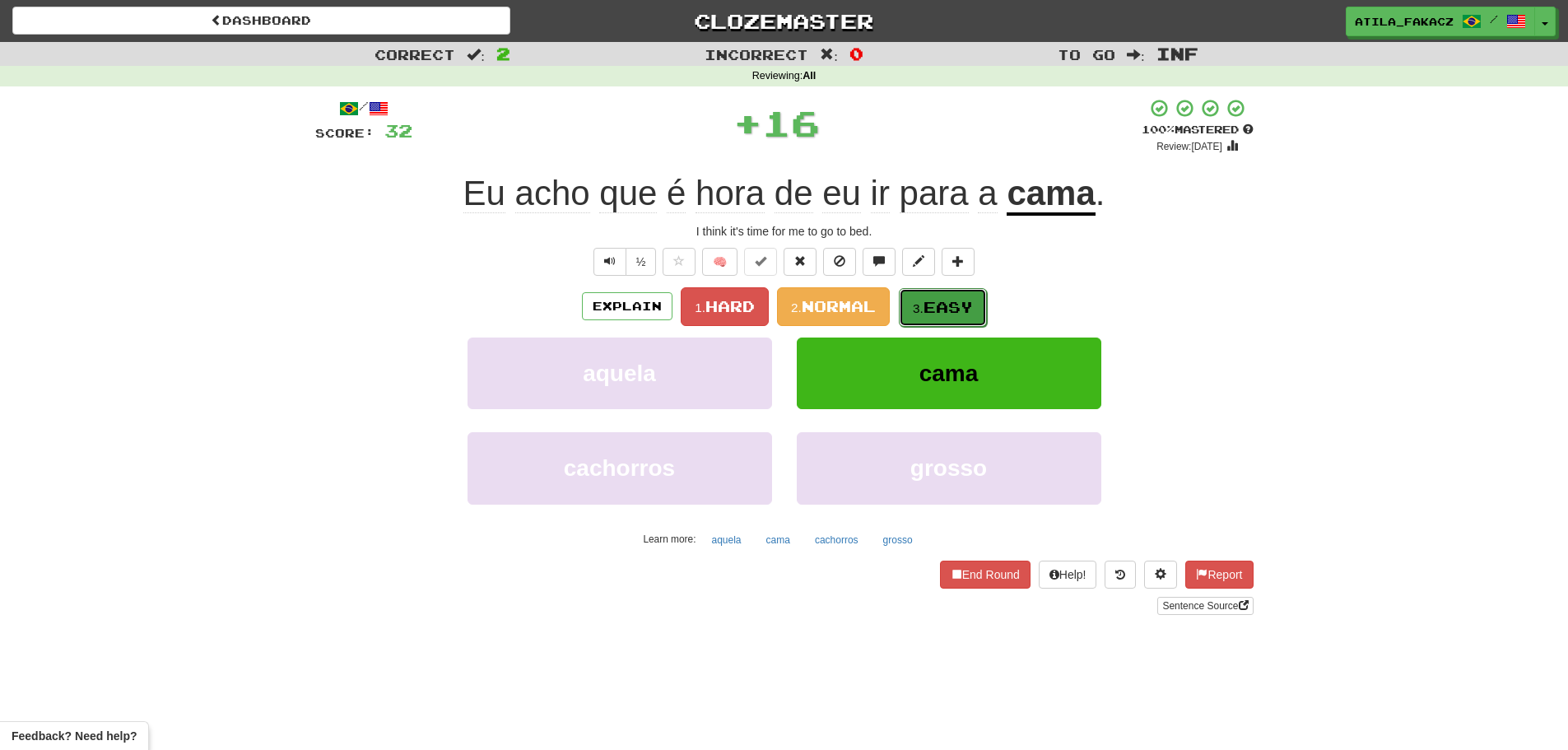
click at [929, 311] on span "Easy" at bounding box center [948, 307] width 49 height 18
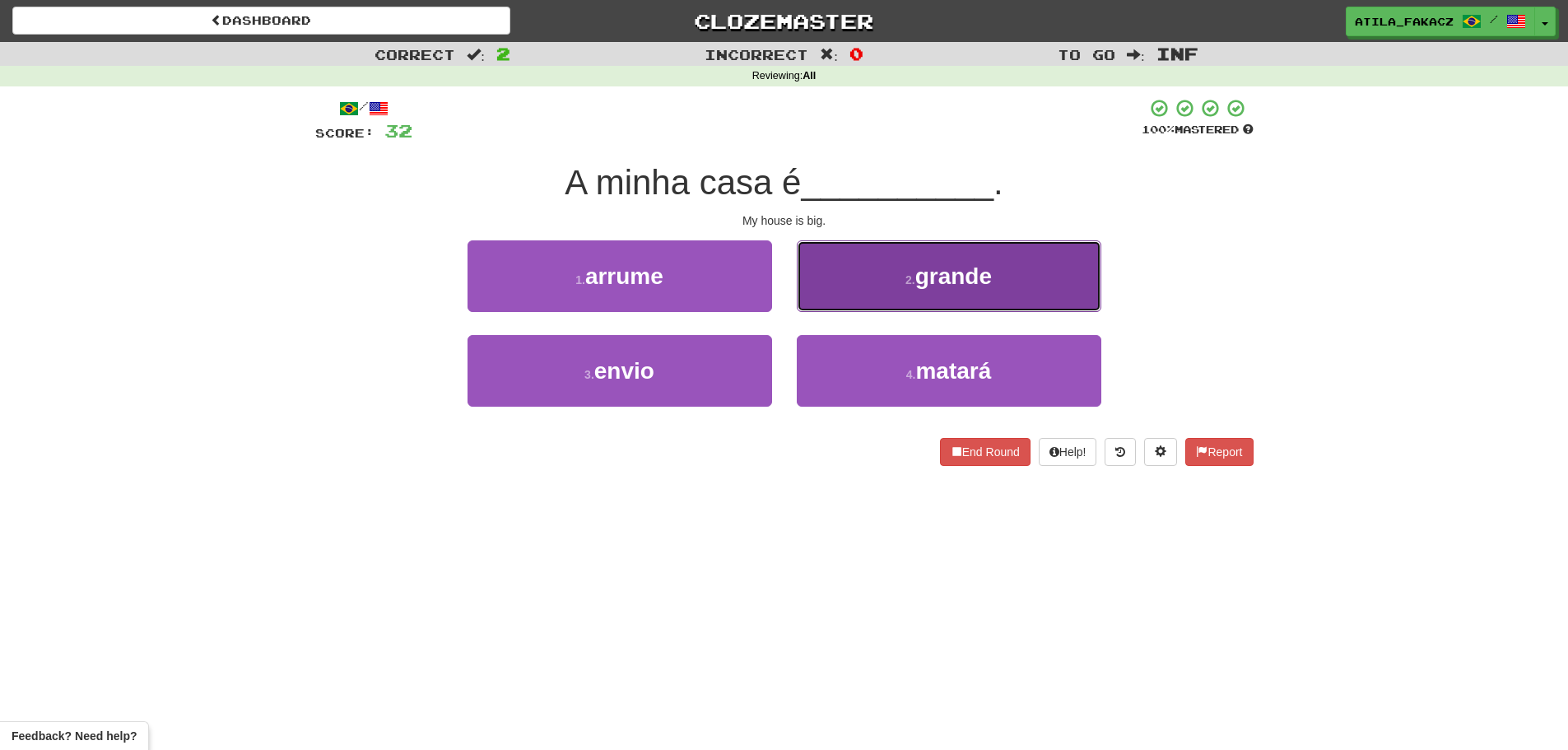
click at [868, 268] on button "2 . grande" at bounding box center [950, 276] width 305 height 72
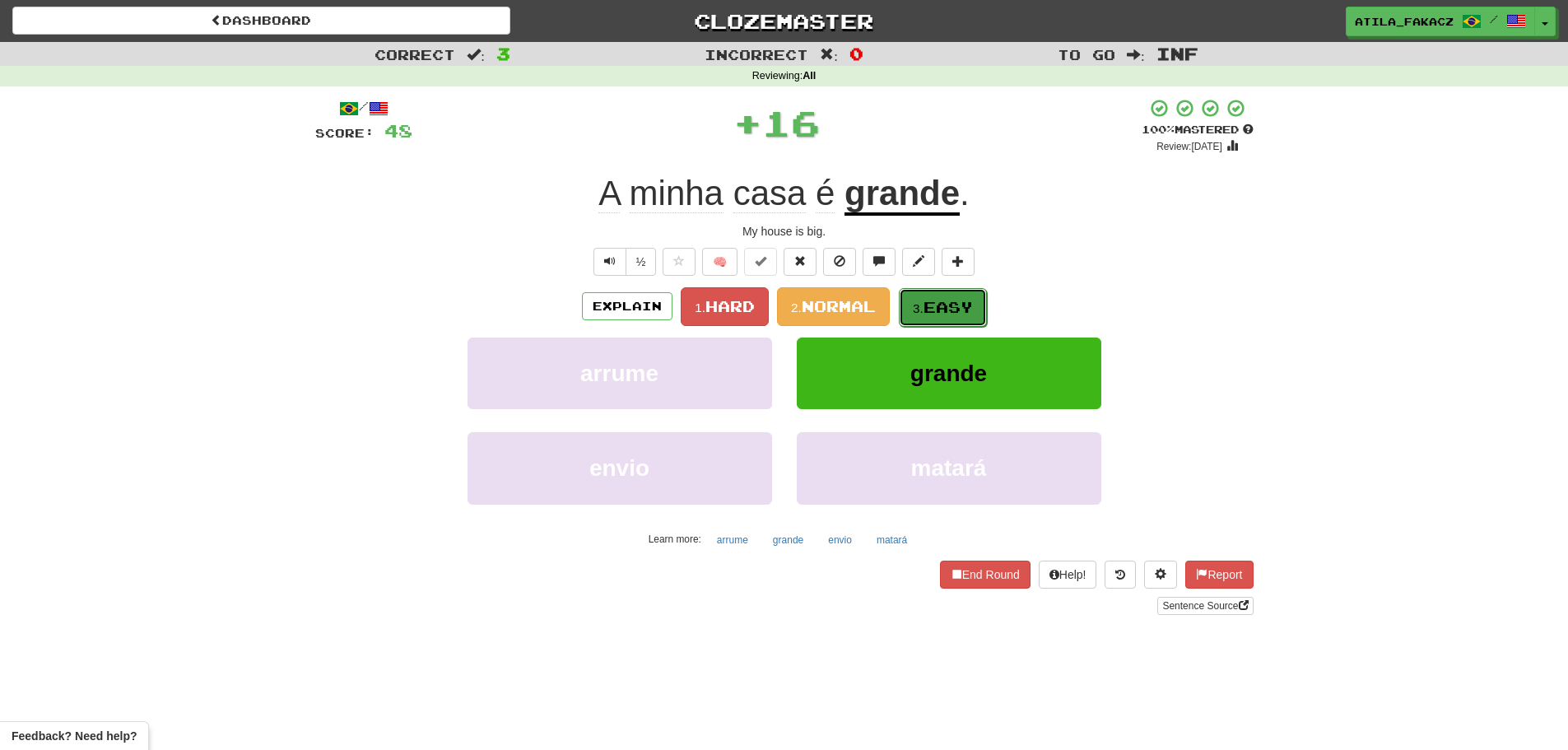
click at [923, 309] on small "3." at bounding box center [918, 307] width 11 height 14
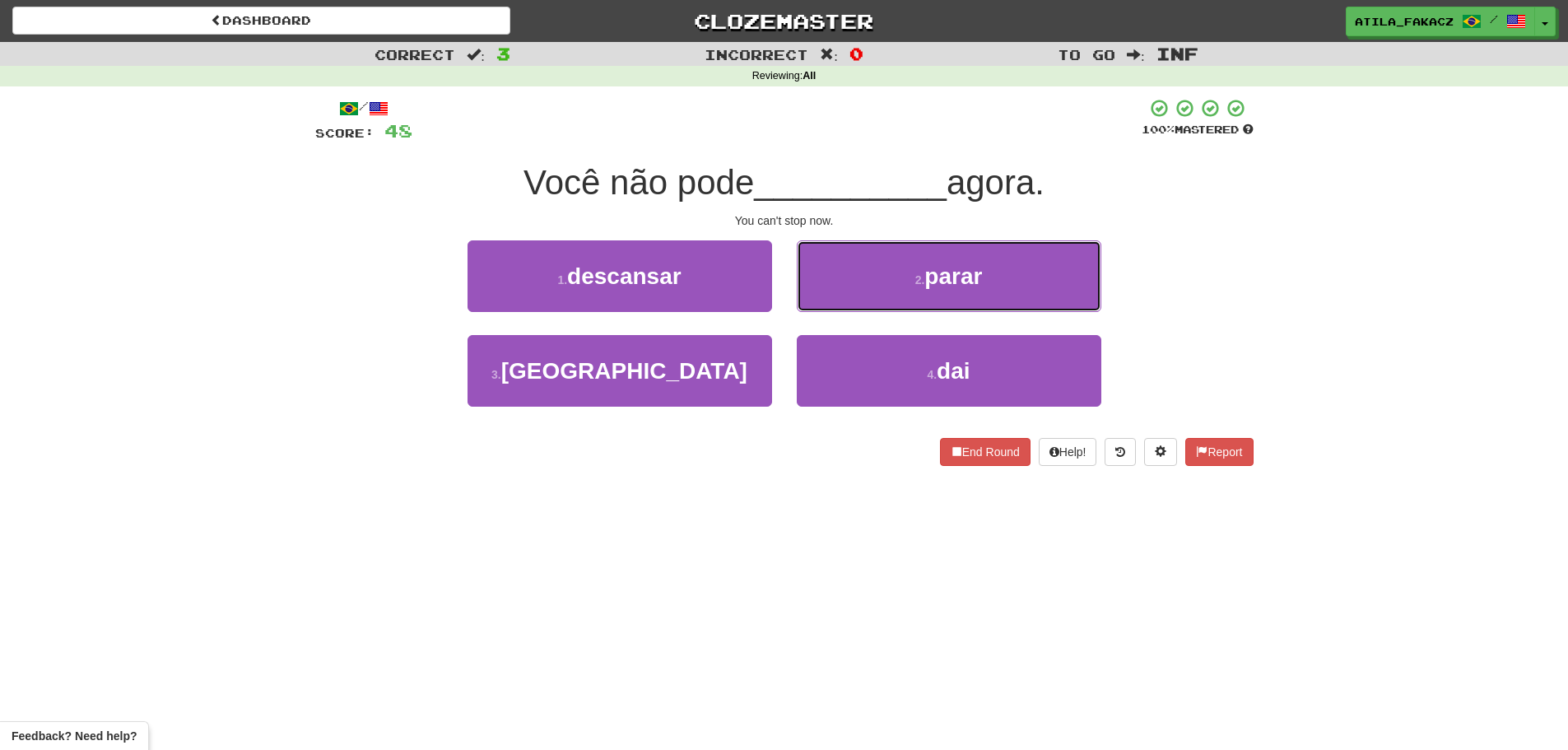
drag, startPoint x: 862, startPoint y: 259, endPoint x: 870, endPoint y: 280, distance: 22.5
click at [862, 261] on button "2 . parar" at bounding box center [950, 276] width 305 height 72
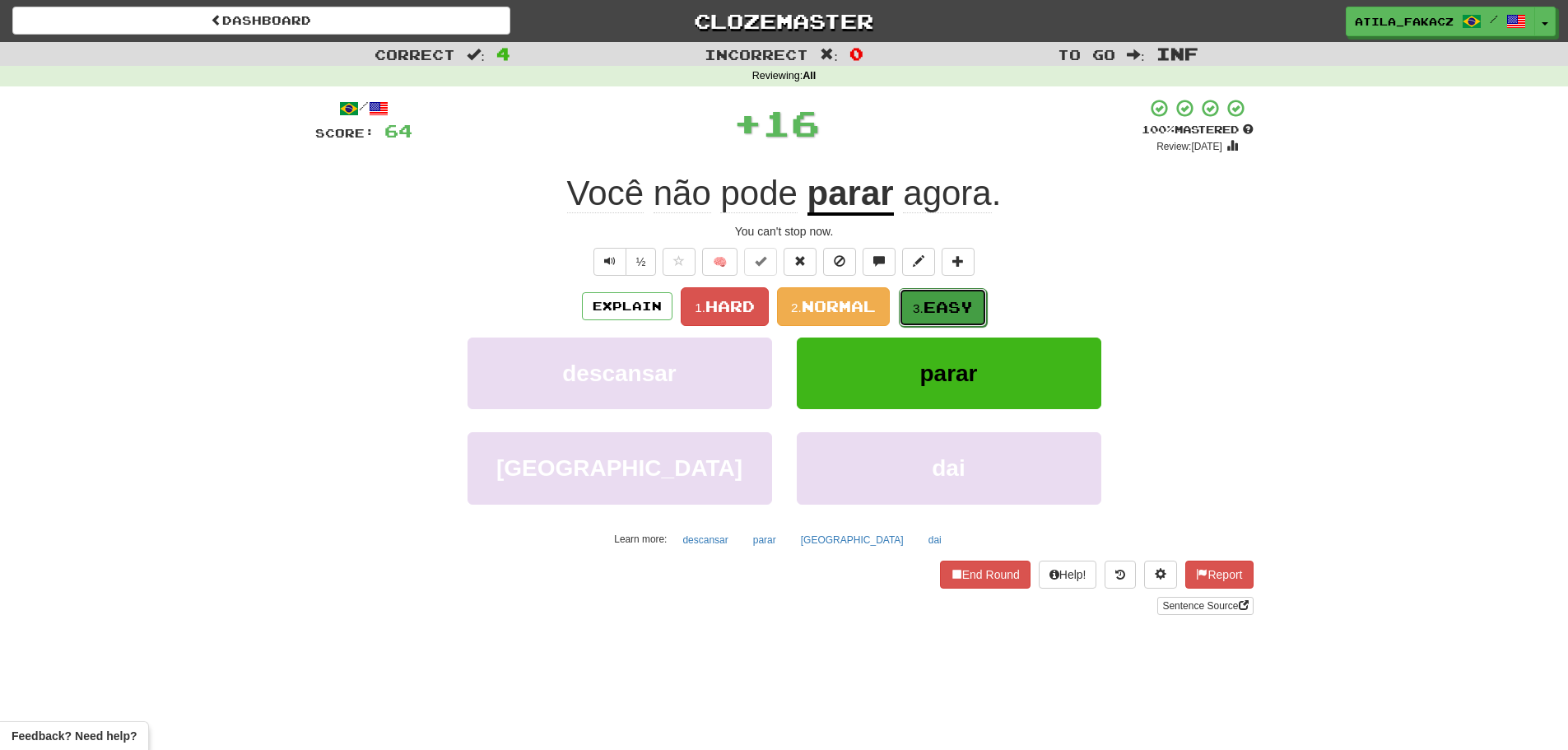
click at [920, 311] on small "3." at bounding box center [918, 307] width 11 height 14
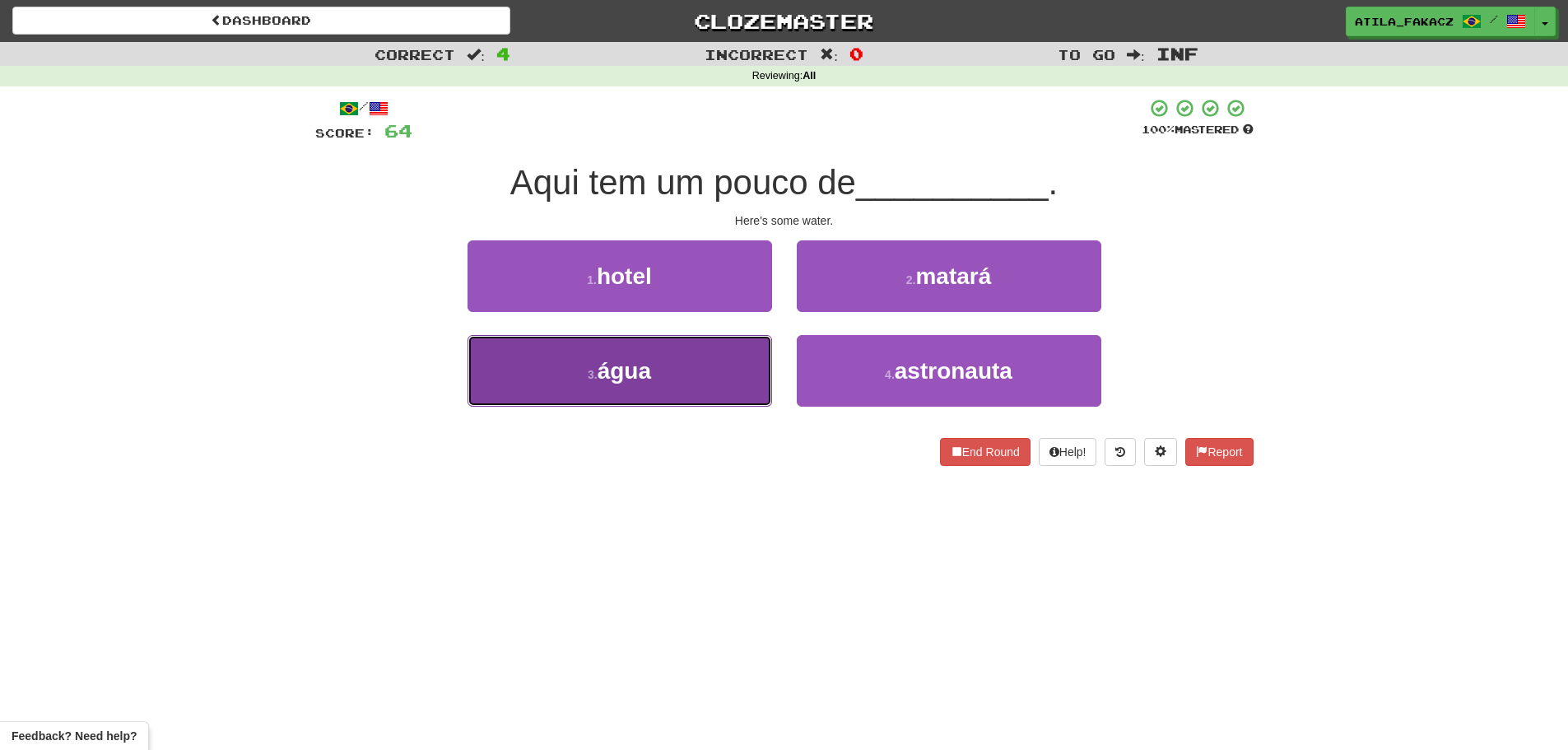
click at [670, 367] on button "3 . água" at bounding box center [619, 370] width 305 height 72
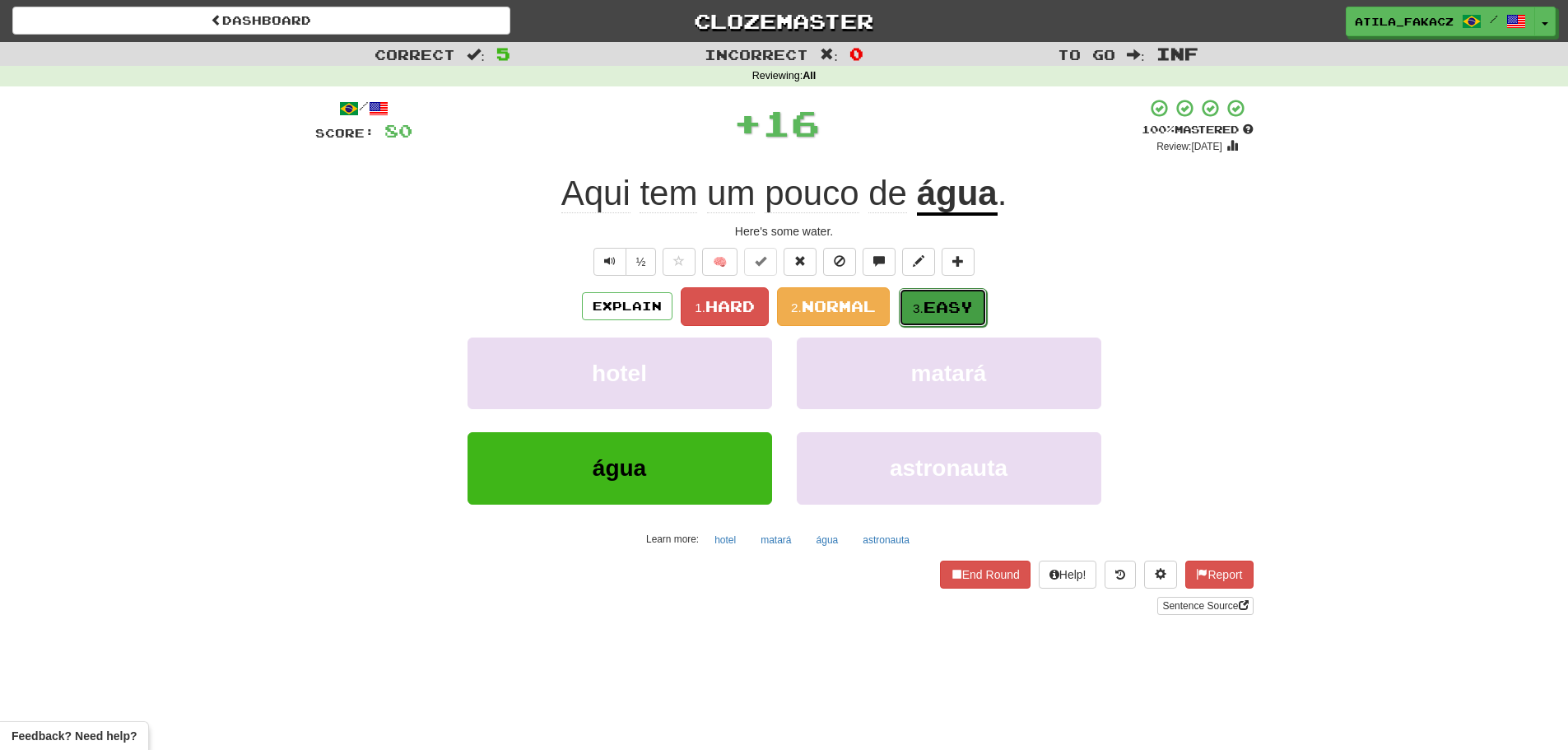
click at [960, 302] on span "Easy" at bounding box center [948, 307] width 49 height 18
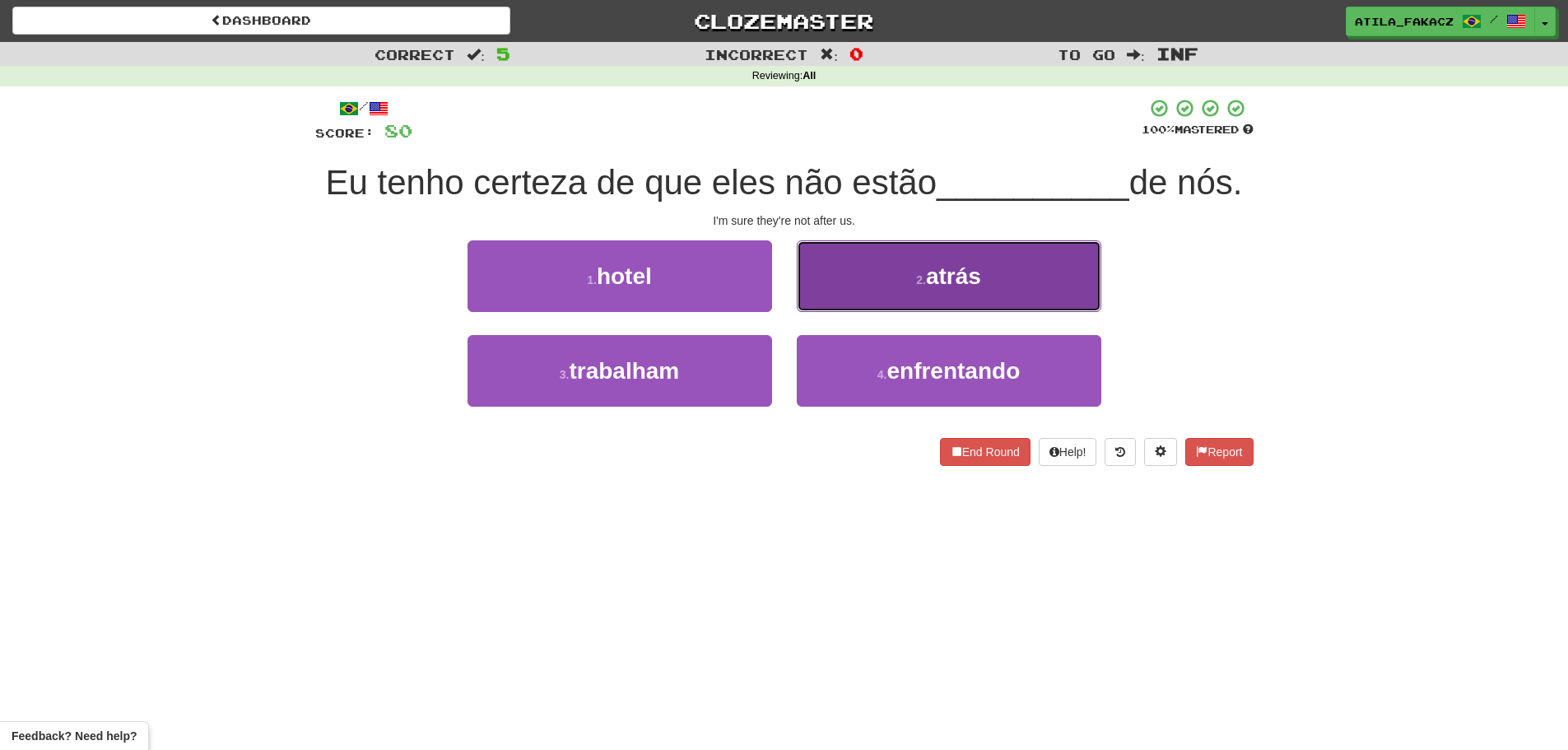
click at [904, 296] on button "2 . atrás" at bounding box center [950, 276] width 305 height 72
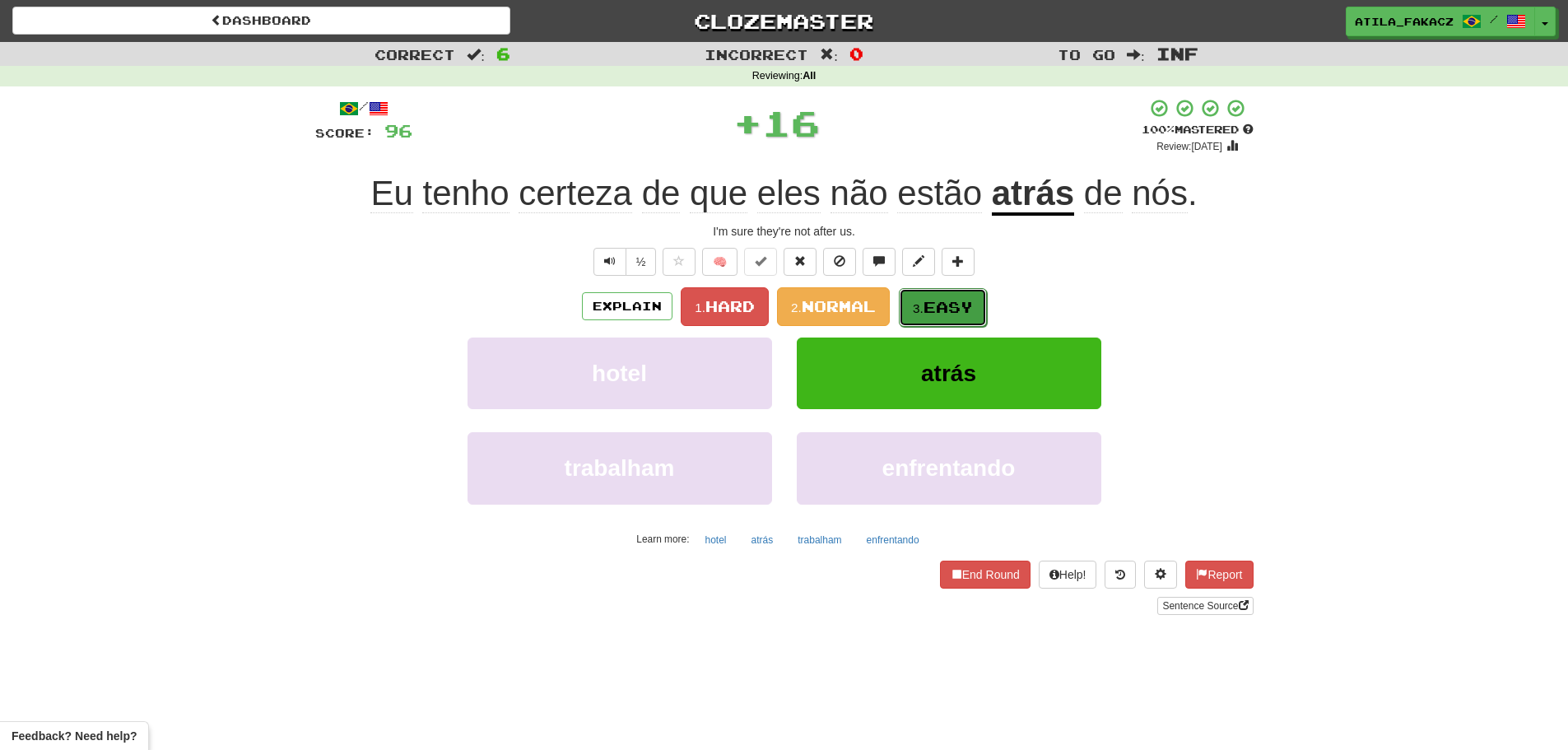
click at [934, 308] on span "Easy" at bounding box center [948, 307] width 49 height 18
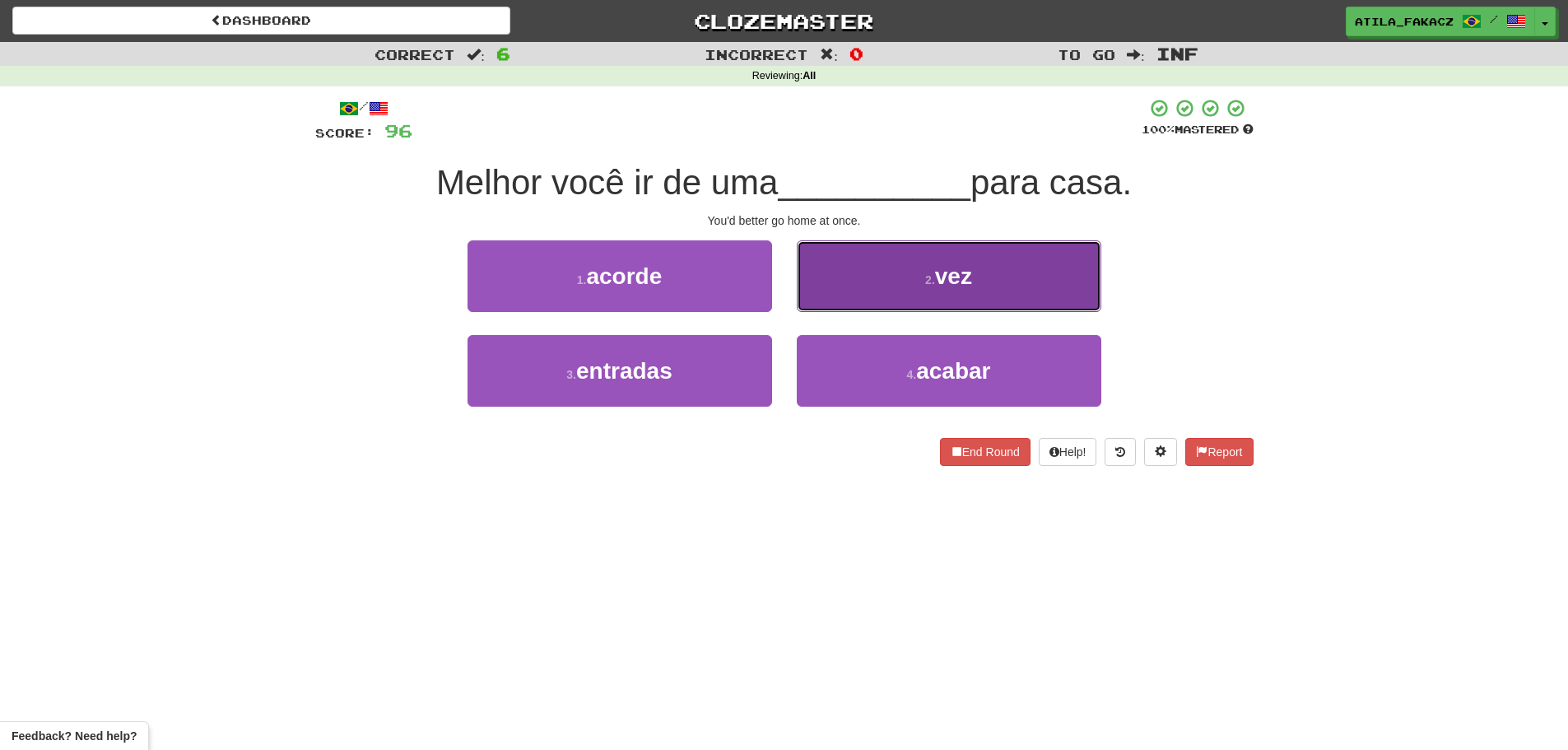
click at [858, 272] on button "2 . vez" at bounding box center [950, 276] width 305 height 72
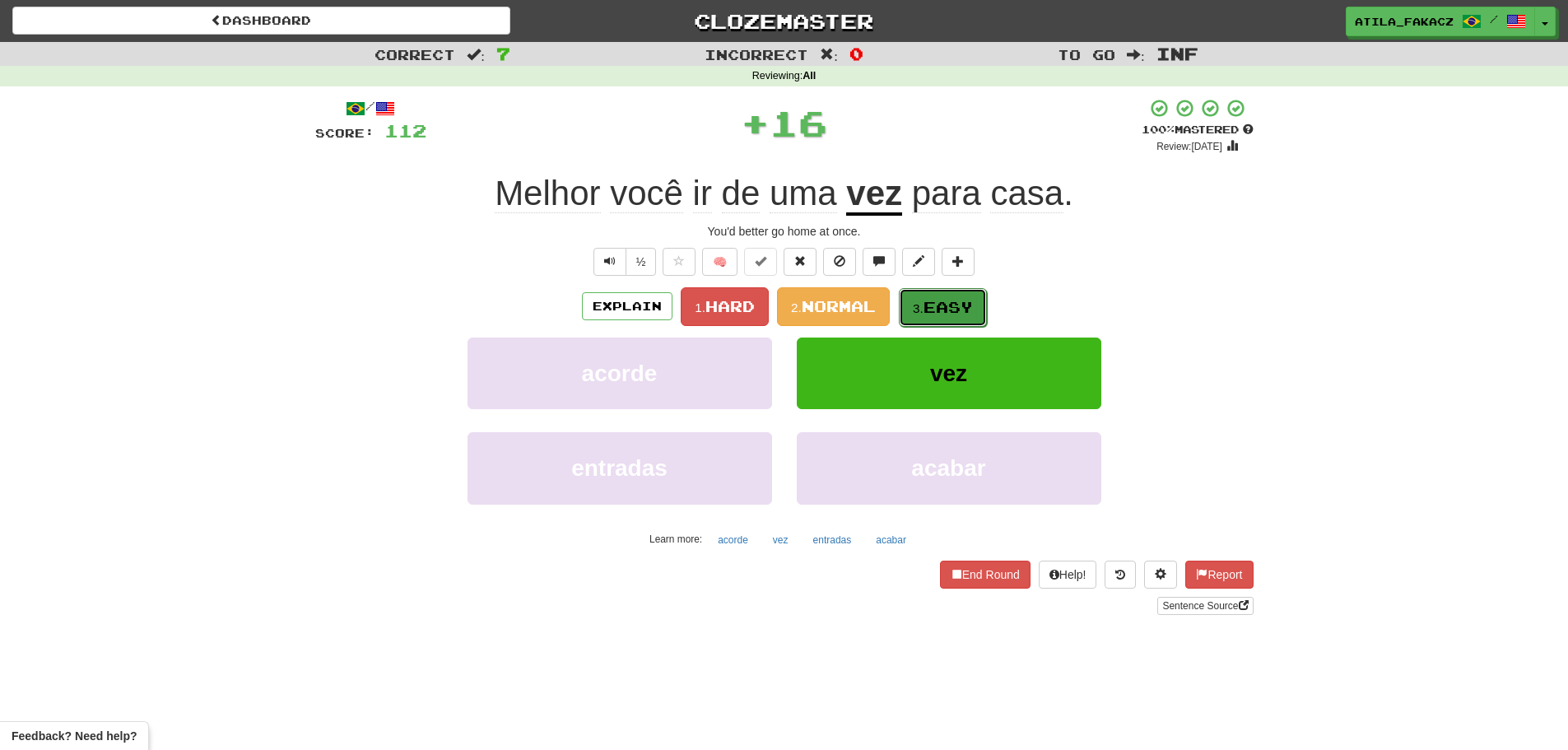
click at [918, 294] on button "3. Easy" at bounding box center [942, 307] width 88 height 39
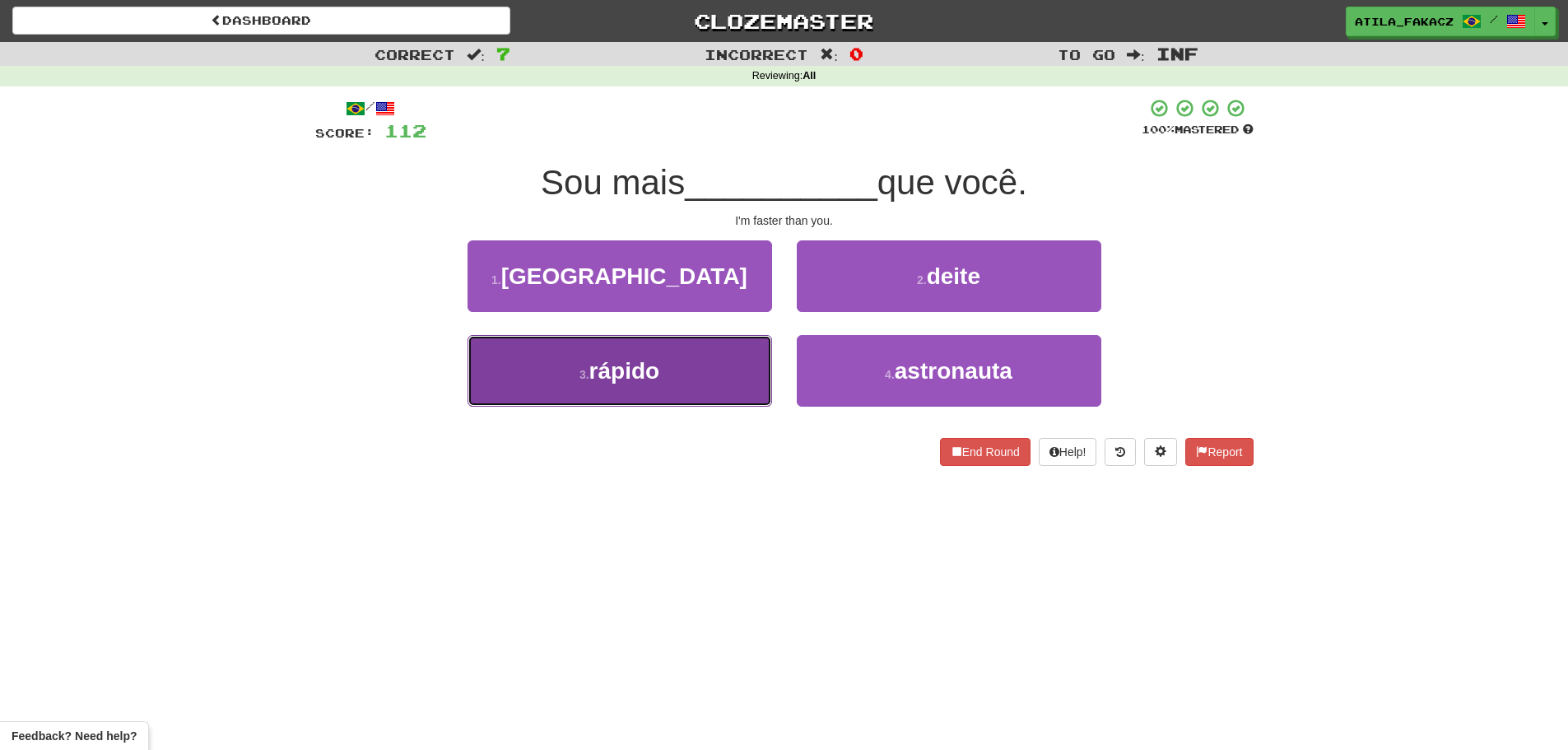
click at [731, 362] on button "3 . rápido" at bounding box center [619, 370] width 305 height 72
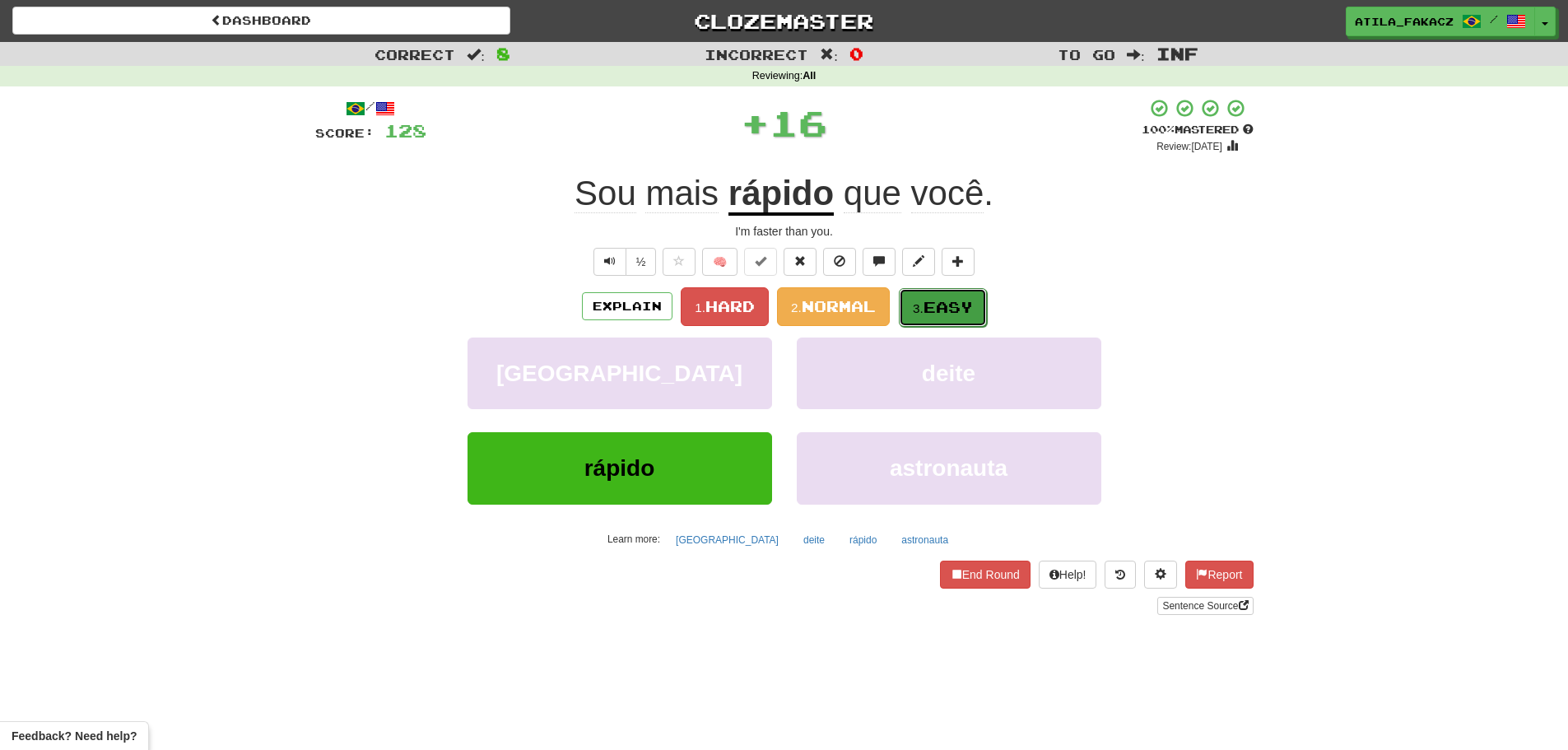
click at [918, 298] on button "3. Easy" at bounding box center [942, 307] width 88 height 39
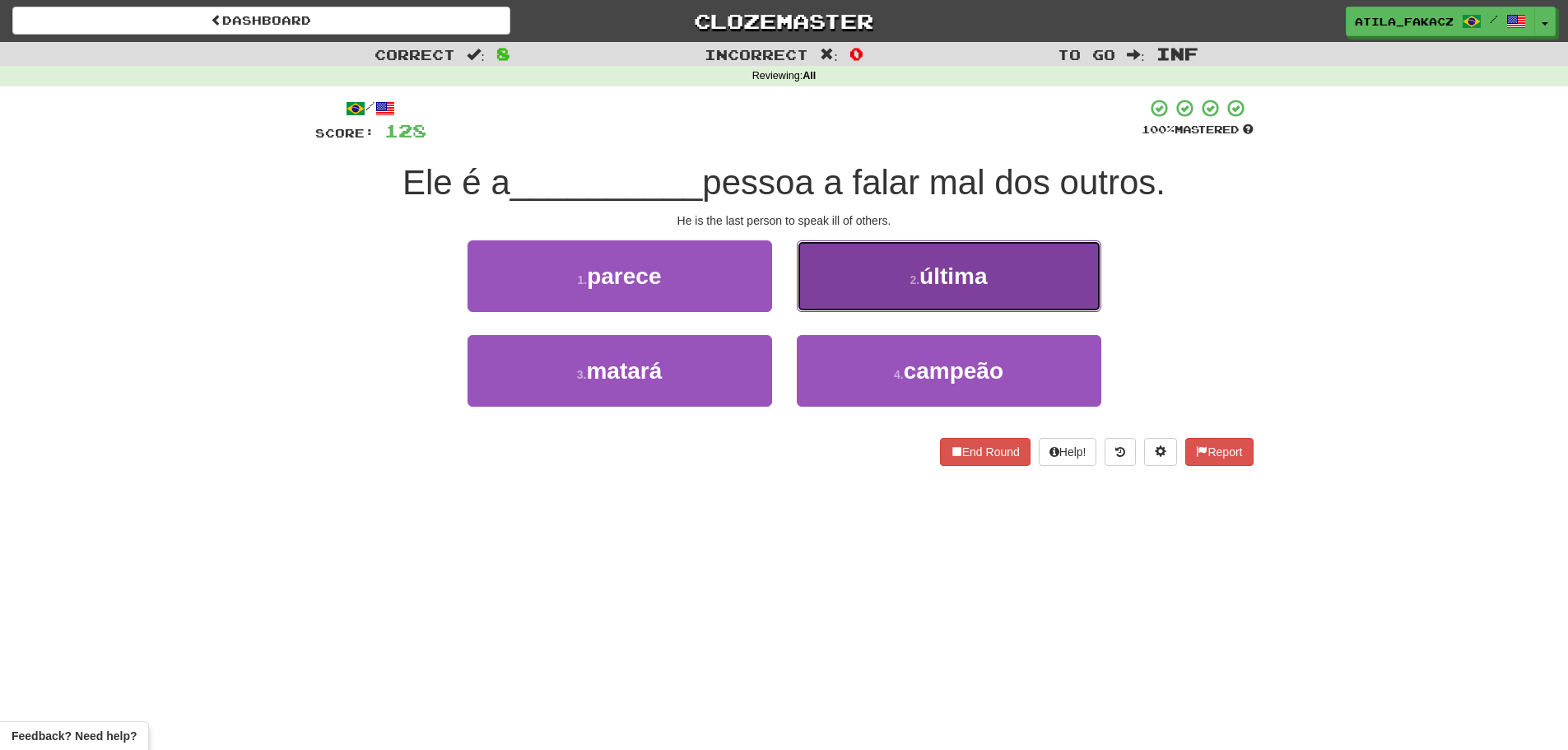
click at [872, 289] on button "2 . última" at bounding box center [950, 276] width 305 height 72
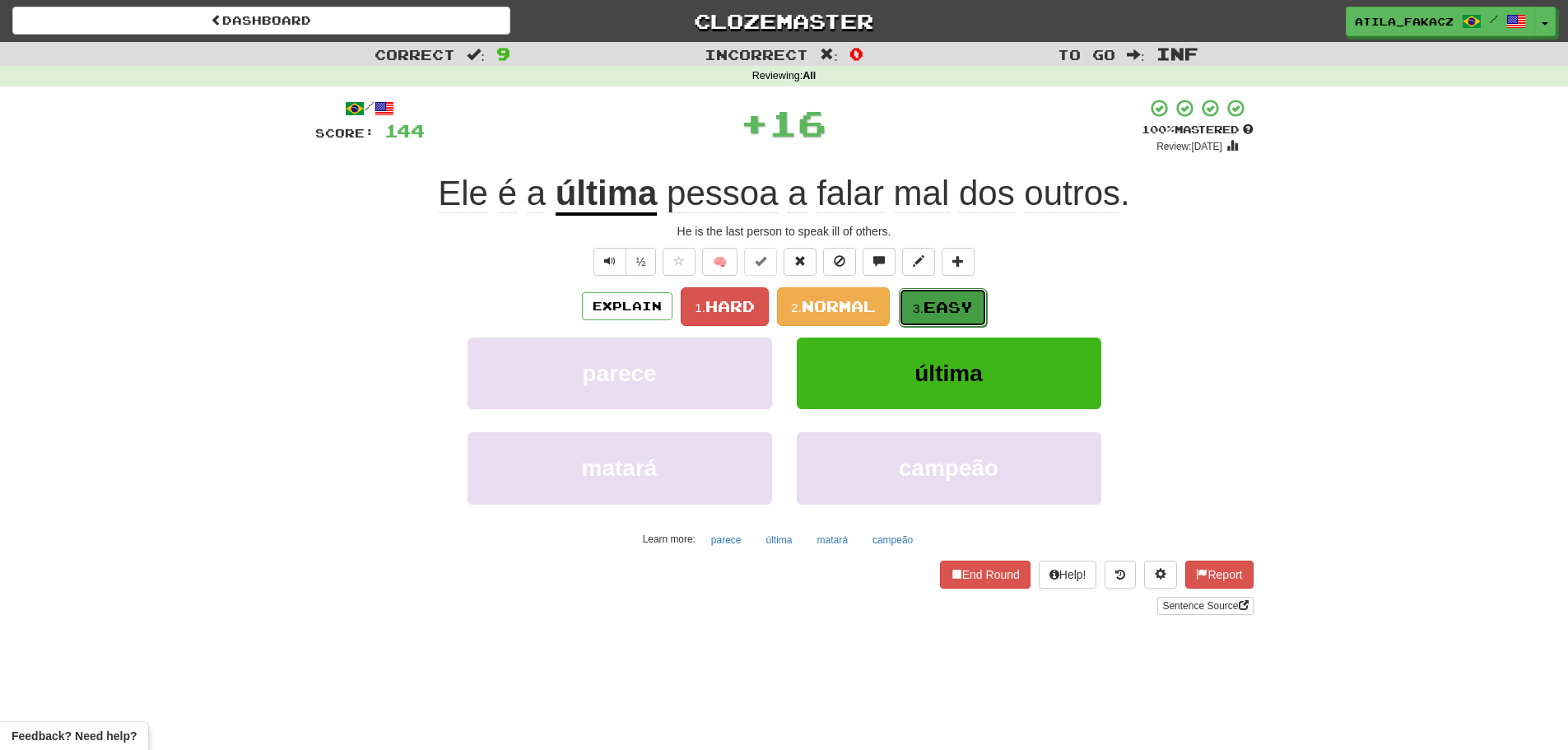
click at [934, 307] on span "Easy" at bounding box center [948, 307] width 49 height 18
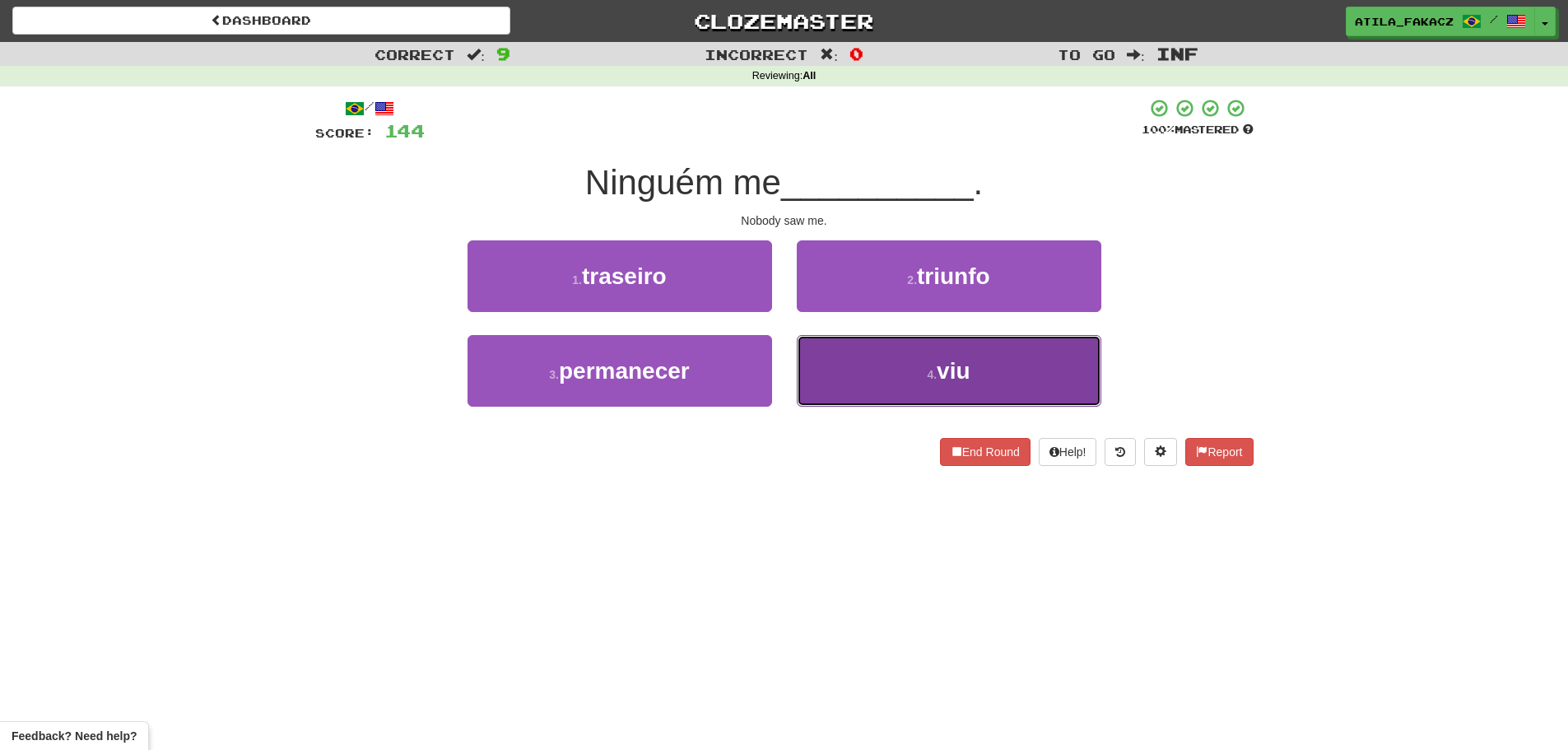
click at [857, 352] on button "4 . viu" at bounding box center [950, 370] width 305 height 72
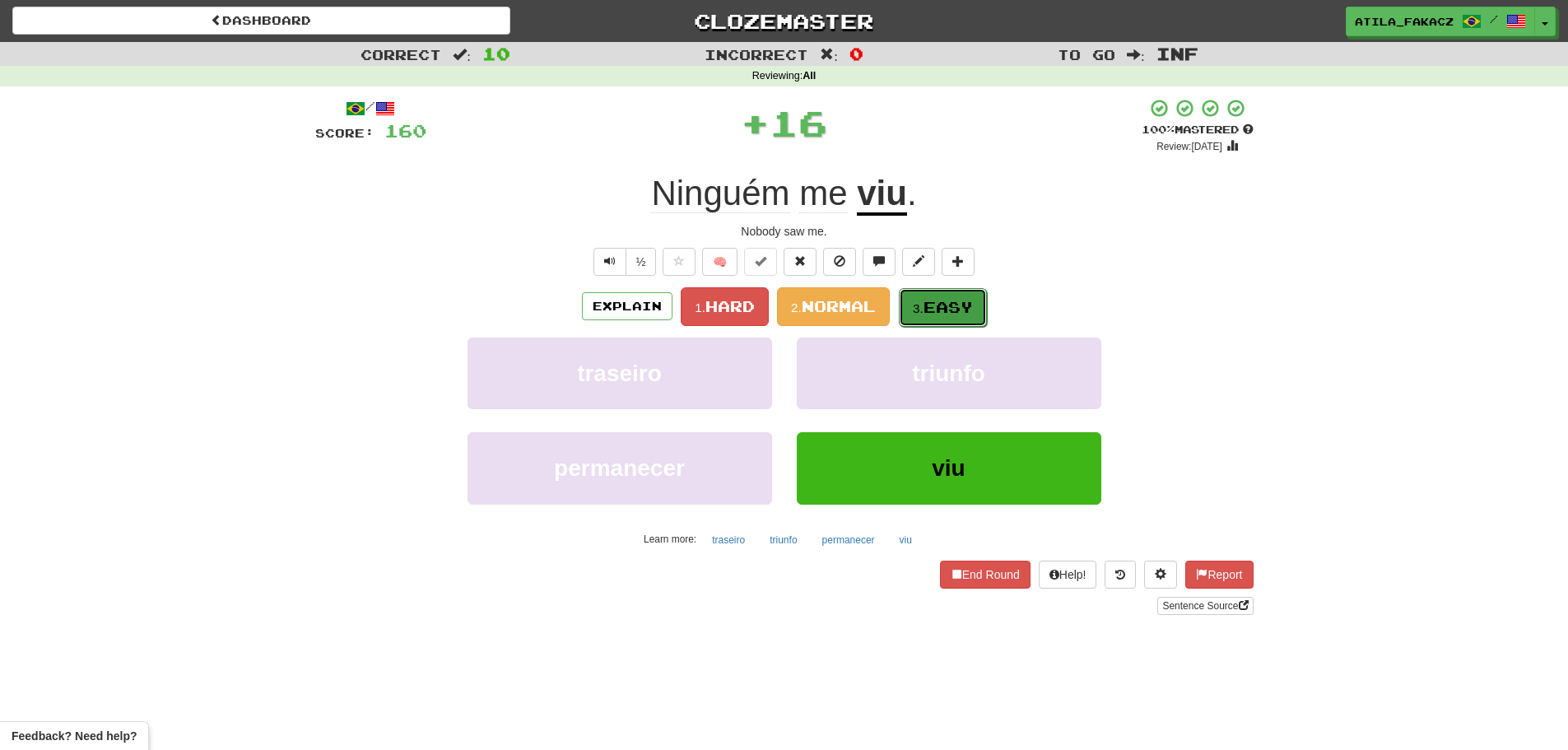
click at [918, 307] on small "3." at bounding box center [918, 307] width 11 height 14
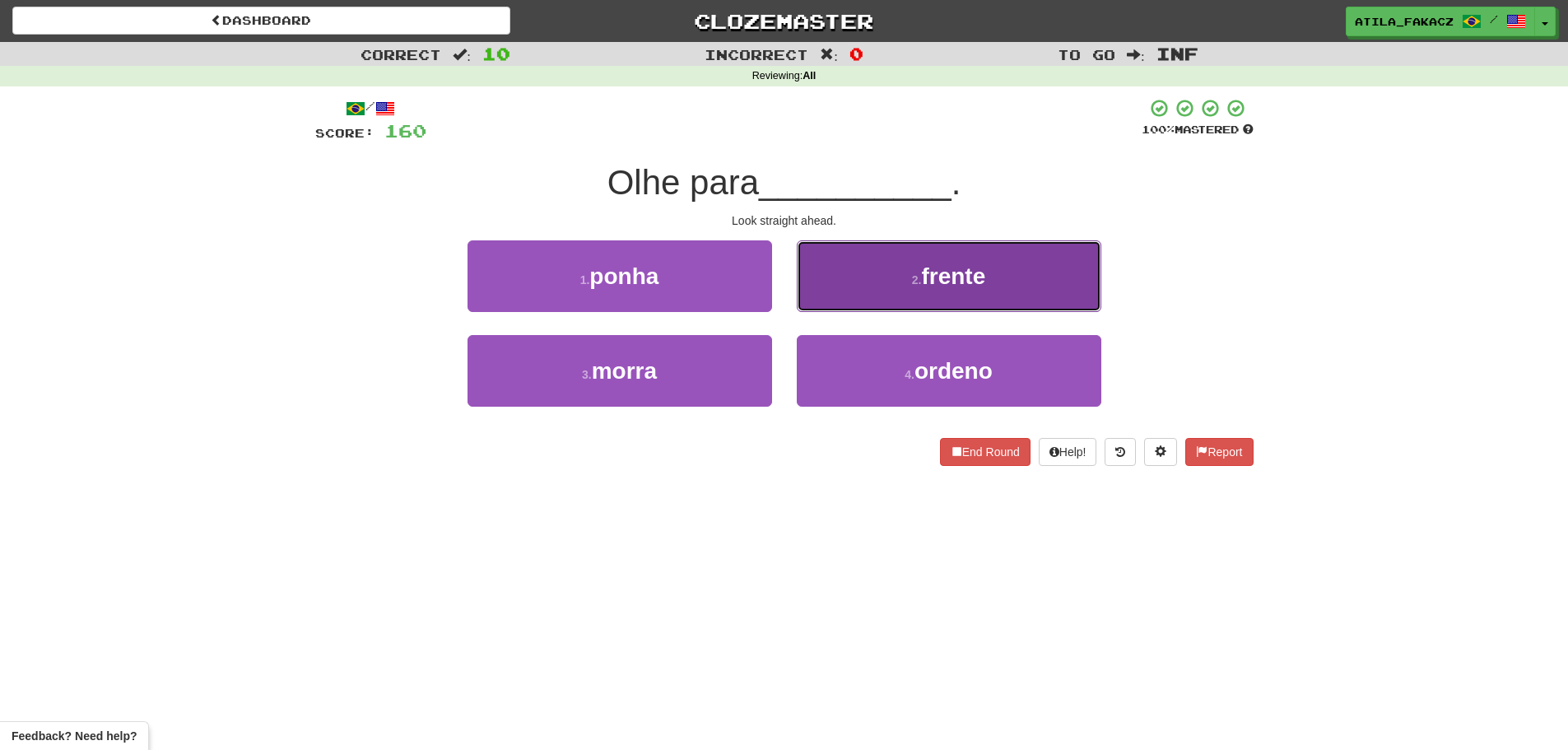
click at [957, 283] on span "frente" at bounding box center [953, 276] width 64 height 25
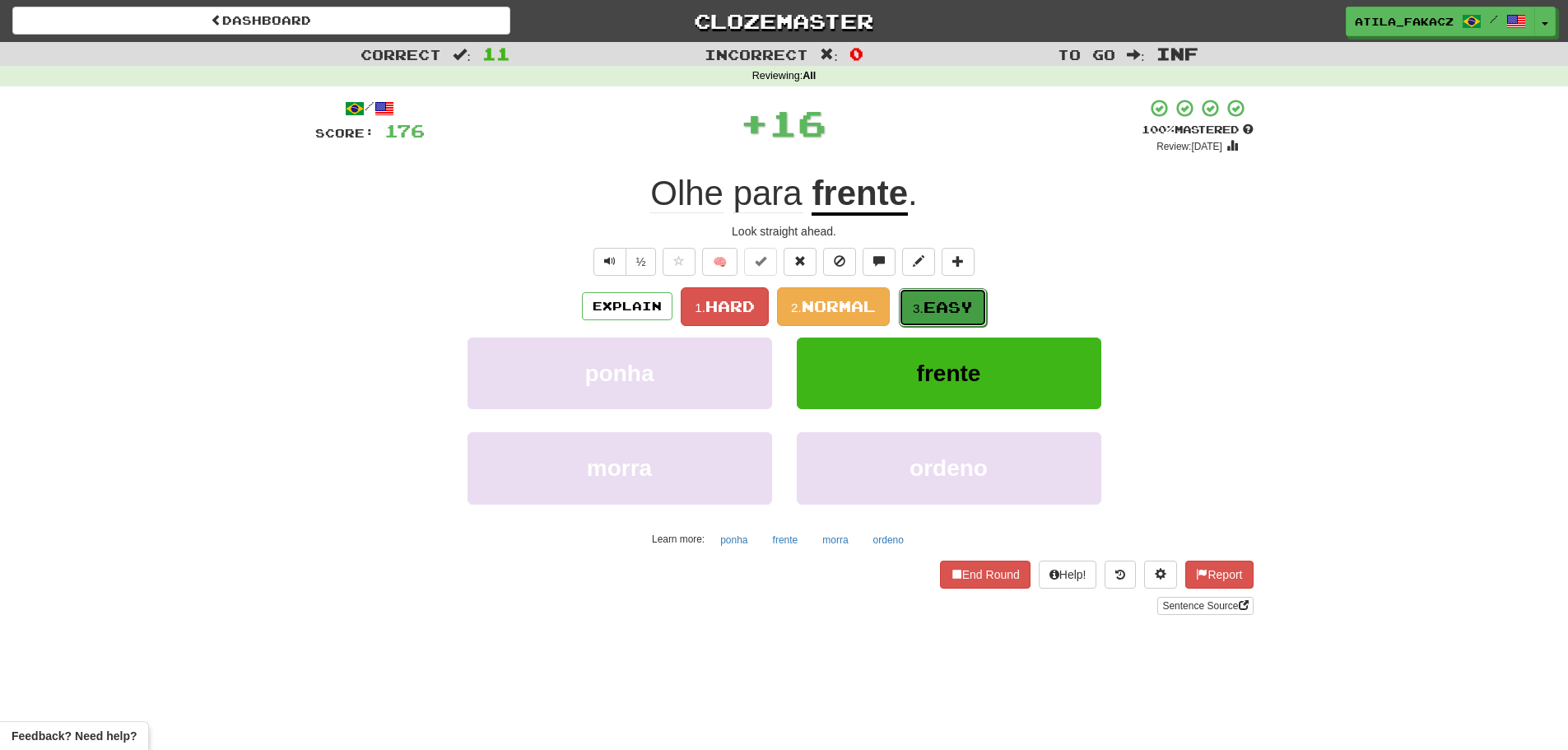
click at [983, 317] on button "3. Easy" at bounding box center [942, 307] width 88 height 39
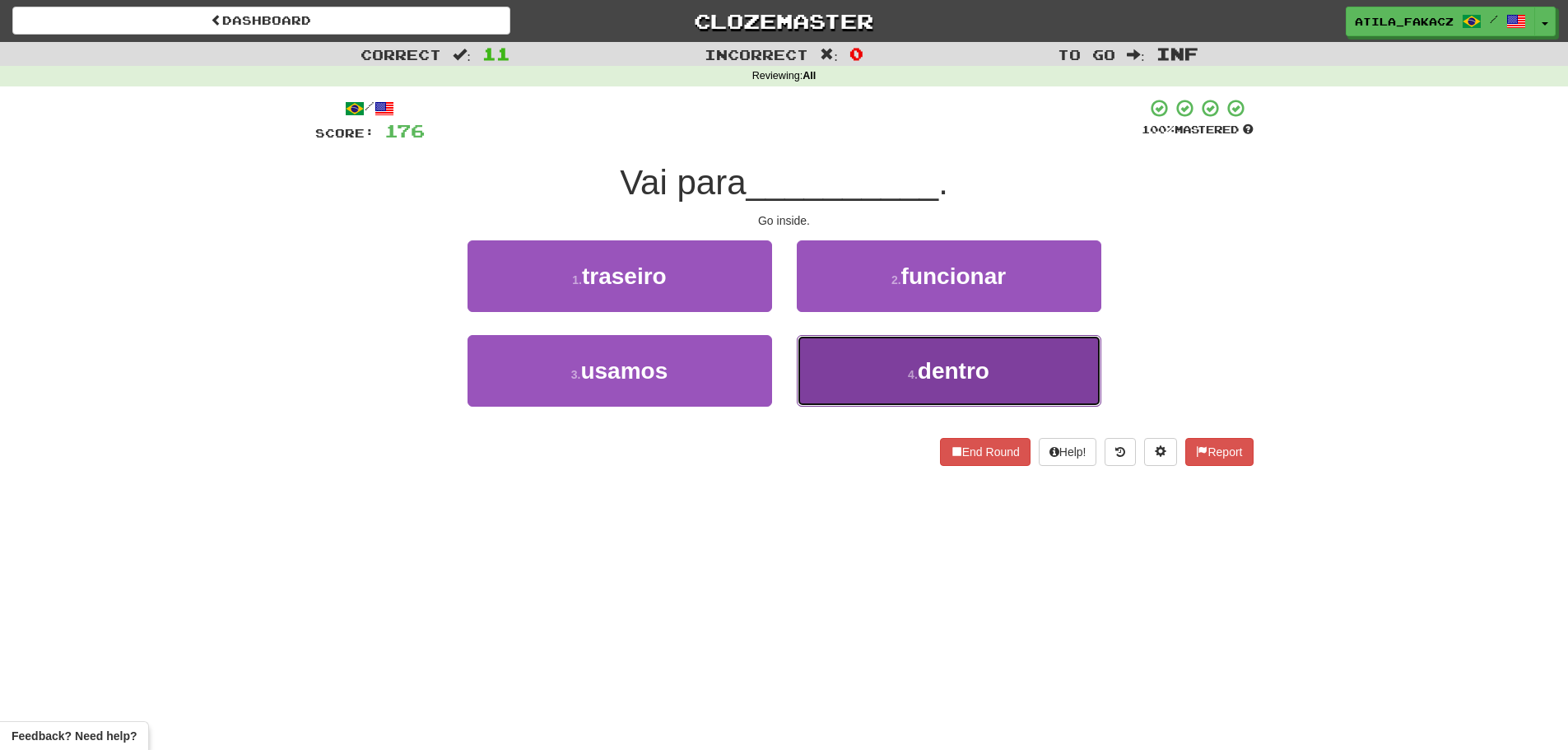
click at [868, 378] on button "4 . dentro" at bounding box center [950, 370] width 305 height 72
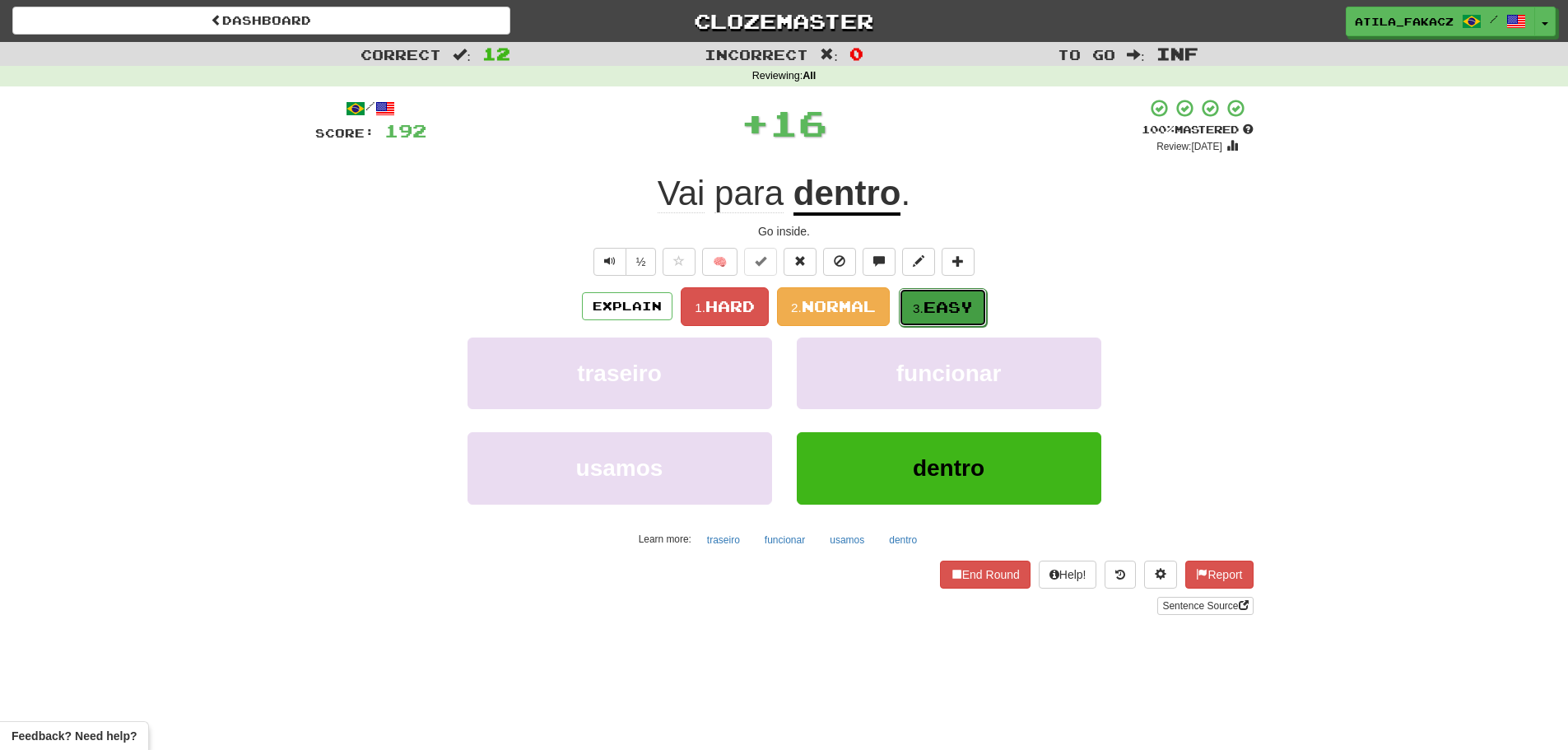
click at [949, 306] on span "Easy" at bounding box center [948, 307] width 49 height 18
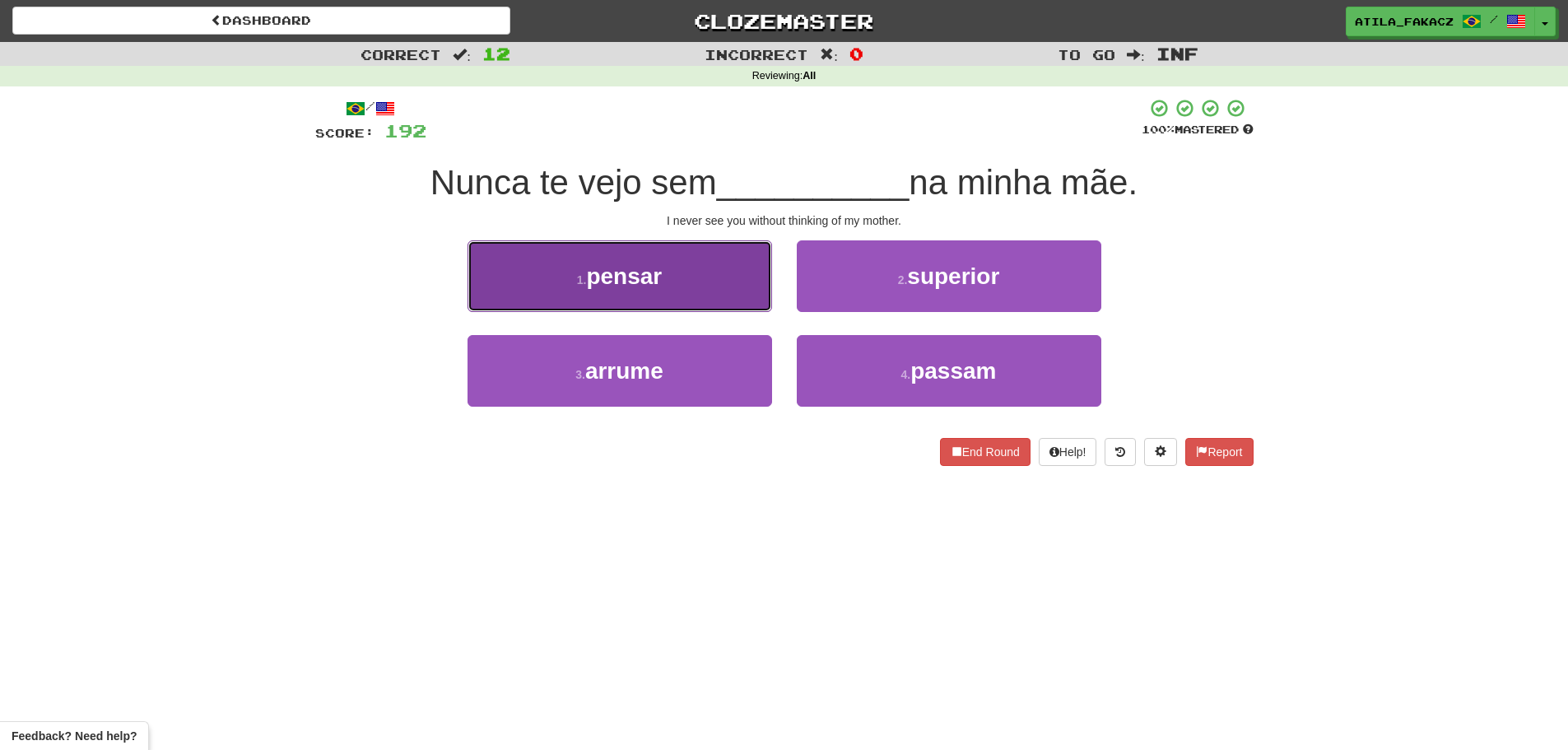
click at [702, 289] on button "1 . pensar" at bounding box center [619, 276] width 305 height 72
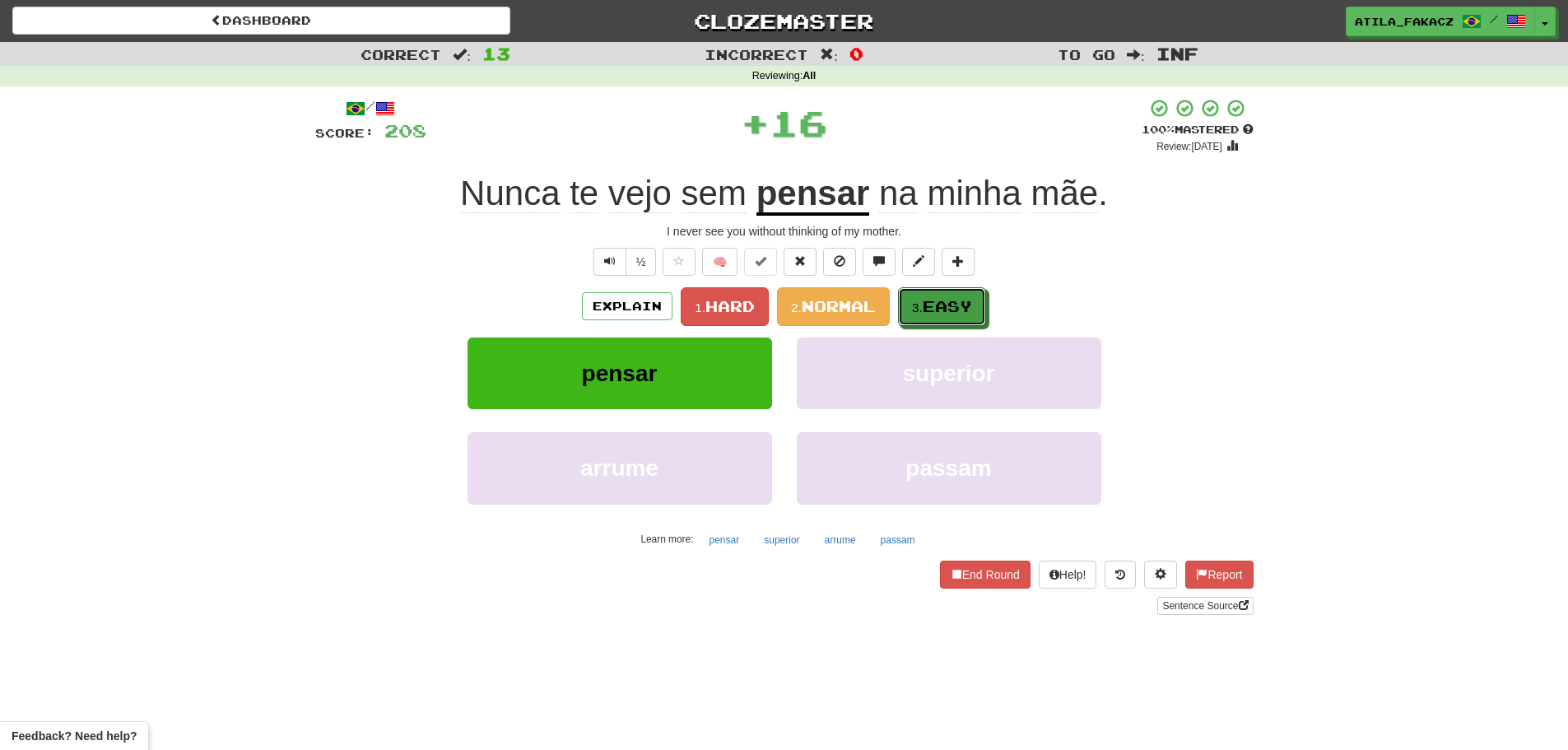
click at [935, 304] on span "Easy" at bounding box center [947, 307] width 49 height 18
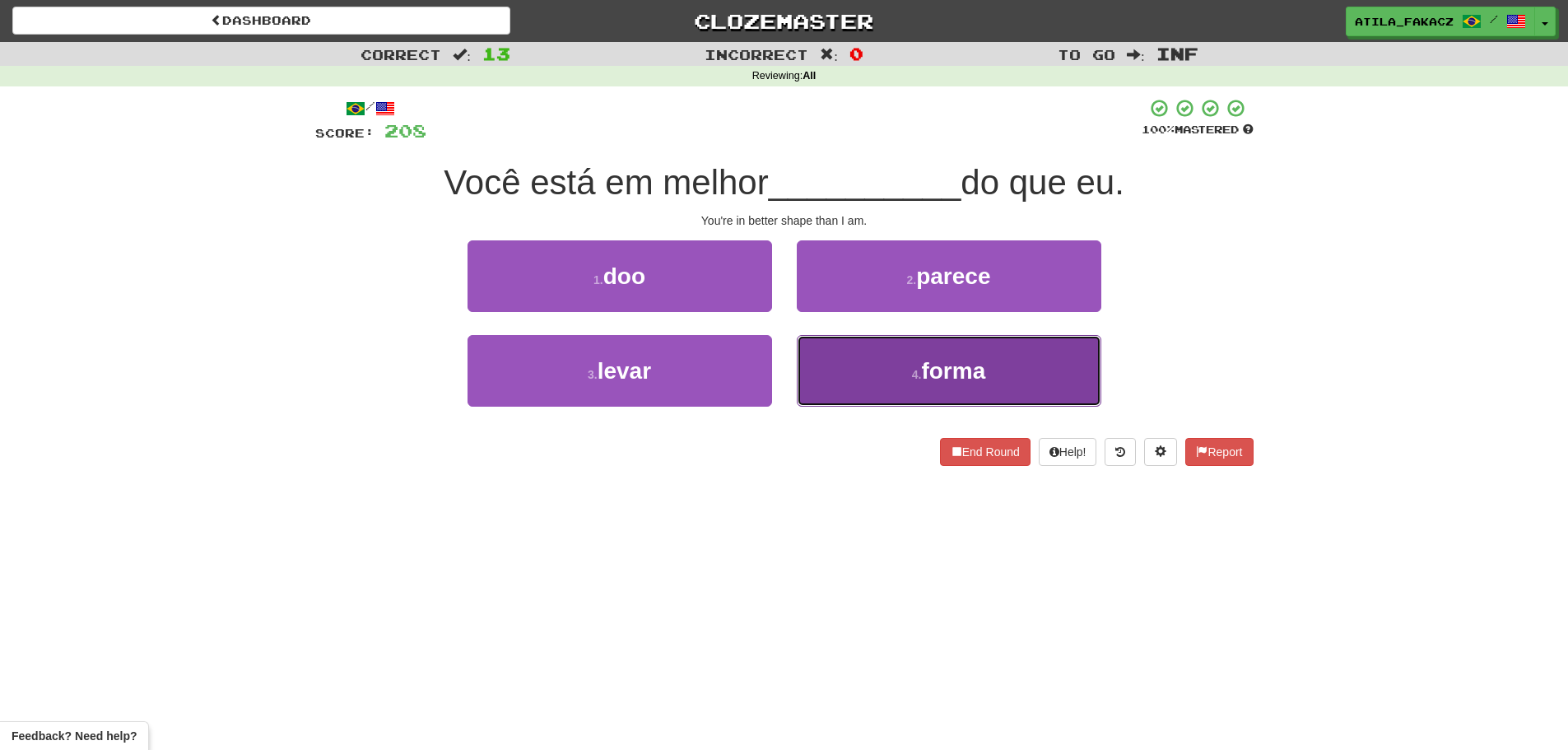
click at [895, 373] on button "4 . forma" at bounding box center [950, 370] width 305 height 72
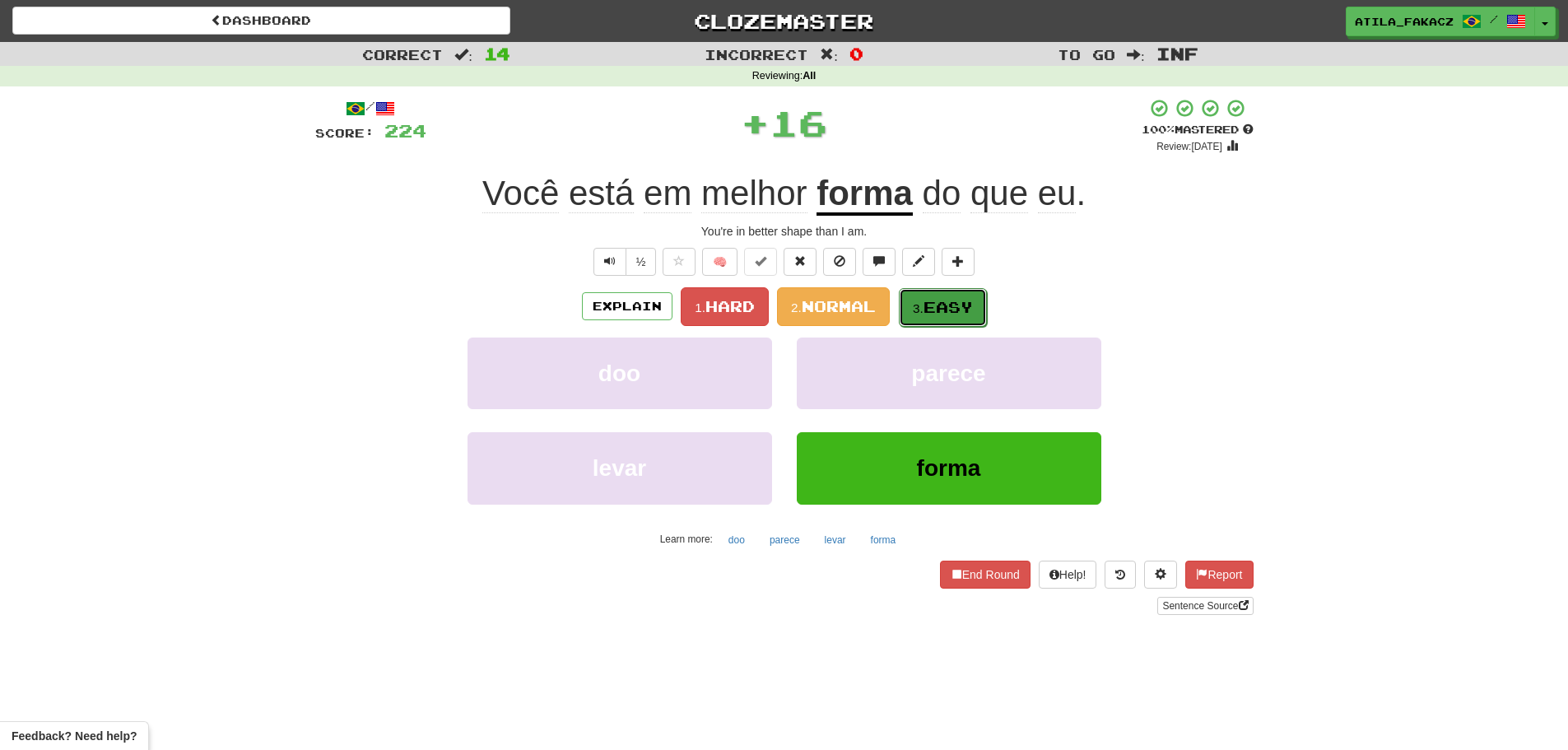
click at [912, 314] on button "3. Easy" at bounding box center [942, 307] width 88 height 39
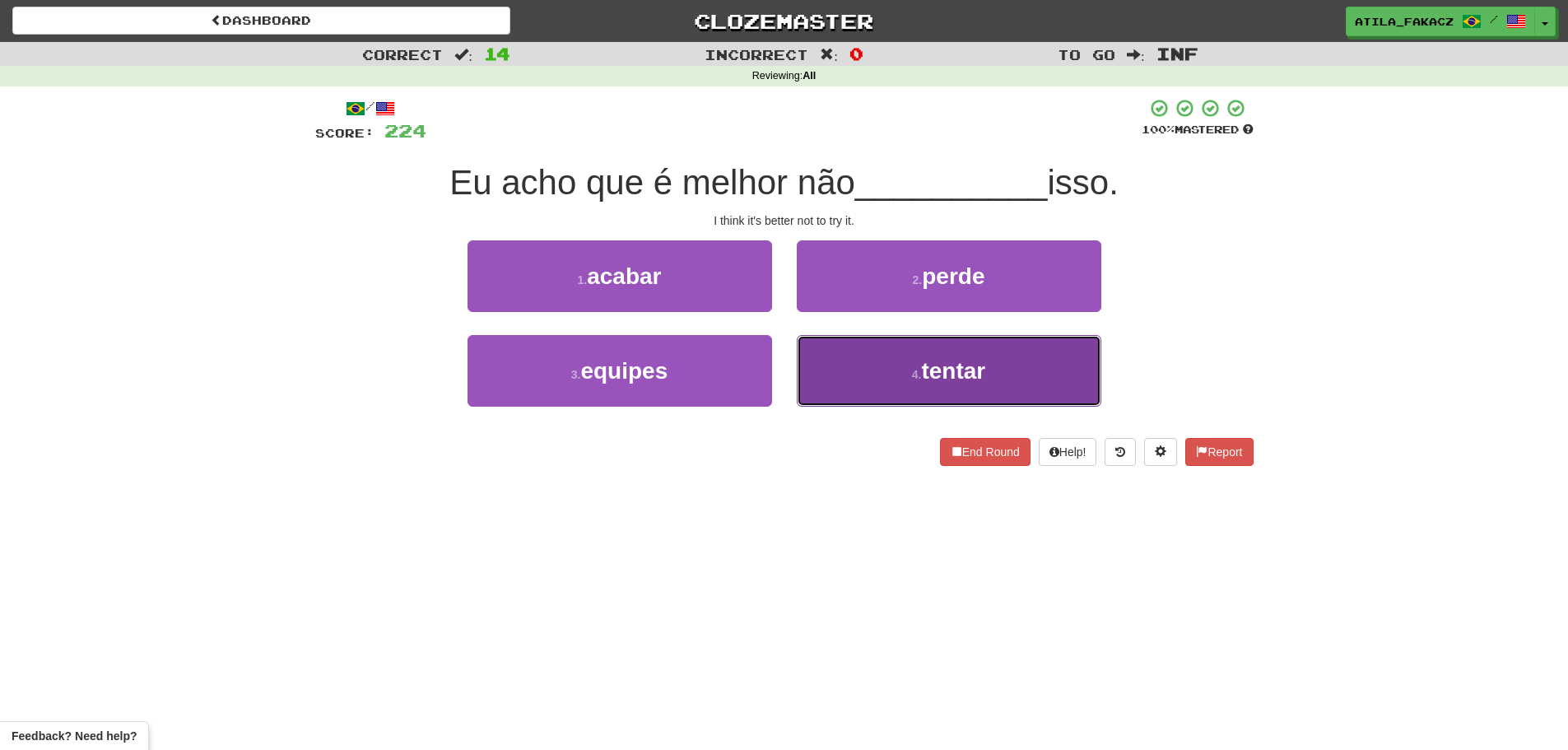
click at [877, 380] on button "4 . tentar" at bounding box center [950, 370] width 305 height 72
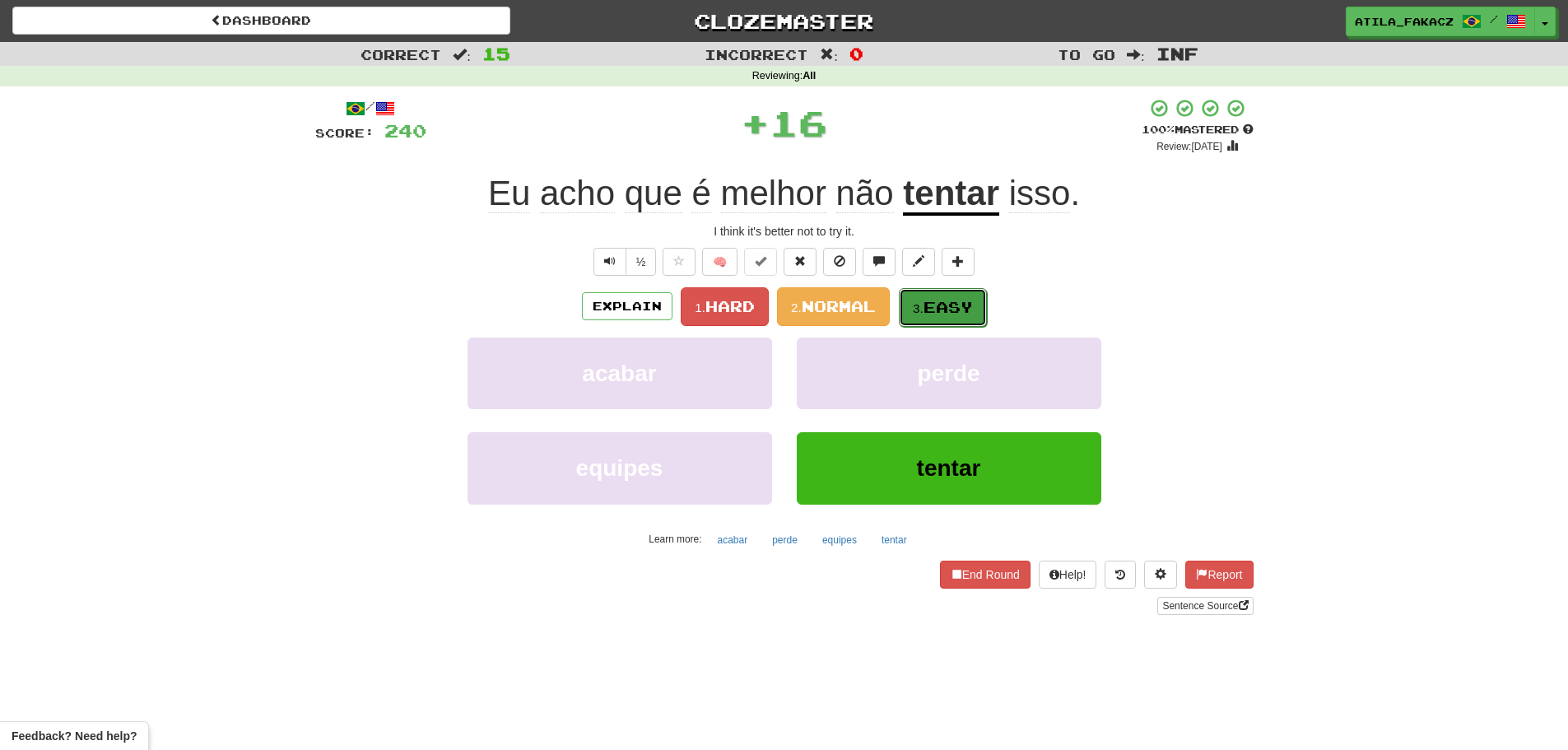
click at [933, 312] on span "Easy" at bounding box center [948, 307] width 49 height 18
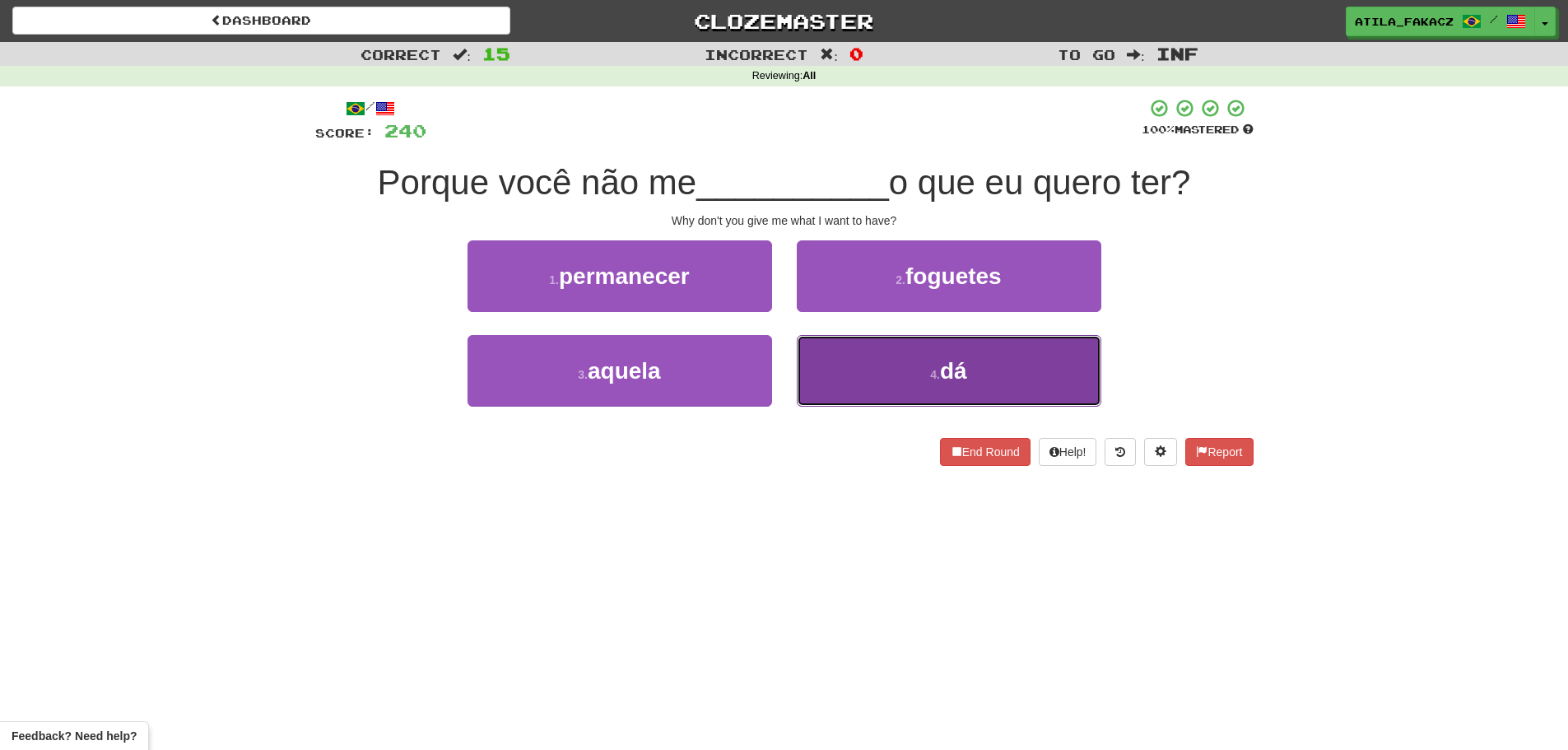
click at [865, 372] on button "4 . dá" at bounding box center [950, 370] width 305 height 72
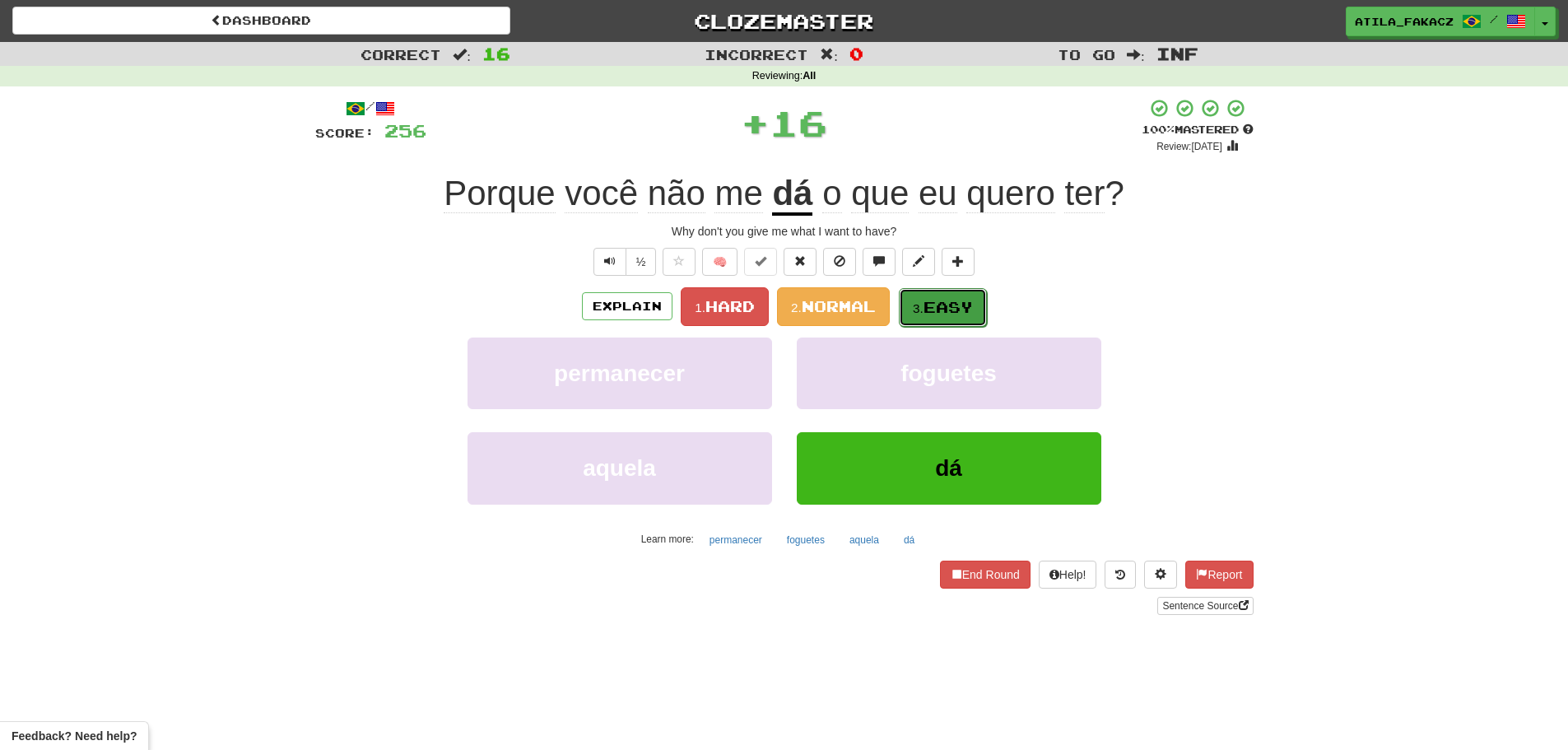
click at [976, 321] on button "3. Easy" at bounding box center [942, 307] width 88 height 39
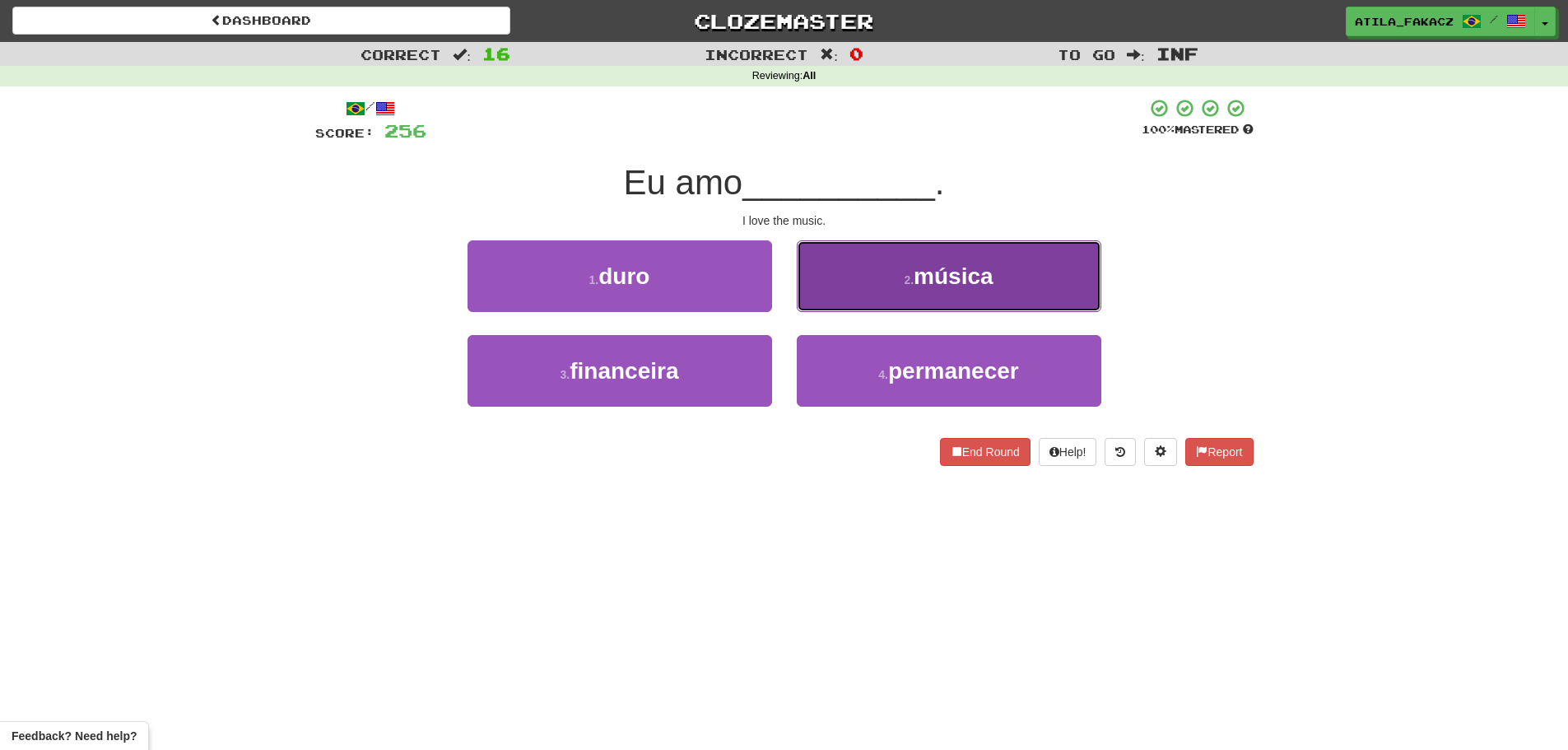
click at [867, 284] on button "2 . música" at bounding box center [950, 276] width 305 height 72
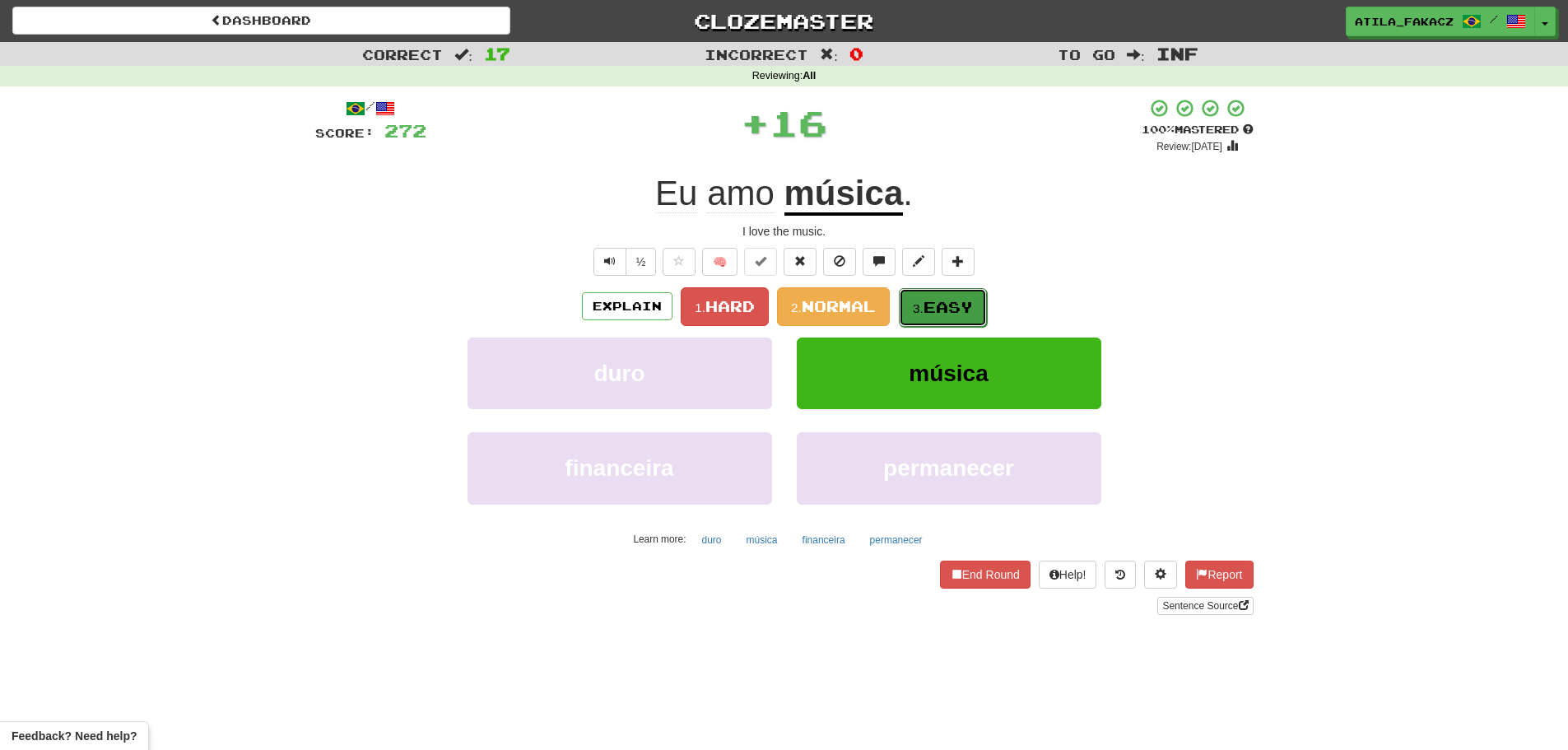
click at [940, 304] on span "Easy" at bounding box center [948, 307] width 49 height 18
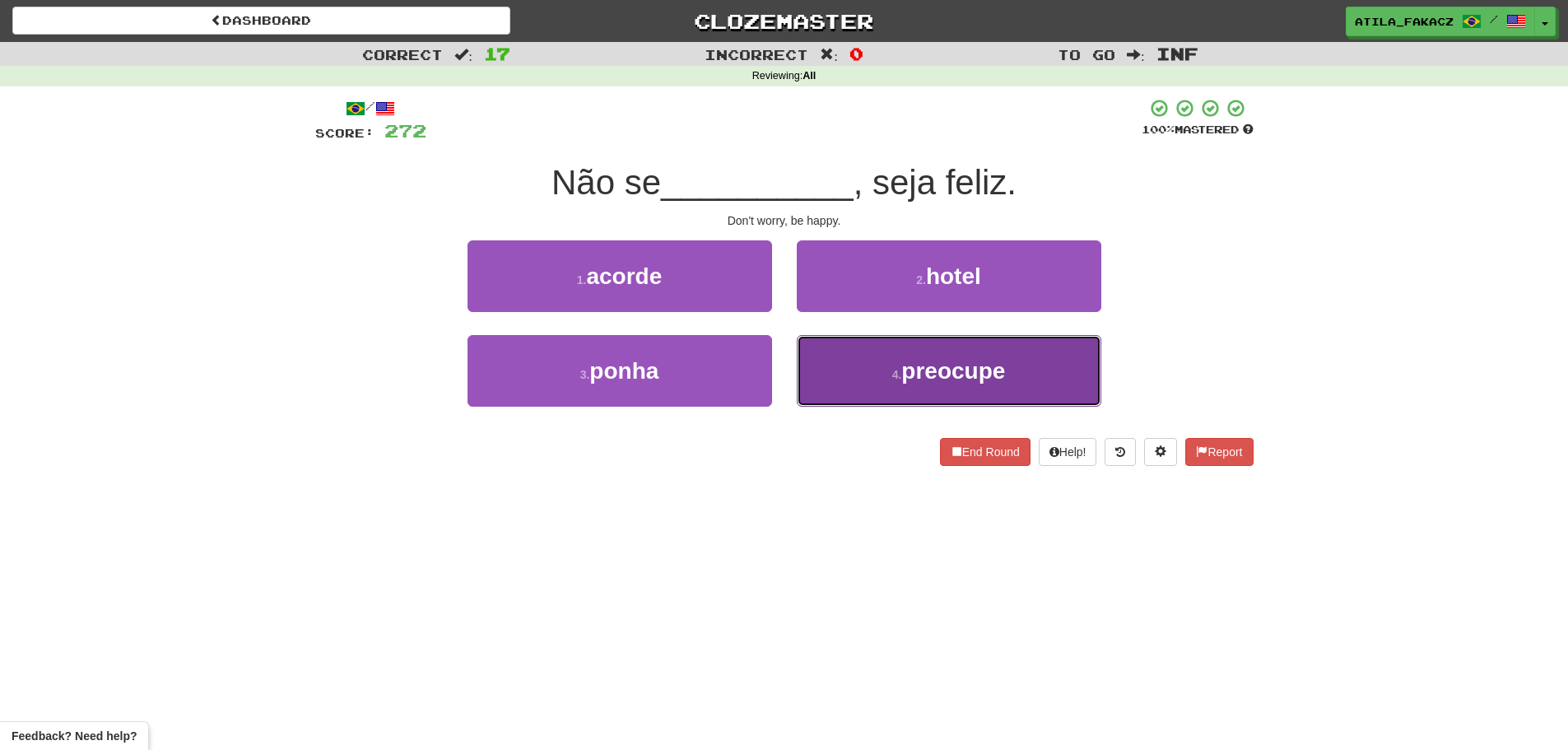
click at [887, 375] on button "4 . preocupe" at bounding box center [950, 370] width 305 height 72
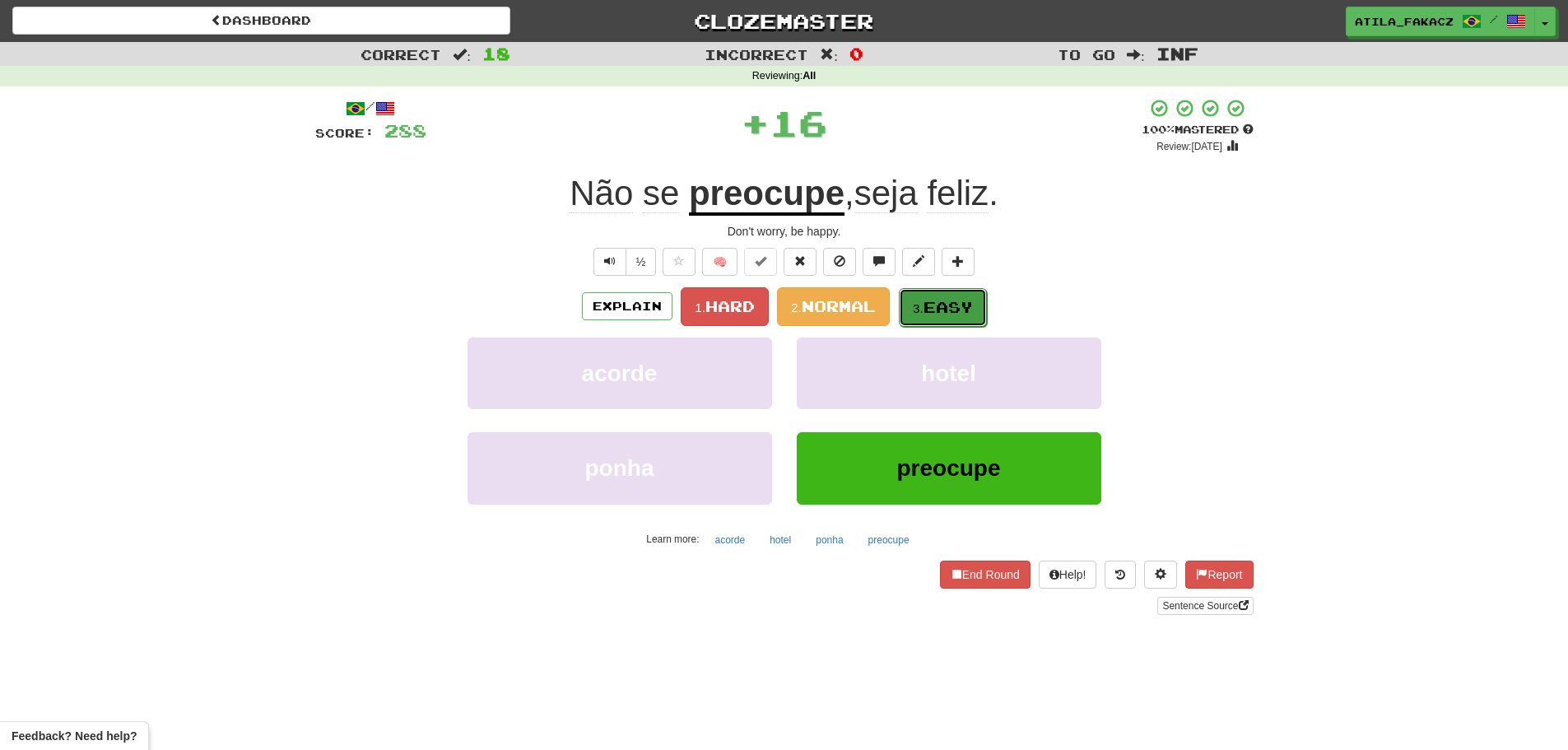
click at [923, 301] on small "3." at bounding box center [918, 307] width 11 height 14
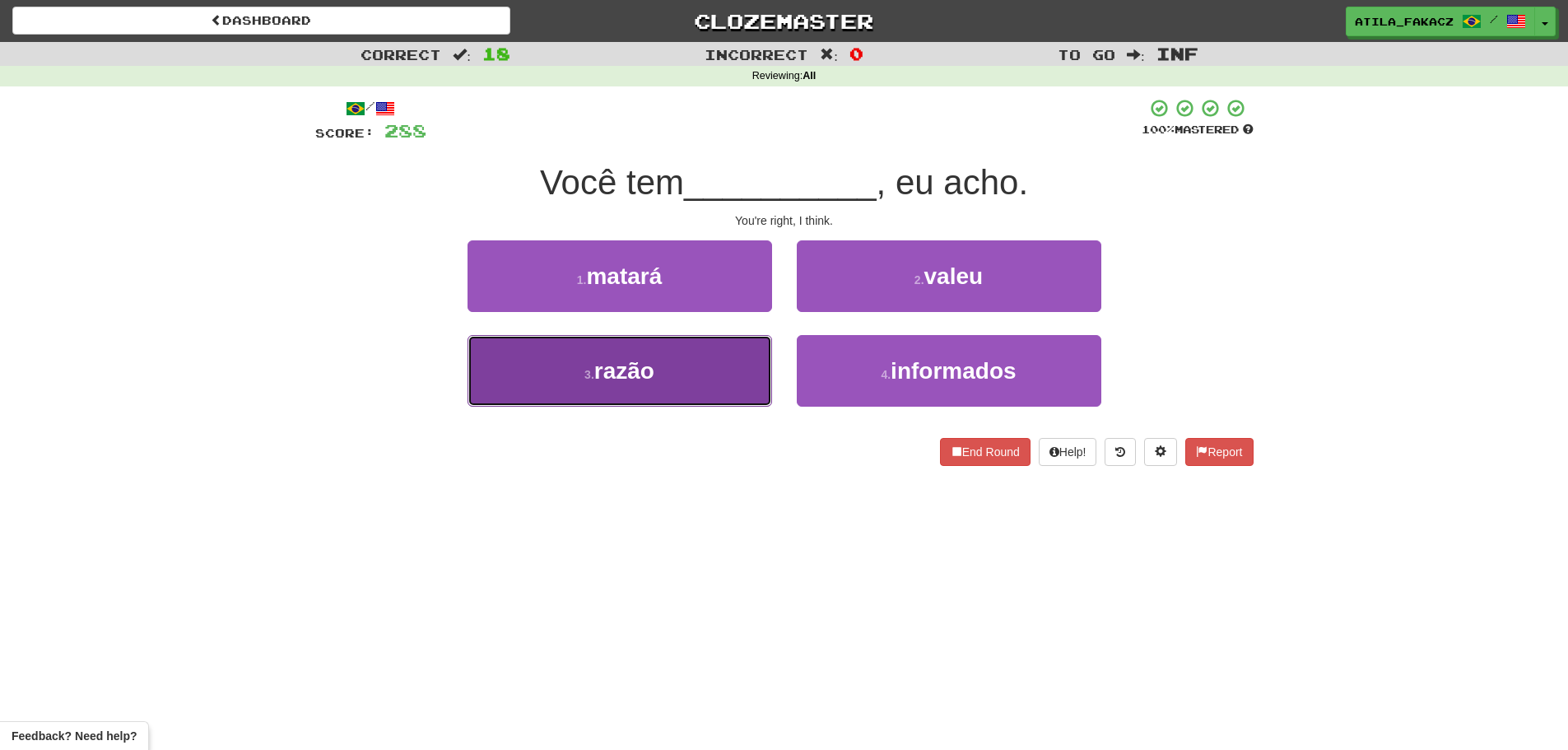
click at [698, 369] on button "3 . razão" at bounding box center [619, 370] width 305 height 72
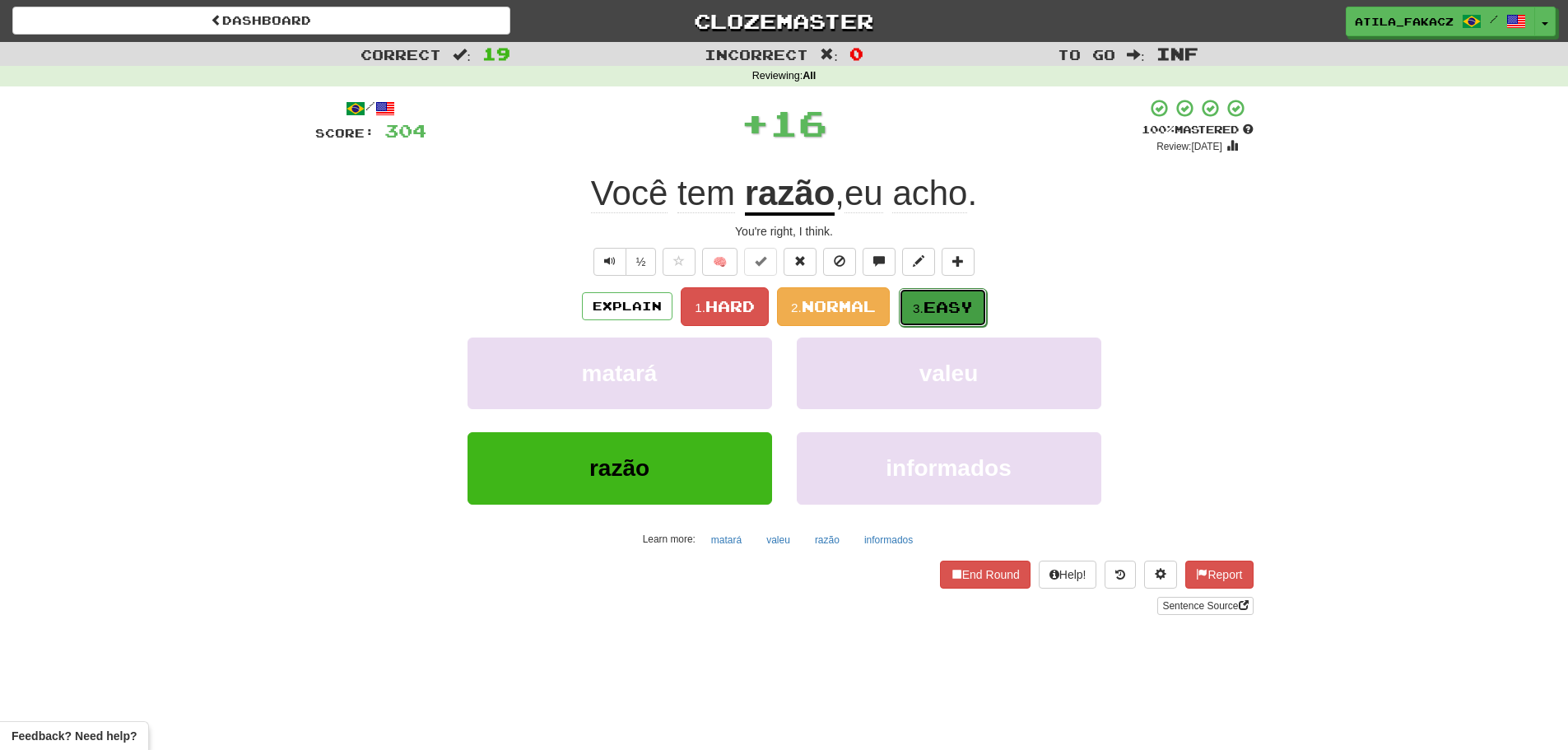
click at [923, 301] on small "3." at bounding box center [918, 307] width 11 height 14
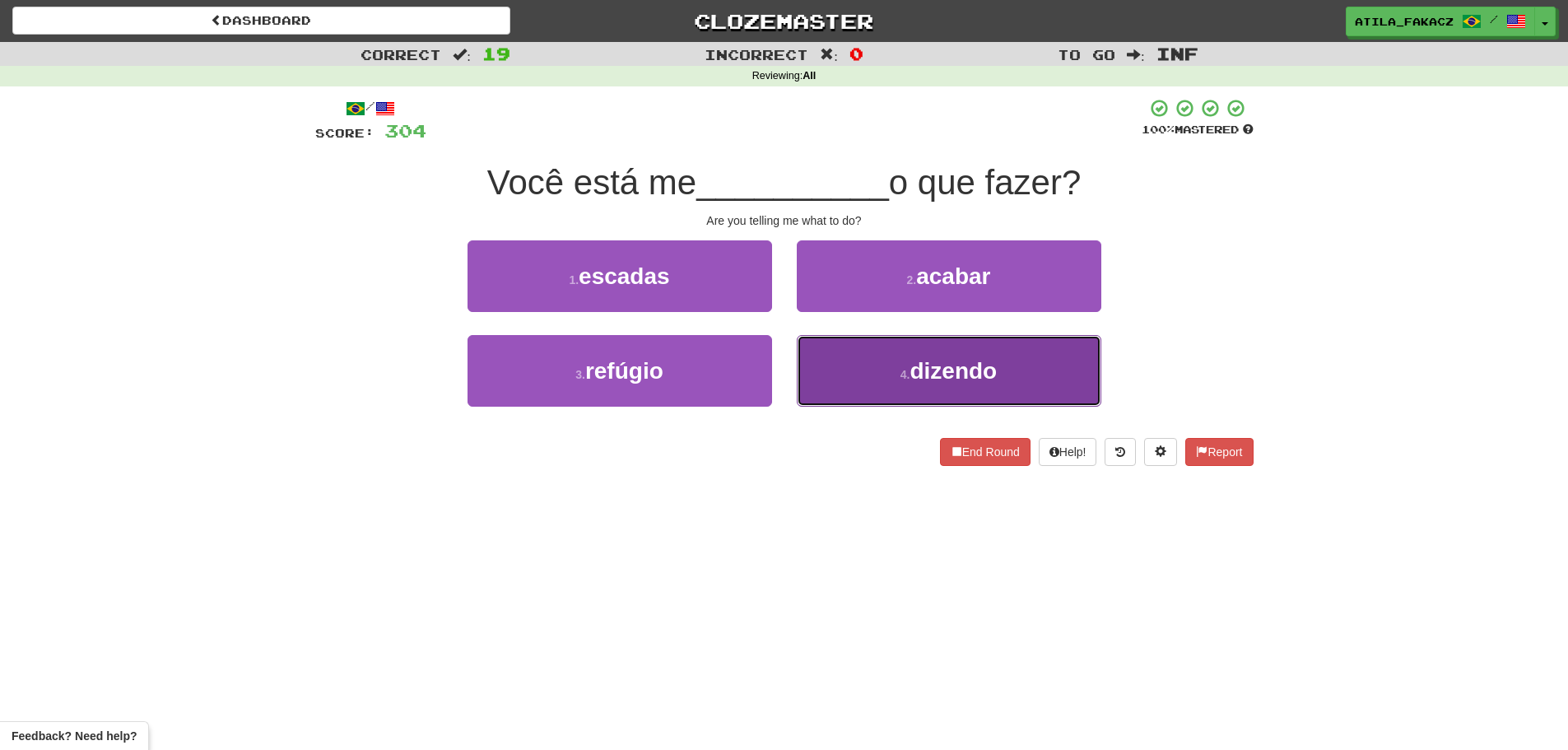
click at [914, 358] on span "dizendo" at bounding box center [953, 371] width 87 height 25
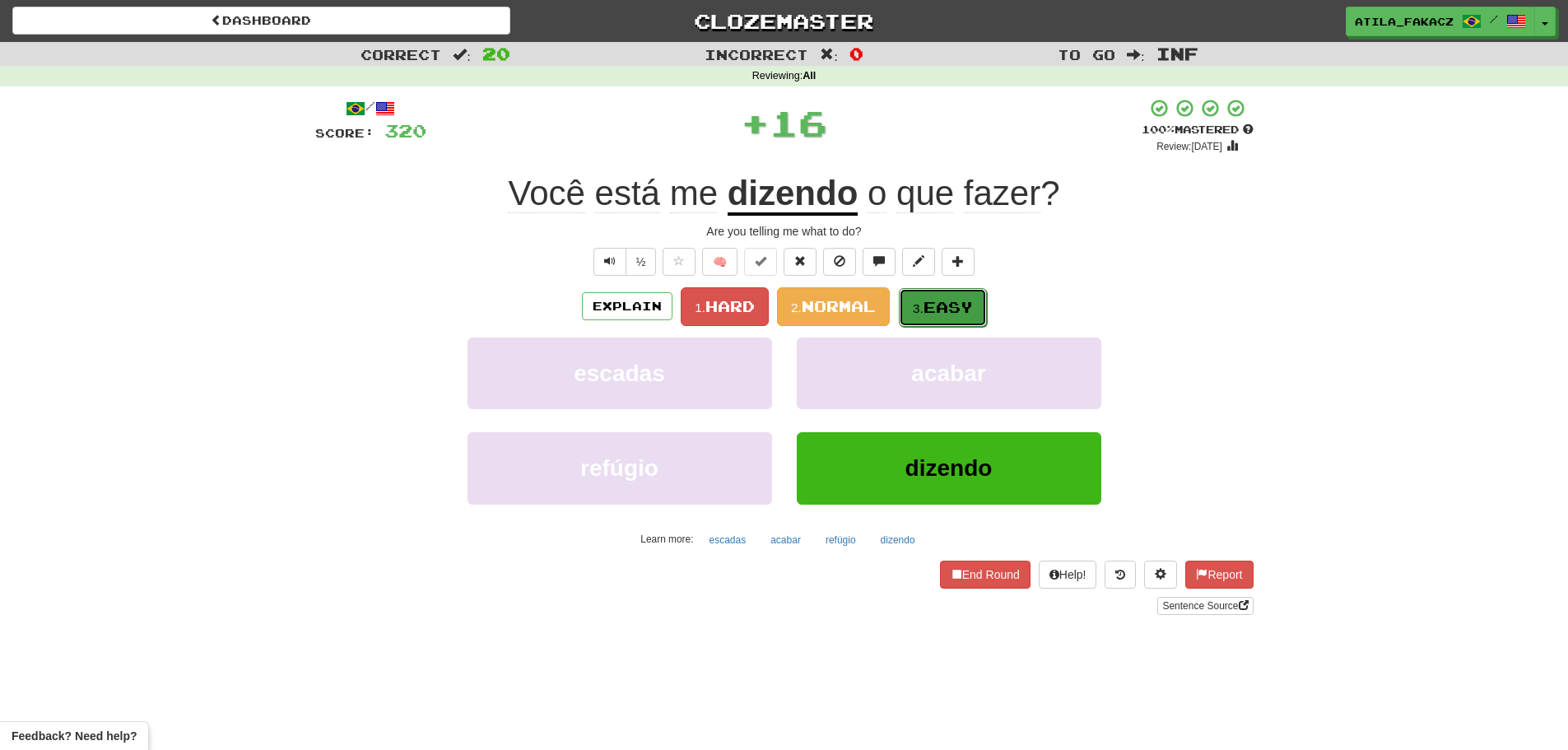
click at [937, 310] on span "Easy" at bounding box center [948, 307] width 49 height 18
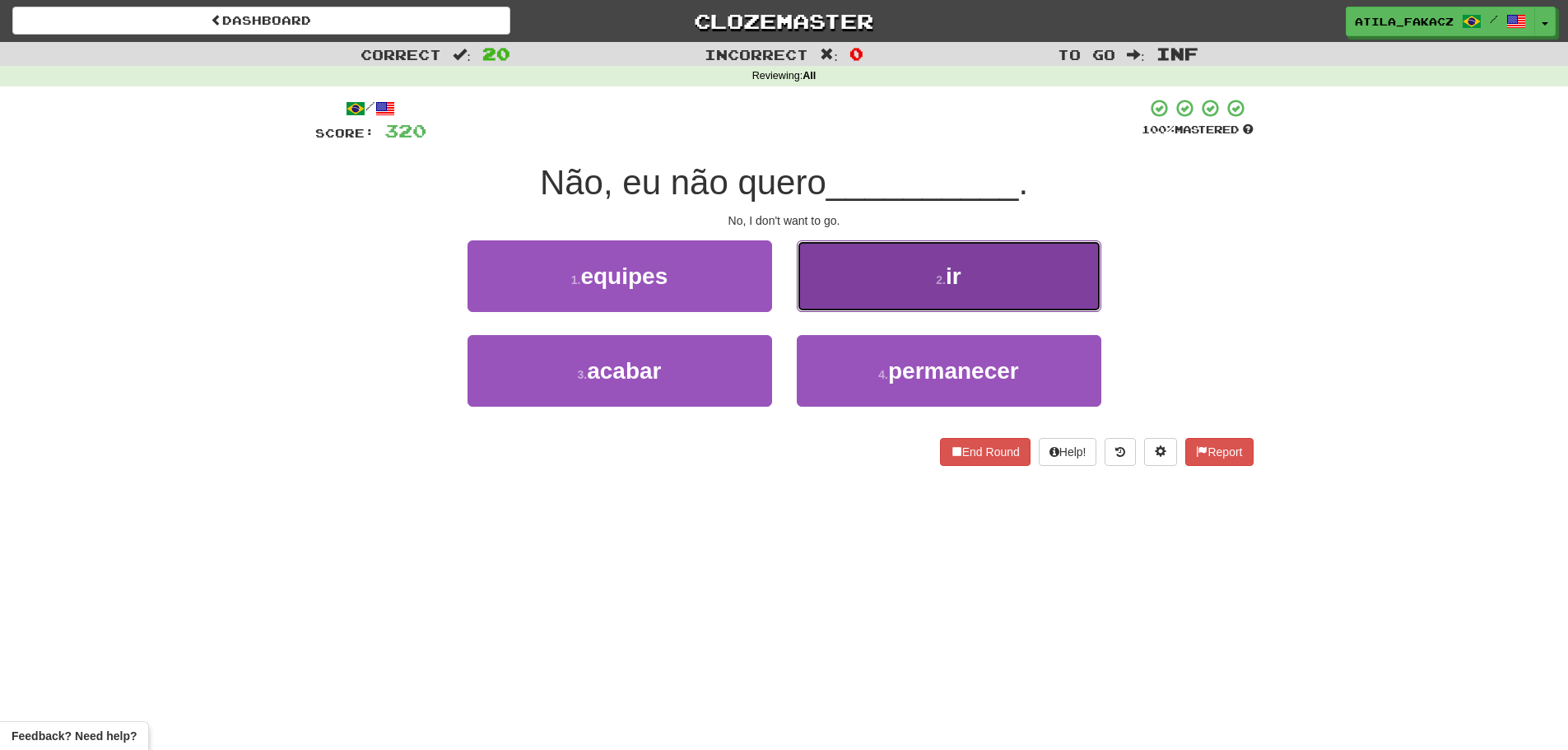
click at [889, 281] on button "2 . ir" at bounding box center [950, 276] width 305 height 72
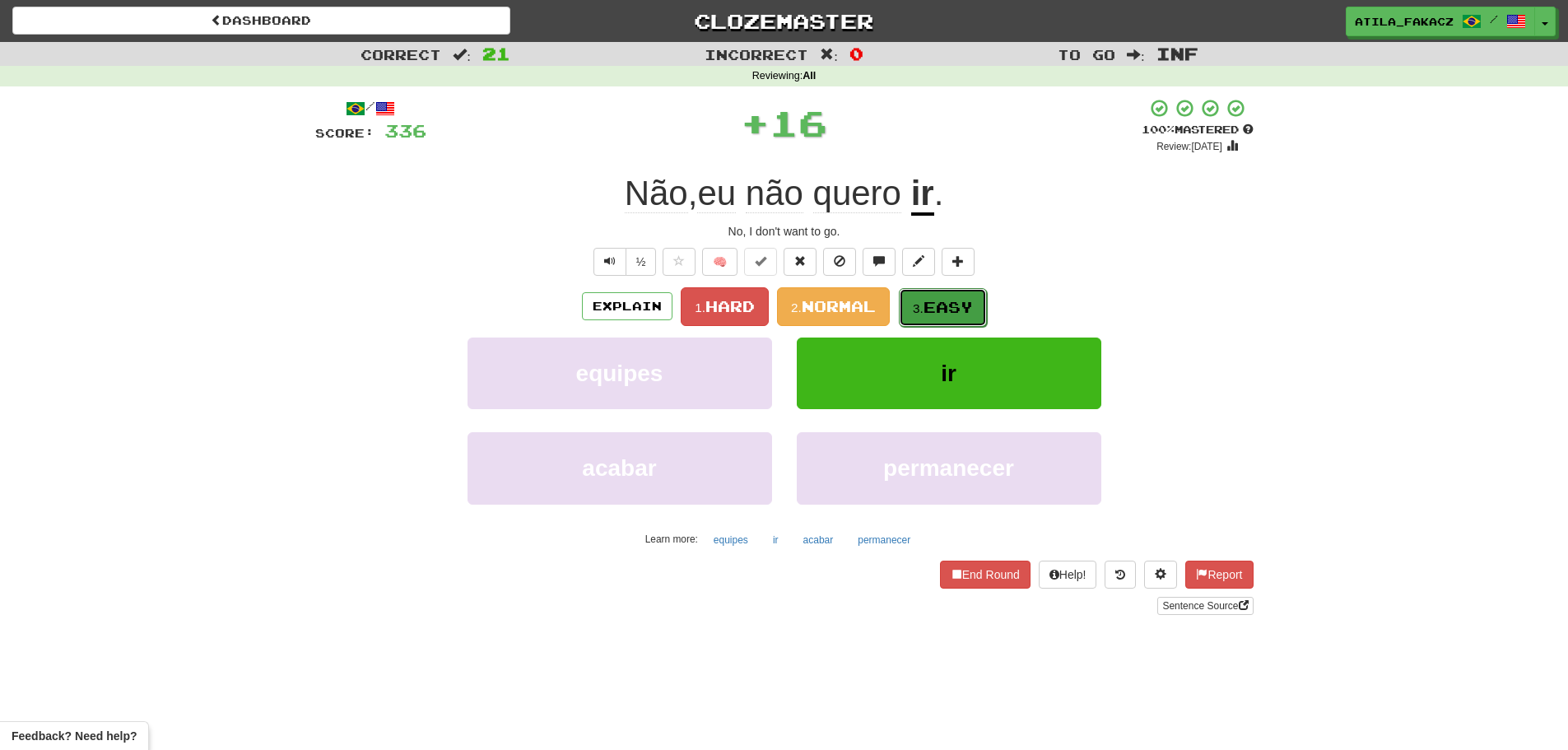
click at [928, 301] on span "Easy" at bounding box center [948, 307] width 49 height 18
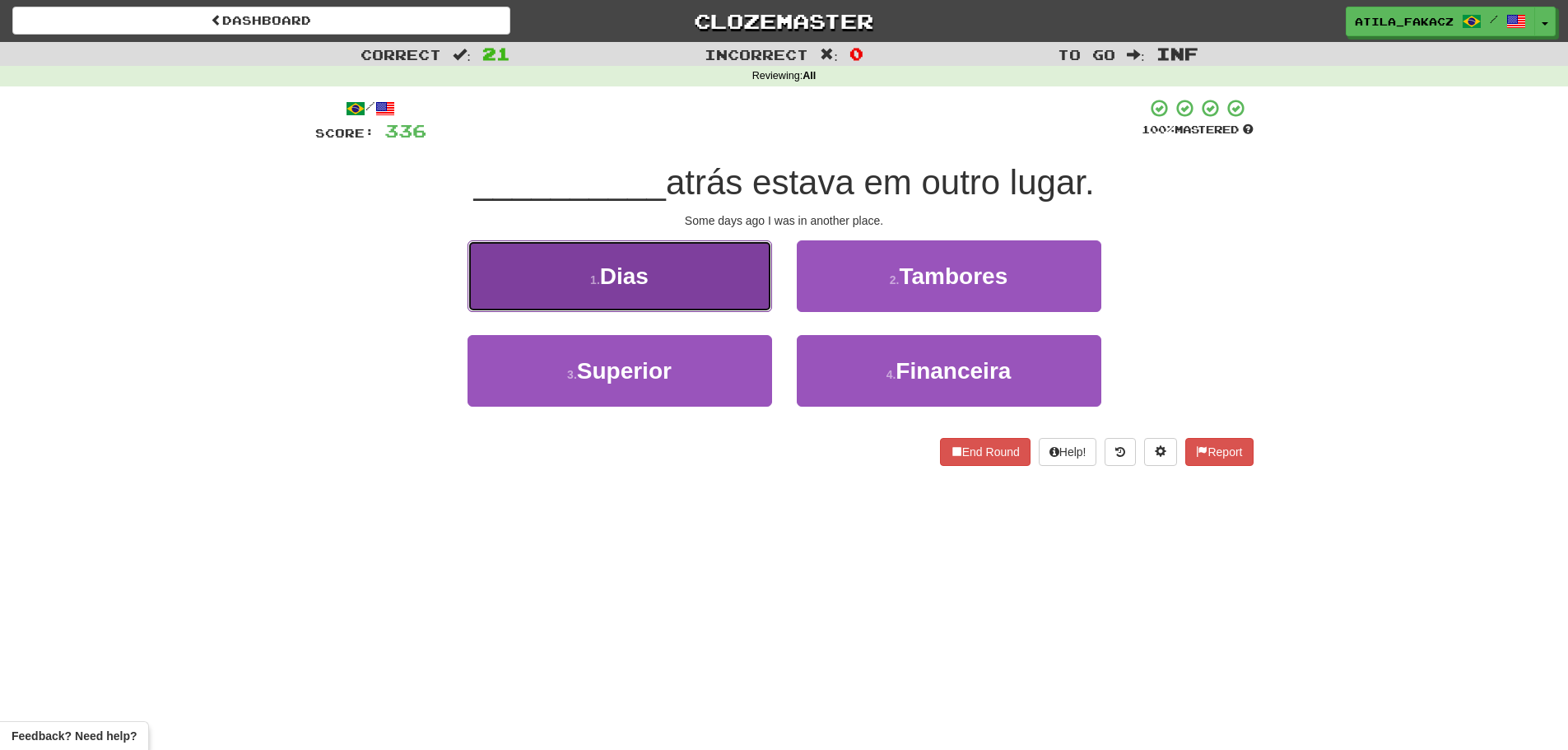
click at [728, 284] on button "1 . Dias" at bounding box center [619, 276] width 305 height 72
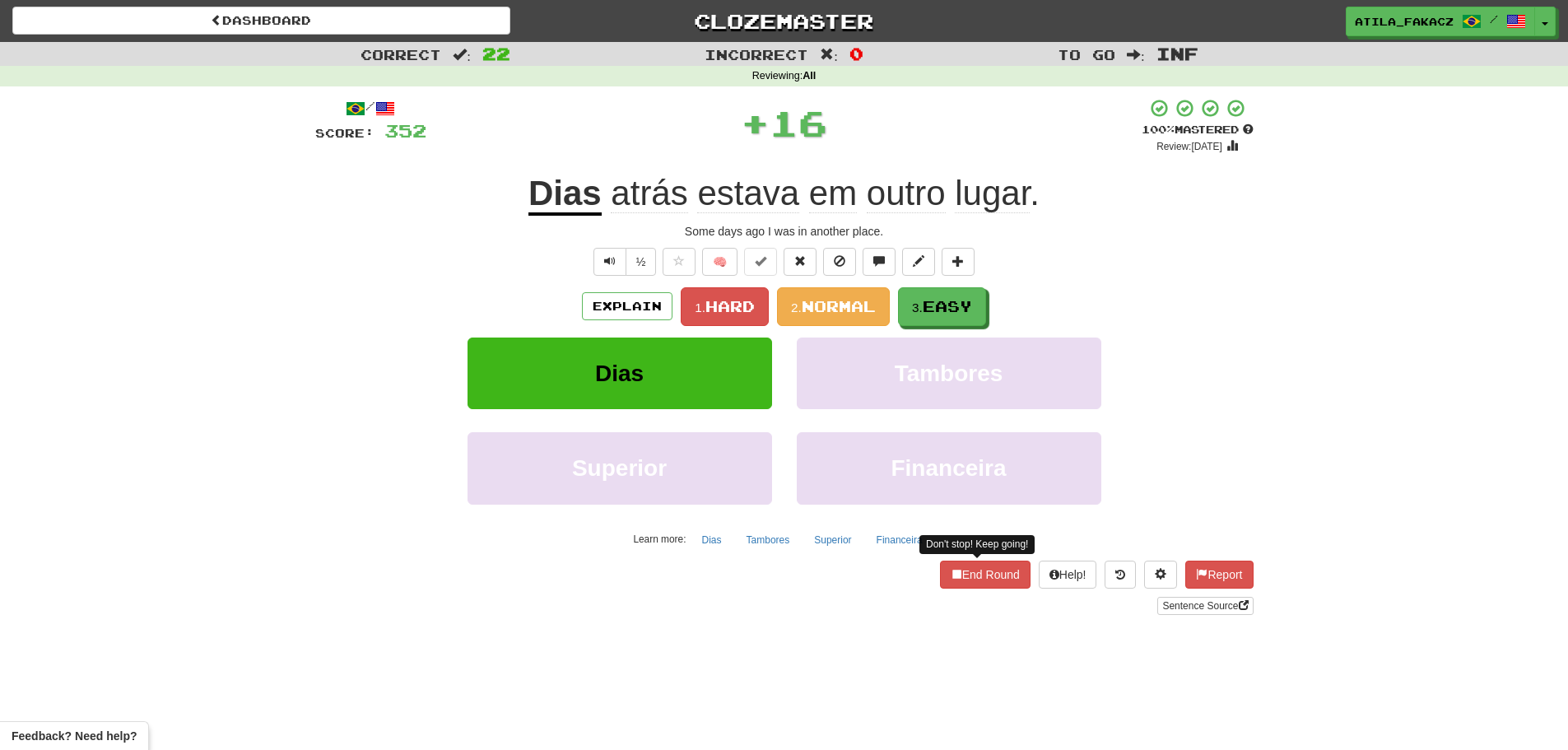
click at [977, 589] on div "End Round Don't stop! Keep going! Help! Report Sentence Source" at bounding box center [784, 588] width 939 height 54
click at [973, 579] on button "End Round" at bounding box center [985, 574] width 91 height 28
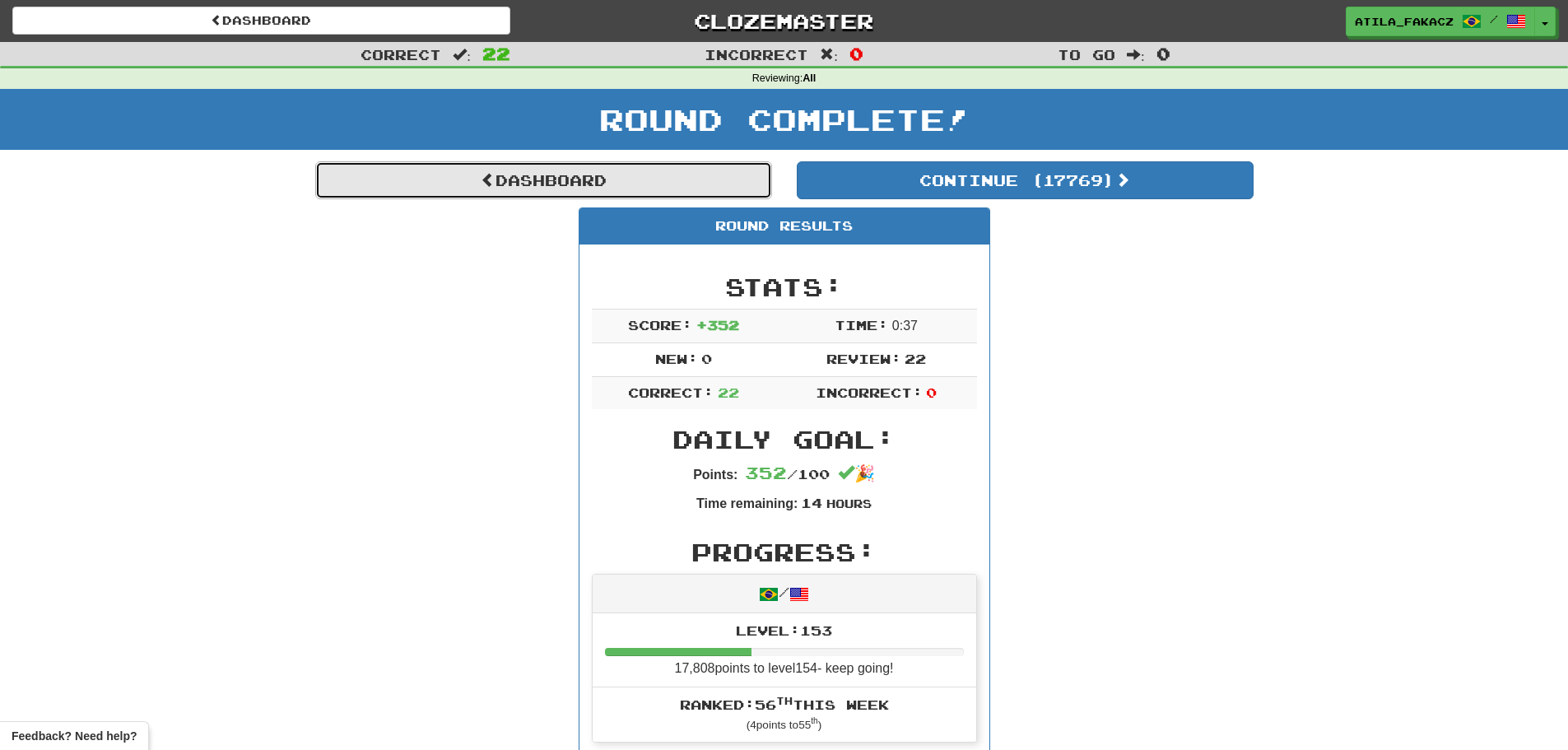
click at [511, 165] on link "Dashboard" at bounding box center [544, 180] width 457 height 38
